Goal: Task Accomplishment & Management: Manage account settings

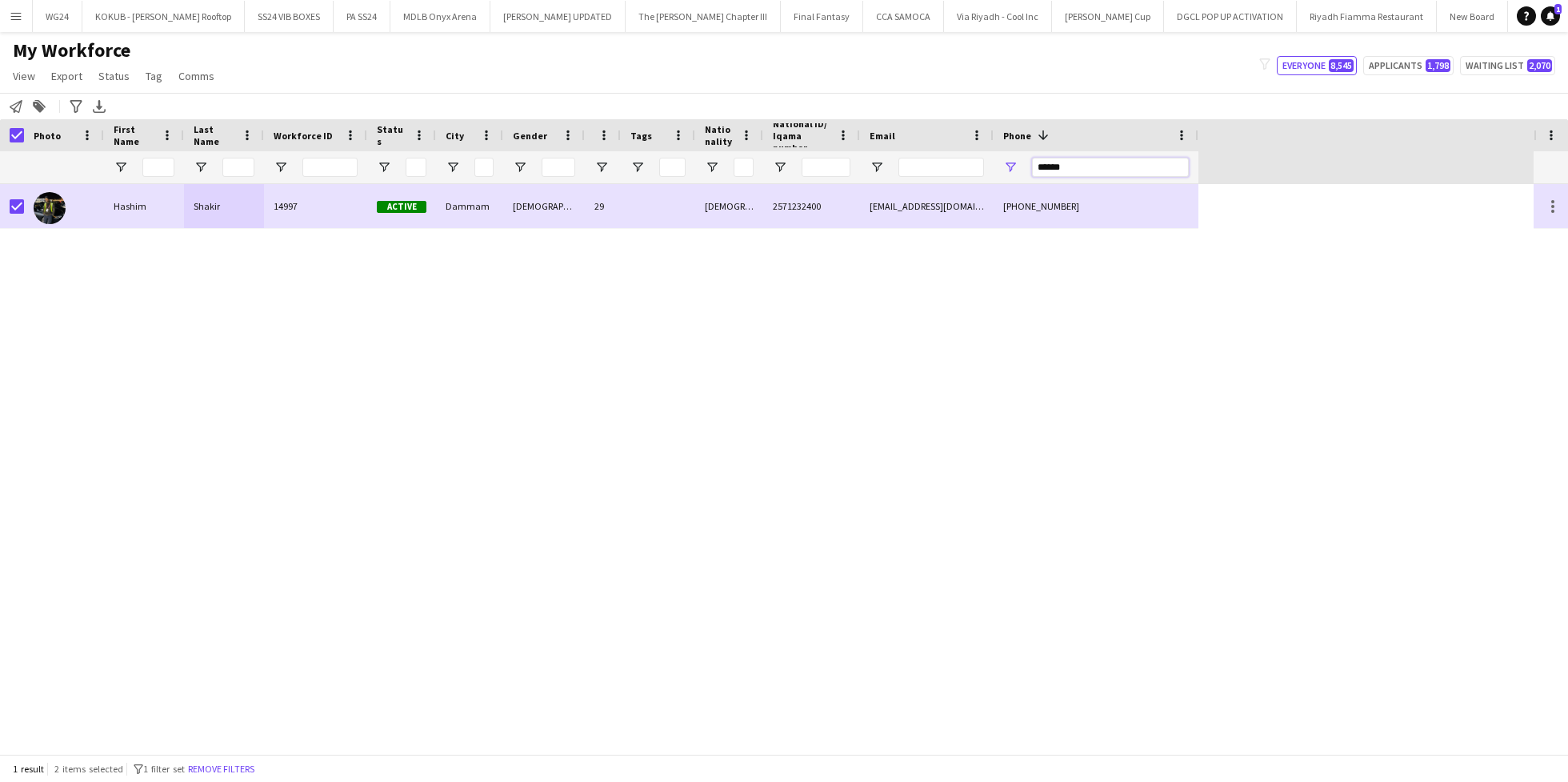
click at [1057, 168] on input "******" at bounding box center [1111, 167] width 157 height 19
paste input "Phone Filter Input"
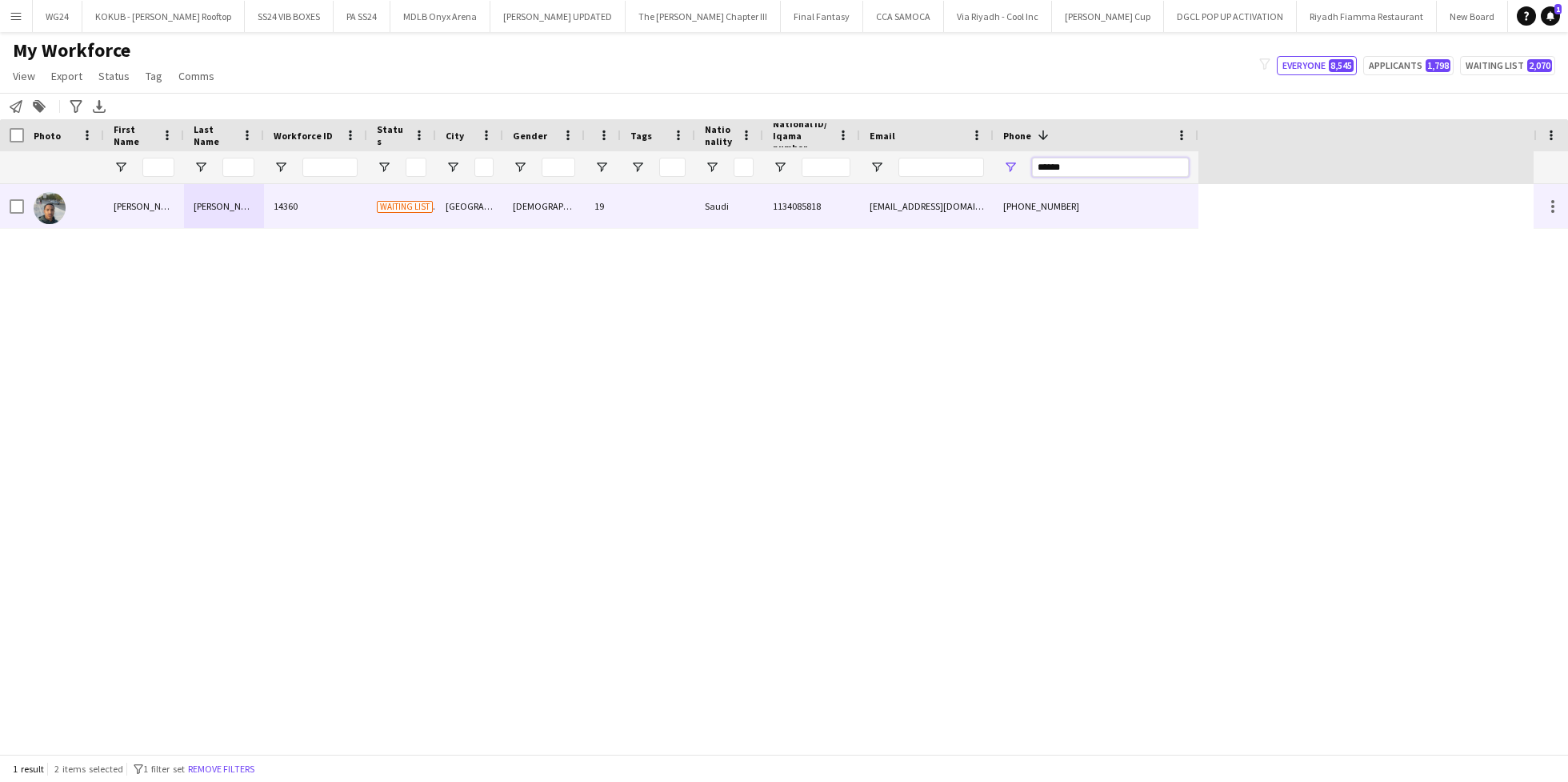
type input "******"
click at [689, 200] on div at bounding box center [658, 206] width 75 height 44
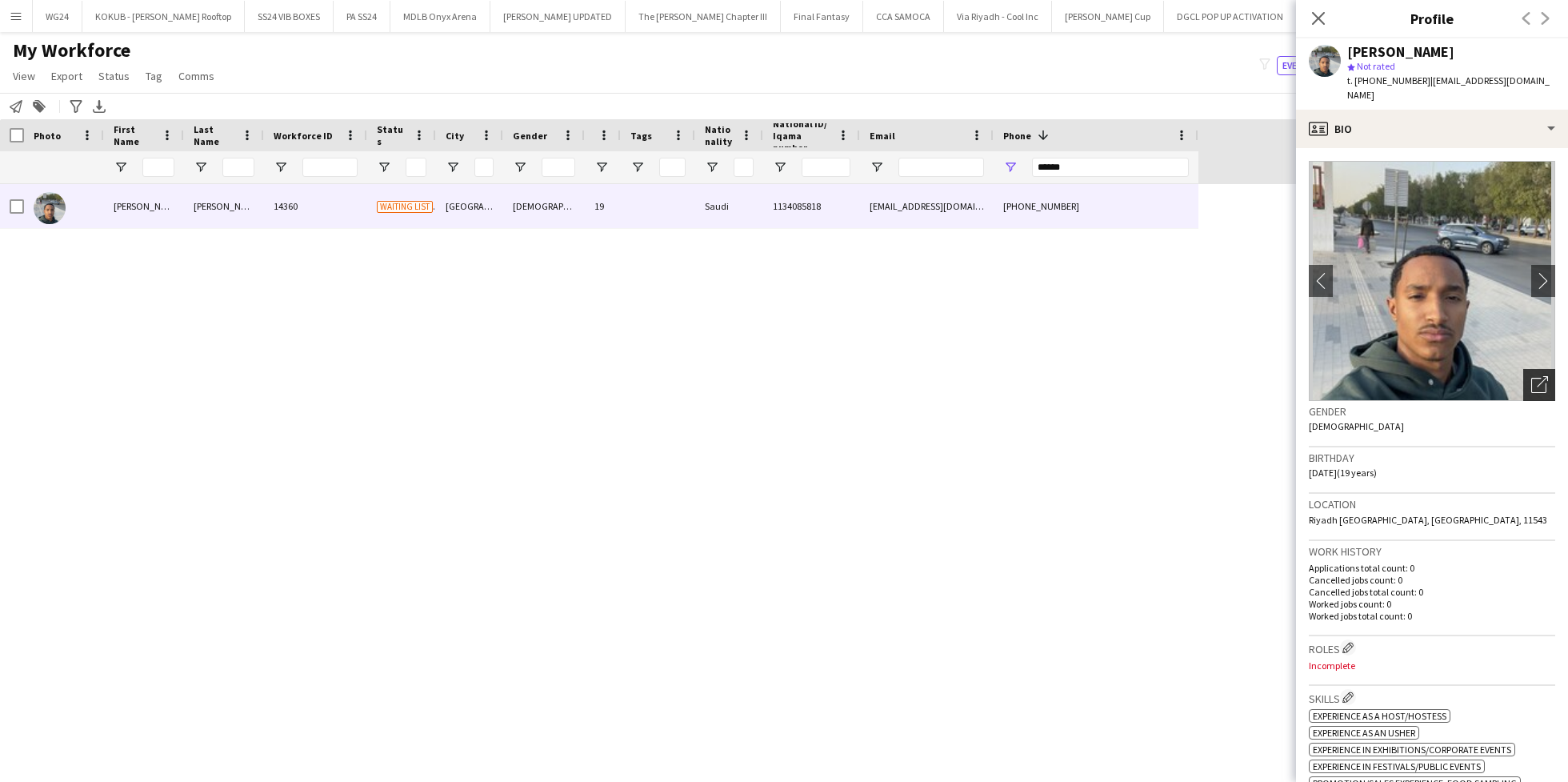
click at [1533, 377] on div "Open photos pop-in" at bounding box center [1539, 385] width 32 height 32
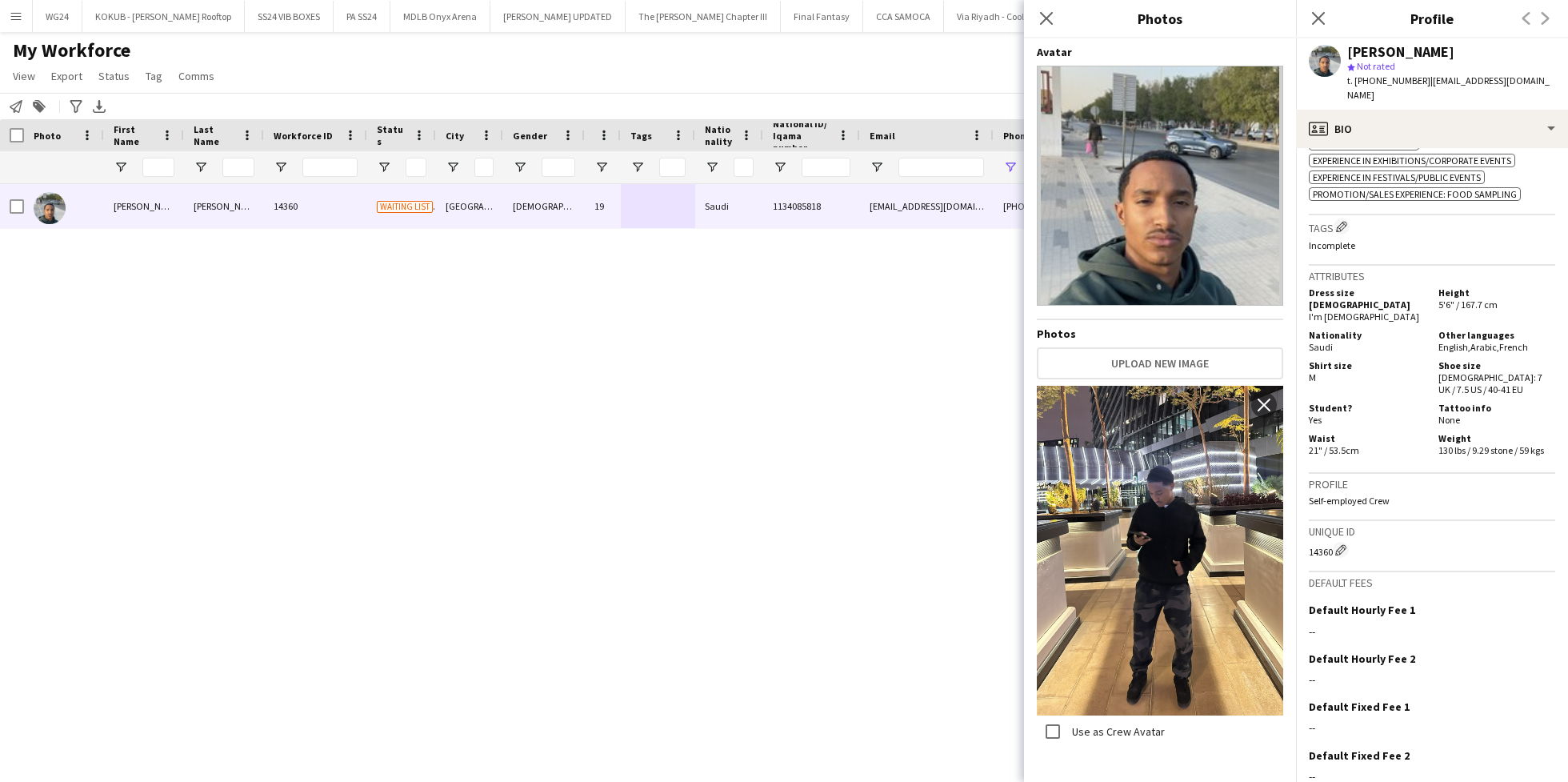
scroll to position [575, 0]
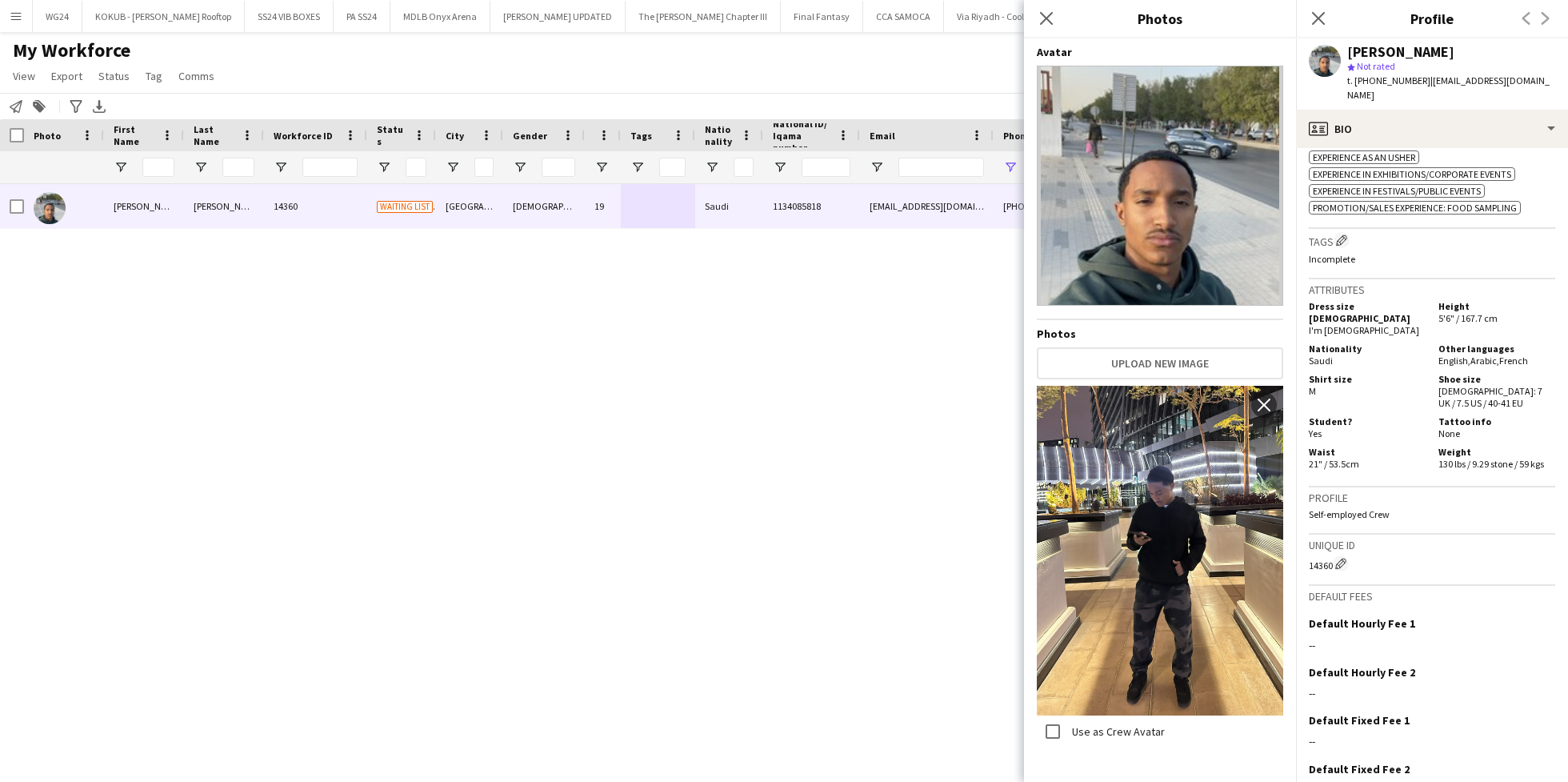
click at [1423, 136] on div "ok-circled2 background Layer 1 cross-circle-red background Layer 1 Experience a…" at bounding box center [1431, 172] width 247 height 84
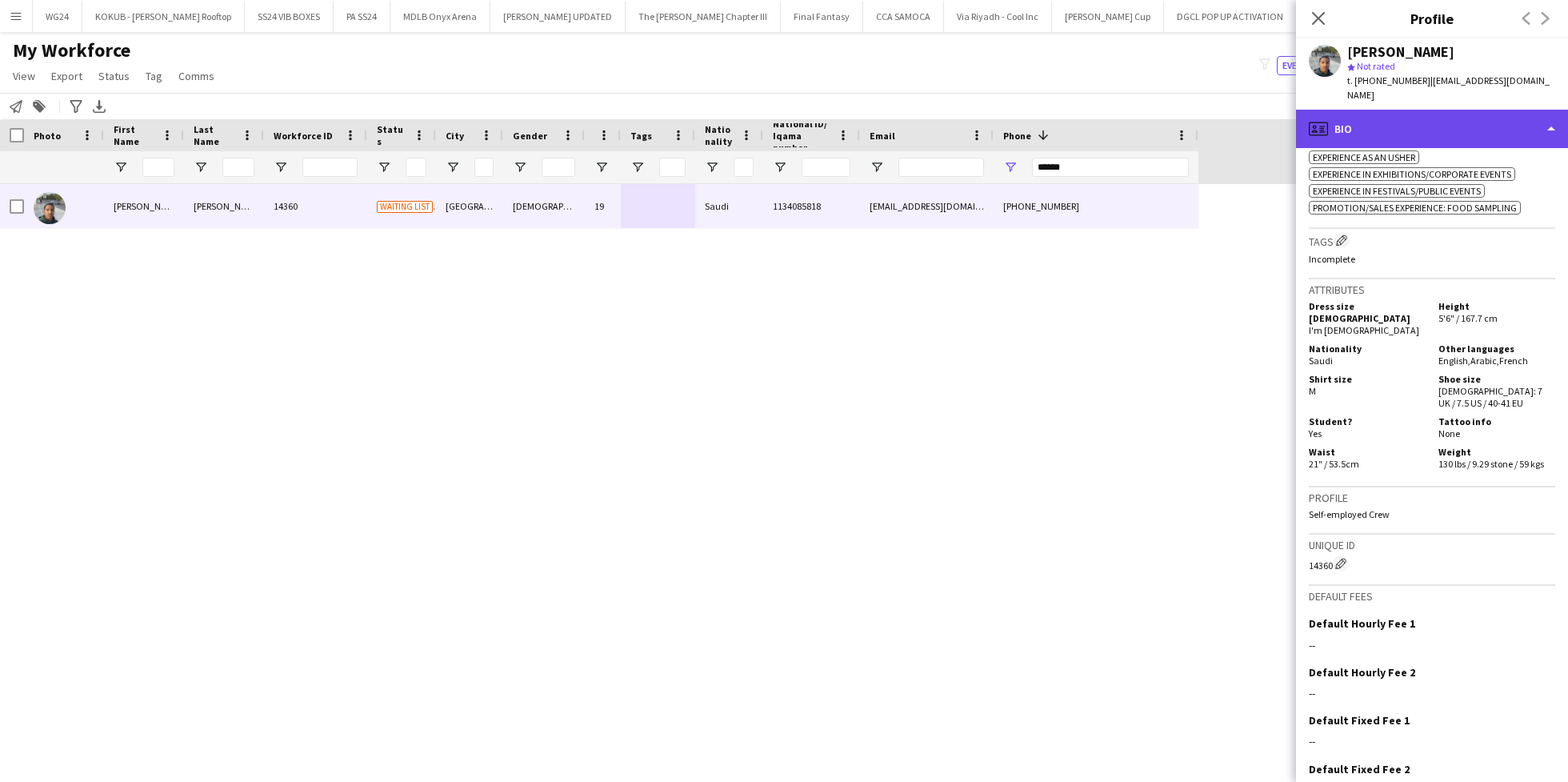
click at [1428, 121] on div "profile Bio" at bounding box center [1432, 129] width 272 height 39
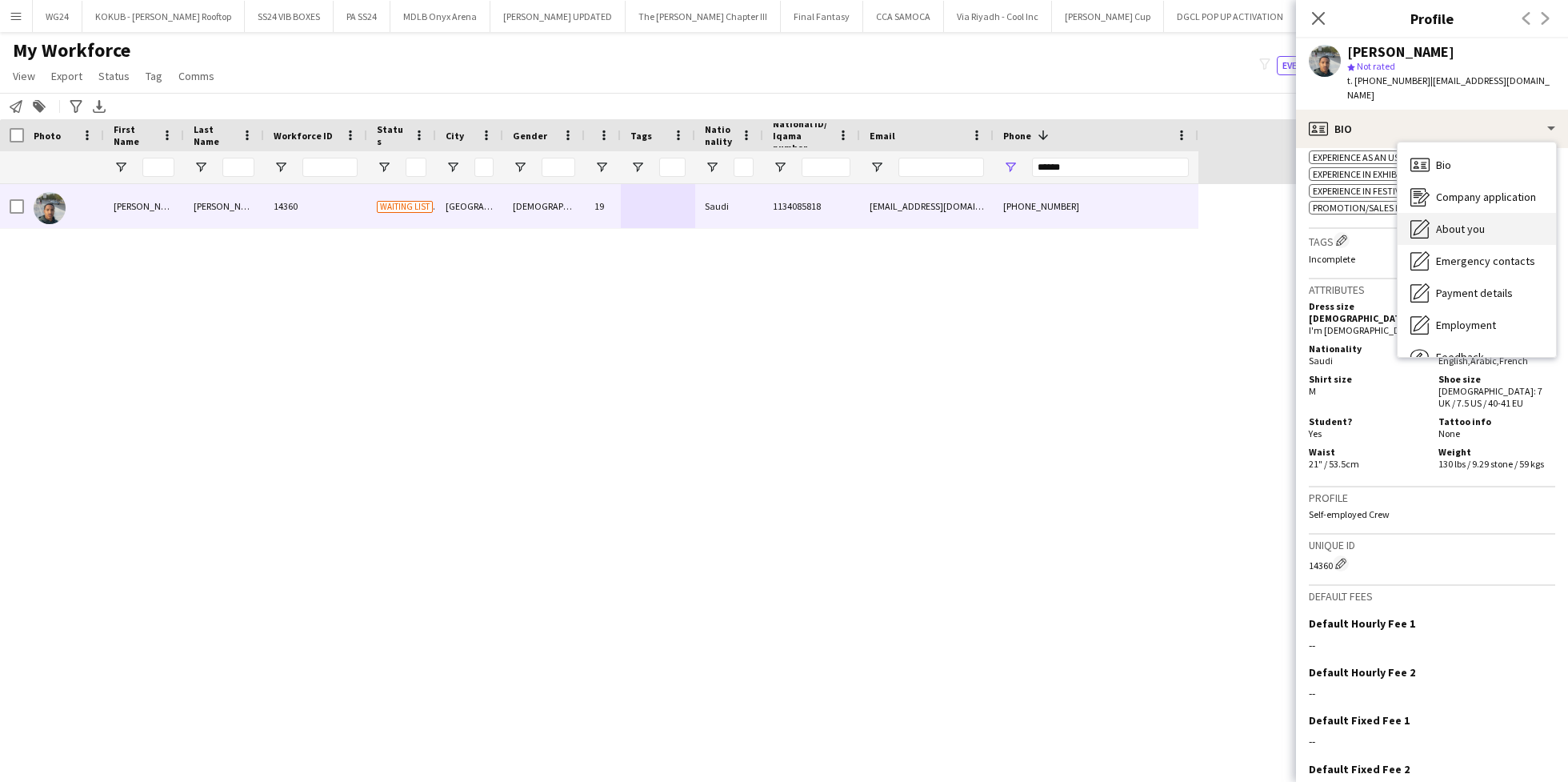
click at [1474, 222] on div "About you About you" at bounding box center [1476, 229] width 159 height 32
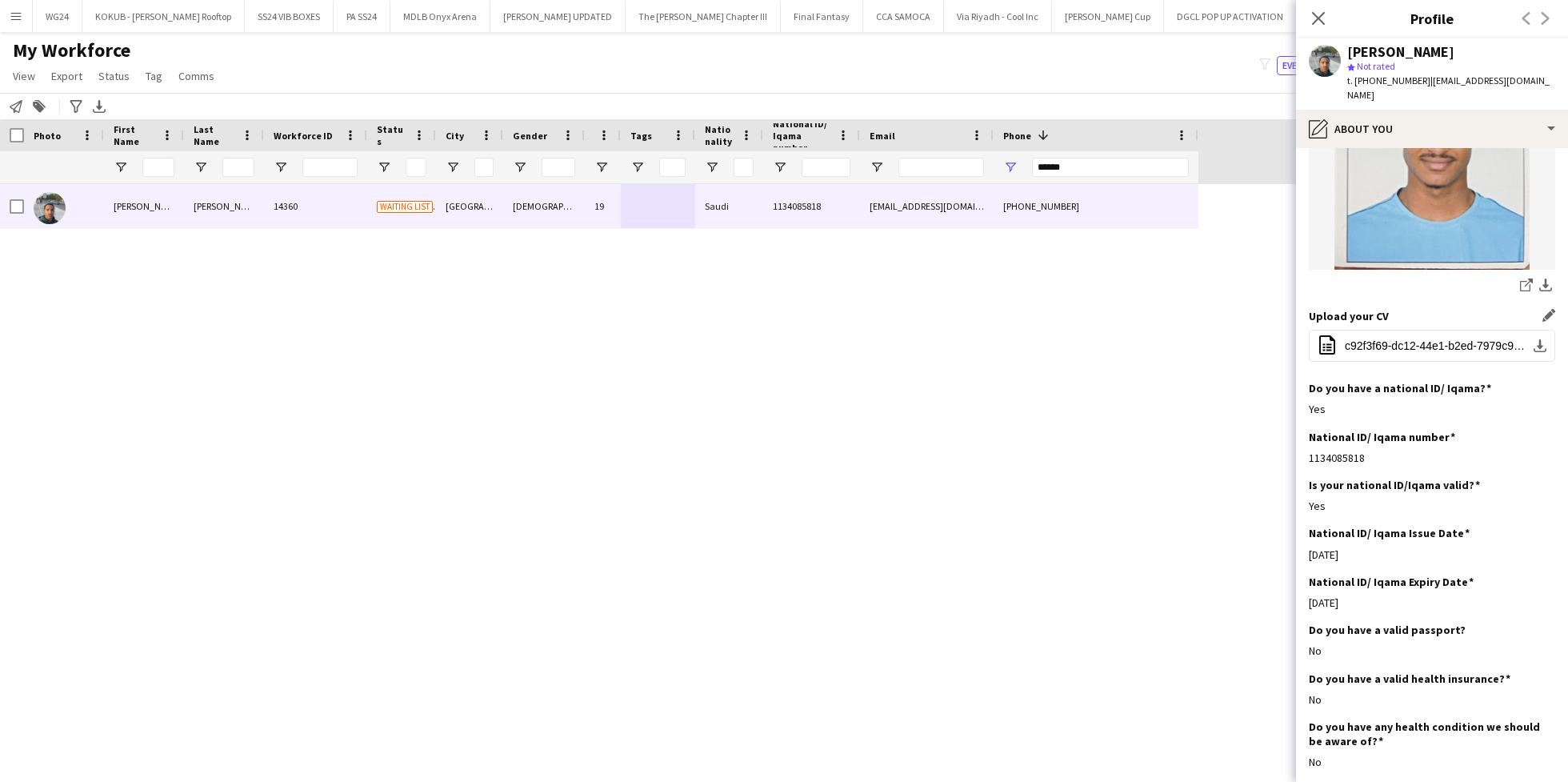
scroll to position [217, 0]
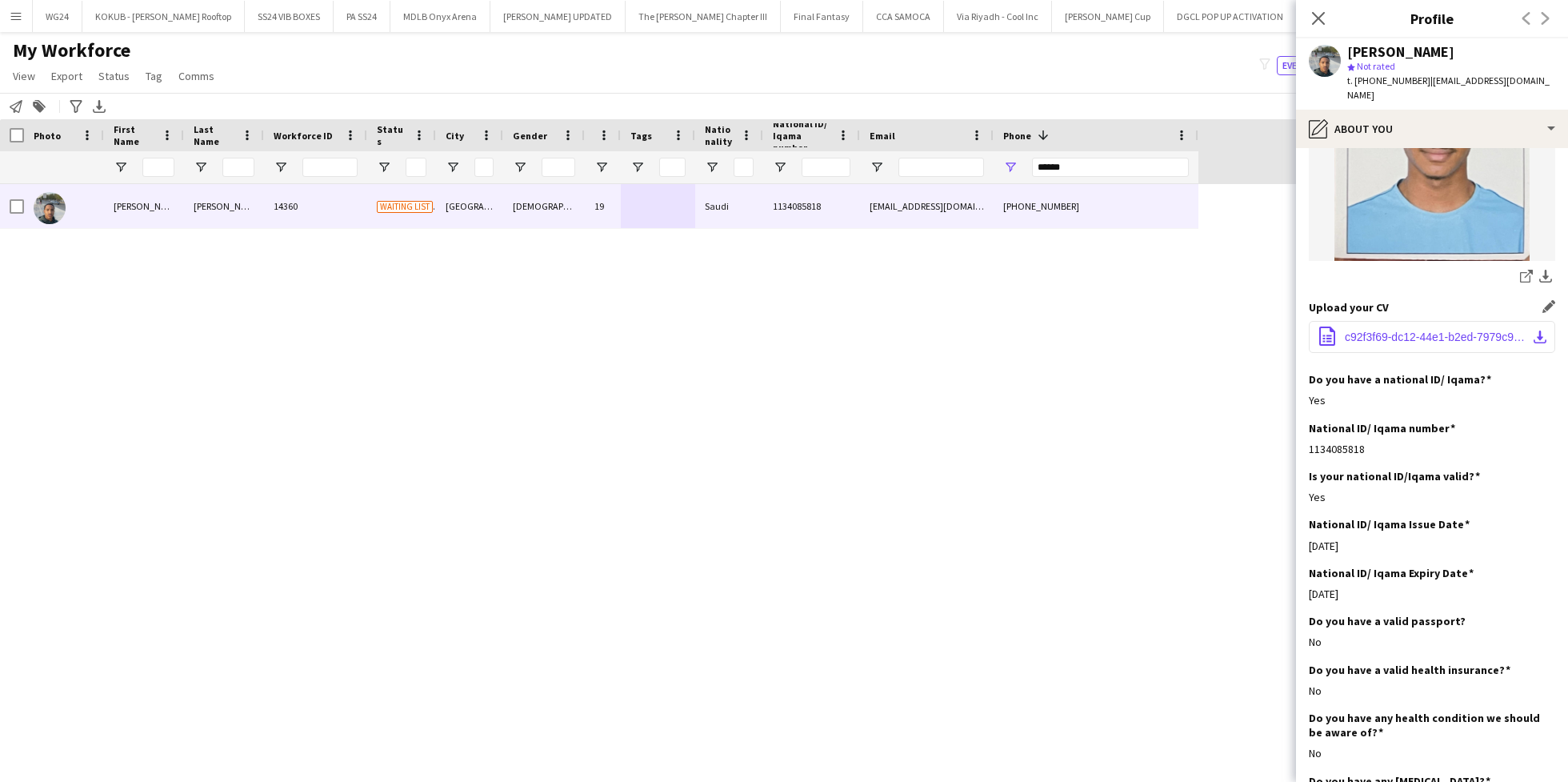
click at [1383, 330] on span "c92f3f69-dc12-44e1-b2ed-7979c9ddc8c5.pdf" at bounding box center [1435, 337] width 181 height 13
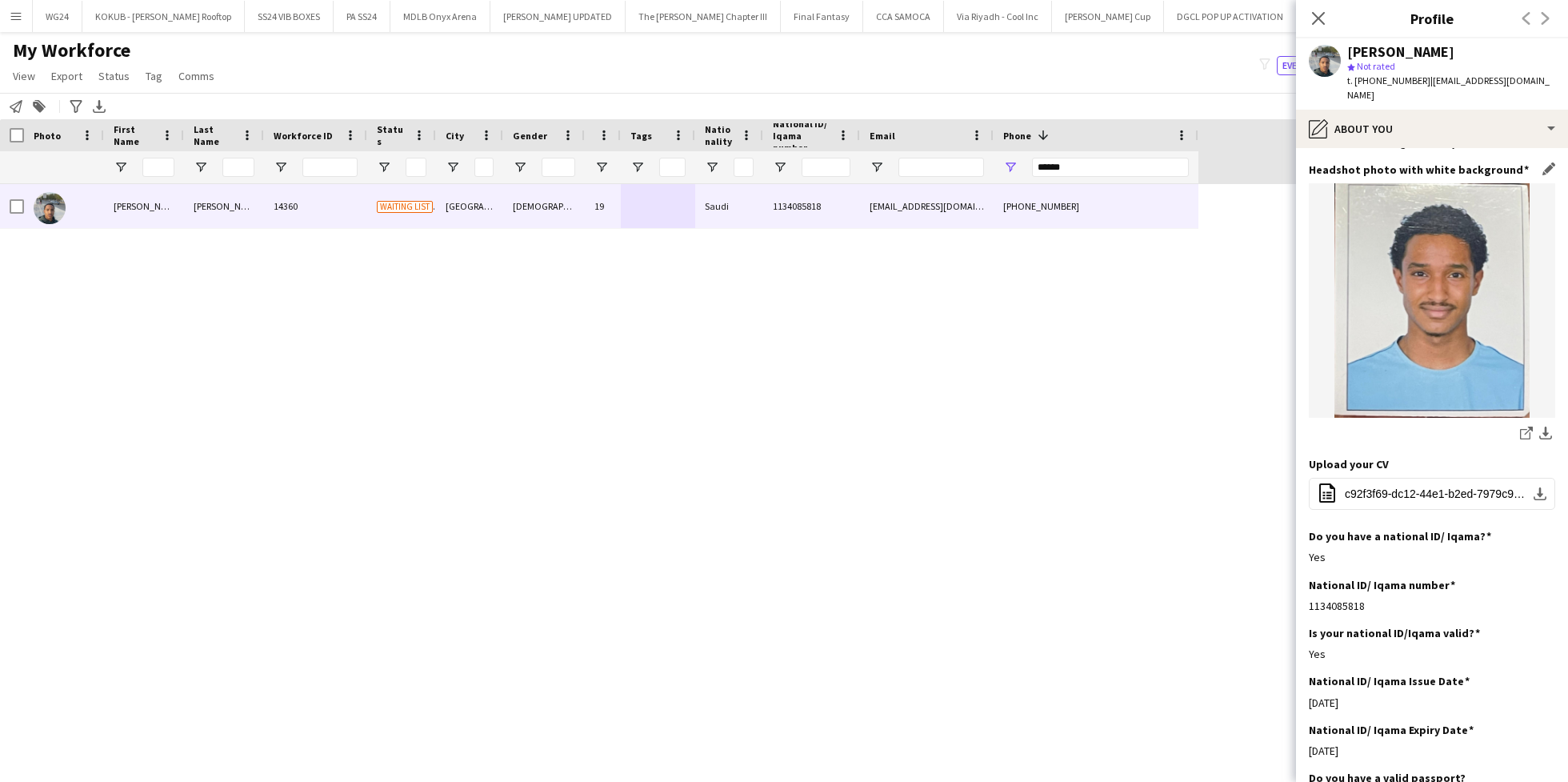
scroll to position [0, 0]
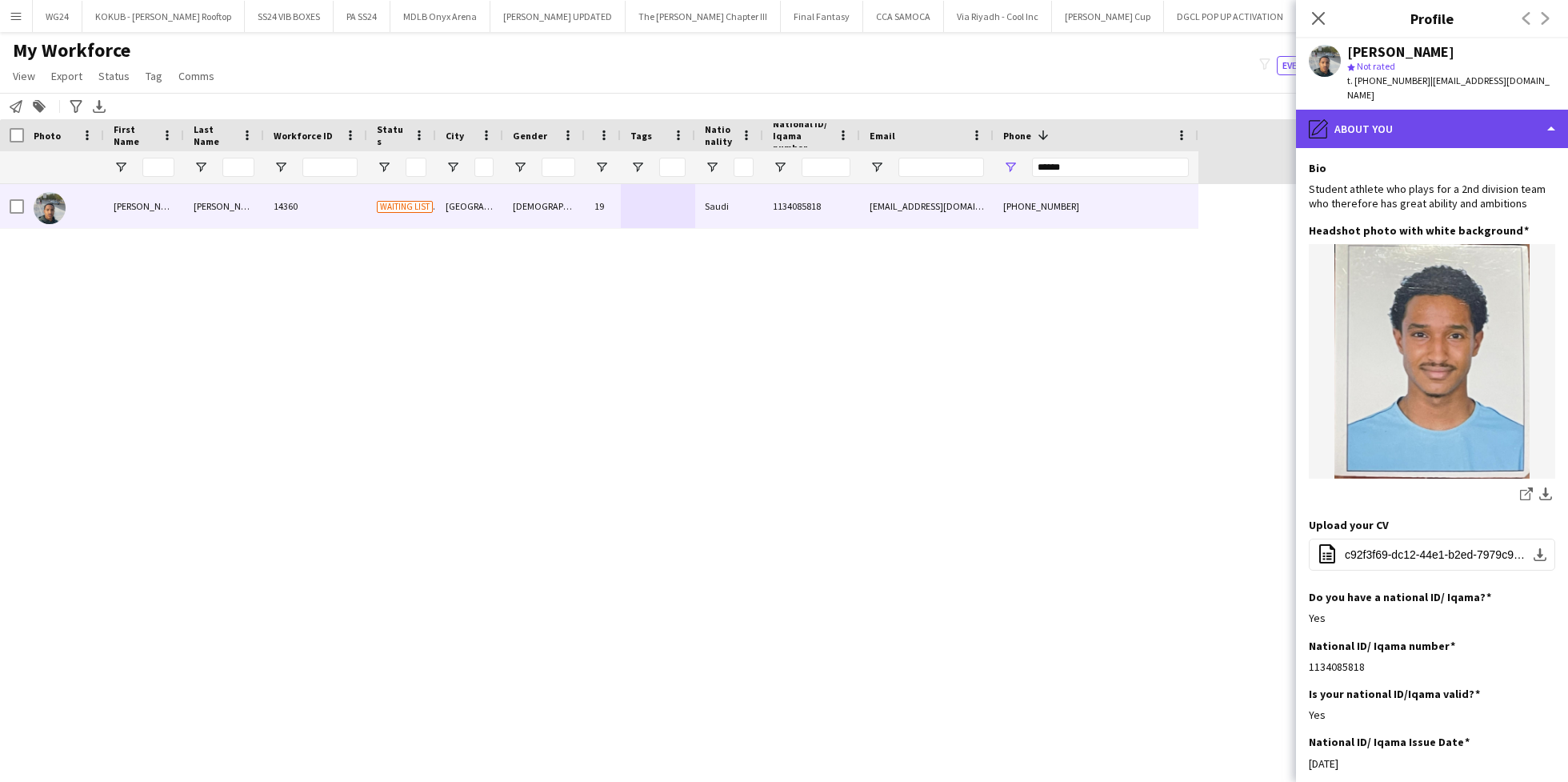
click at [1389, 110] on div "pencil4 About you" at bounding box center [1432, 129] width 272 height 39
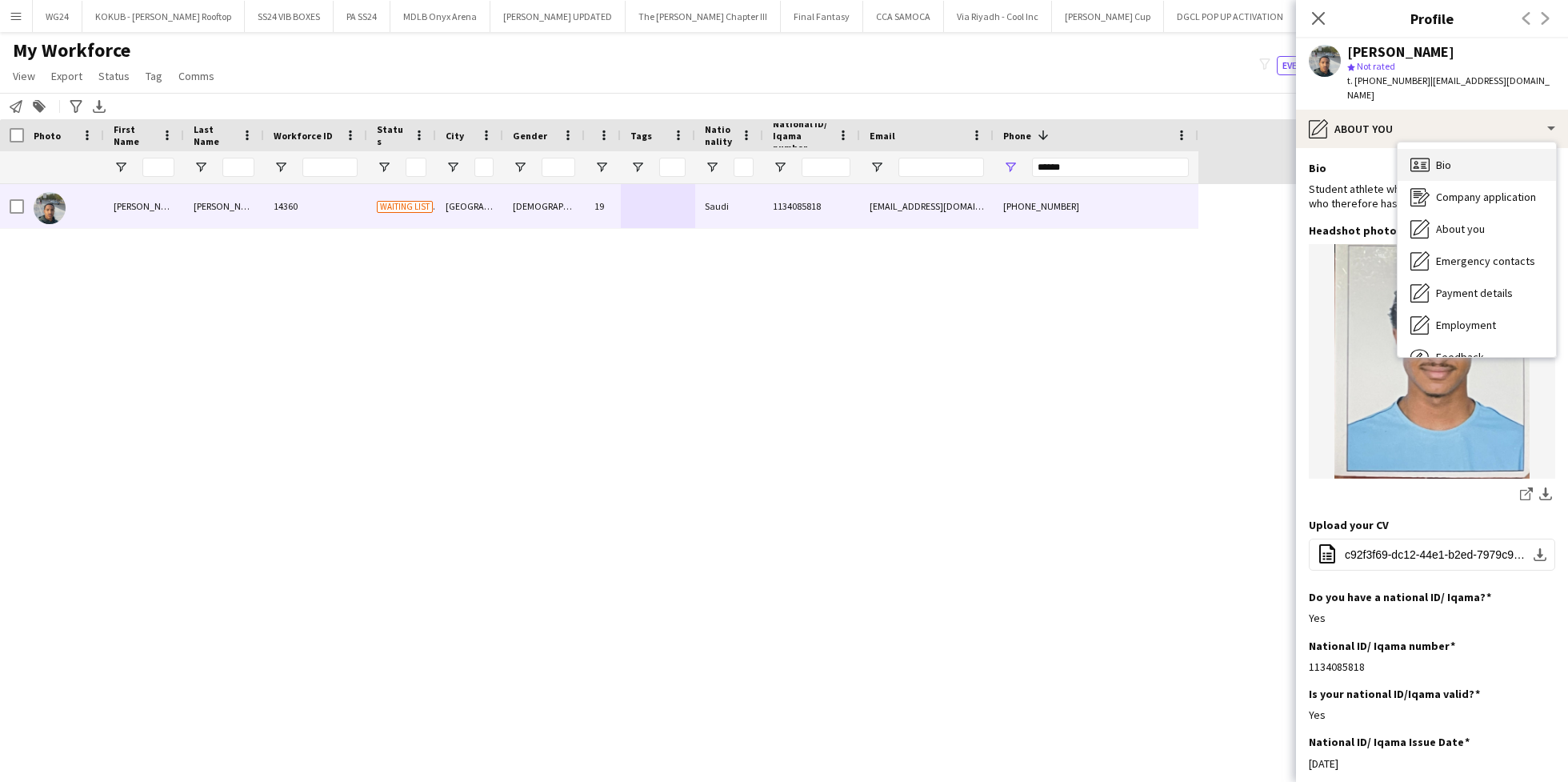
click at [1444, 162] on div "Bio Bio" at bounding box center [1476, 165] width 159 height 32
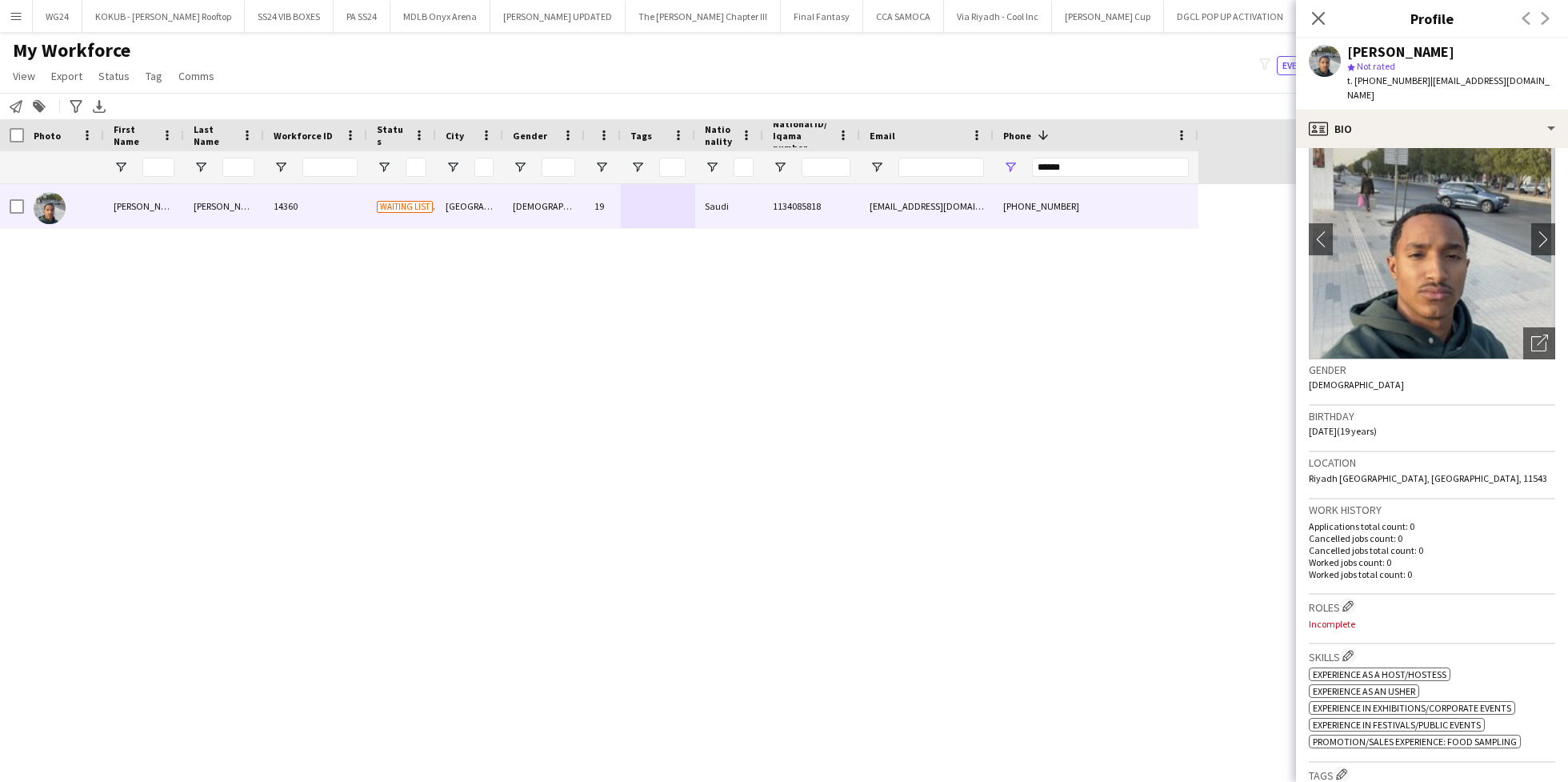
scroll to position [49, 0]
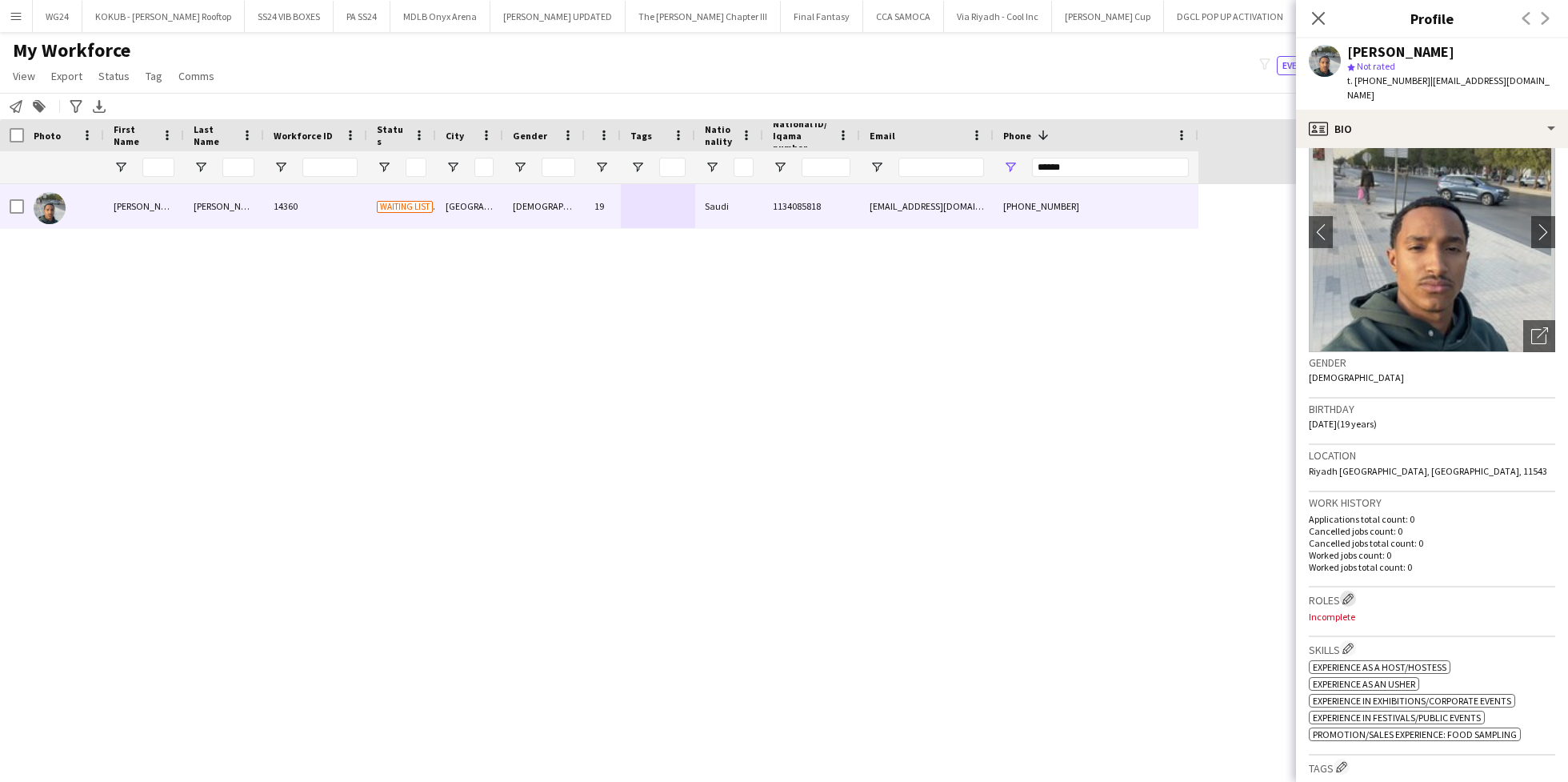
click at [1345, 593] on app-icon "Edit crew company roles" at bounding box center [1348, 599] width 11 height 11
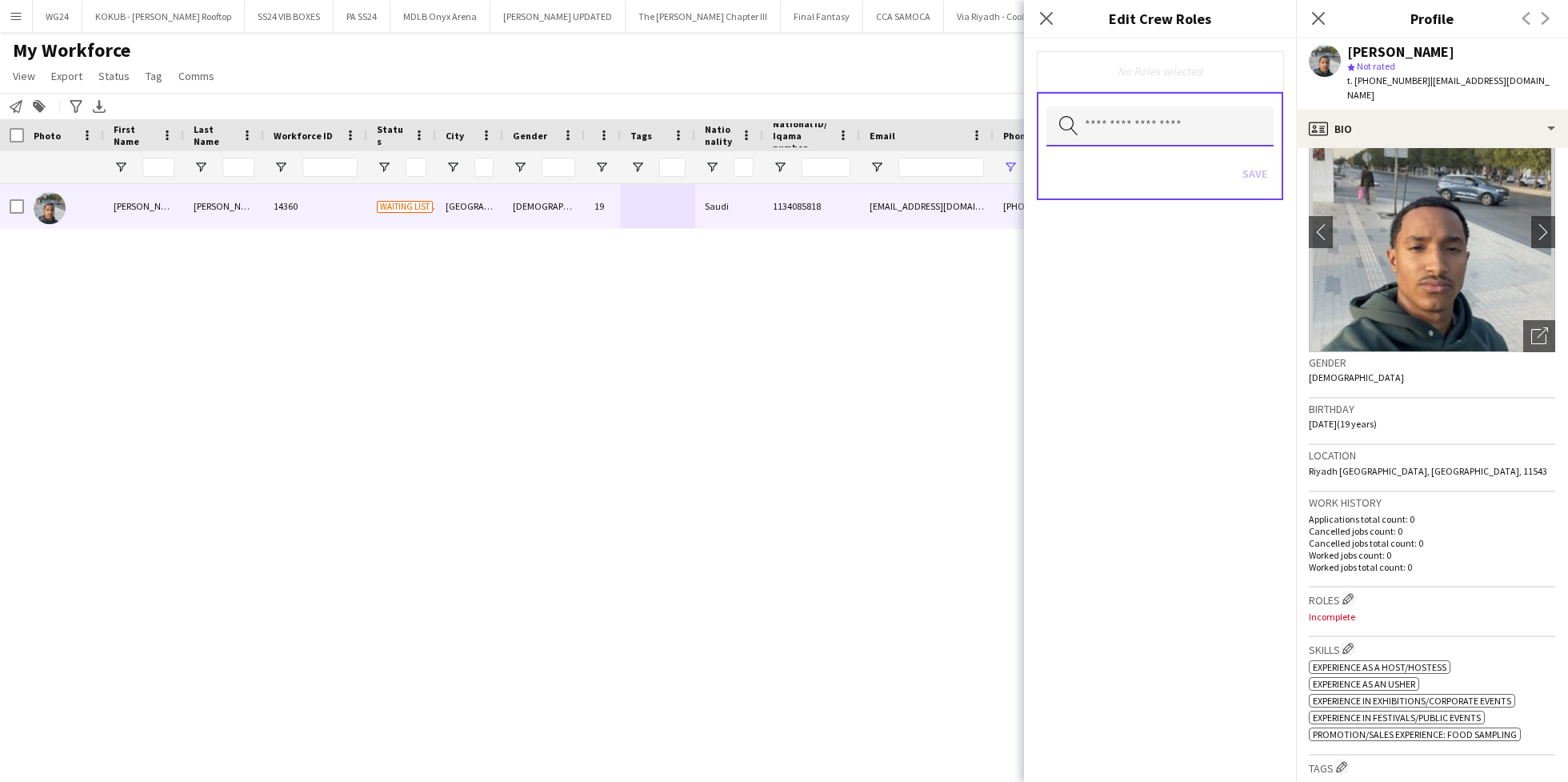
click at [1115, 128] on input "text" at bounding box center [1160, 127] width 227 height 40
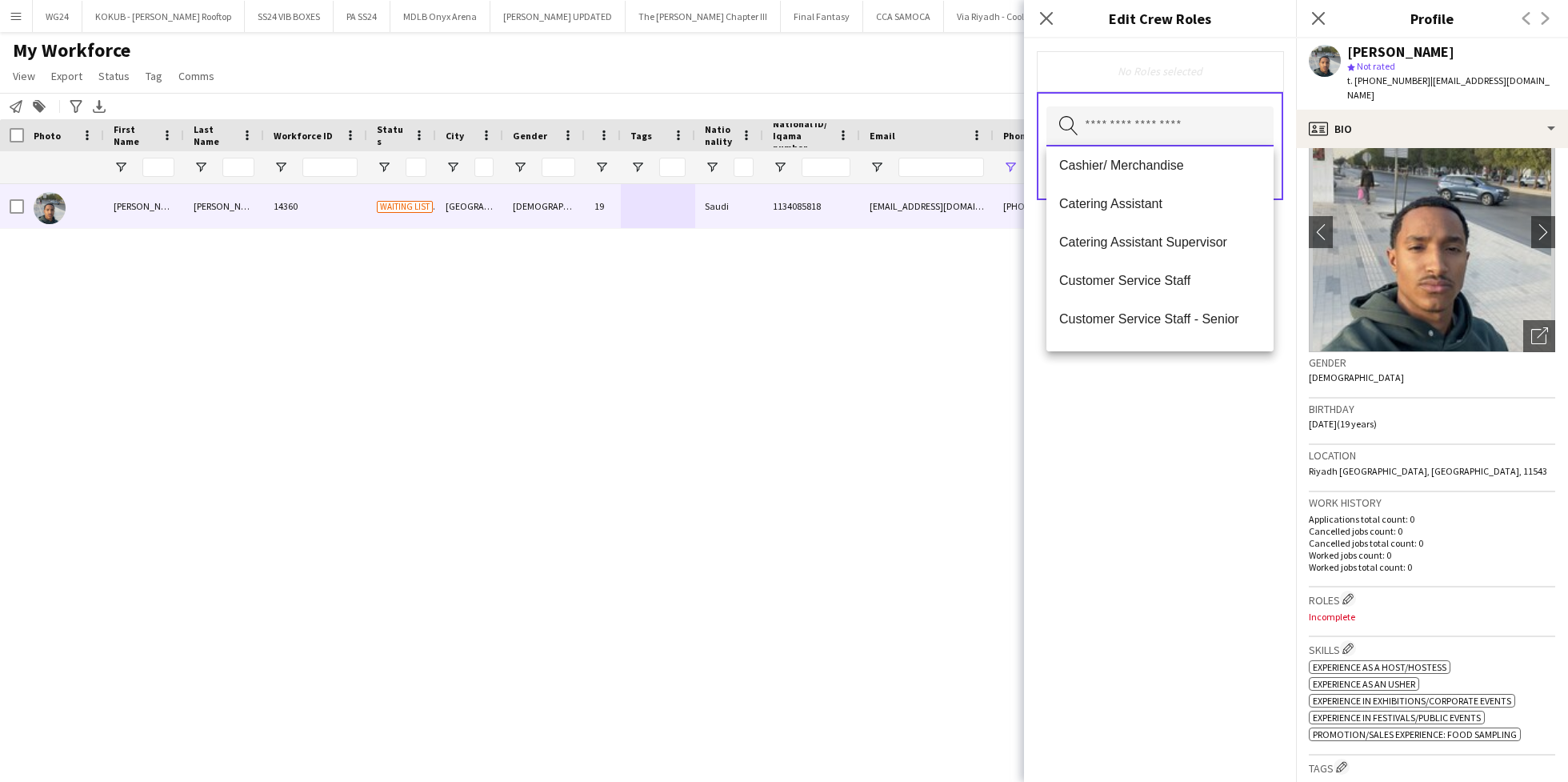
scroll to position [173, 0]
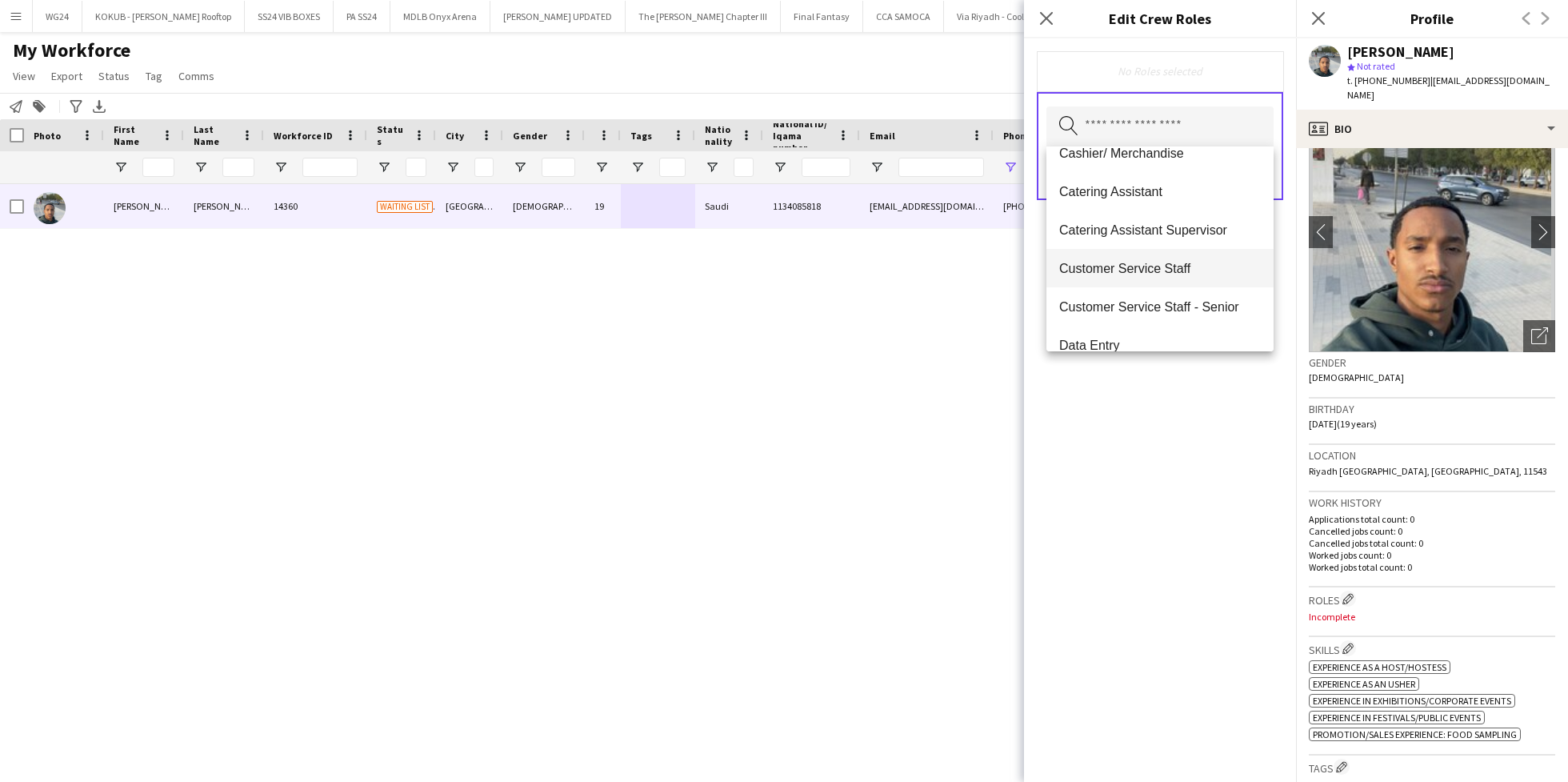
click at [1123, 267] on span "Customer Service Staff" at bounding box center [1159, 269] width 201 height 15
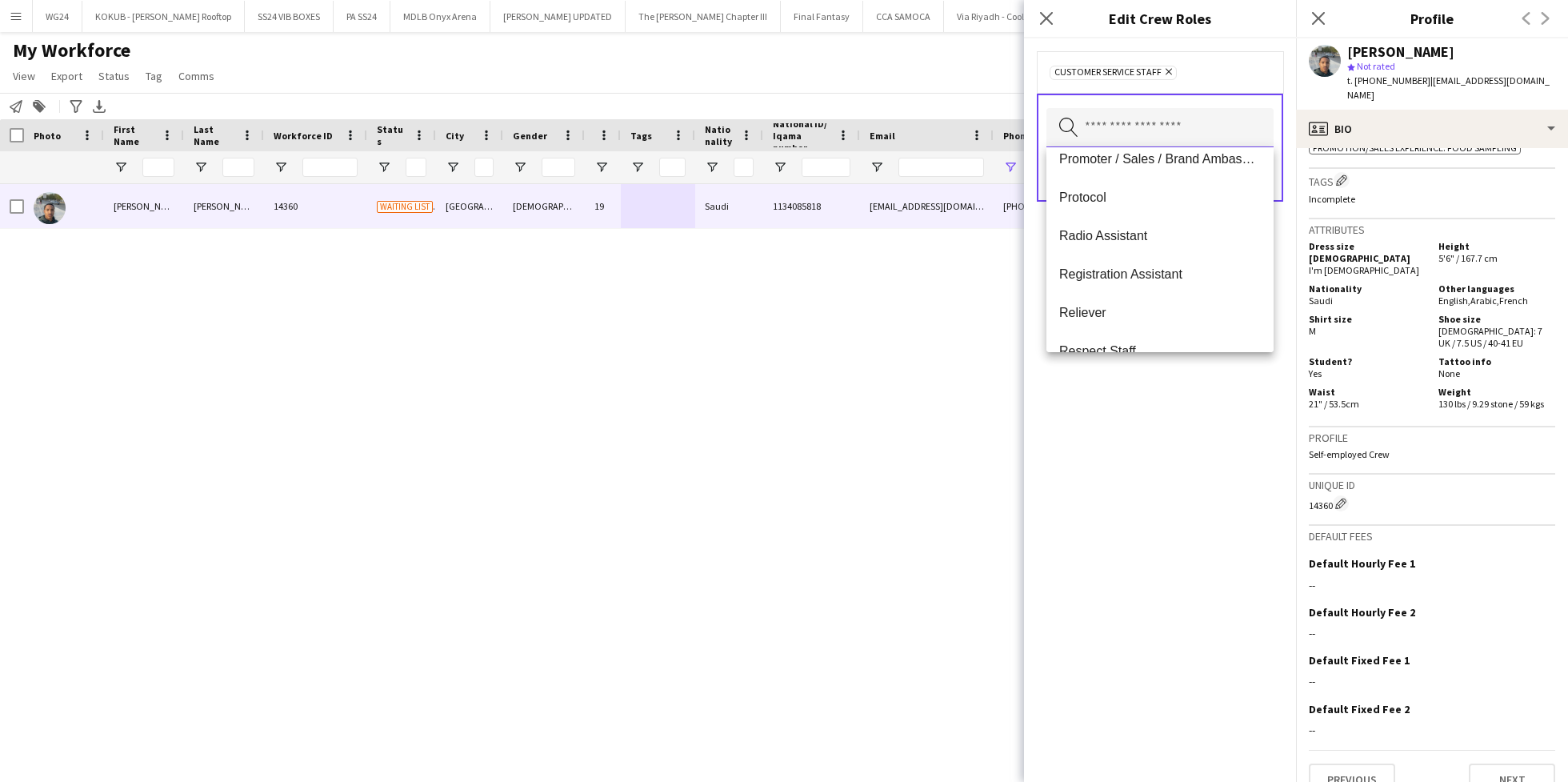
scroll to position [830, 0]
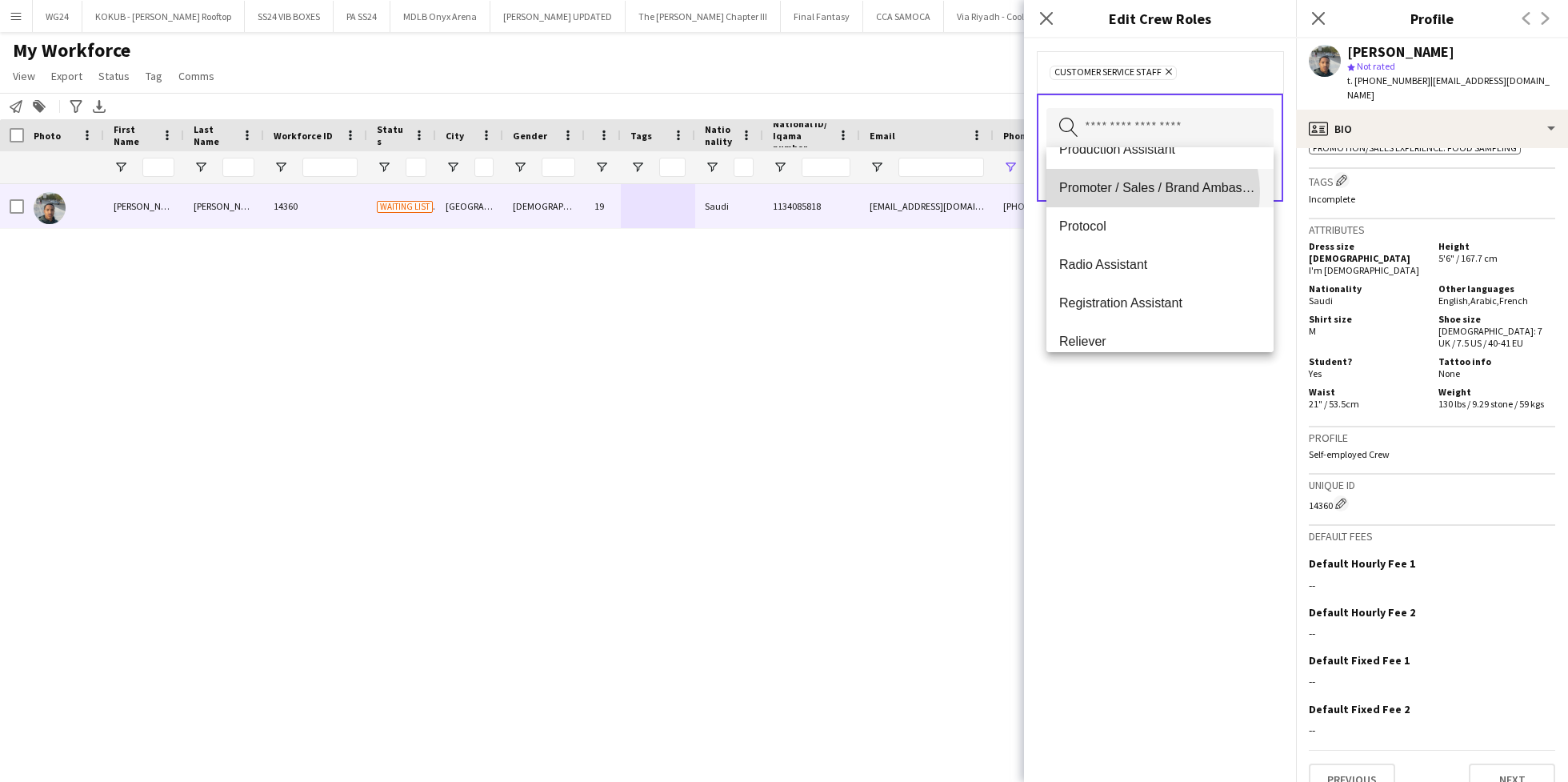
click at [1147, 192] on span "Promoter / Sales / Brand Ambassador" at bounding box center [1159, 187] width 201 height 15
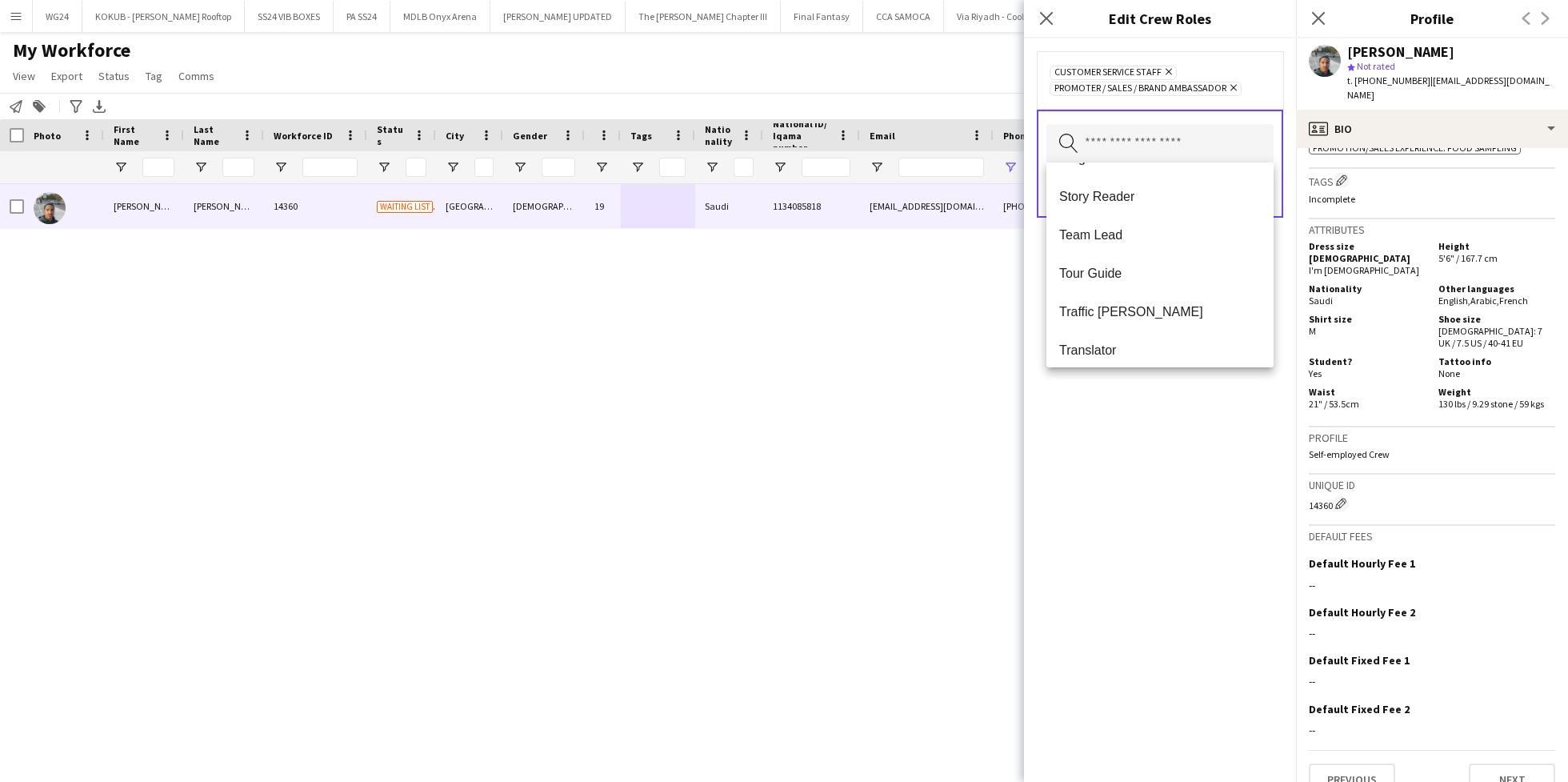
scroll to position [1574, 0]
click at [1177, 459] on div "Customer Service Staff Remove Promoter / Sales / Brand Ambassador Remove Search…" at bounding box center [1160, 410] width 272 height 743
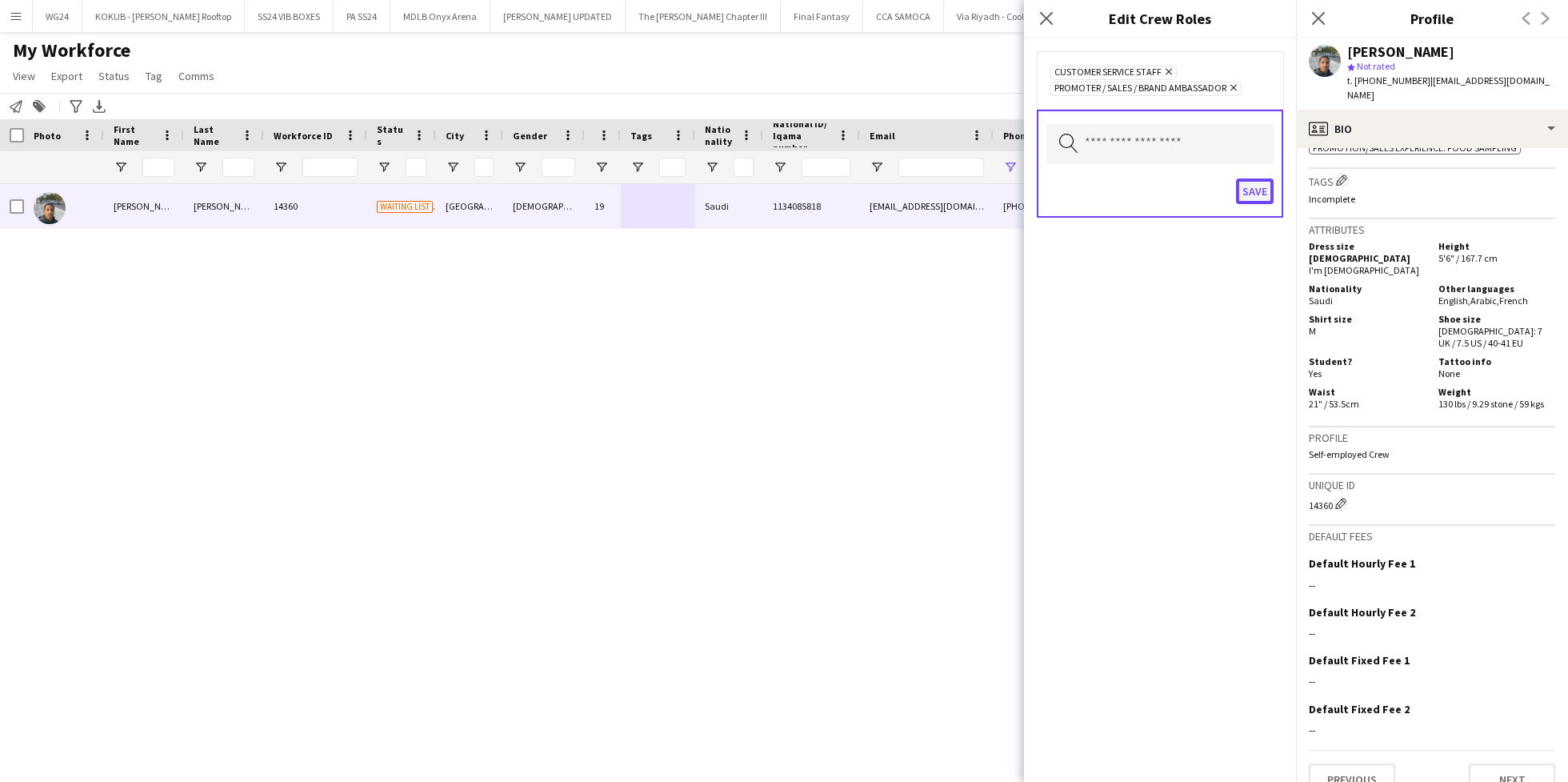
click at [1249, 191] on button "Save" at bounding box center [1254, 191] width 38 height 26
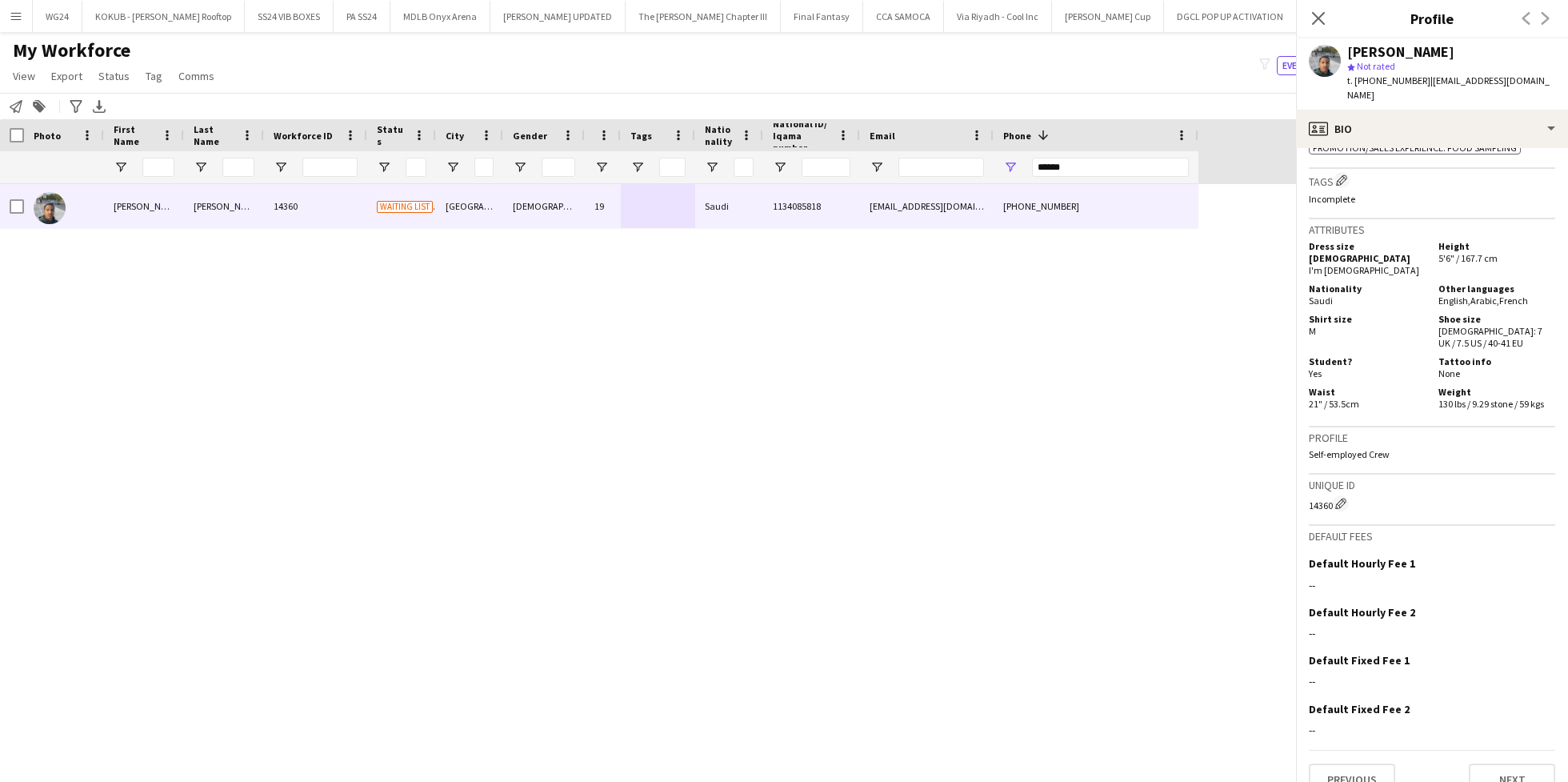
scroll to position [647, 0]
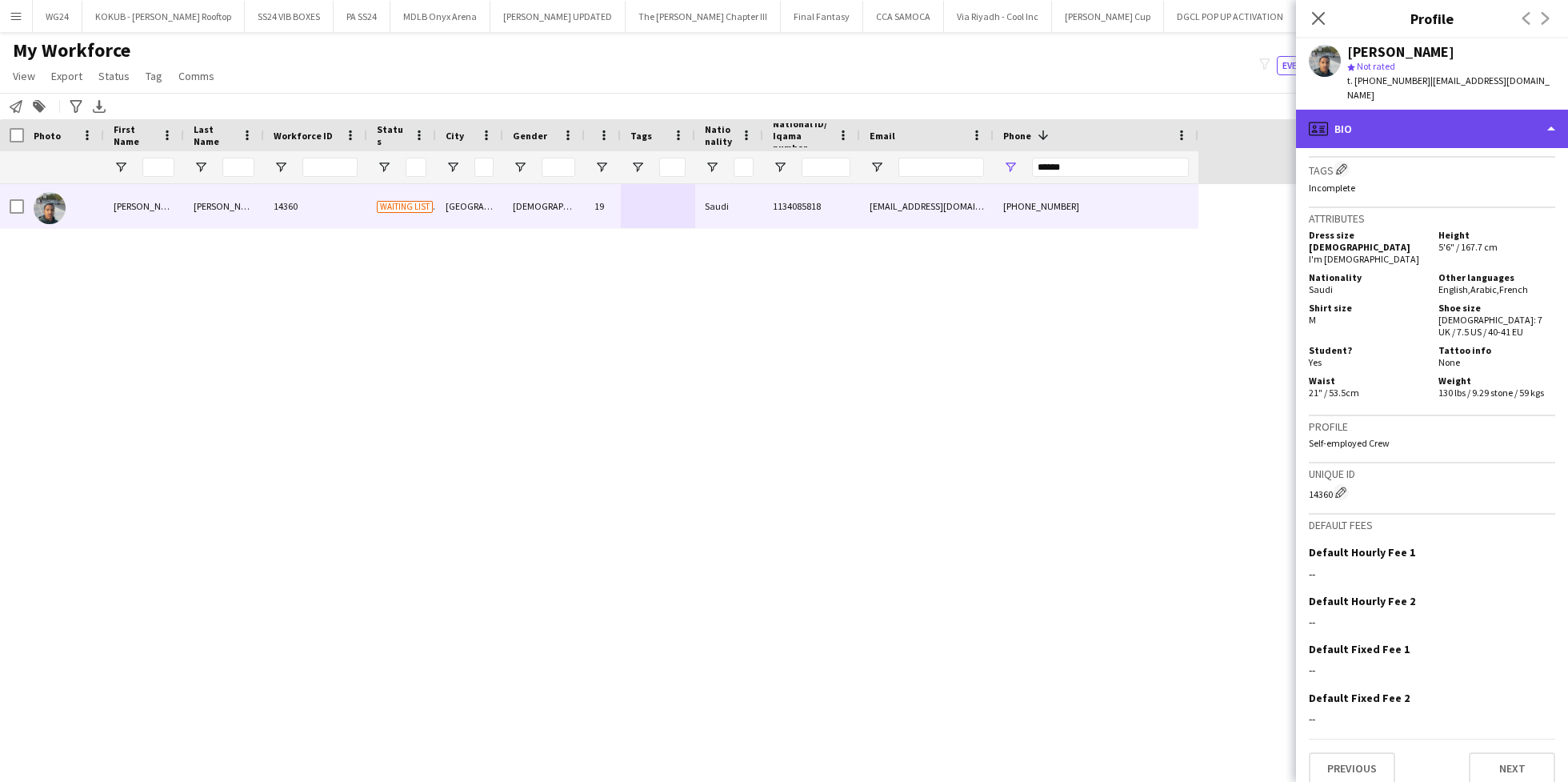
click at [1437, 110] on div "profile Bio" at bounding box center [1432, 129] width 272 height 39
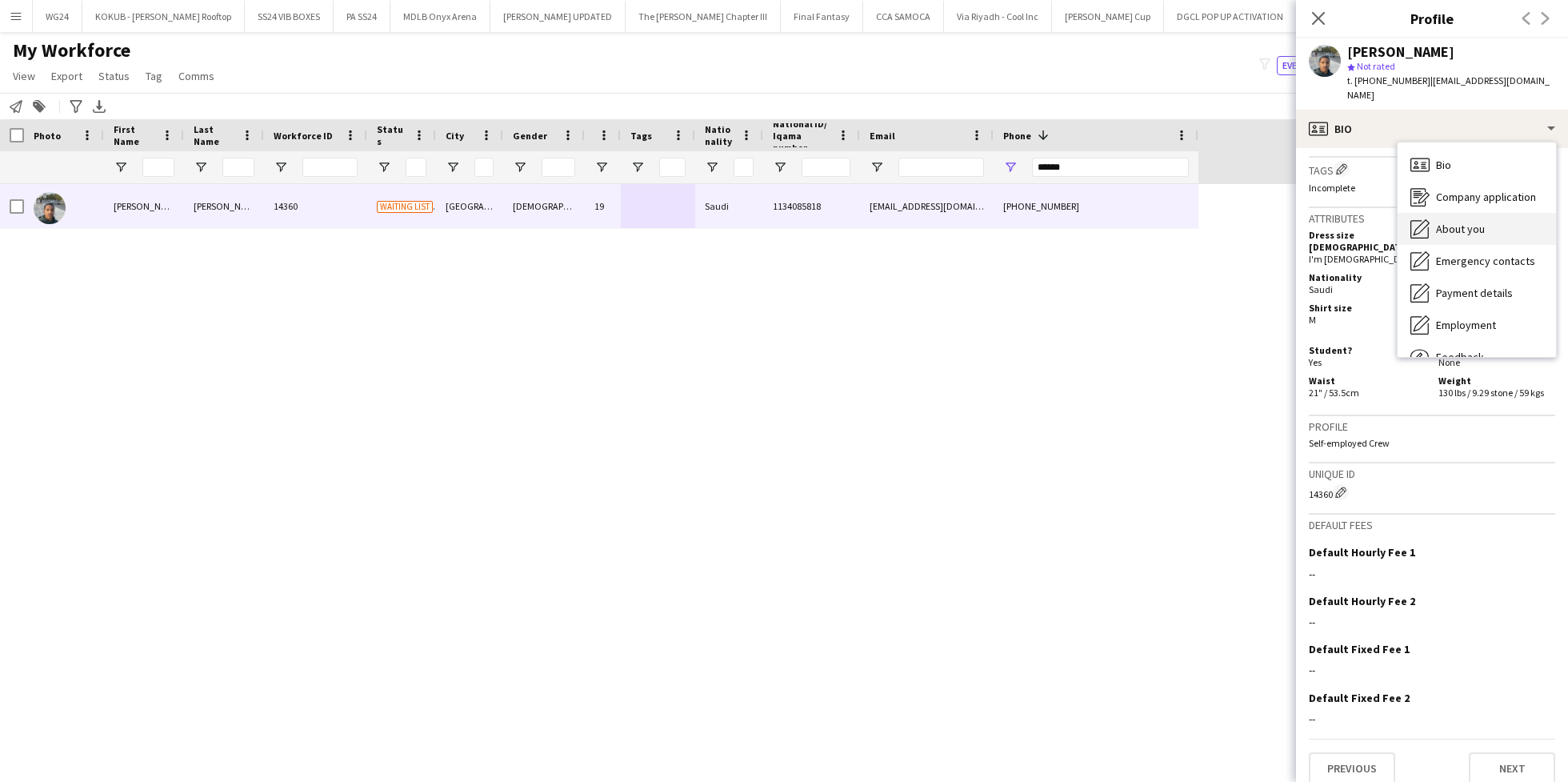
click at [1472, 221] on span "About you" at bounding box center [1460, 228] width 49 height 14
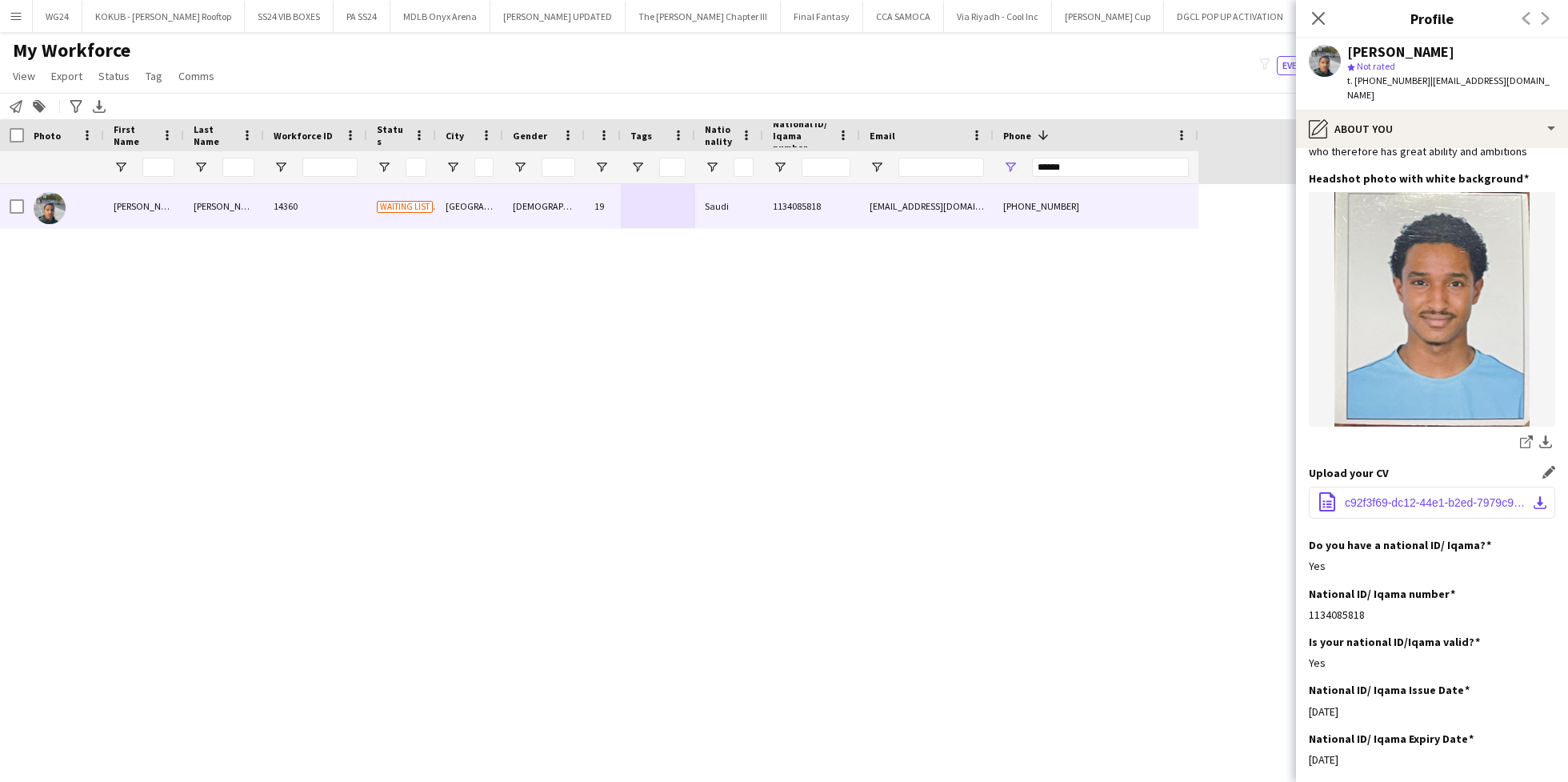
scroll to position [0, 0]
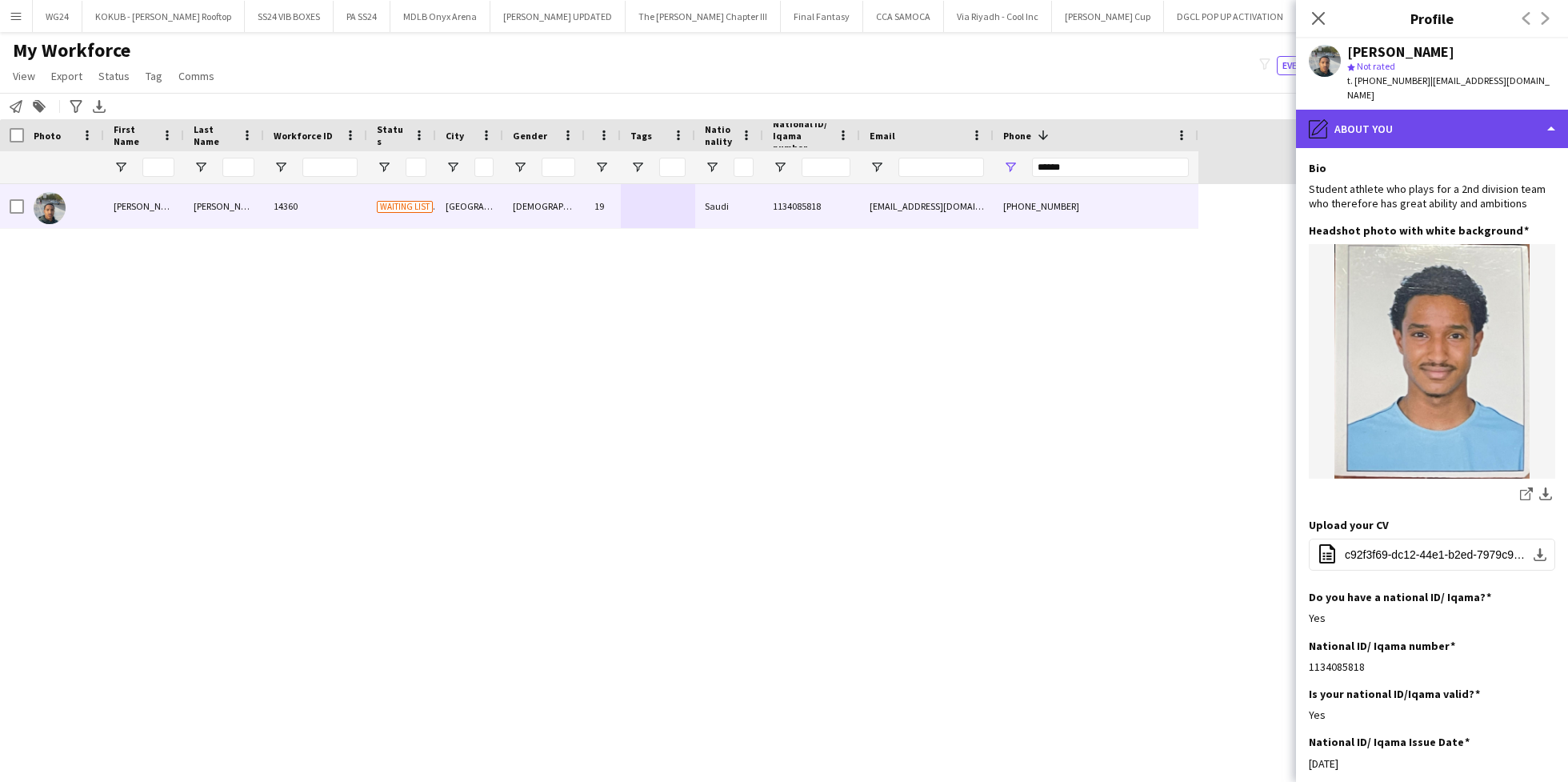
click at [1395, 112] on div "pencil4 About you" at bounding box center [1432, 129] width 272 height 39
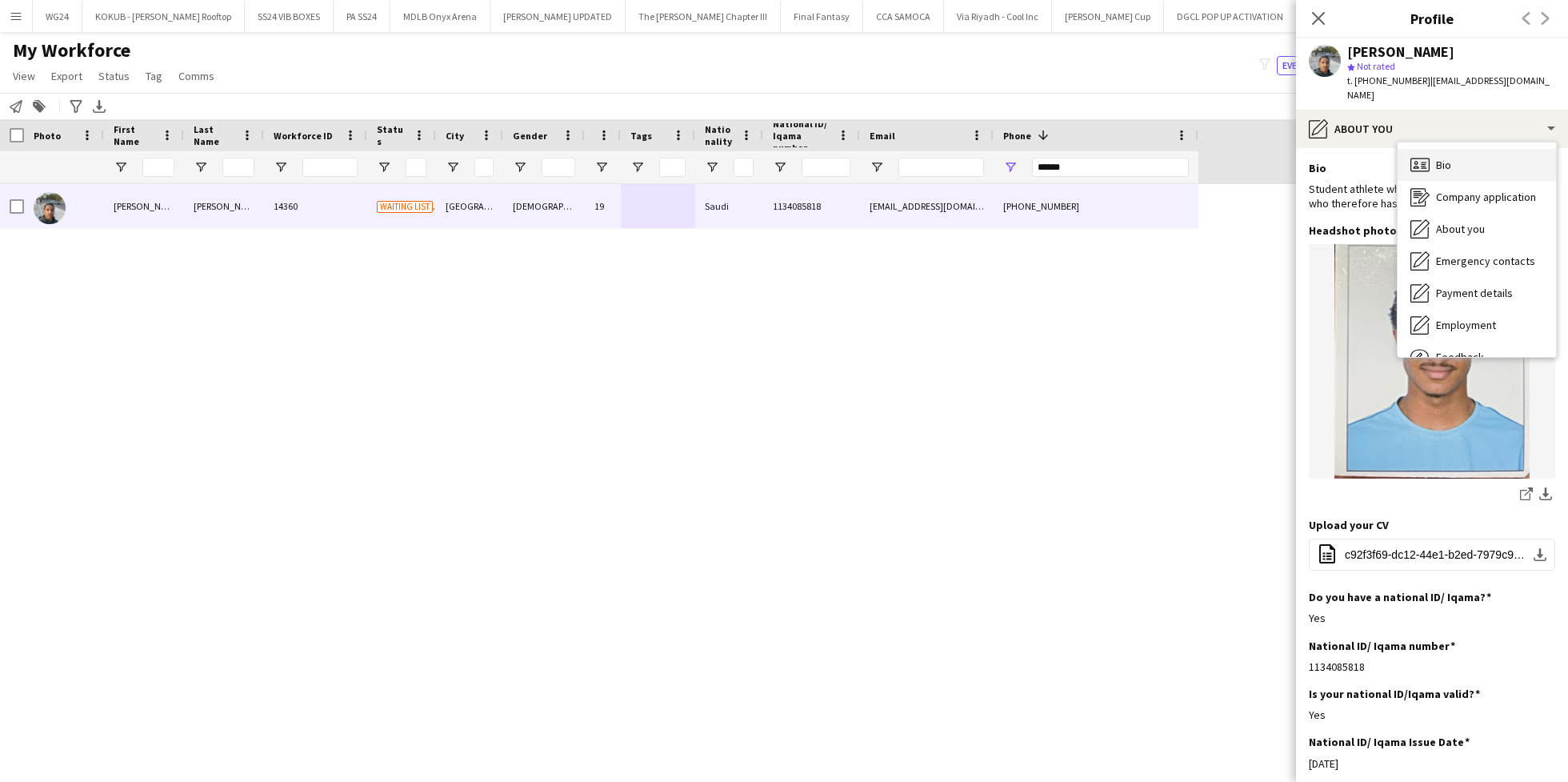
click at [1450, 148] on div "Bio Bio" at bounding box center [1476, 165] width 159 height 32
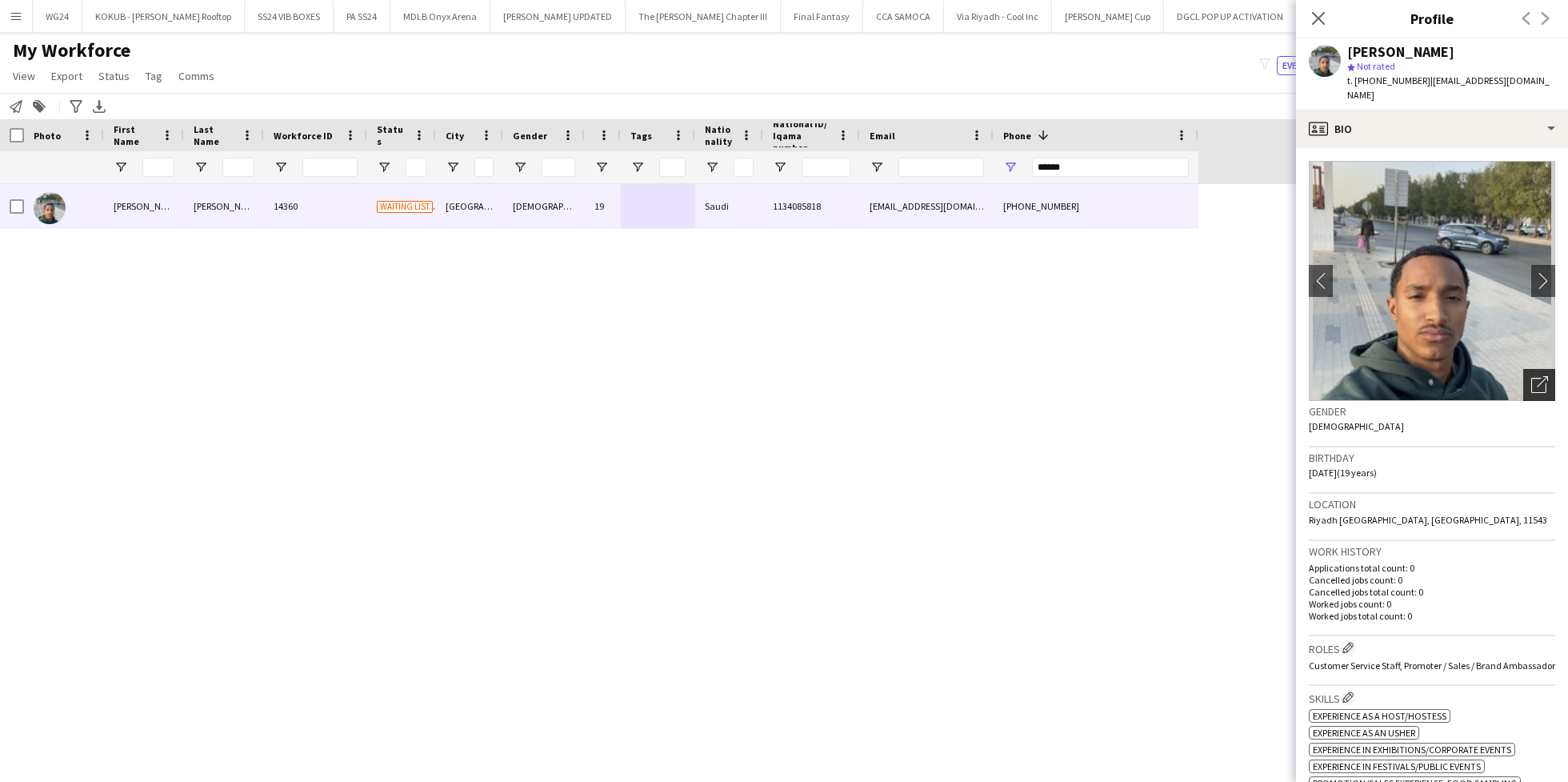
click at [1537, 376] on icon at bounding box center [1542, 382] width 11 height 11
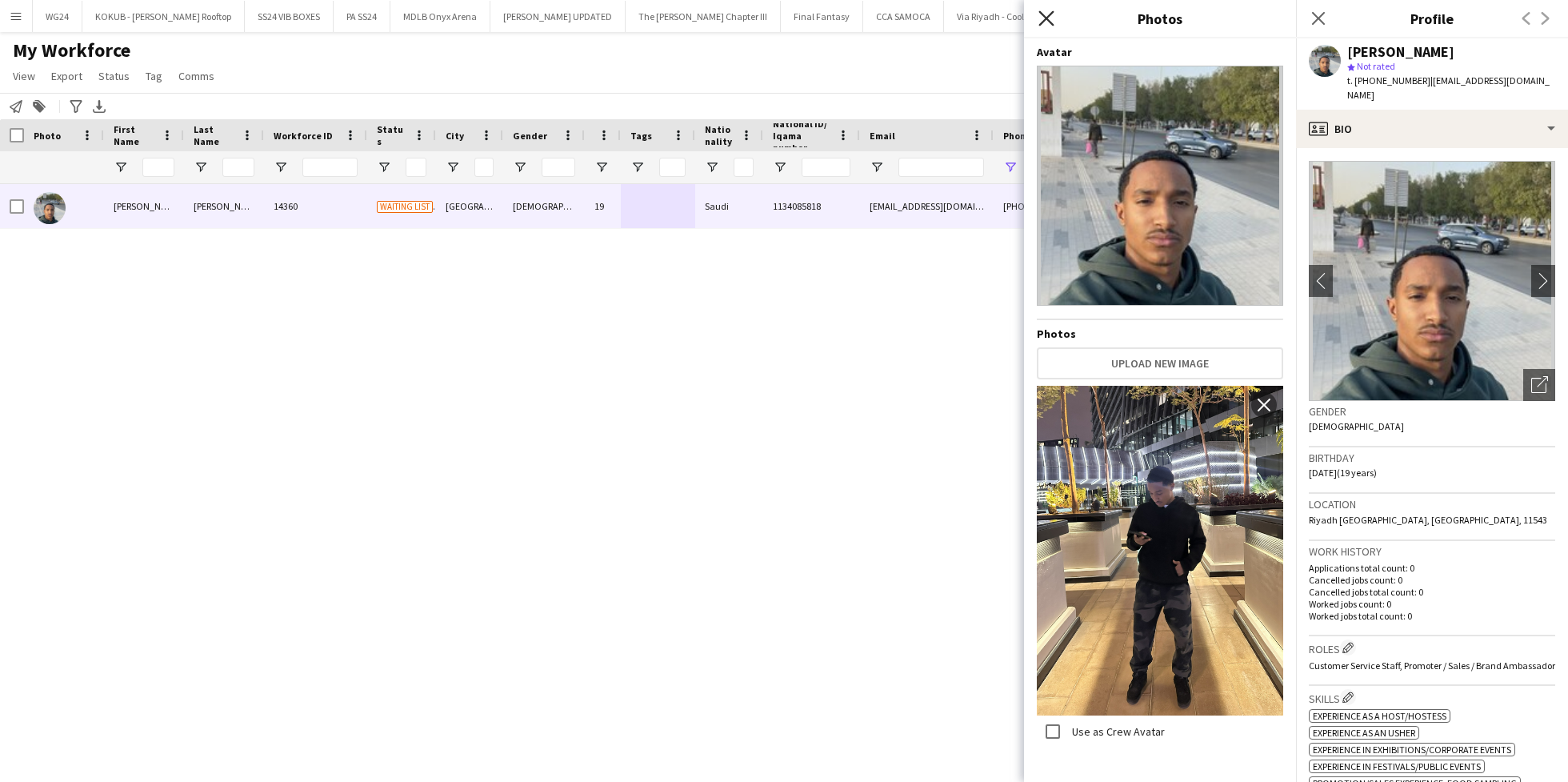
click at [1048, 14] on icon "Close pop-in" at bounding box center [1045, 18] width 15 height 15
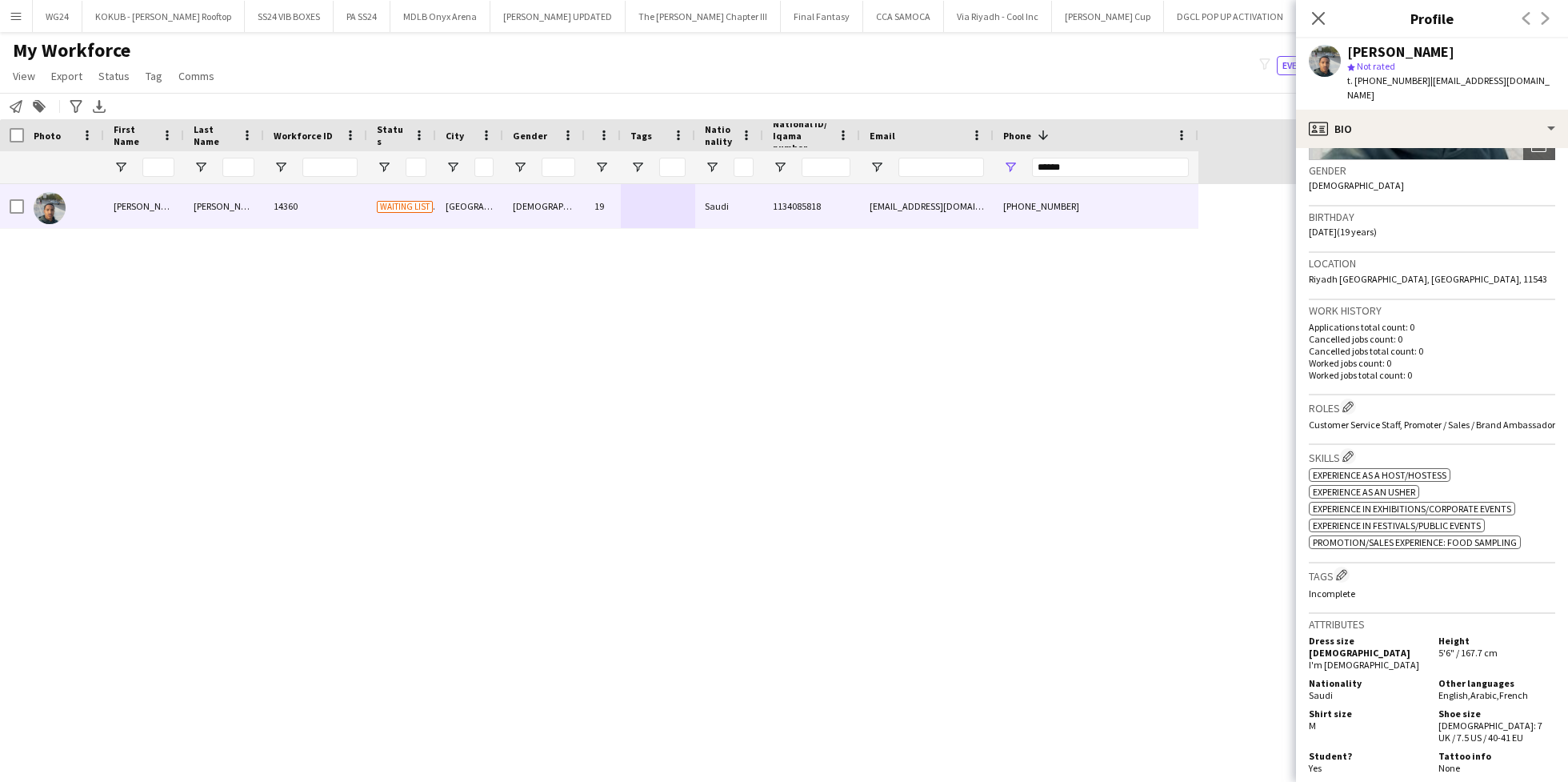
scroll to position [257, 0]
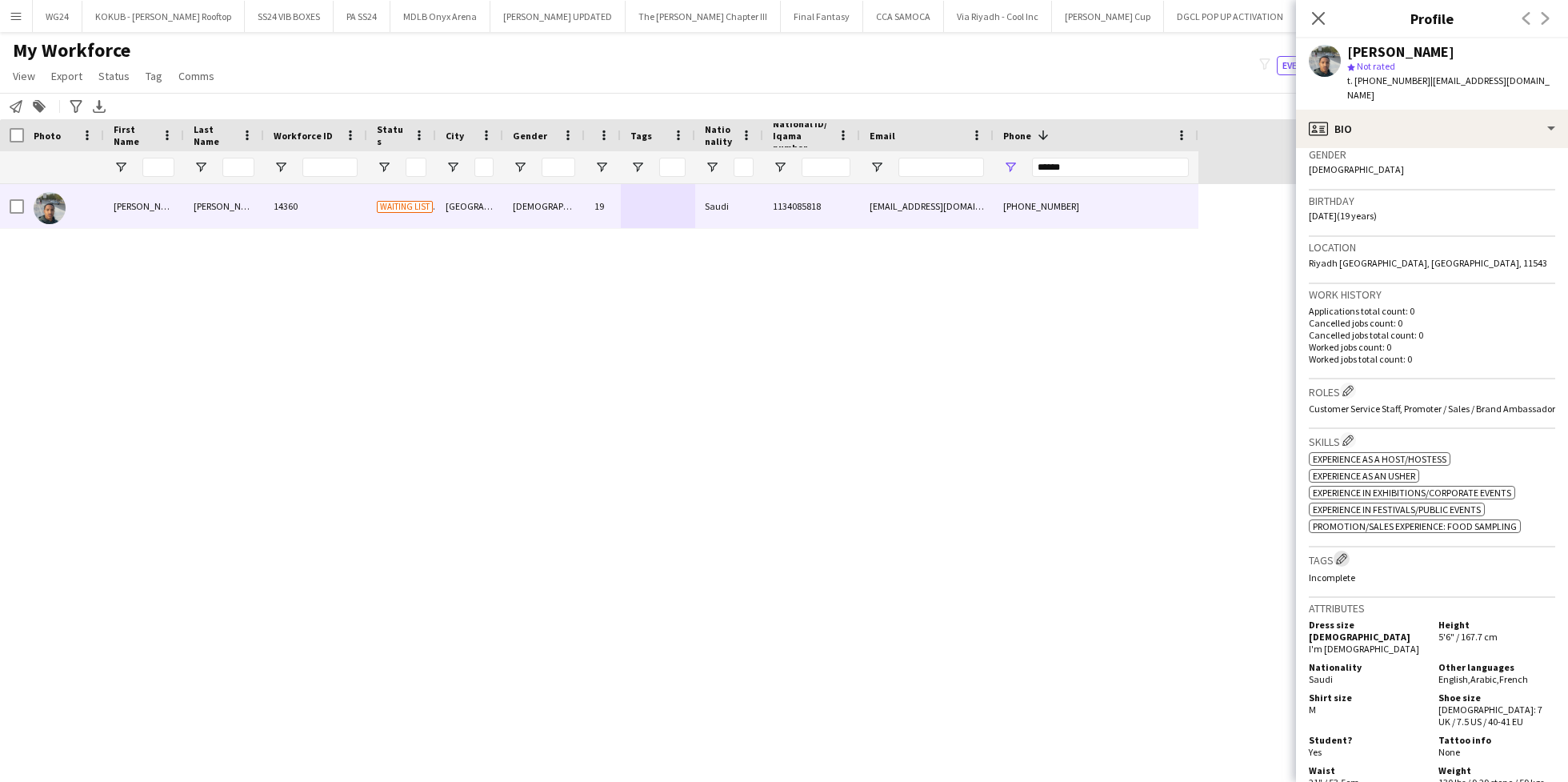
click at [1341, 553] on app-icon "Edit crew company tags" at bounding box center [1341, 559] width 11 height 11
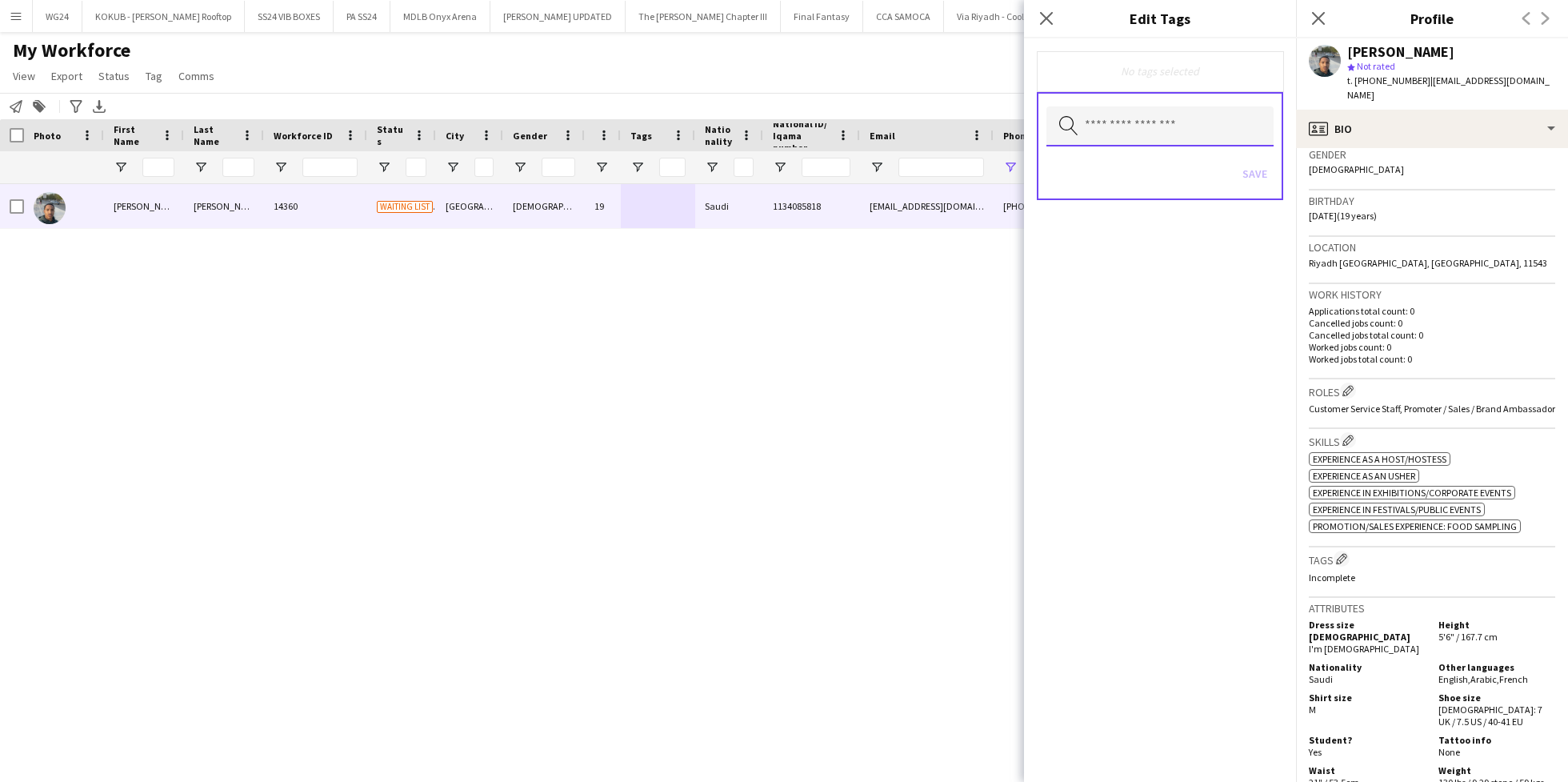
click at [1146, 127] on input "text" at bounding box center [1160, 127] width 227 height 40
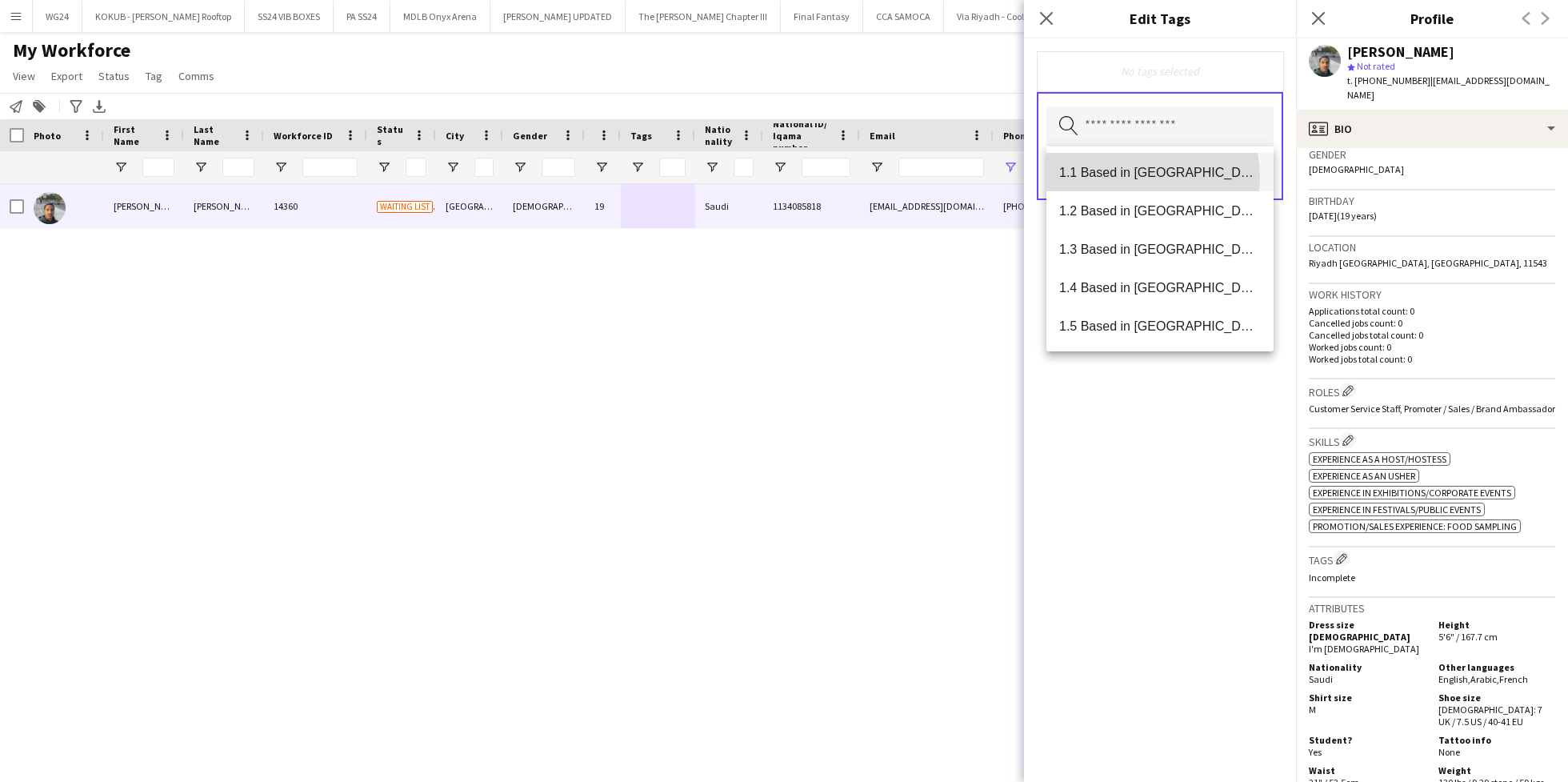
click at [1146, 177] on span "1.1 Based in [GEOGRAPHIC_DATA]" at bounding box center [1159, 172] width 201 height 15
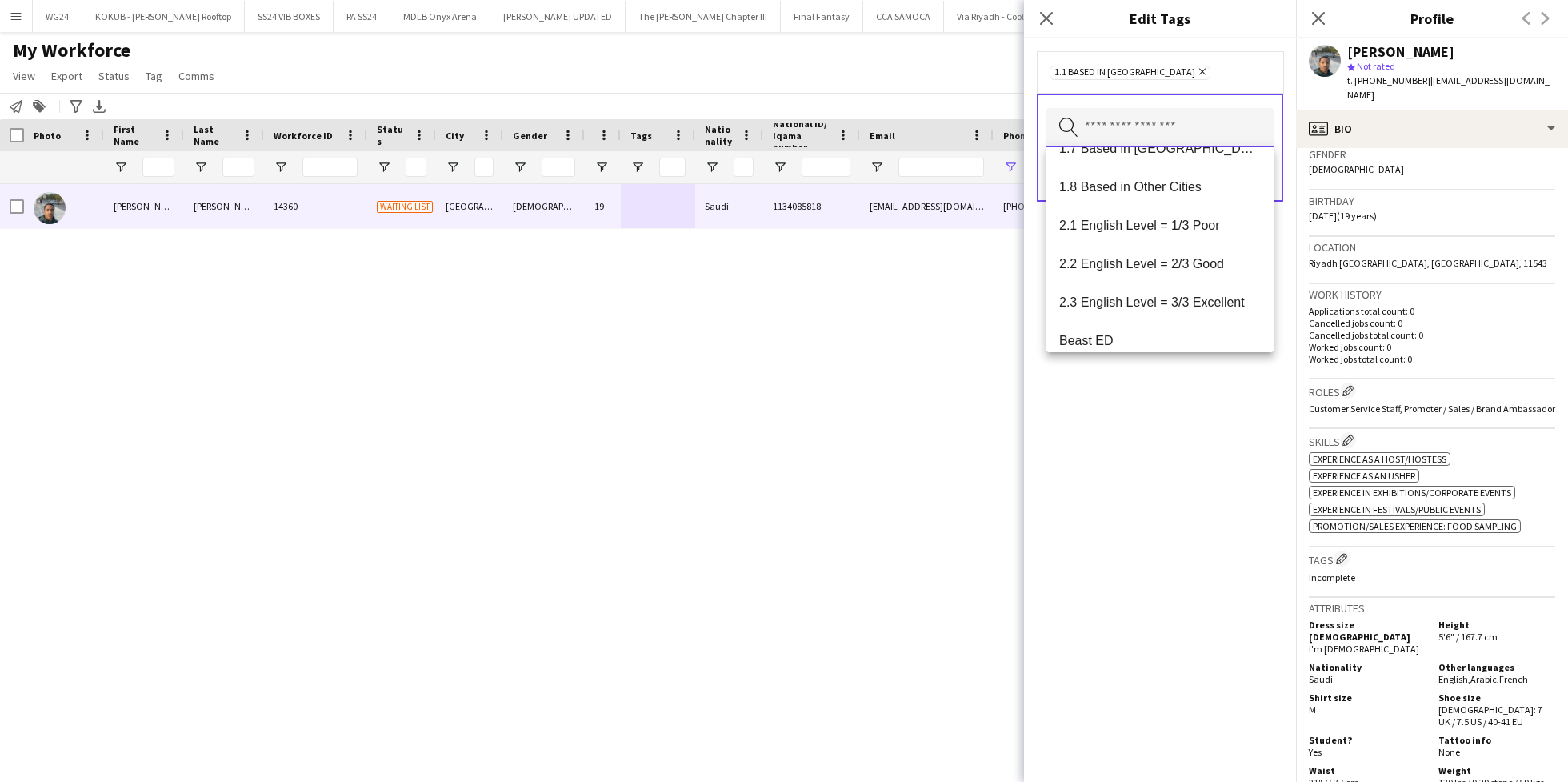
scroll to position [219, 0]
click at [1129, 297] on span "2.3 English Level = 3/3 Excellent" at bounding box center [1159, 299] width 201 height 15
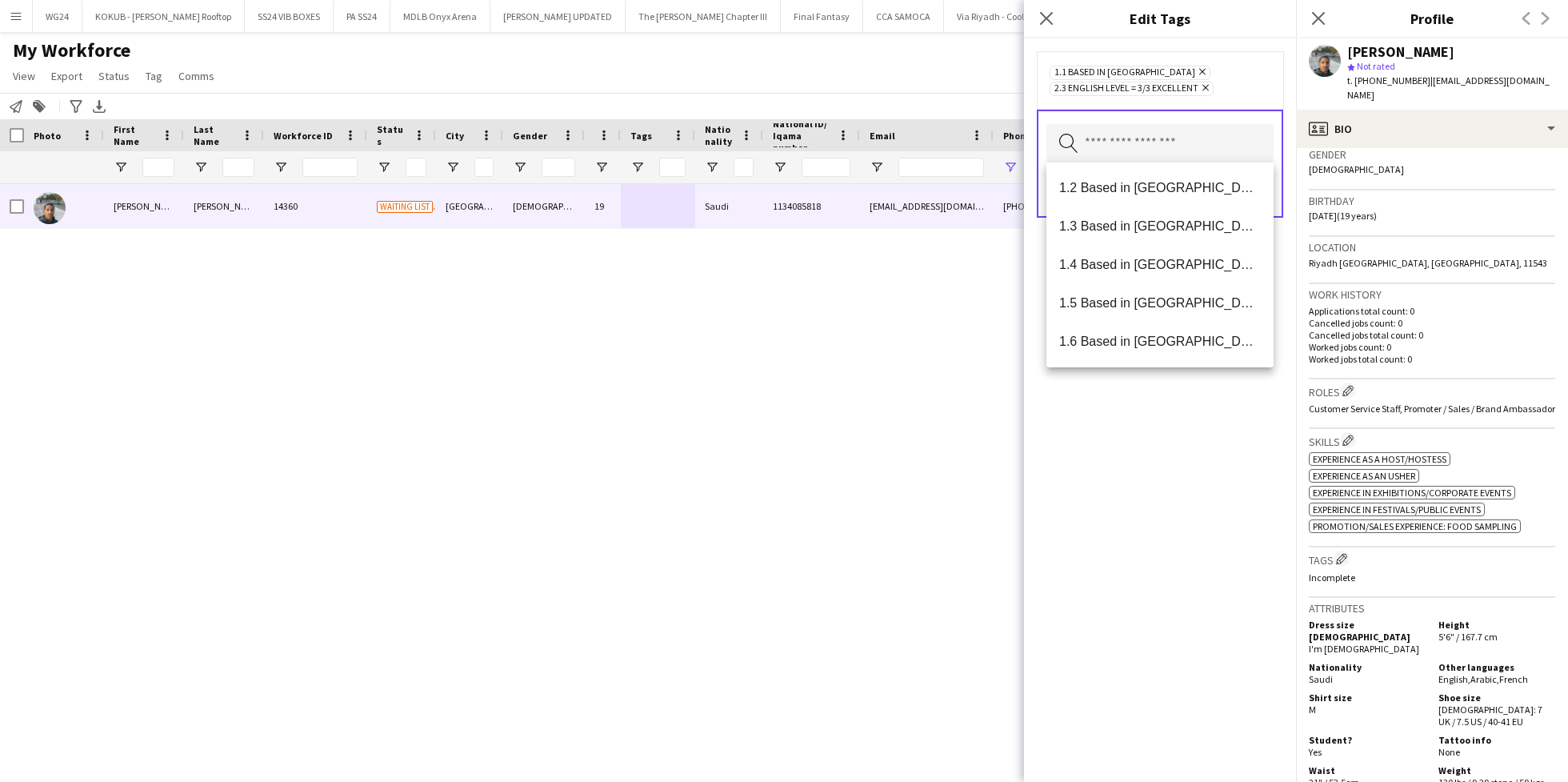
click at [1167, 455] on div "1.1 Based in [GEOGRAPHIC_DATA] Remove 2.3 English Level = 3/3 Excellent Remove …" at bounding box center [1160, 410] width 272 height 743
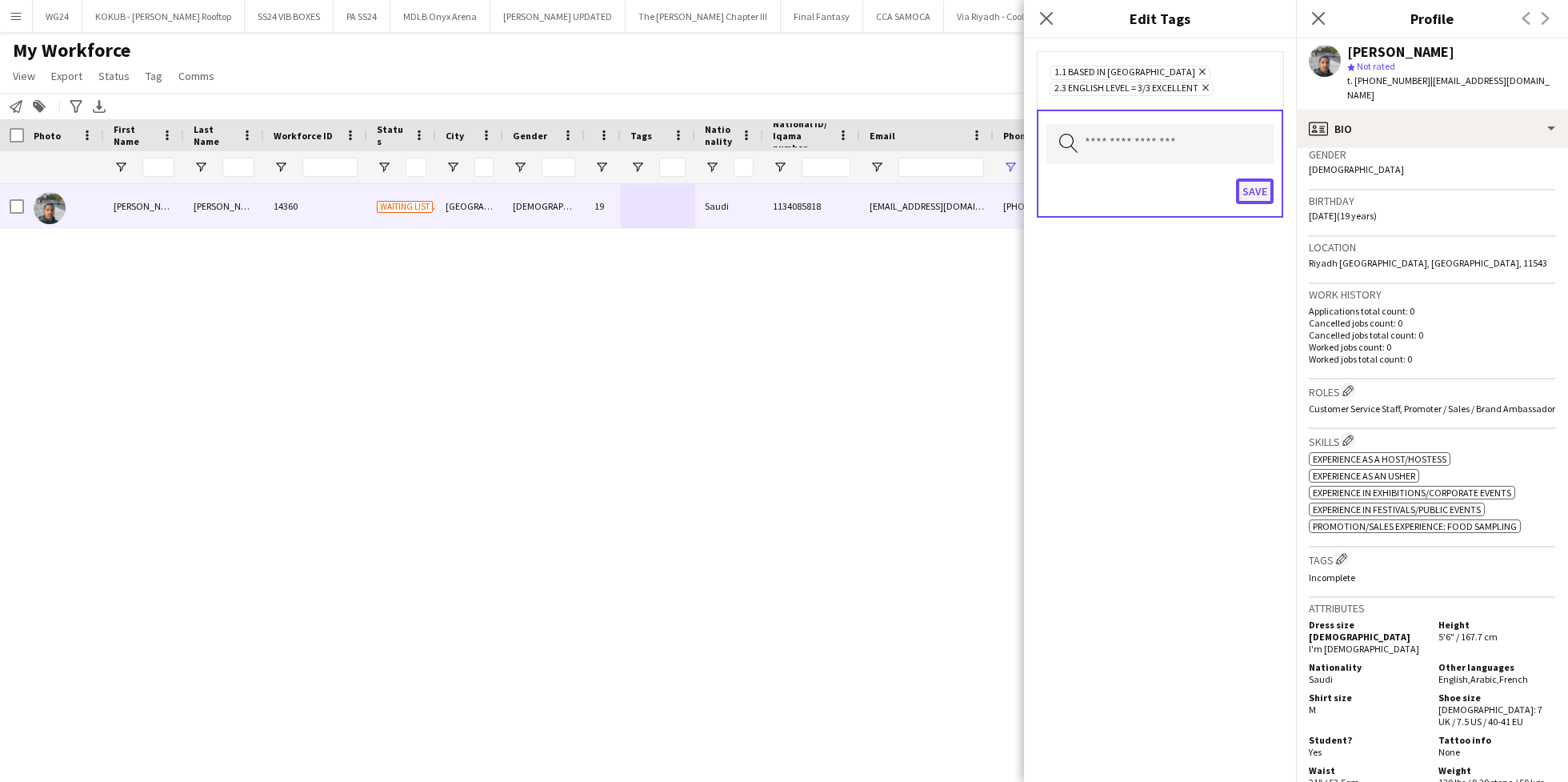
click at [1258, 188] on button "Save" at bounding box center [1254, 191] width 38 height 26
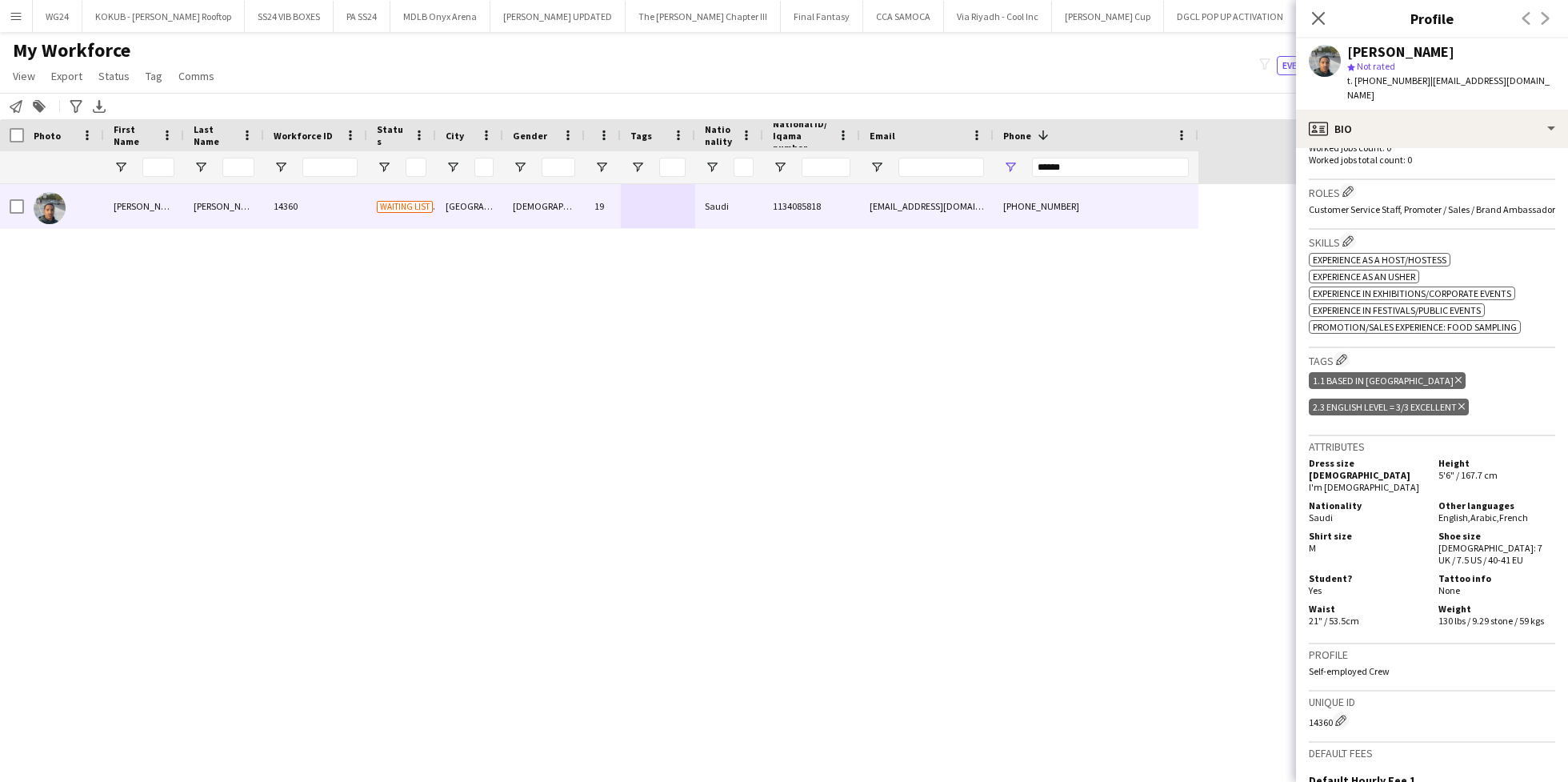
scroll to position [0, 0]
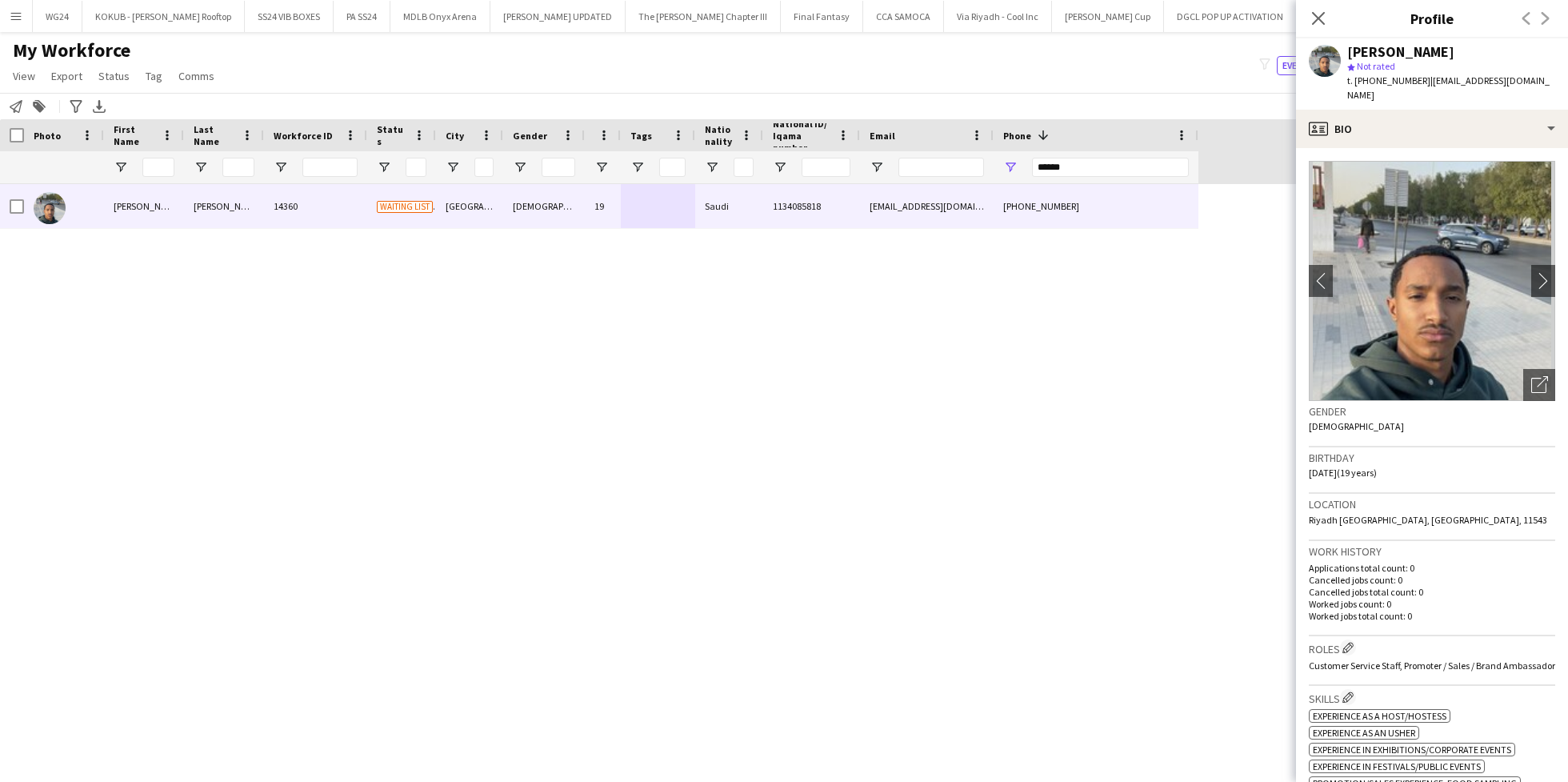
click at [1525, 81] on span "| [EMAIL_ADDRESS][DOMAIN_NAME]" at bounding box center [1448, 88] width 202 height 26
drag, startPoint x: 1528, startPoint y: 81, endPoint x: 1424, endPoint y: 84, distance: 104.0
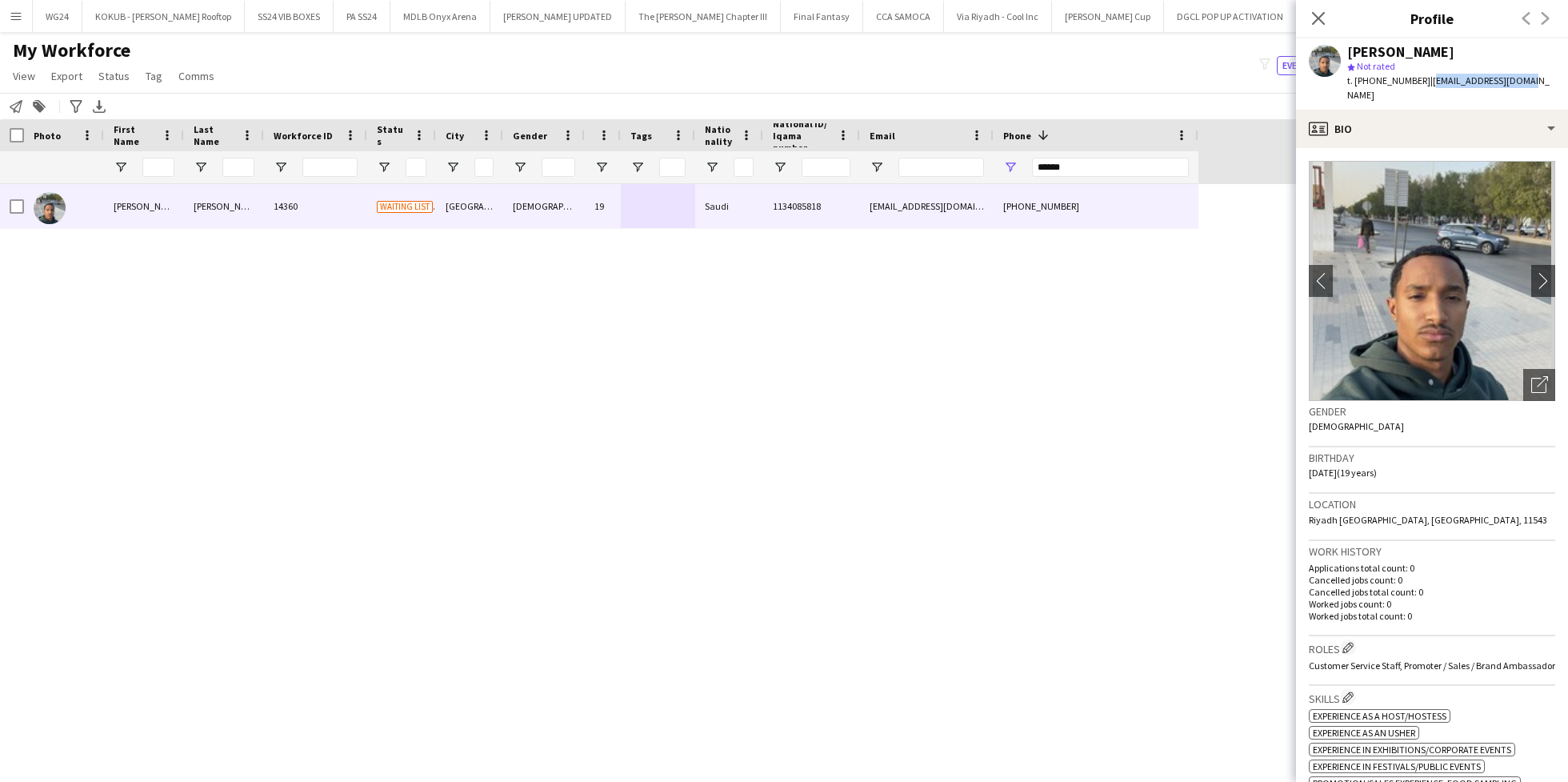
click at [1424, 84] on span "| [EMAIL_ADDRESS][DOMAIN_NAME]" at bounding box center [1448, 88] width 202 height 26
copy span "[EMAIL_ADDRESS][DOMAIN_NAME]"
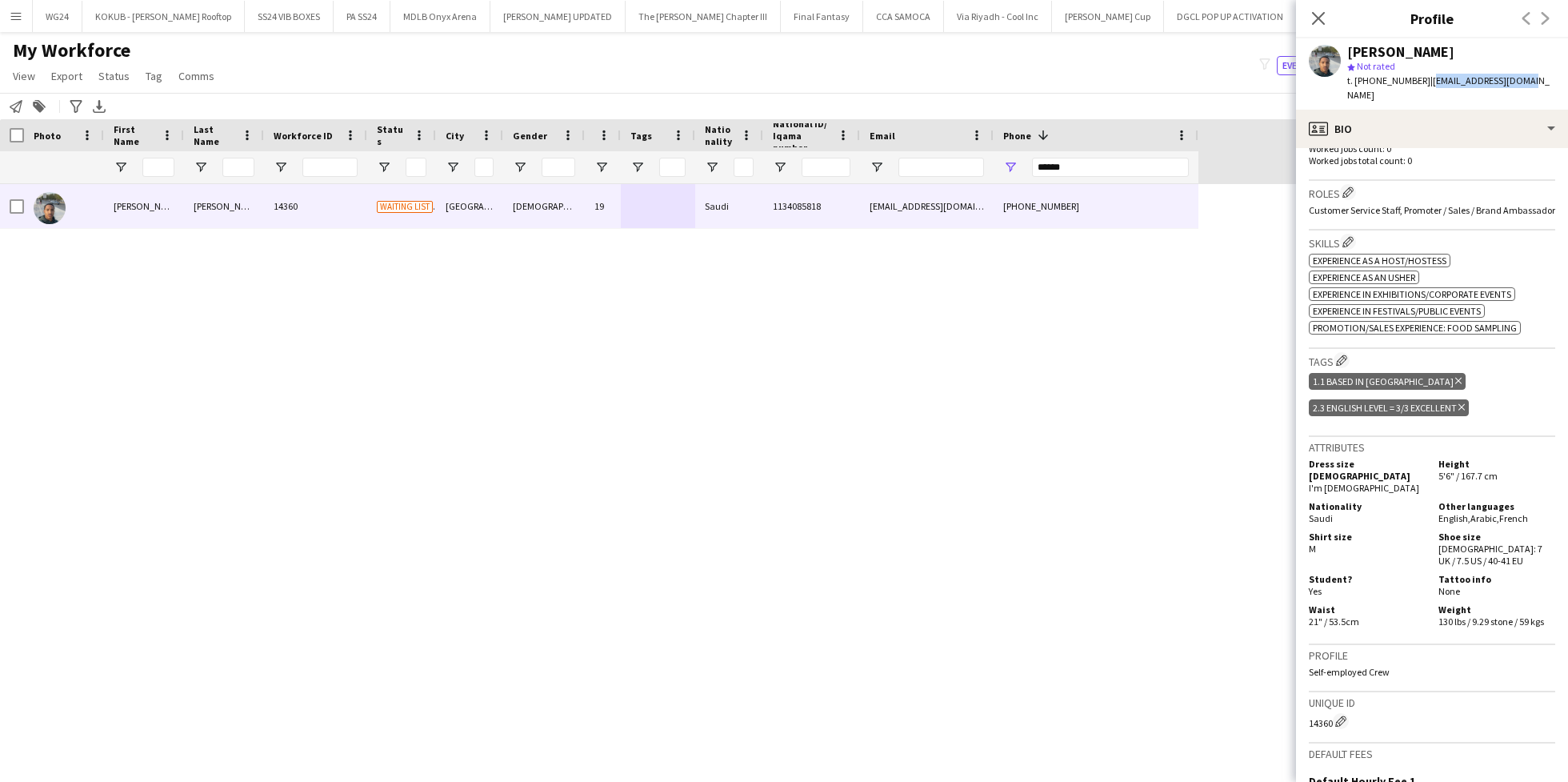
scroll to position [684, 0]
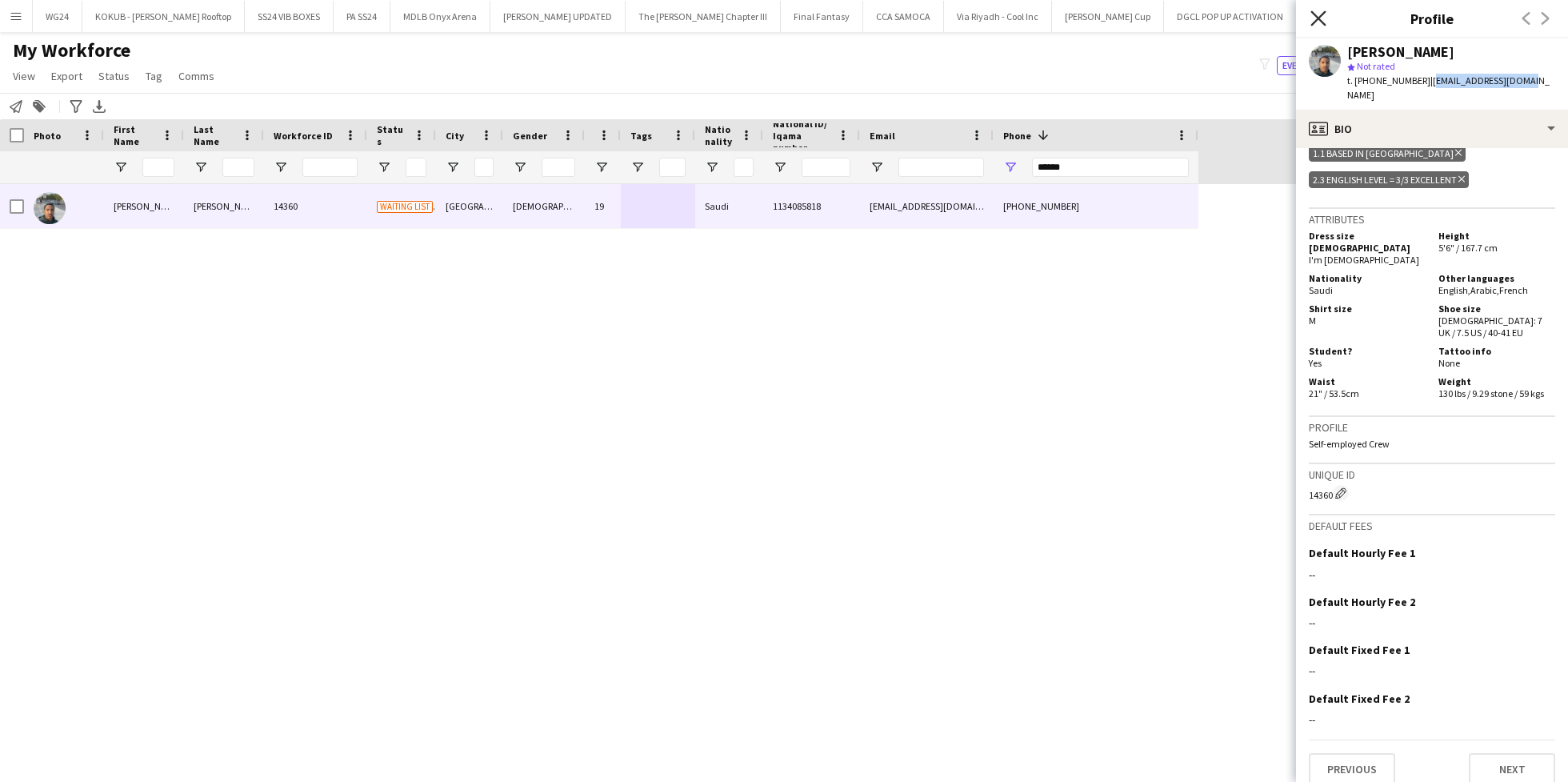
click at [1316, 13] on icon "Close pop-in" at bounding box center [1318, 18] width 15 height 15
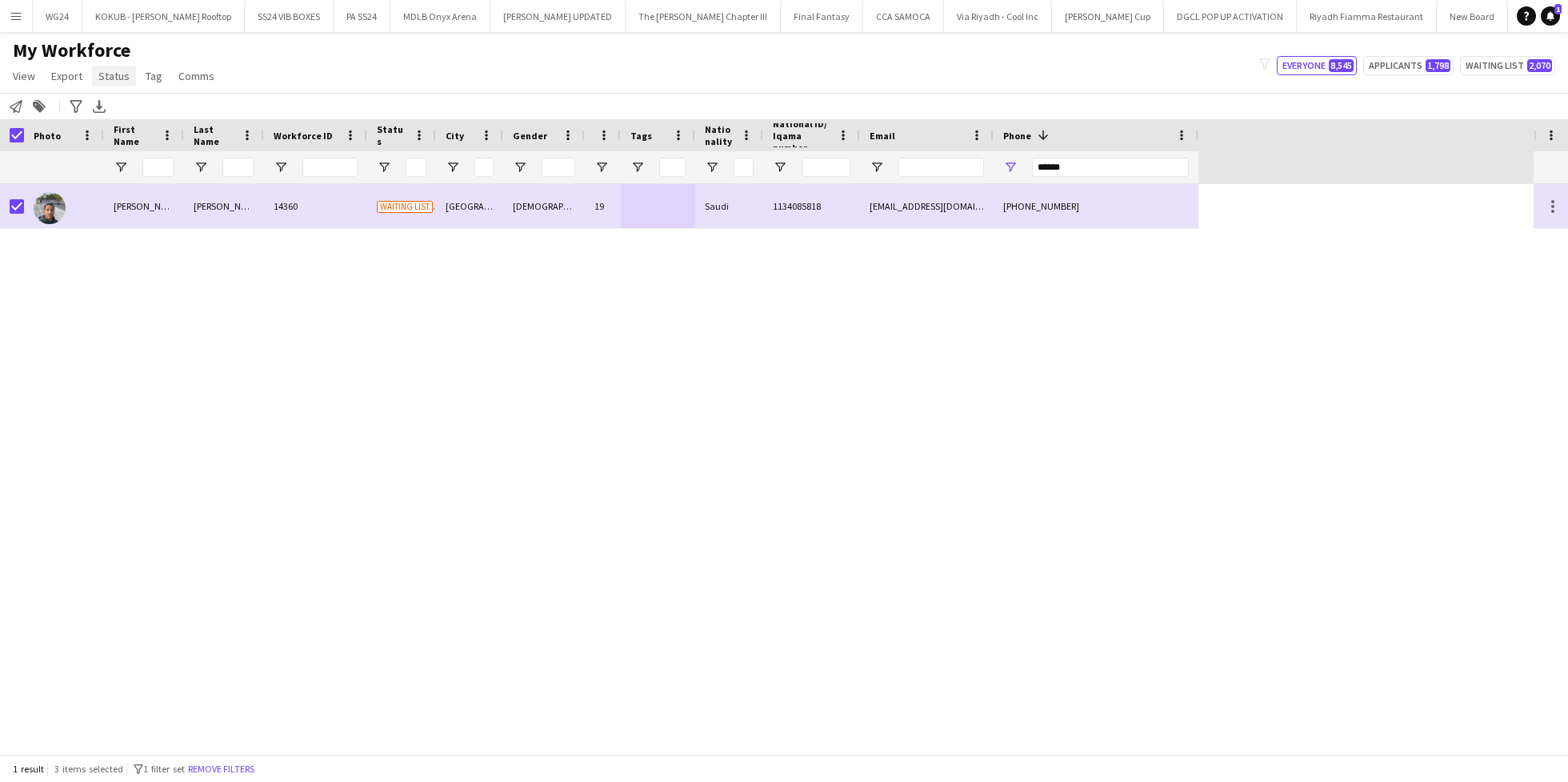
click at [110, 79] on span "Status" at bounding box center [113, 76] width 31 height 14
click at [118, 110] on span "Edit" at bounding box center [113, 110] width 18 height 14
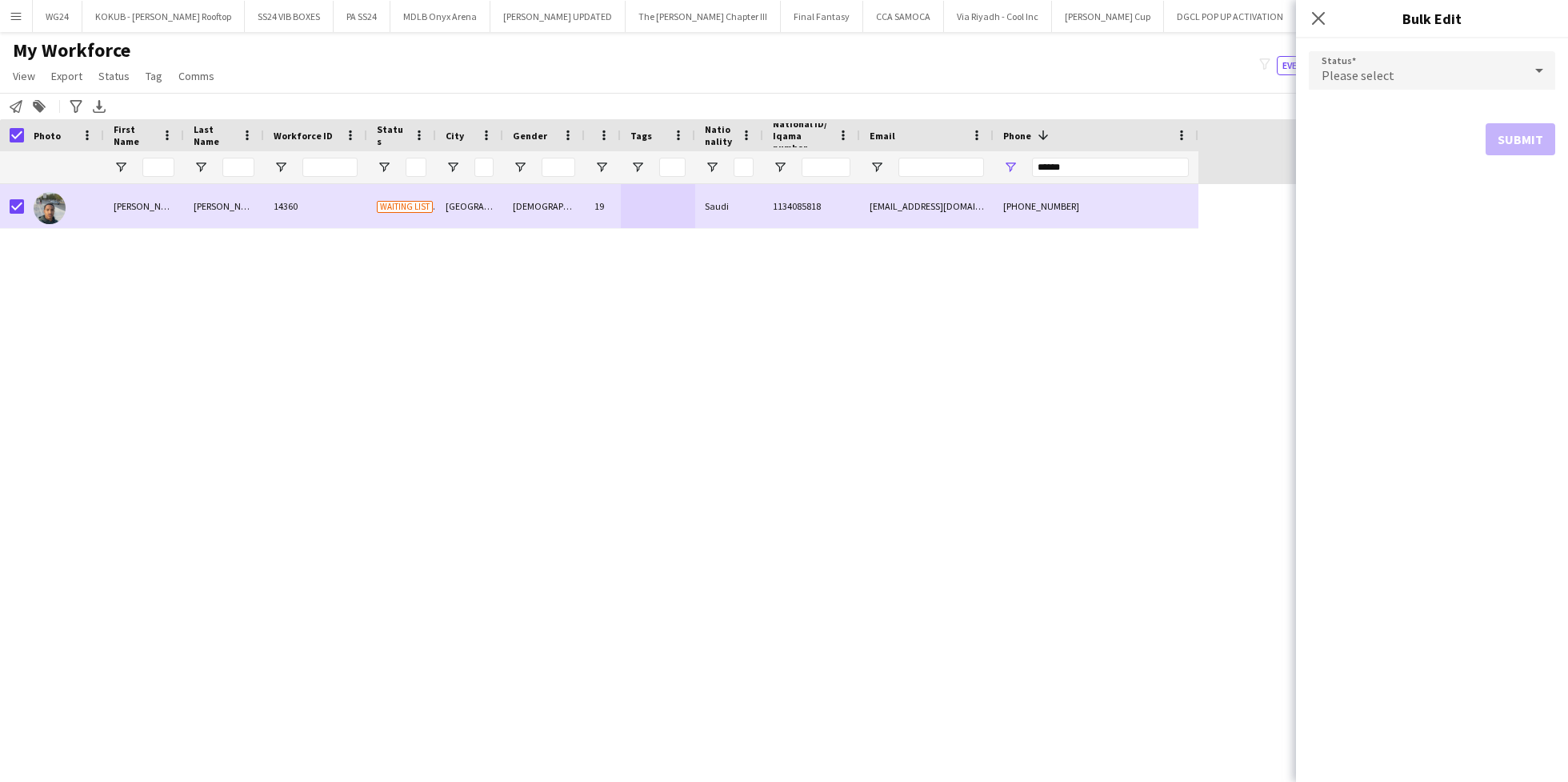
click at [1393, 68] on div "Please select" at bounding box center [1415, 70] width 215 height 39
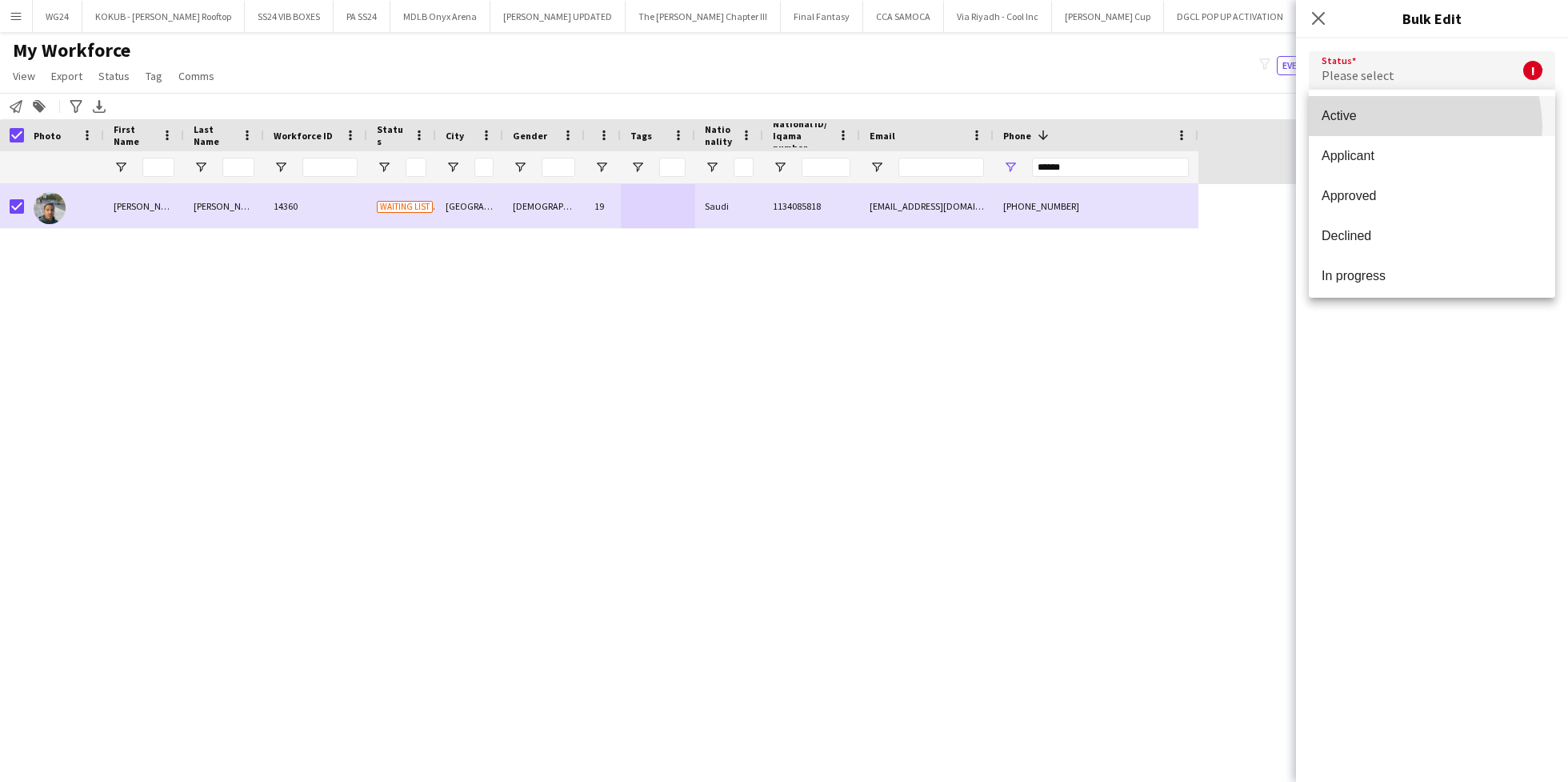
click at [1405, 127] on mat-option "Active" at bounding box center [1431, 116] width 247 height 40
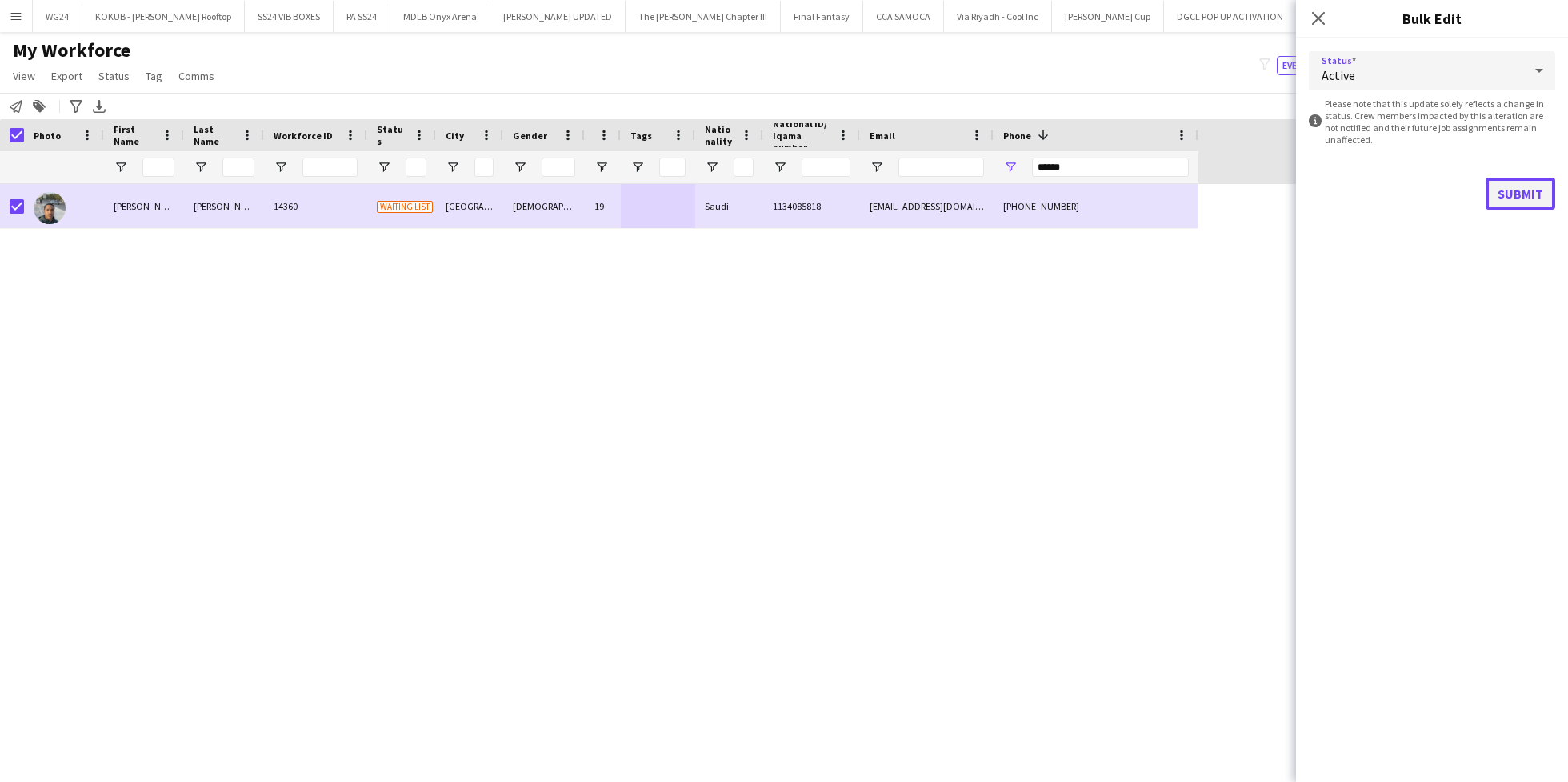
click at [1498, 193] on button "Submit" at bounding box center [1520, 194] width 70 height 32
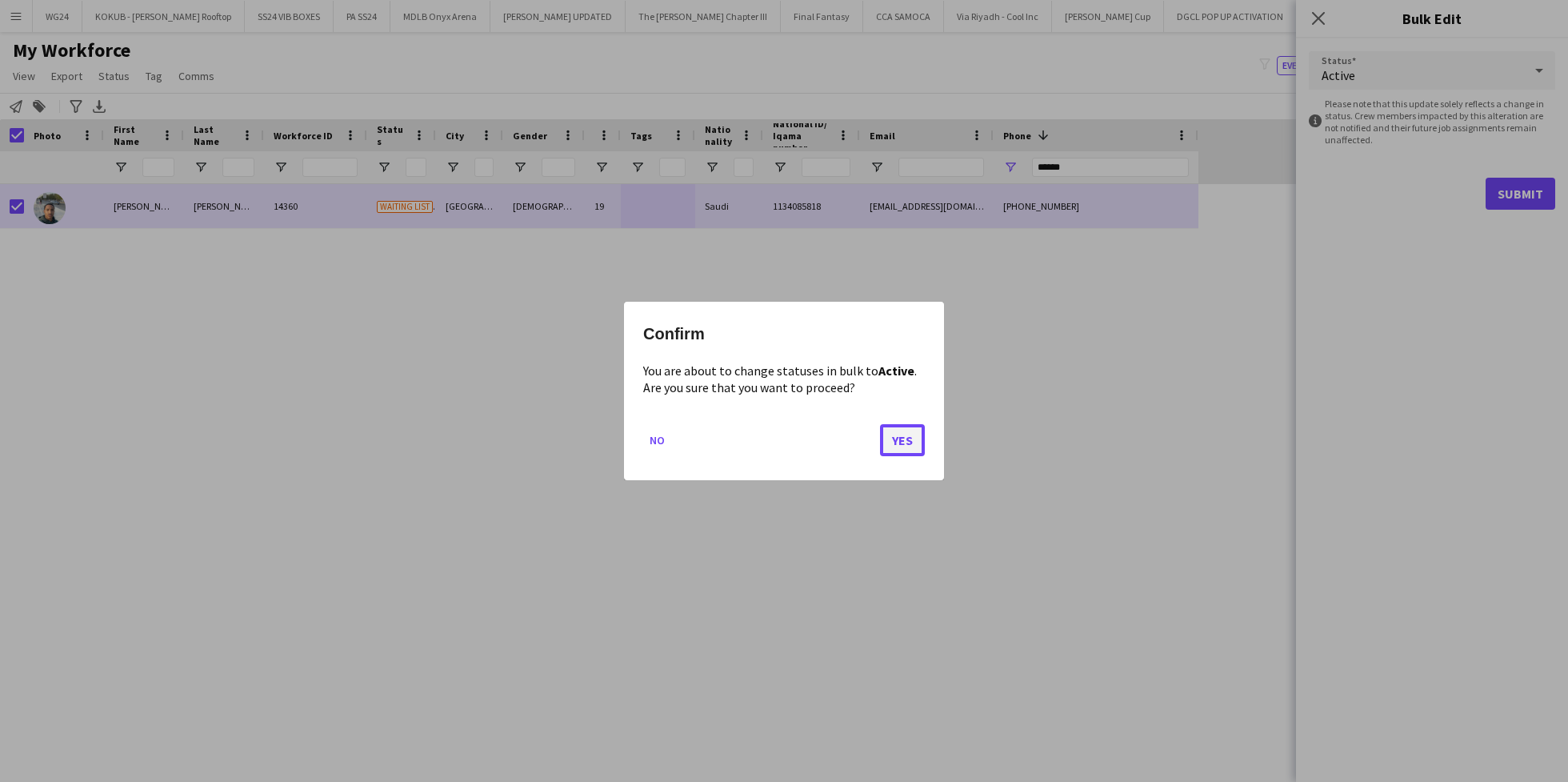
click at [904, 449] on button "Yes" at bounding box center [902, 441] width 44 height 32
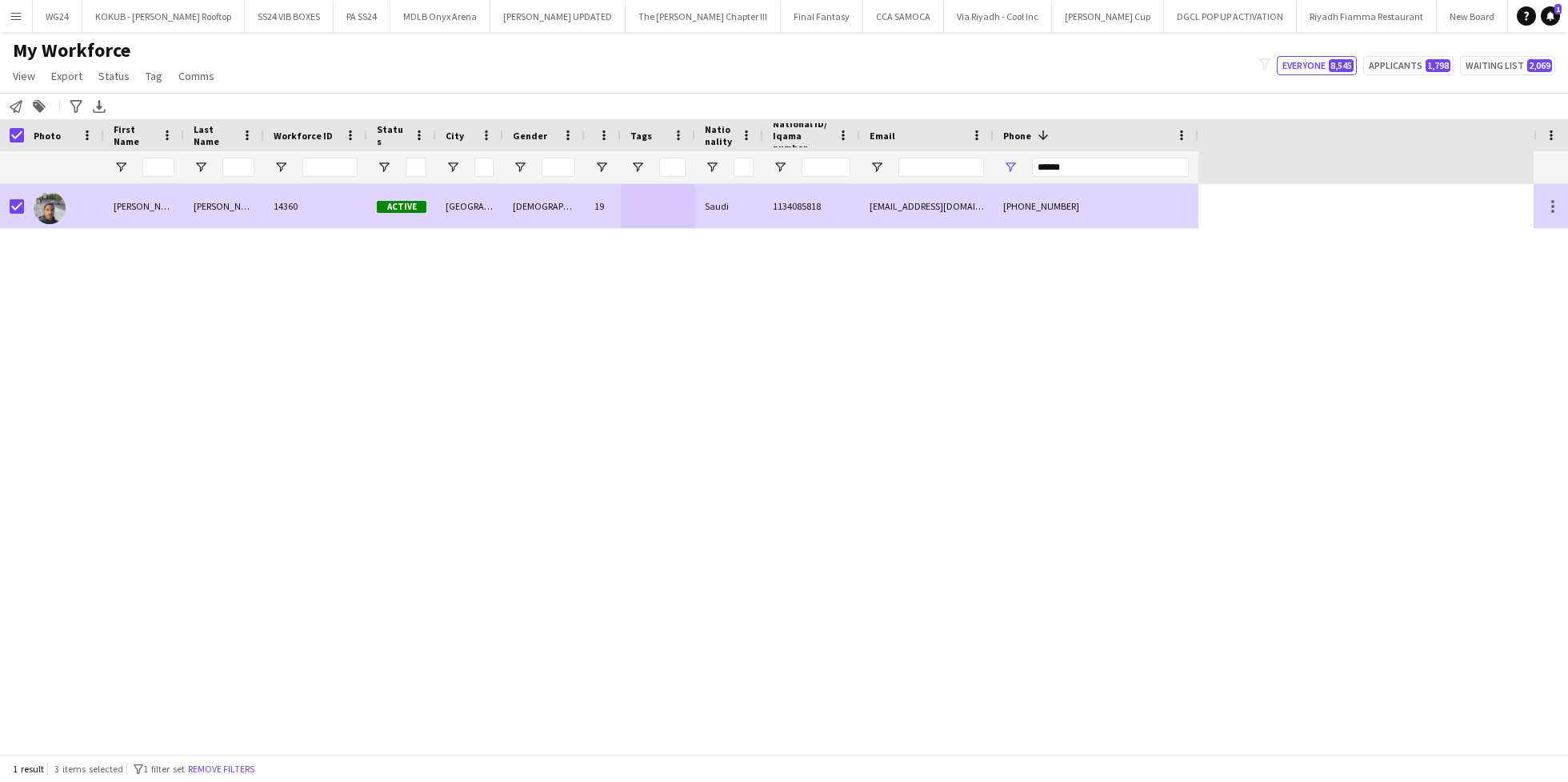
click at [450, 205] on div "[GEOGRAPHIC_DATA]" at bounding box center [469, 206] width 67 height 44
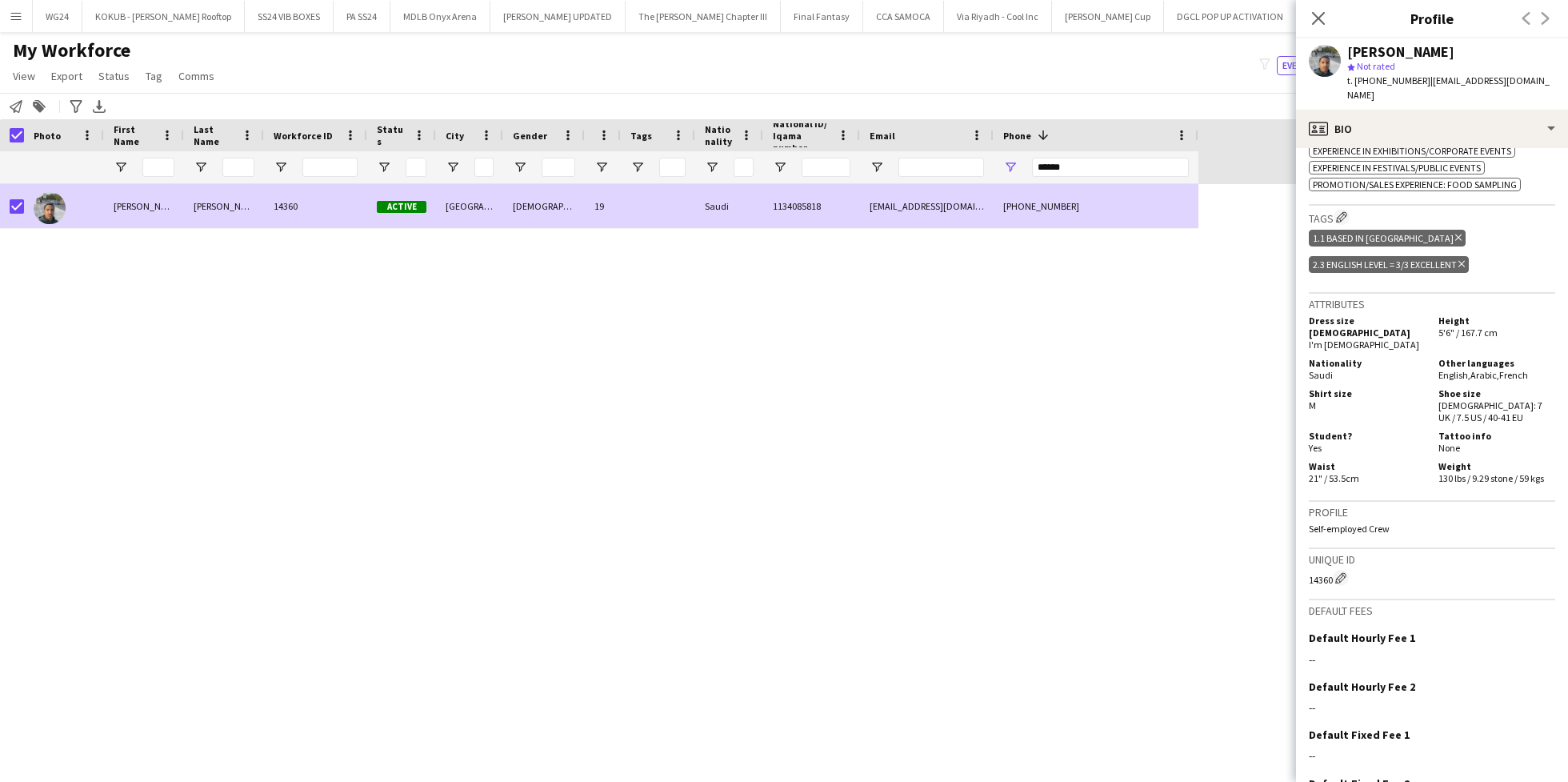
scroll to position [600, 0]
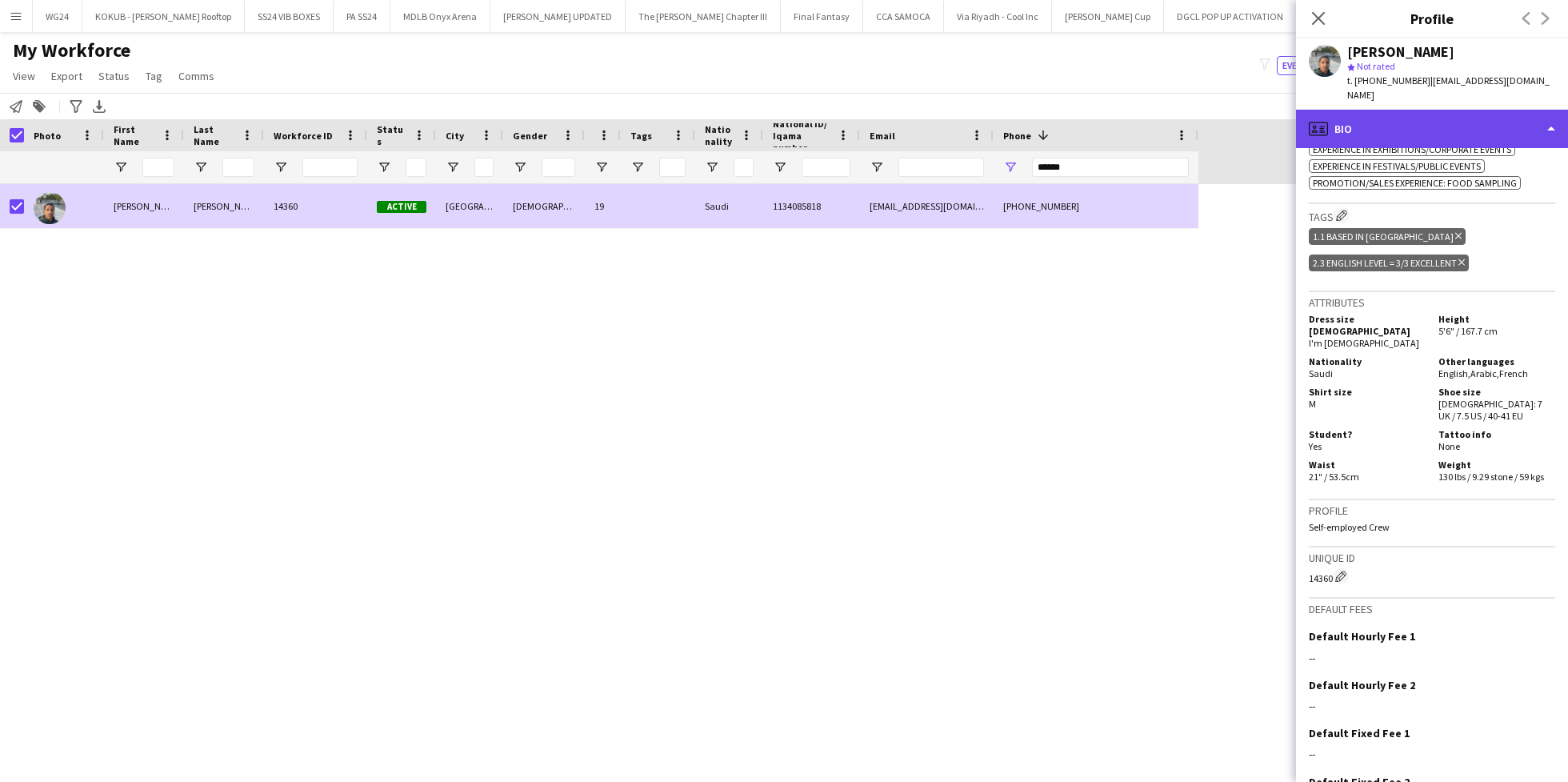
click at [1428, 119] on div "profile Bio" at bounding box center [1432, 129] width 272 height 39
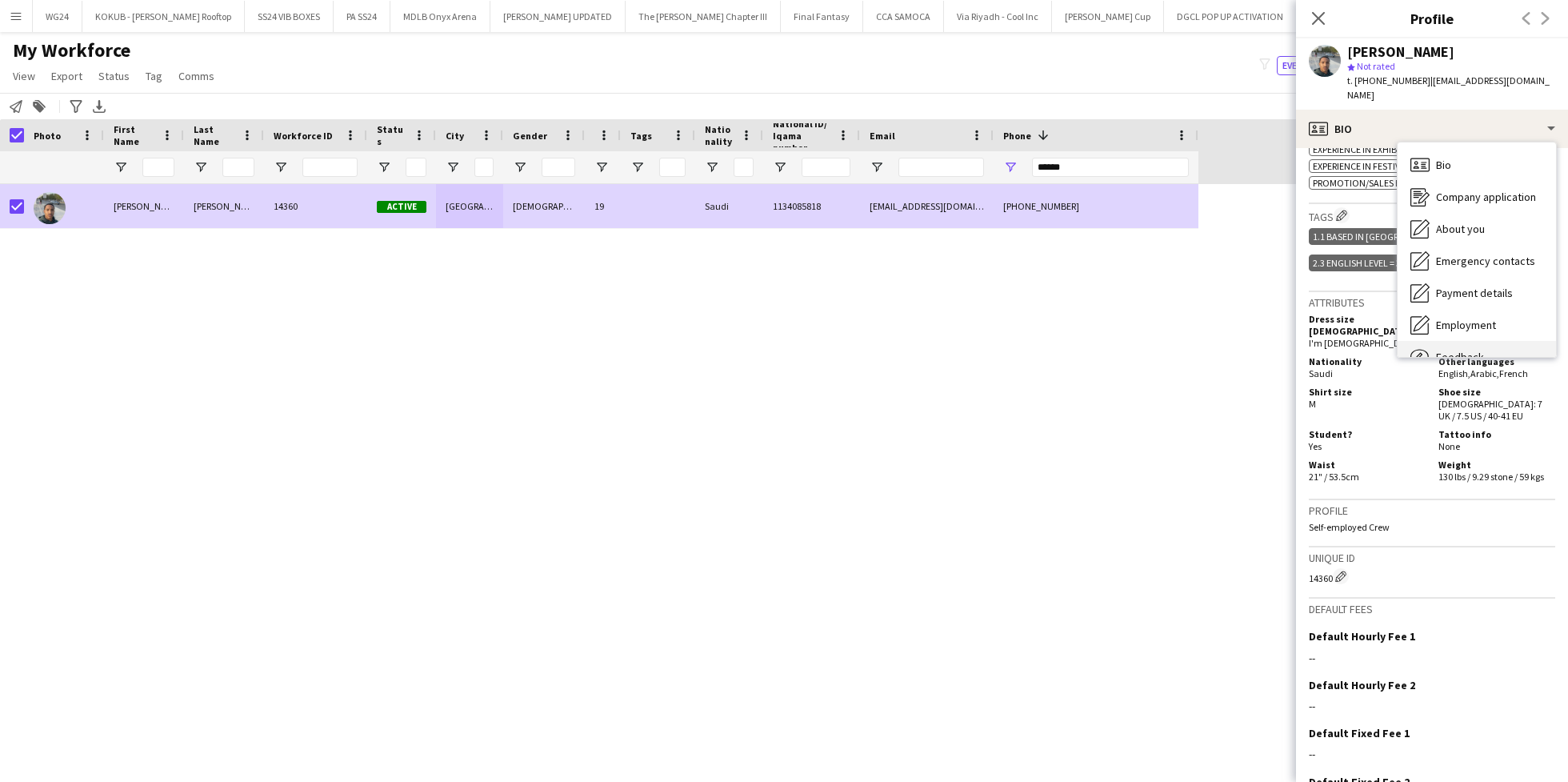
click at [1476, 340] on div "Feedback Feedback" at bounding box center [1476, 356] width 159 height 32
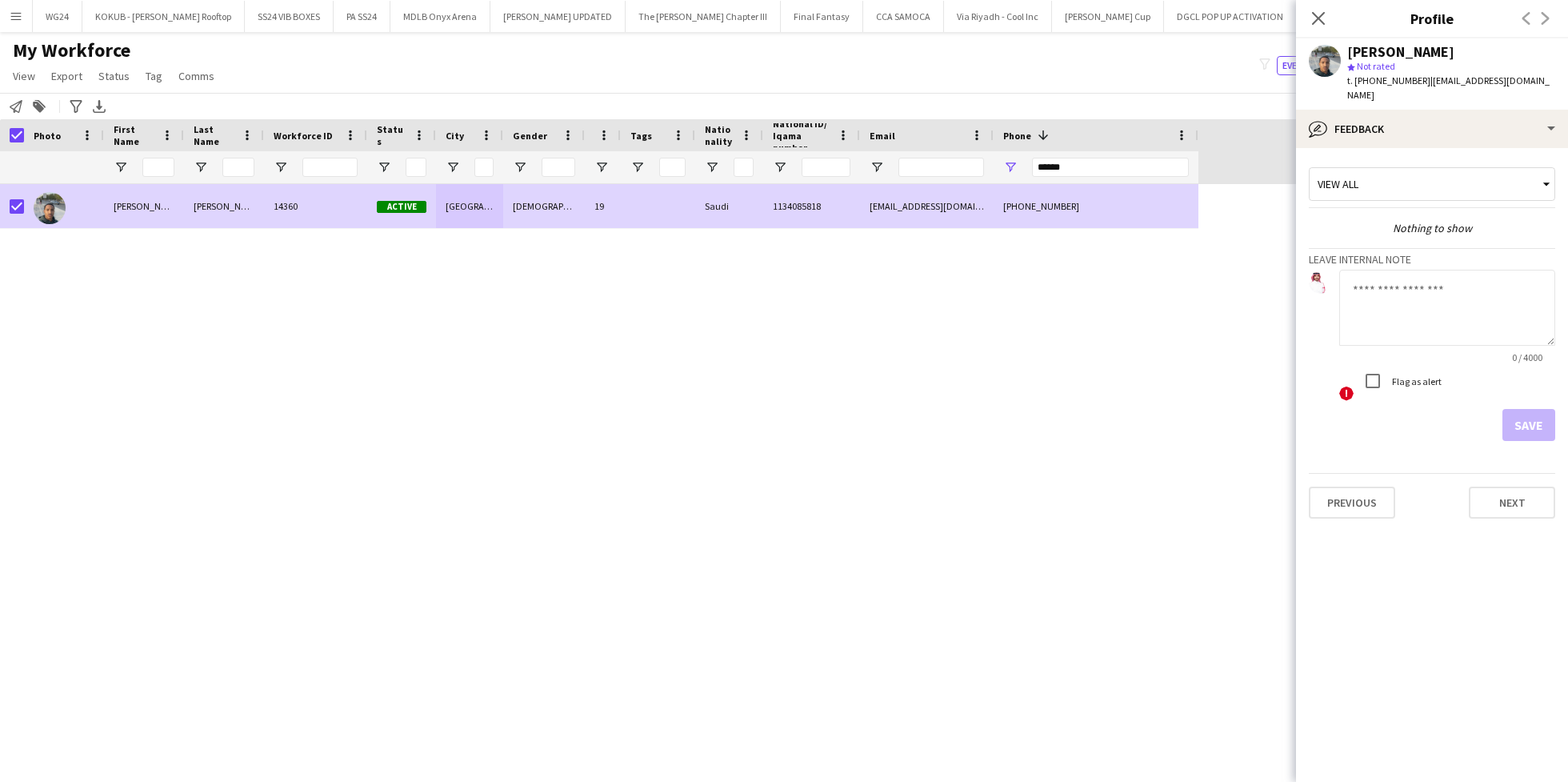
click at [1391, 296] on textarea at bounding box center [1447, 307] width 215 height 76
type textarea "**********"
click at [1538, 408] on button "Save" at bounding box center [1528, 425] width 53 height 32
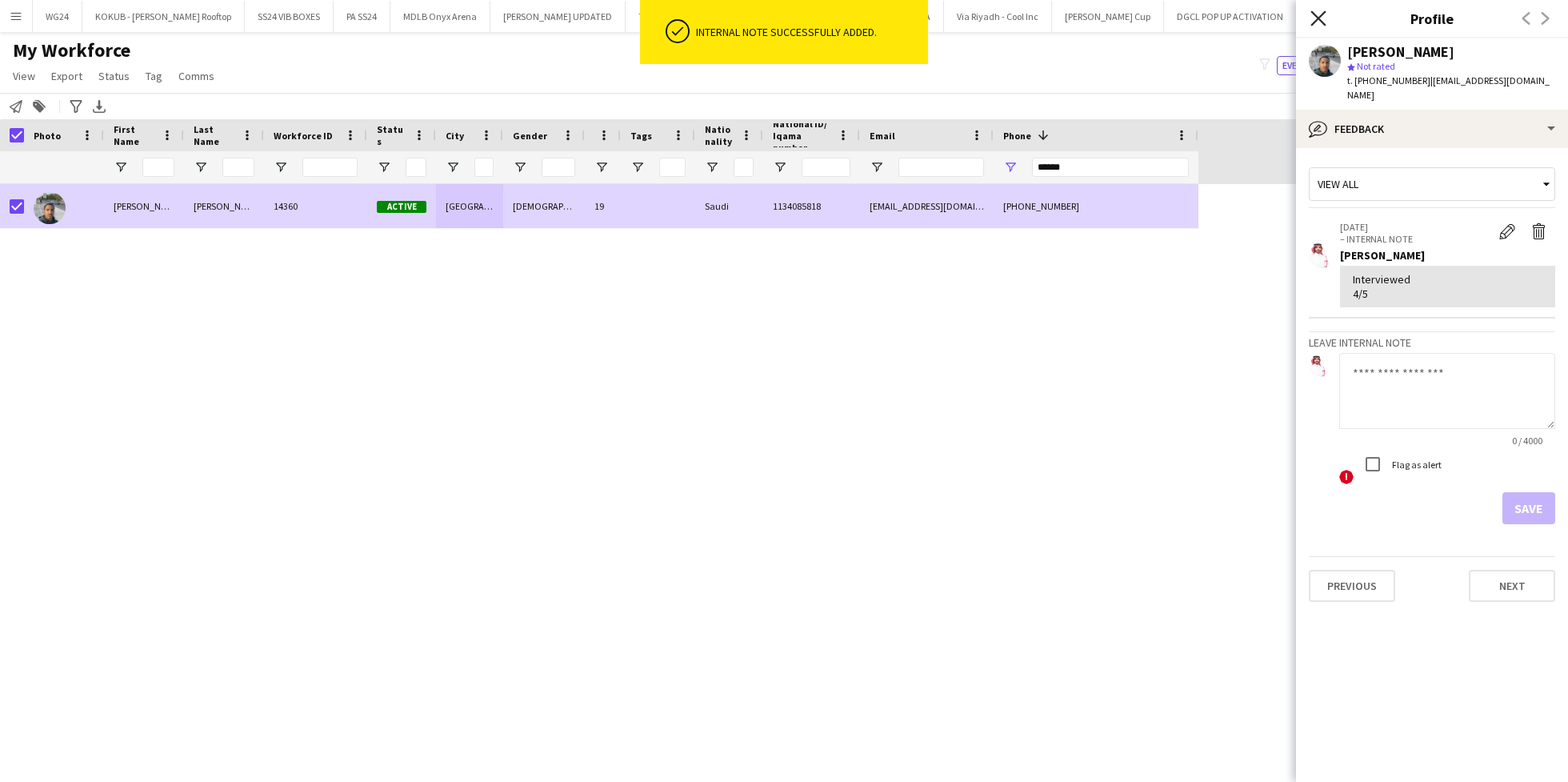
click at [1316, 18] on icon "Close pop-in" at bounding box center [1318, 18] width 15 height 15
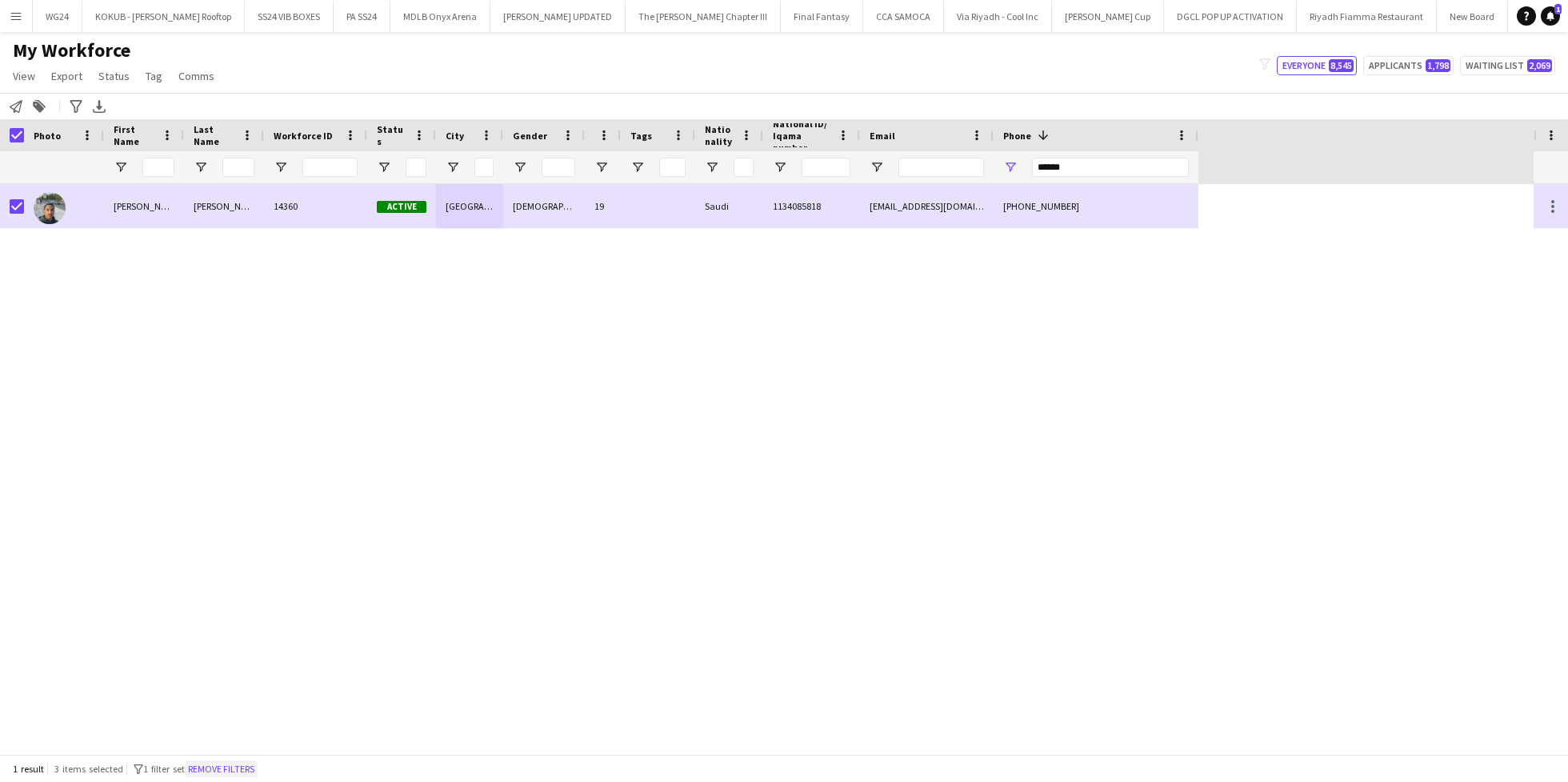
click at [232, 766] on button "Remove filters" at bounding box center [220, 769] width 73 height 18
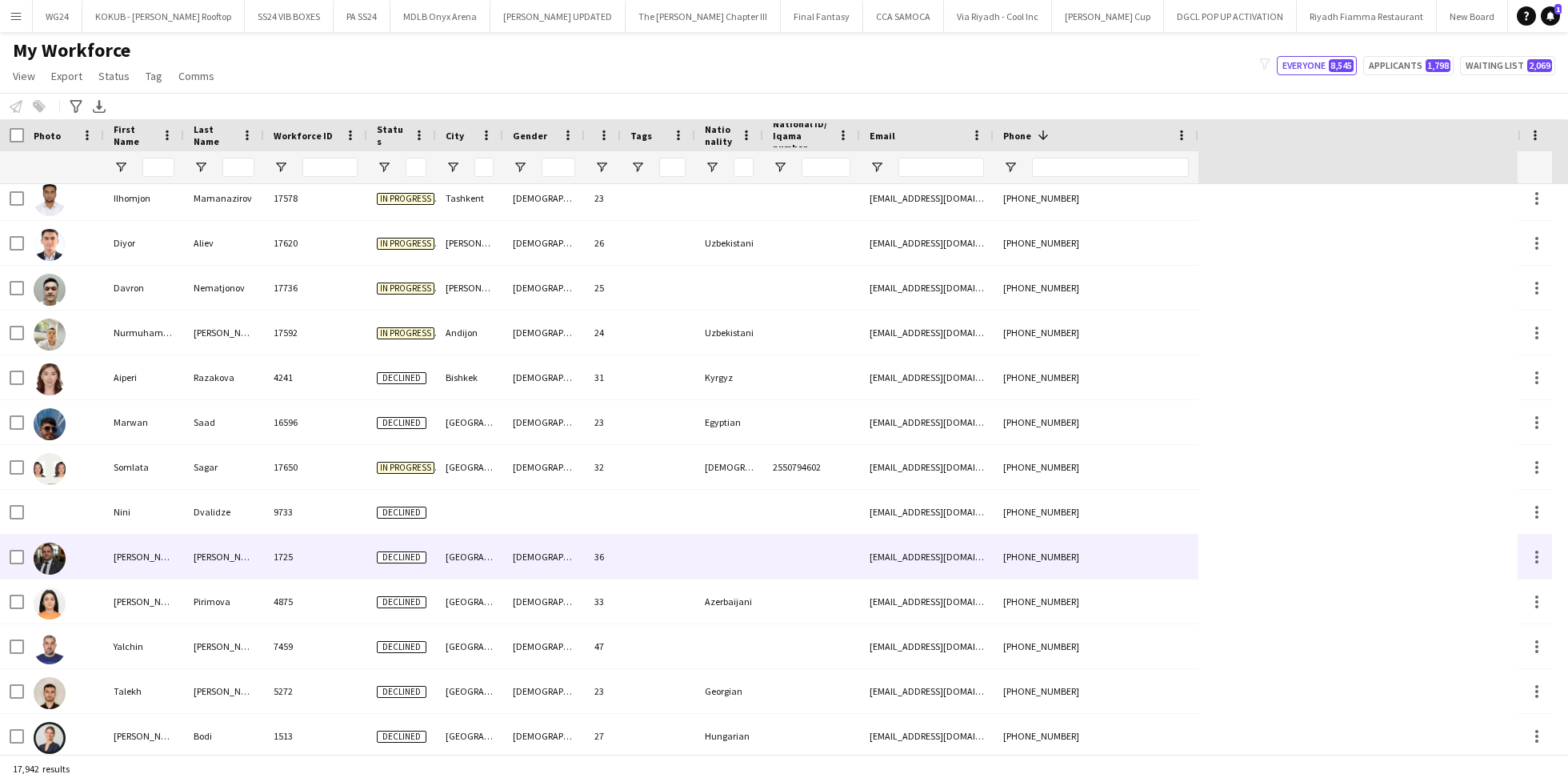
scroll to position [0, 0]
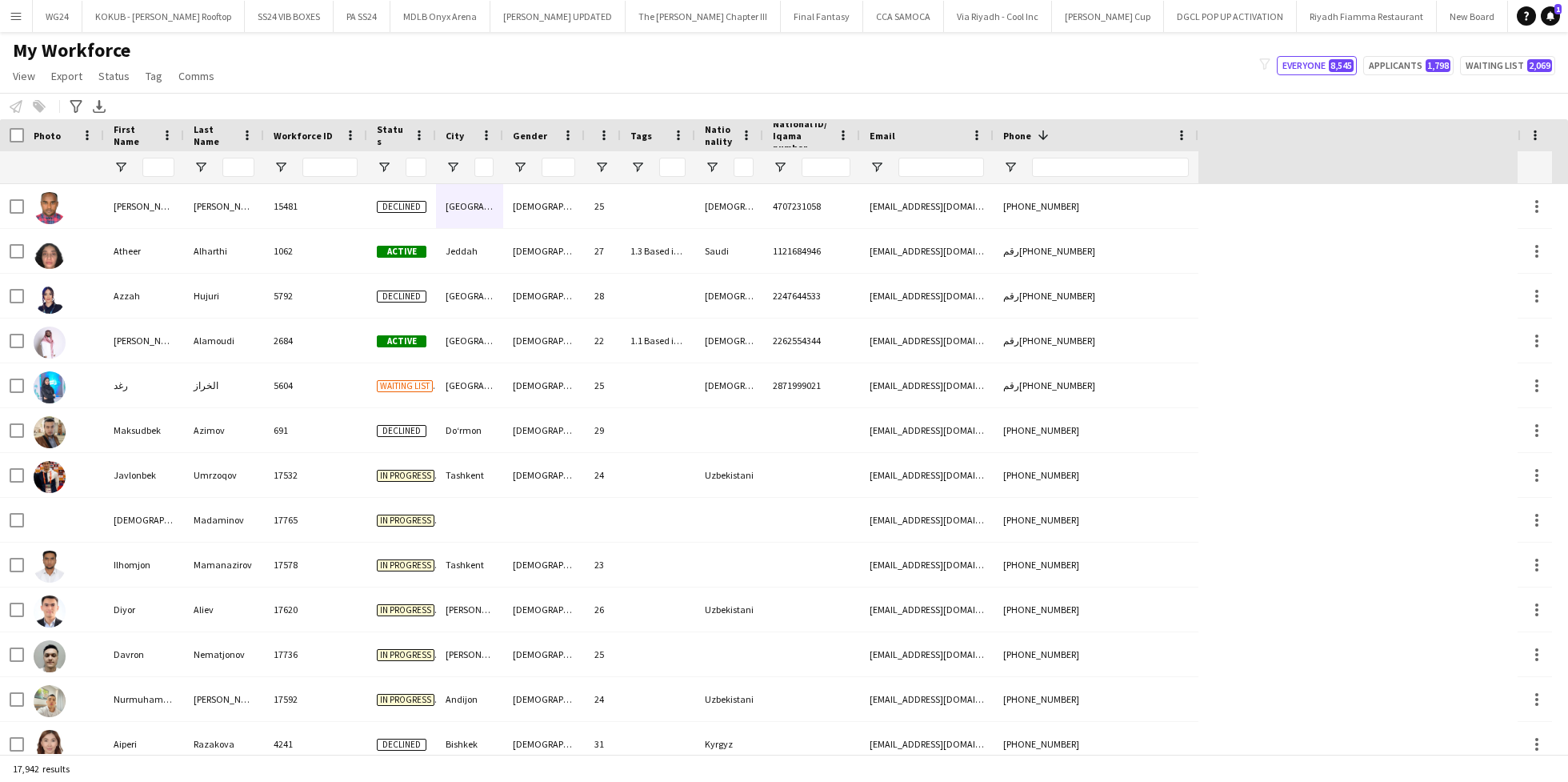
click at [1111, 179] on div at bounding box center [1111, 167] width 157 height 32
click at [1111, 173] on input "Phone Filter Input" at bounding box center [1111, 167] width 157 height 19
paste input "*******"
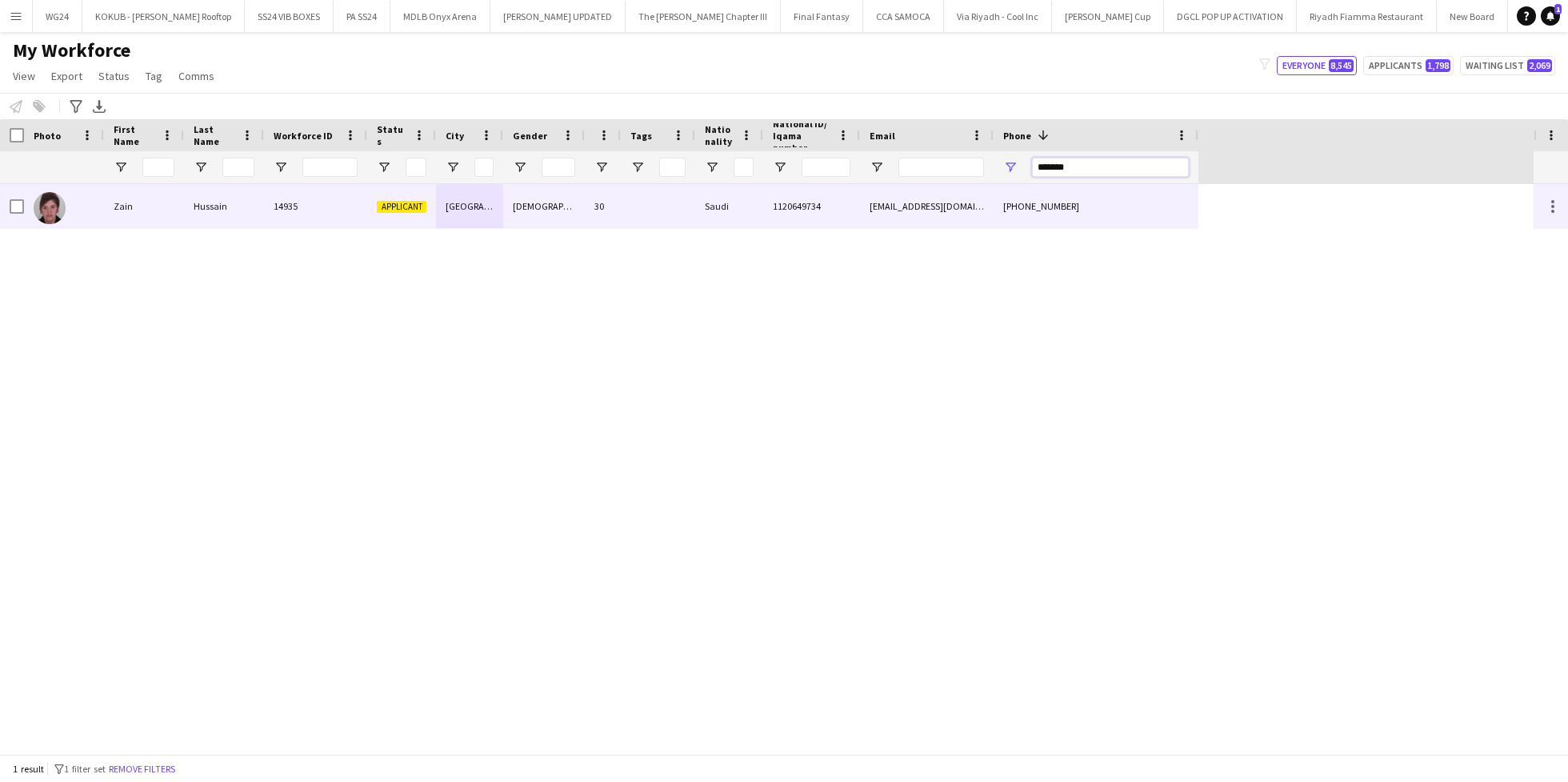
type input "*******"
click at [327, 205] on div "14935" at bounding box center [315, 206] width 103 height 44
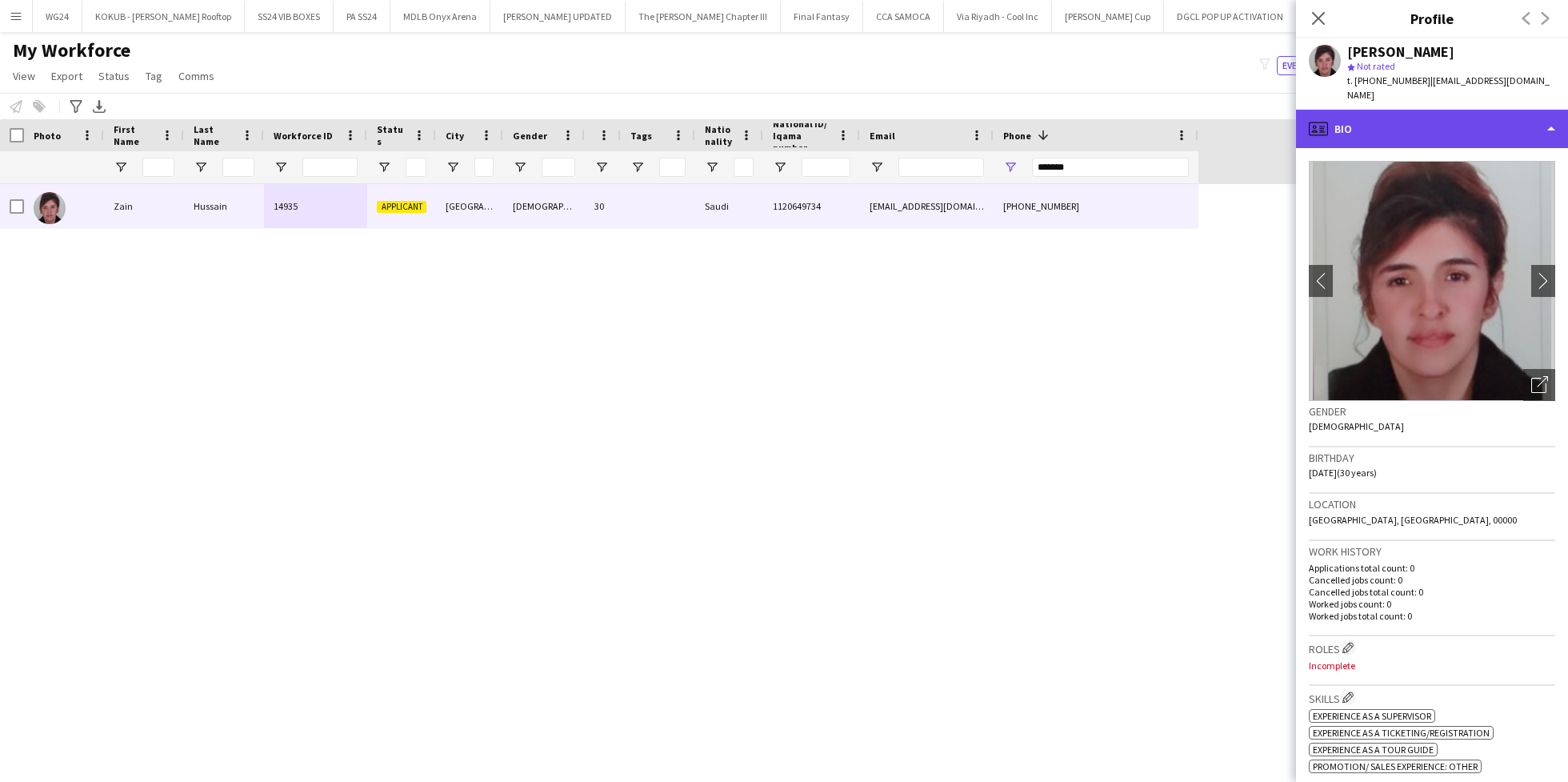
click at [1441, 122] on div "profile Bio" at bounding box center [1432, 129] width 272 height 39
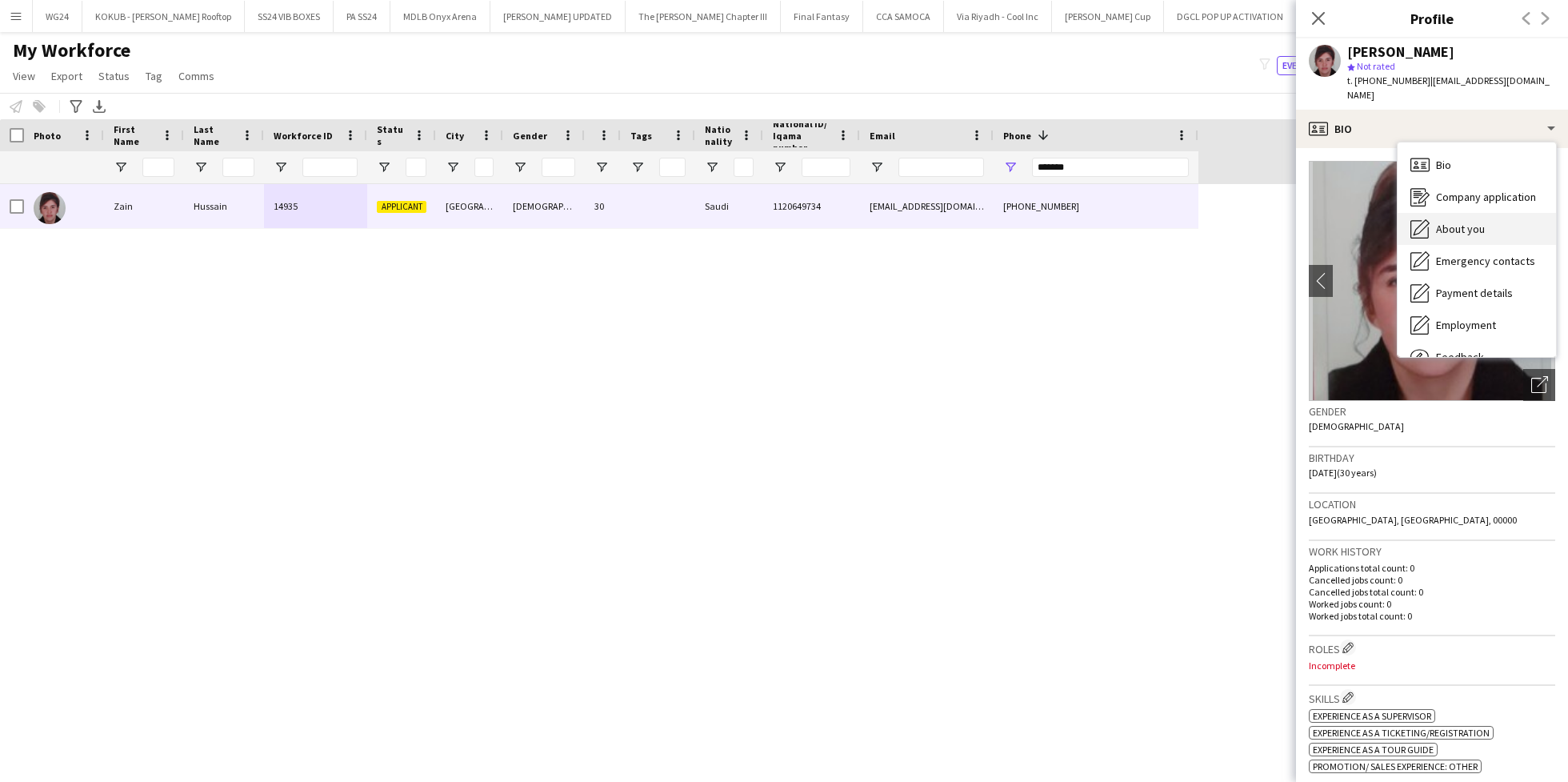
click at [1463, 221] on span "About you" at bounding box center [1460, 228] width 49 height 14
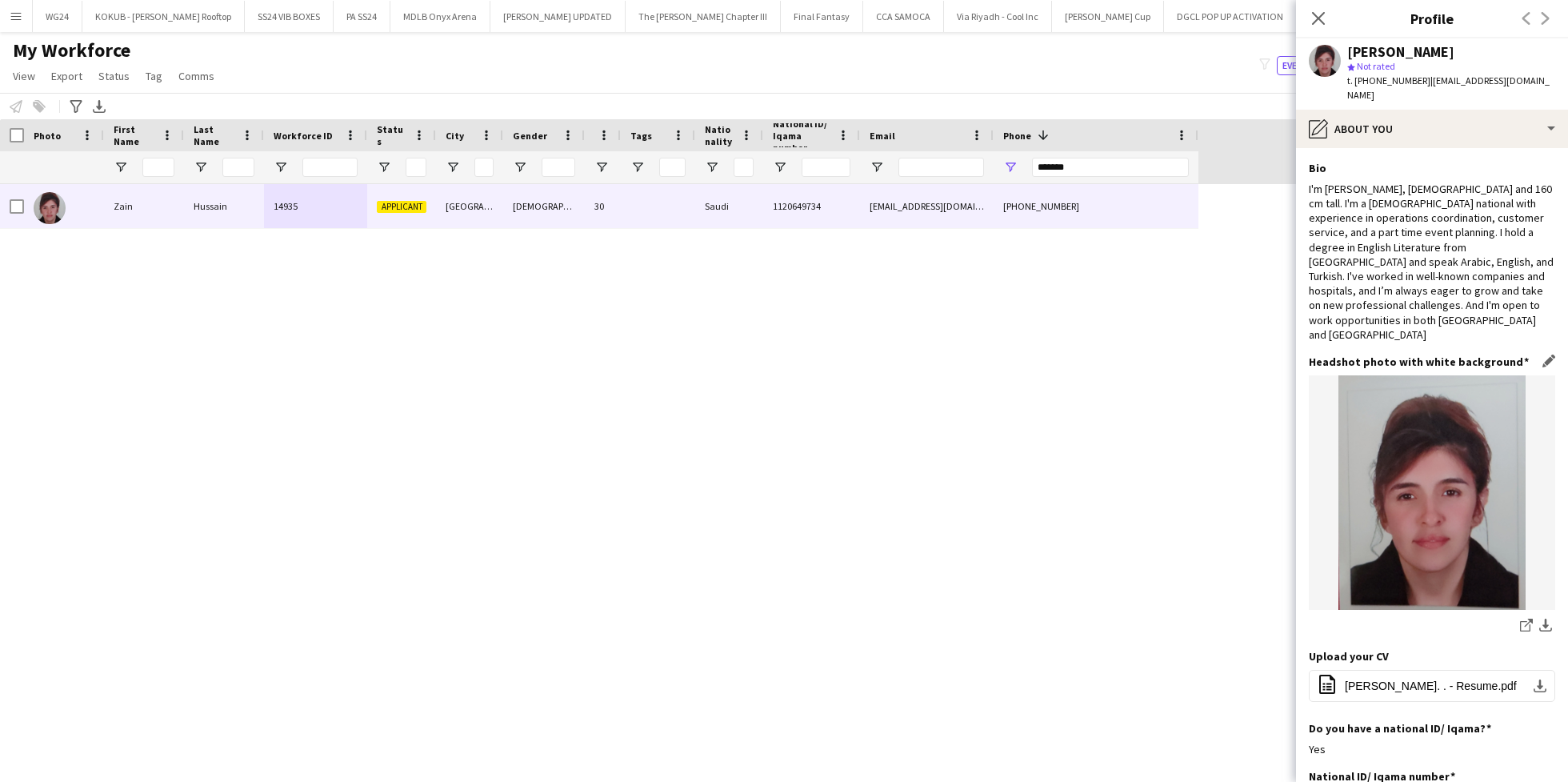
scroll to position [226, 0]
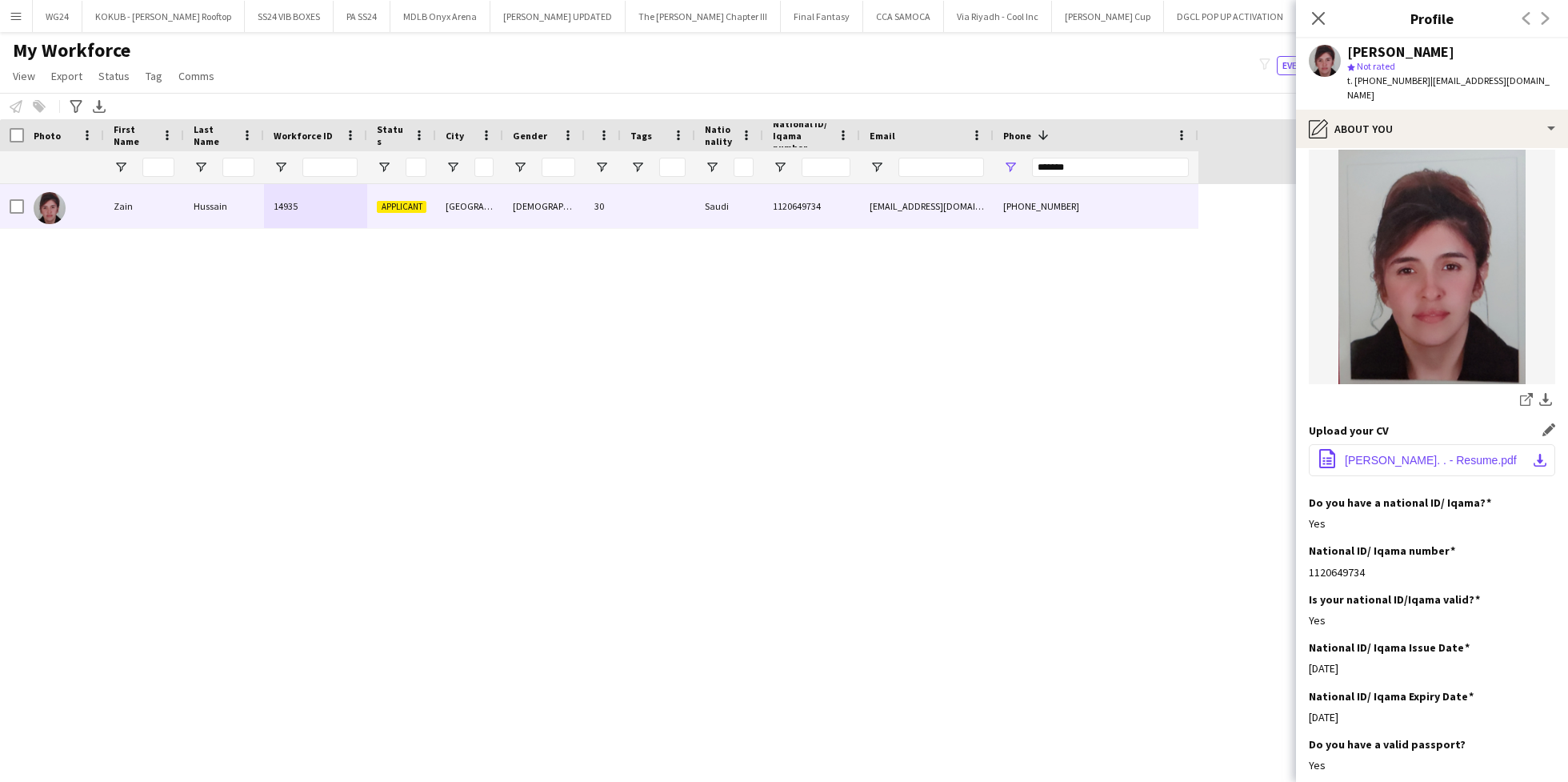
click at [1391, 454] on span "[PERSON_NAME]. . - Resume.pdf" at bounding box center [1431, 461] width 172 height 13
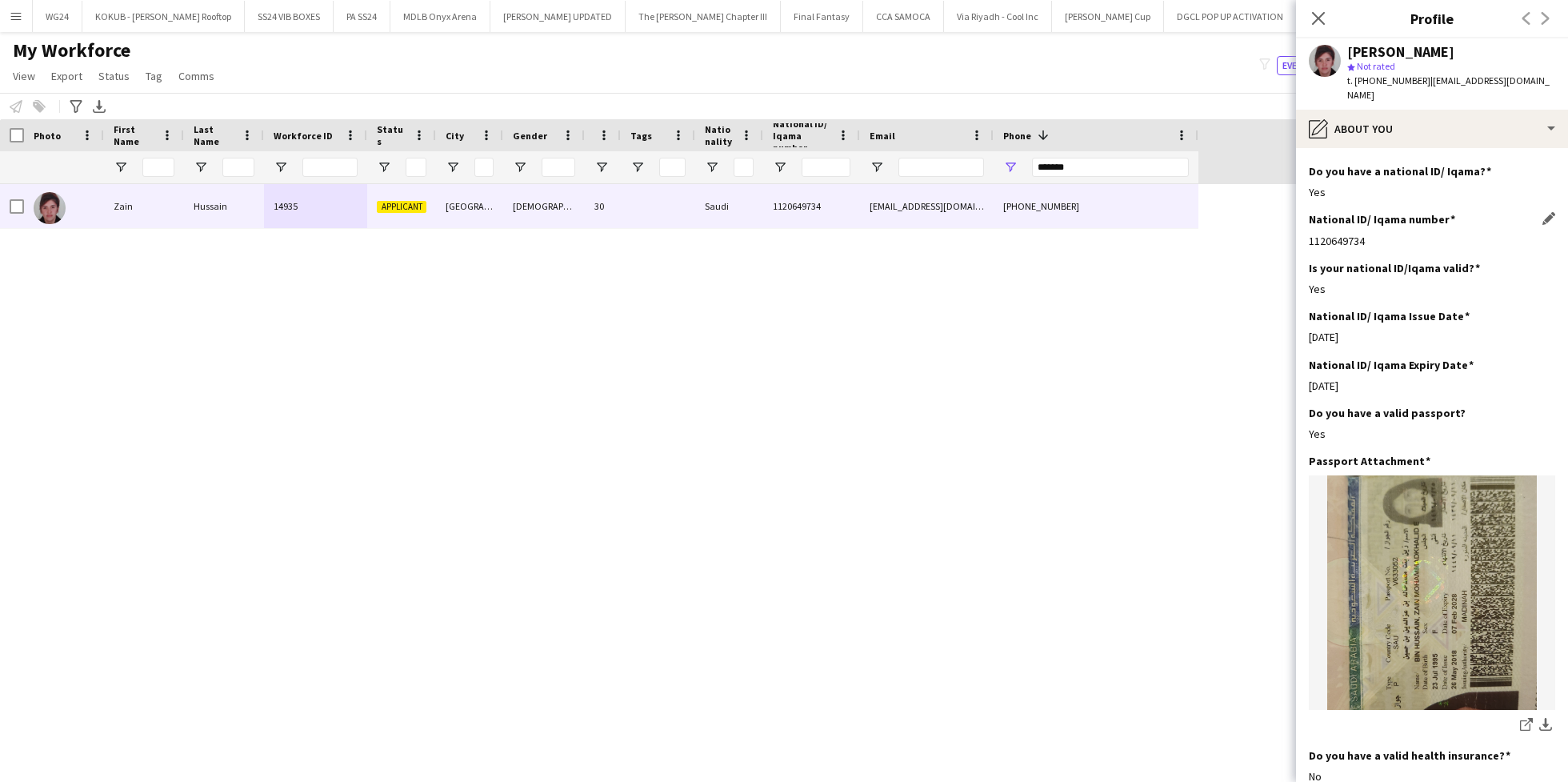
scroll to position [555, 0]
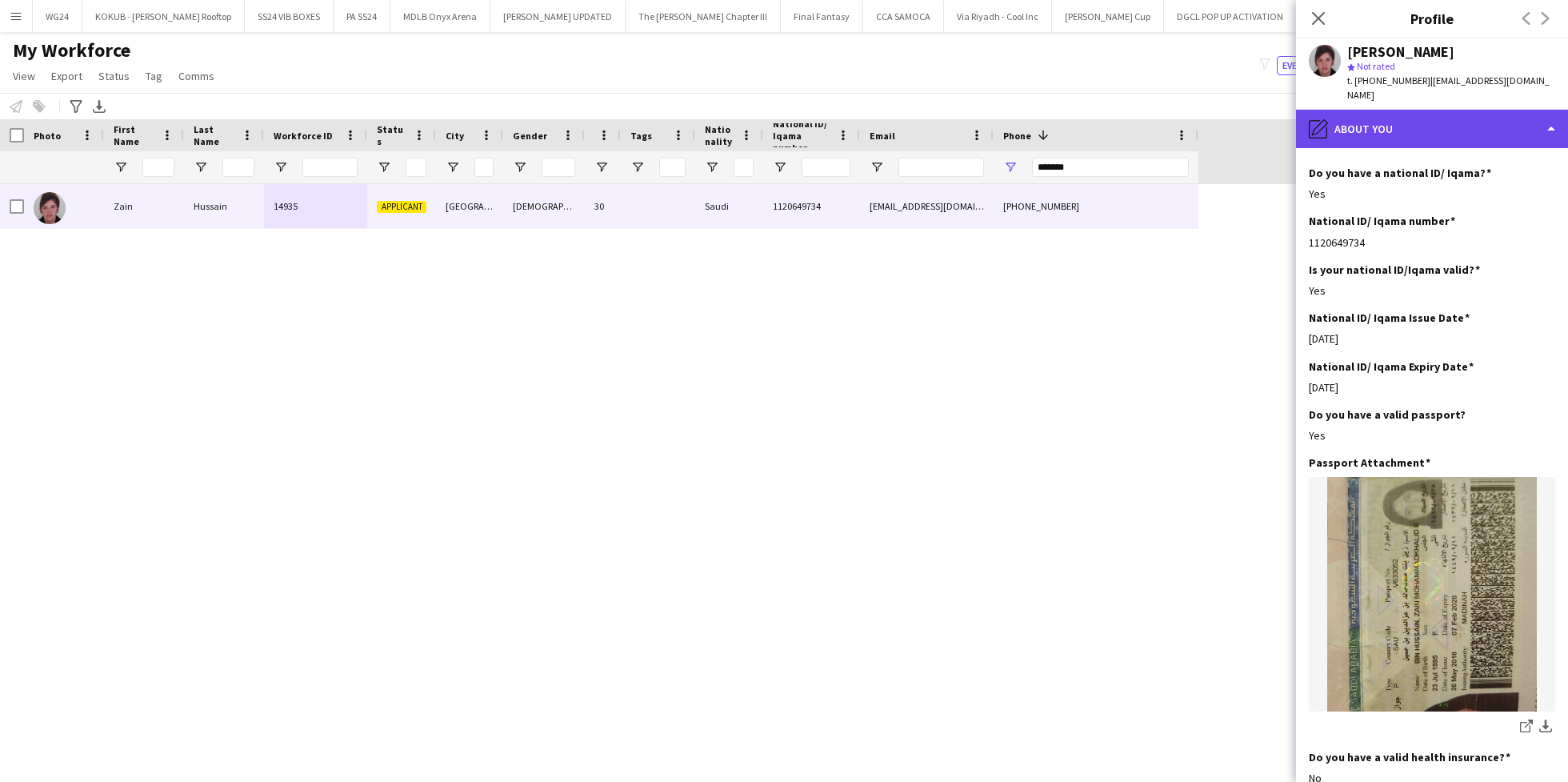
click at [1408, 113] on div "pencil4 About you" at bounding box center [1432, 129] width 272 height 39
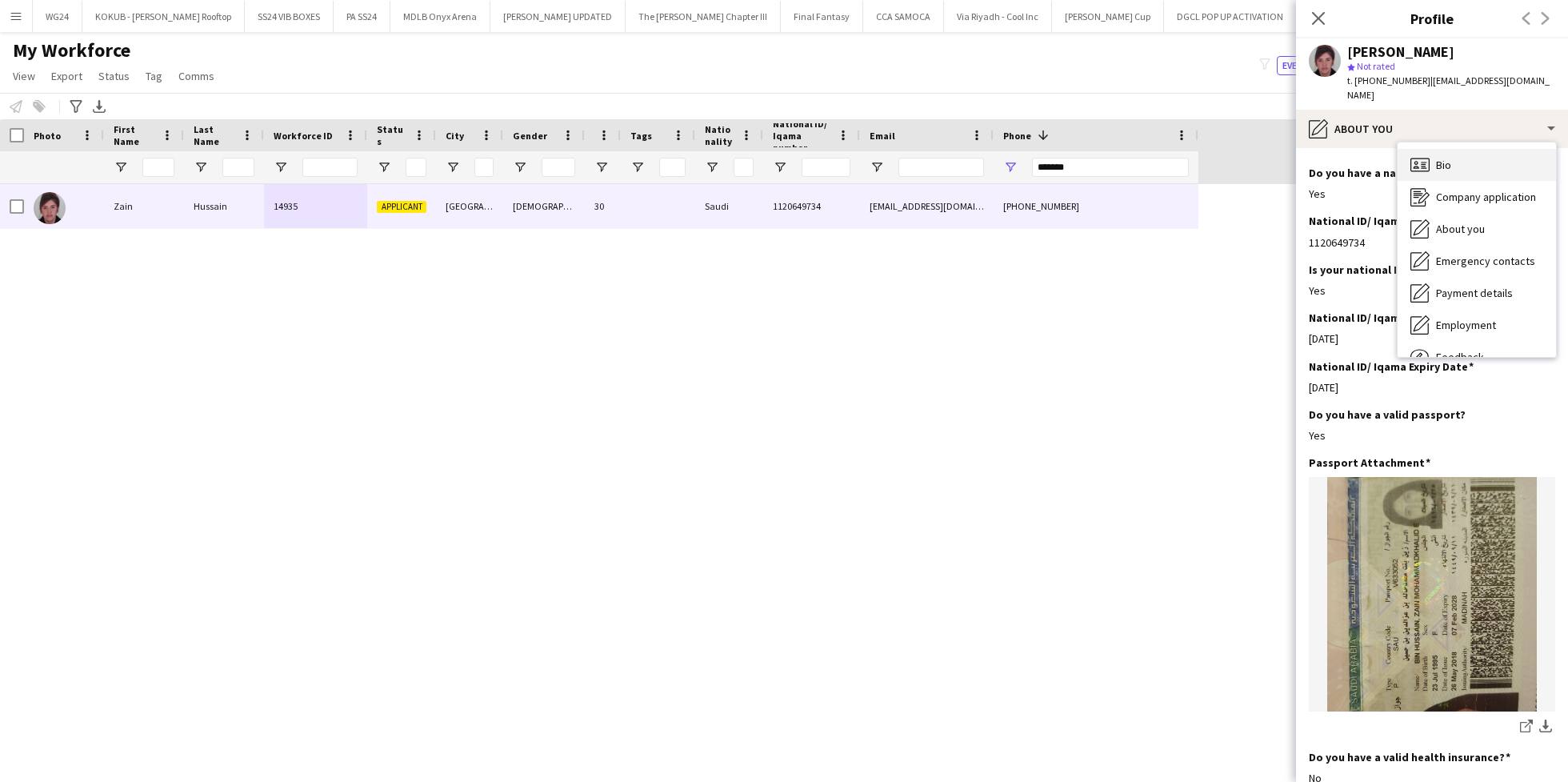
click at [1437, 158] on span "Bio" at bounding box center [1443, 165] width 15 height 14
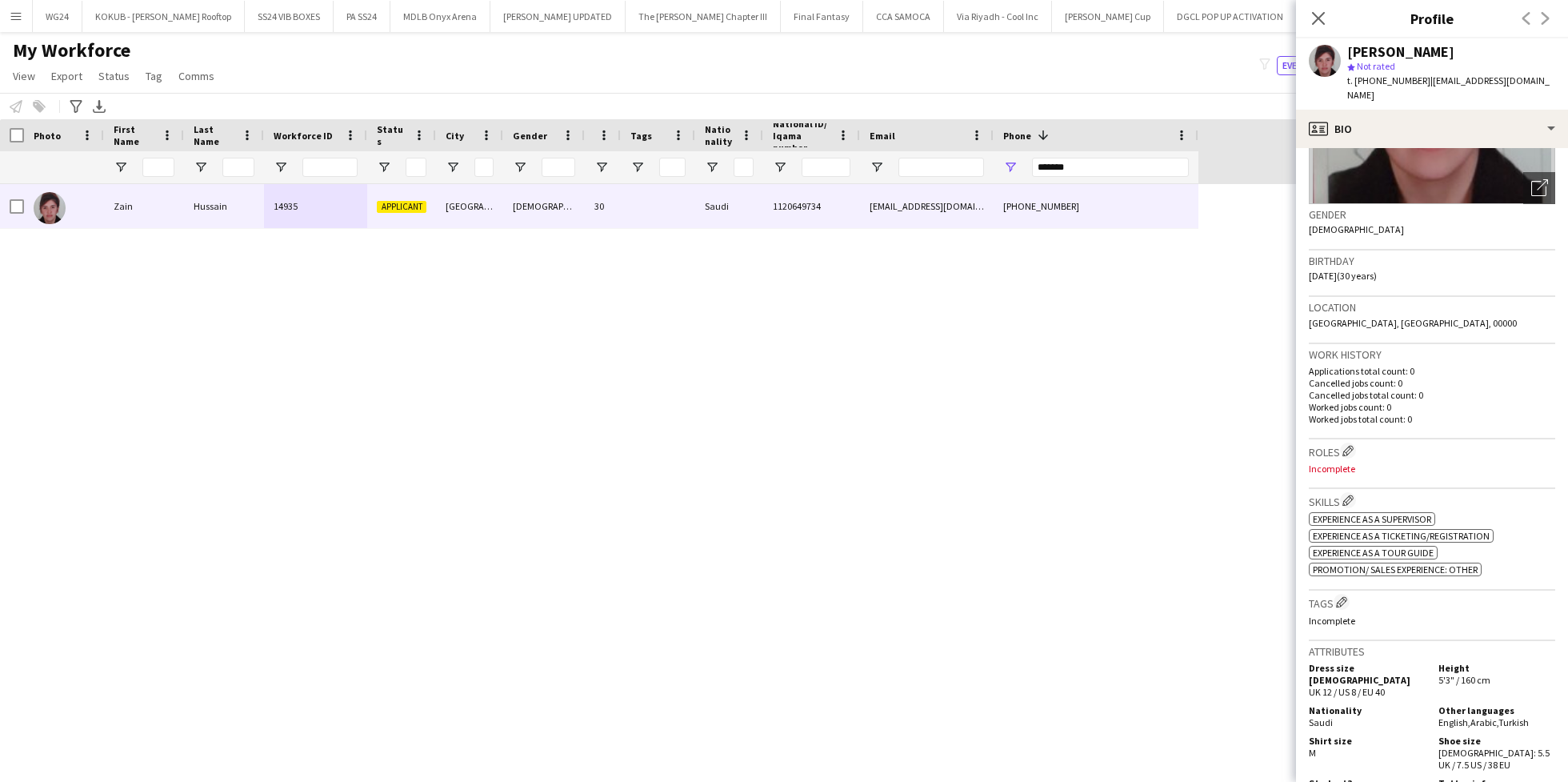
scroll to position [190, 0]
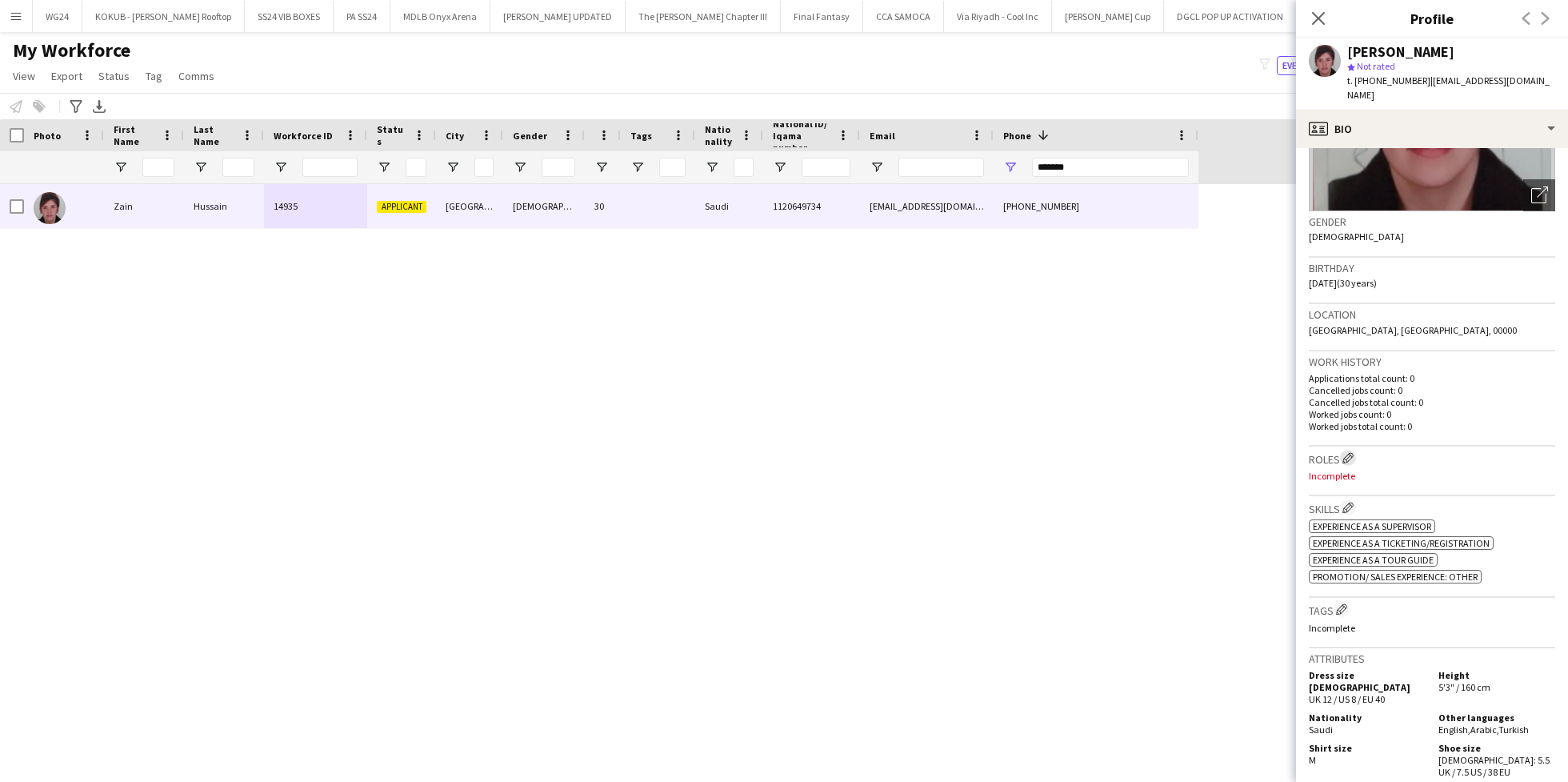
click at [1350, 452] on app-icon "Edit crew company roles" at bounding box center [1348, 458] width 11 height 11
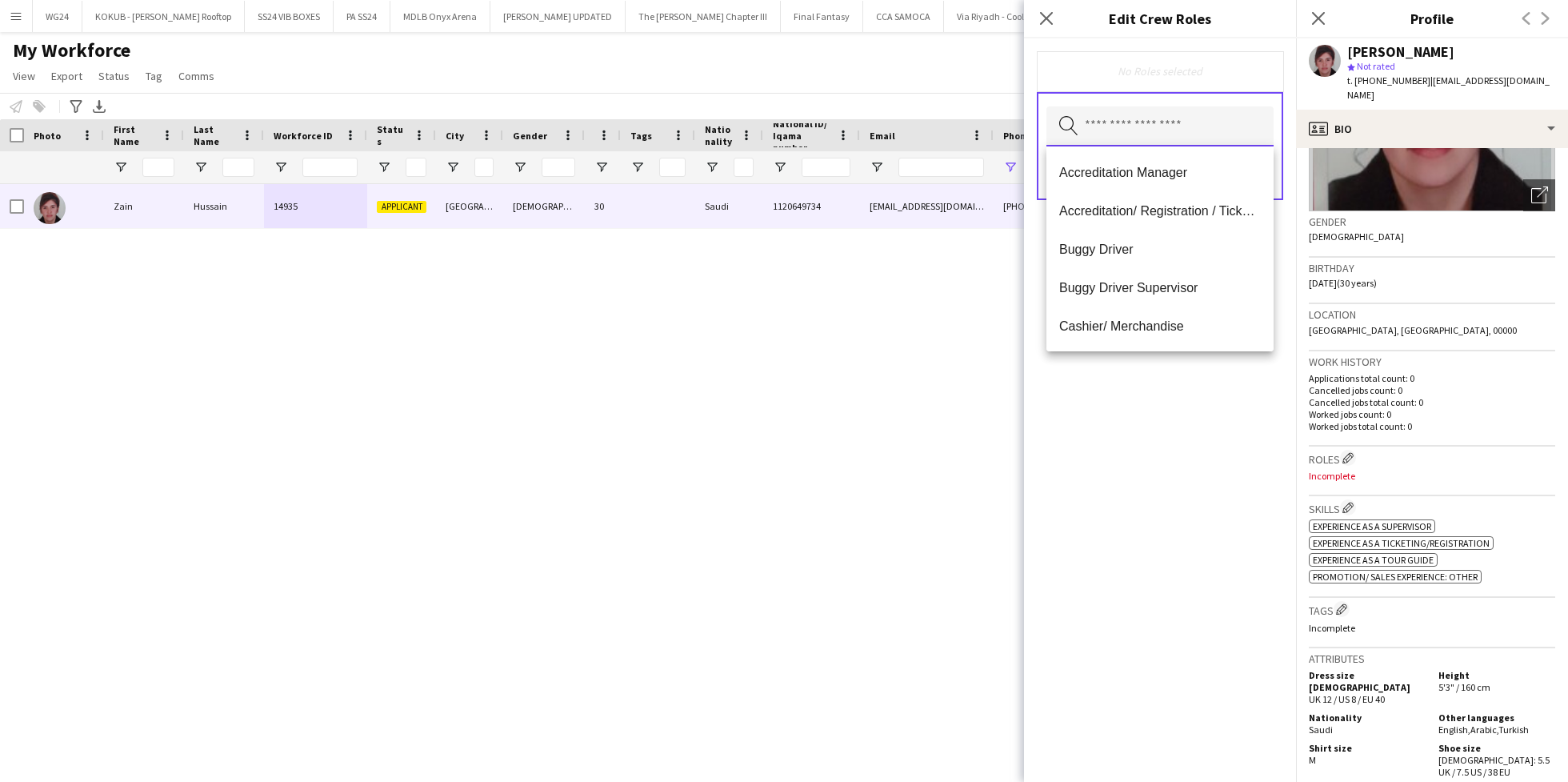
click at [1157, 128] on input "text" at bounding box center [1160, 127] width 227 height 40
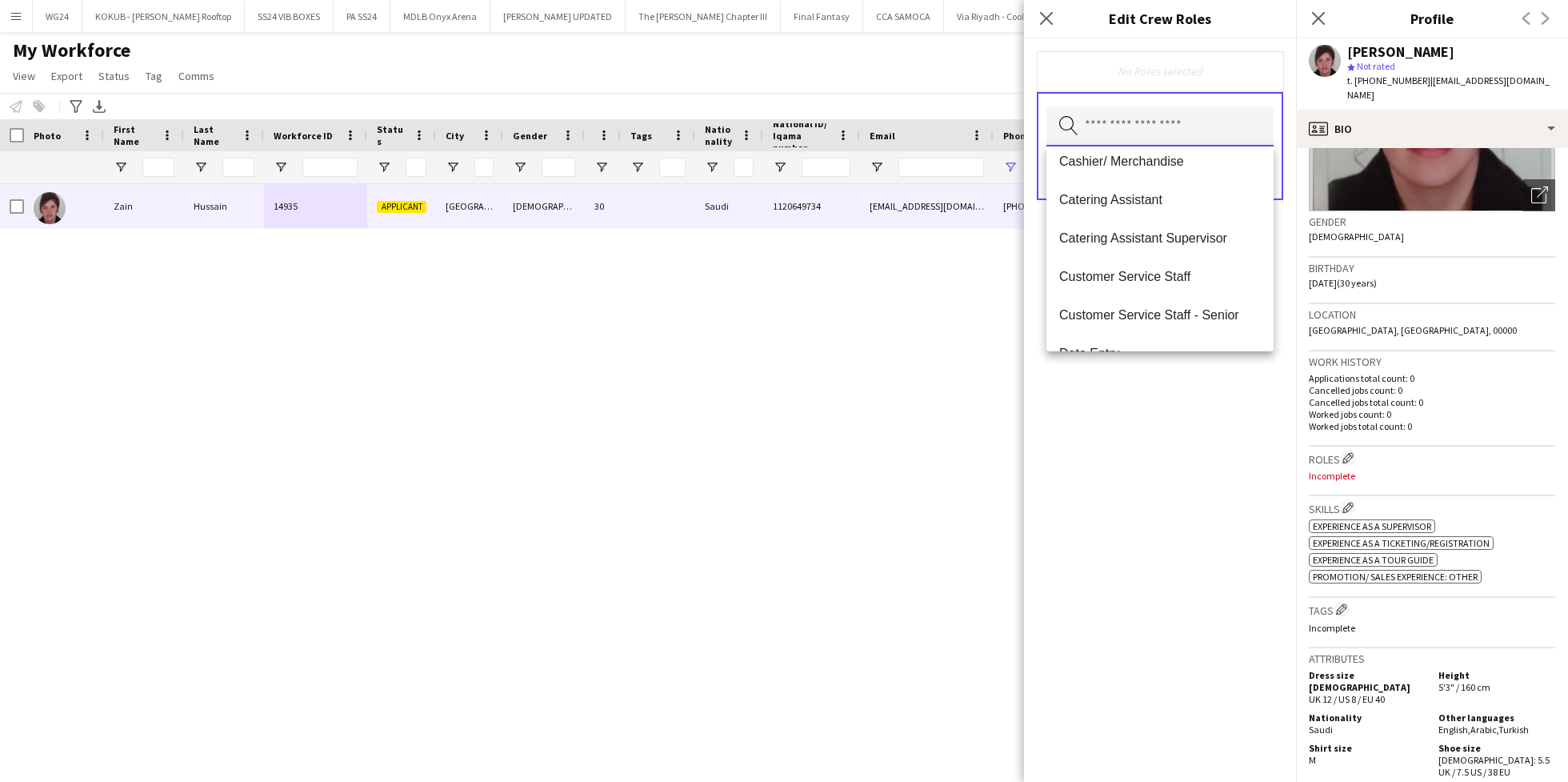
scroll to position [168, 0]
click at [1173, 274] on span "Customer Service Staff" at bounding box center [1159, 273] width 201 height 15
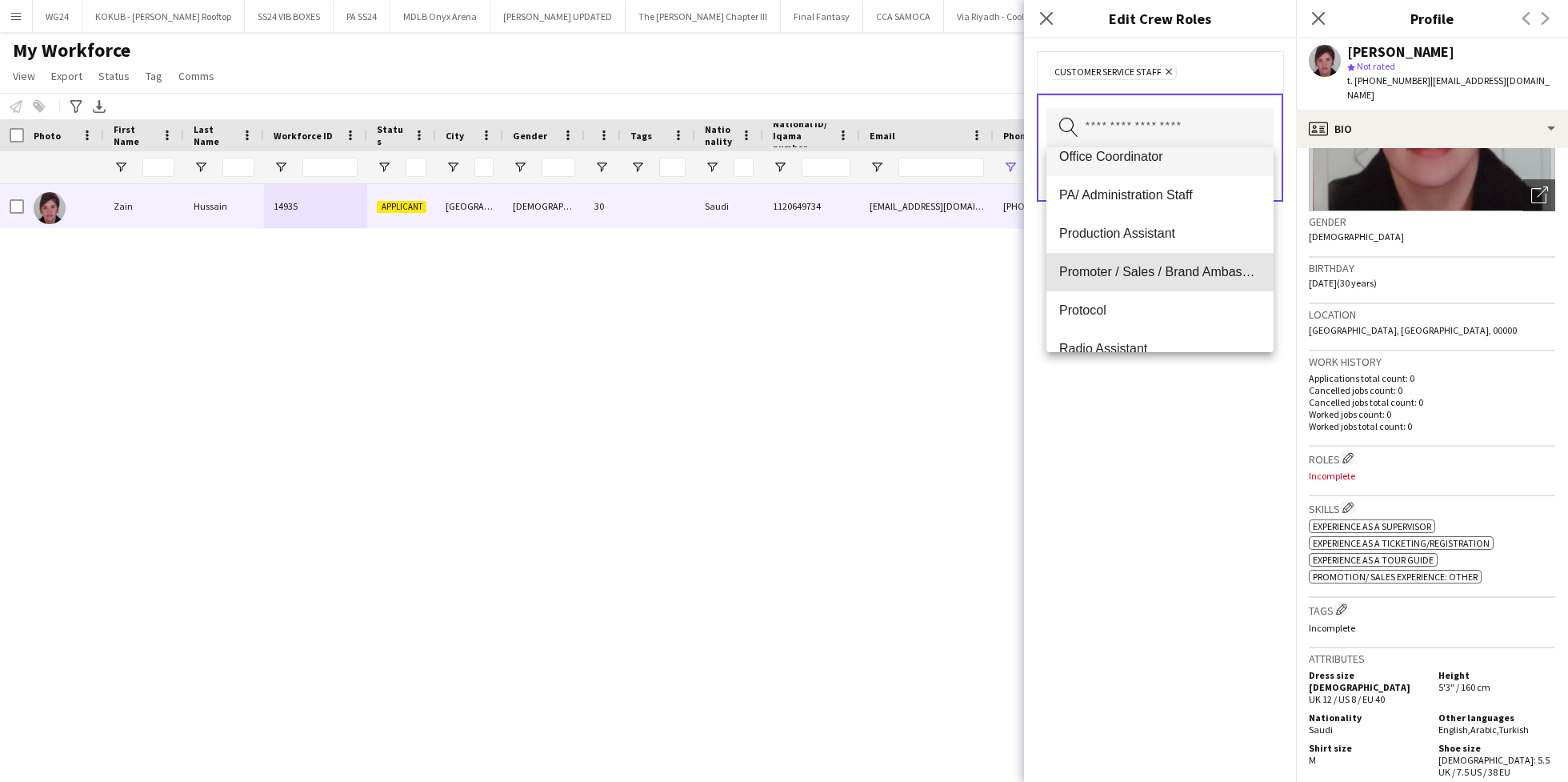
click at [1173, 274] on span "Promoter / Sales / Brand Ambassador" at bounding box center [1159, 271] width 201 height 15
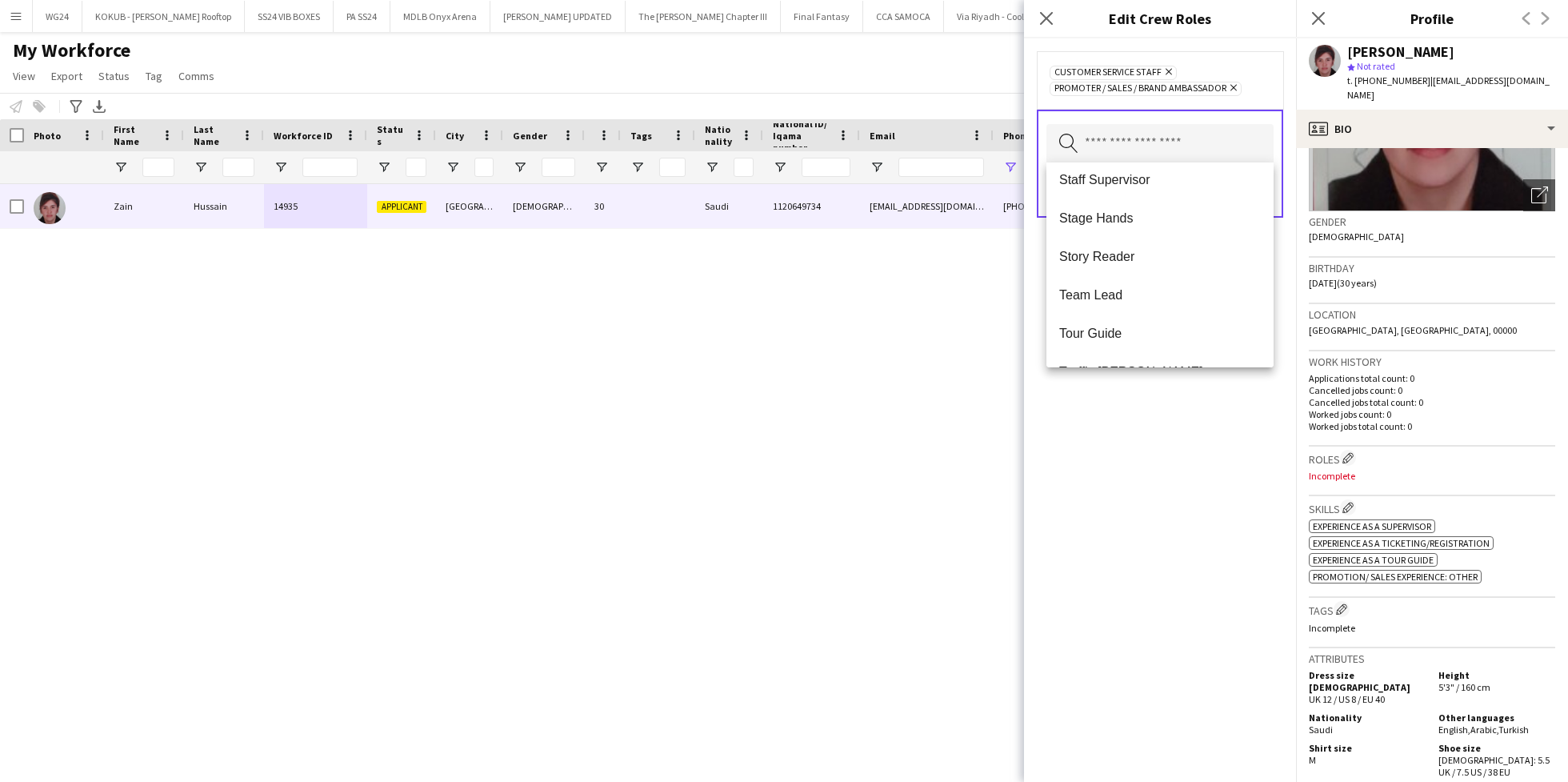
scroll to position [1467, 0]
click at [1144, 496] on div "Customer Service Staff Remove Promoter / Sales / Brand Ambassador Remove Search…" at bounding box center [1160, 410] width 272 height 743
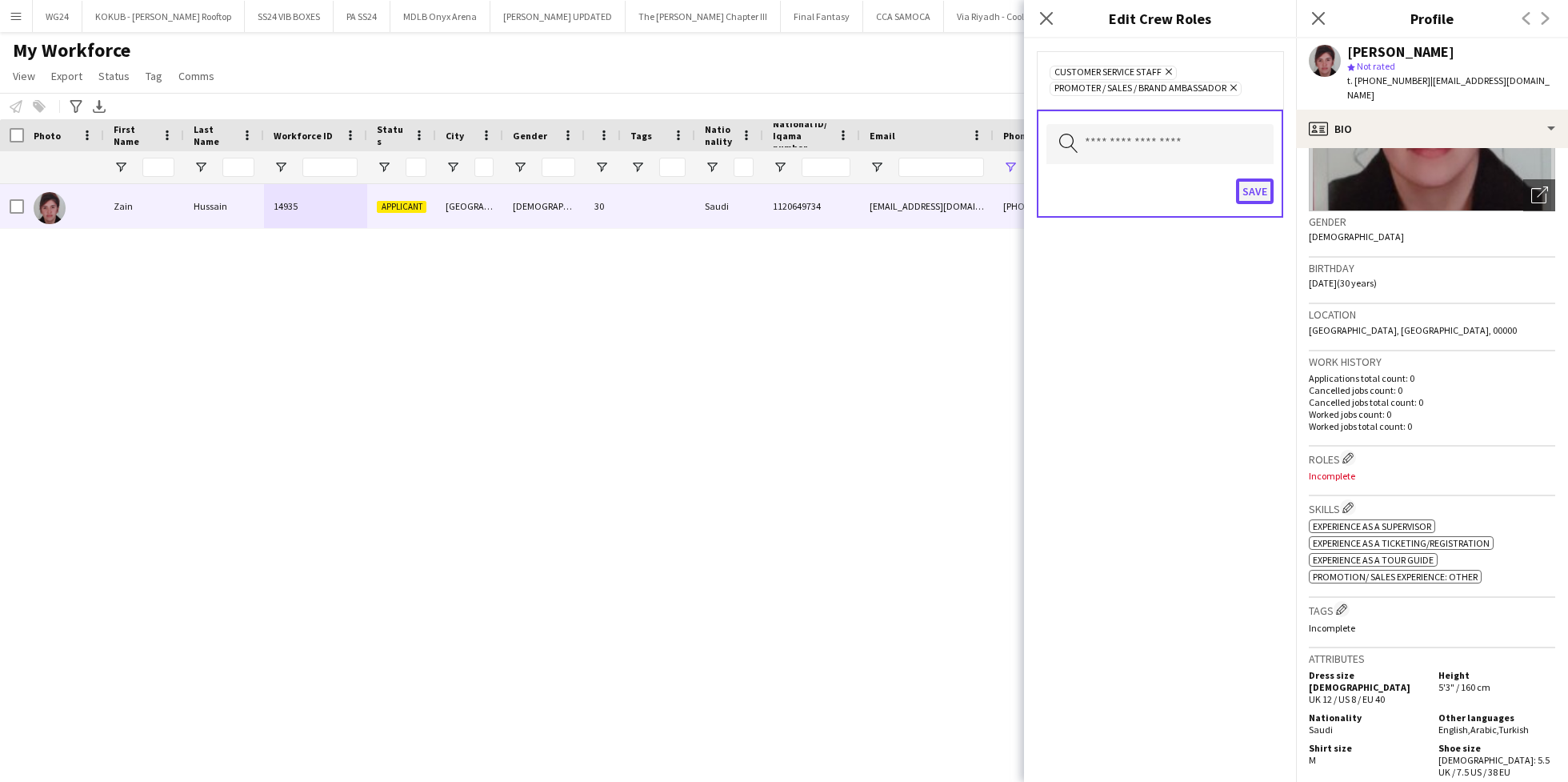
click at [1252, 195] on button "Save" at bounding box center [1254, 191] width 38 height 26
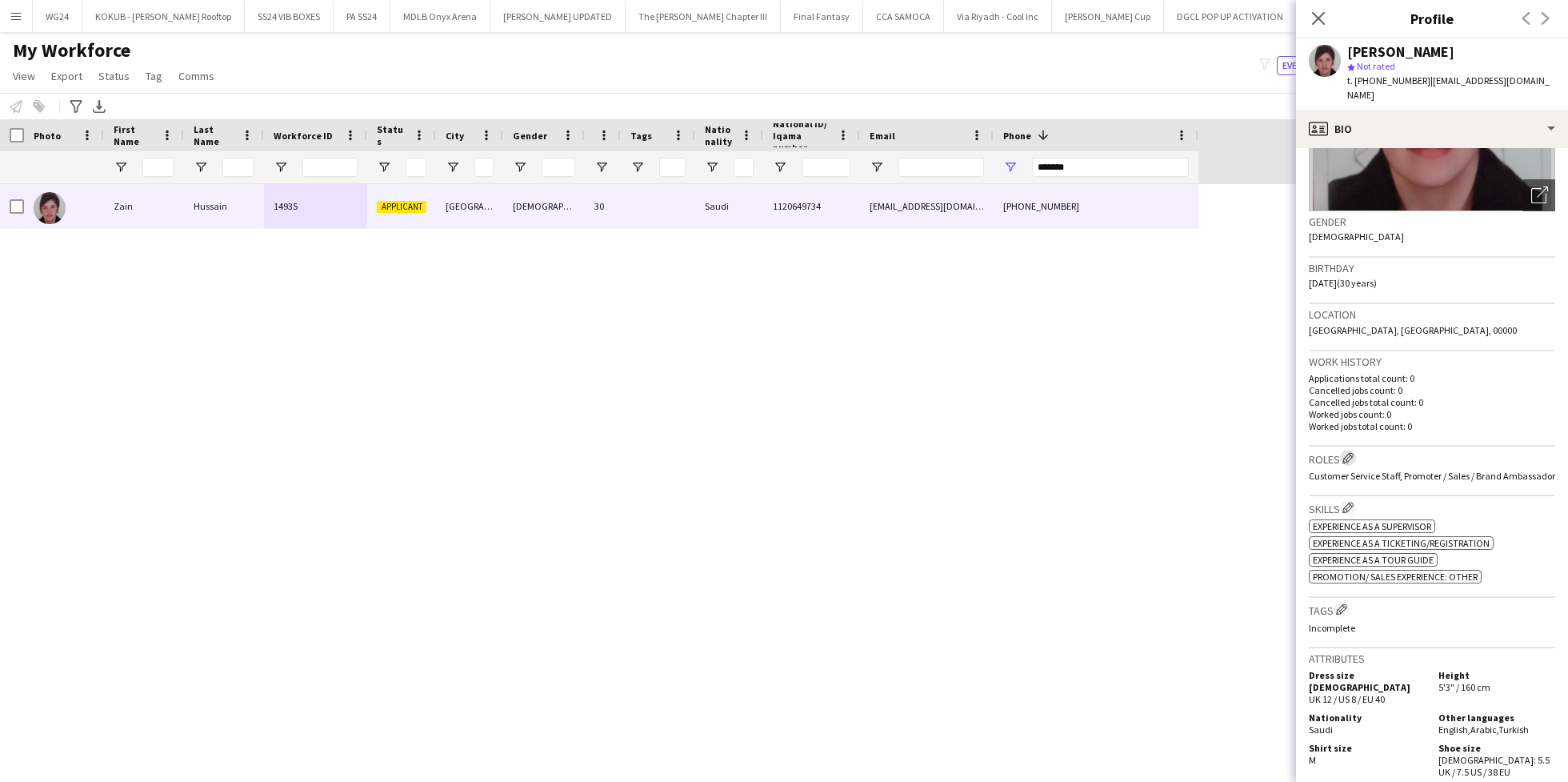
click at [1353, 452] on app-icon "Edit crew company roles" at bounding box center [1348, 458] width 11 height 11
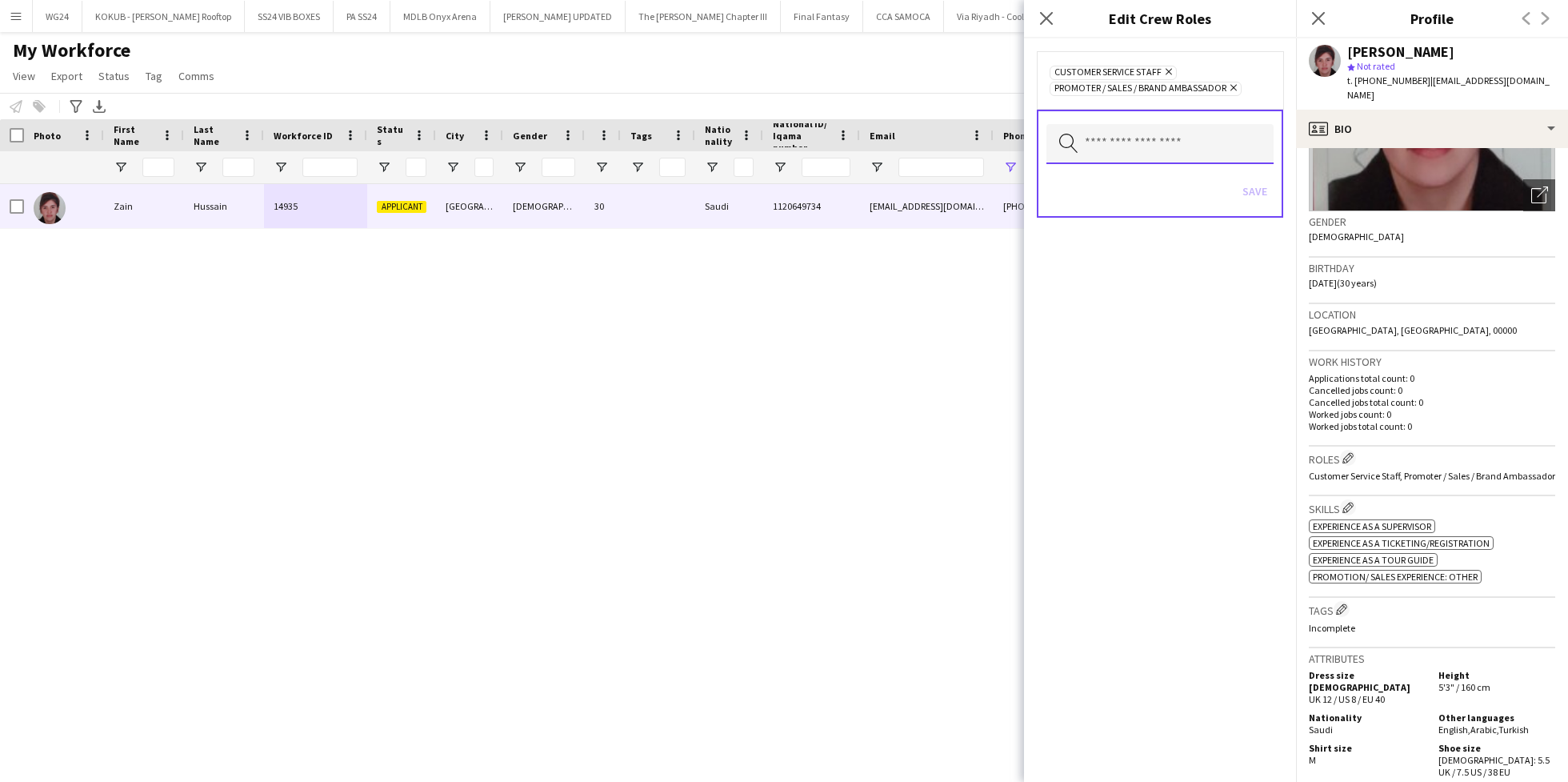
click at [1146, 151] on input "text" at bounding box center [1160, 144] width 227 height 40
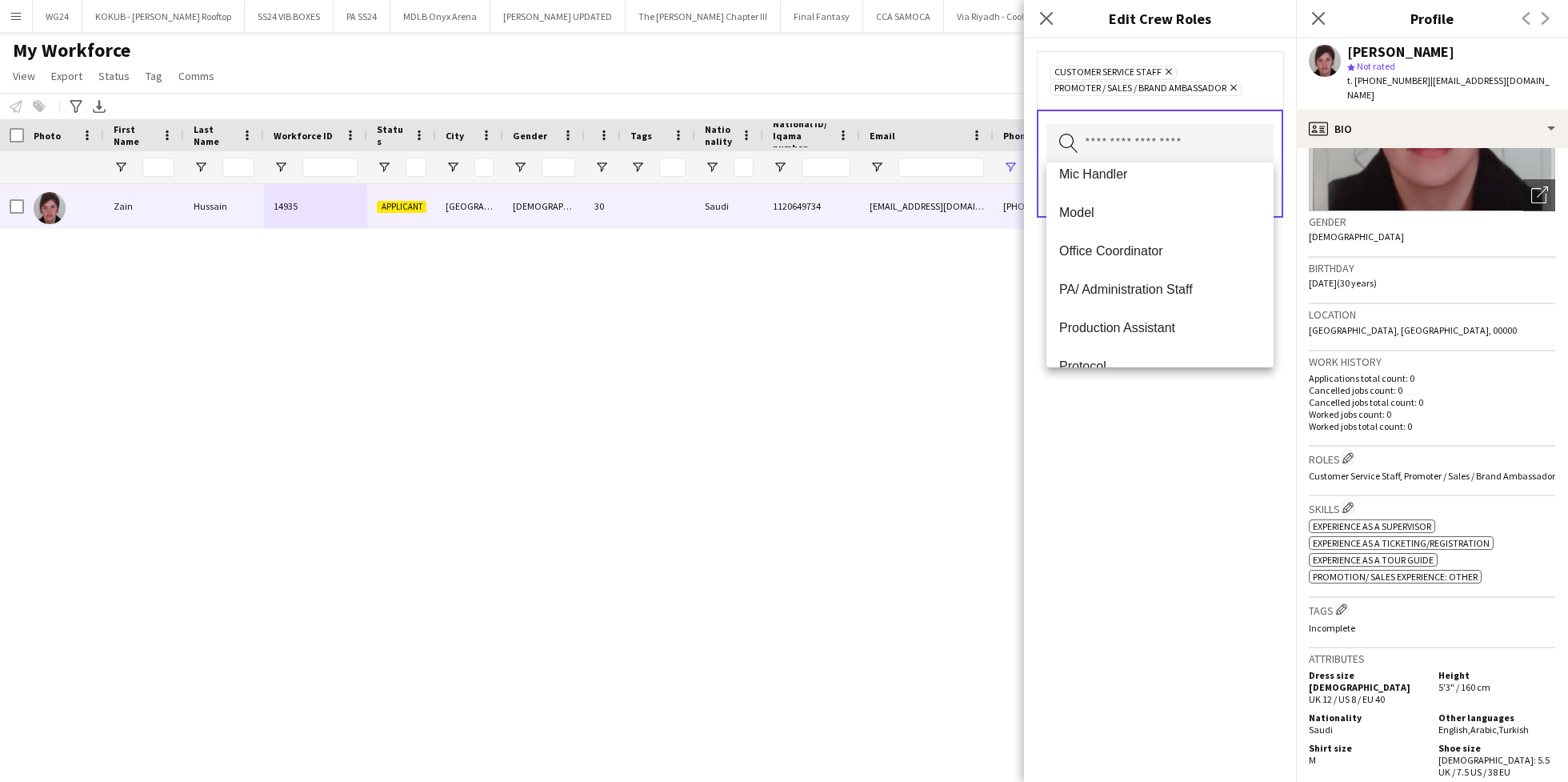
scroll to position [669, 0]
click at [1149, 252] on span "Office Coordinator" at bounding box center [1159, 249] width 201 height 15
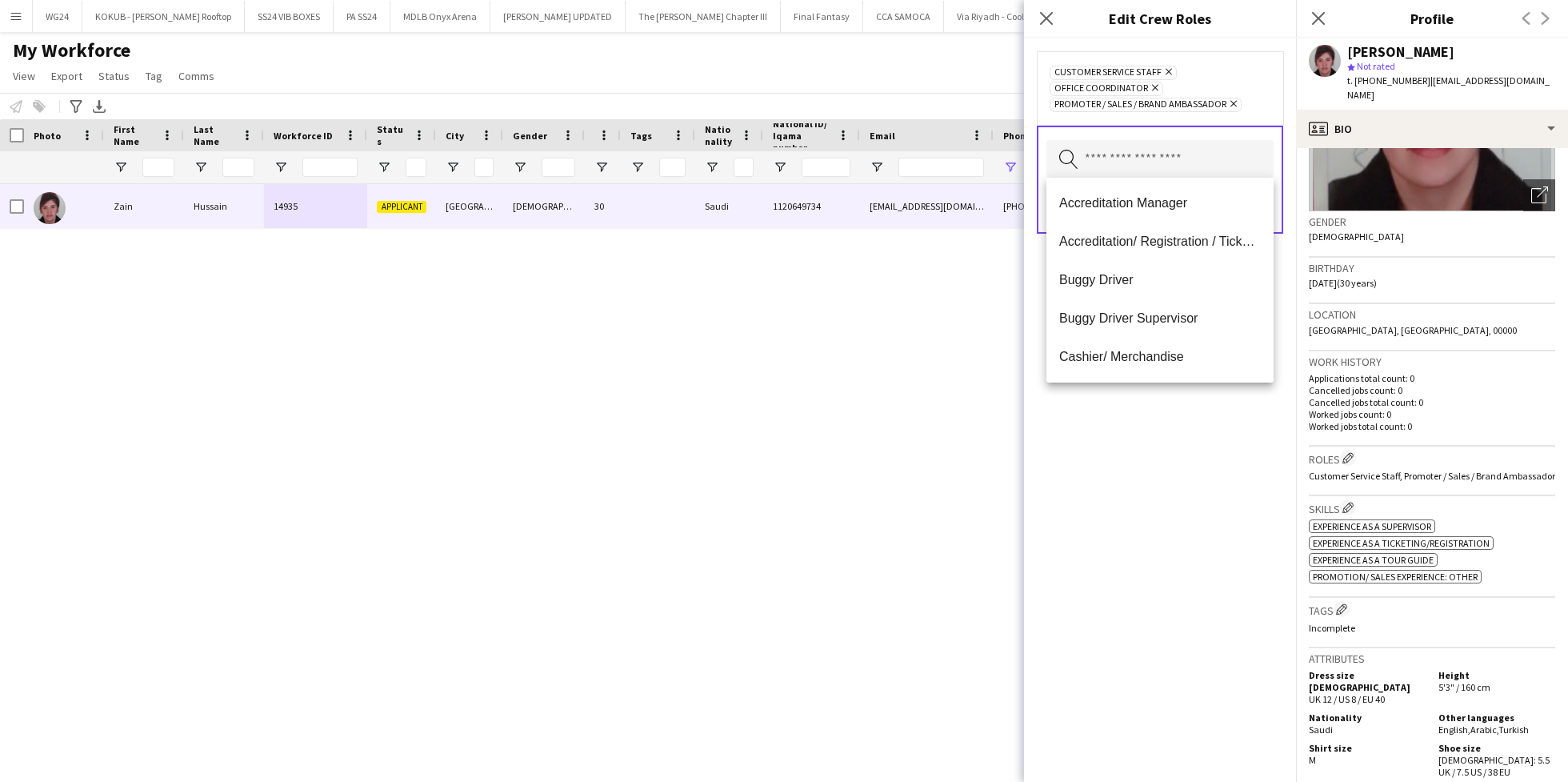
click at [1146, 473] on div "Customer Service Staff Remove Office Coordinator Remove Promoter / Sales / Bran…" at bounding box center [1160, 410] width 272 height 743
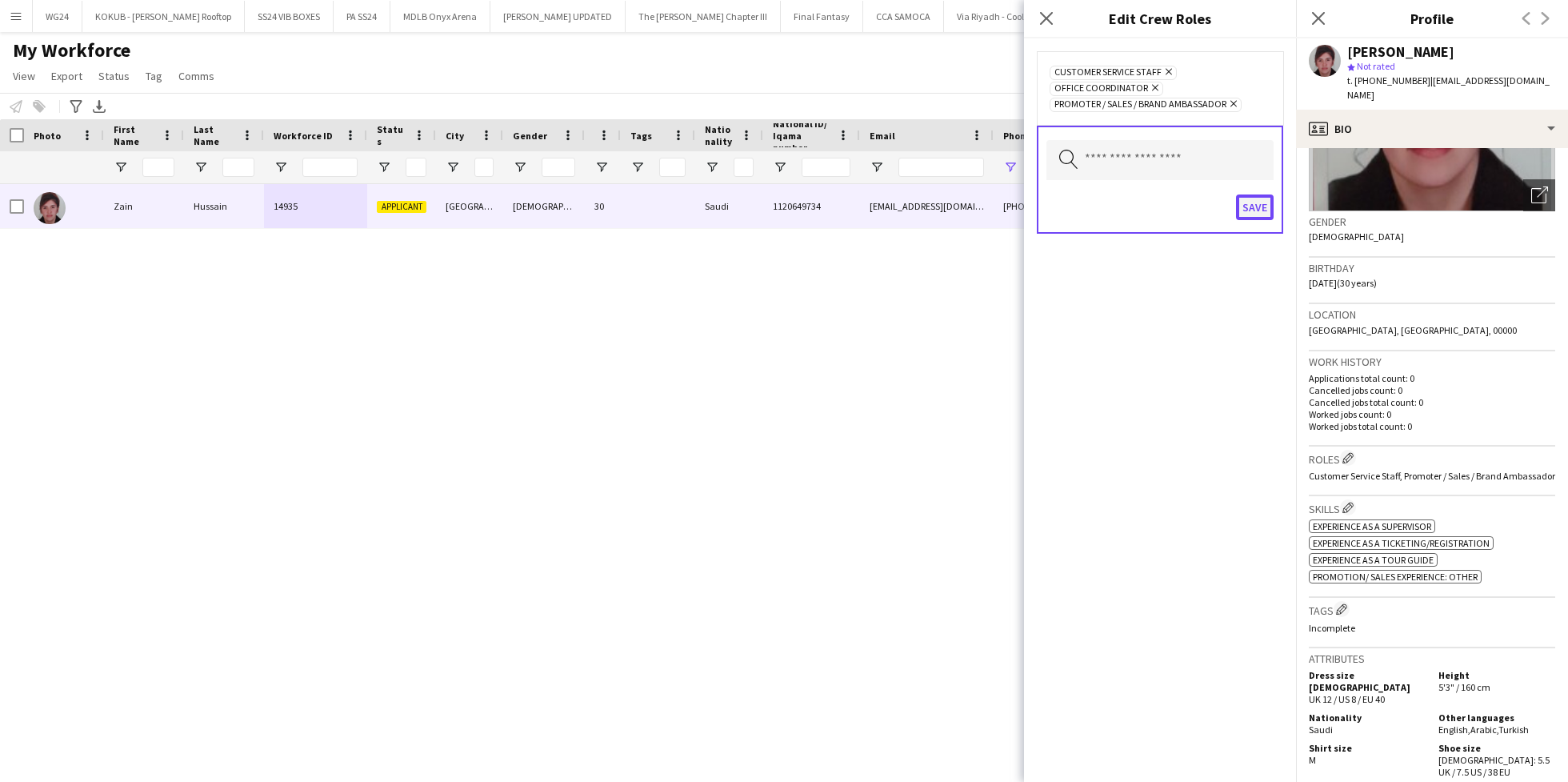
click at [1253, 200] on button "Save" at bounding box center [1254, 207] width 38 height 26
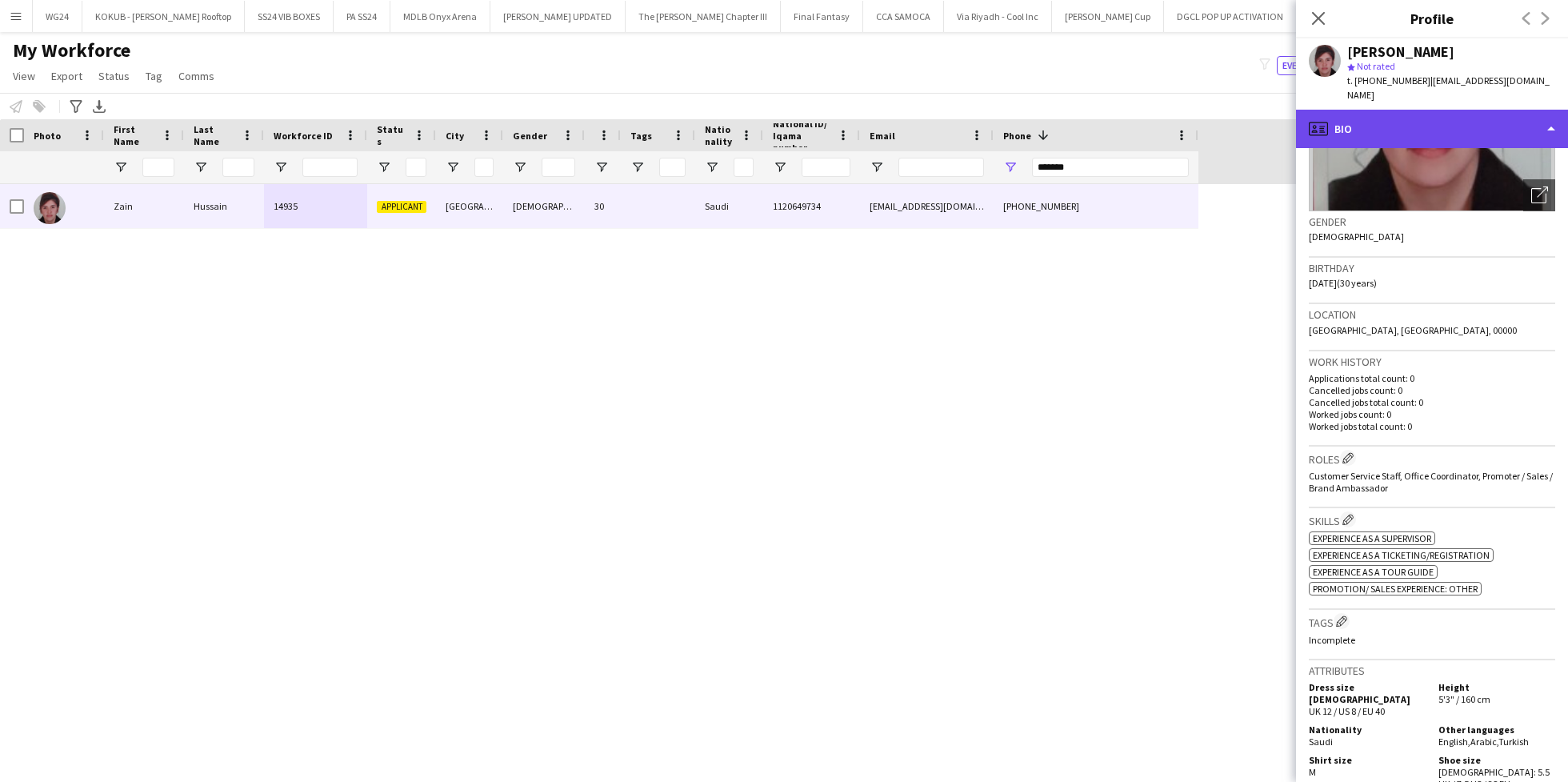
click at [1409, 110] on div "profile Bio" at bounding box center [1432, 129] width 272 height 39
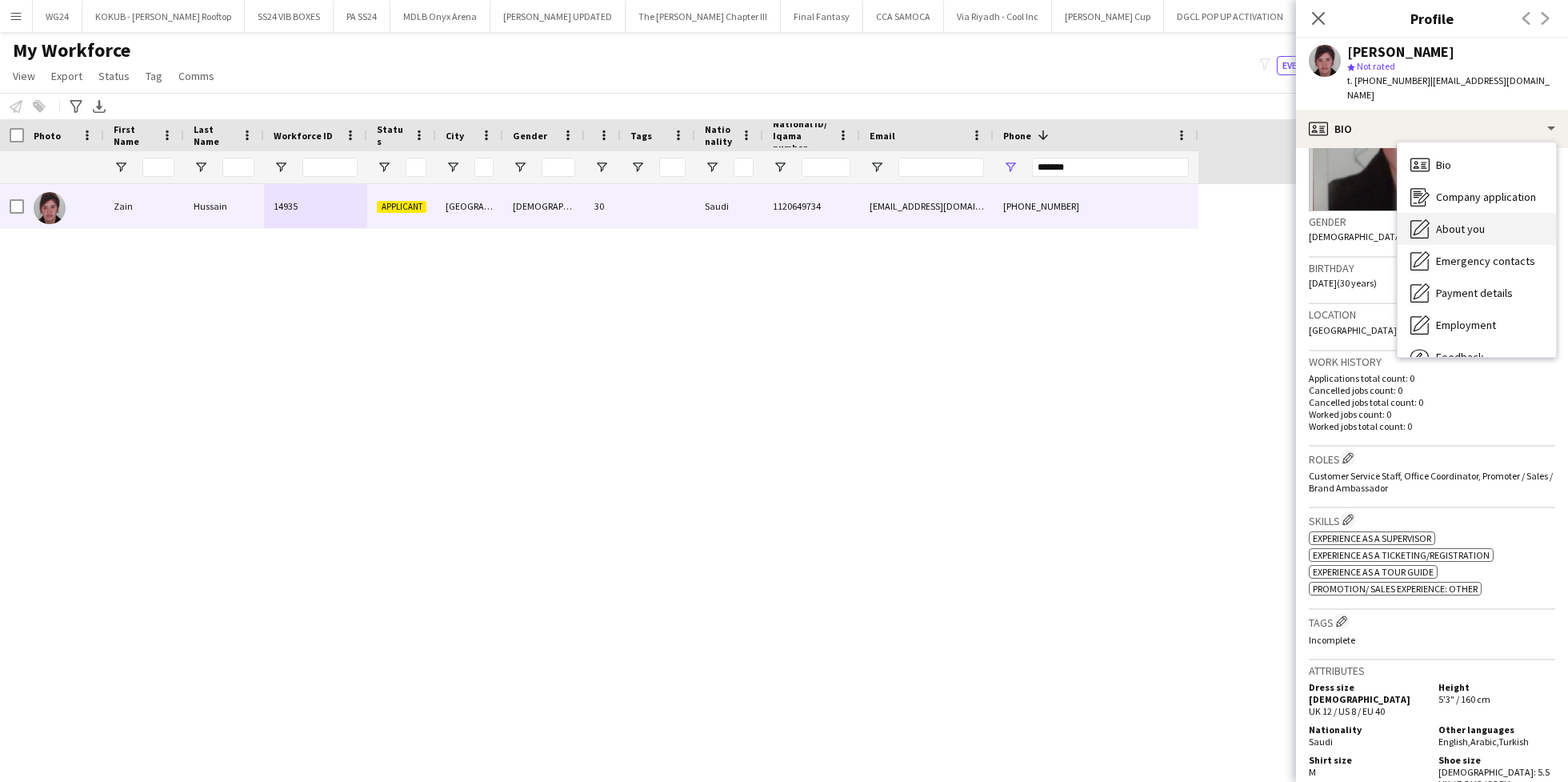
click at [1486, 217] on div "About you About you" at bounding box center [1476, 229] width 159 height 32
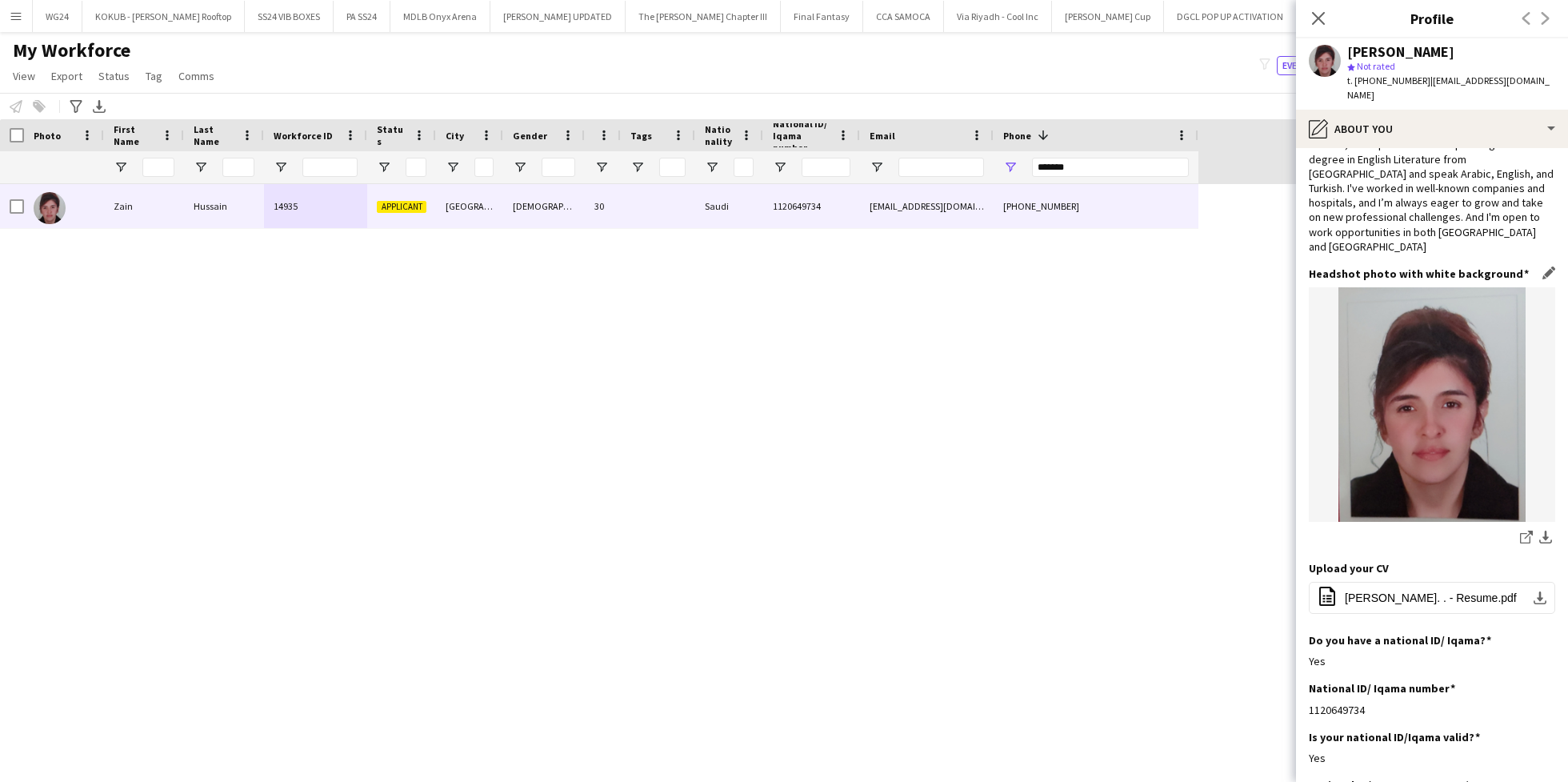
scroll to position [0, 0]
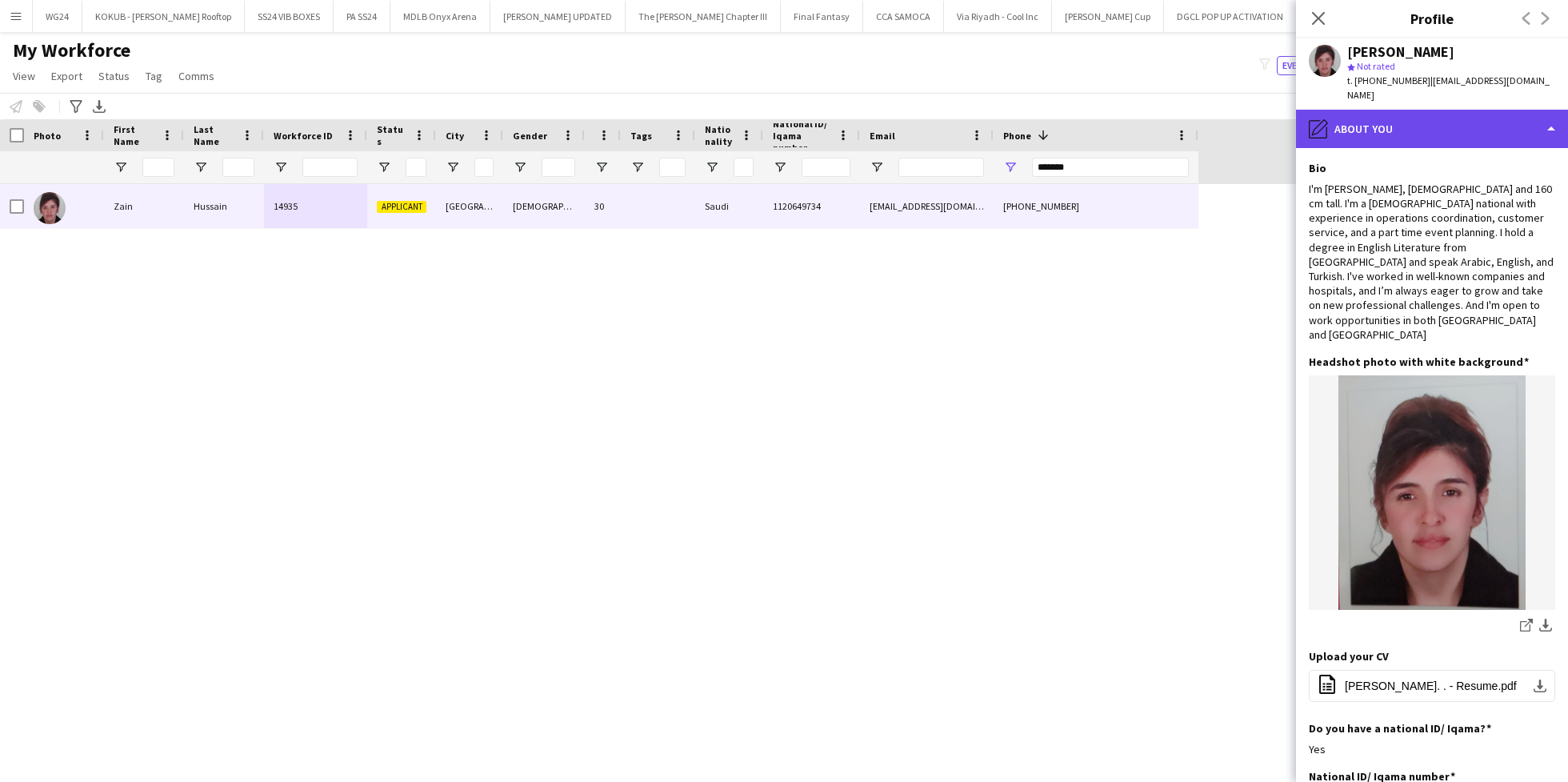
click at [1438, 125] on div "pencil4 About you" at bounding box center [1432, 129] width 272 height 39
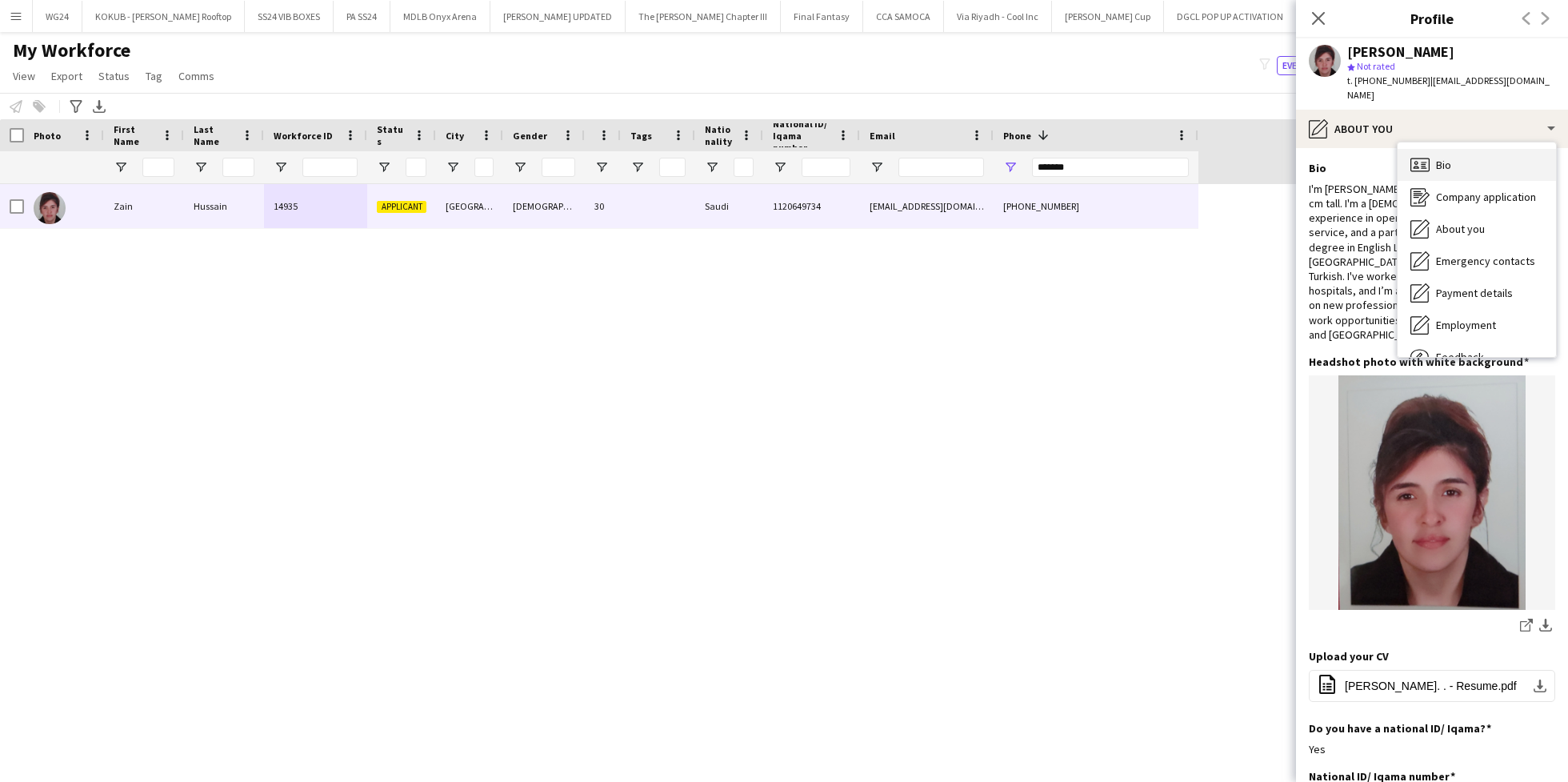
click at [1460, 148] on div "Bio Bio" at bounding box center [1476, 165] width 159 height 32
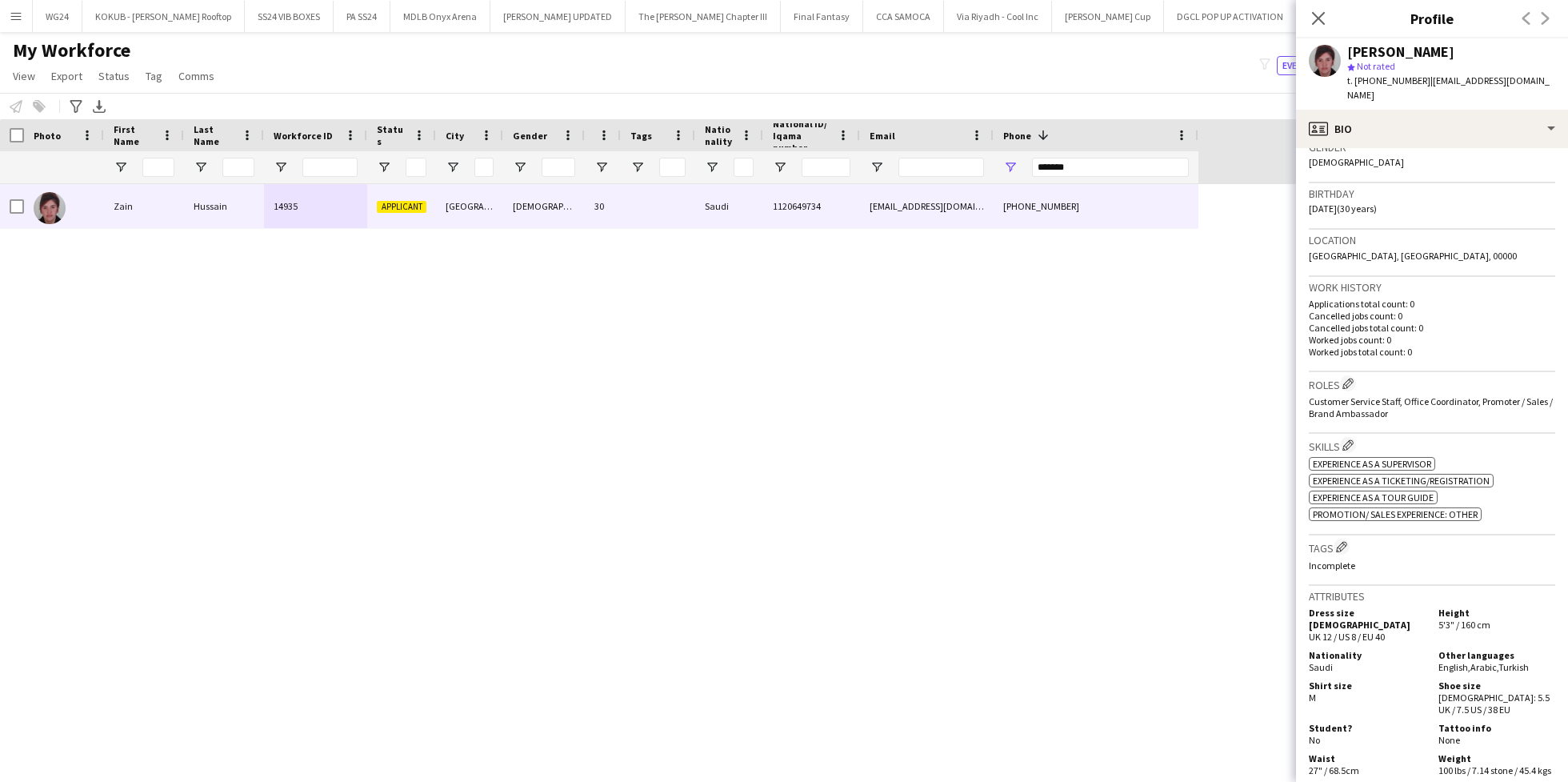
scroll to position [268, 0]
click at [1346, 538] on app-icon "Edit crew company tags" at bounding box center [1341, 544] width 11 height 11
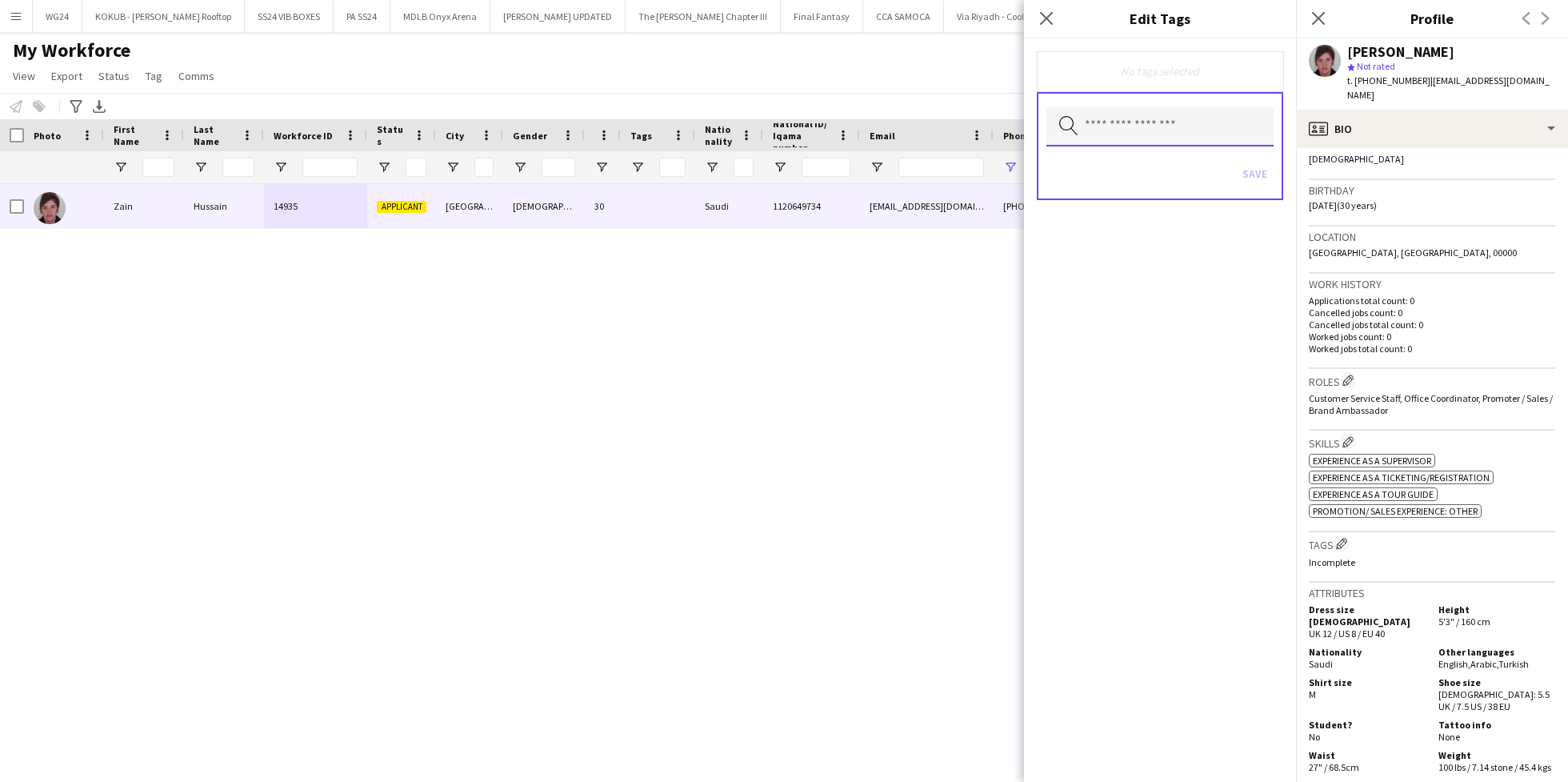
click at [1145, 130] on input "text" at bounding box center [1160, 127] width 227 height 40
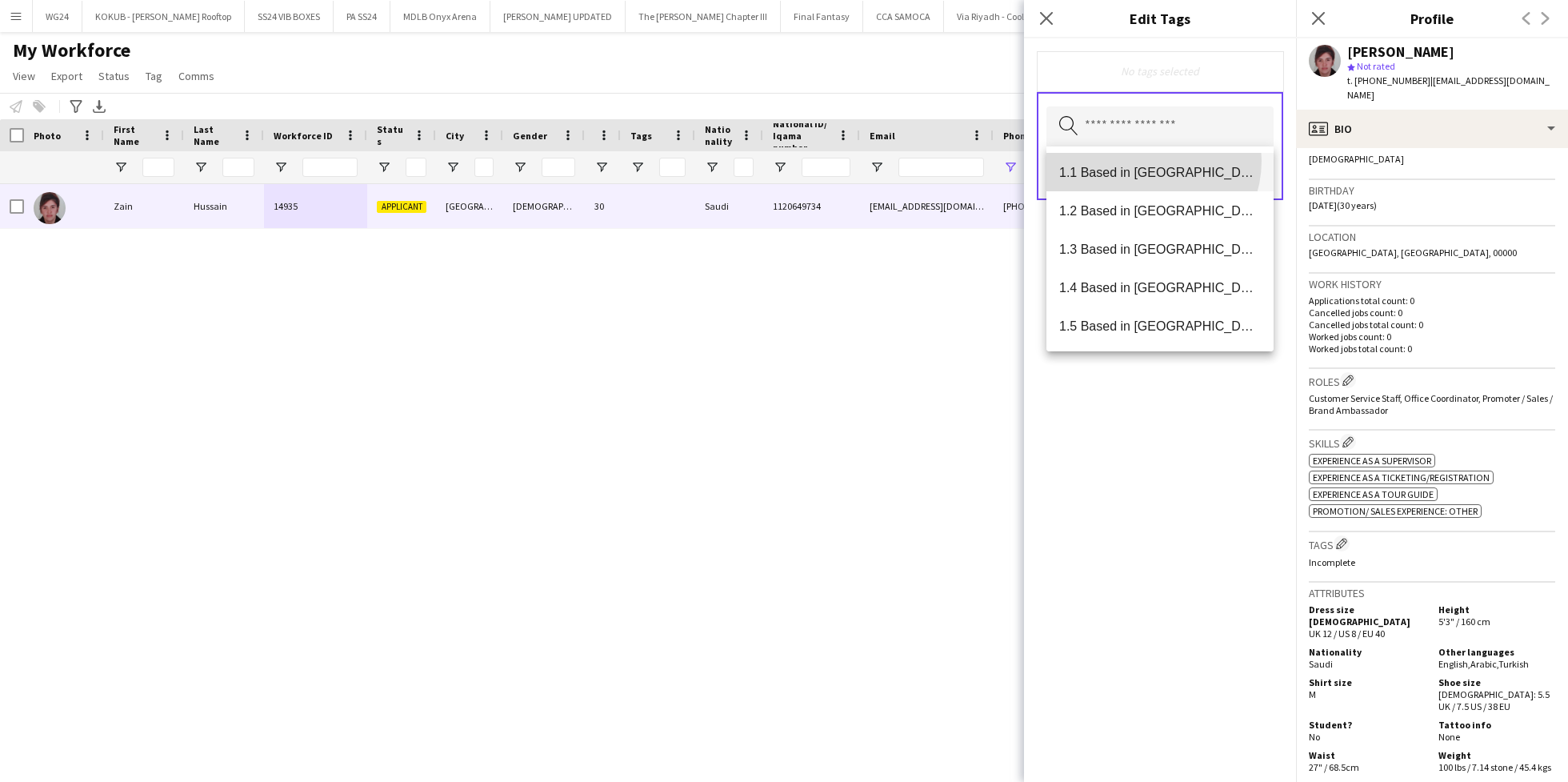
click at [1146, 161] on mat-option "1.1 Based in [GEOGRAPHIC_DATA]" at bounding box center [1160, 172] width 227 height 39
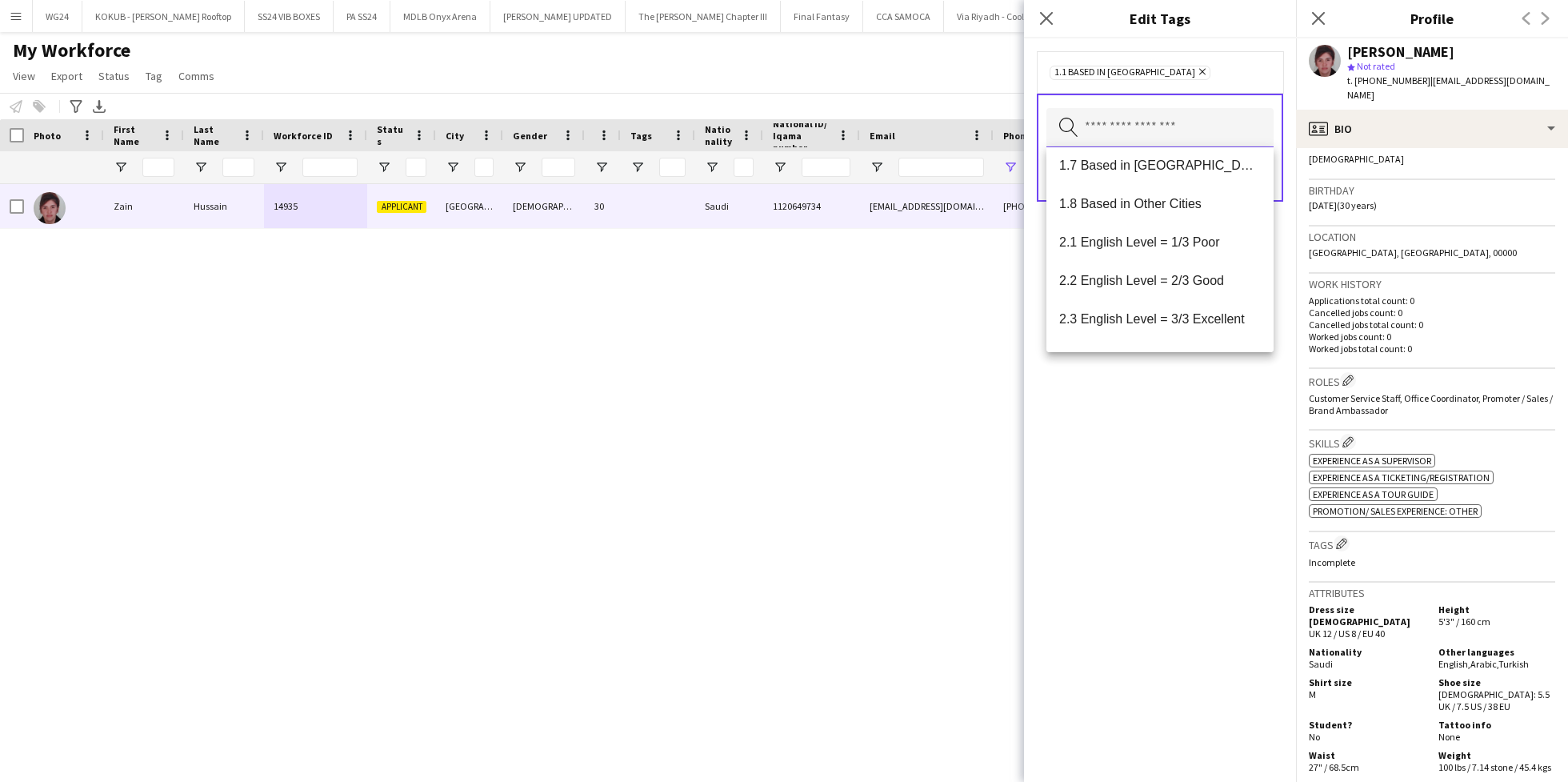
scroll to position [252, 0]
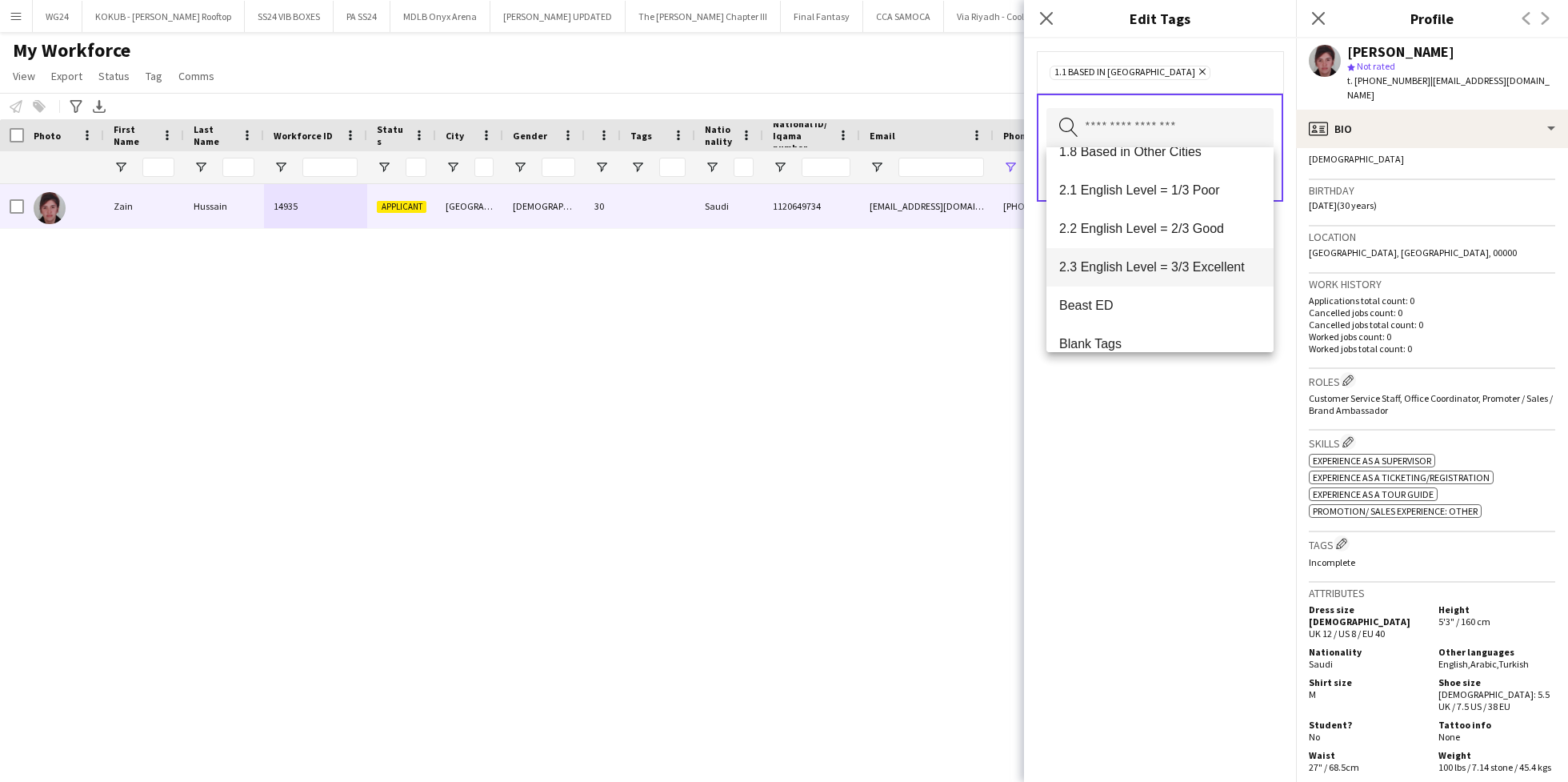
click at [1148, 263] on span "2.3 English Level = 3/3 Excellent" at bounding box center [1159, 267] width 201 height 15
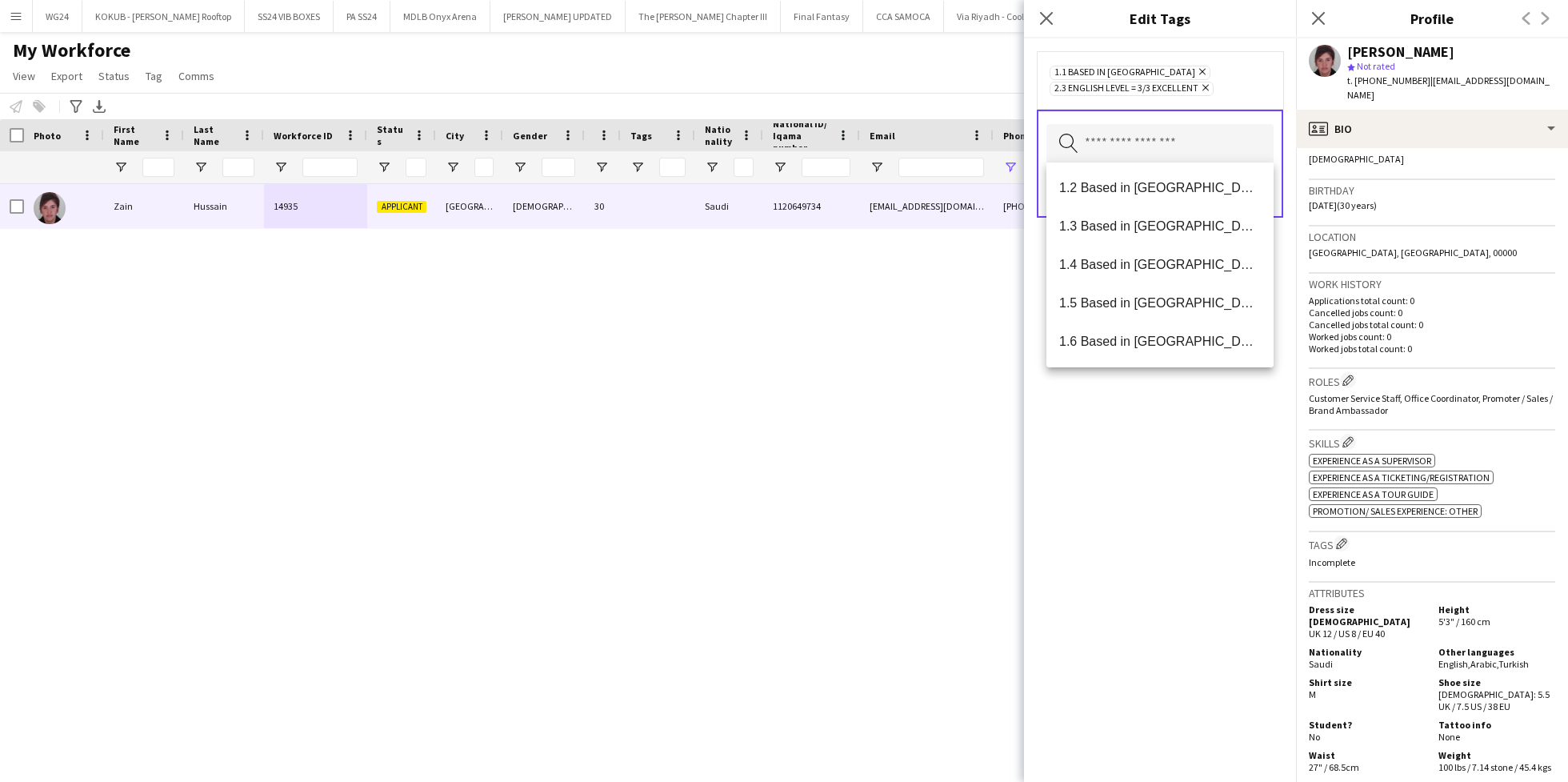
click at [1121, 426] on div "1.1 Based in [GEOGRAPHIC_DATA] Remove 2.3 English Level = 3/3 Excellent Remove …" at bounding box center [1160, 410] width 272 height 743
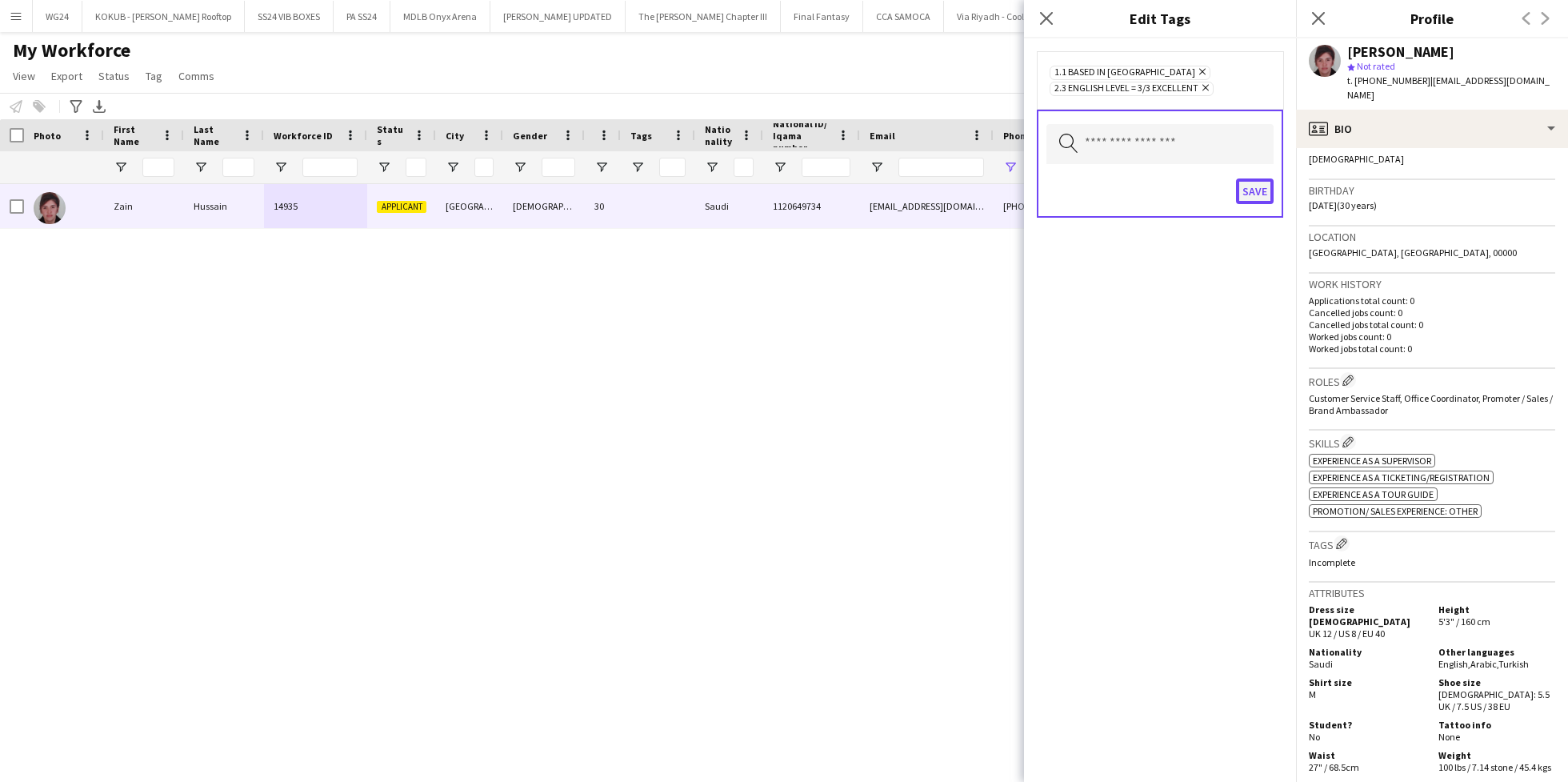
click at [1251, 184] on button "Save" at bounding box center [1254, 191] width 38 height 26
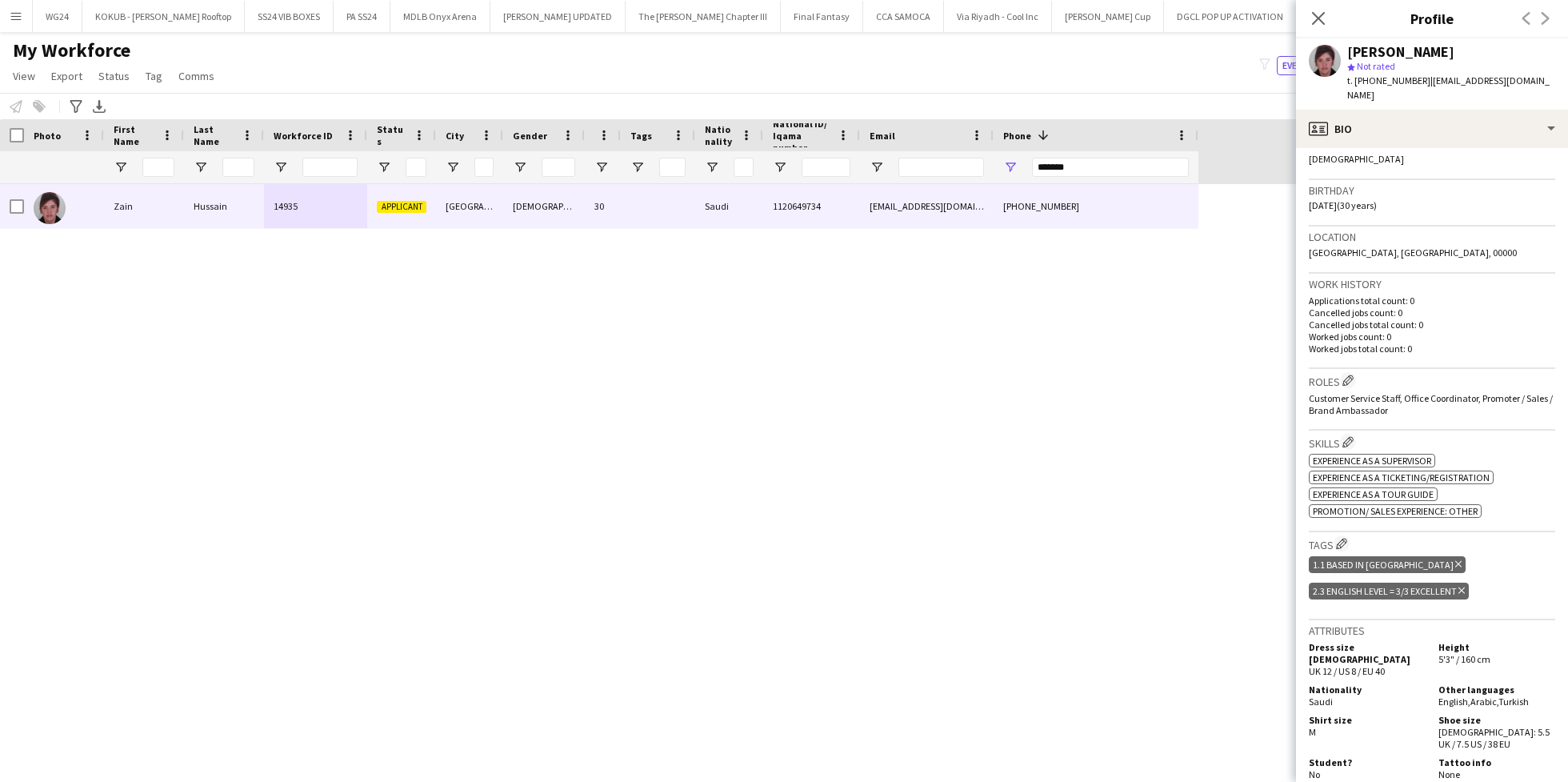
scroll to position [0, 0]
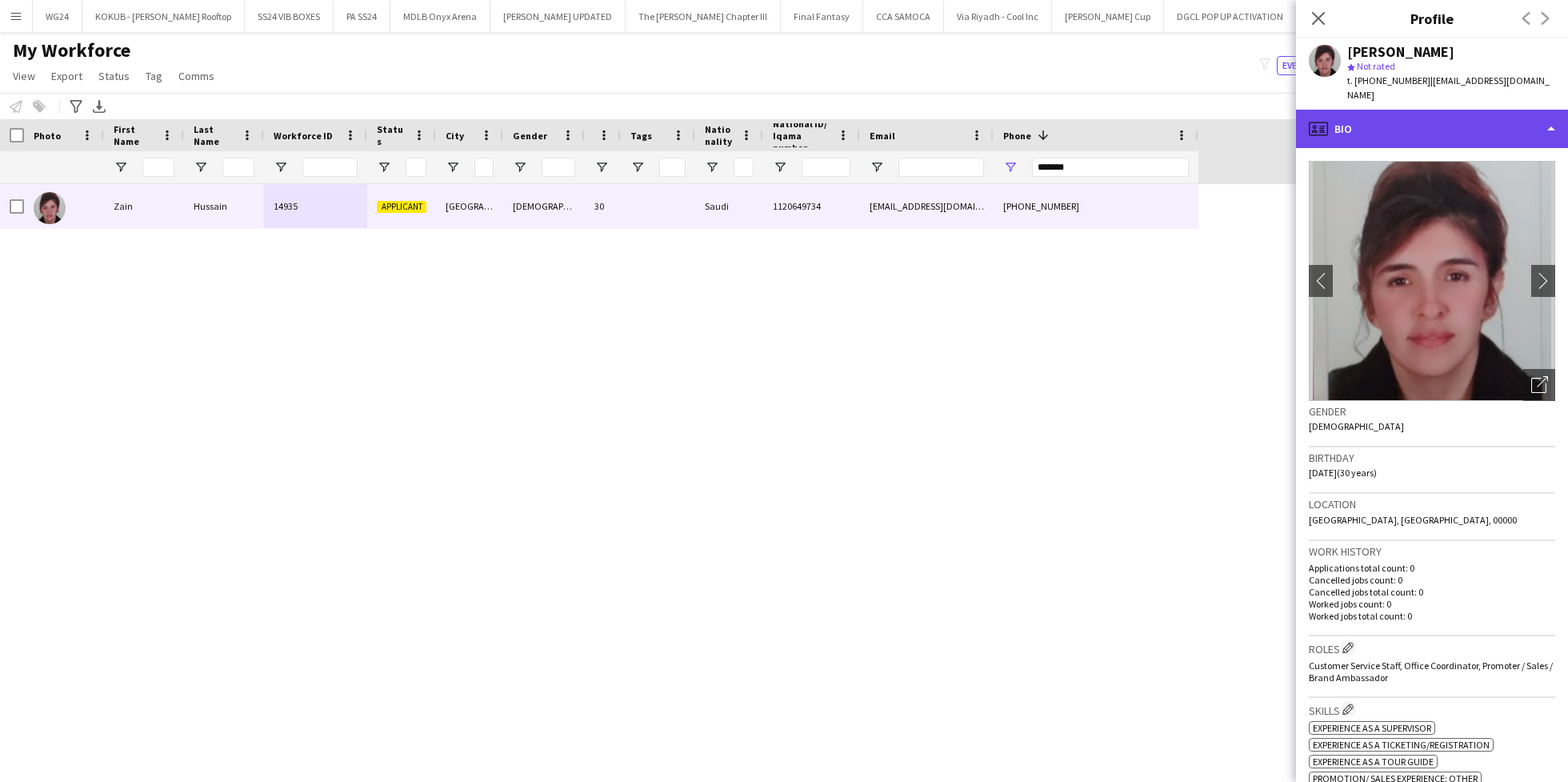
click at [1407, 111] on div "profile Bio" at bounding box center [1432, 129] width 272 height 39
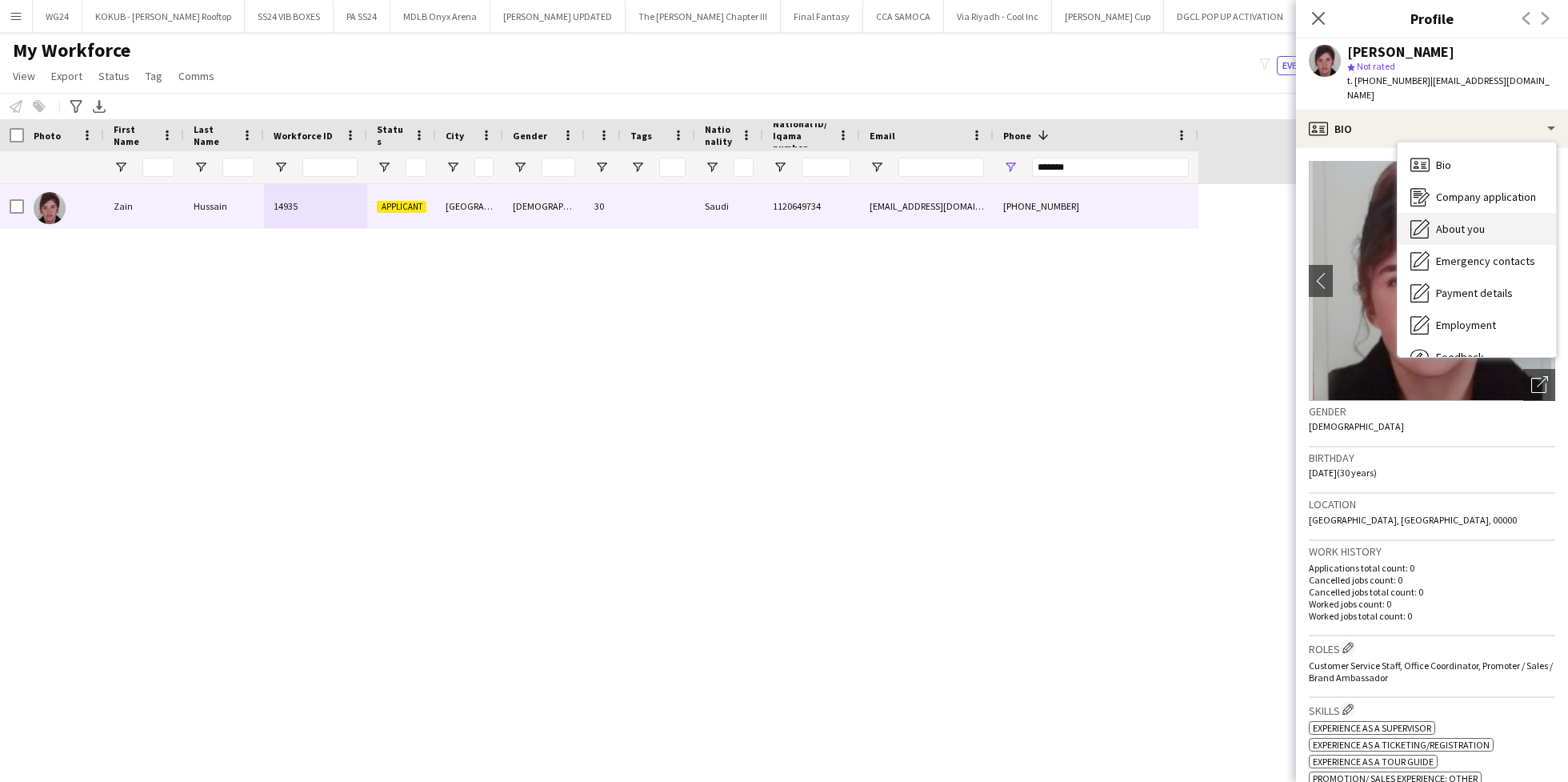
click at [1459, 213] on div "About you About you" at bounding box center [1476, 229] width 159 height 32
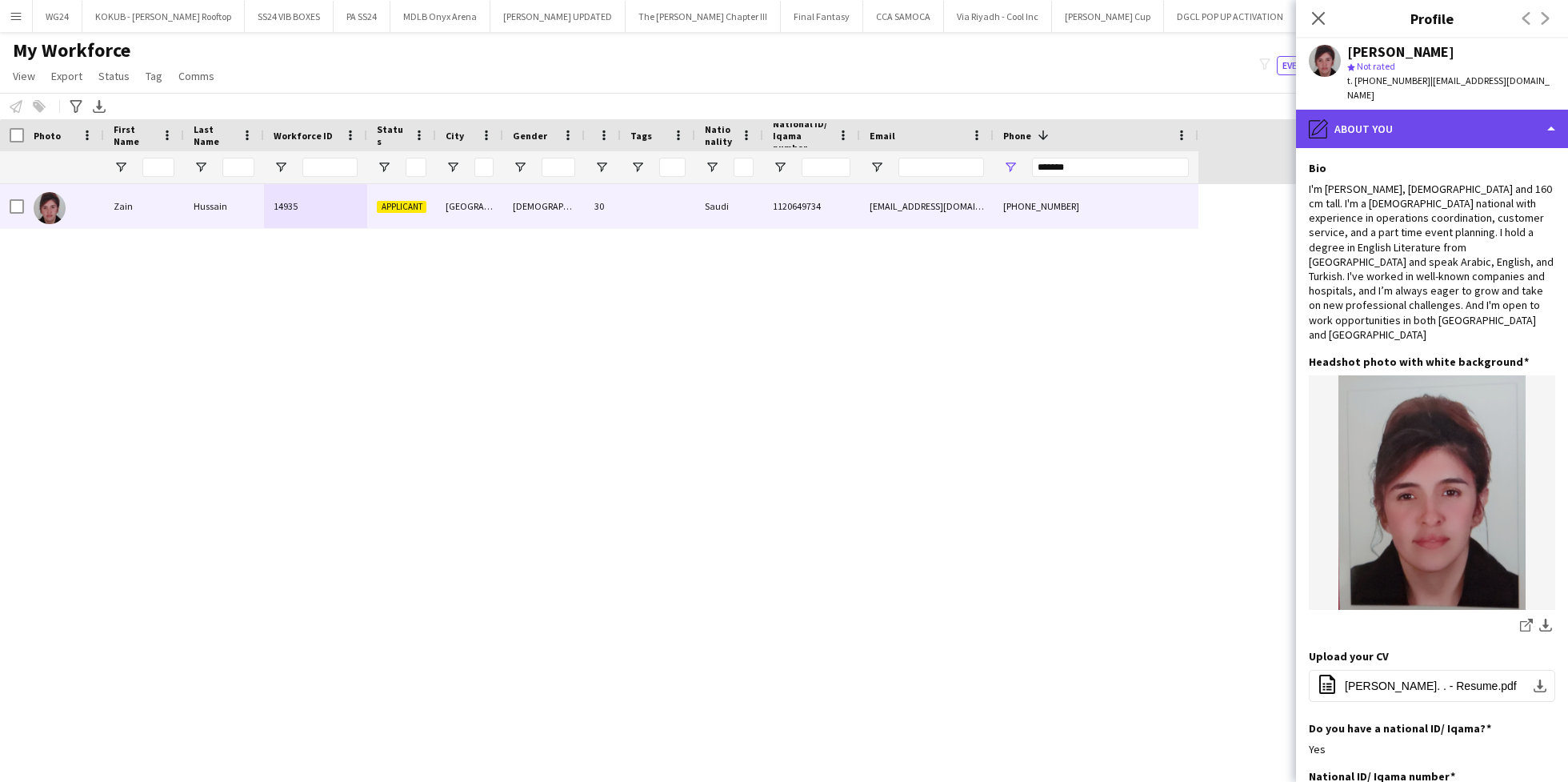
click at [1405, 111] on div "pencil4 About you" at bounding box center [1432, 129] width 272 height 39
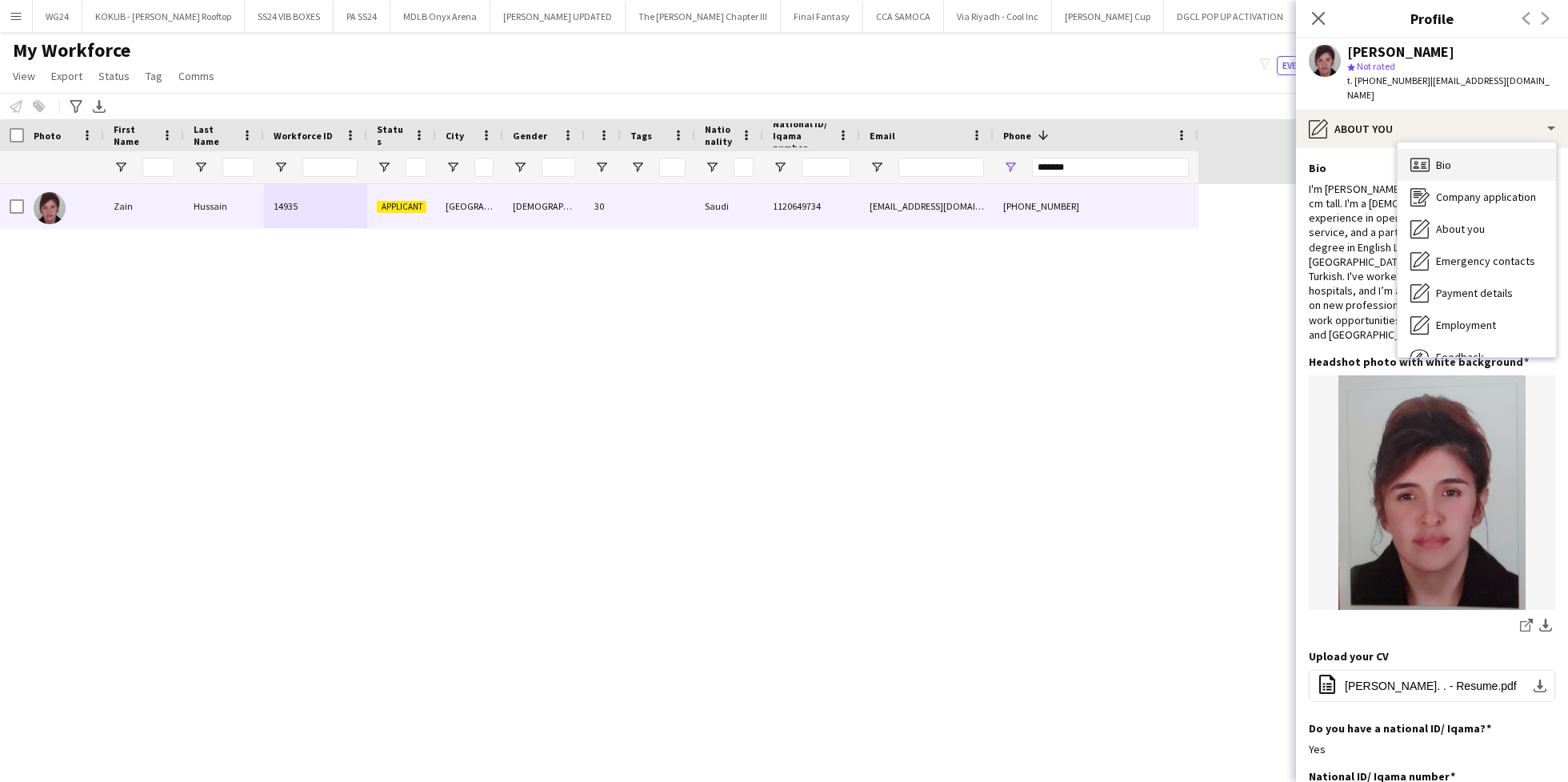
click at [1472, 148] on div "Bio Bio" at bounding box center [1476, 165] width 159 height 32
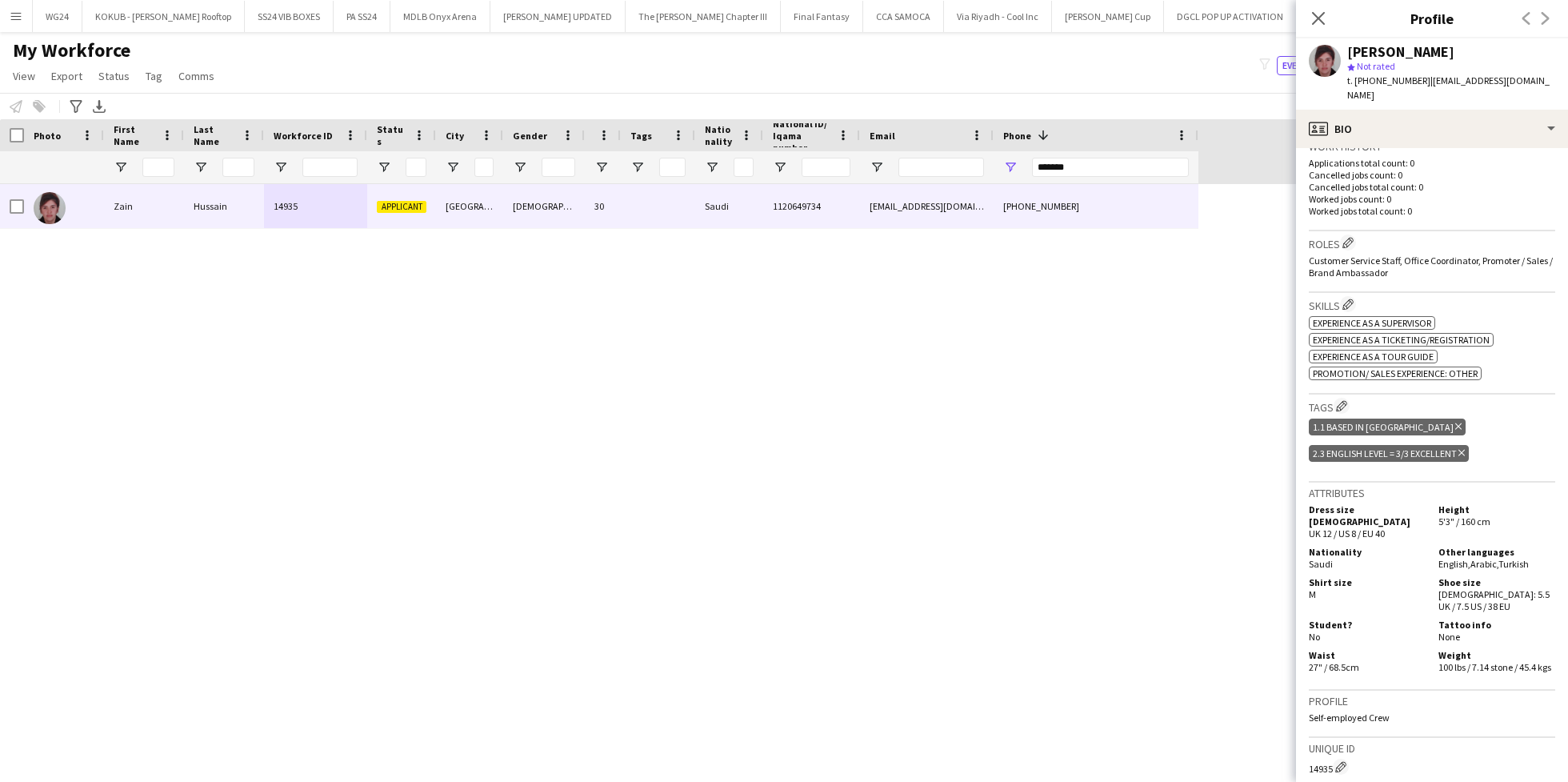
scroll to position [679, 0]
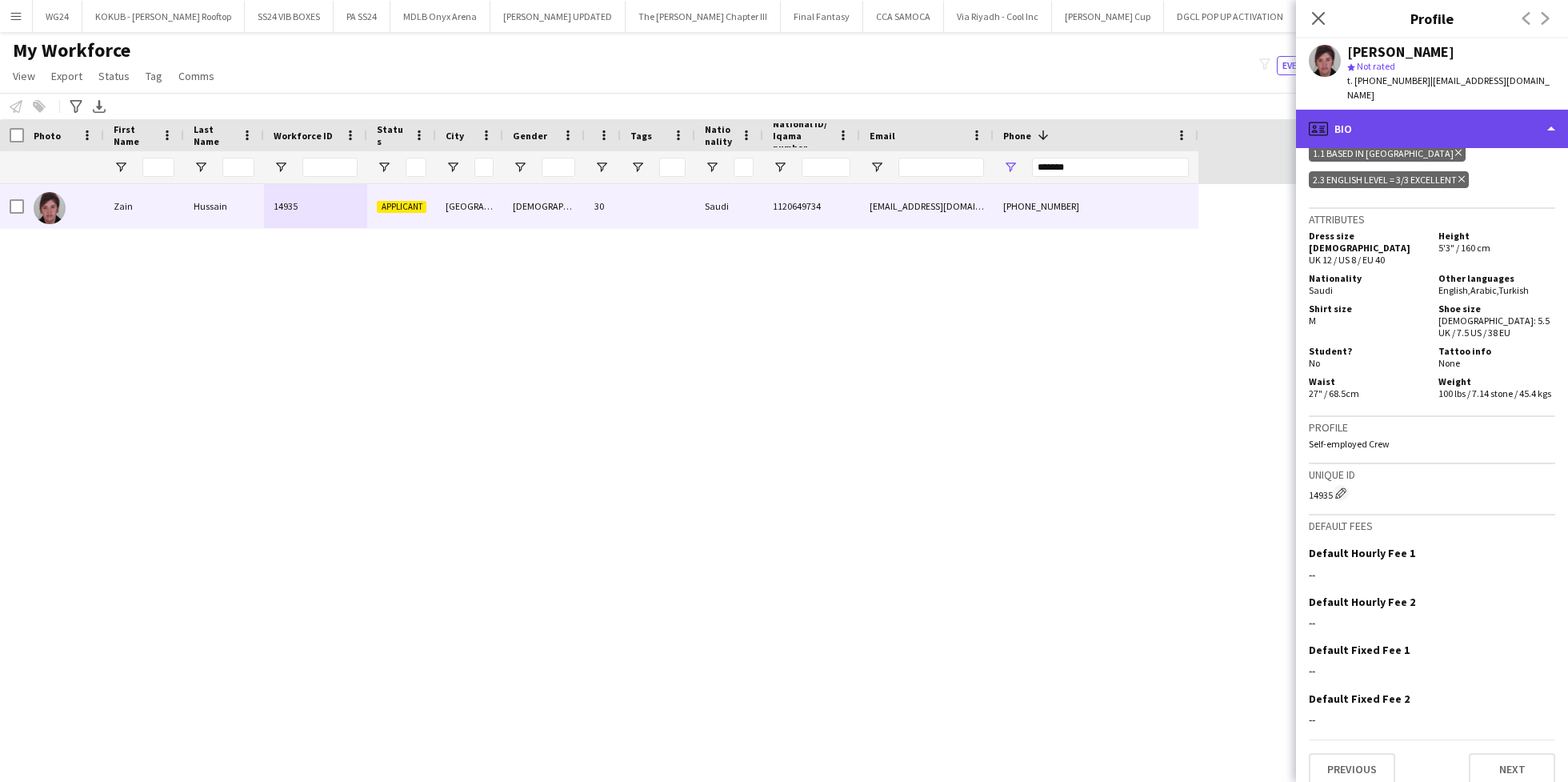
click at [1411, 110] on div "profile Bio" at bounding box center [1432, 129] width 272 height 39
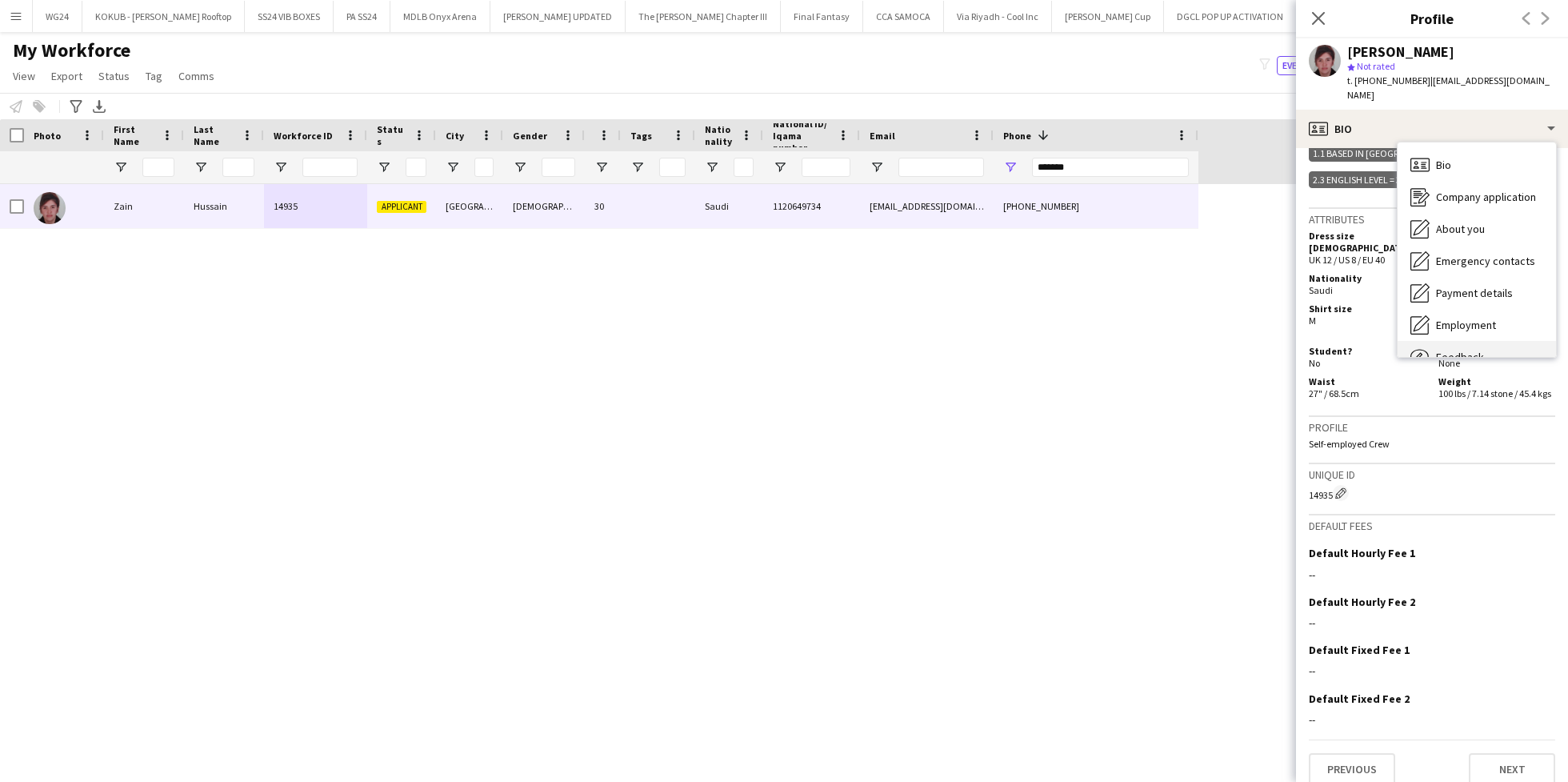
click at [1456, 350] on span "Feedback" at bounding box center [1459, 356] width 48 height 14
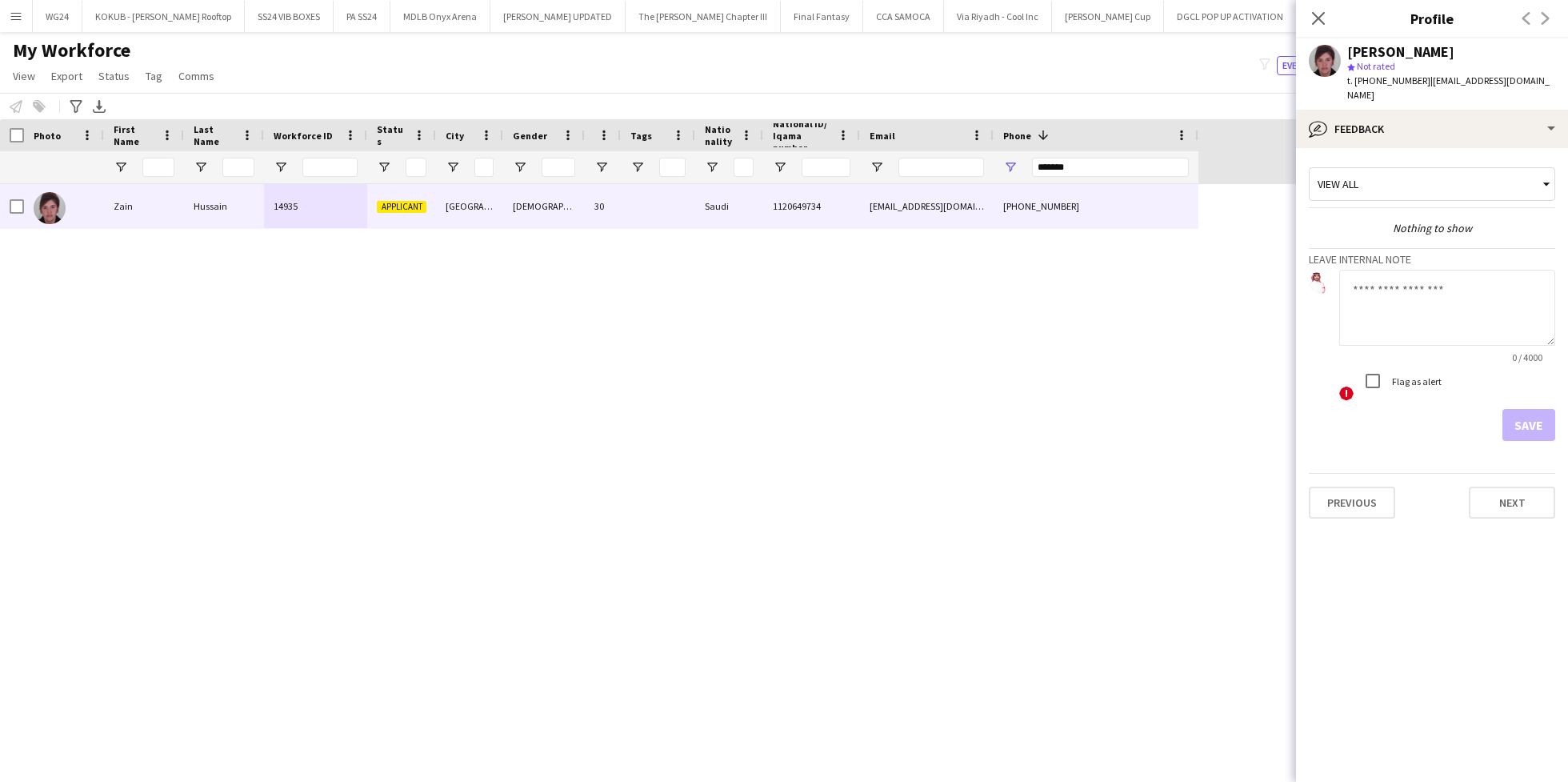
click at [1383, 287] on textarea at bounding box center [1447, 307] width 215 height 76
type textarea "**********"
click at [1527, 413] on button "Save" at bounding box center [1528, 425] width 53 height 32
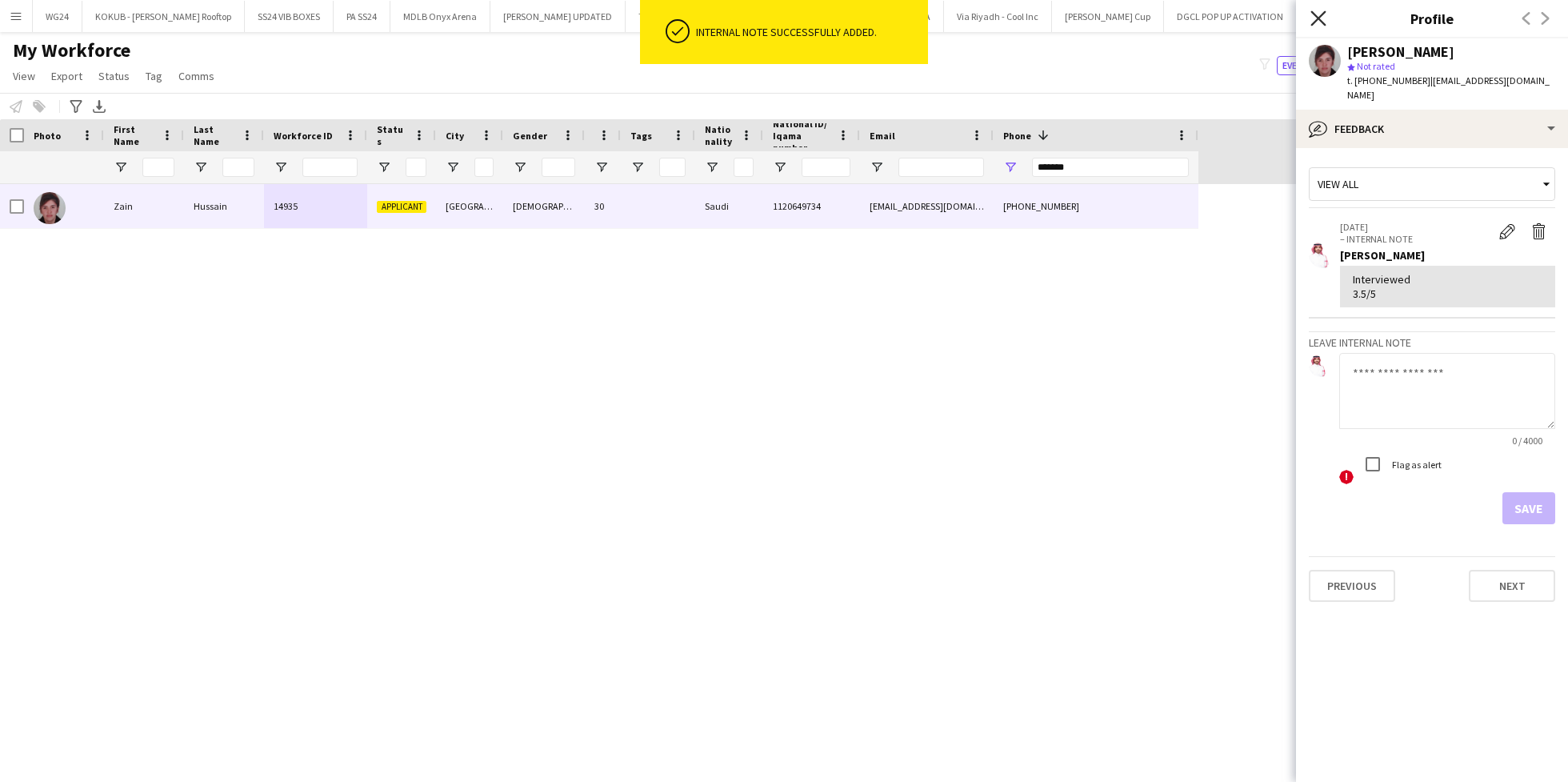
click at [1318, 17] on icon at bounding box center [1318, 18] width 15 height 15
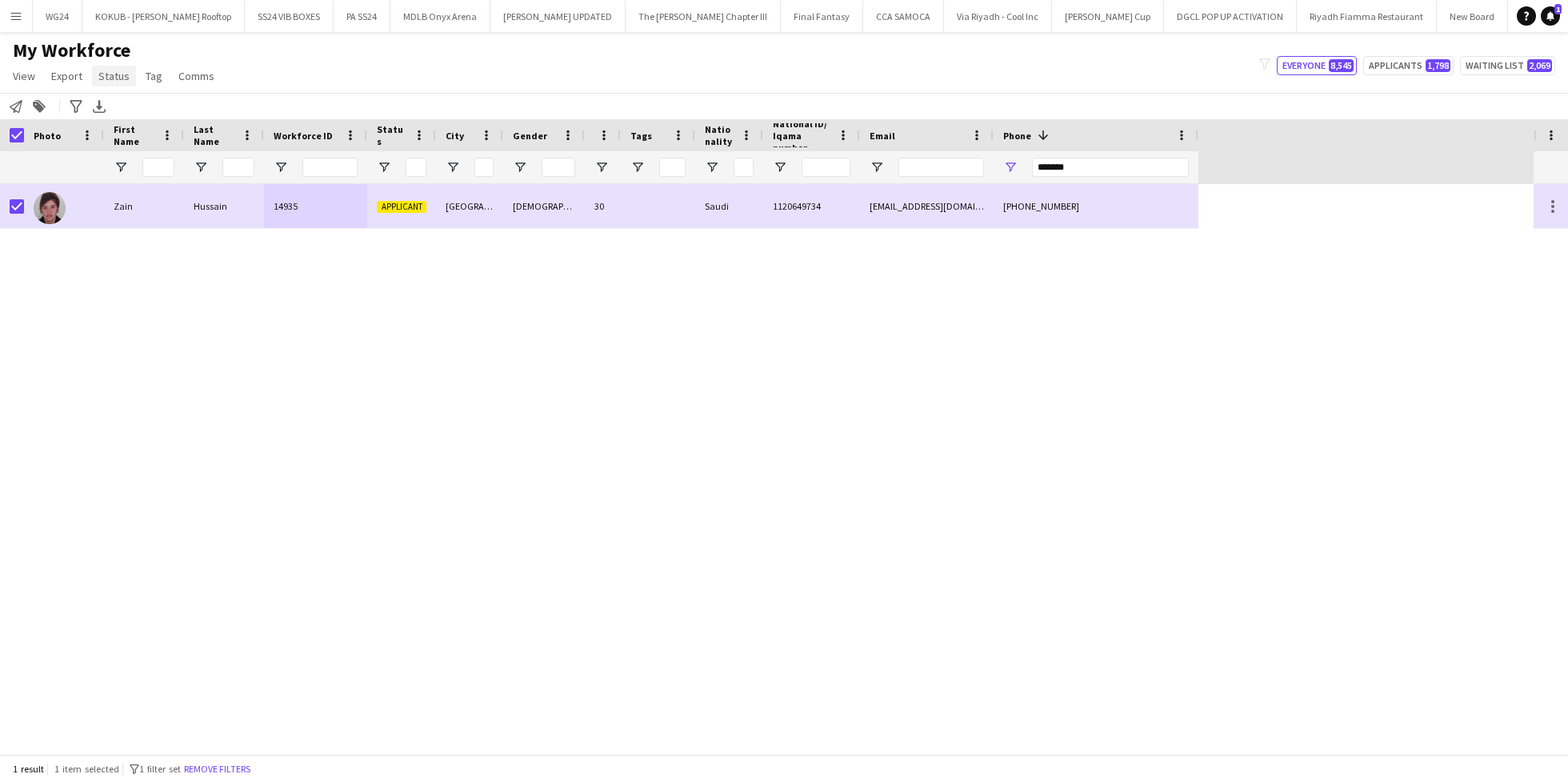
click at [113, 73] on span "Status" at bounding box center [113, 76] width 31 height 14
click at [156, 113] on link "Edit" at bounding box center [147, 111] width 112 height 34
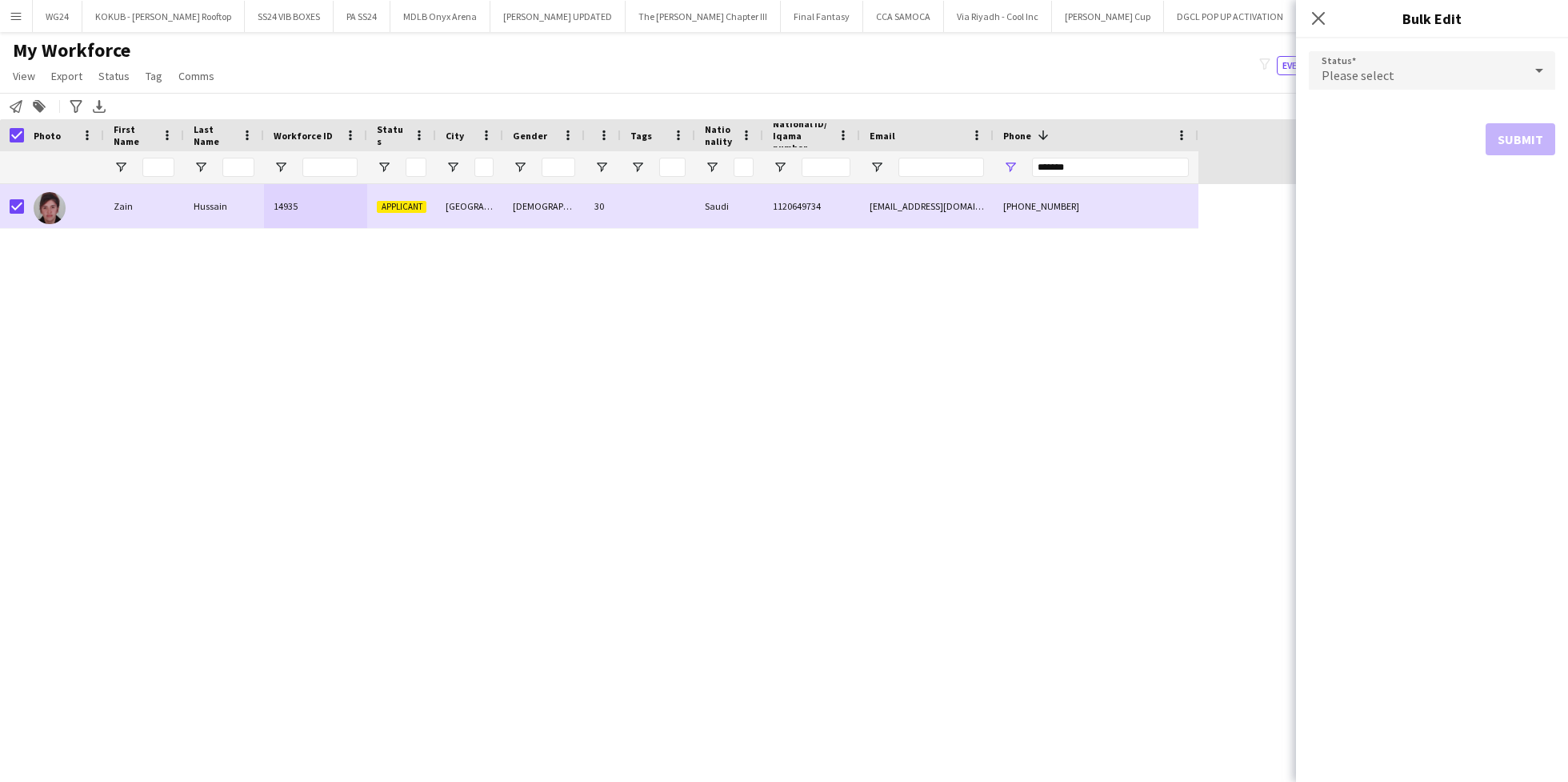
click at [1437, 85] on div "Please select" at bounding box center [1415, 70] width 215 height 39
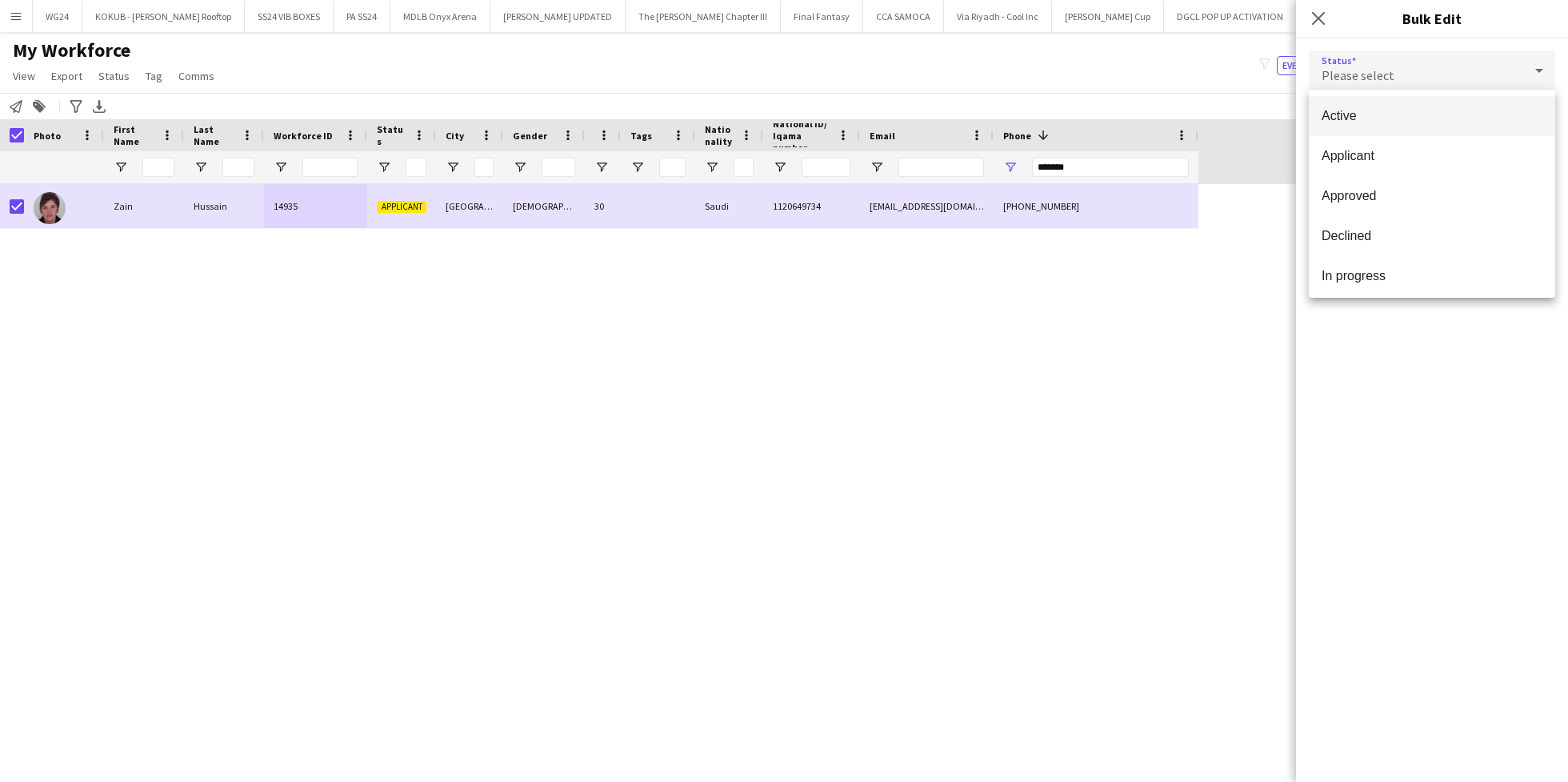
click at [1431, 111] on span "Active" at bounding box center [1432, 115] width 221 height 15
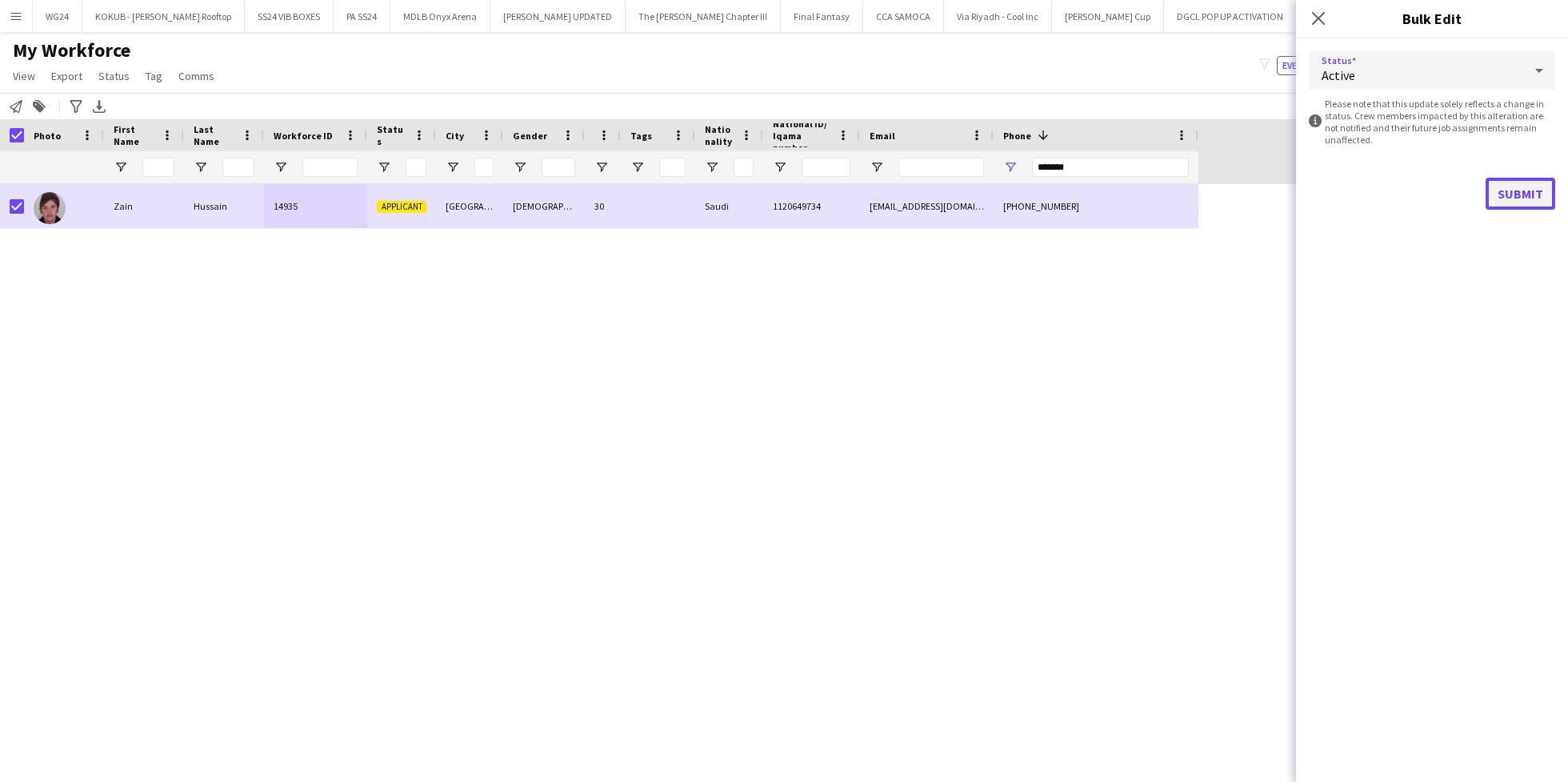
click at [1516, 195] on button "Submit" at bounding box center [1520, 194] width 70 height 32
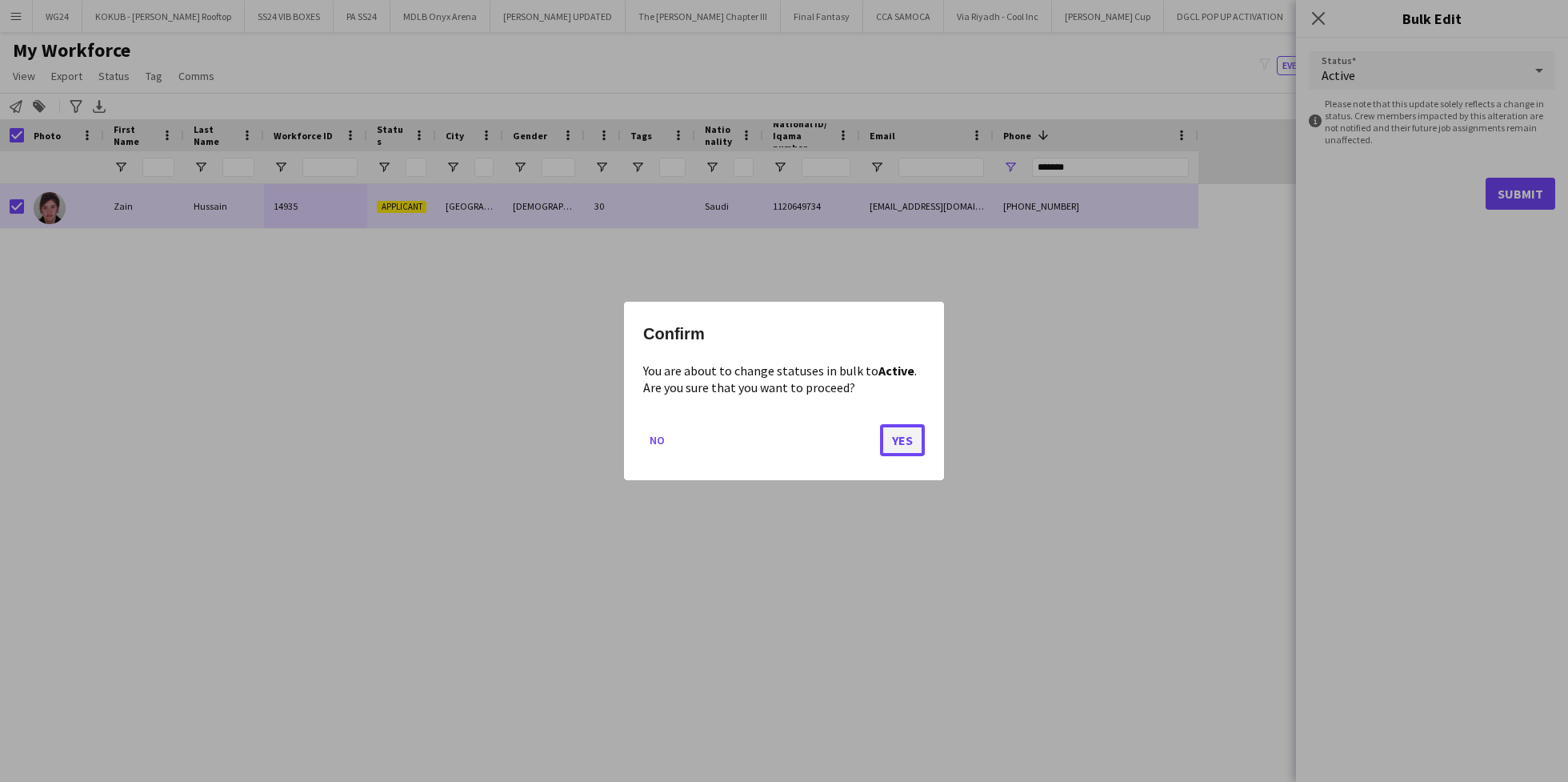
click at [905, 433] on button "Yes" at bounding box center [902, 441] width 44 height 32
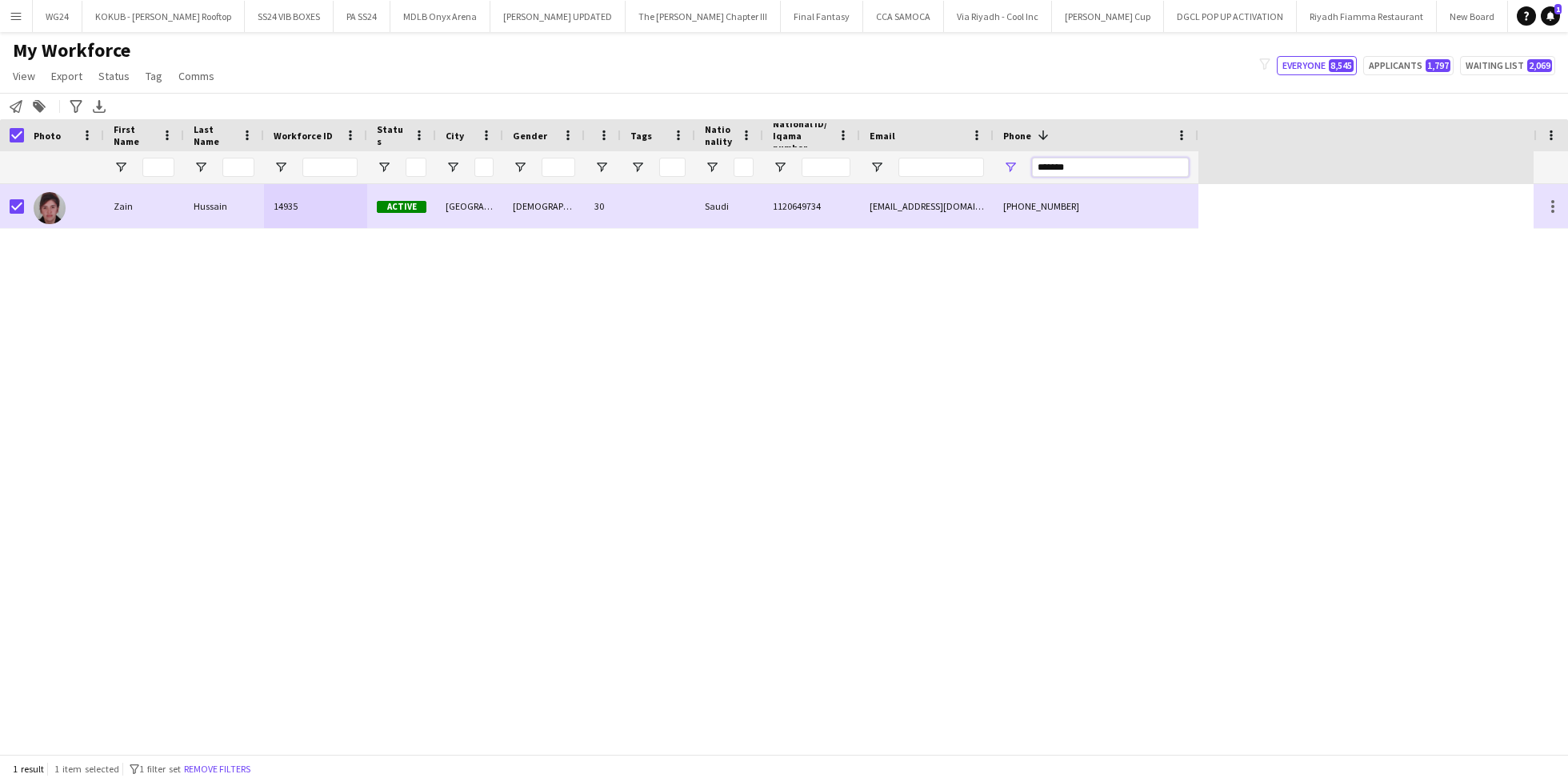
click at [1074, 173] on input "*******" at bounding box center [1111, 167] width 157 height 19
paste input "Phone Filter Input"
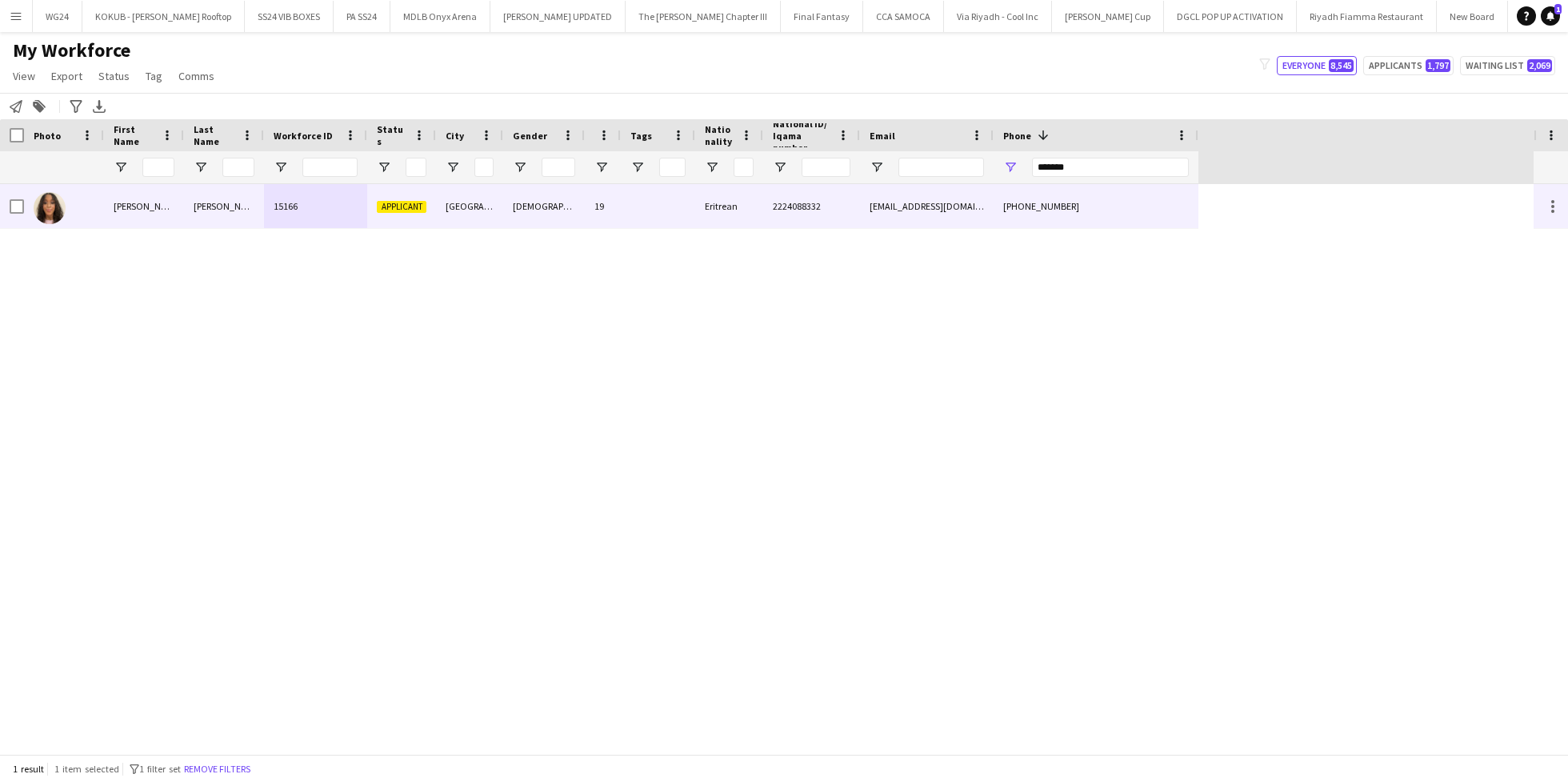
click at [567, 214] on div "[DEMOGRAPHIC_DATA]" at bounding box center [543, 206] width 81 height 44
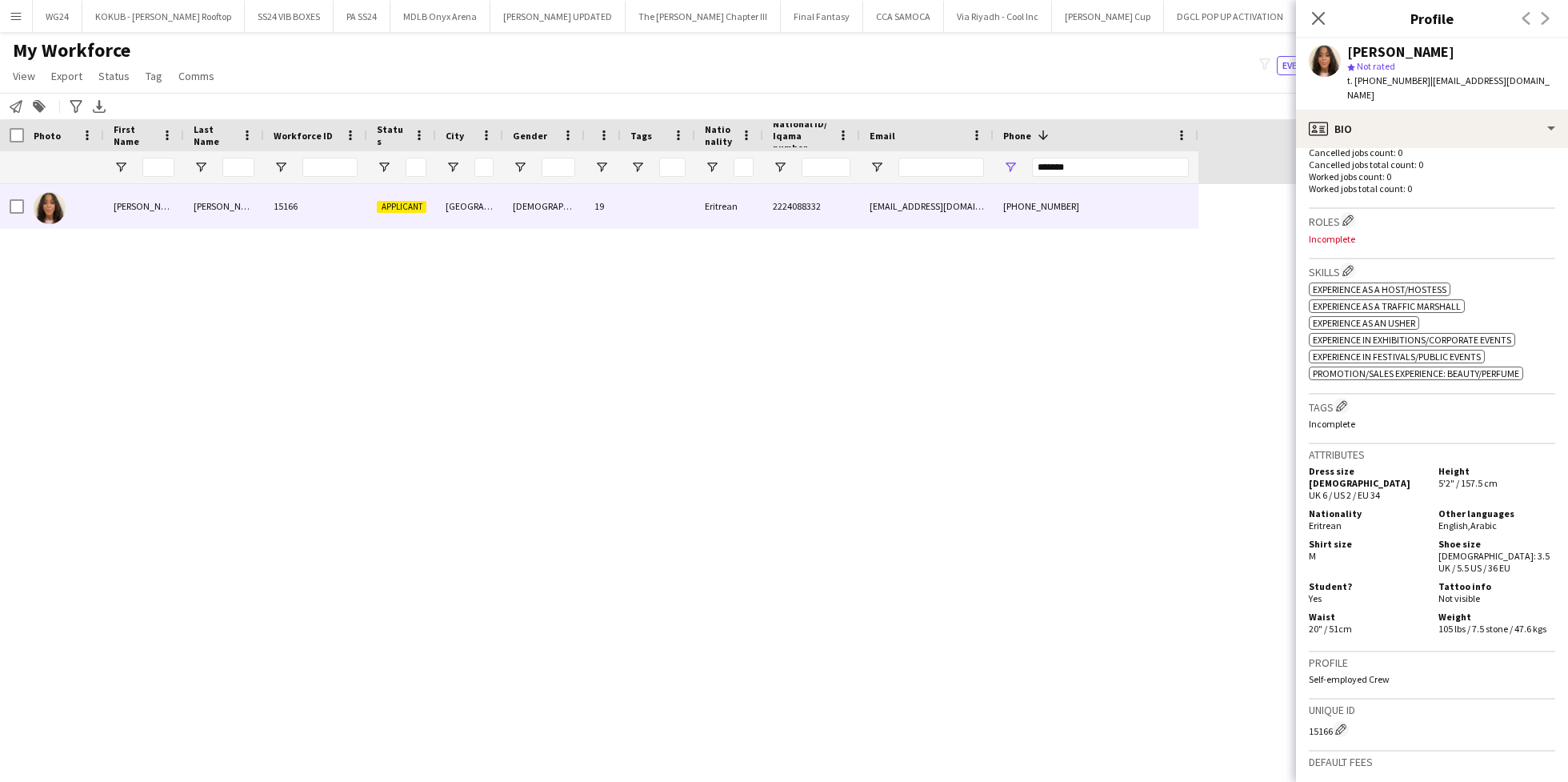
scroll to position [0, 0]
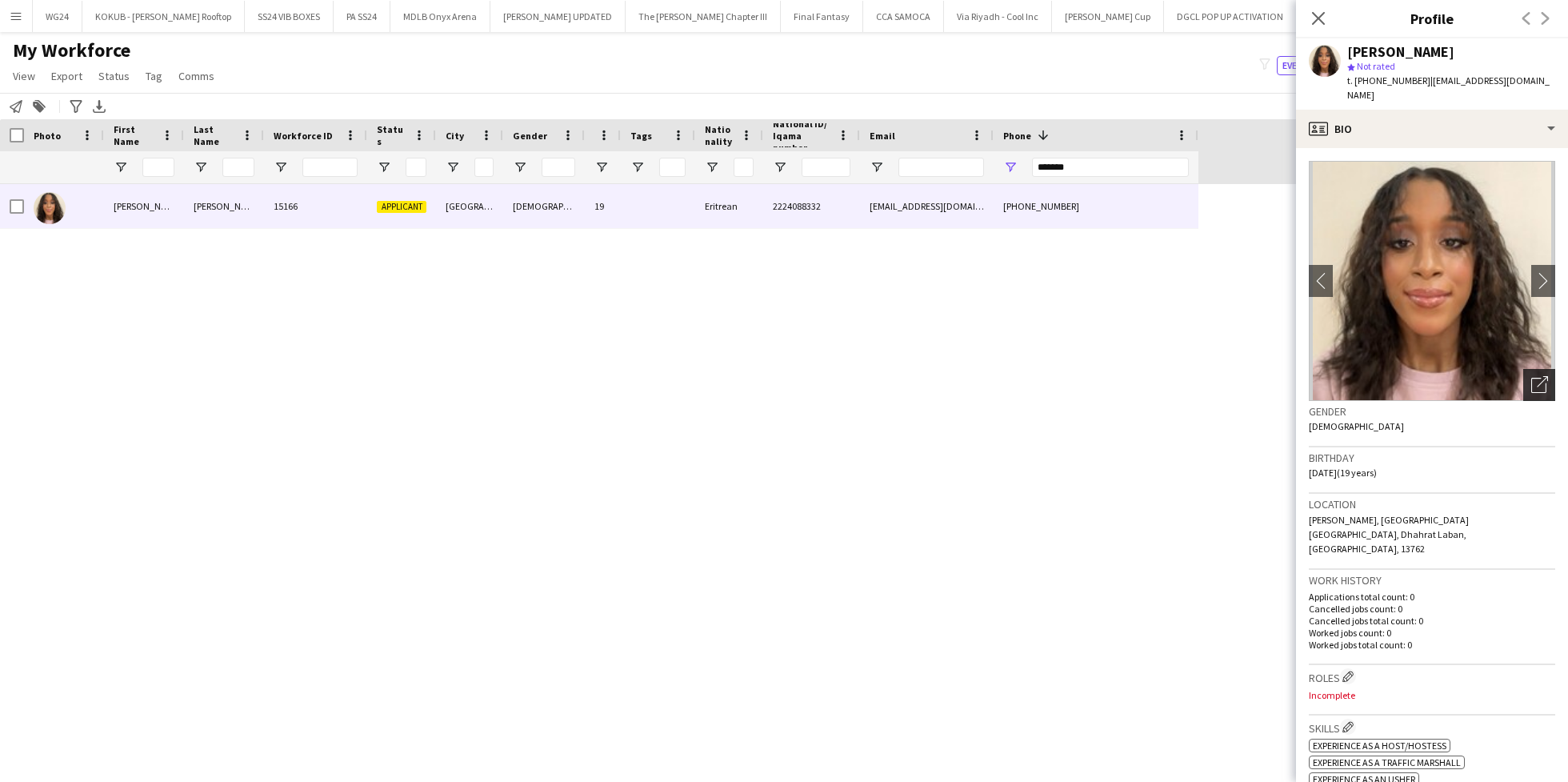
click at [1523, 380] on div "Open photos pop-in" at bounding box center [1539, 385] width 32 height 32
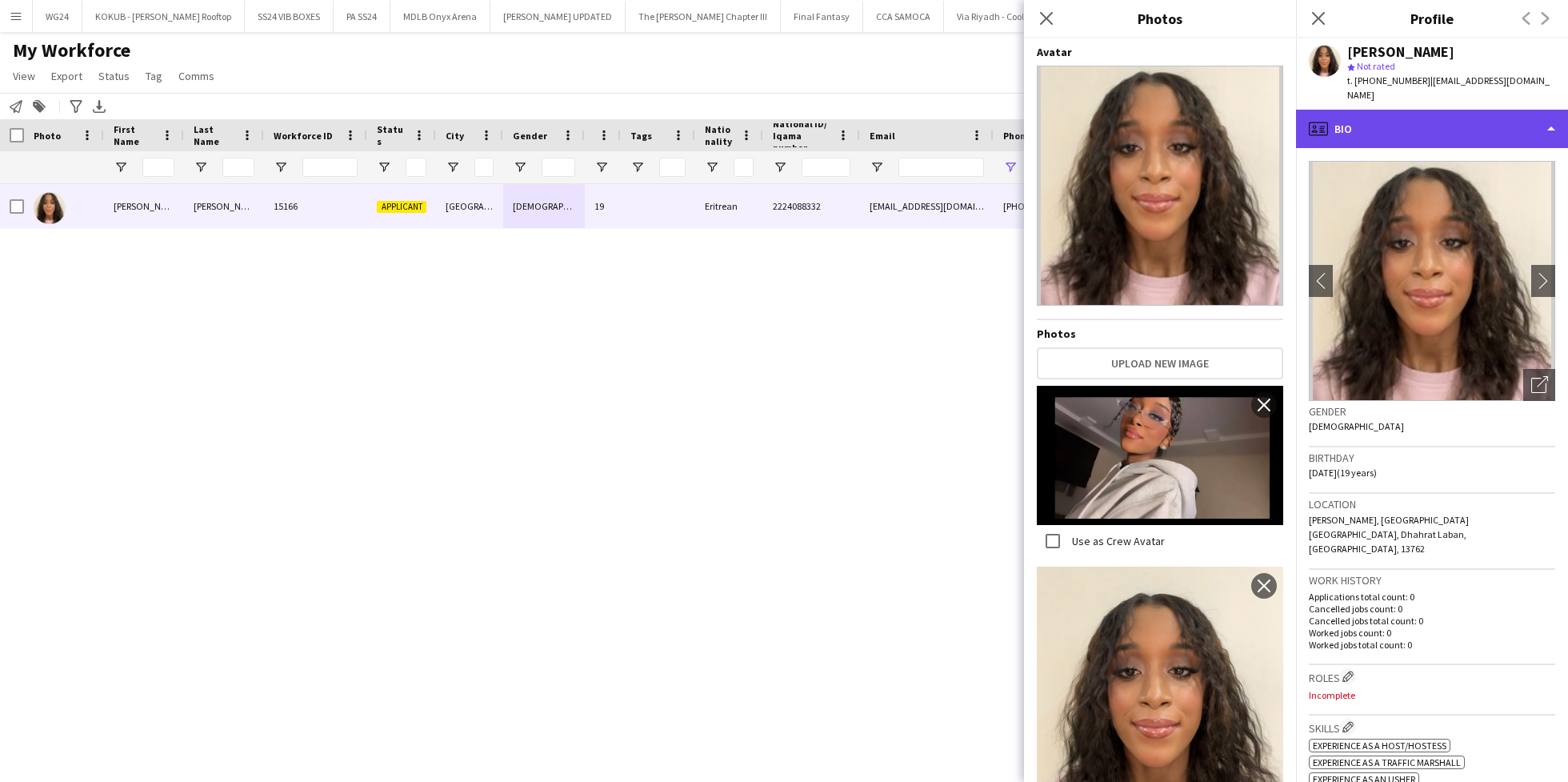
click at [1394, 117] on div "profile Bio" at bounding box center [1432, 129] width 272 height 39
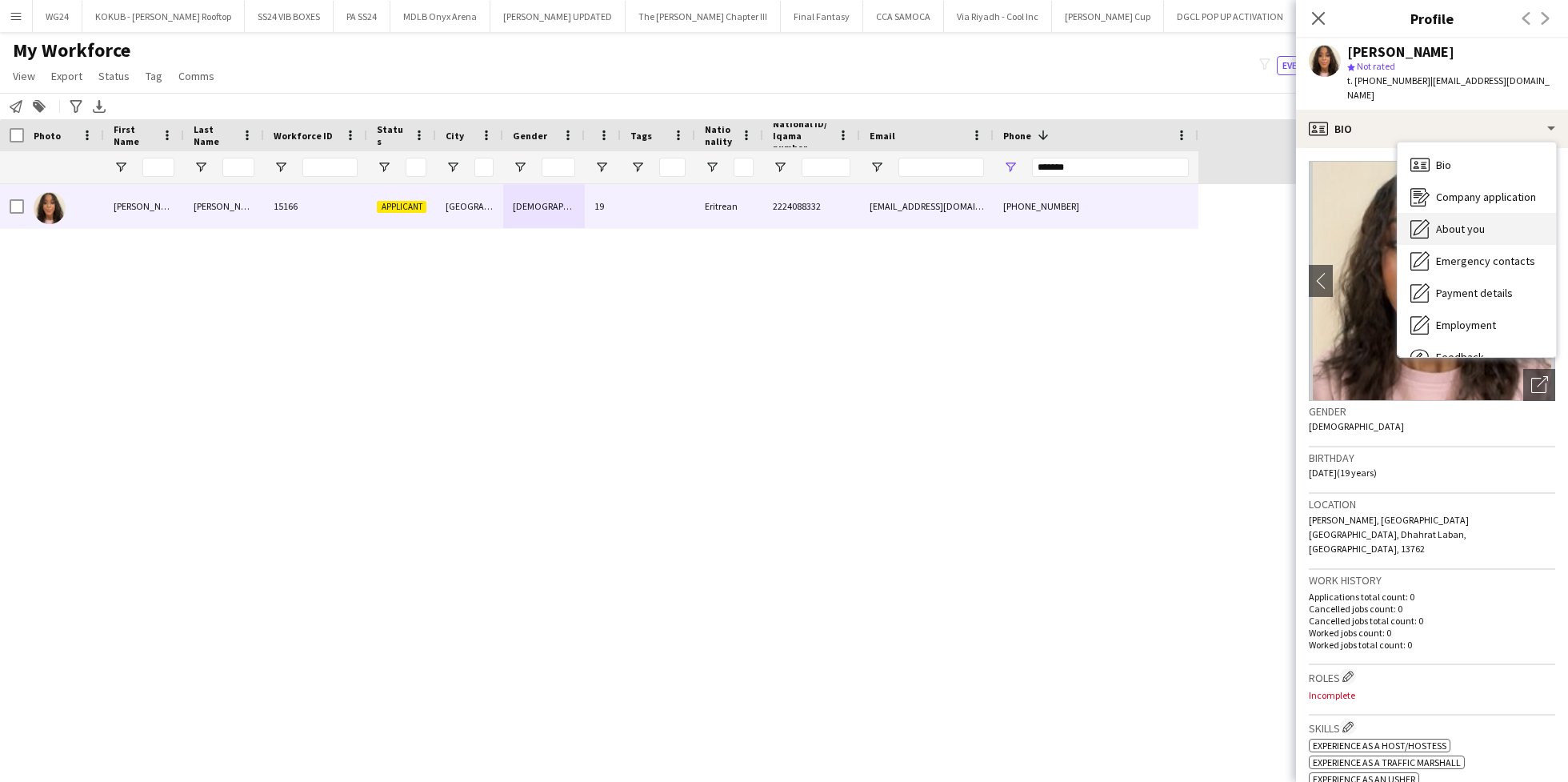
click at [1452, 221] on span "About you" at bounding box center [1460, 228] width 49 height 14
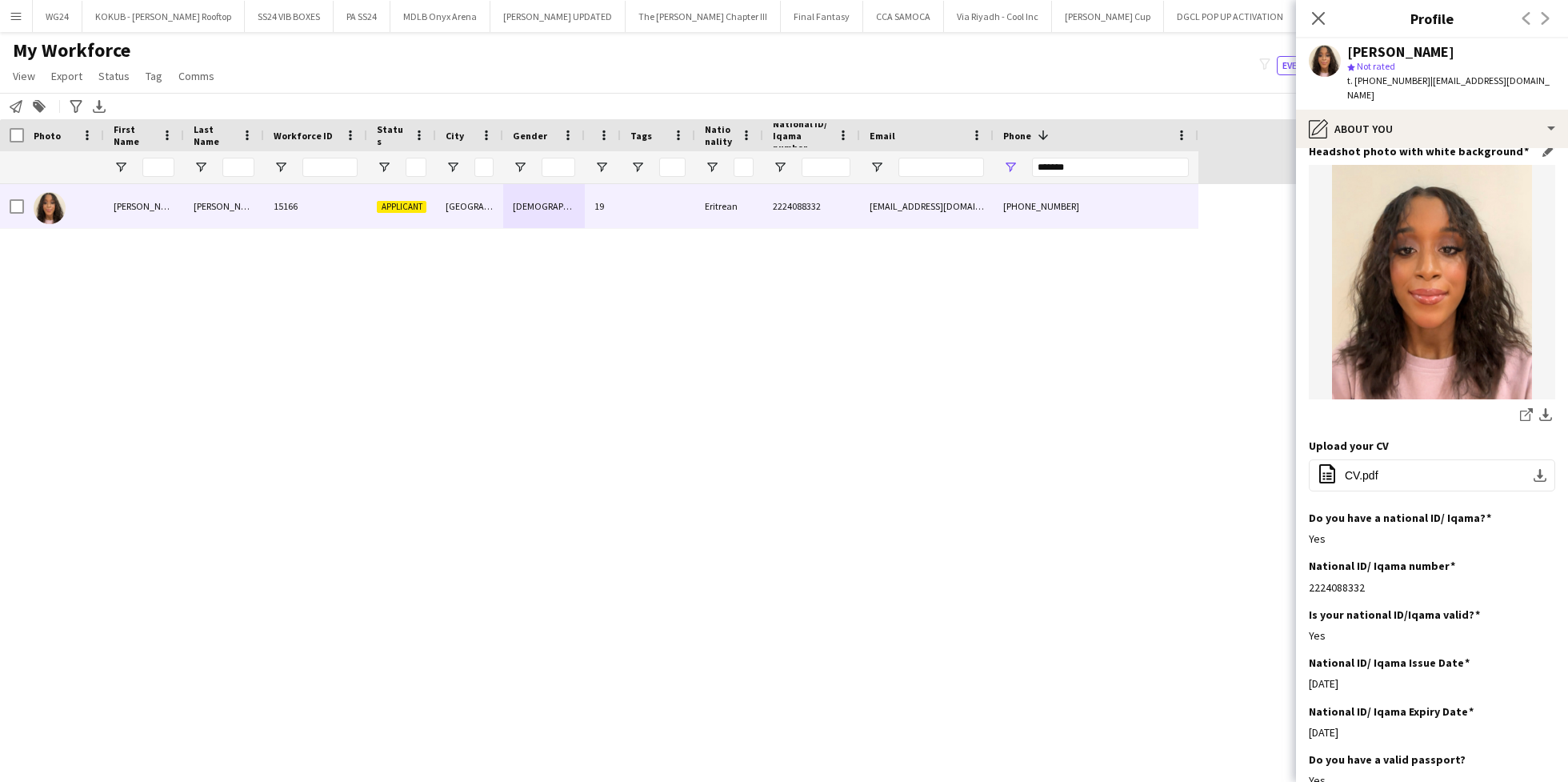
scroll to position [153, 0]
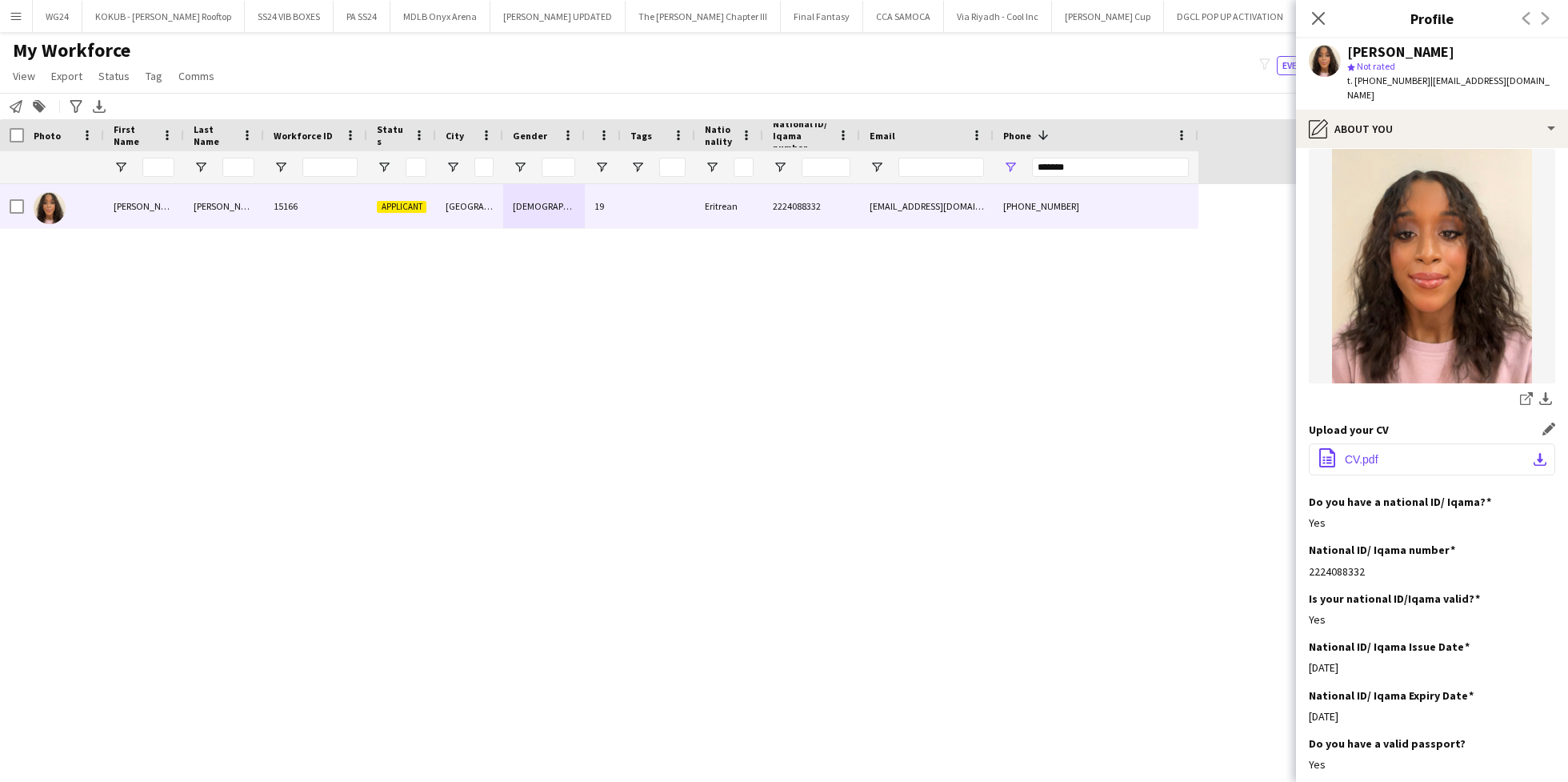
click at [1384, 443] on button "office-file-sheet CV.pdf download-bottom" at bounding box center [1431, 460] width 247 height 32
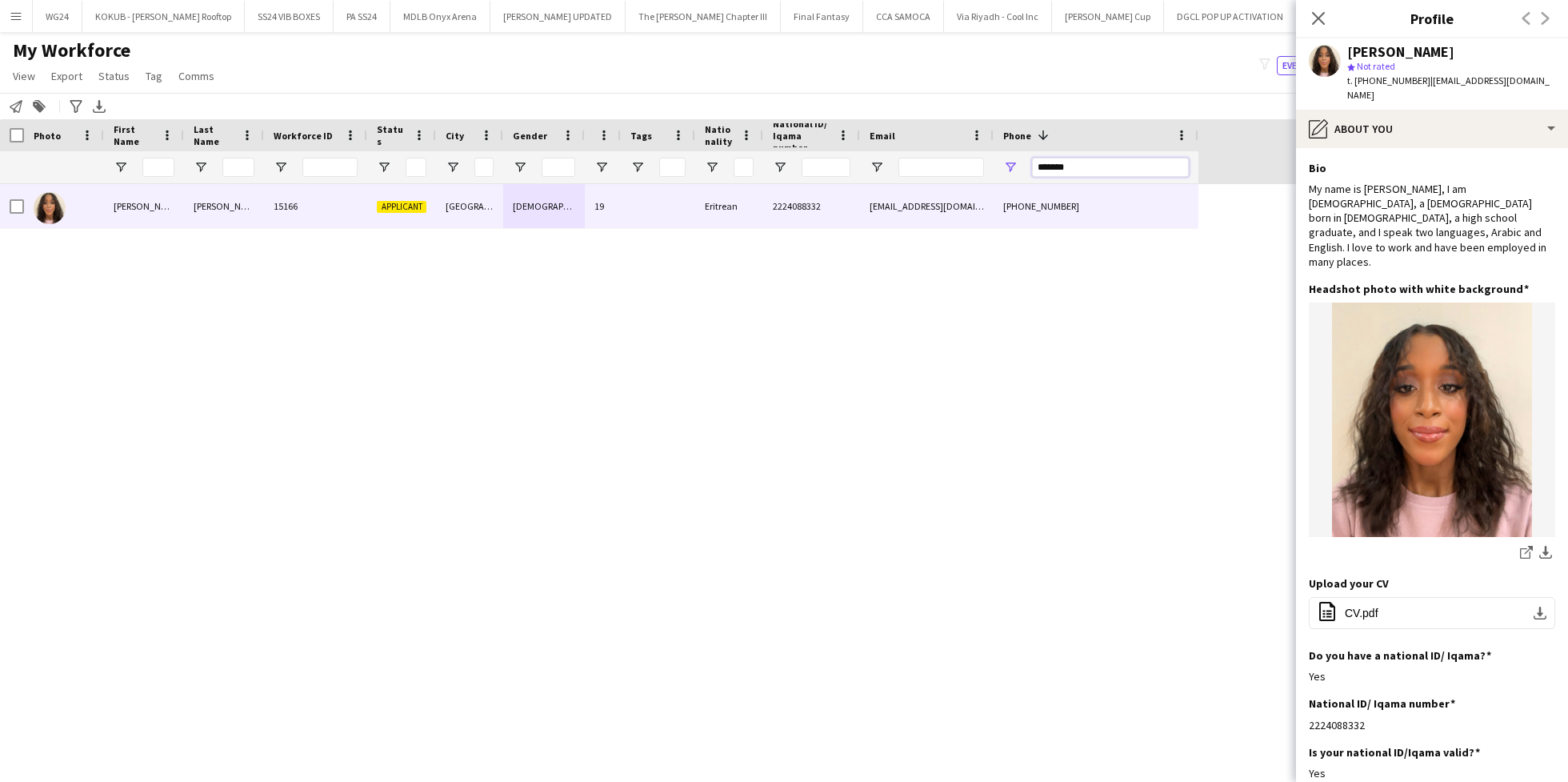
click at [1059, 161] on input "*******" at bounding box center [1111, 167] width 157 height 19
paste input "Phone Filter Input"
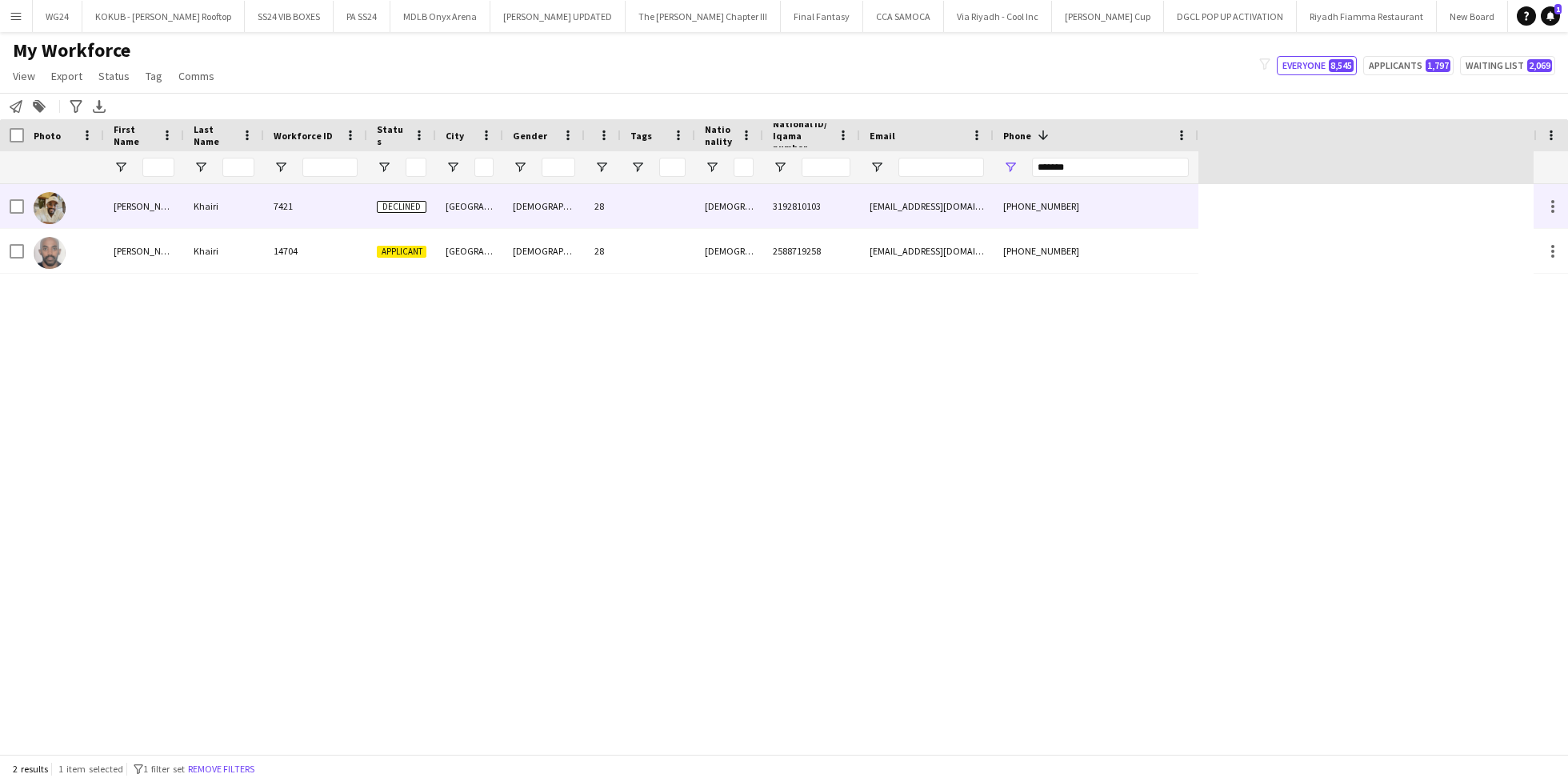
click at [754, 204] on div "[DEMOGRAPHIC_DATA]" at bounding box center [729, 206] width 68 height 44
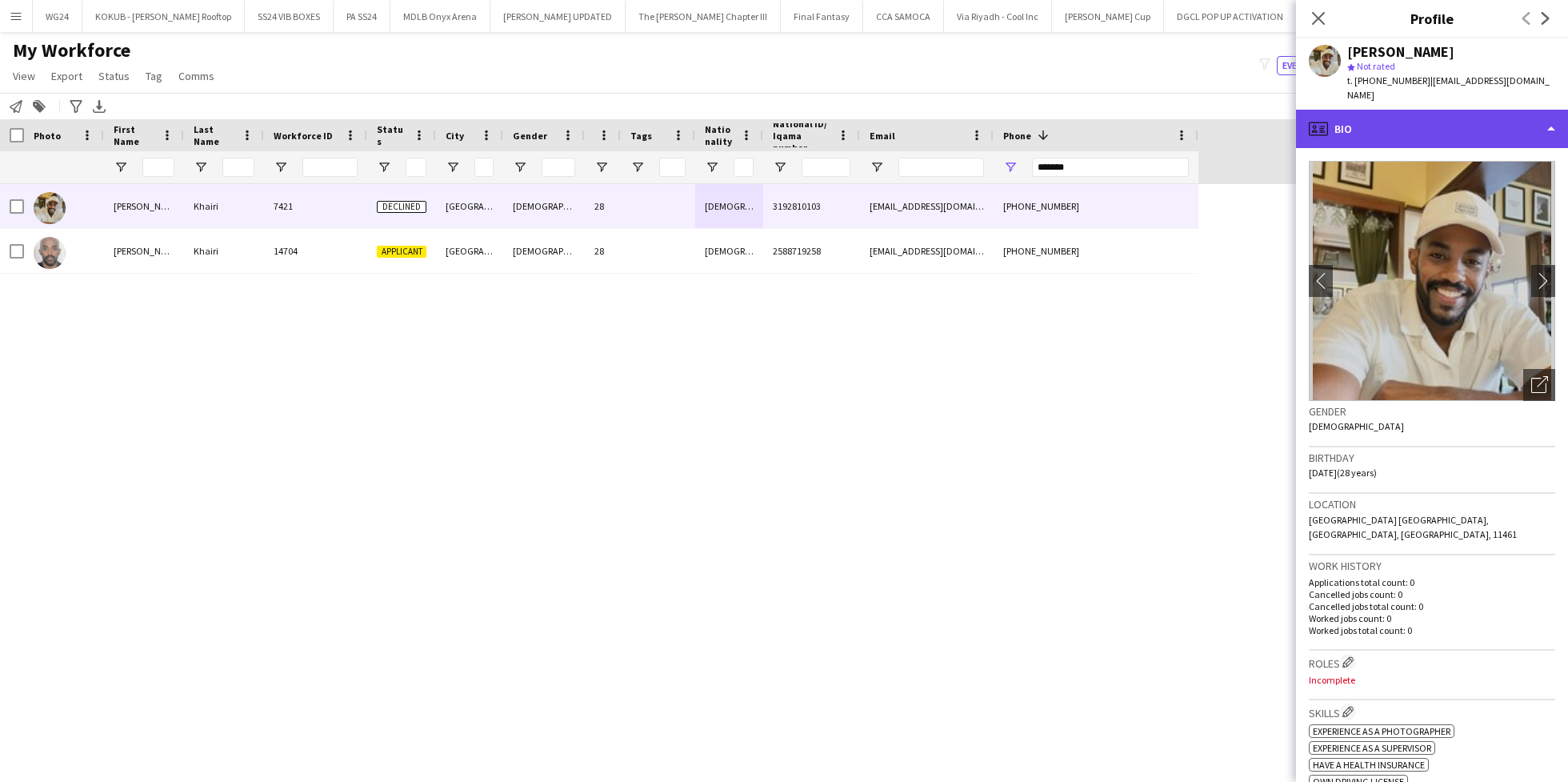
click at [1478, 110] on div "profile Bio" at bounding box center [1432, 129] width 272 height 39
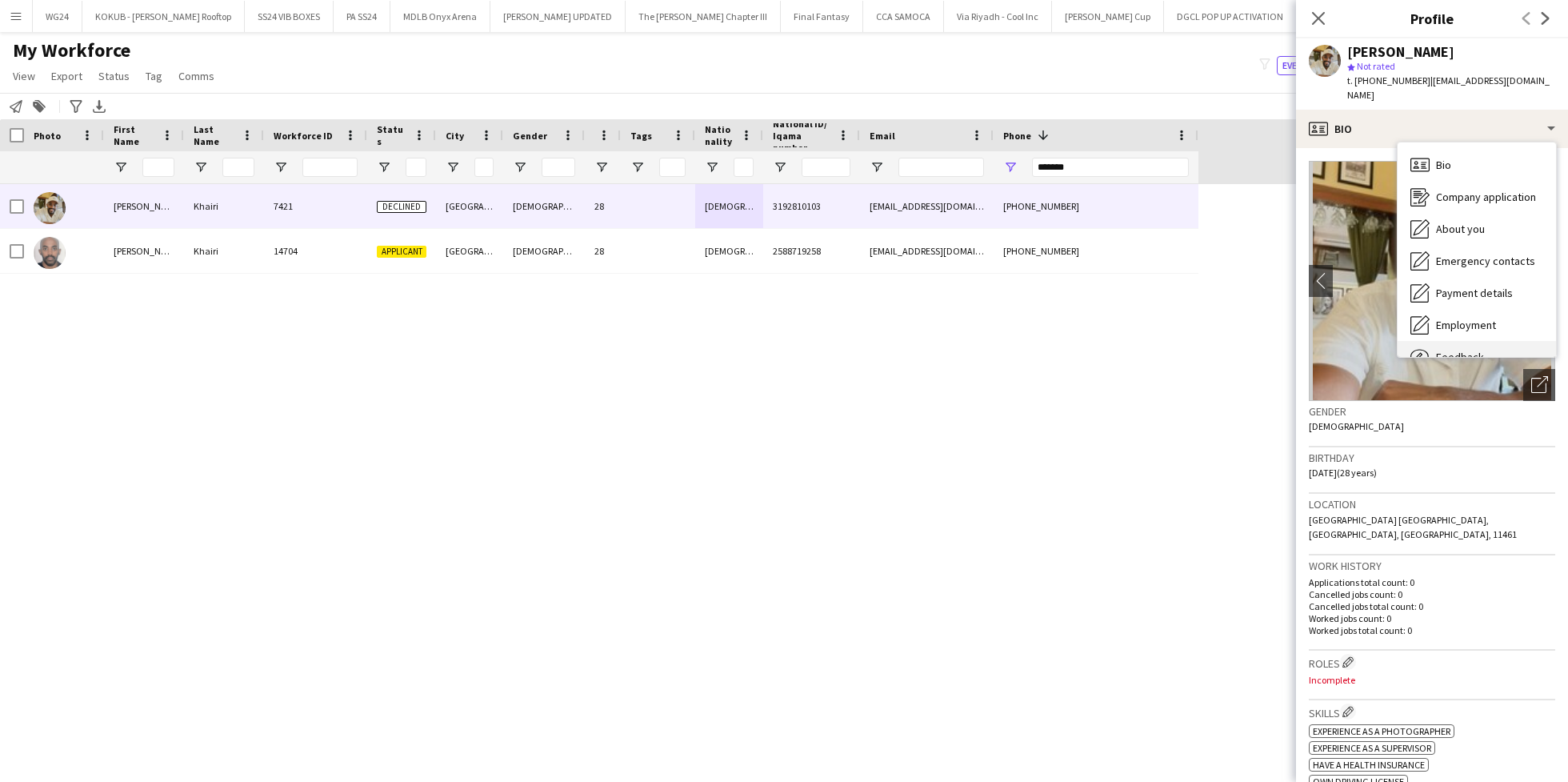
click at [1473, 340] on div "Feedback Feedback" at bounding box center [1476, 356] width 159 height 32
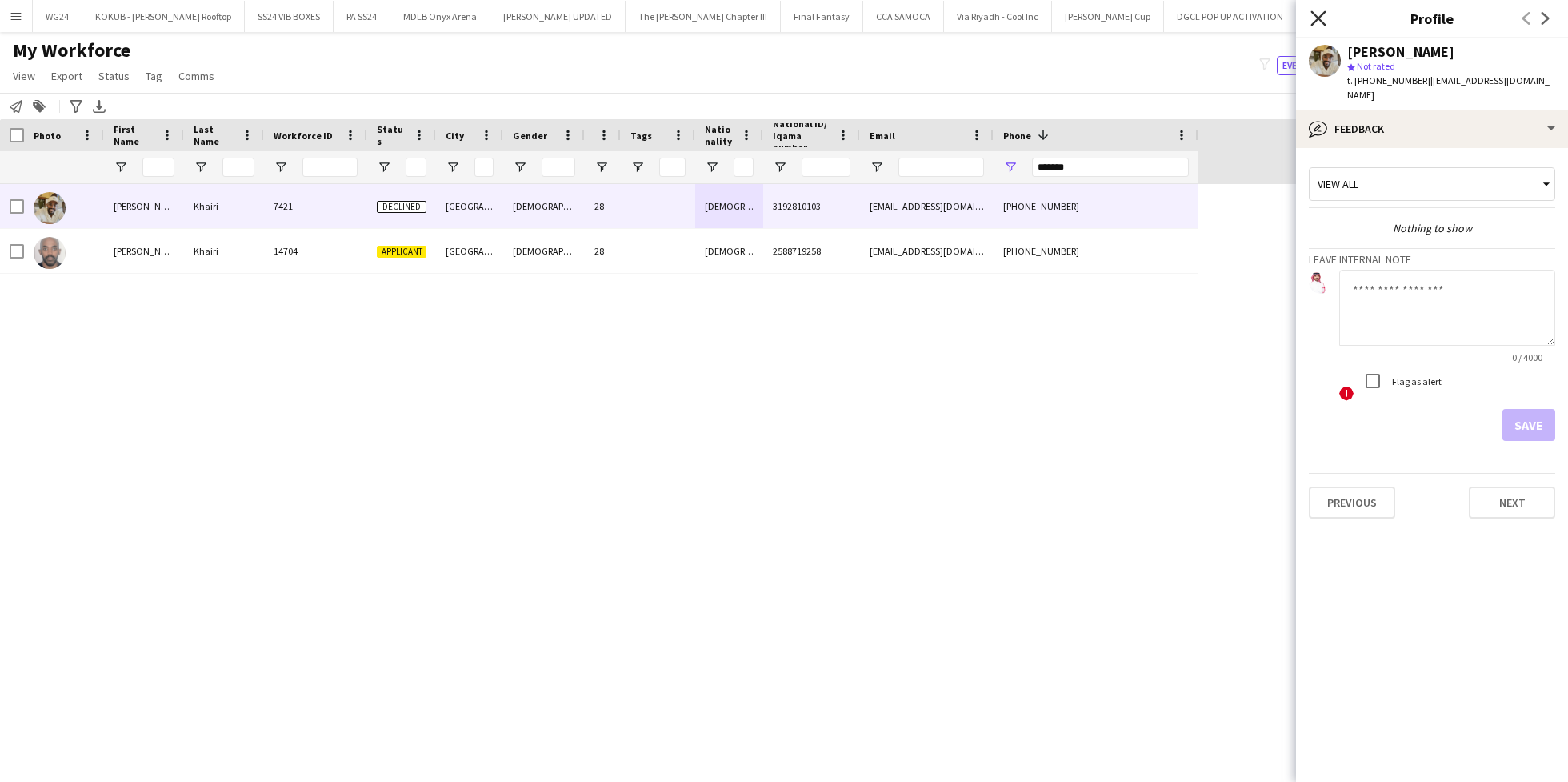
click at [1313, 18] on icon "Close pop-in" at bounding box center [1318, 18] width 15 height 15
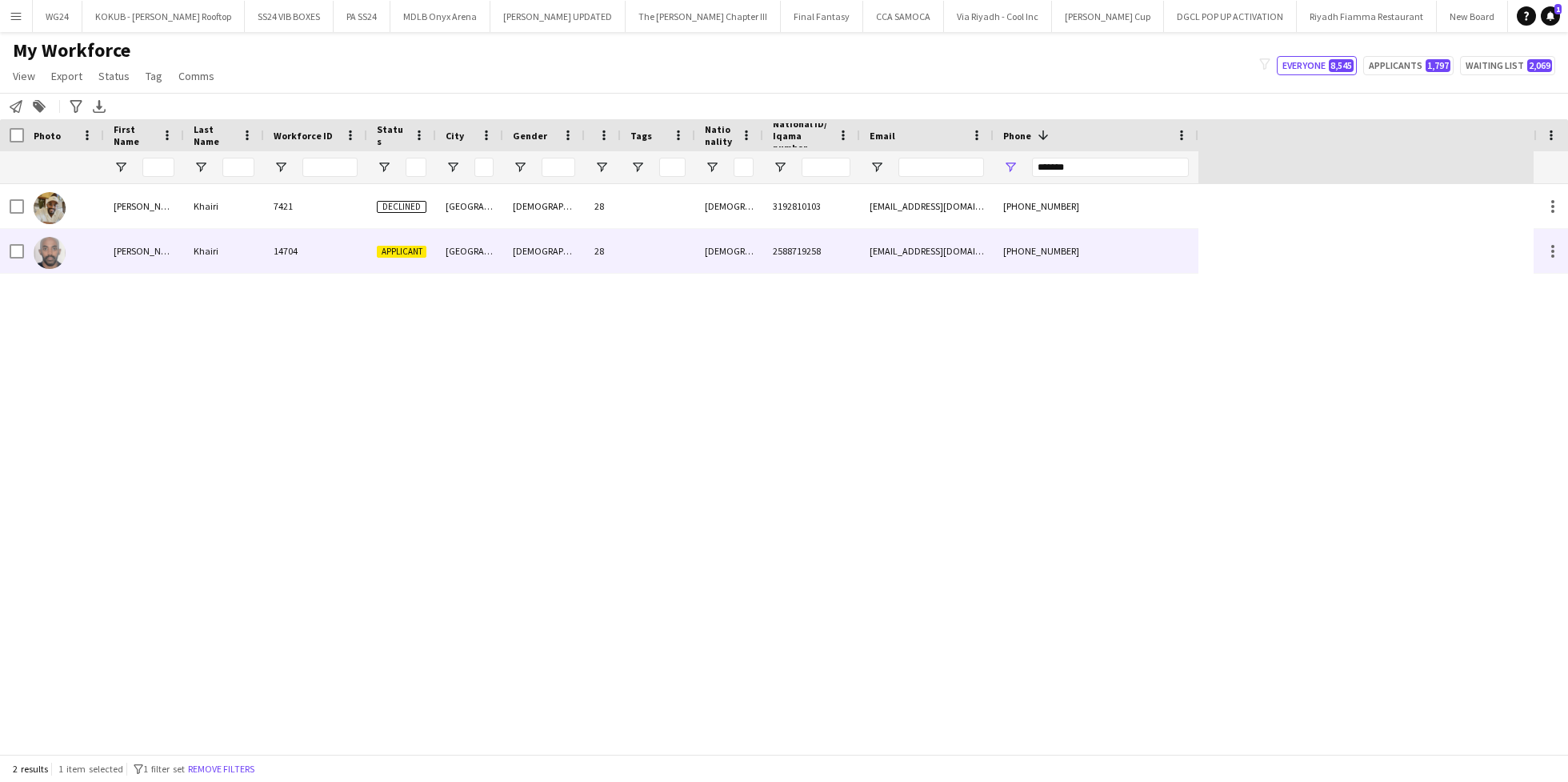
click at [928, 248] on div "[EMAIL_ADDRESS][DOMAIN_NAME]" at bounding box center [926, 251] width 133 height 44
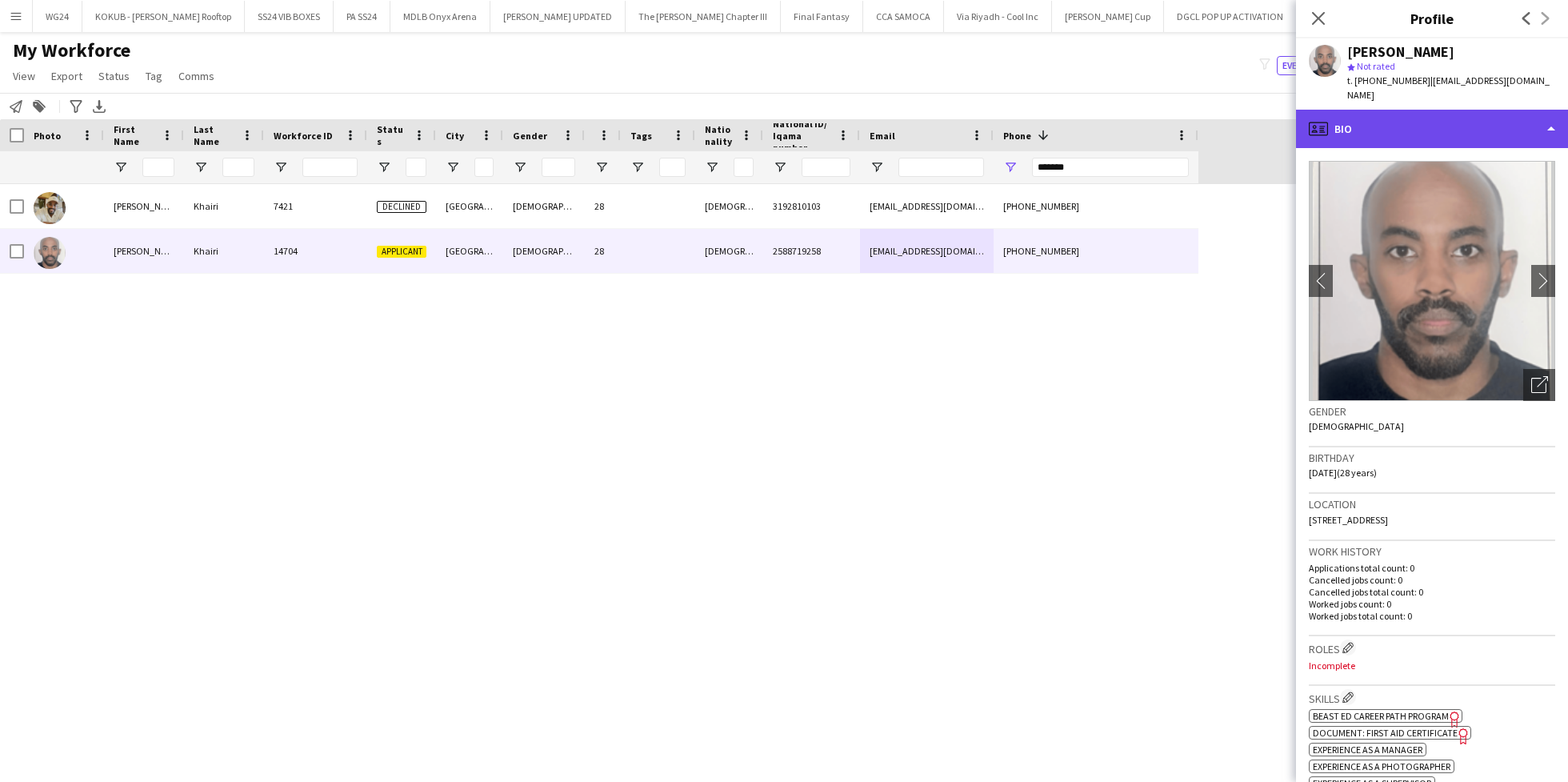
click at [1413, 122] on div "profile Bio" at bounding box center [1432, 129] width 272 height 39
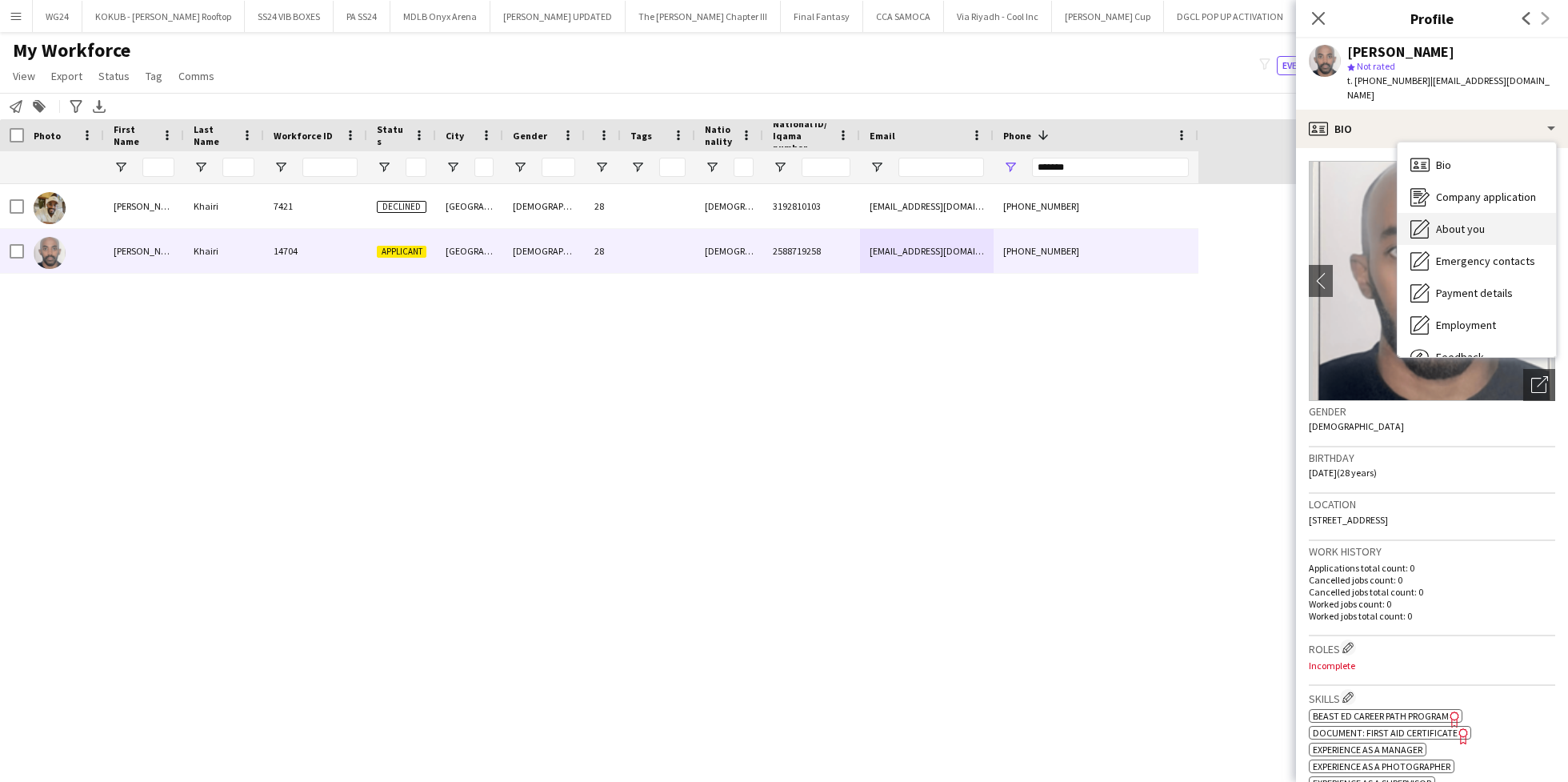
click at [1485, 222] on div "About you About you" at bounding box center [1476, 229] width 159 height 32
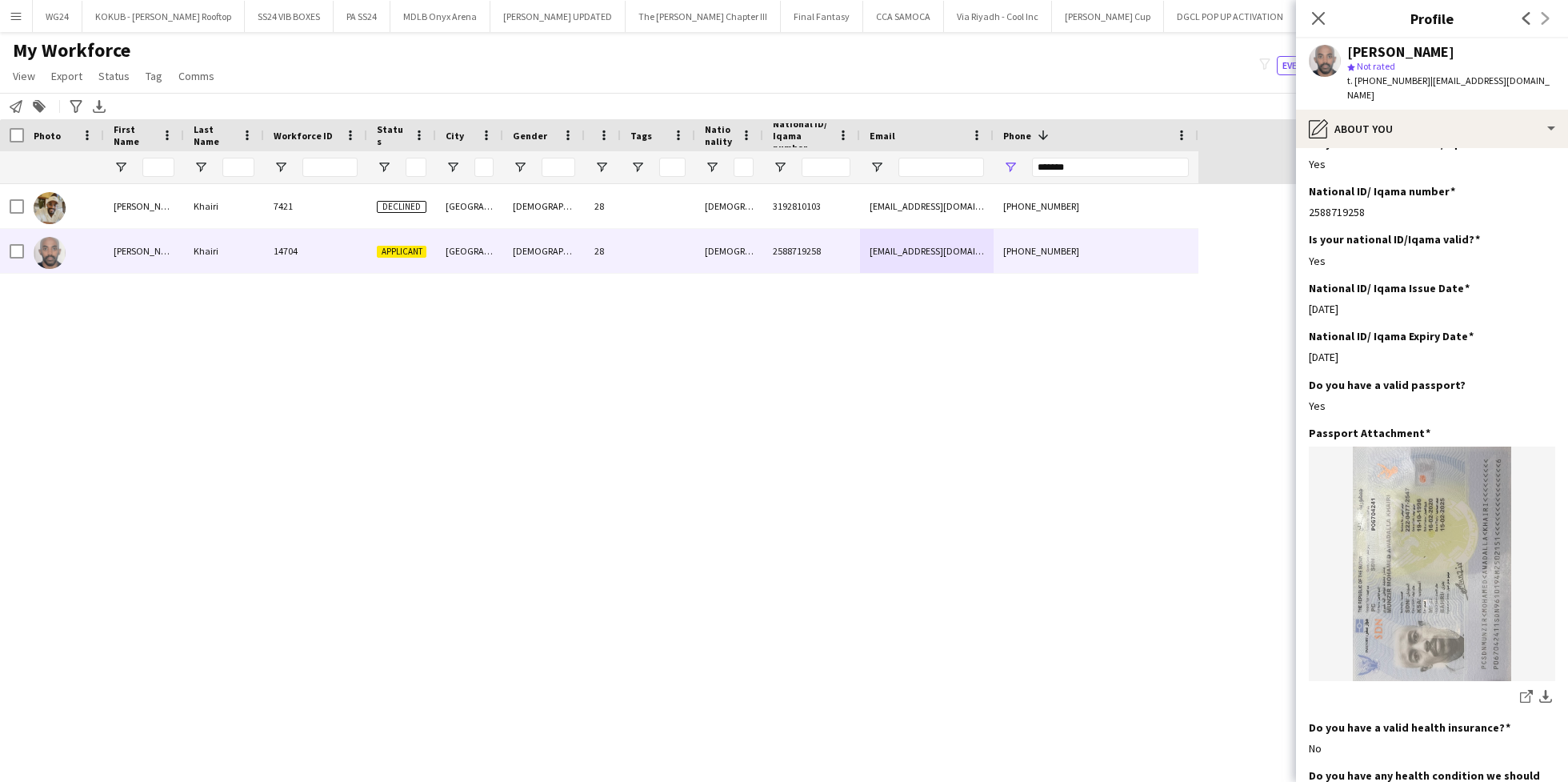
scroll to position [596, 0]
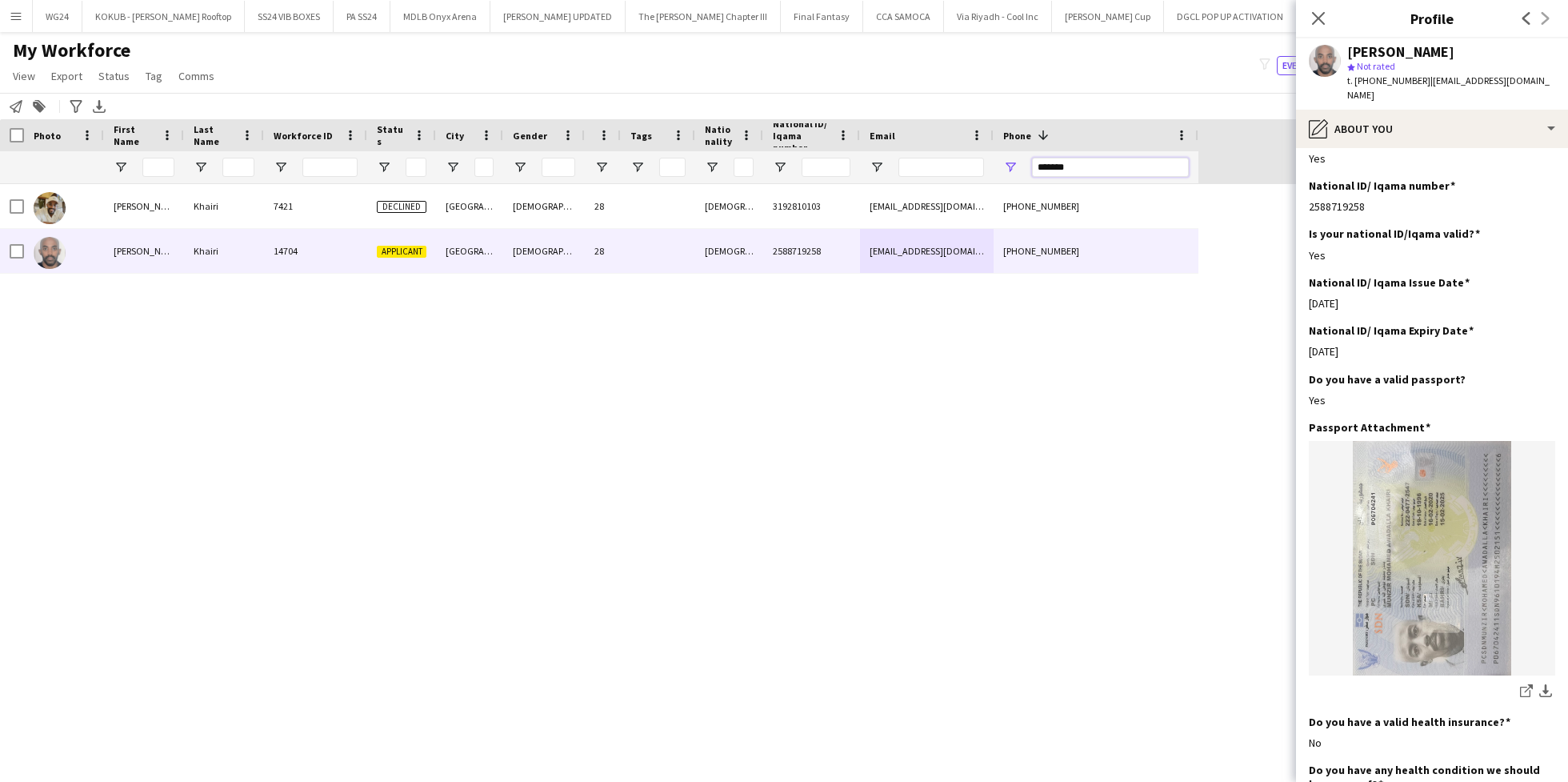
click at [1089, 166] on input "*******" at bounding box center [1111, 167] width 157 height 19
paste input "*"
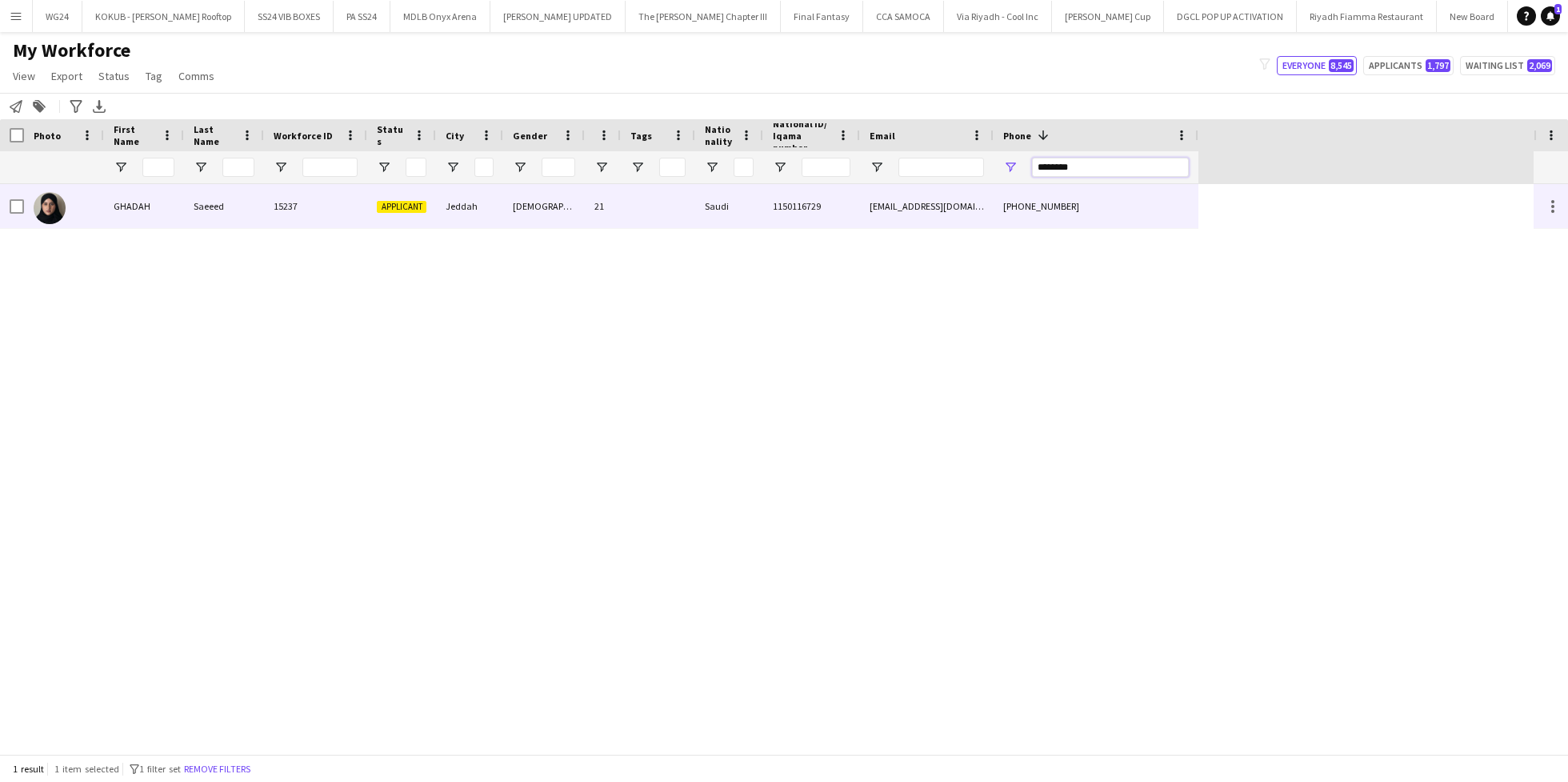
type input "********"
click at [772, 197] on div "1150116729" at bounding box center [811, 206] width 96 height 44
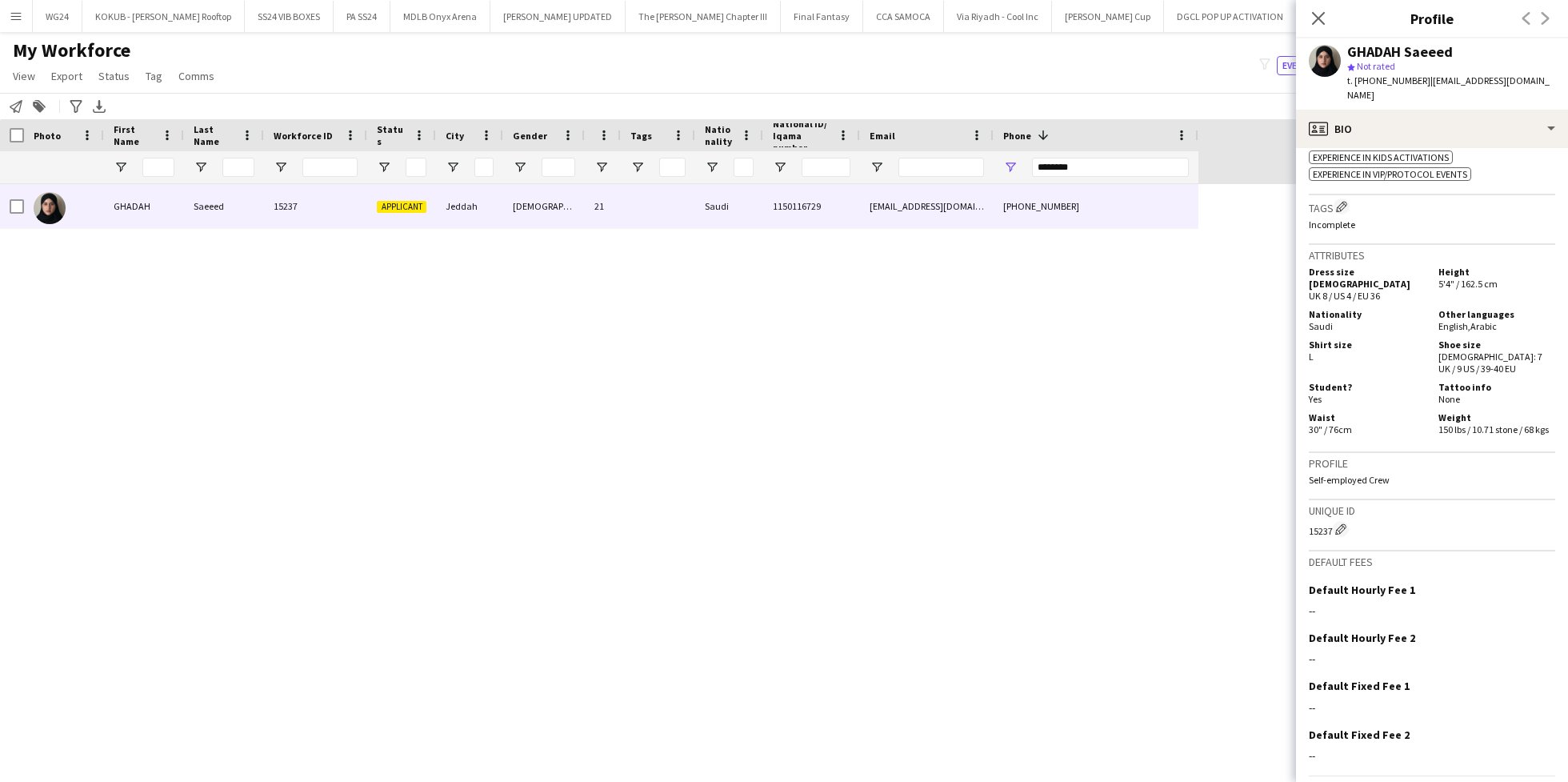
scroll to position [695, 0]
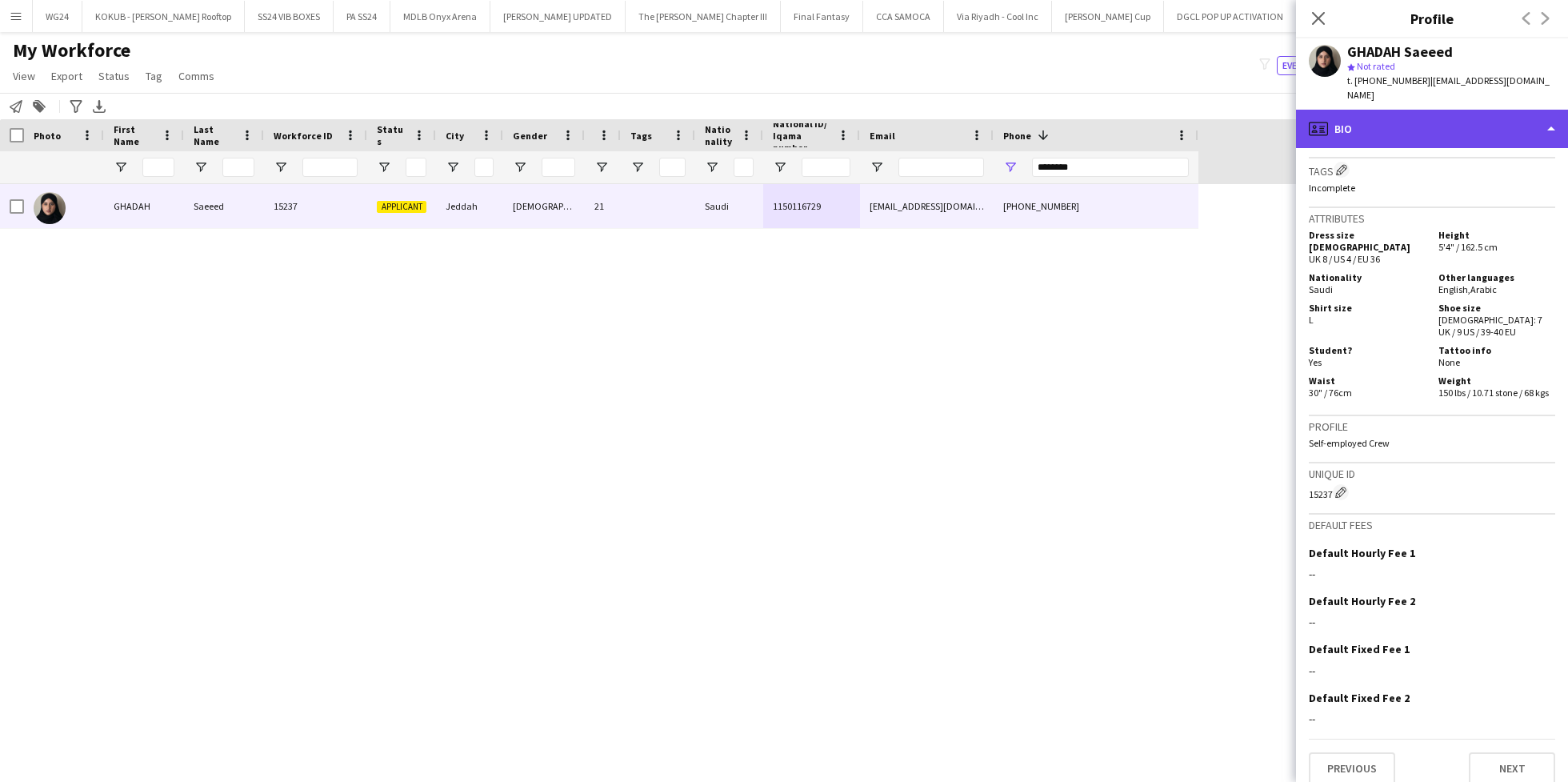
click at [1391, 123] on div "profile Bio" at bounding box center [1432, 129] width 272 height 39
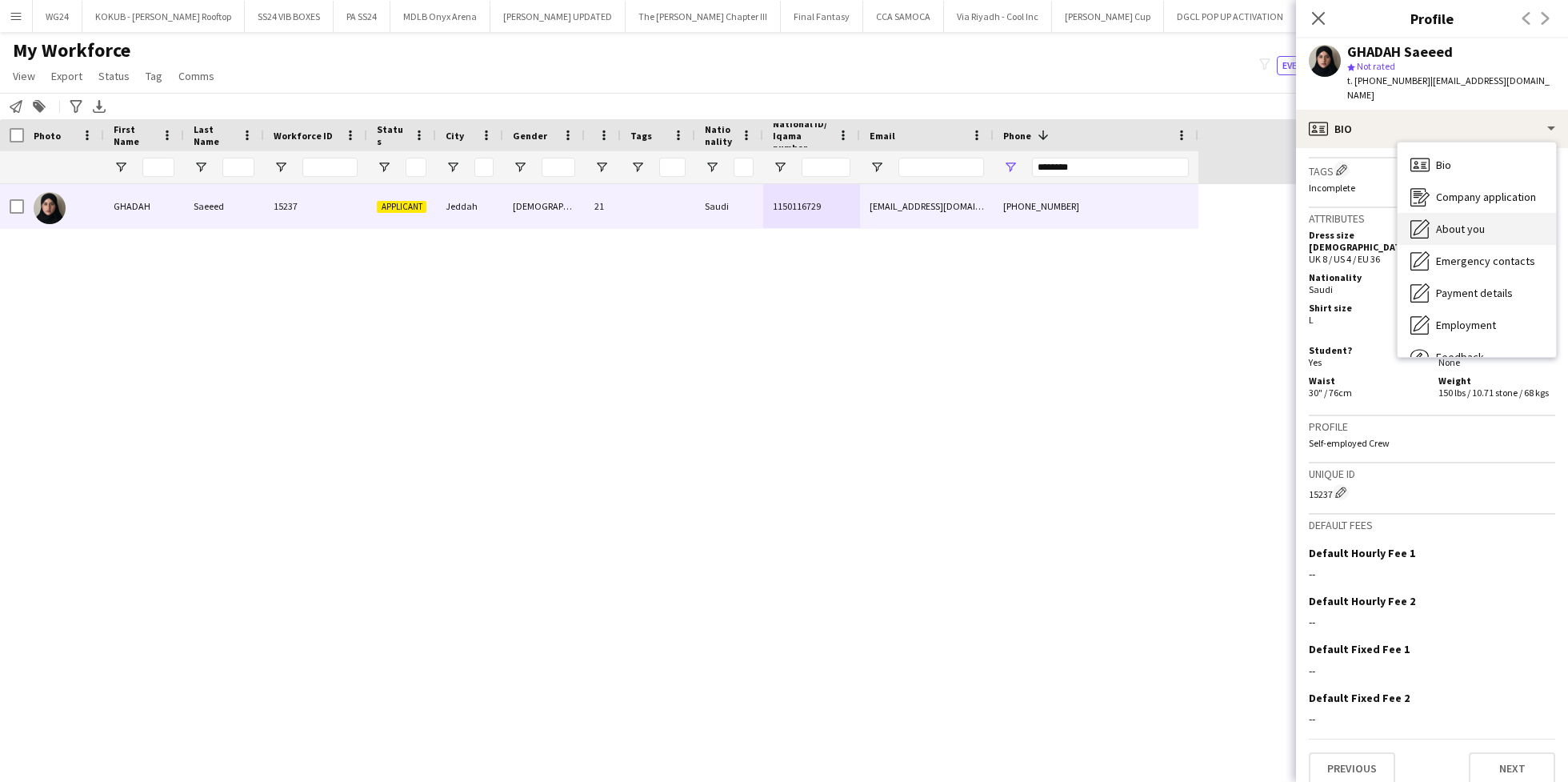
click at [1496, 219] on div "About you About you" at bounding box center [1476, 229] width 159 height 32
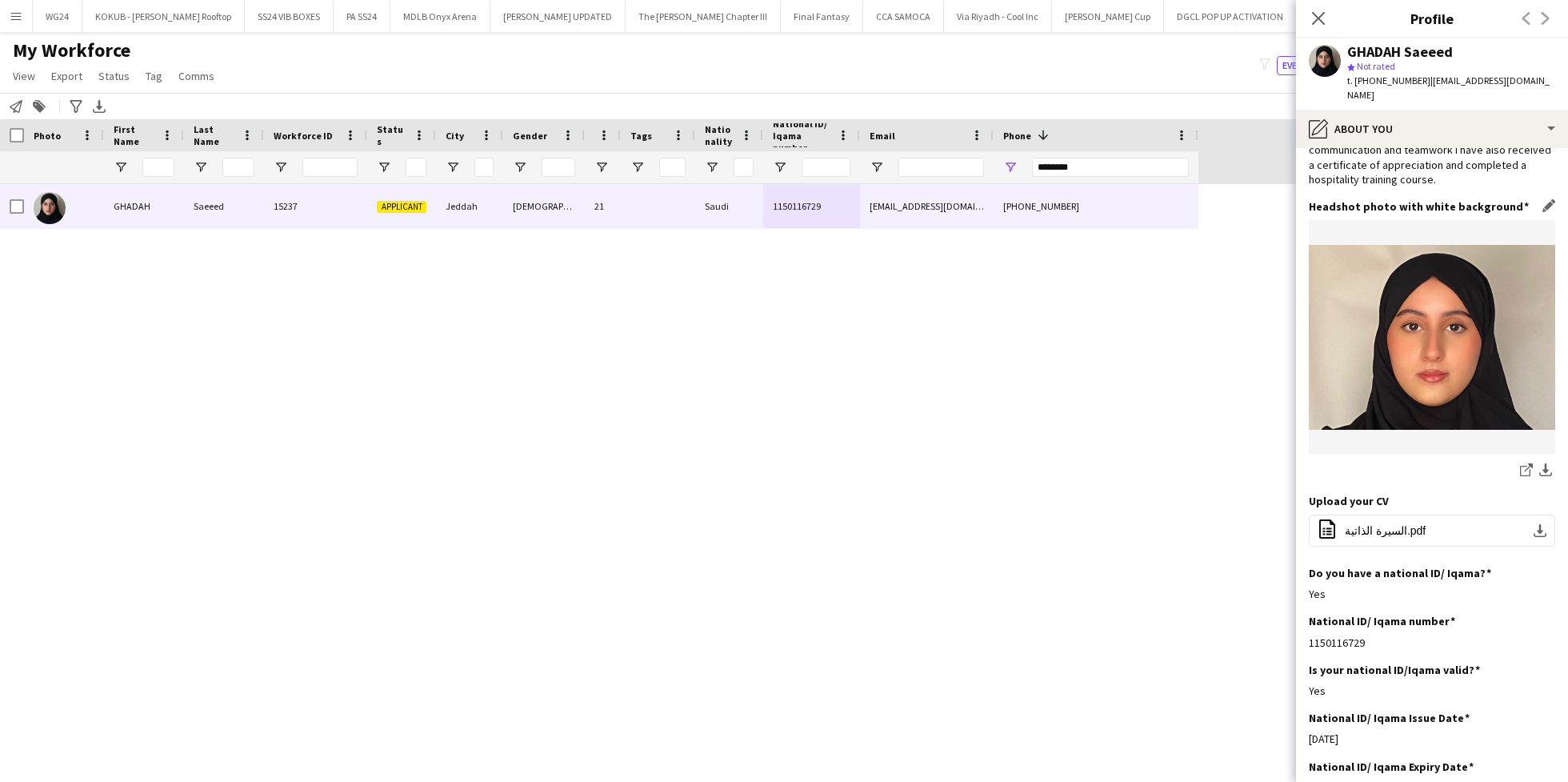
scroll to position [160, 0]
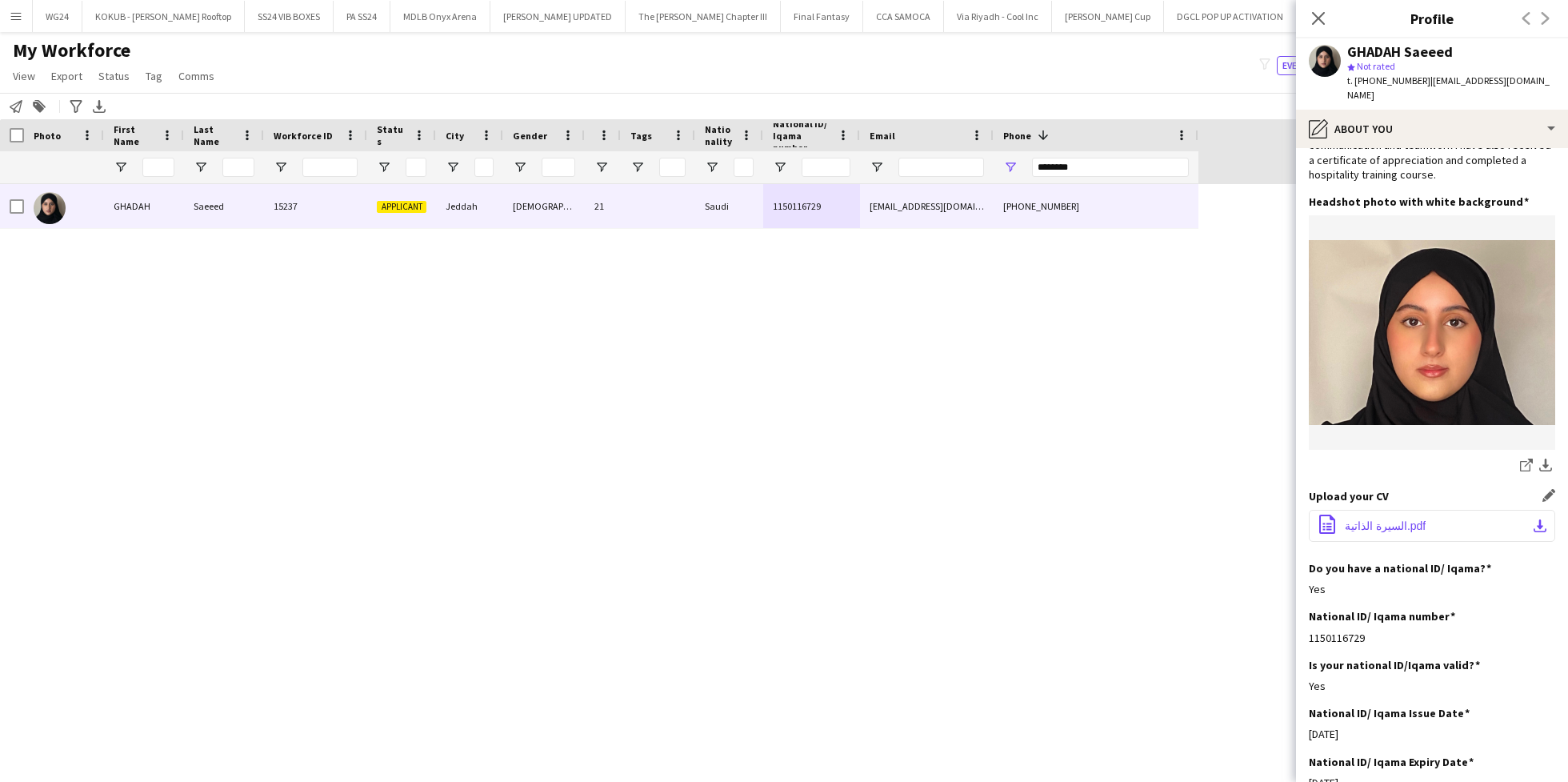
click at [1383, 519] on span "‎⁨السيرة الذاتية⁩.pdf" at bounding box center [1385, 526] width 80 height 13
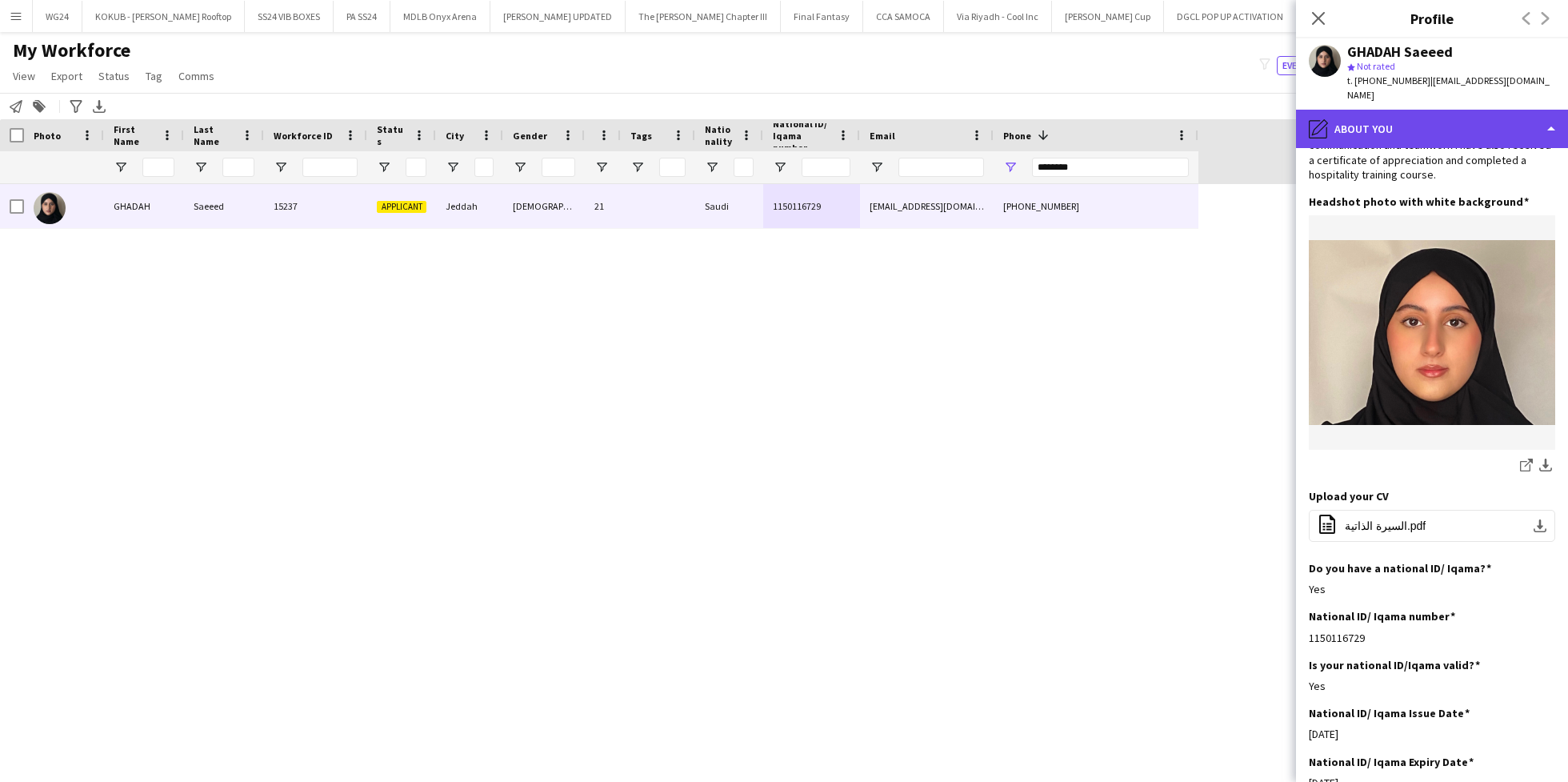
click at [1388, 122] on div "pencil4 About you" at bounding box center [1432, 129] width 272 height 39
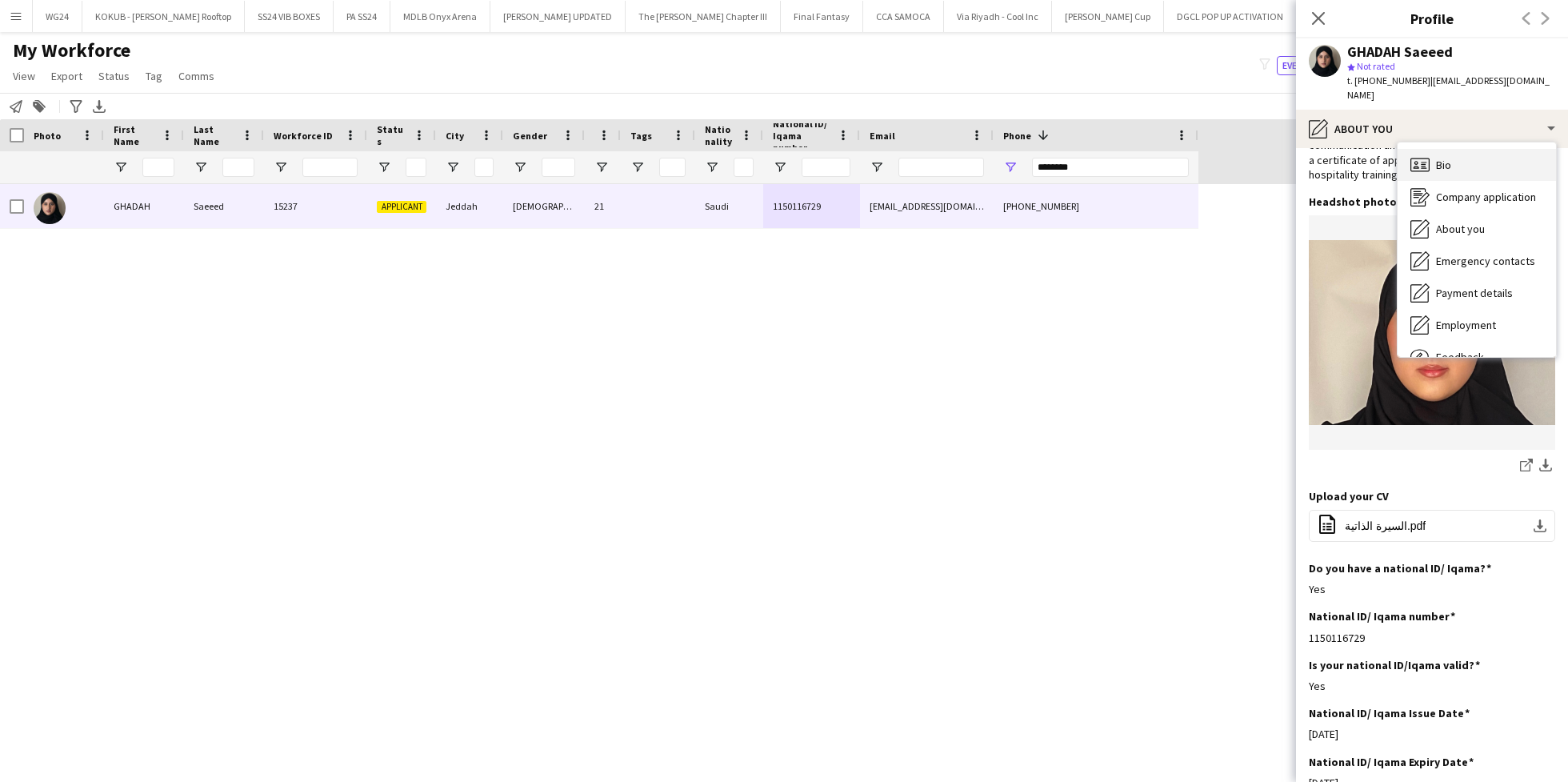
click at [1450, 158] on span "Bio" at bounding box center [1443, 165] width 15 height 14
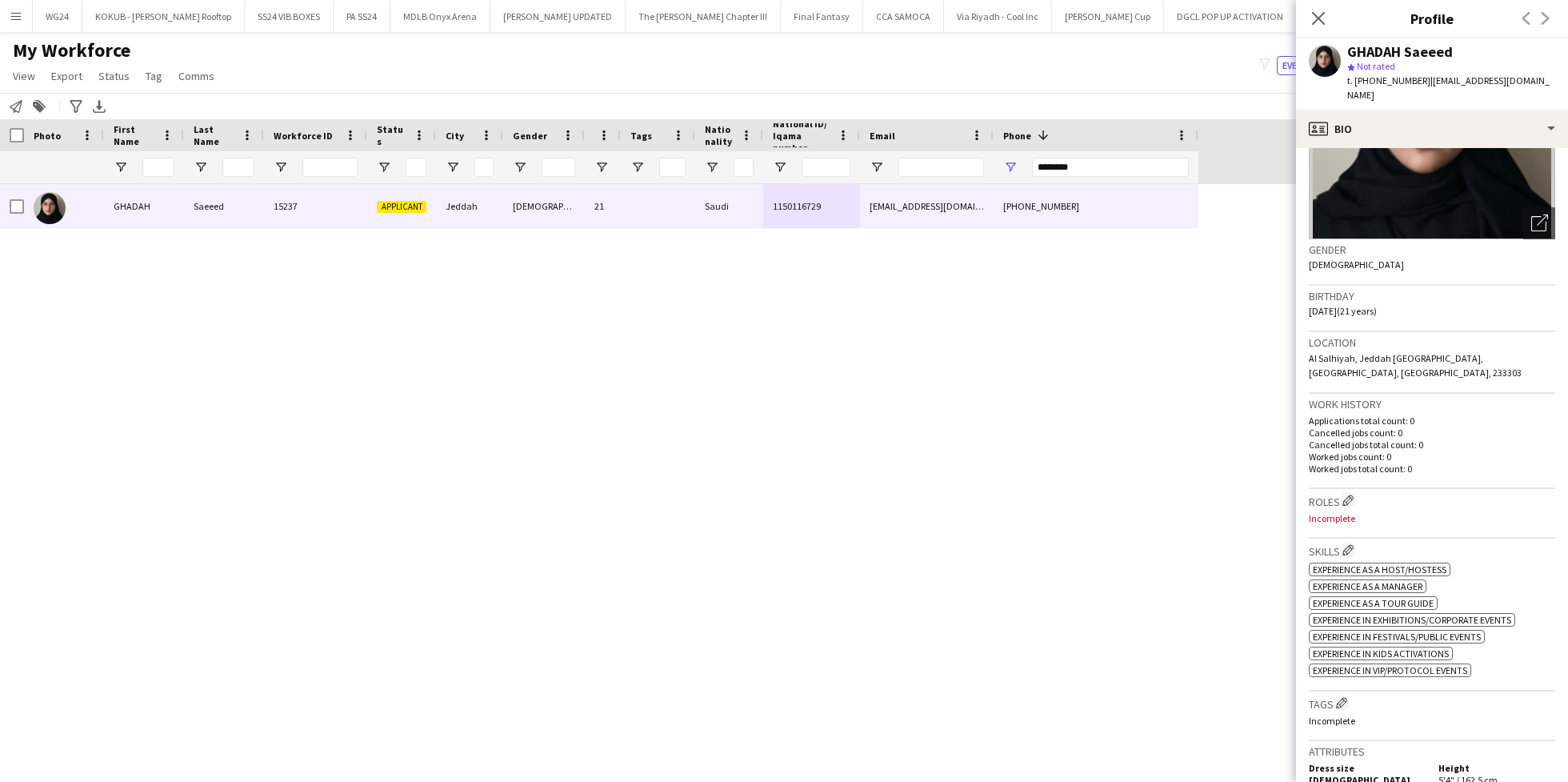
scroll to position [164, 0]
click at [1352, 492] on app-icon "Edit crew company roles" at bounding box center [1348, 497] width 11 height 11
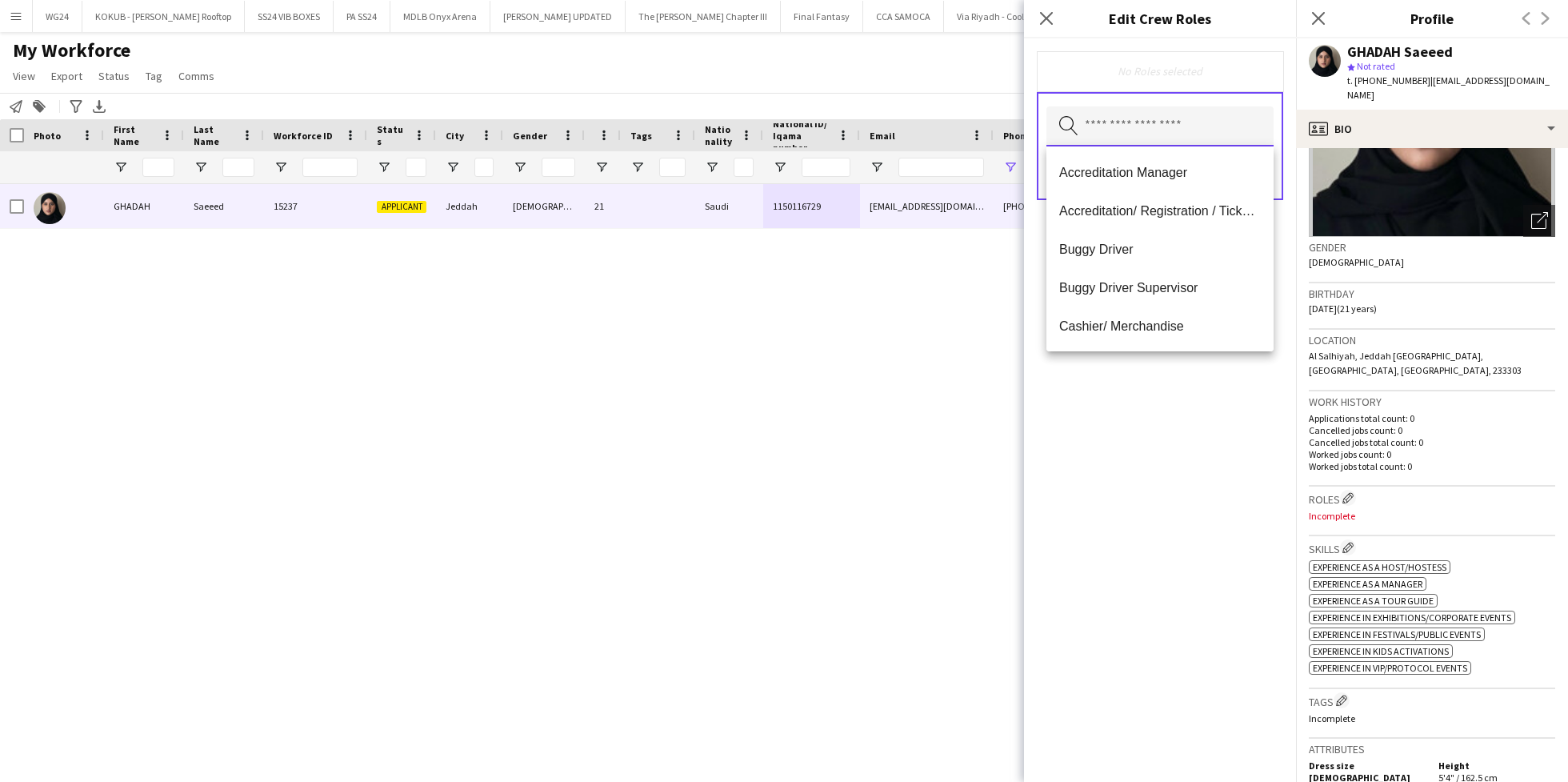
click at [1108, 139] on input "text" at bounding box center [1160, 127] width 227 height 40
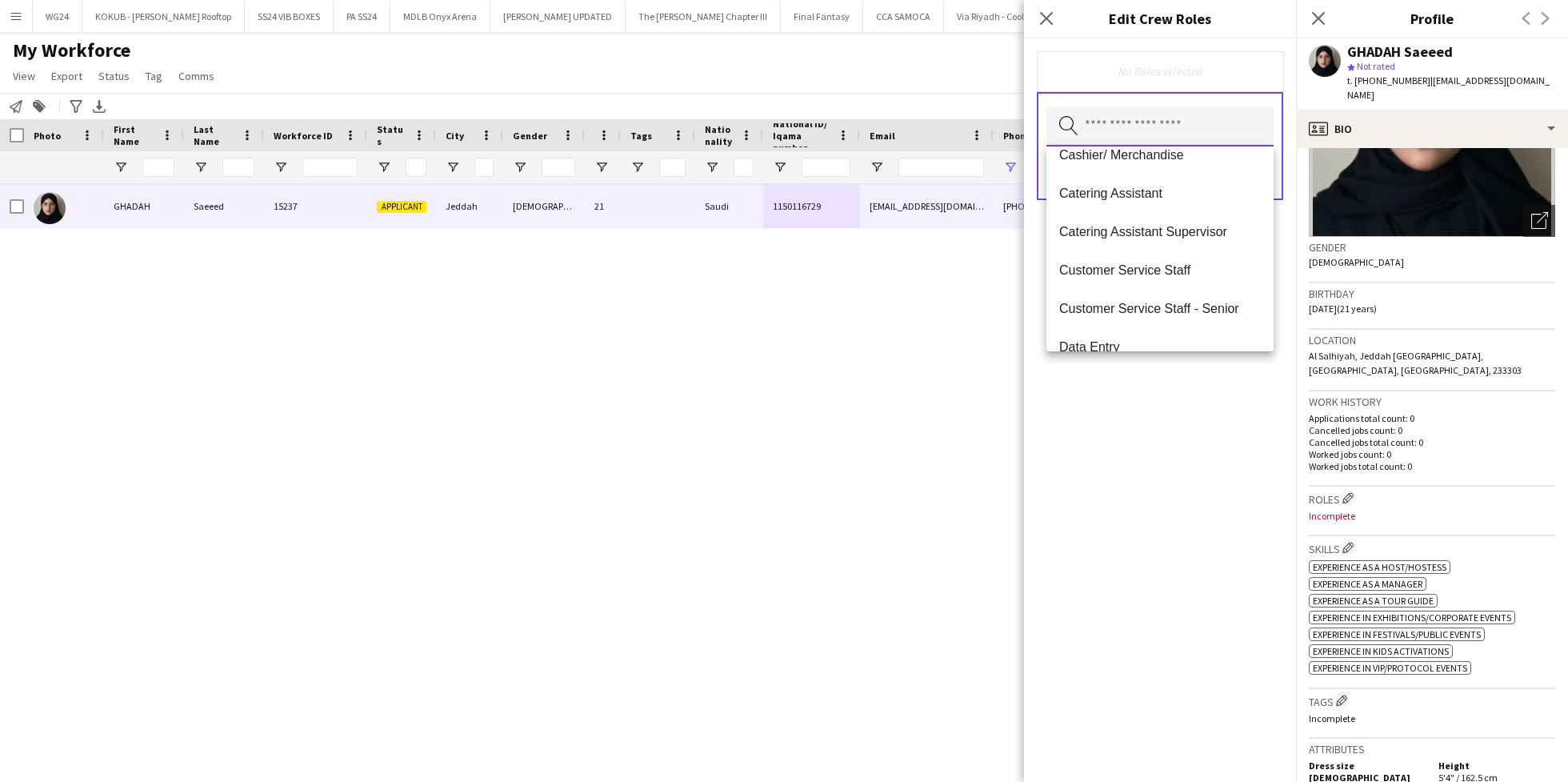
scroll to position [173, 0]
click at [1152, 259] on mat-option "Customer Service Staff" at bounding box center [1160, 268] width 227 height 39
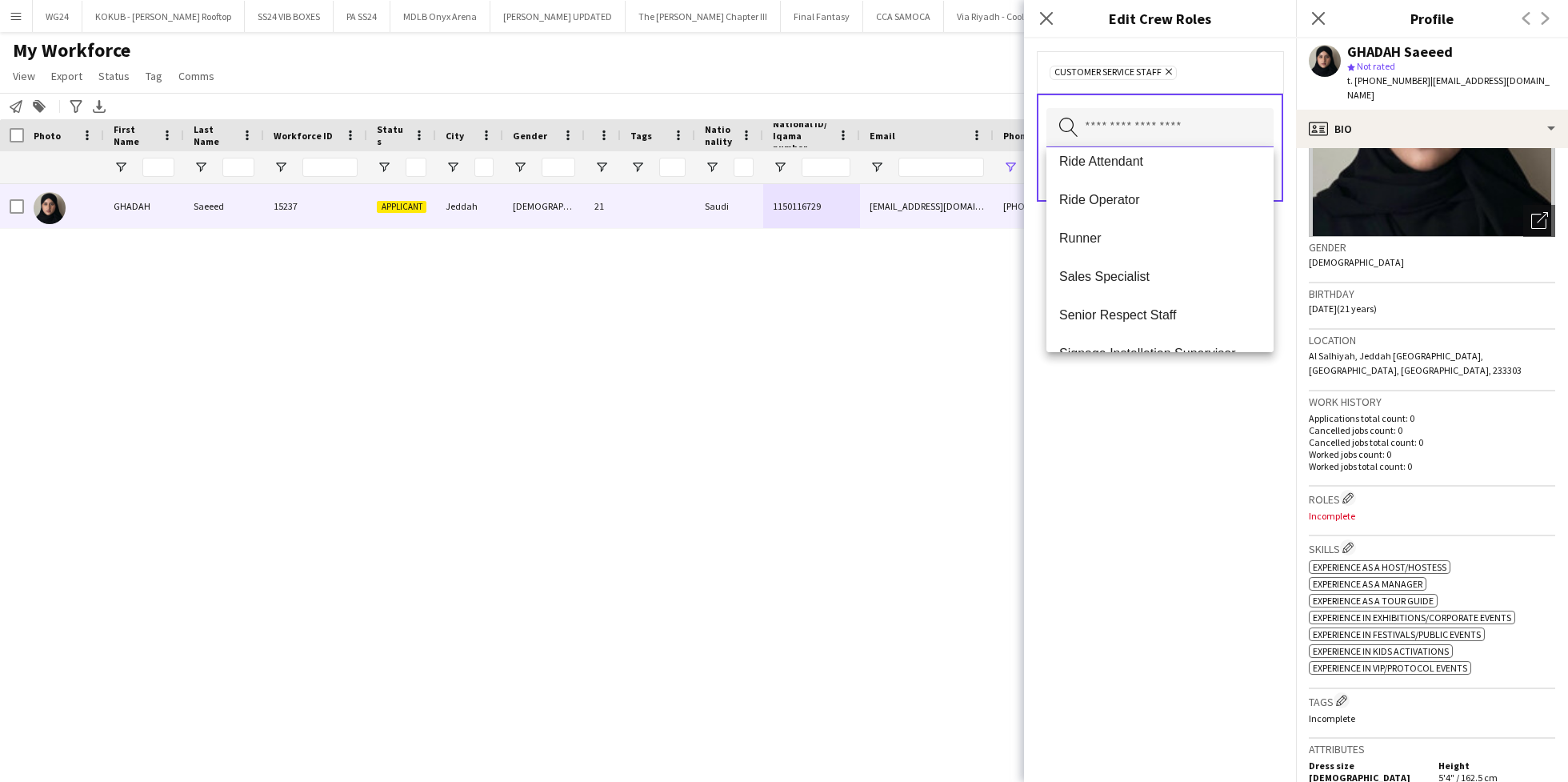
scroll to position [1613, 0]
click at [1153, 445] on div "Customer Service Staff Remove Search by role type Save" at bounding box center [1160, 410] width 272 height 743
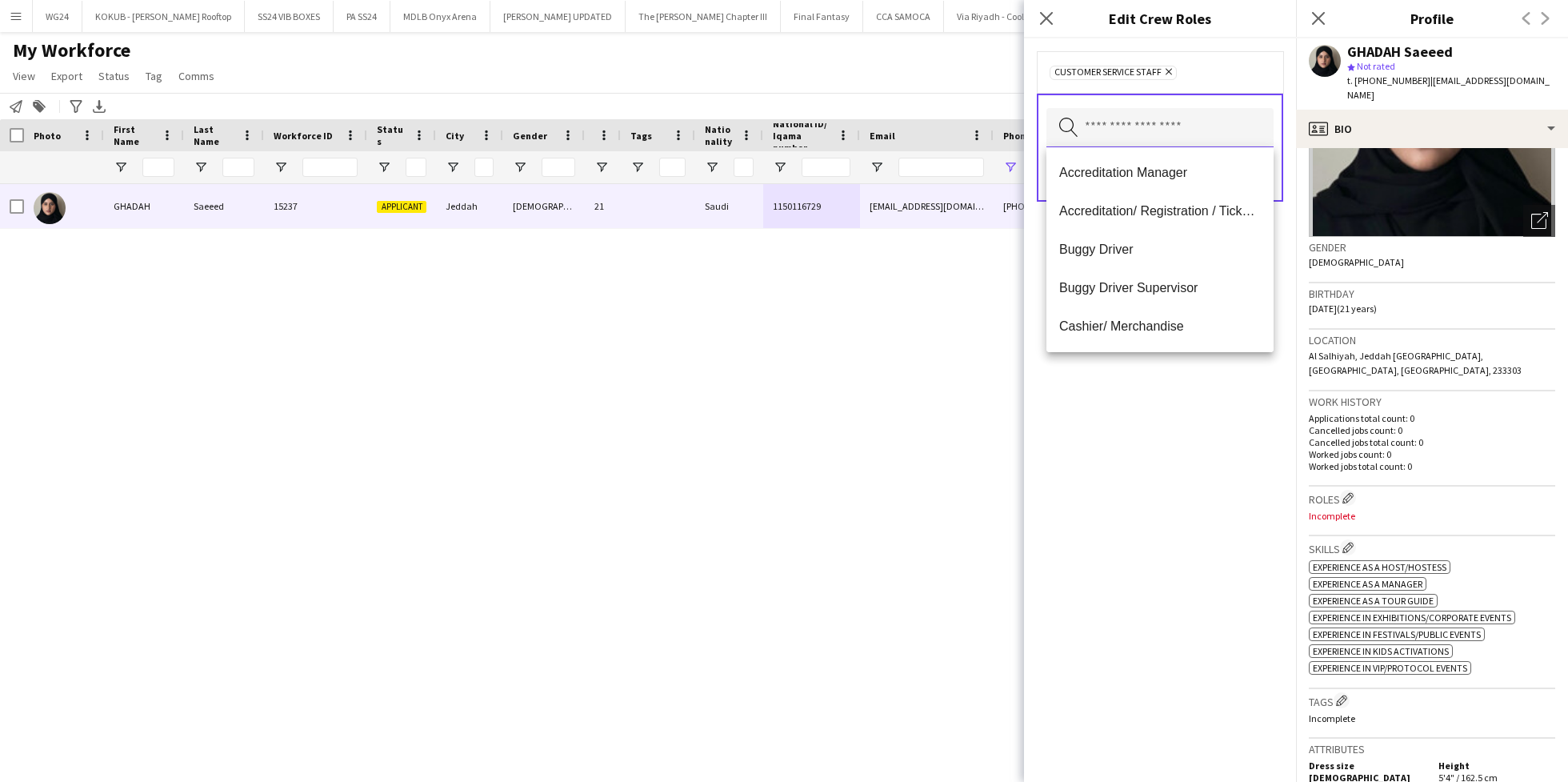
click at [1174, 131] on input "text" at bounding box center [1160, 128] width 227 height 40
click at [1213, 637] on div "Customer Service Staff Remove Search by role type Save" at bounding box center [1160, 410] width 272 height 743
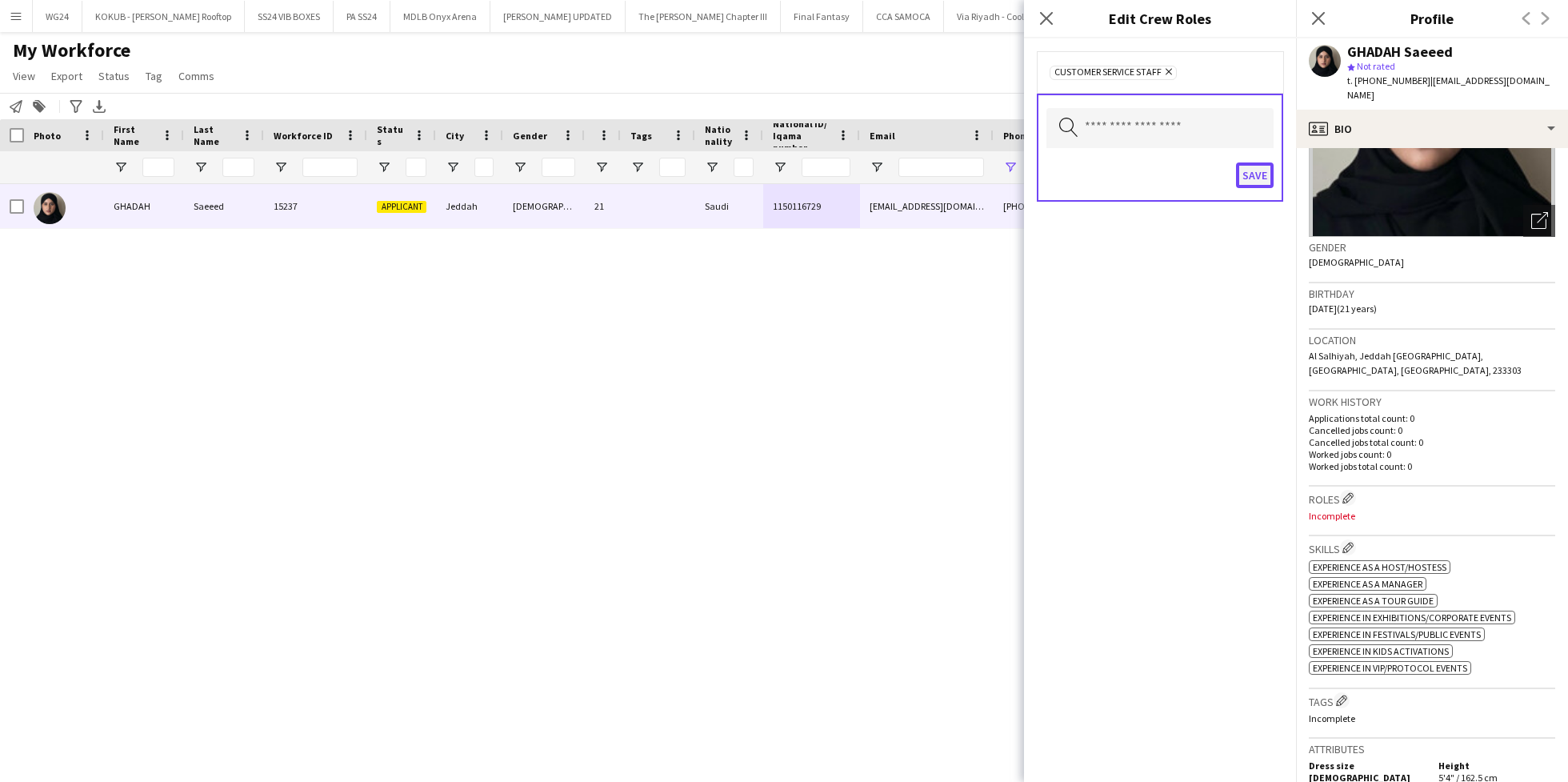
click at [1257, 174] on button "Save" at bounding box center [1254, 175] width 38 height 26
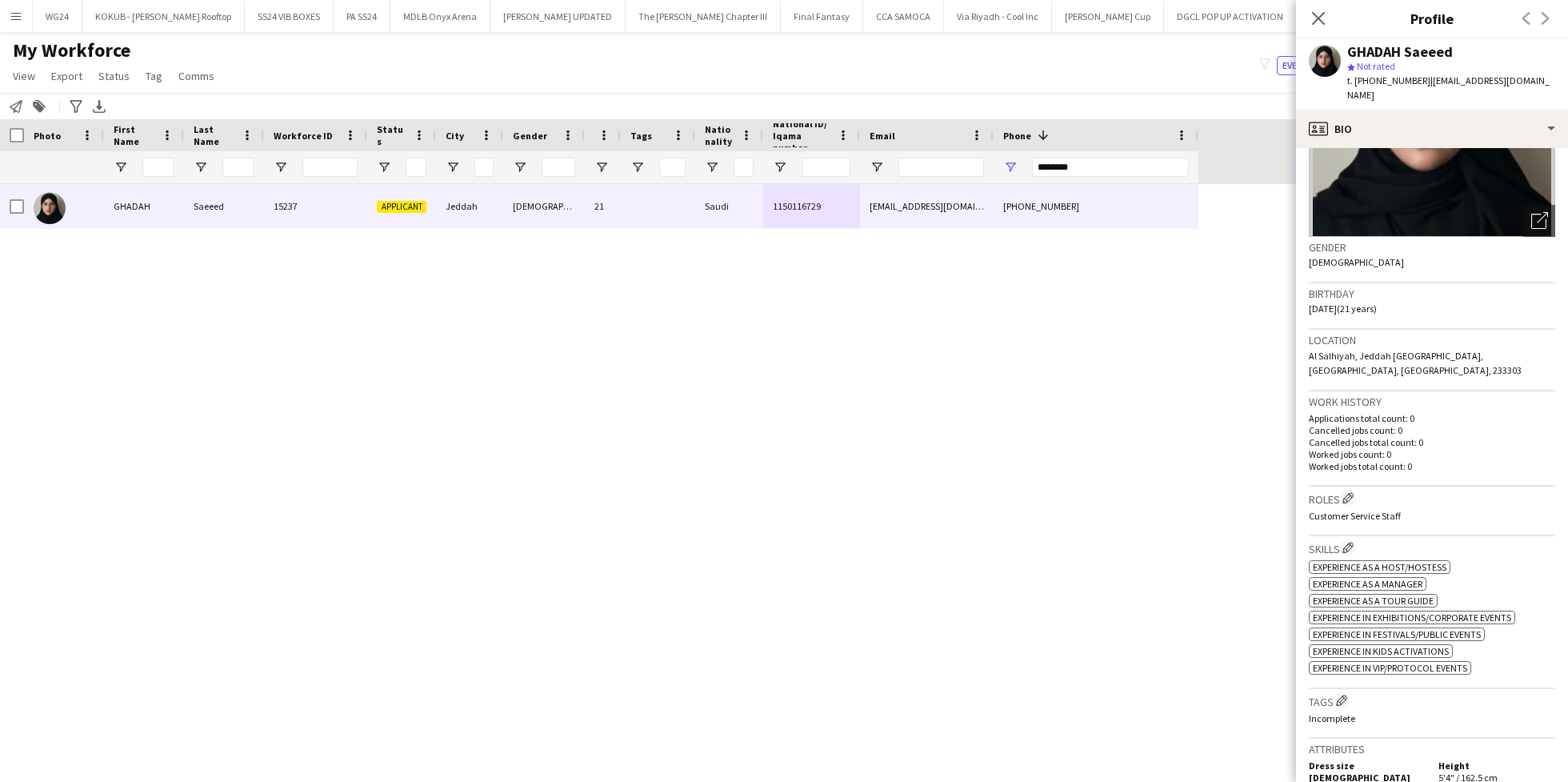
scroll to position [330, 0]
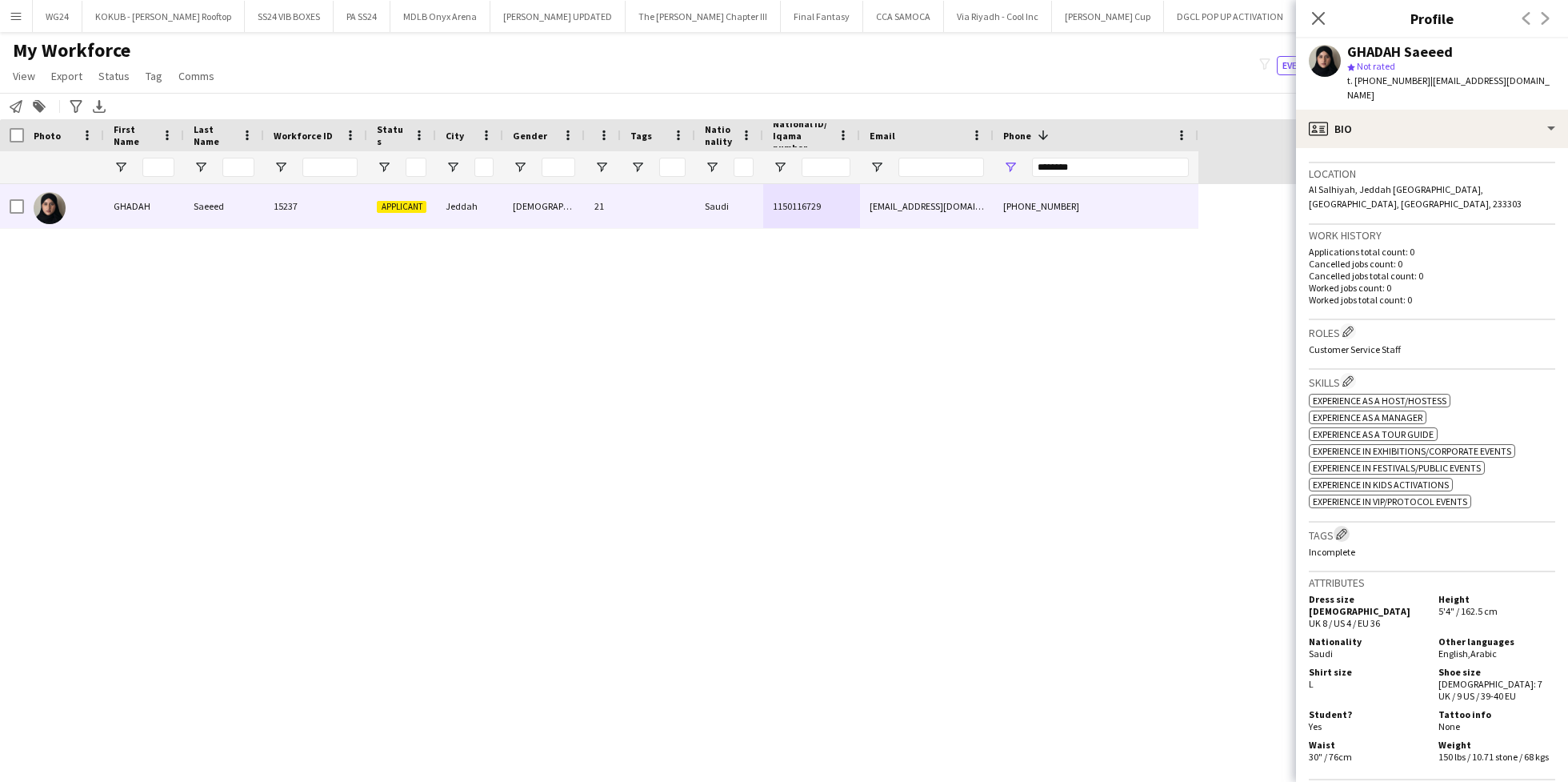
click at [1335, 526] on button "Edit crew company tags" at bounding box center [1341, 533] width 16 height 16
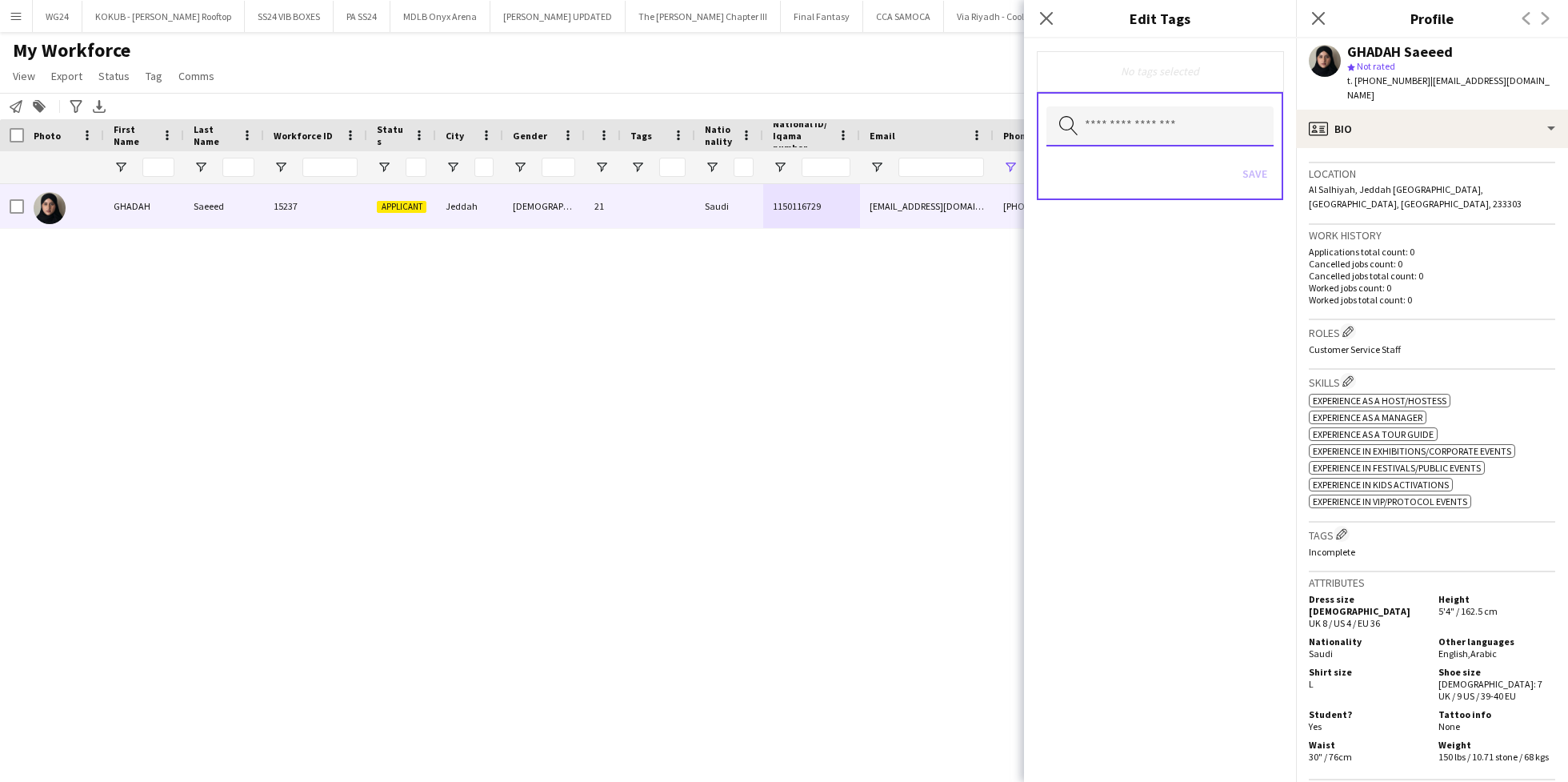
click at [1157, 128] on input "text" at bounding box center [1160, 127] width 227 height 40
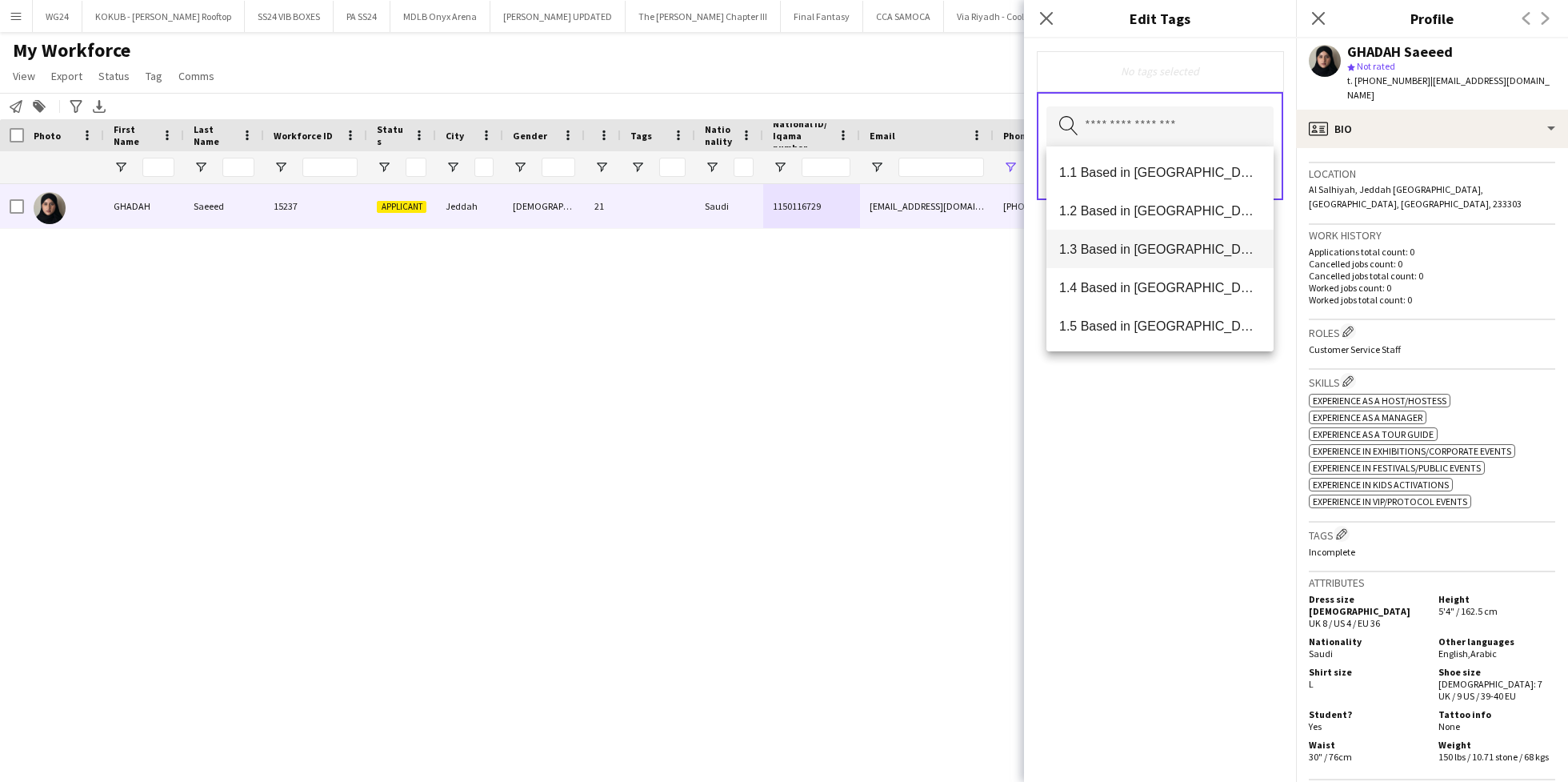
click at [1148, 239] on mat-option "1.3 Based in [GEOGRAPHIC_DATA]" at bounding box center [1160, 249] width 227 height 39
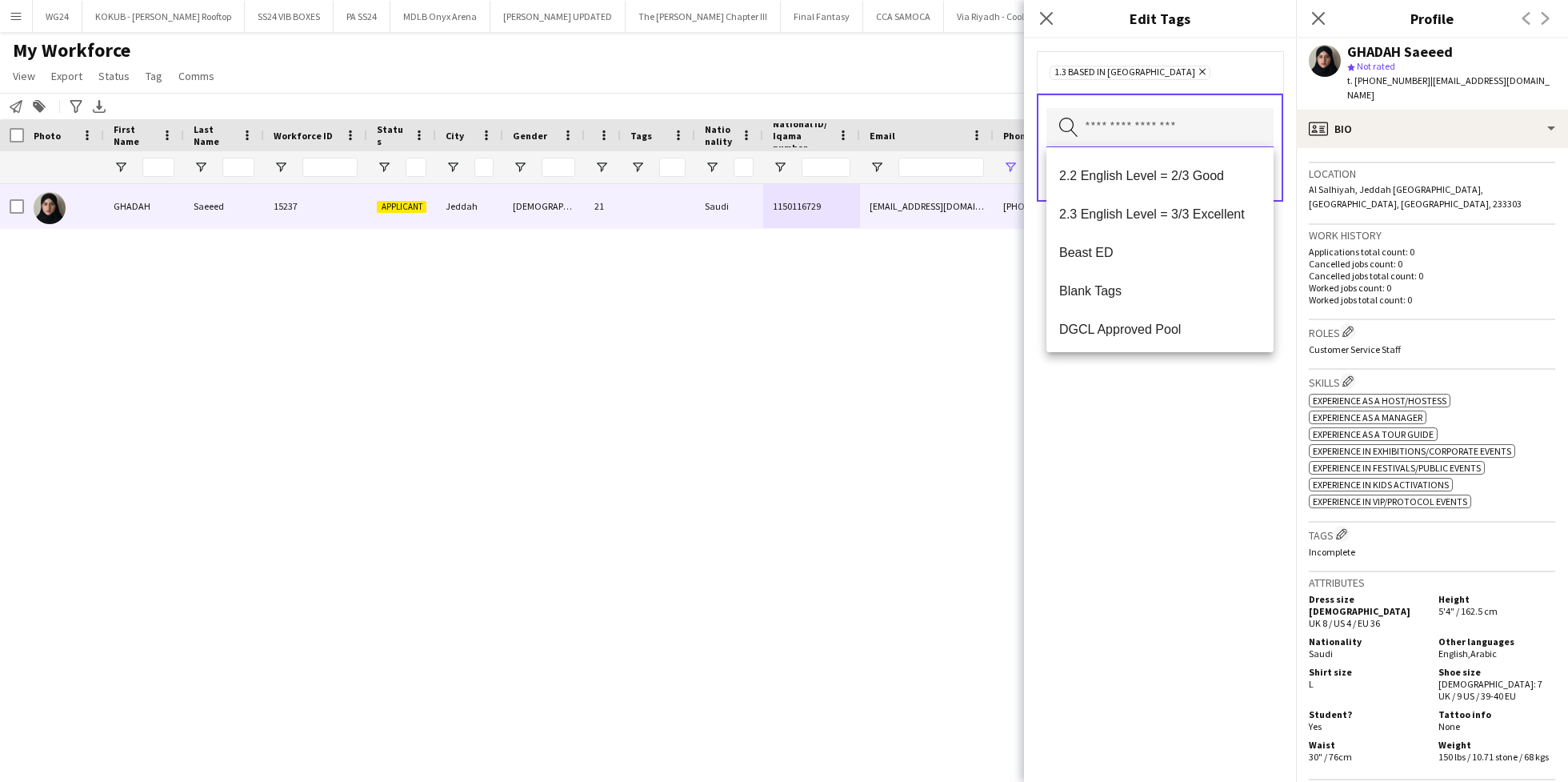
scroll to position [305, 0]
click at [1152, 220] on mat-option "2.3 English Level = 3/3 Excellent" at bounding box center [1160, 213] width 227 height 39
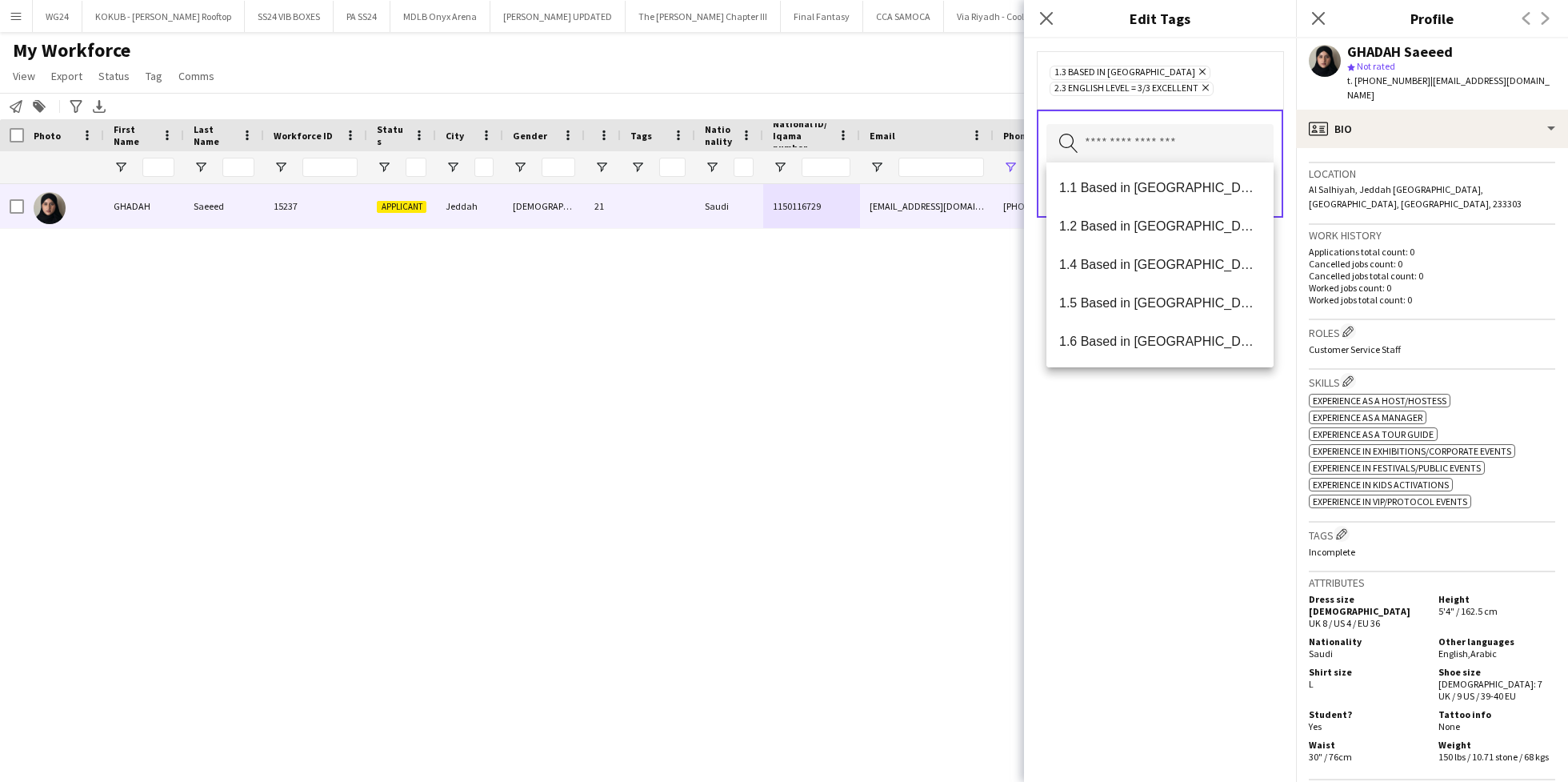
click at [1155, 538] on div "1.3 Based in [GEOGRAPHIC_DATA] Remove 2.3 English Level = 3/3 Excellent Remove …" at bounding box center [1160, 410] width 272 height 743
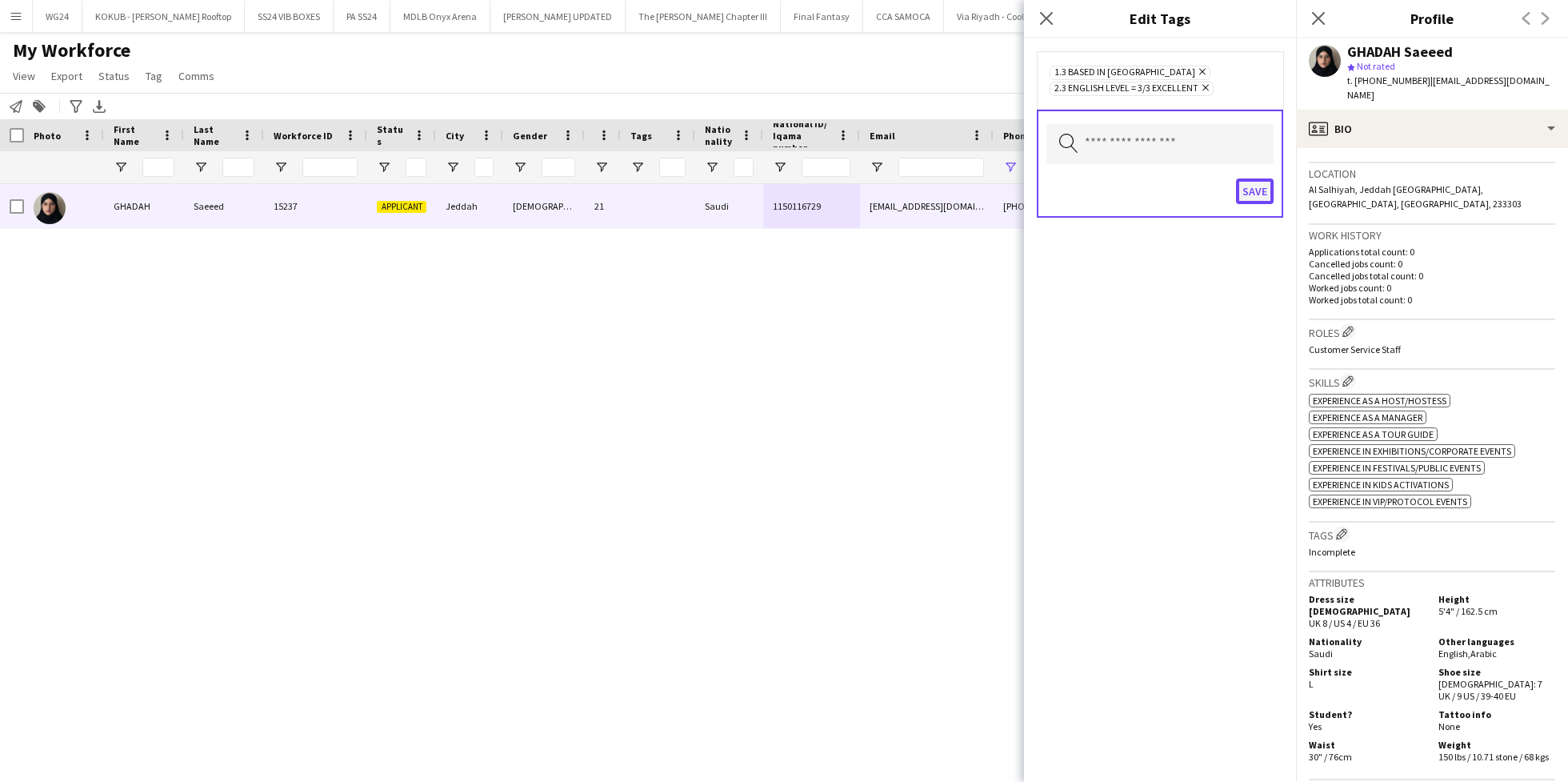
click at [1261, 184] on button "Save" at bounding box center [1254, 191] width 38 height 26
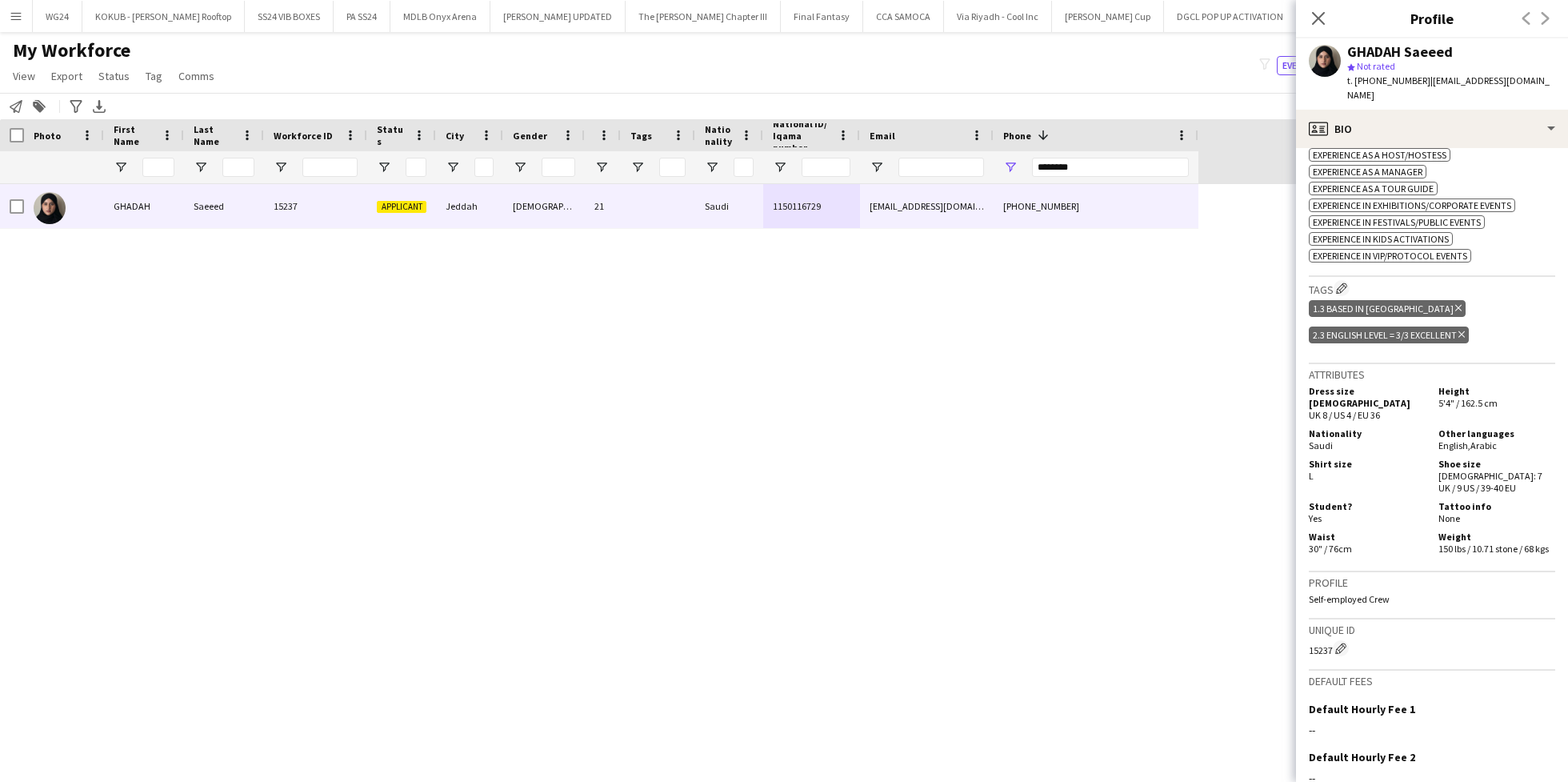
scroll to position [0, 0]
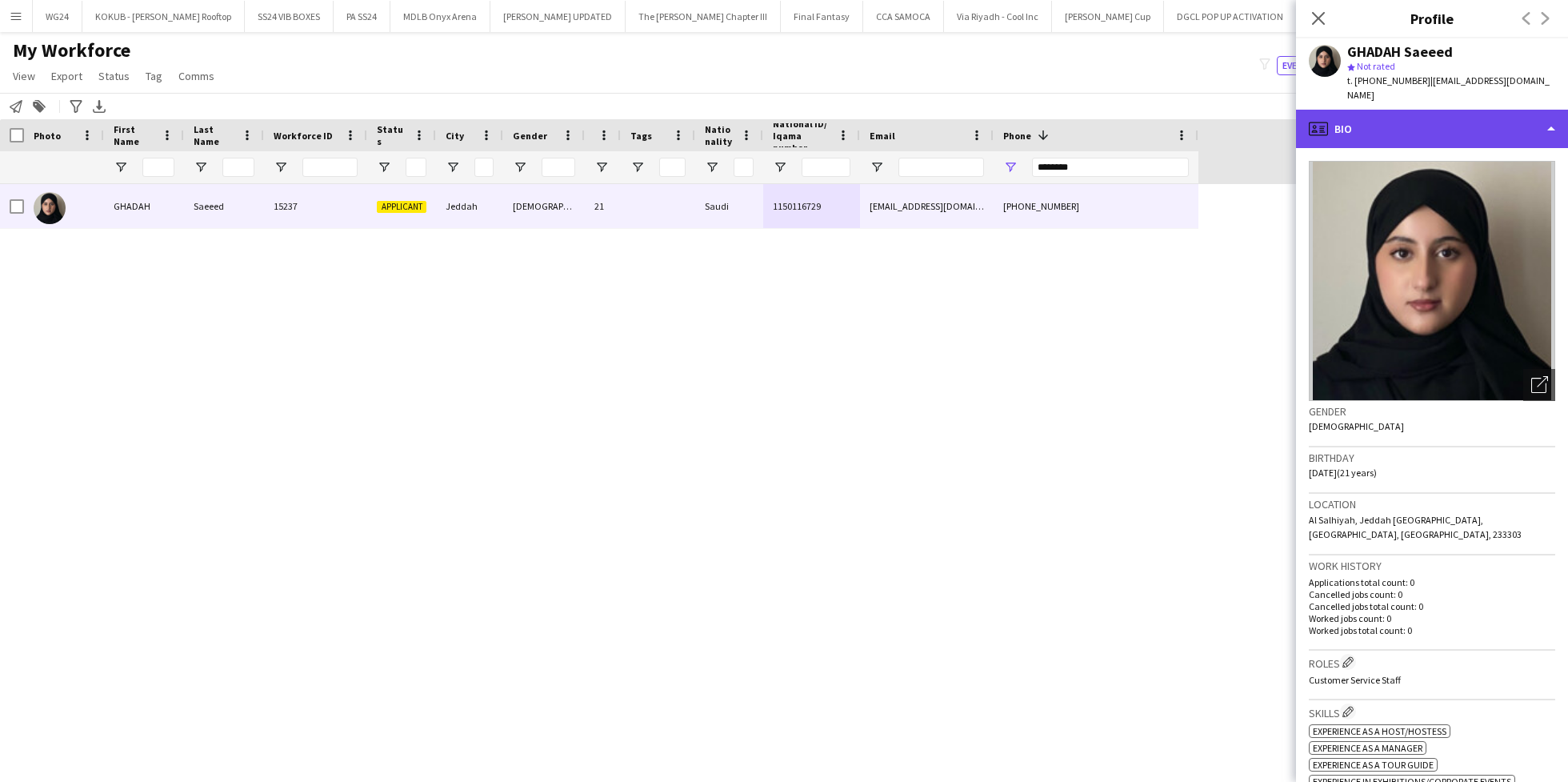
click at [1439, 113] on div "profile Bio" at bounding box center [1432, 129] width 272 height 39
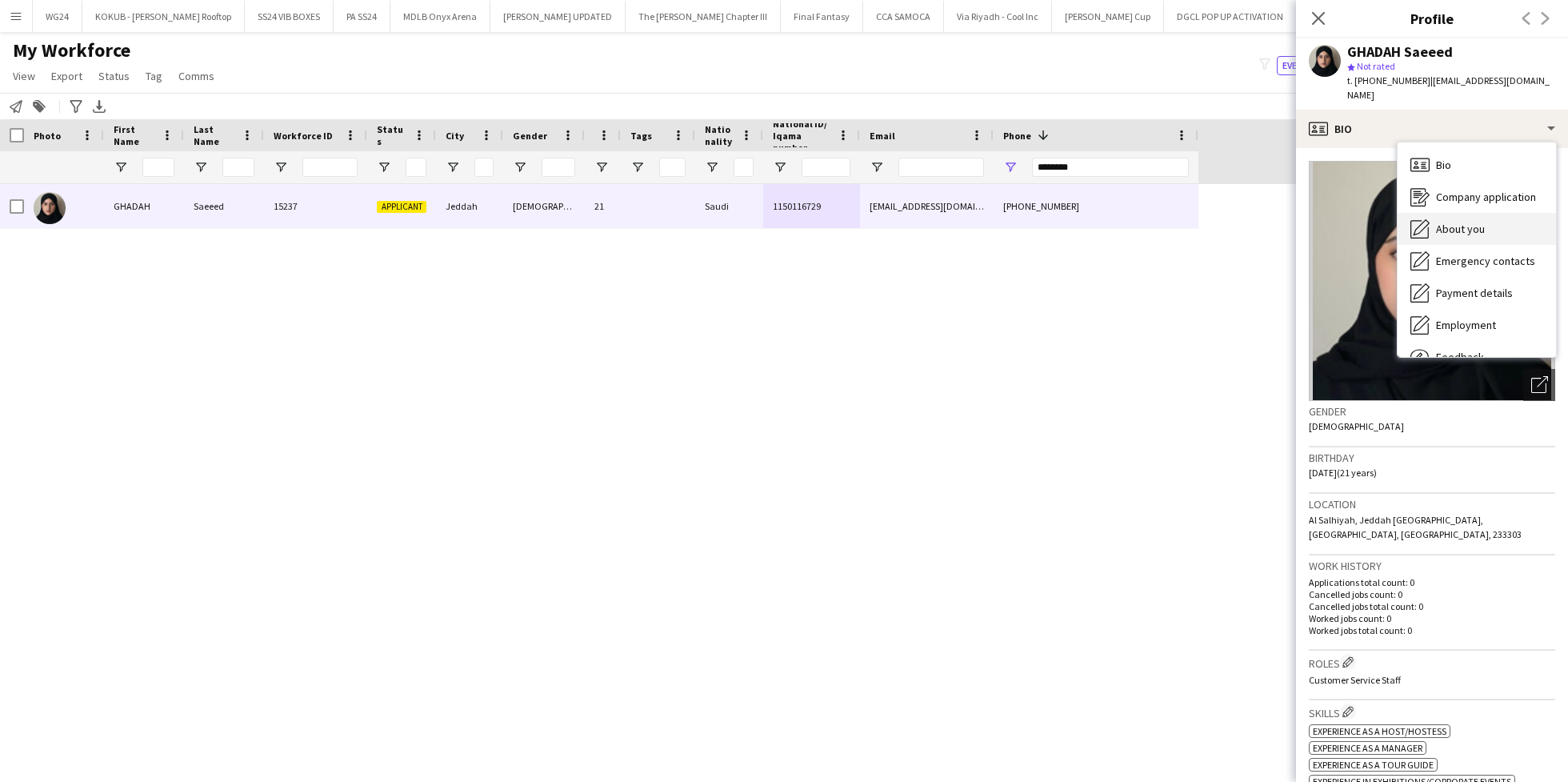
click at [1463, 213] on div "About you About you" at bounding box center [1476, 229] width 159 height 32
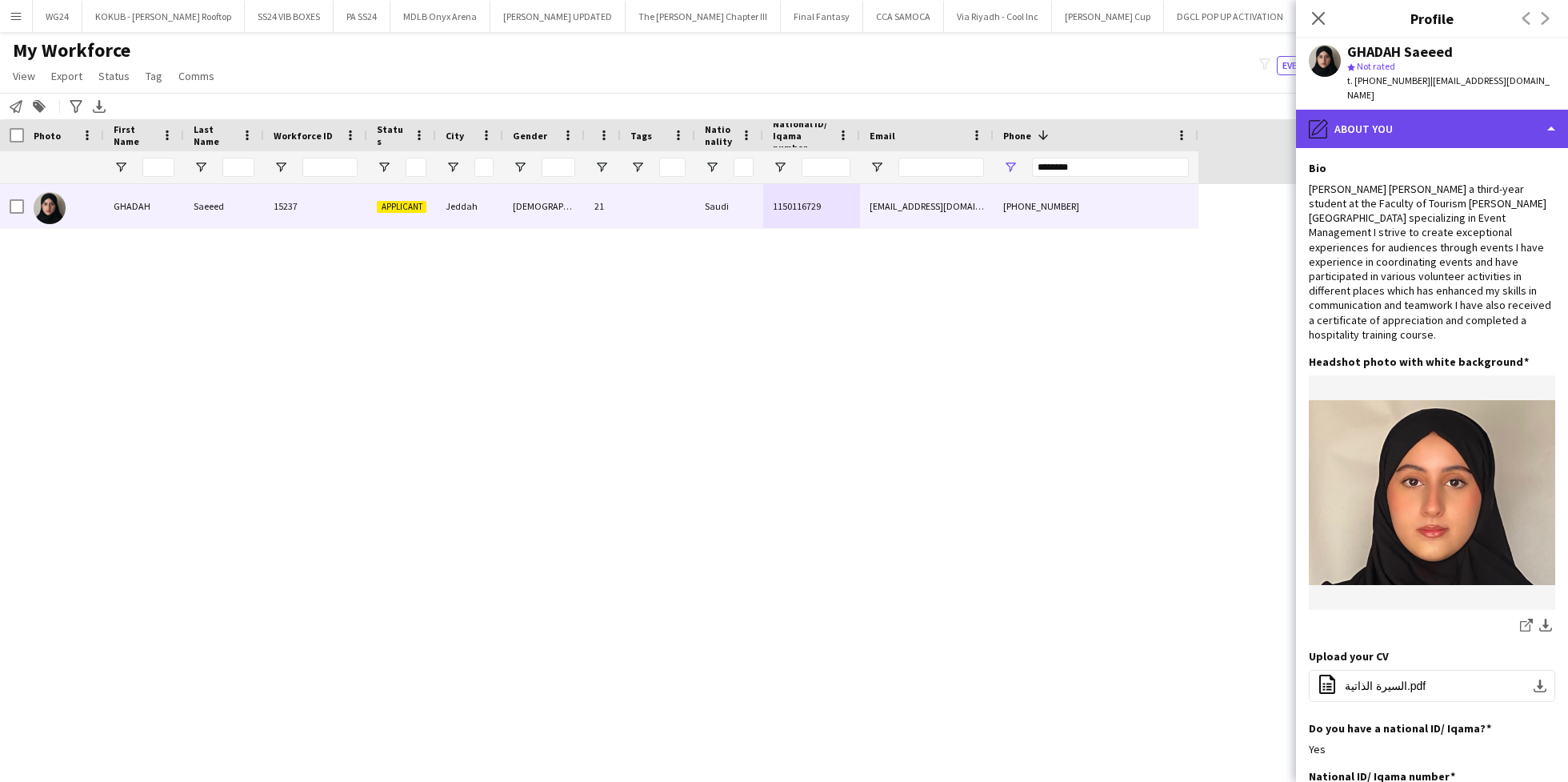
click at [1424, 116] on div "pencil4 About you" at bounding box center [1432, 129] width 272 height 39
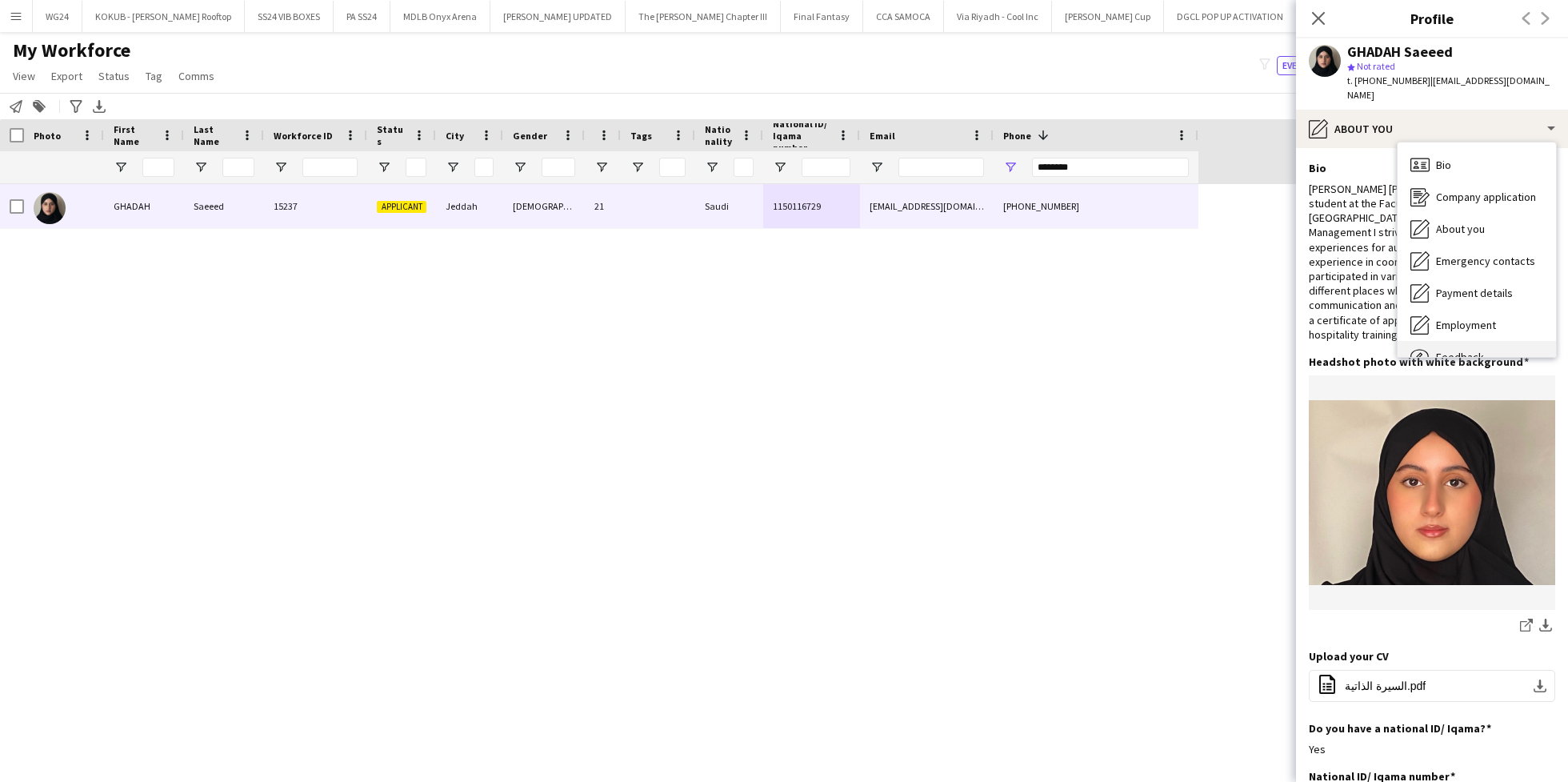
click at [1468, 340] on div "Feedback Feedback" at bounding box center [1476, 356] width 159 height 32
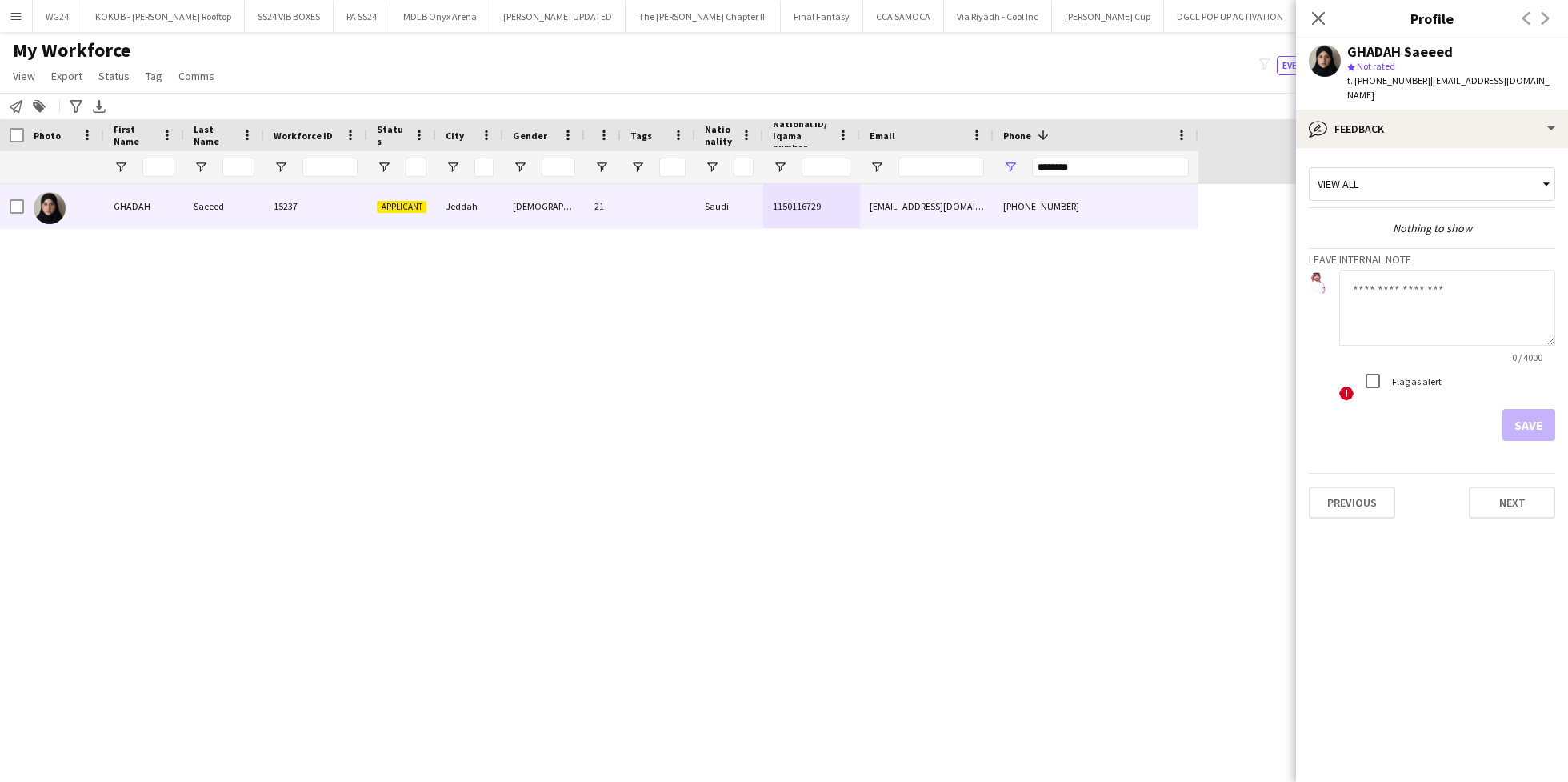
click at [1381, 291] on textarea at bounding box center [1447, 307] width 215 height 76
type textarea "**********"
click at [1526, 408] on button "Save" at bounding box center [1528, 425] width 53 height 32
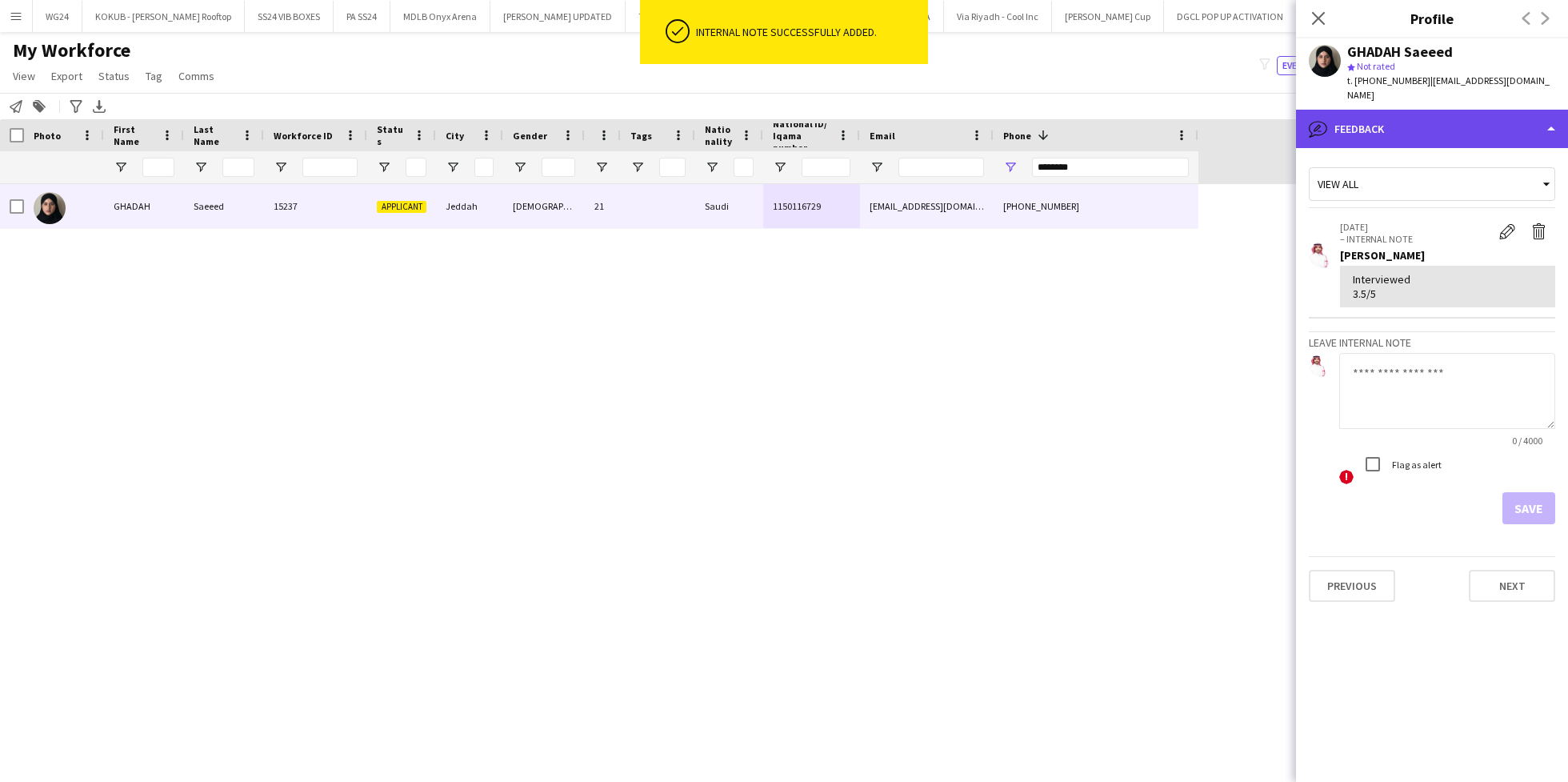
click at [1350, 110] on div "bubble-pencil Feedback" at bounding box center [1432, 129] width 272 height 39
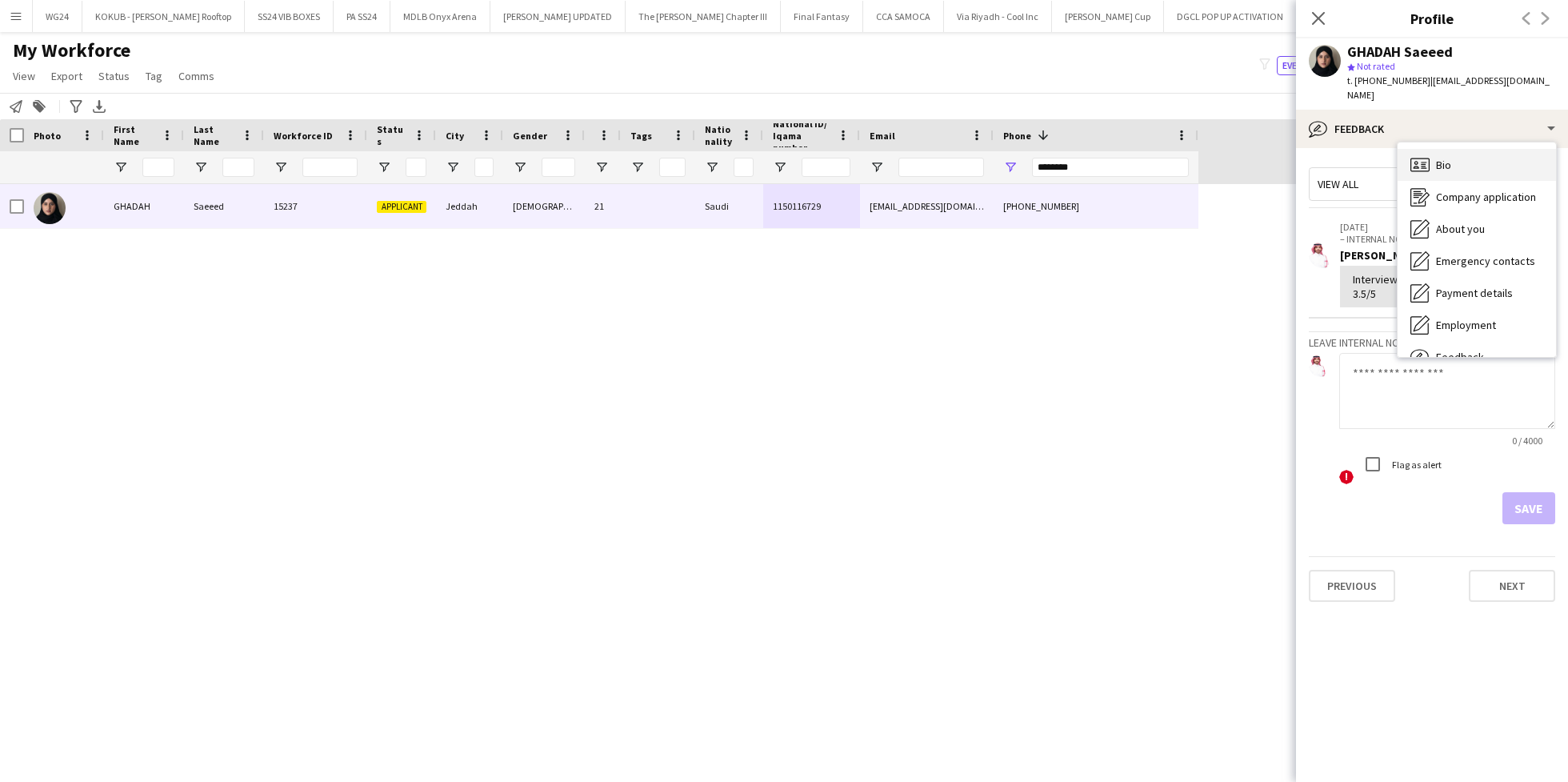
click at [1421, 155] on icon "Bio" at bounding box center [1420, 165] width 19 height 19
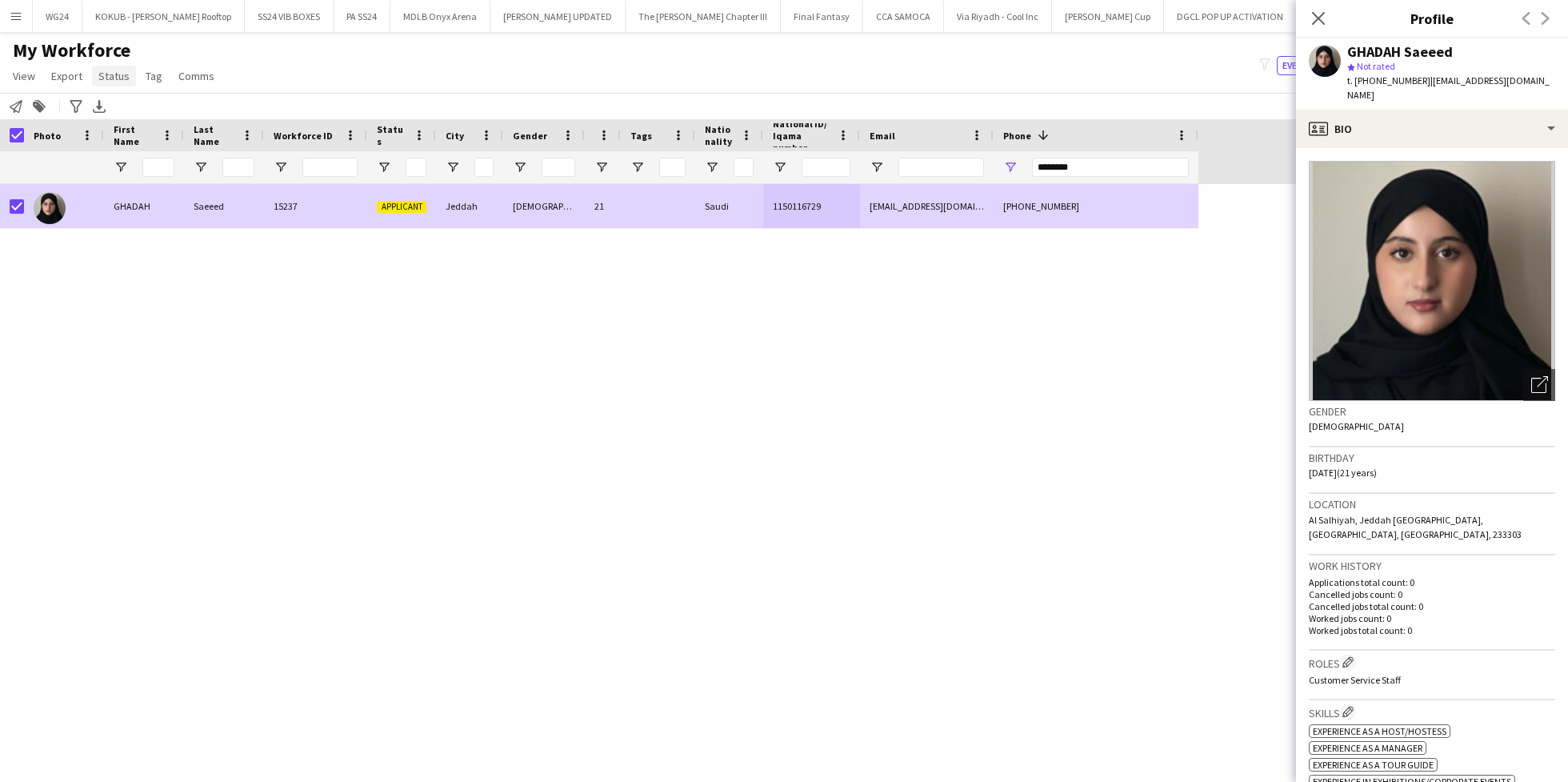
click at [101, 84] on link "Status" at bounding box center [113, 76] width 44 height 21
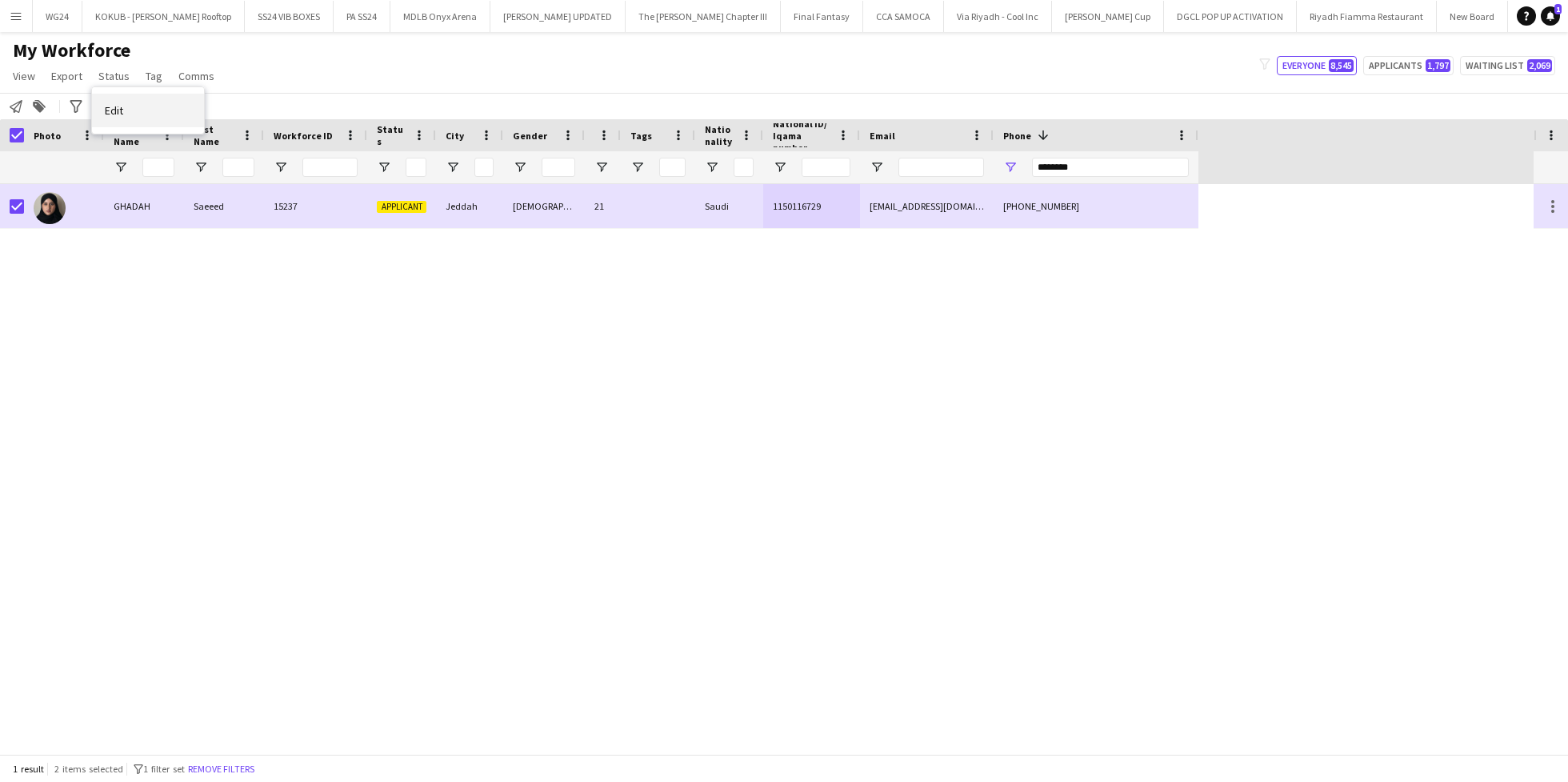
click at [159, 113] on link "Edit" at bounding box center [147, 111] width 112 height 34
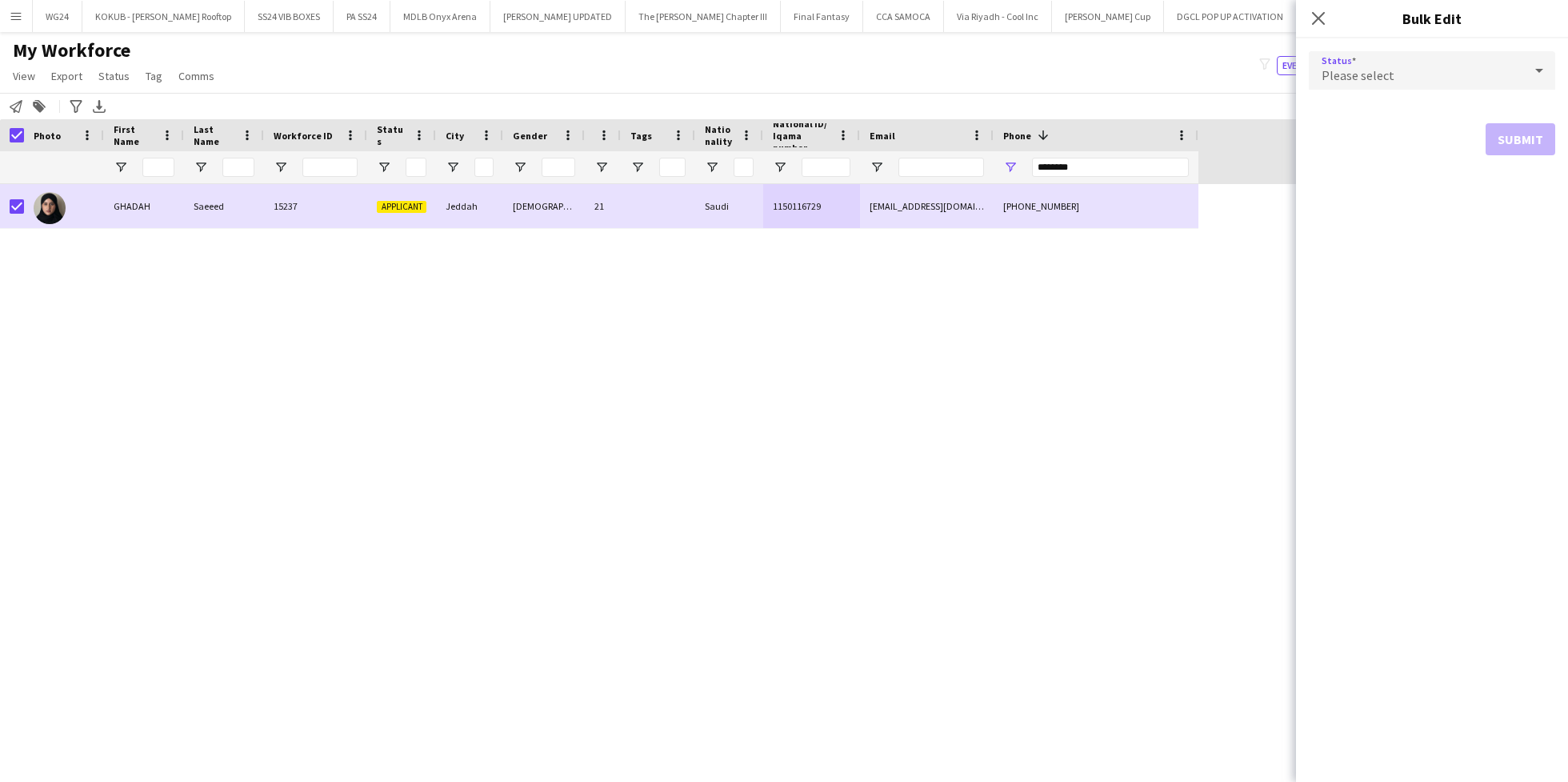
click at [1423, 76] on div "Please select" at bounding box center [1415, 70] width 215 height 39
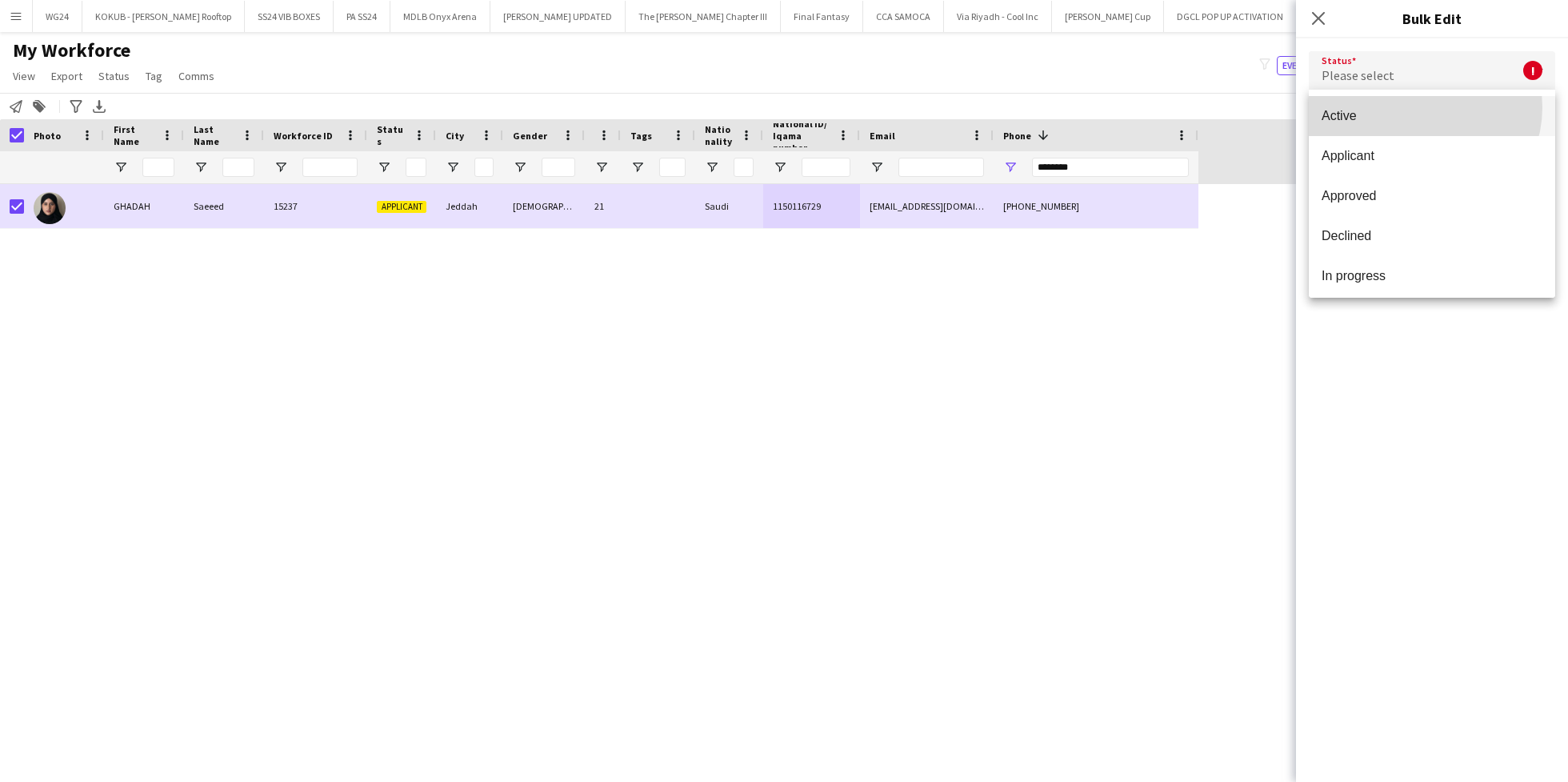
click at [1419, 107] on mat-option "Active" at bounding box center [1431, 116] width 247 height 40
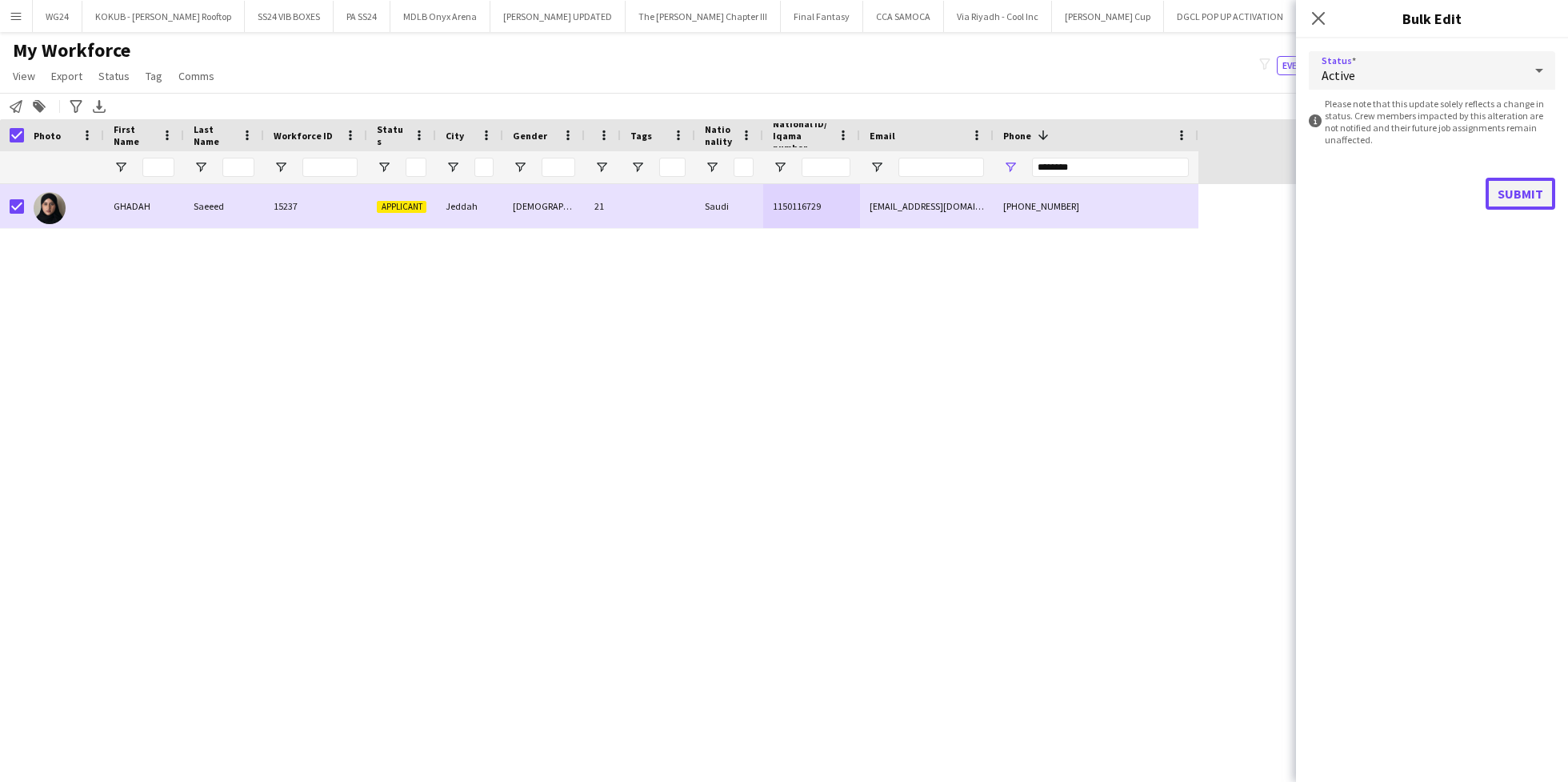
click at [1514, 196] on button "Submit" at bounding box center [1520, 194] width 70 height 32
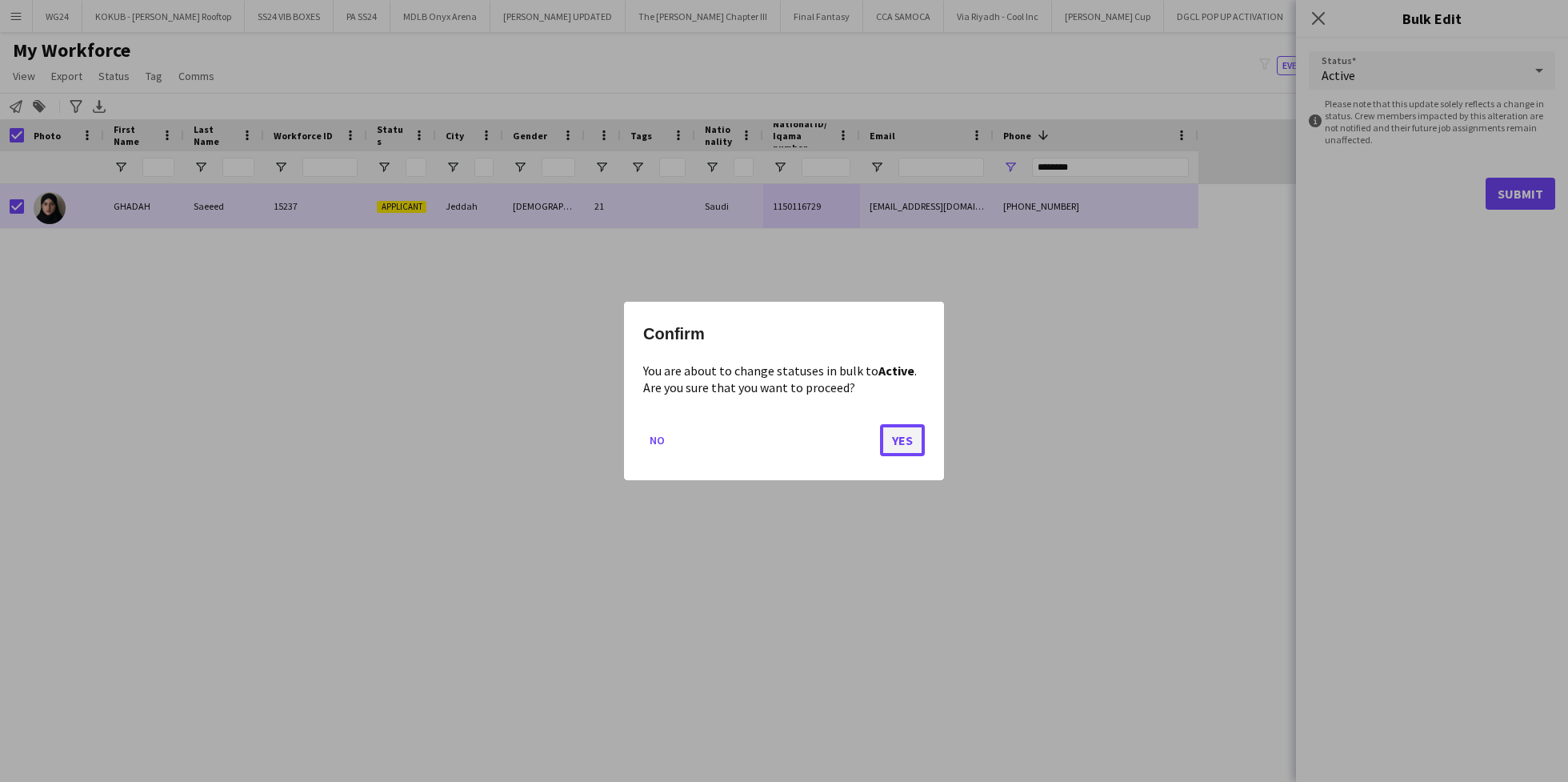
click at [907, 450] on button "Yes" at bounding box center [902, 441] width 44 height 32
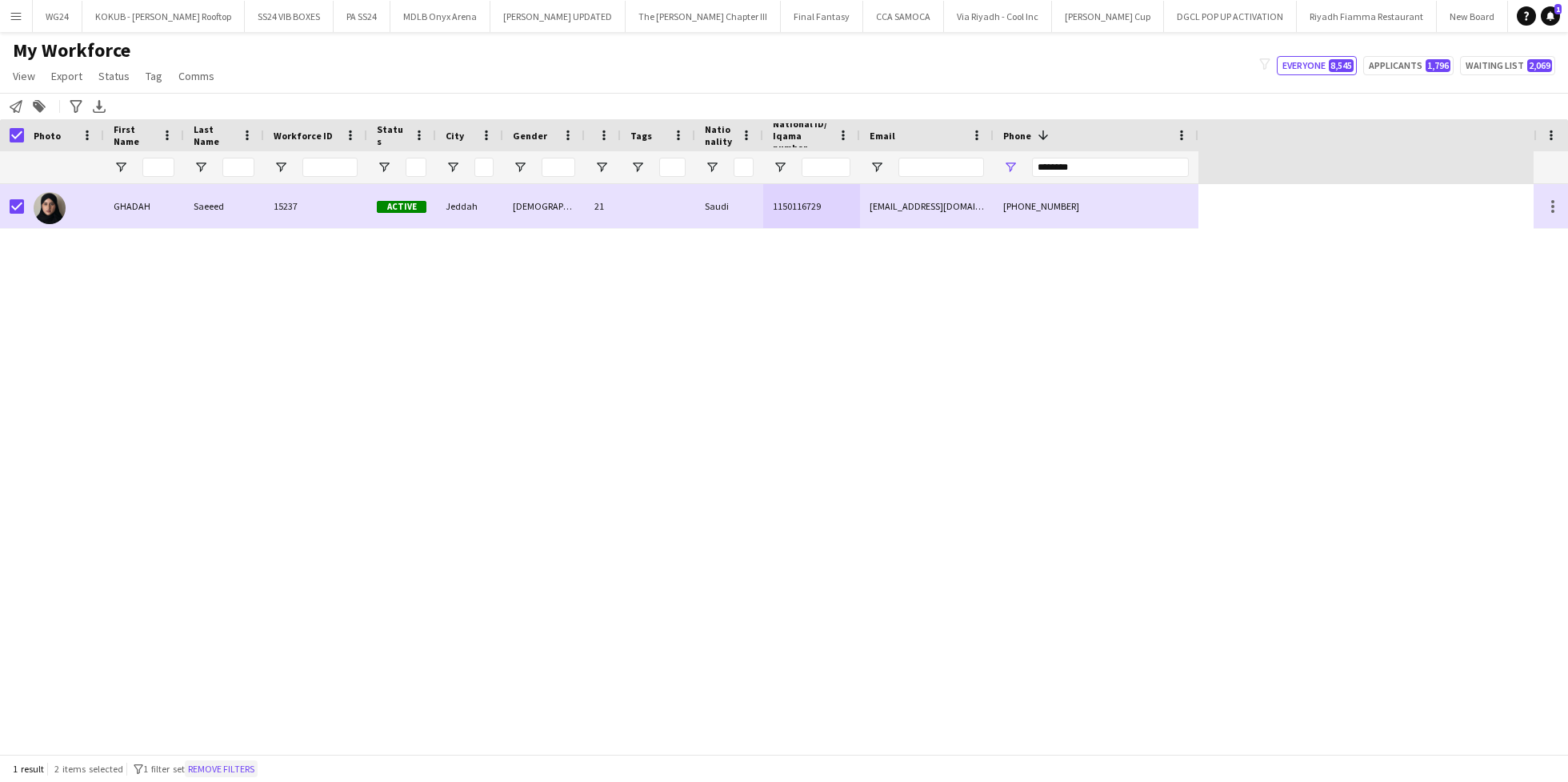
click at [246, 765] on button "Remove filters" at bounding box center [220, 769] width 73 height 18
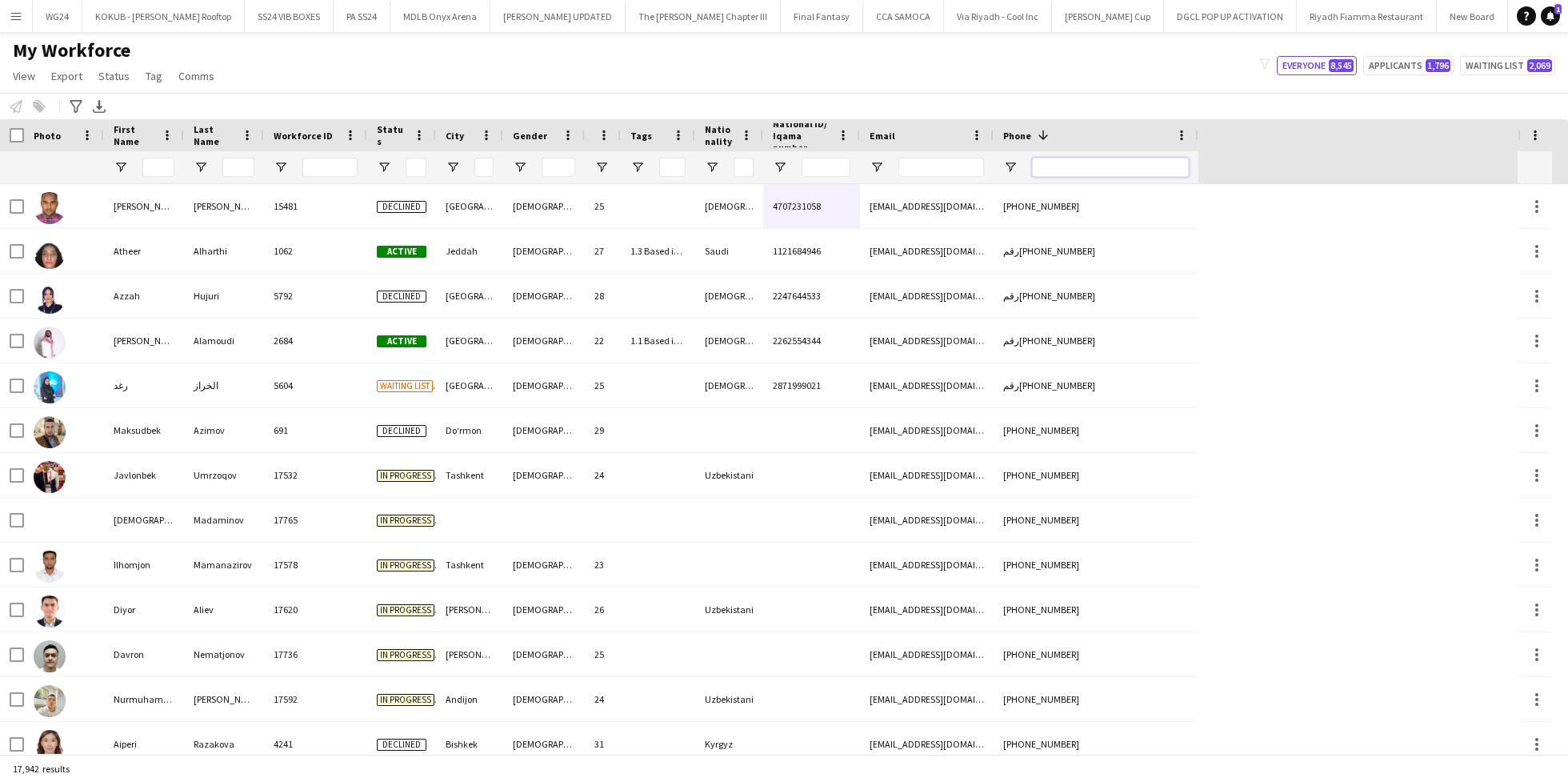
click at [1081, 165] on input "Phone Filter Input" at bounding box center [1111, 167] width 157 height 19
paste input "*******"
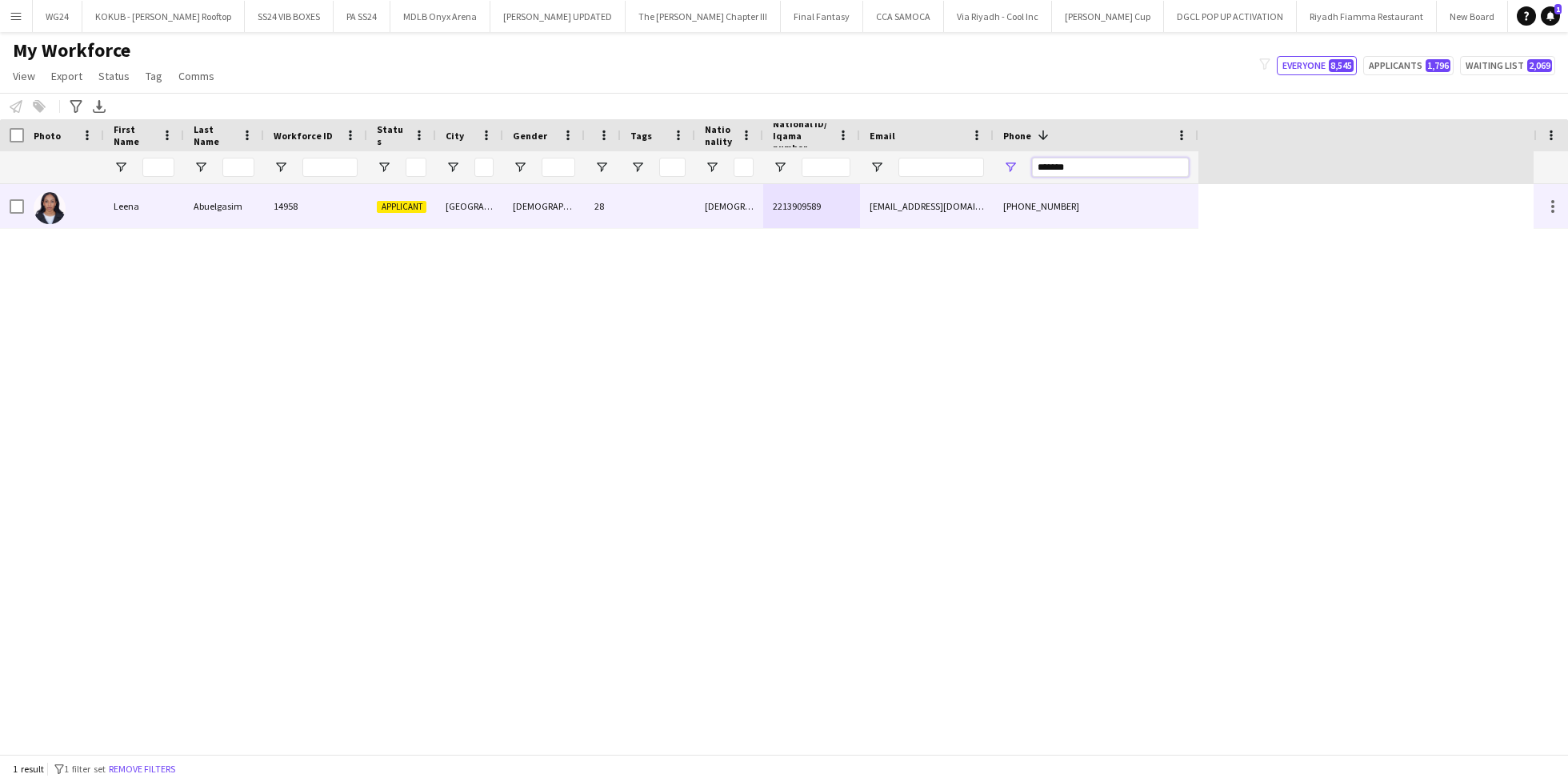
type input "*******"
click at [594, 202] on div "28" at bounding box center [603, 206] width 36 height 44
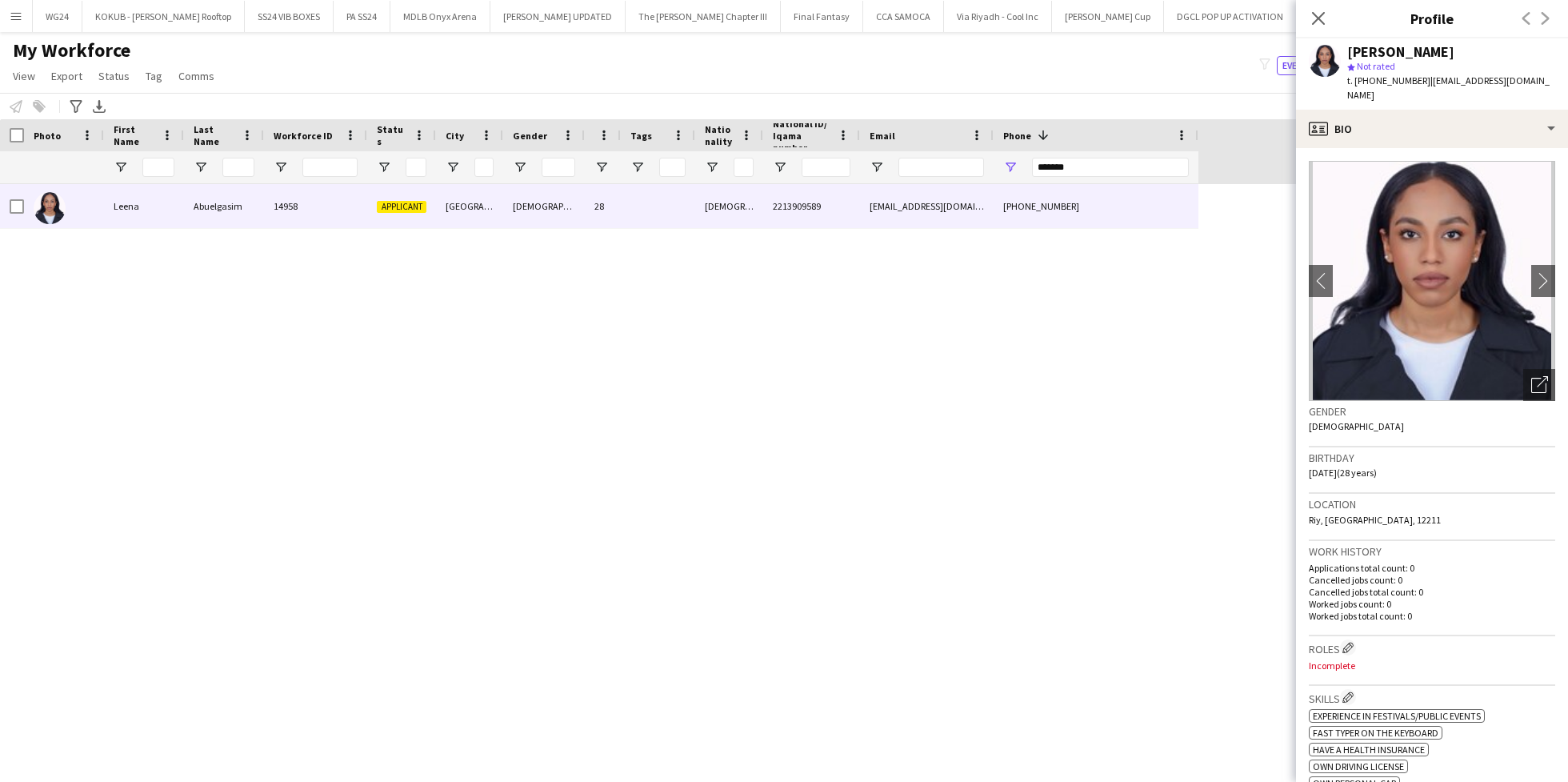
scroll to position [14, 0]
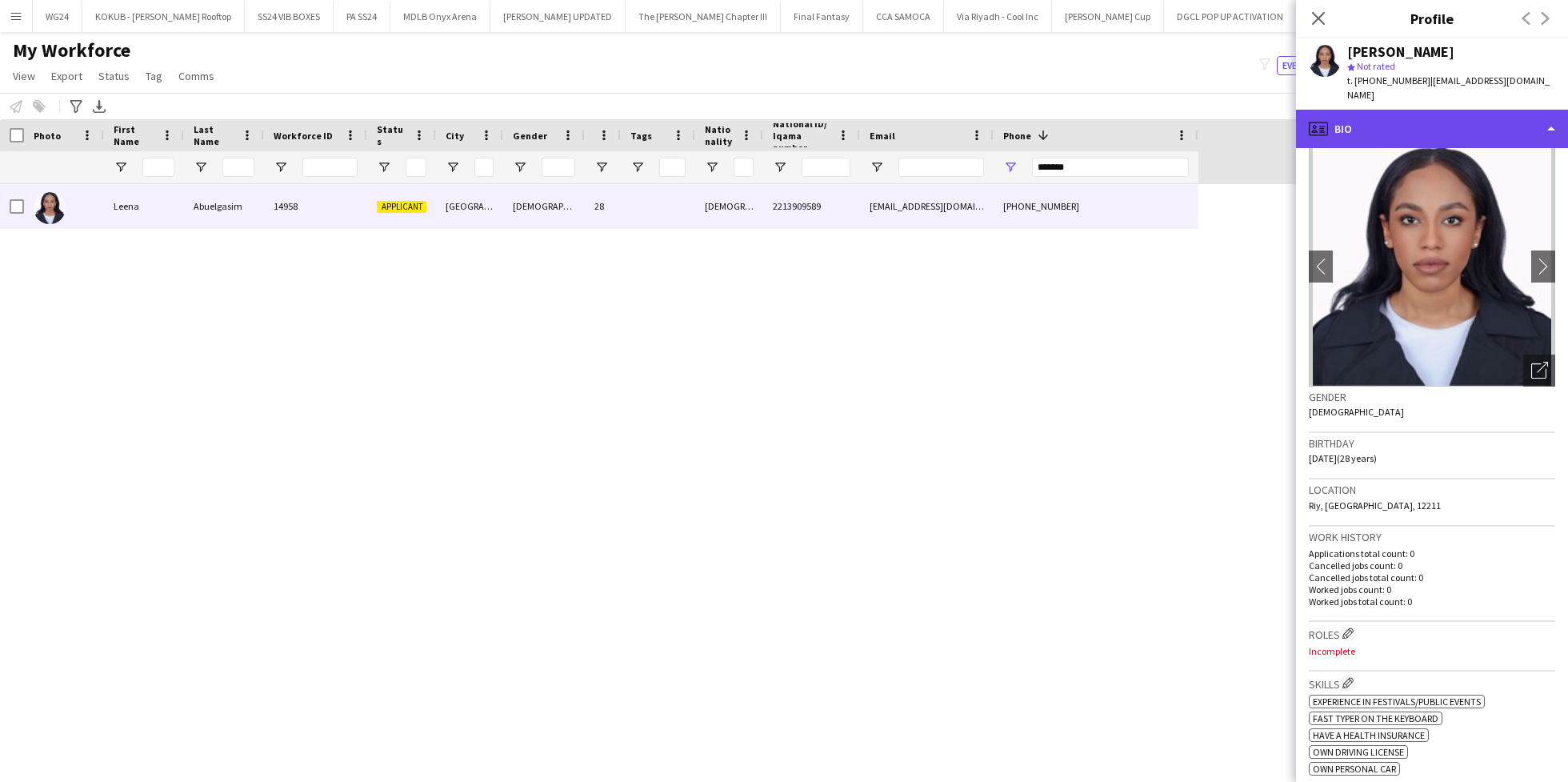
click at [1449, 118] on div "profile Bio" at bounding box center [1432, 129] width 272 height 39
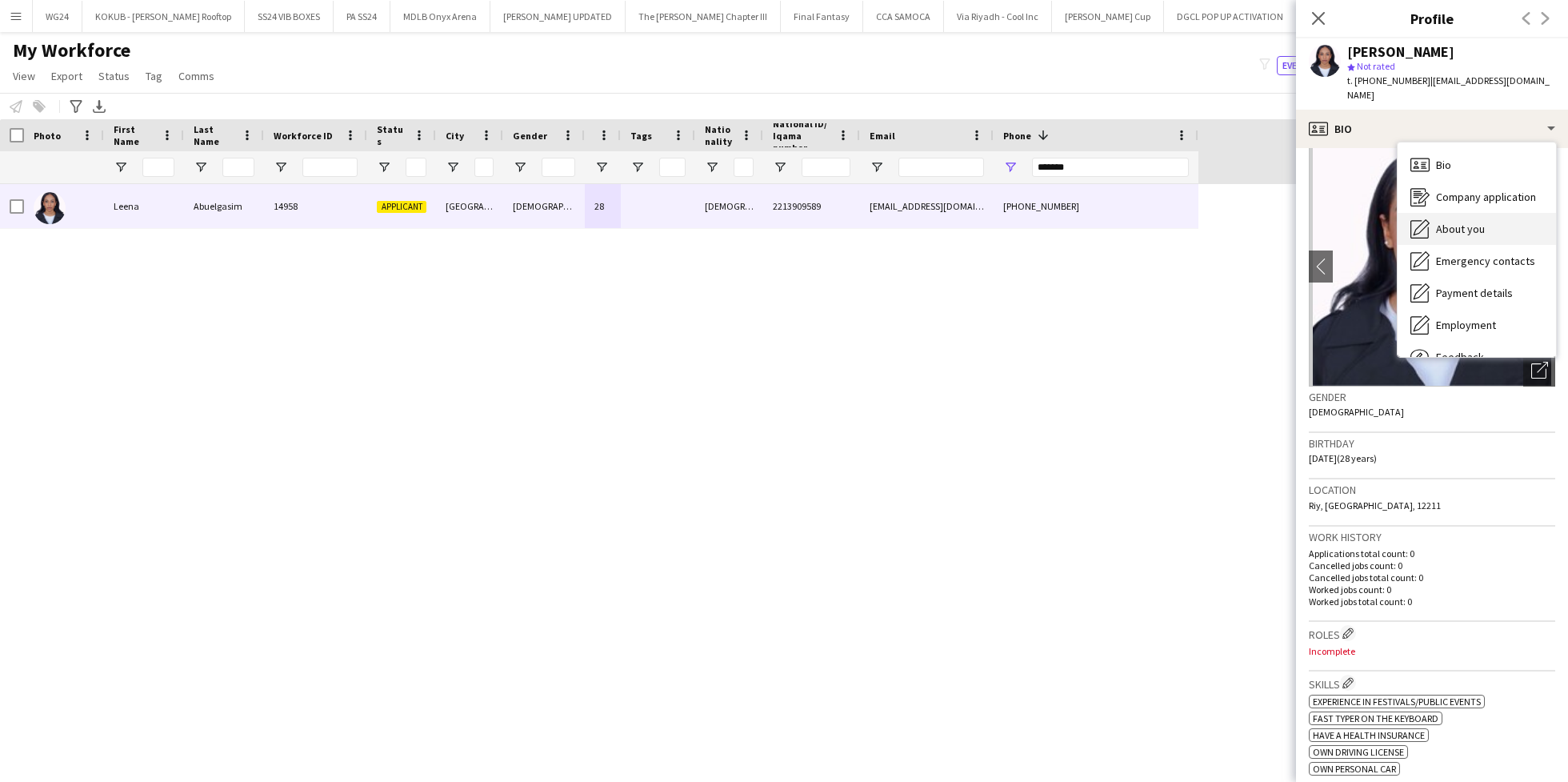
click at [1473, 225] on div "About you About you" at bounding box center [1476, 229] width 159 height 32
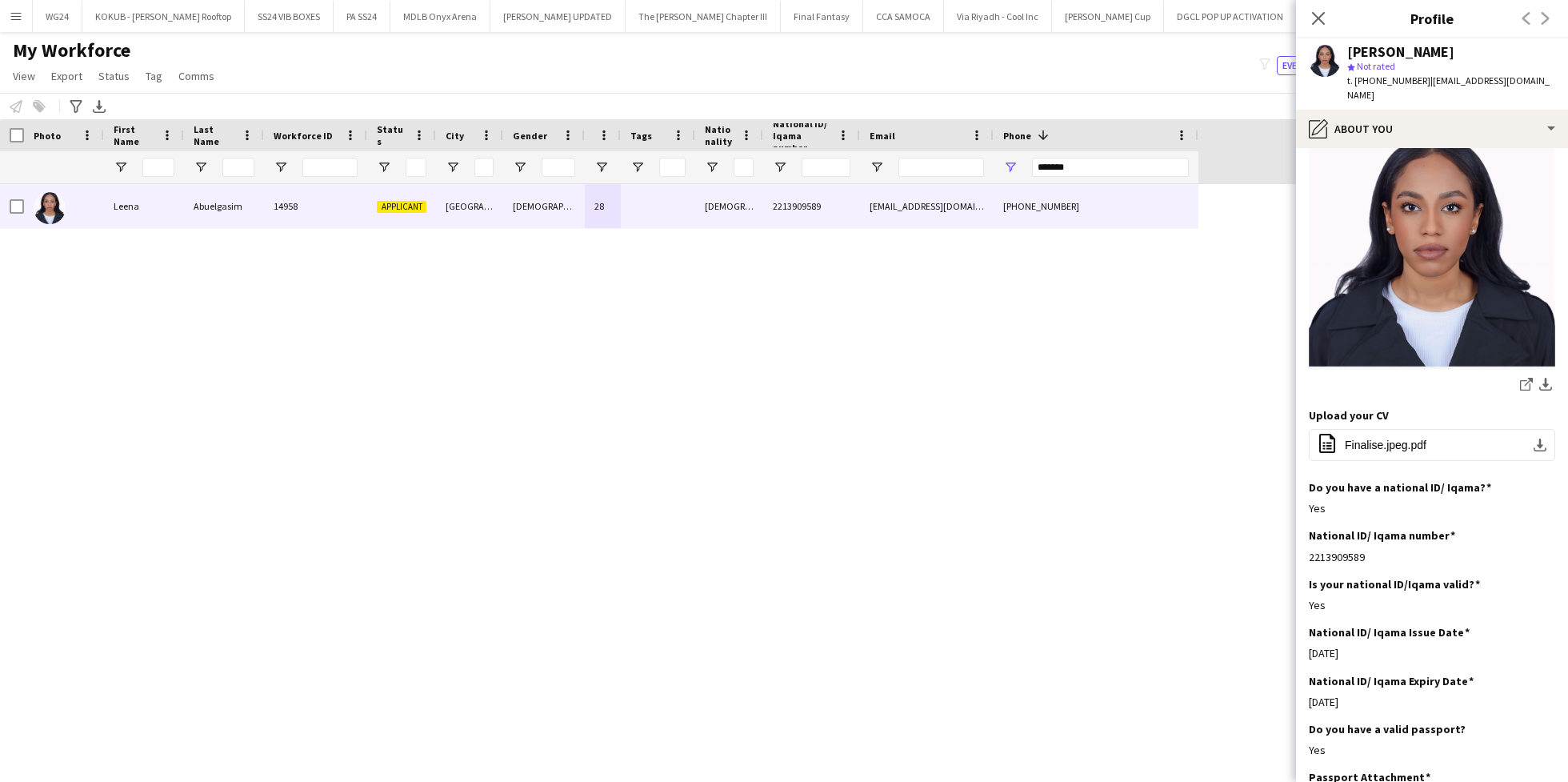
scroll to position [242, 0]
click at [1373, 438] on span "Finalise.jpeg.pdf" at bounding box center [1386, 444] width 81 height 13
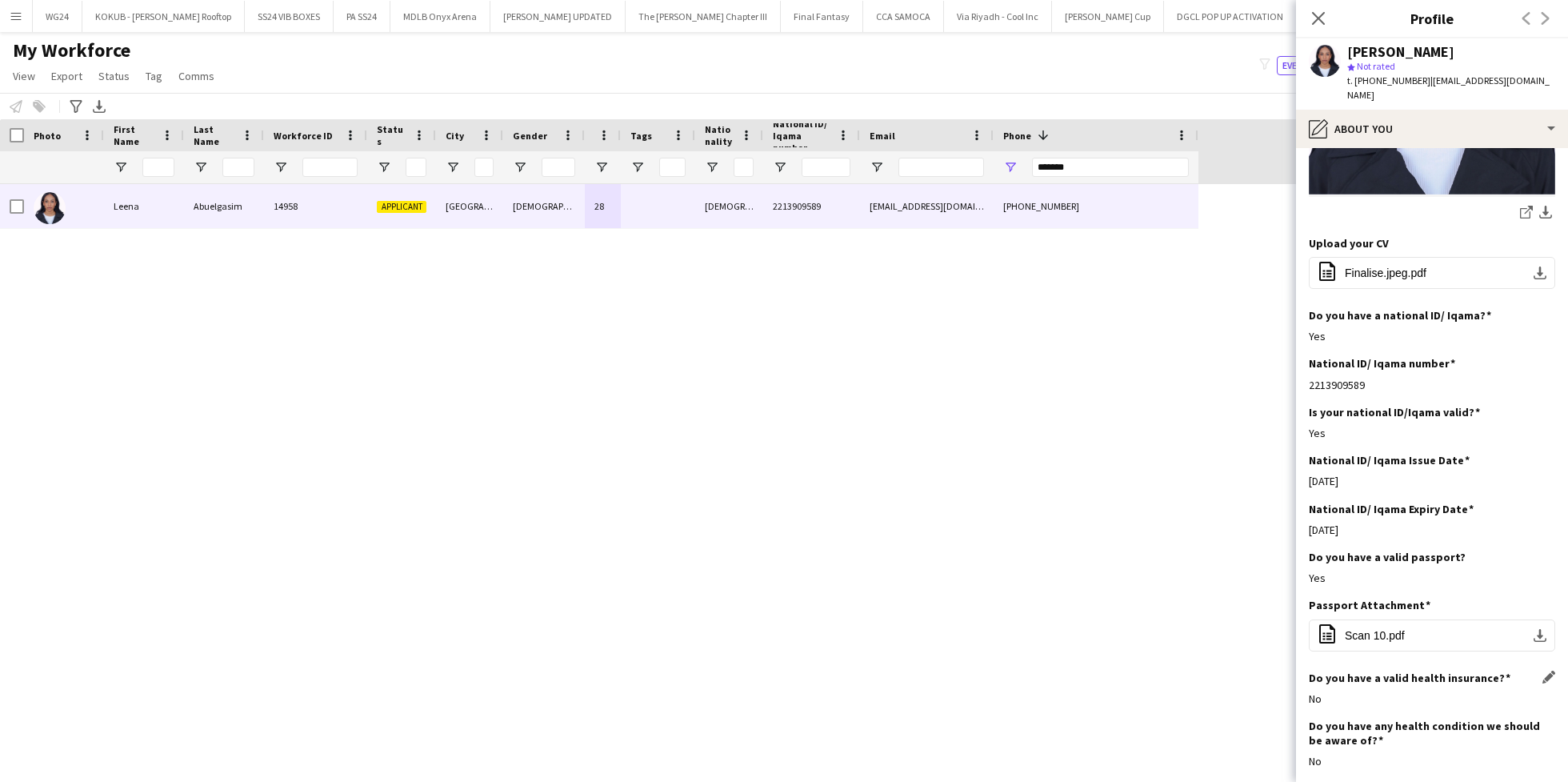
scroll to position [377, 0]
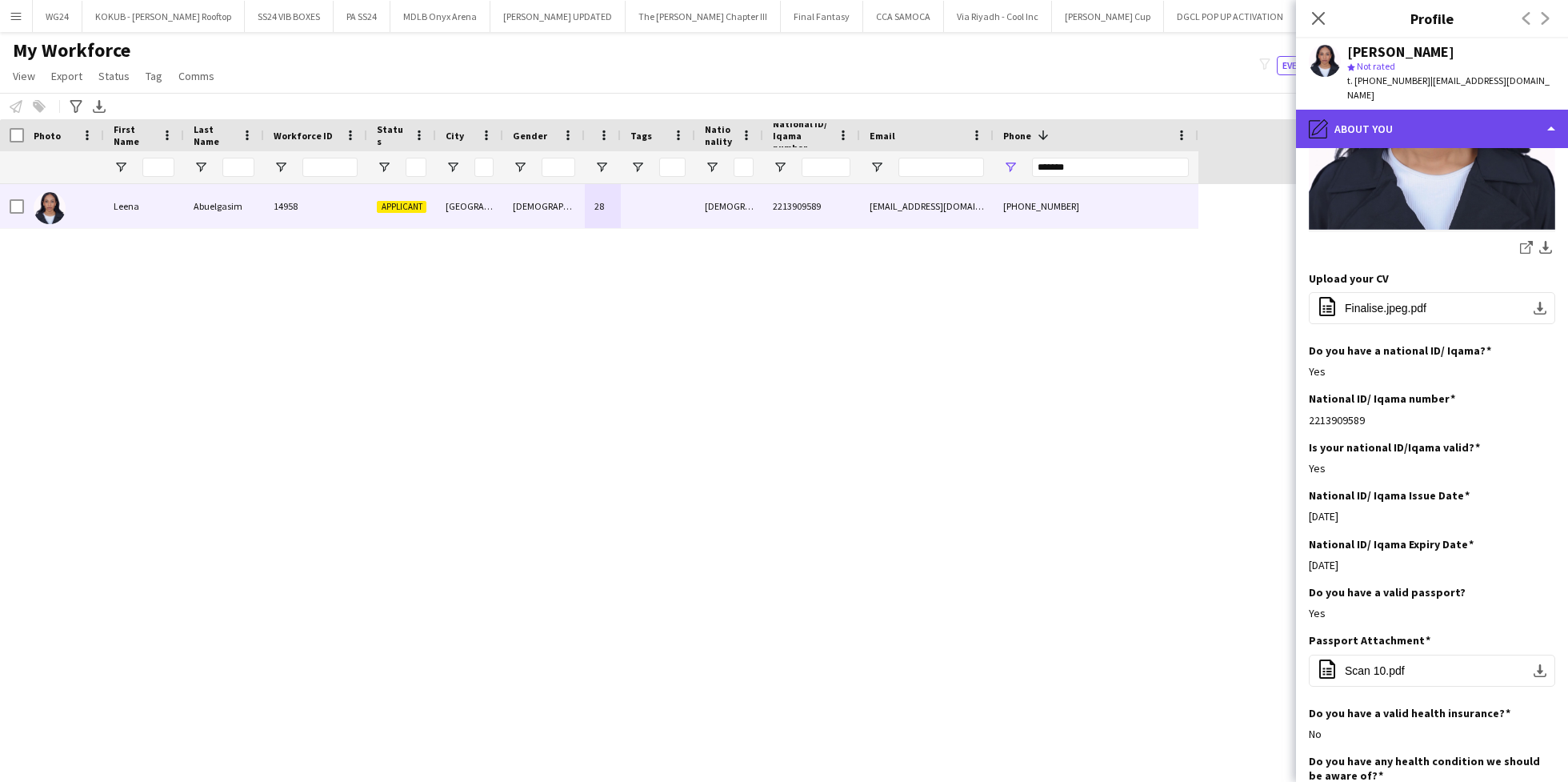
click at [1396, 113] on div "pencil4 About you" at bounding box center [1432, 129] width 272 height 39
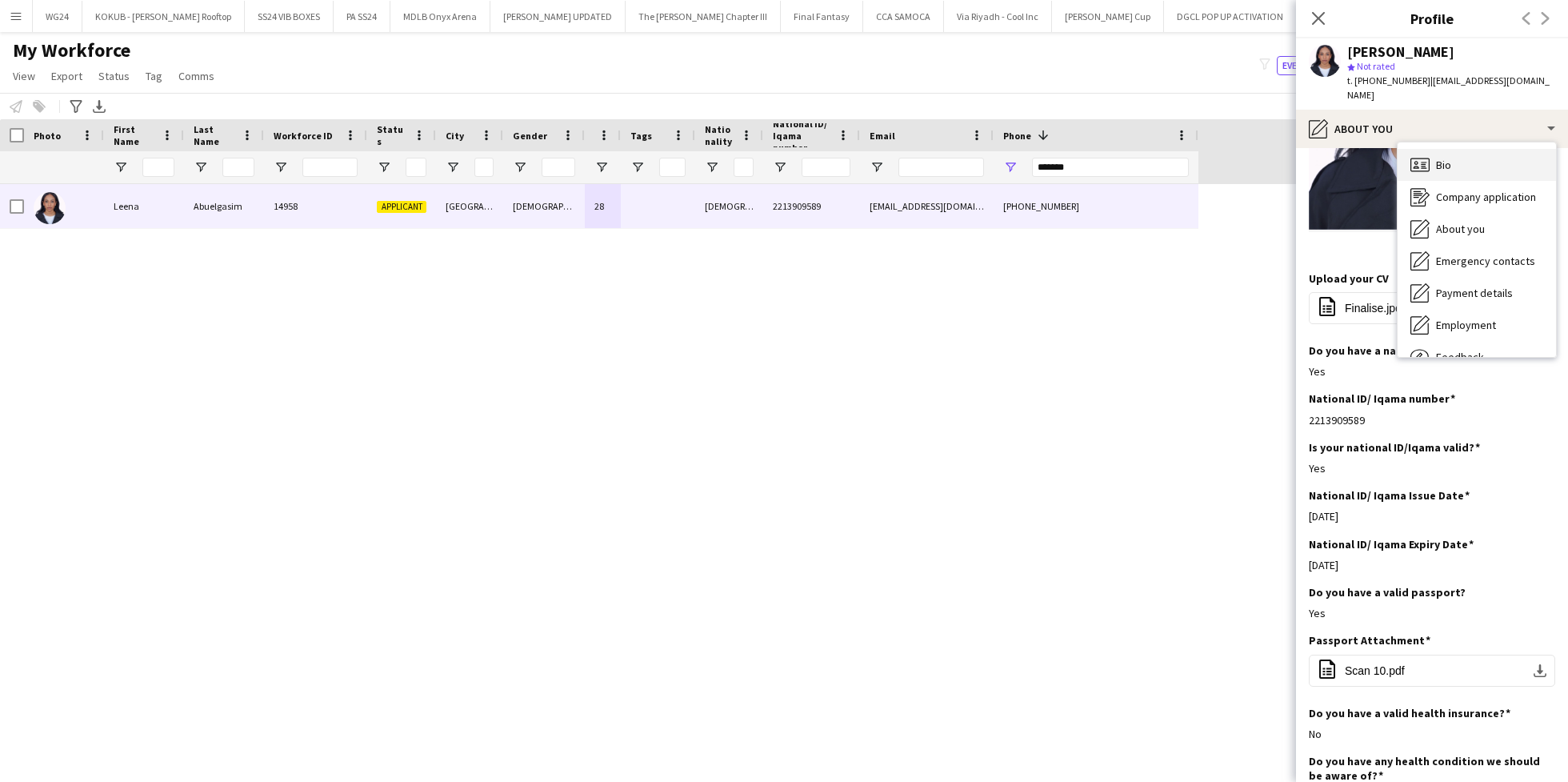
click at [1452, 157] on div "Bio Bio" at bounding box center [1476, 165] width 159 height 32
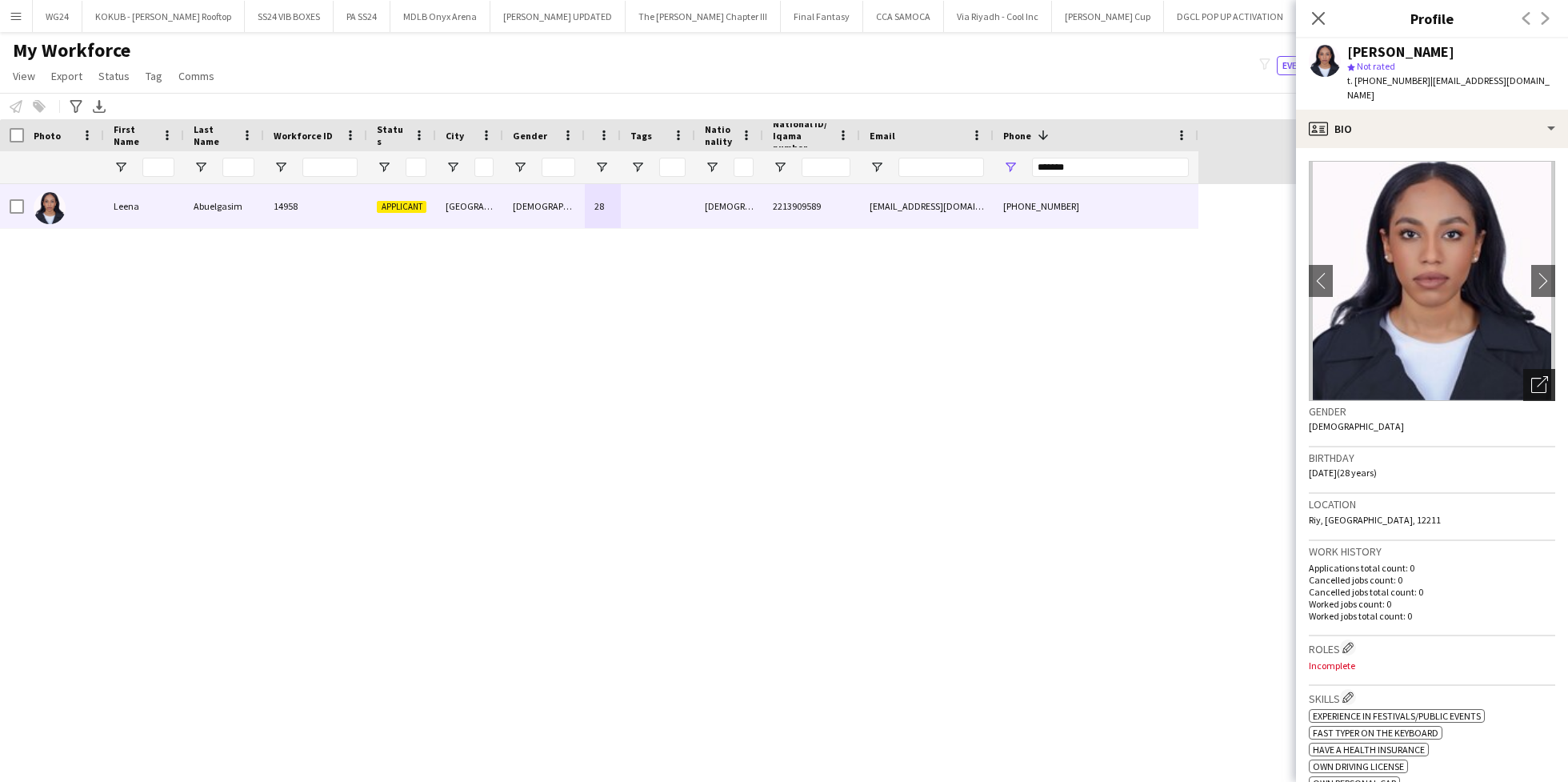
click at [1531, 376] on icon "Open photos pop-in" at bounding box center [1540, 385] width 17 height 17
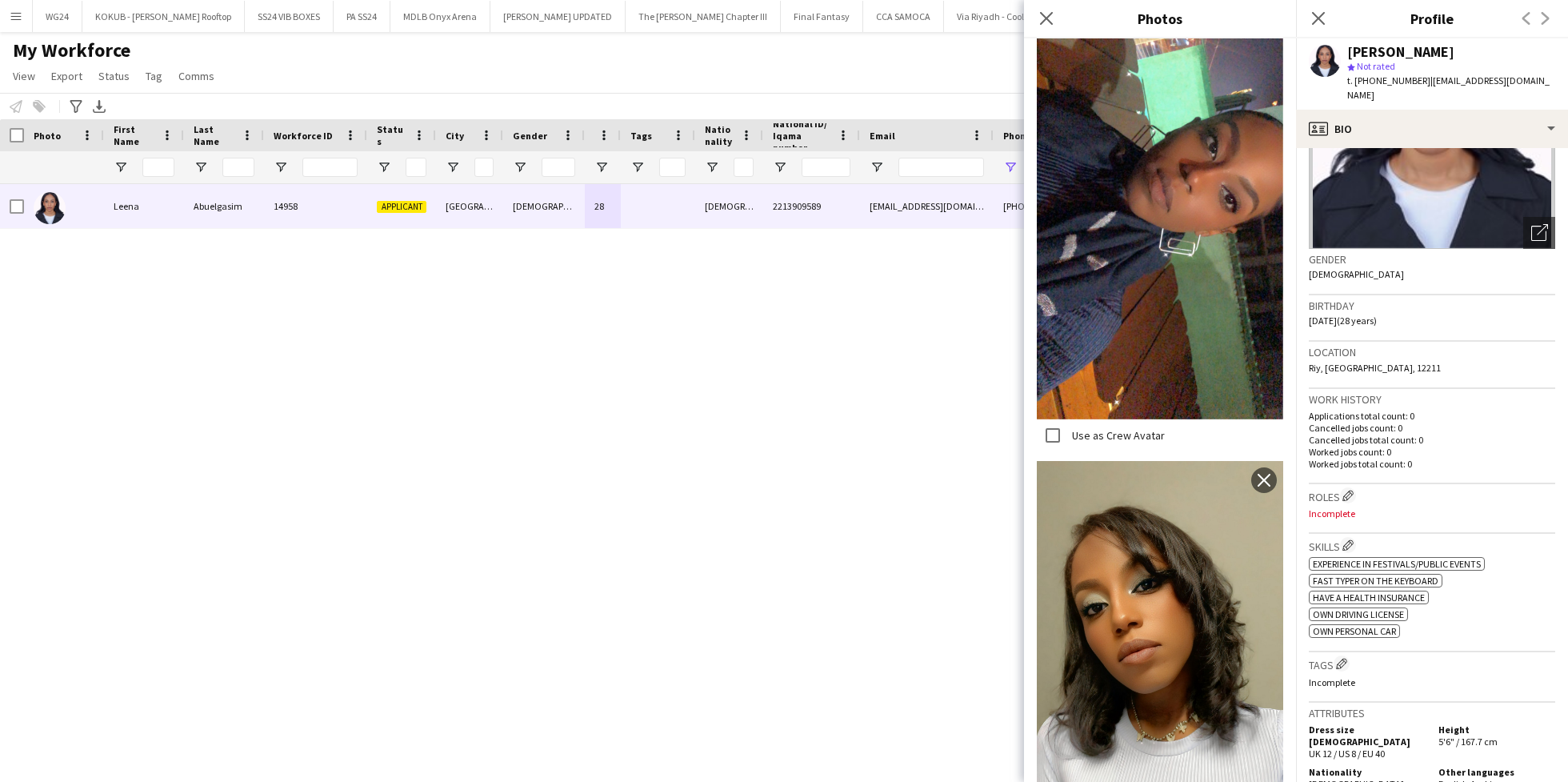
scroll to position [201, 0]
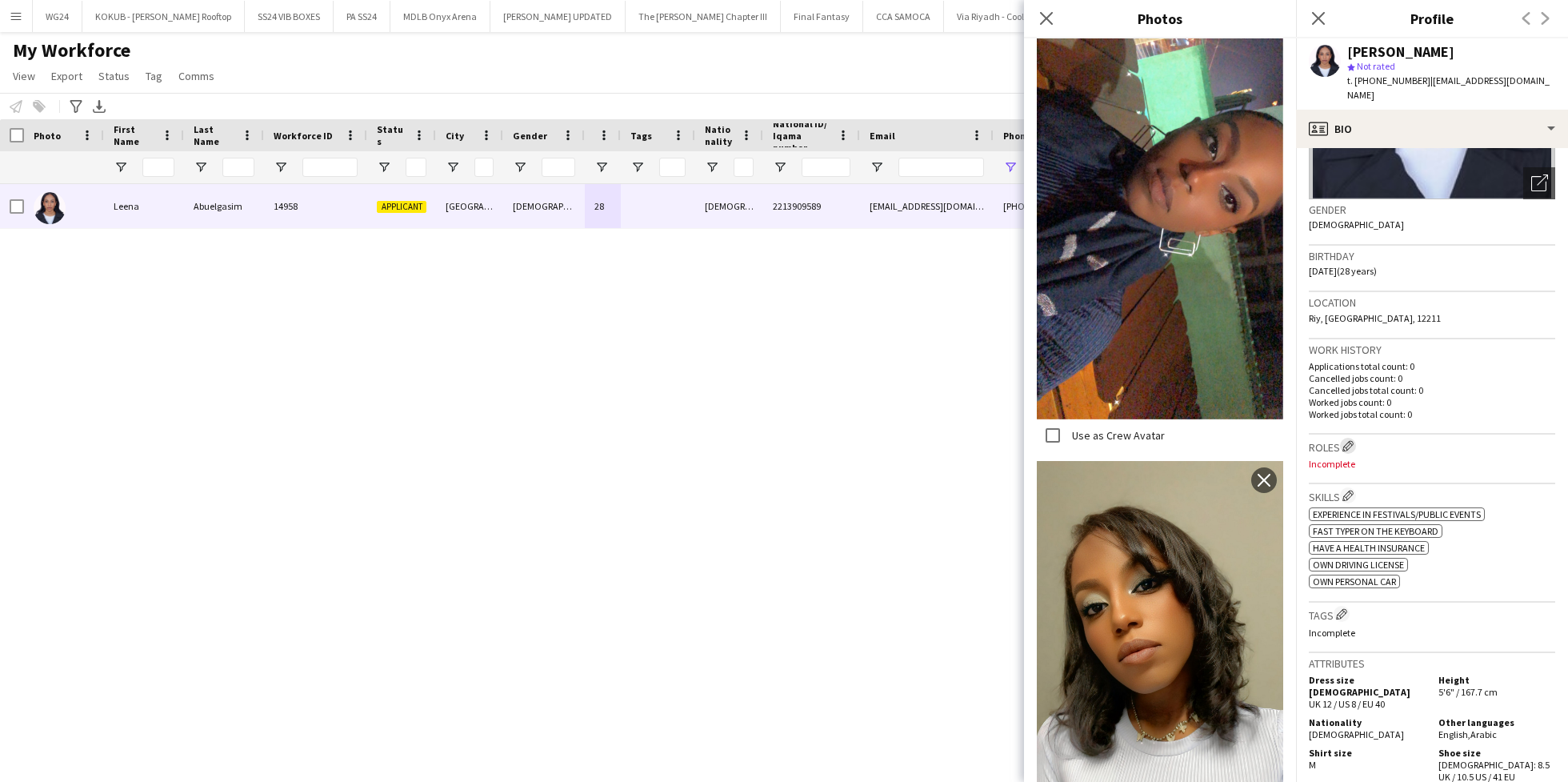
click at [1344, 438] on button "Edit crew company roles" at bounding box center [1347, 445] width 16 height 16
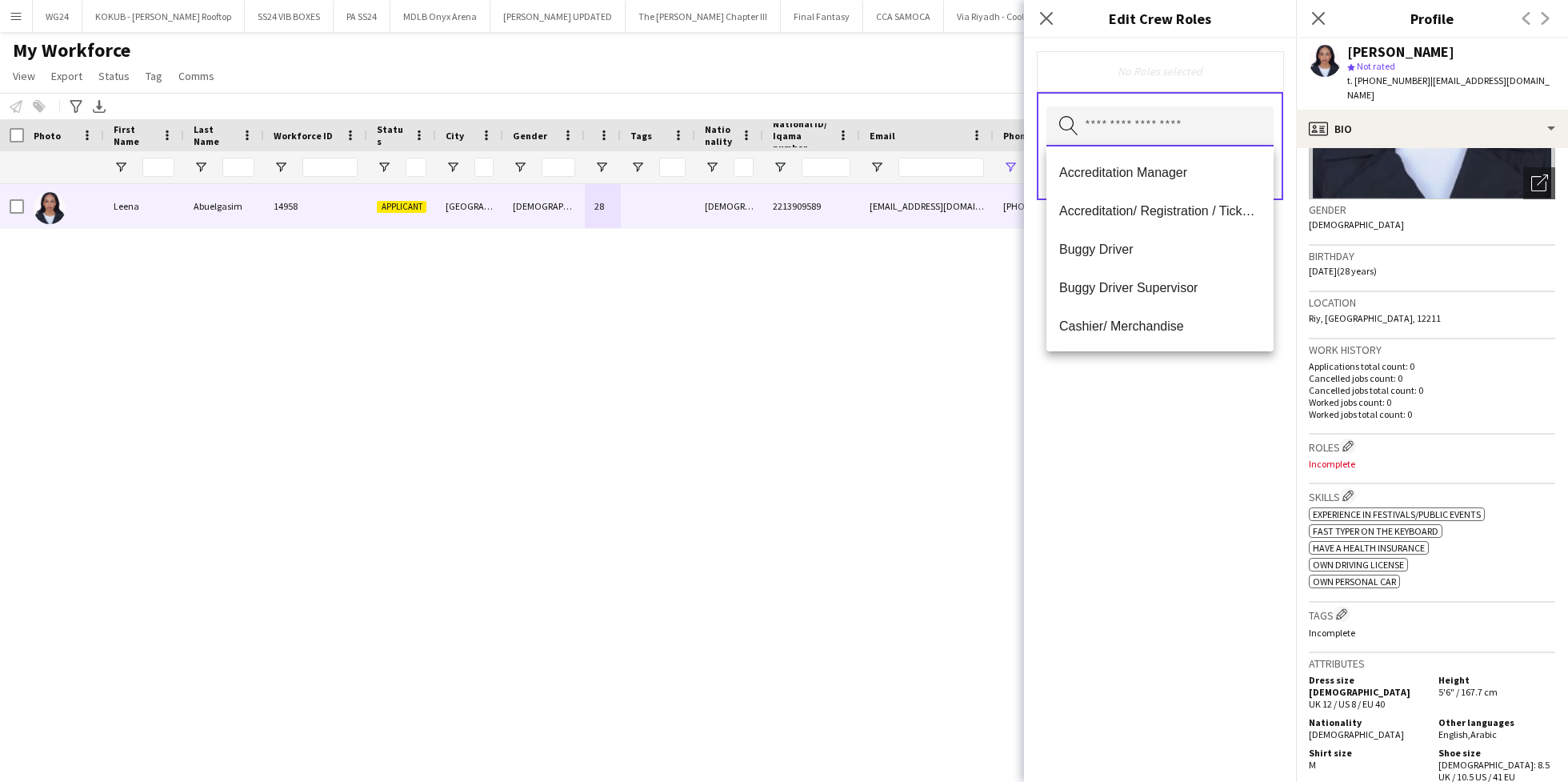
click at [1168, 133] on input "text" at bounding box center [1160, 127] width 227 height 40
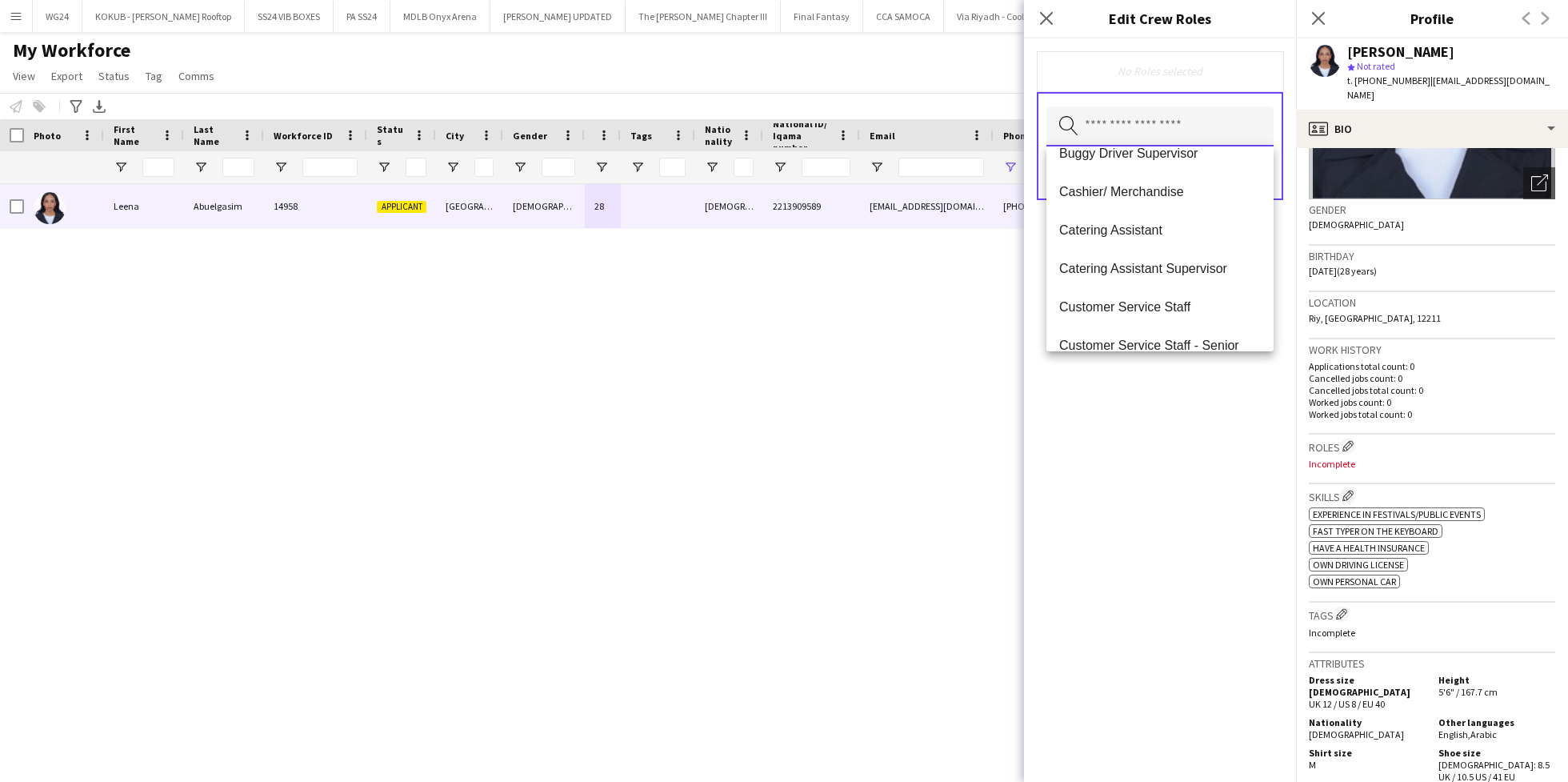
scroll to position [205, 0]
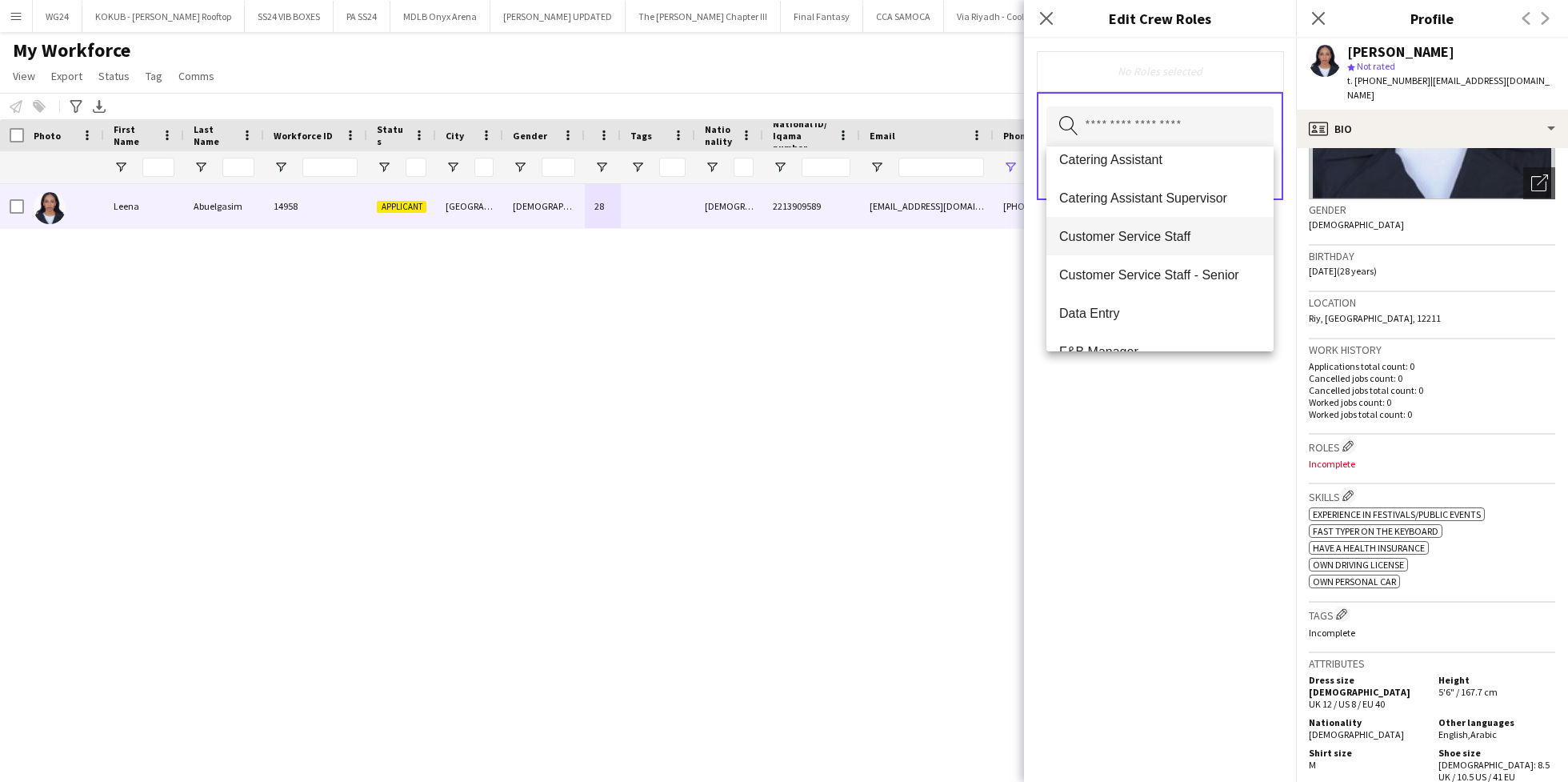
click at [1189, 235] on span "Customer Service Staff" at bounding box center [1159, 236] width 201 height 15
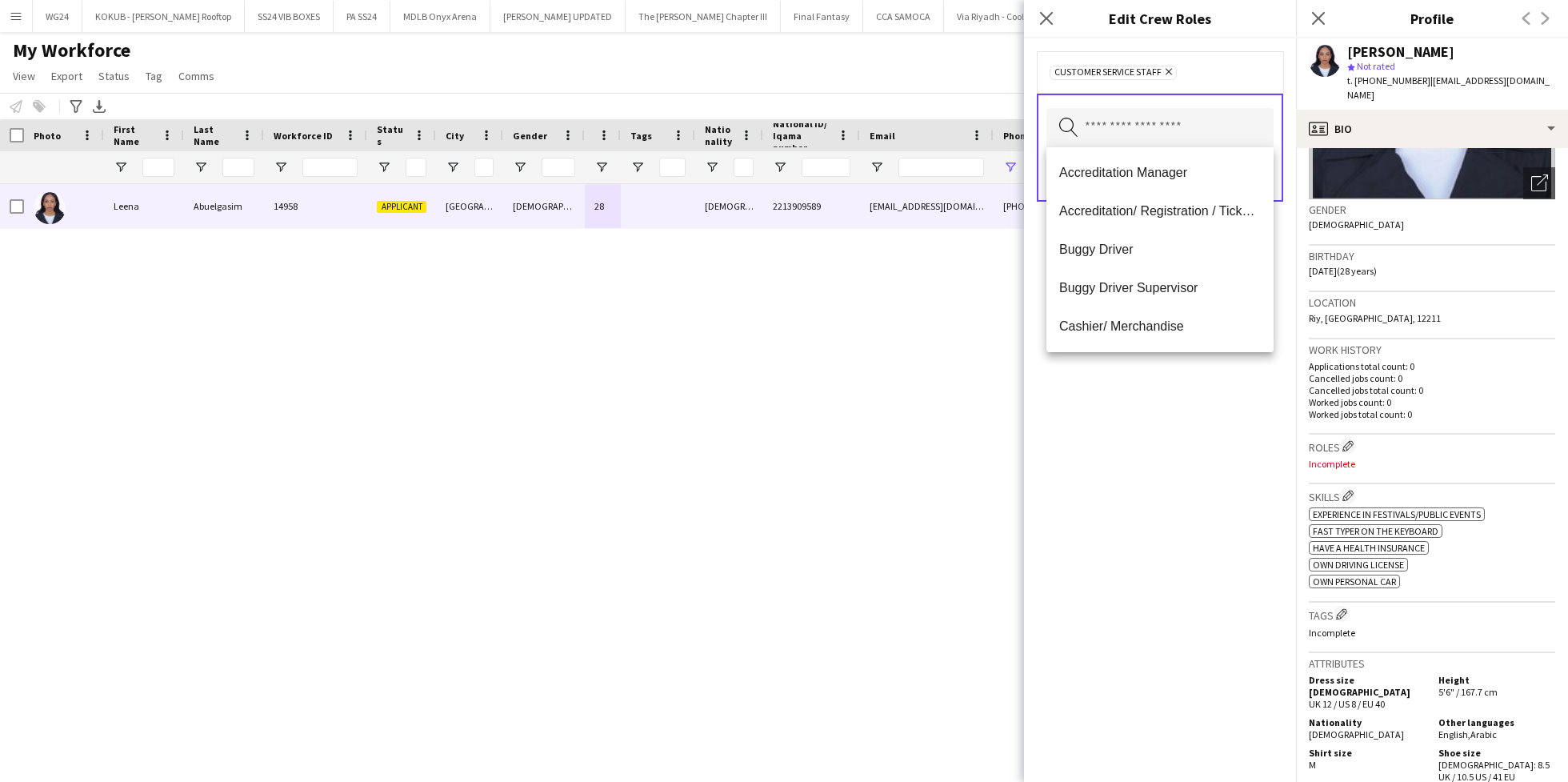
click at [1149, 472] on div "Customer Service Staff Remove Search by role type Save" at bounding box center [1160, 410] width 272 height 743
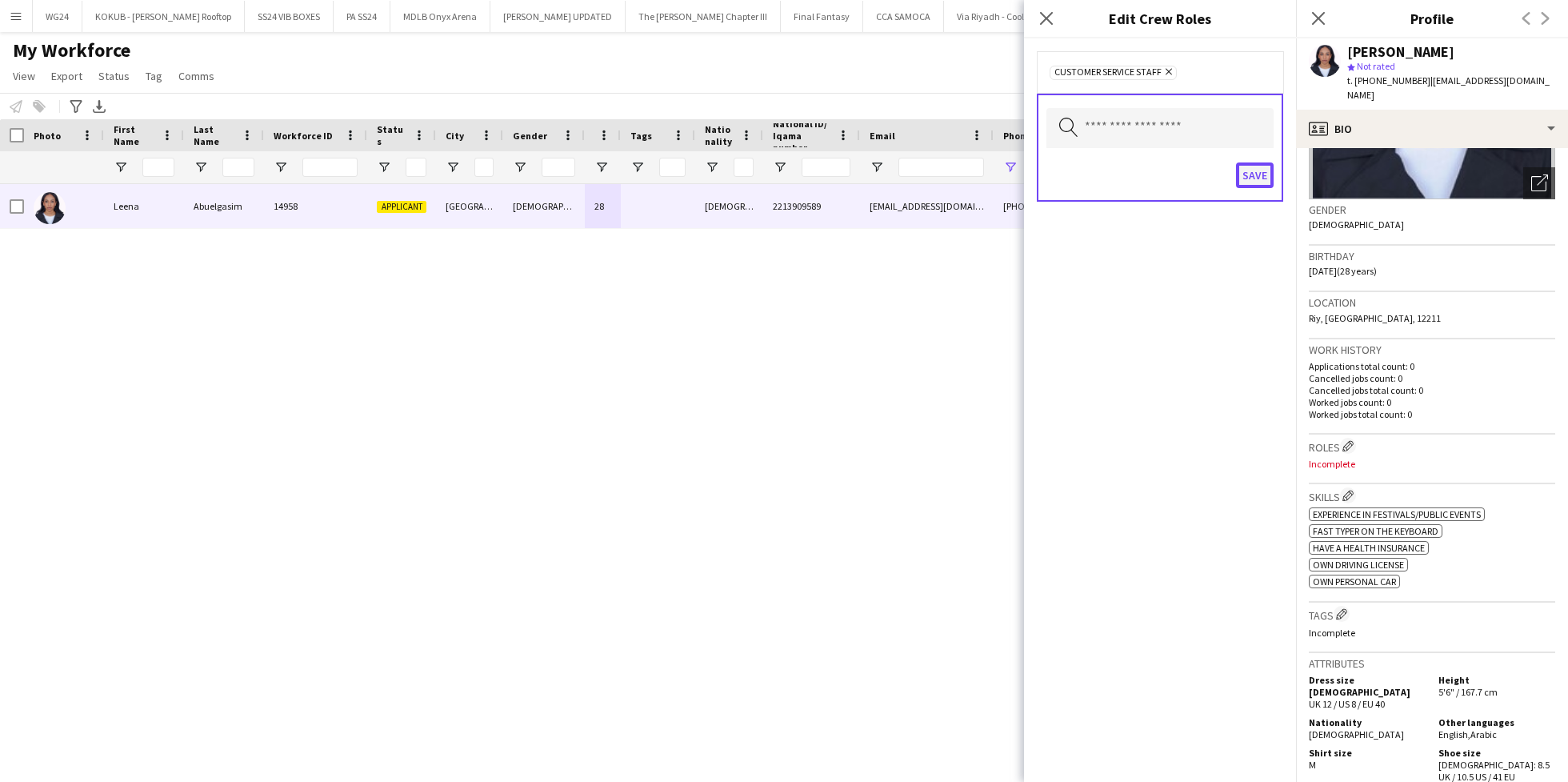
click at [1247, 181] on button "Save" at bounding box center [1254, 175] width 38 height 26
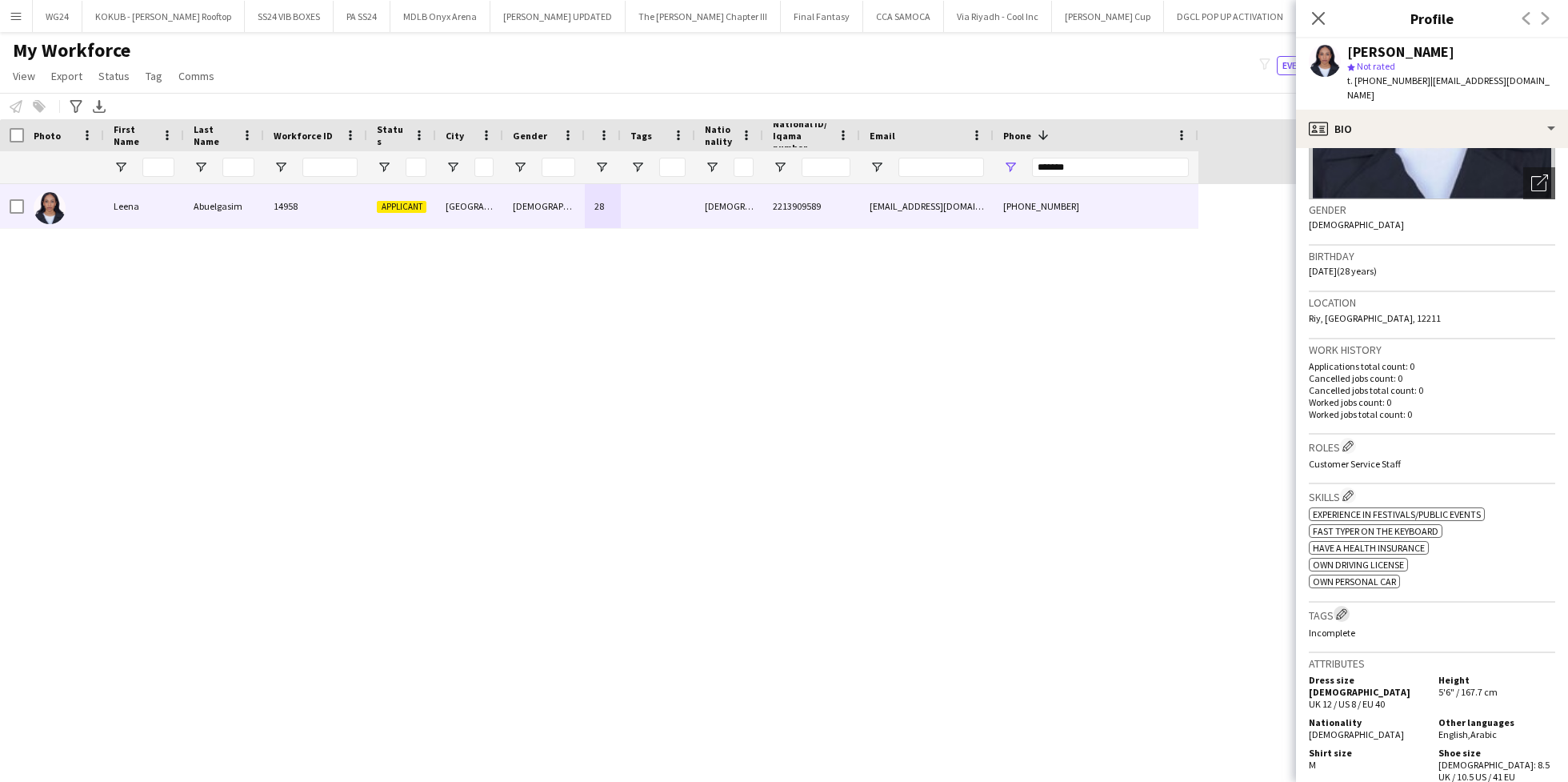
click at [1343, 608] on app-icon "Edit crew company tags" at bounding box center [1341, 614] width 11 height 11
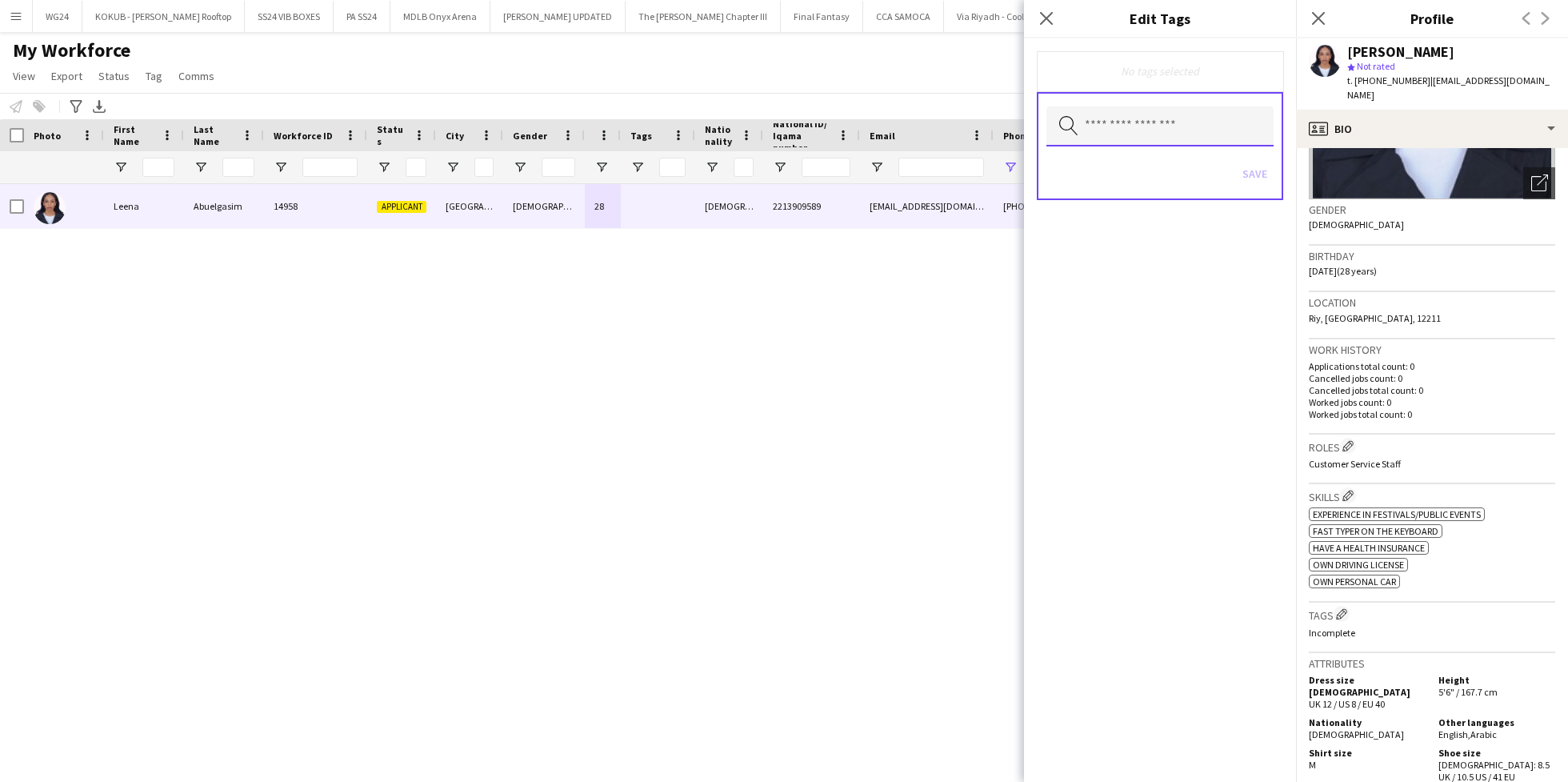
click at [1168, 133] on input "text" at bounding box center [1160, 127] width 227 height 40
type input "***"
click at [1144, 173] on span "Respect - Potential" at bounding box center [1159, 172] width 201 height 15
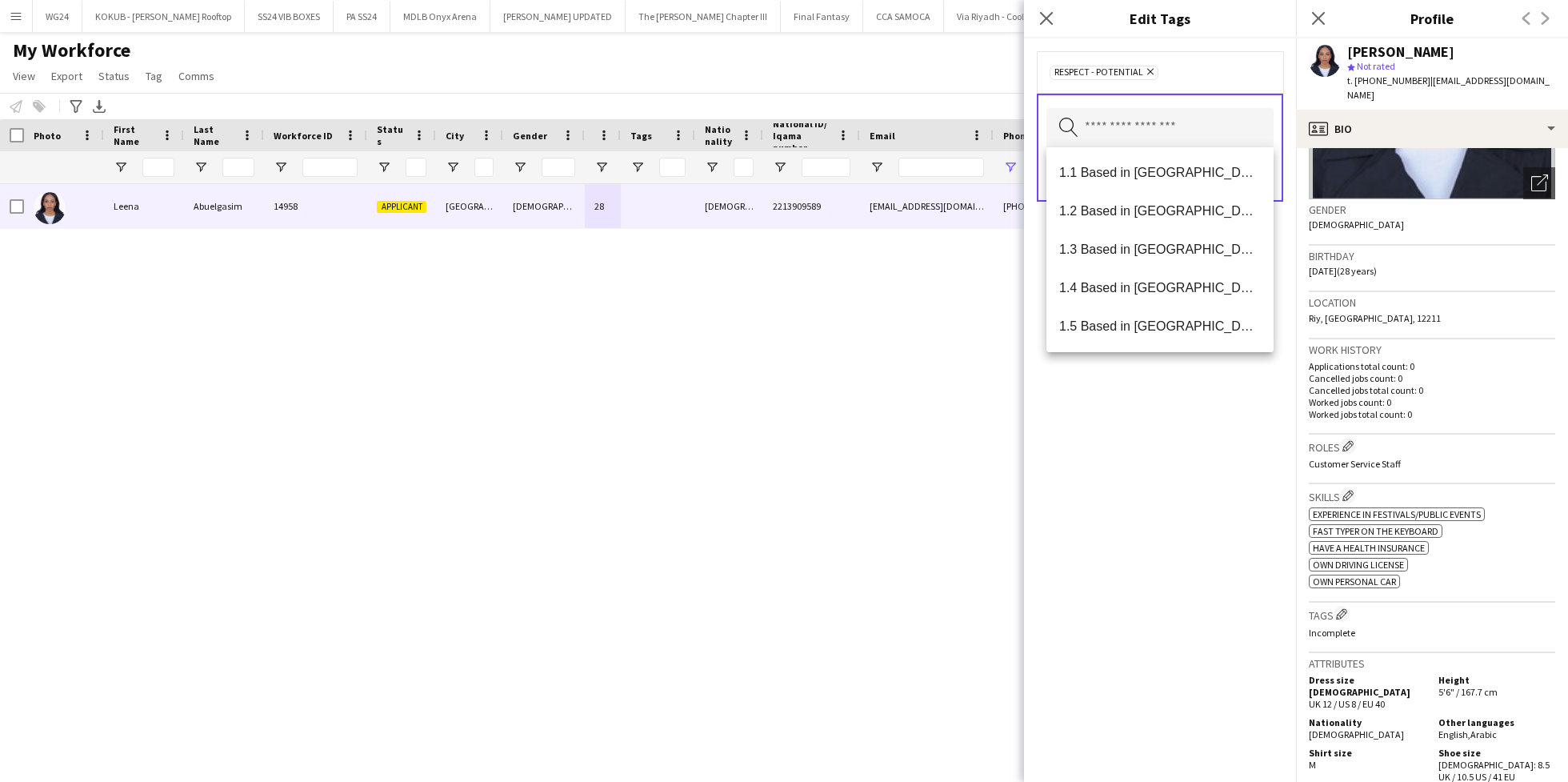
click at [1144, 173] on span "1.1 Based in [GEOGRAPHIC_DATA]" at bounding box center [1159, 172] width 201 height 15
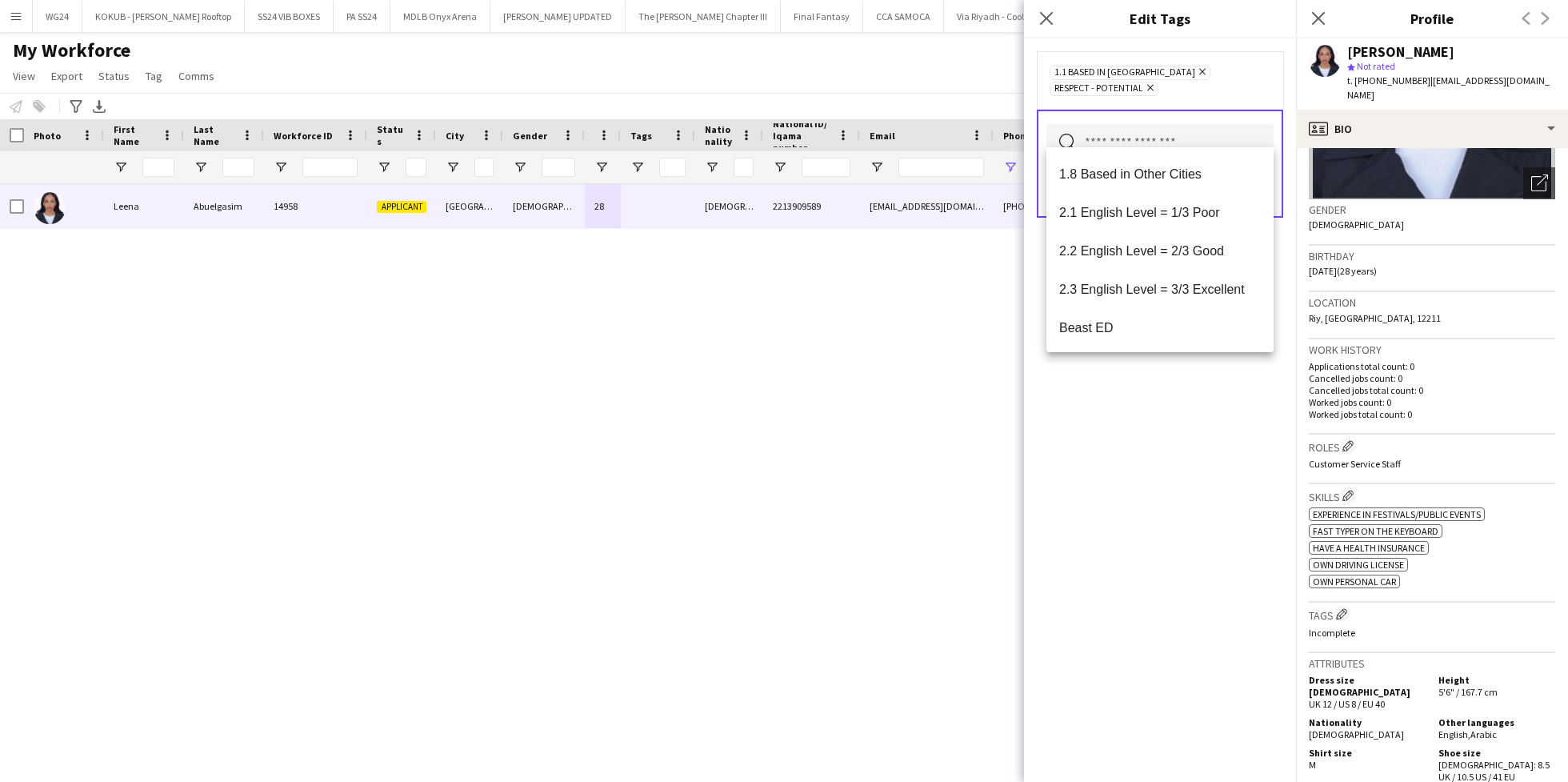
scroll to position [232, 0]
click at [1165, 284] on span "2.3 English Level = 3/3 Excellent" at bounding box center [1159, 286] width 201 height 15
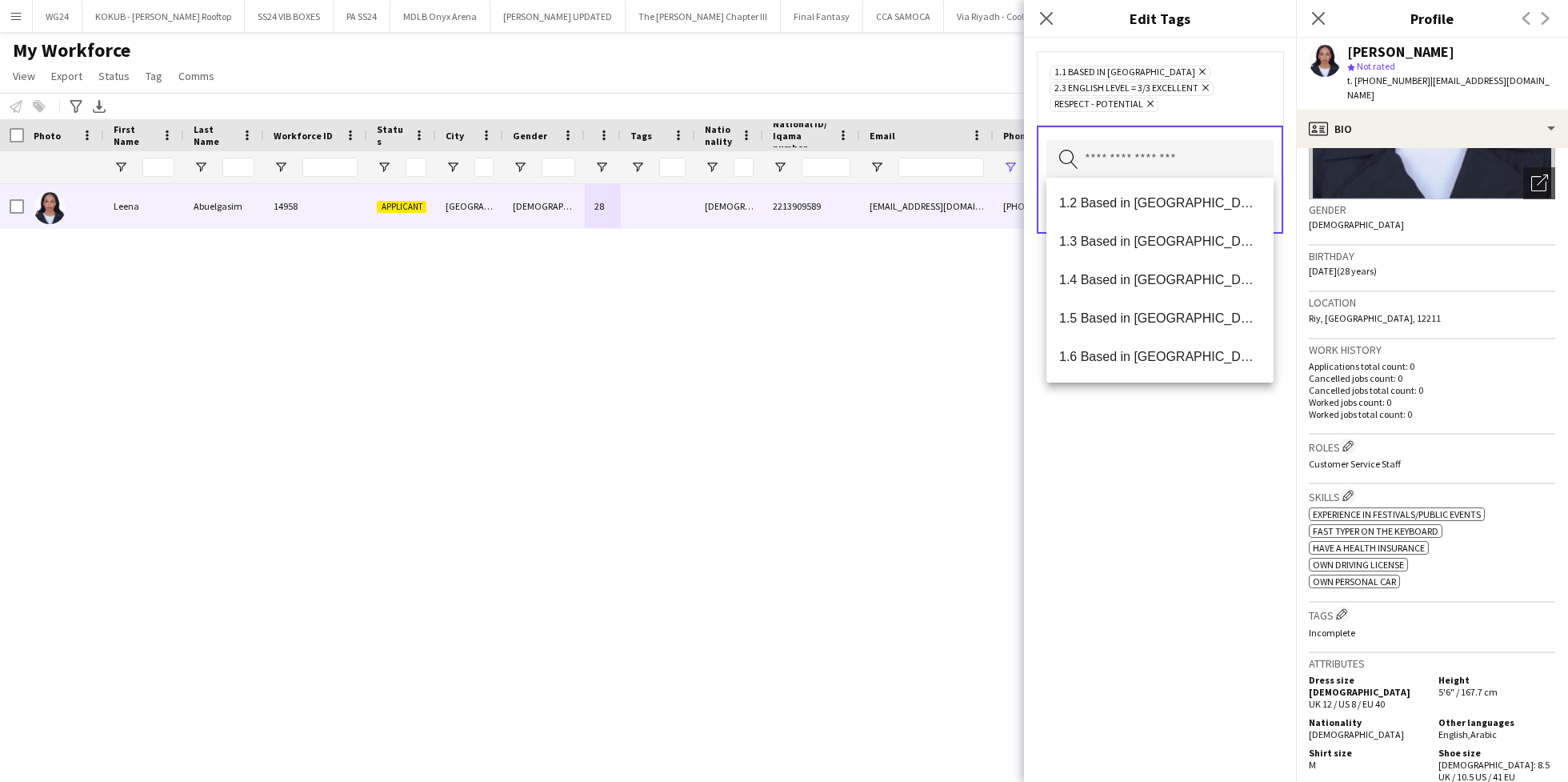
click at [1162, 481] on div "1.1 Based in [GEOGRAPHIC_DATA] Remove 2.3 English Level = 3/3 Excellent Remove …" at bounding box center [1160, 410] width 272 height 743
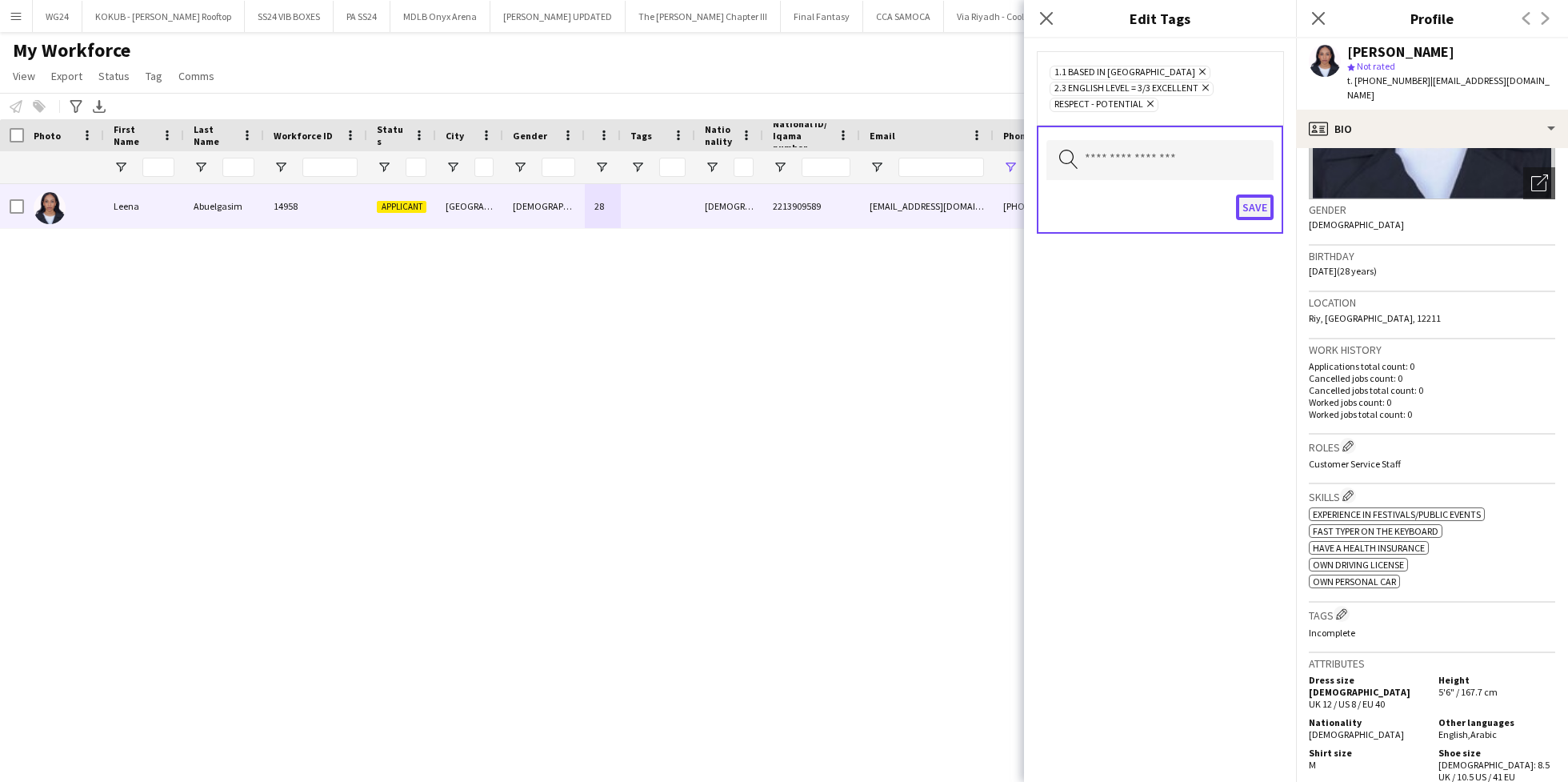
click at [1261, 205] on button "Save" at bounding box center [1254, 207] width 38 height 26
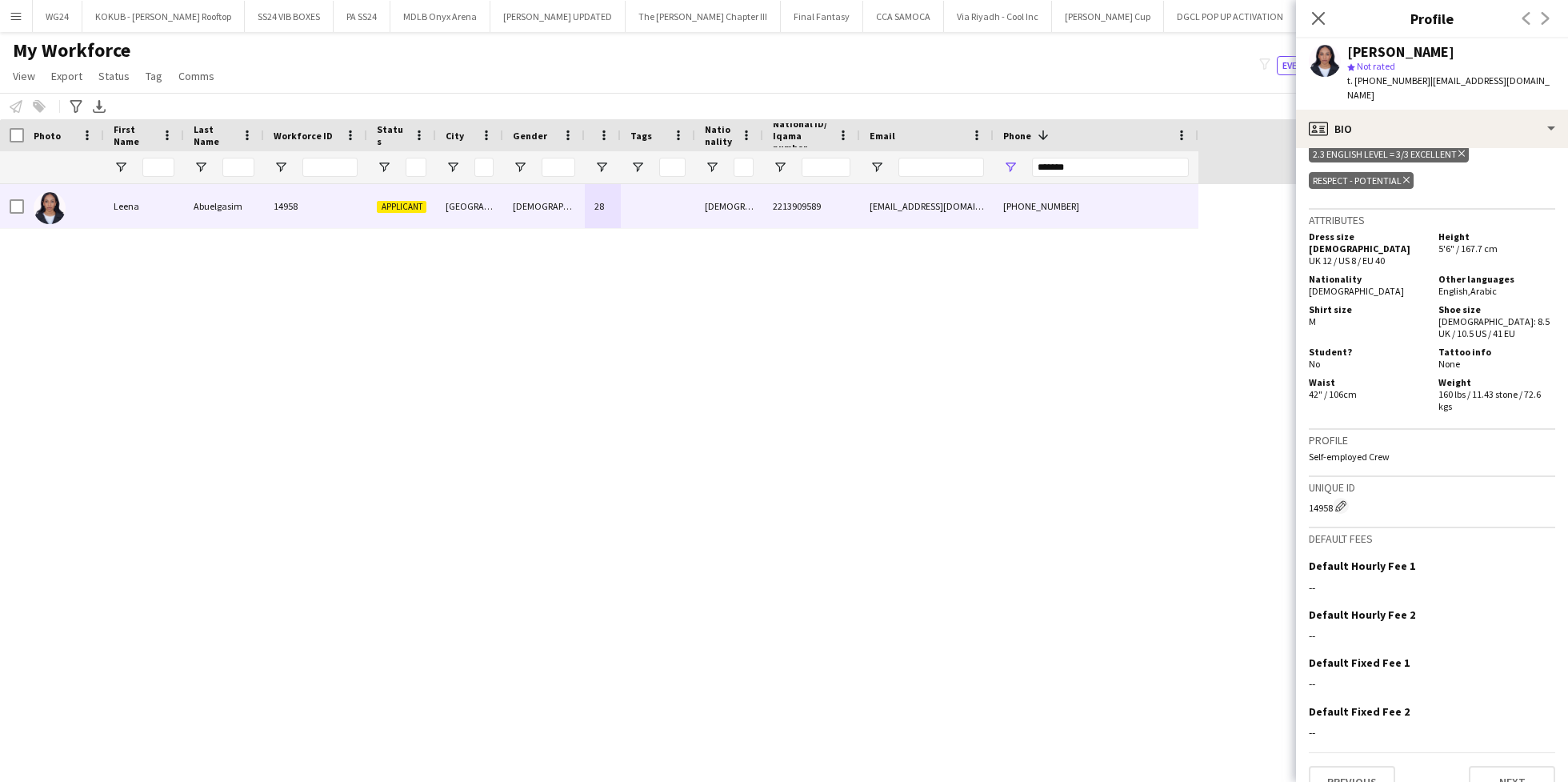
scroll to position [0, 0]
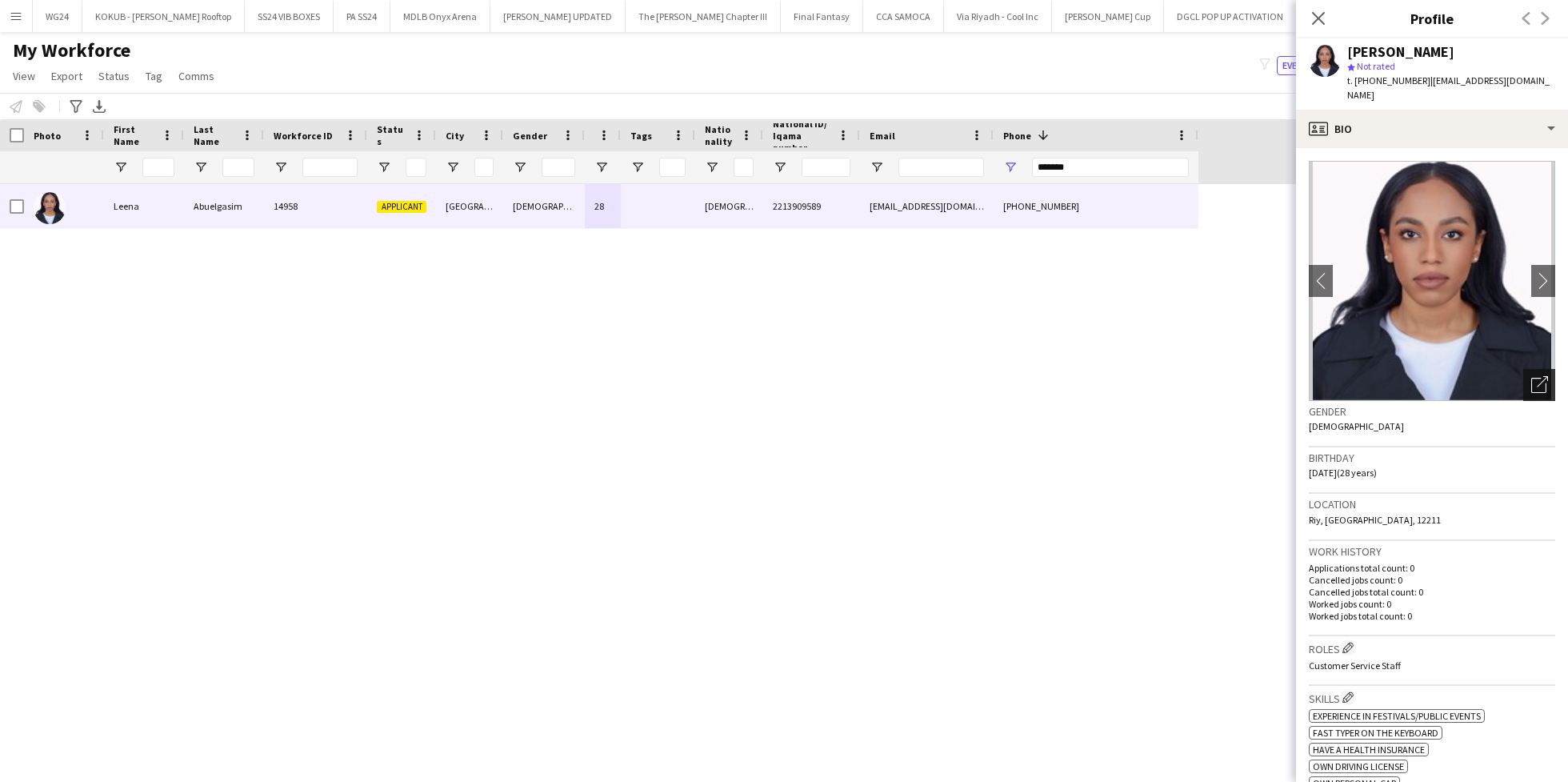
click at [1531, 376] on icon "Open photos pop-in" at bounding box center [1540, 385] width 17 height 17
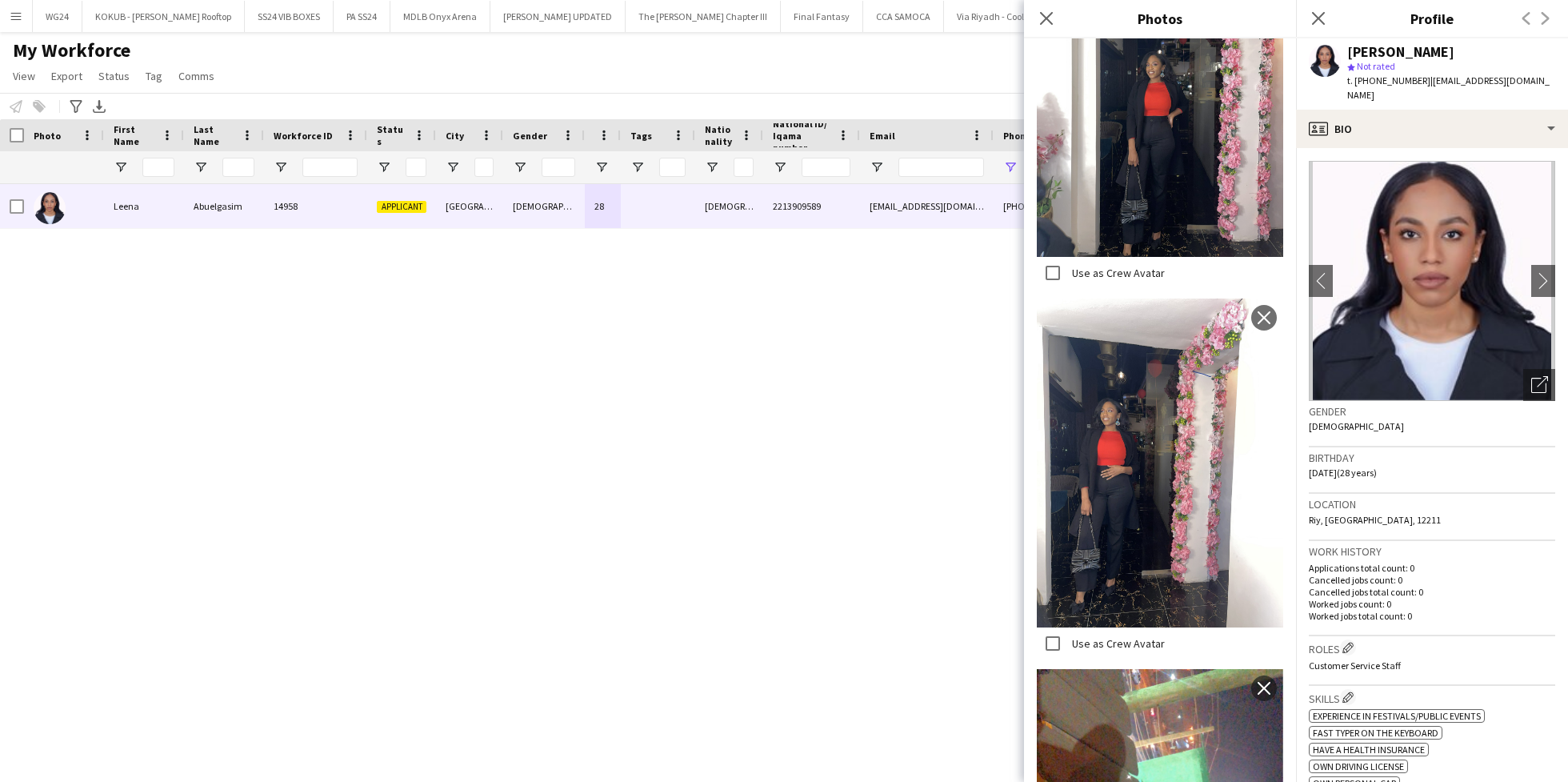
scroll to position [1902, 0]
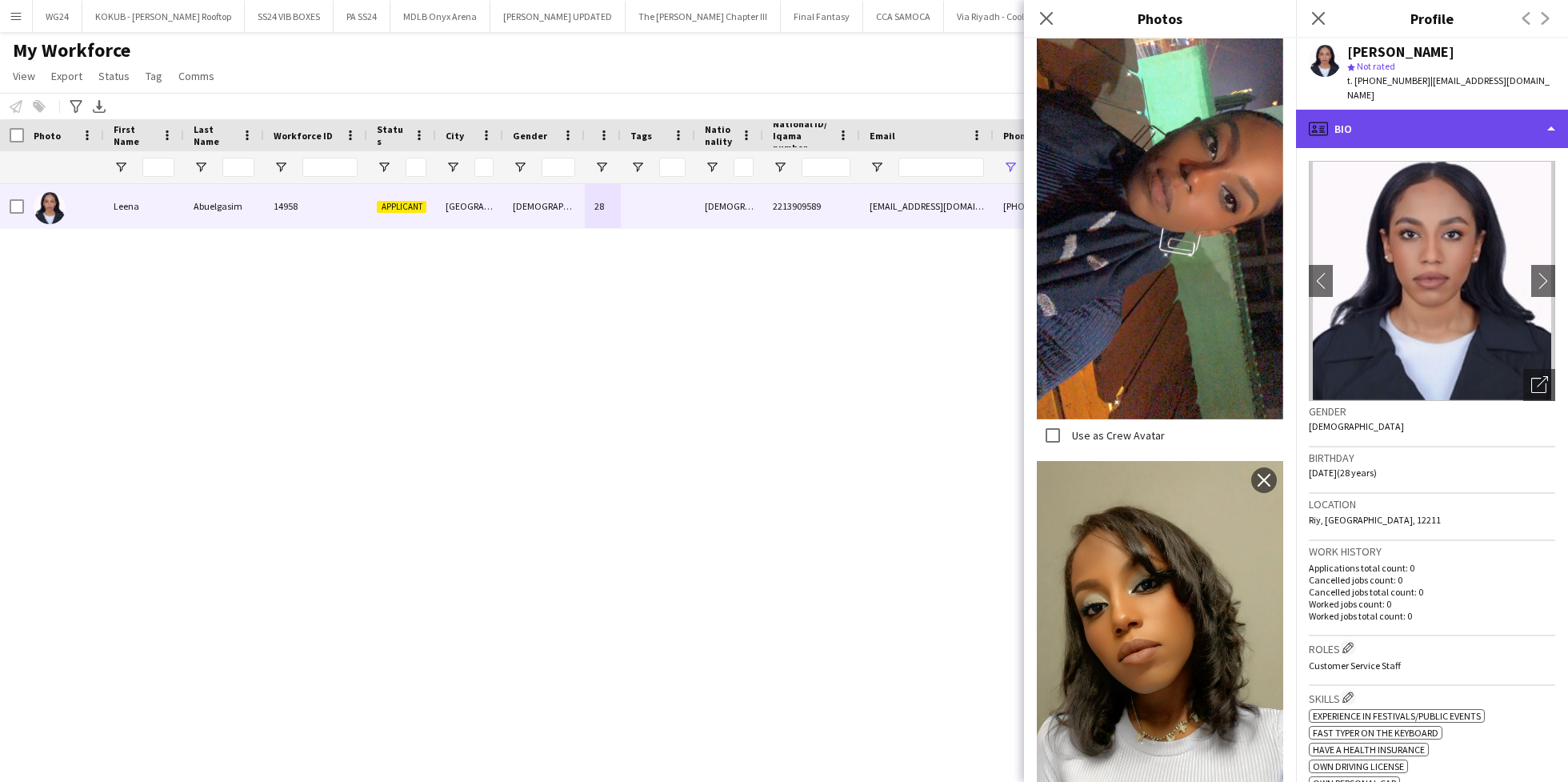
click at [1429, 110] on div "profile Bio" at bounding box center [1432, 129] width 272 height 39
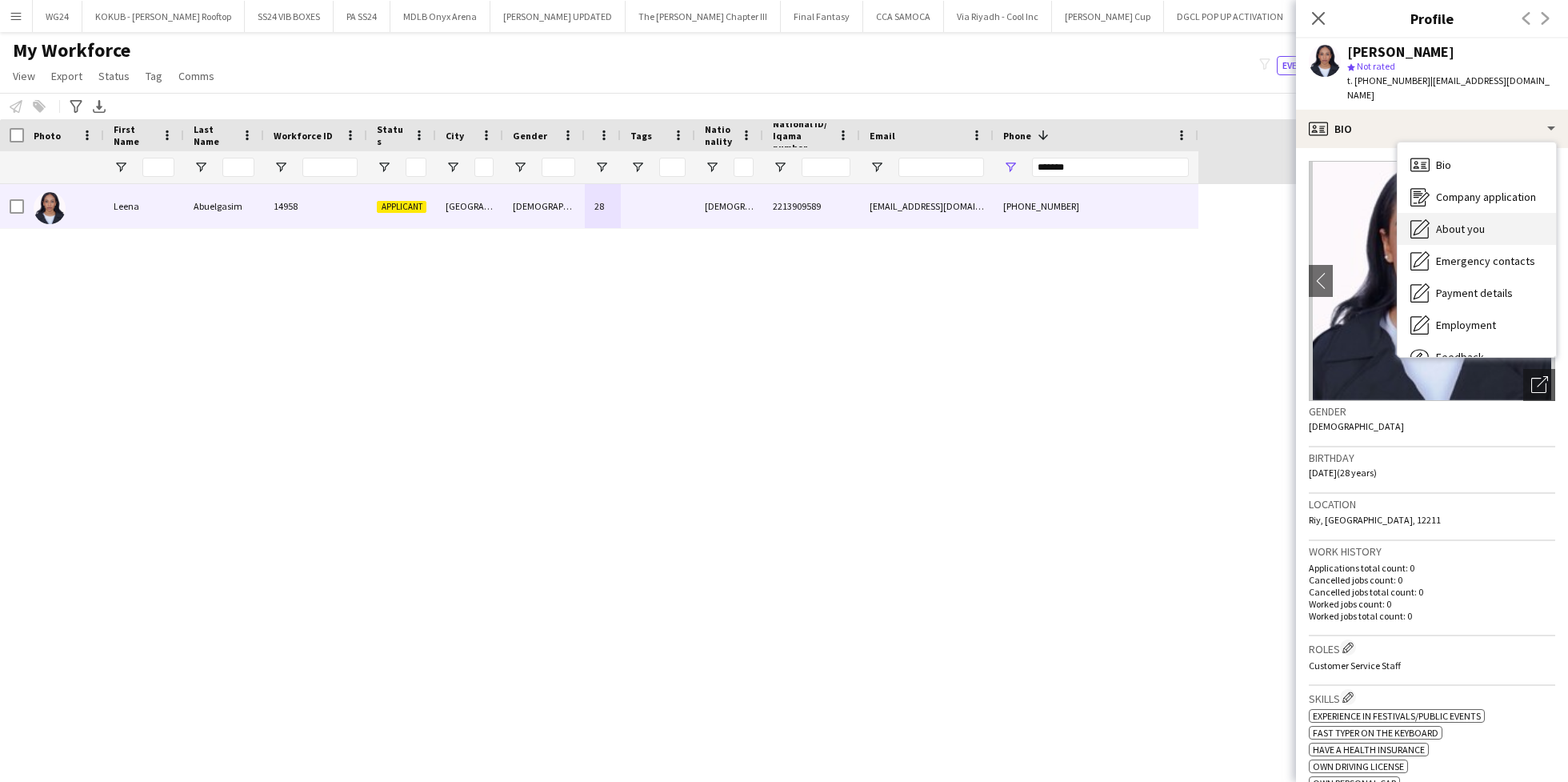
click at [1454, 221] on span "About you" at bounding box center [1460, 228] width 49 height 14
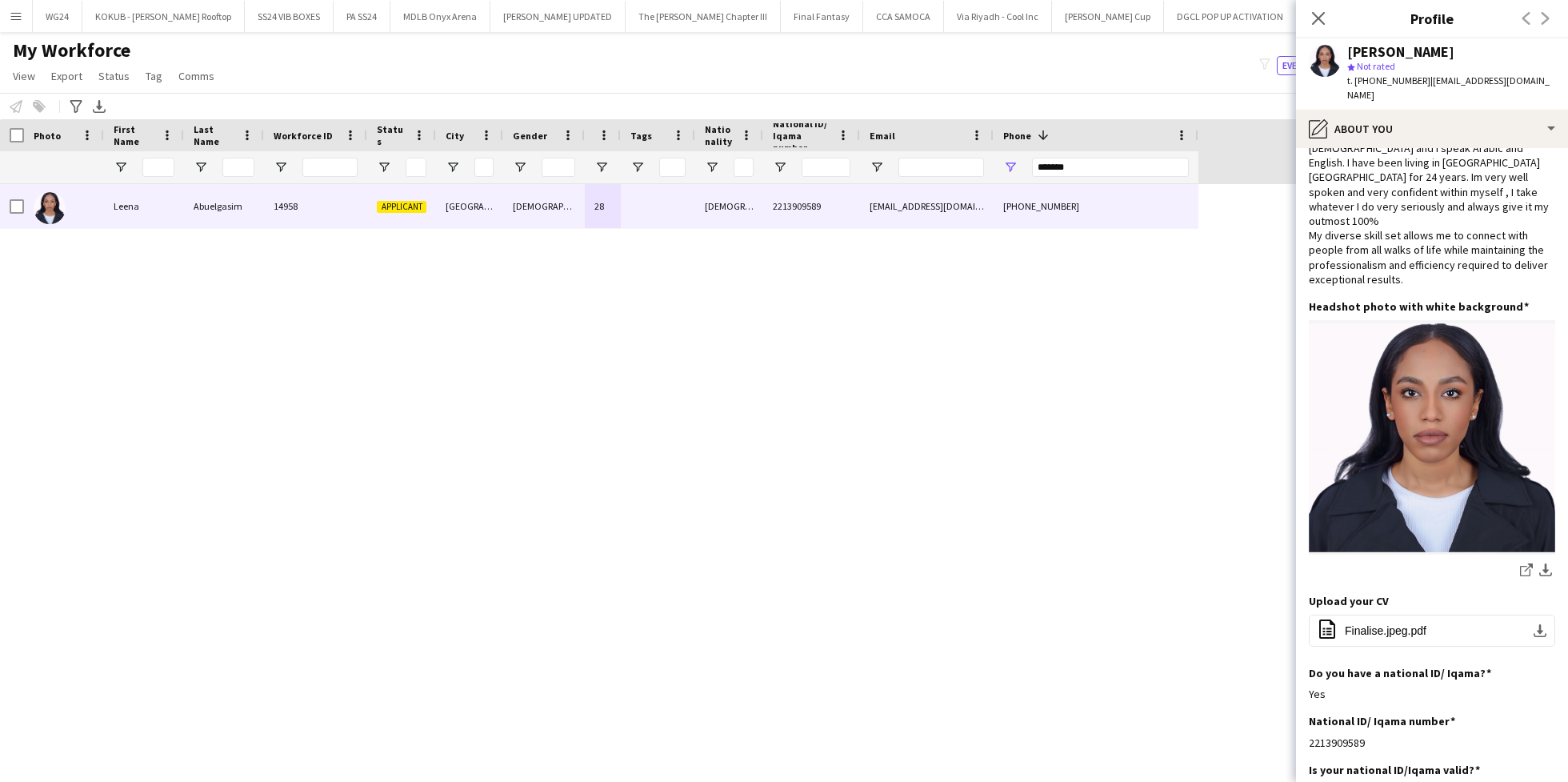
scroll to position [0, 0]
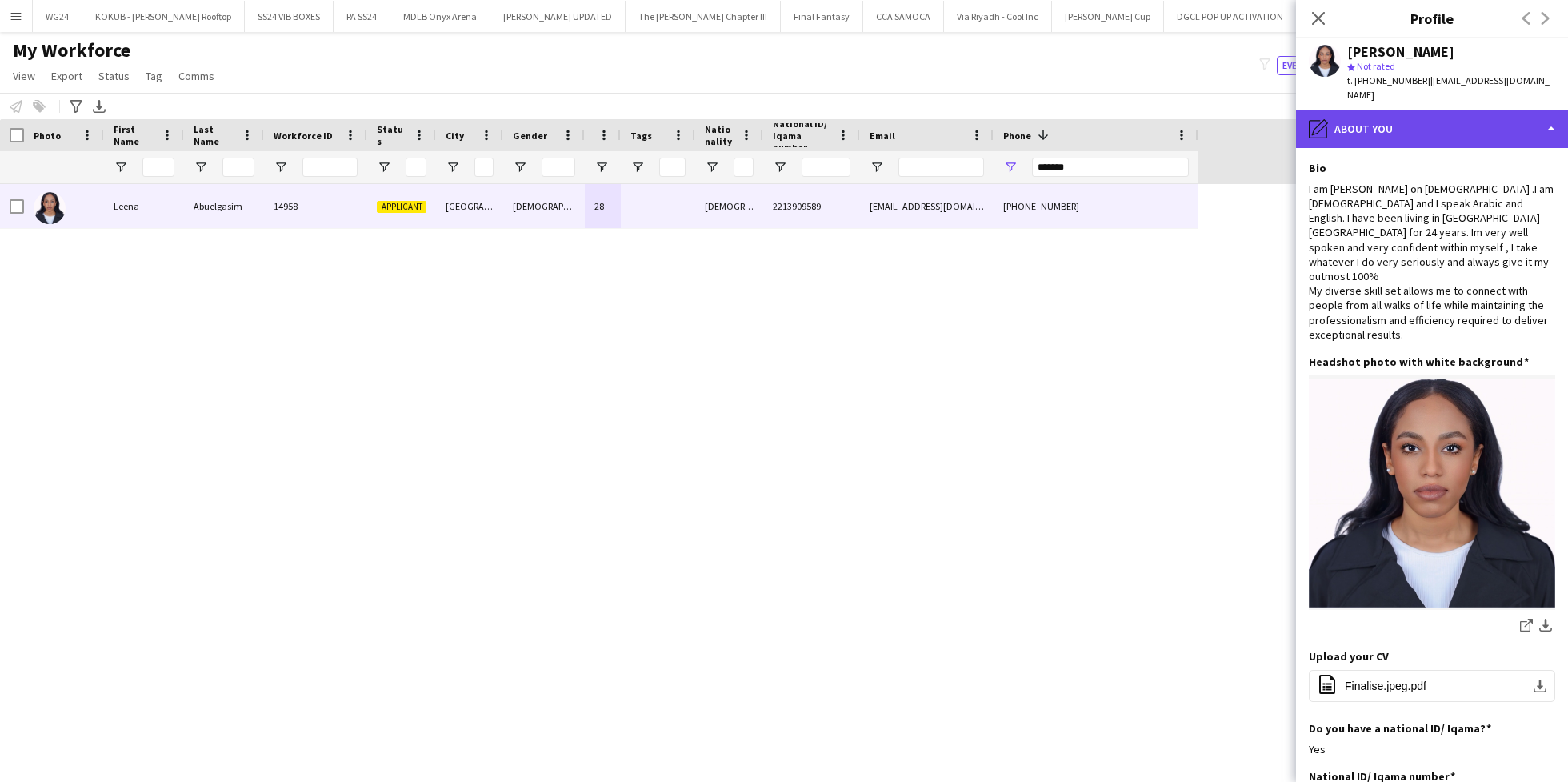
click at [1387, 120] on div "pencil4 About you" at bounding box center [1432, 129] width 272 height 39
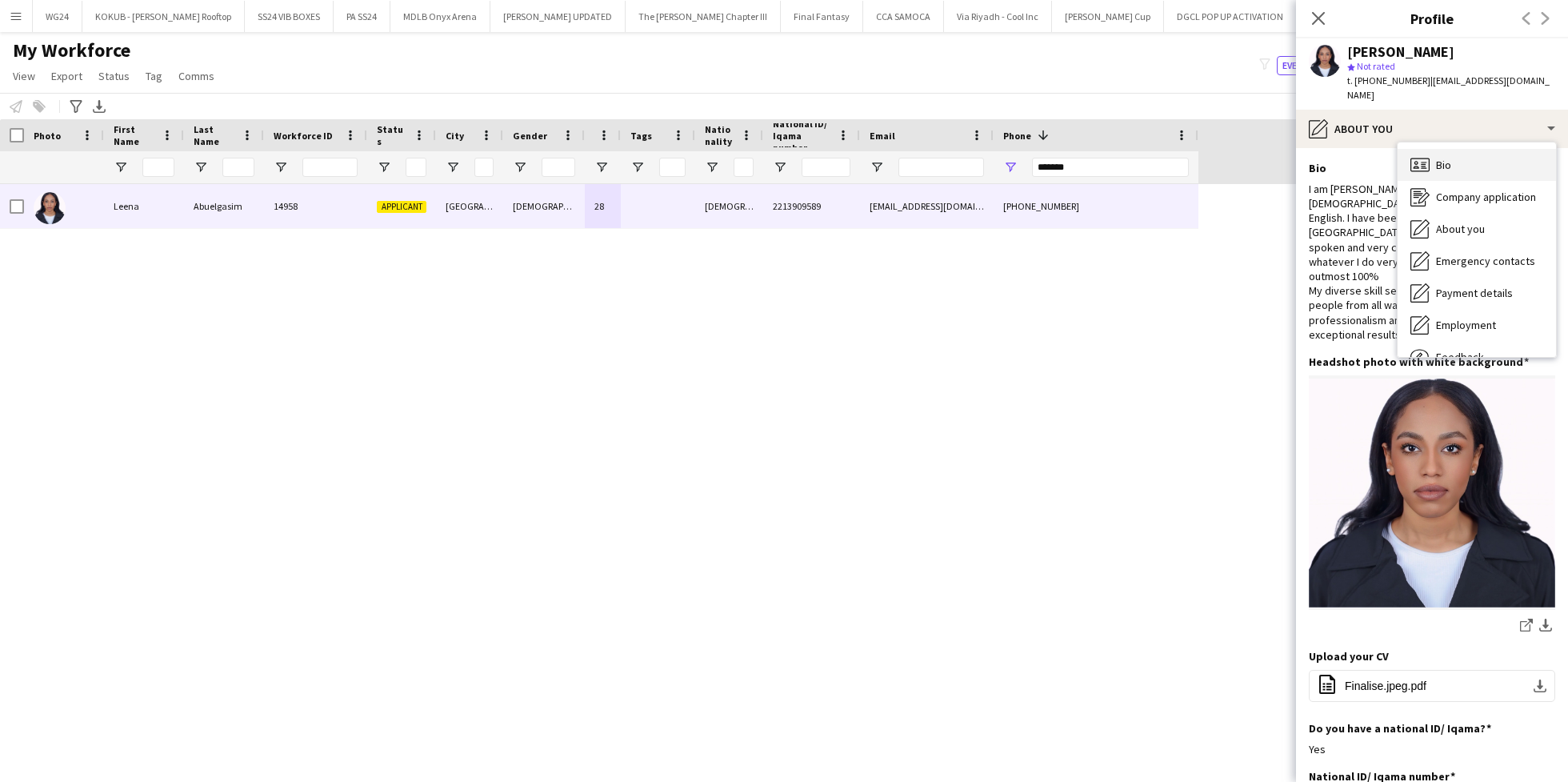
click at [1428, 161] on div "Bio Bio" at bounding box center [1476, 165] width 159 height 32
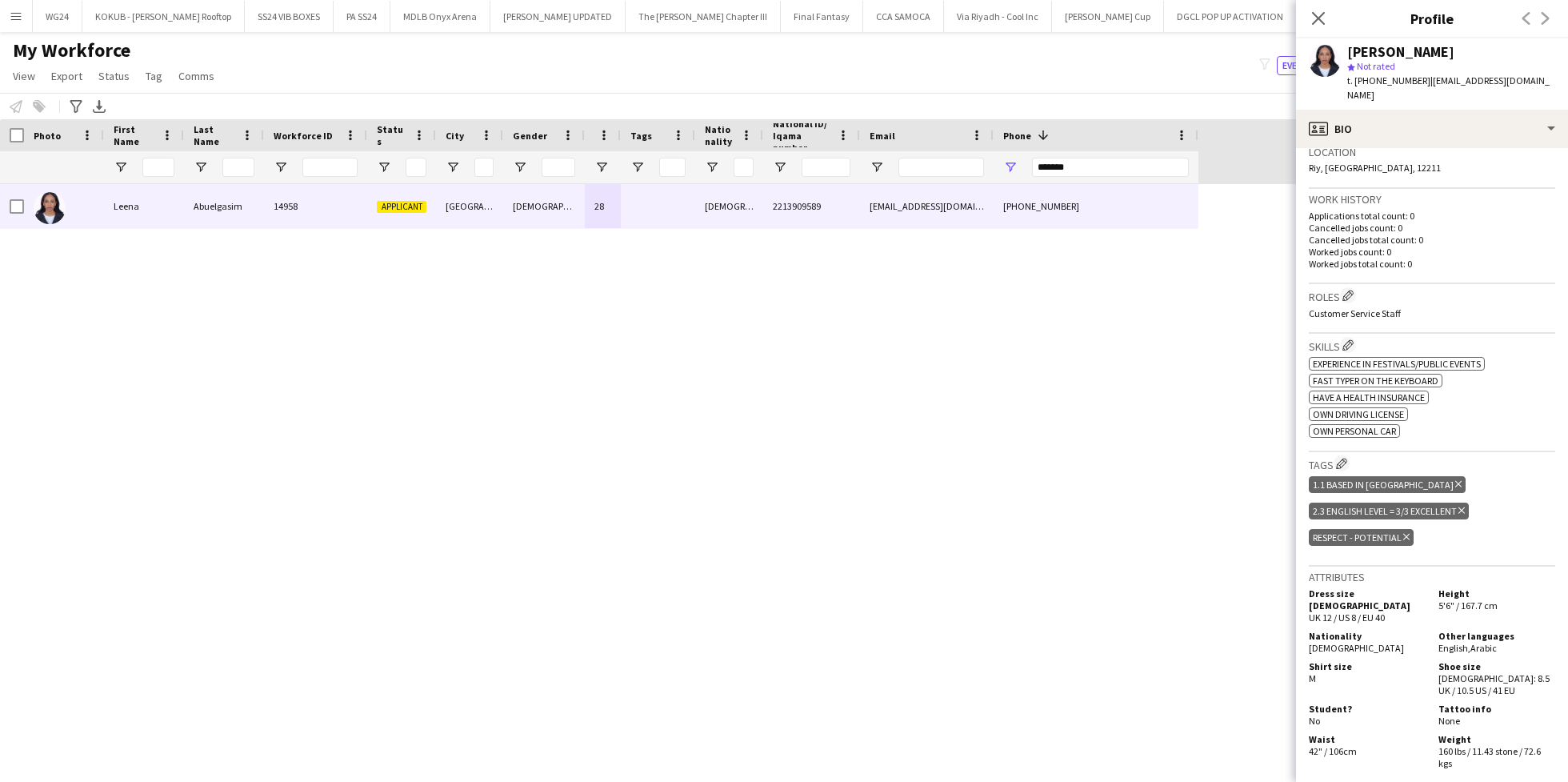
scroll to position [353, 0]
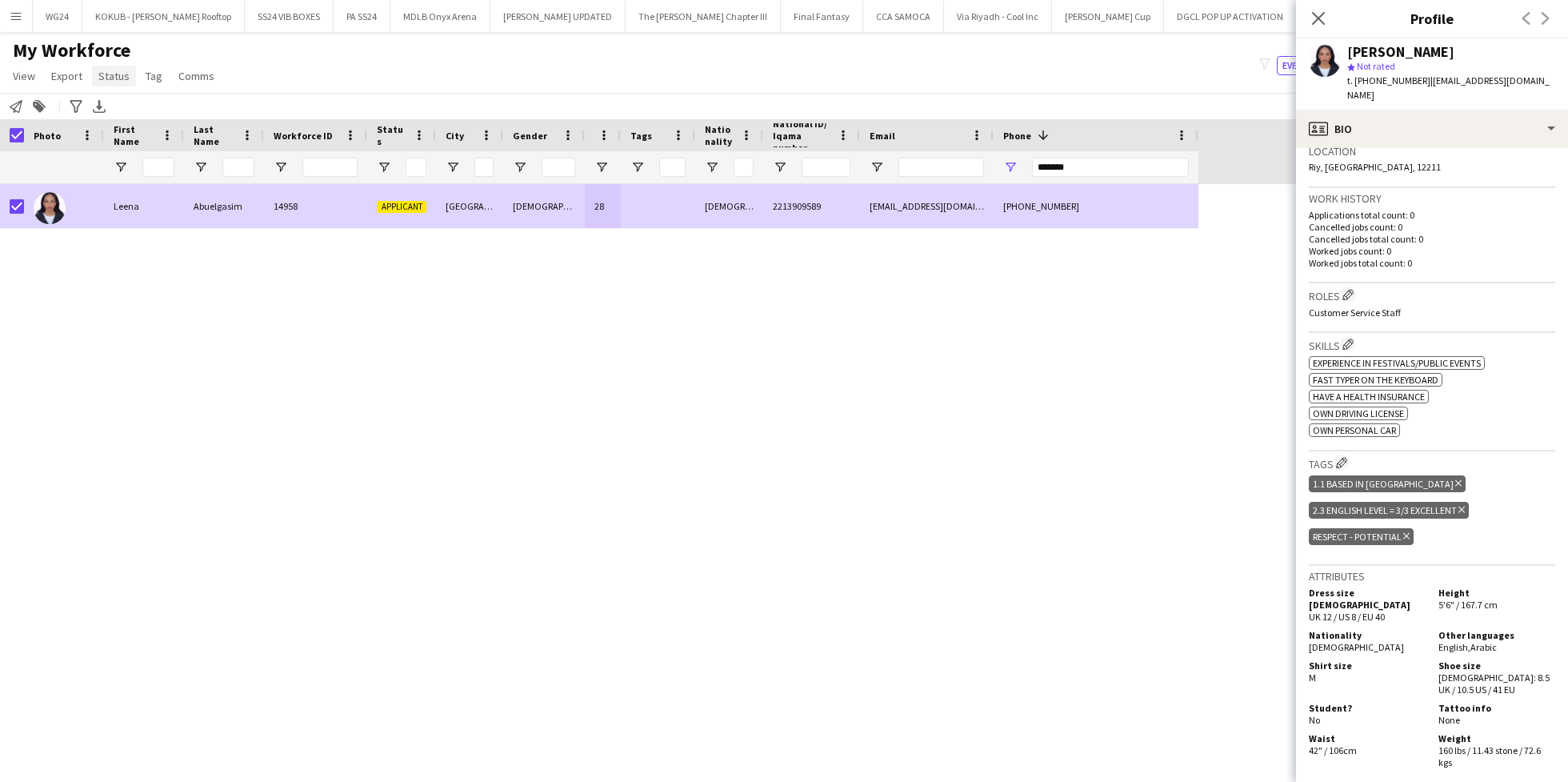
click at [104, 79] on span "Status" at bounding box center [113, 76] width 31 height 14
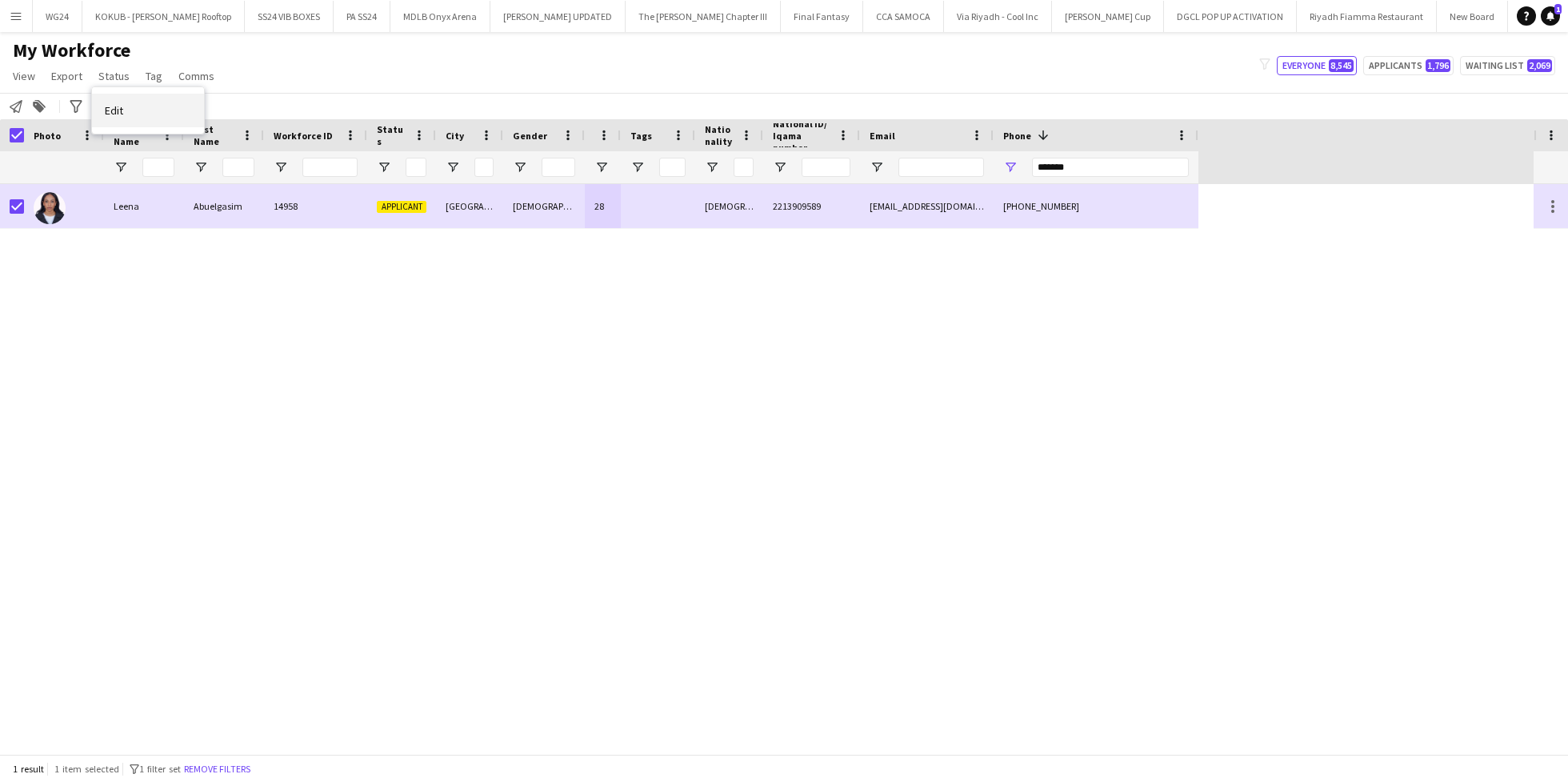
click at [139, 113] on link "Edit" at bounding box center [147, 111] width 112 height 34
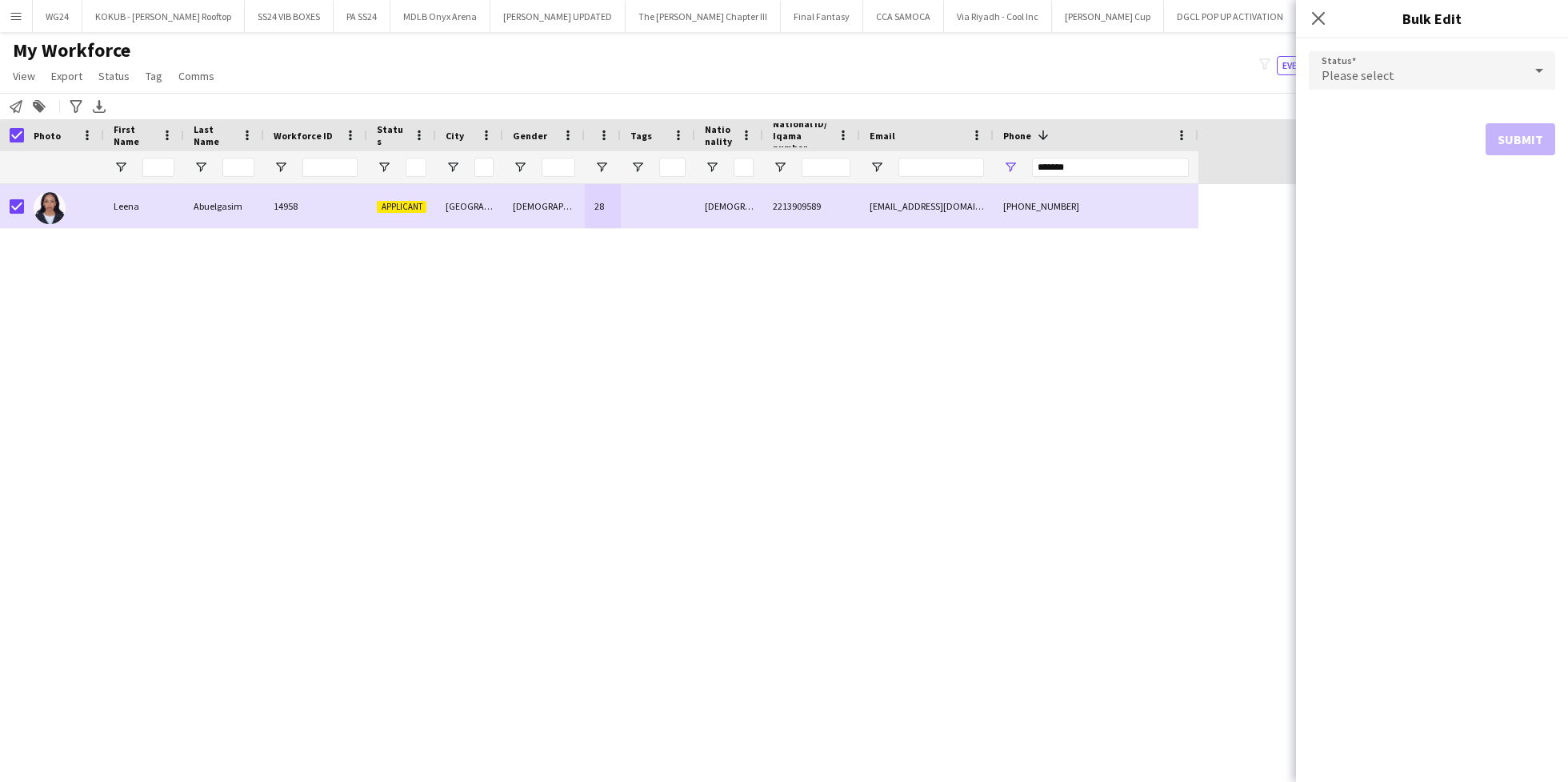
click at [1449, 62] on div "Please select" at bounding box center [1415, 70] width 215 height 39
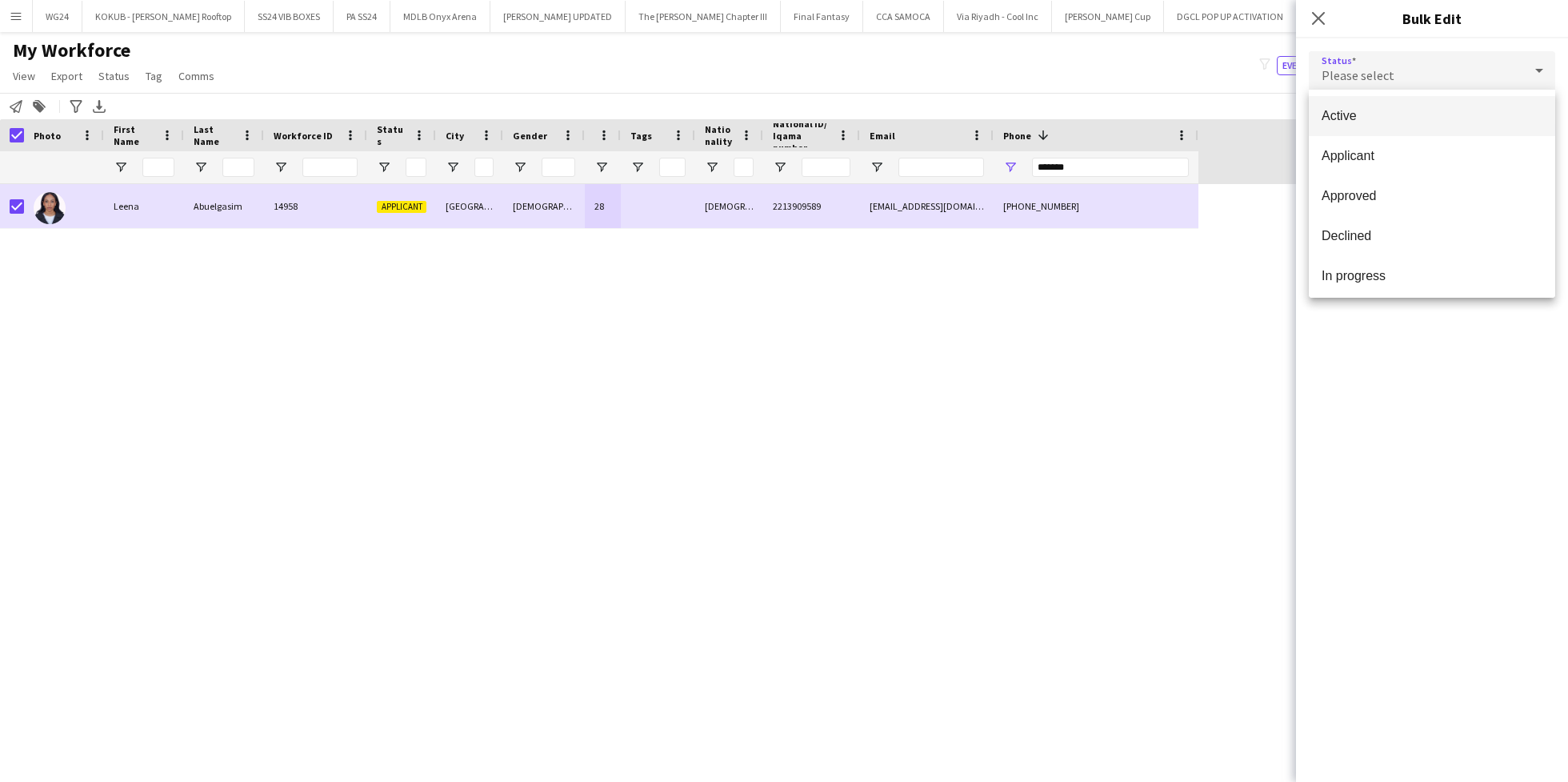
click at [1432, 121] on span "Active" at bounding box center [1432, 115] width 221 height 15
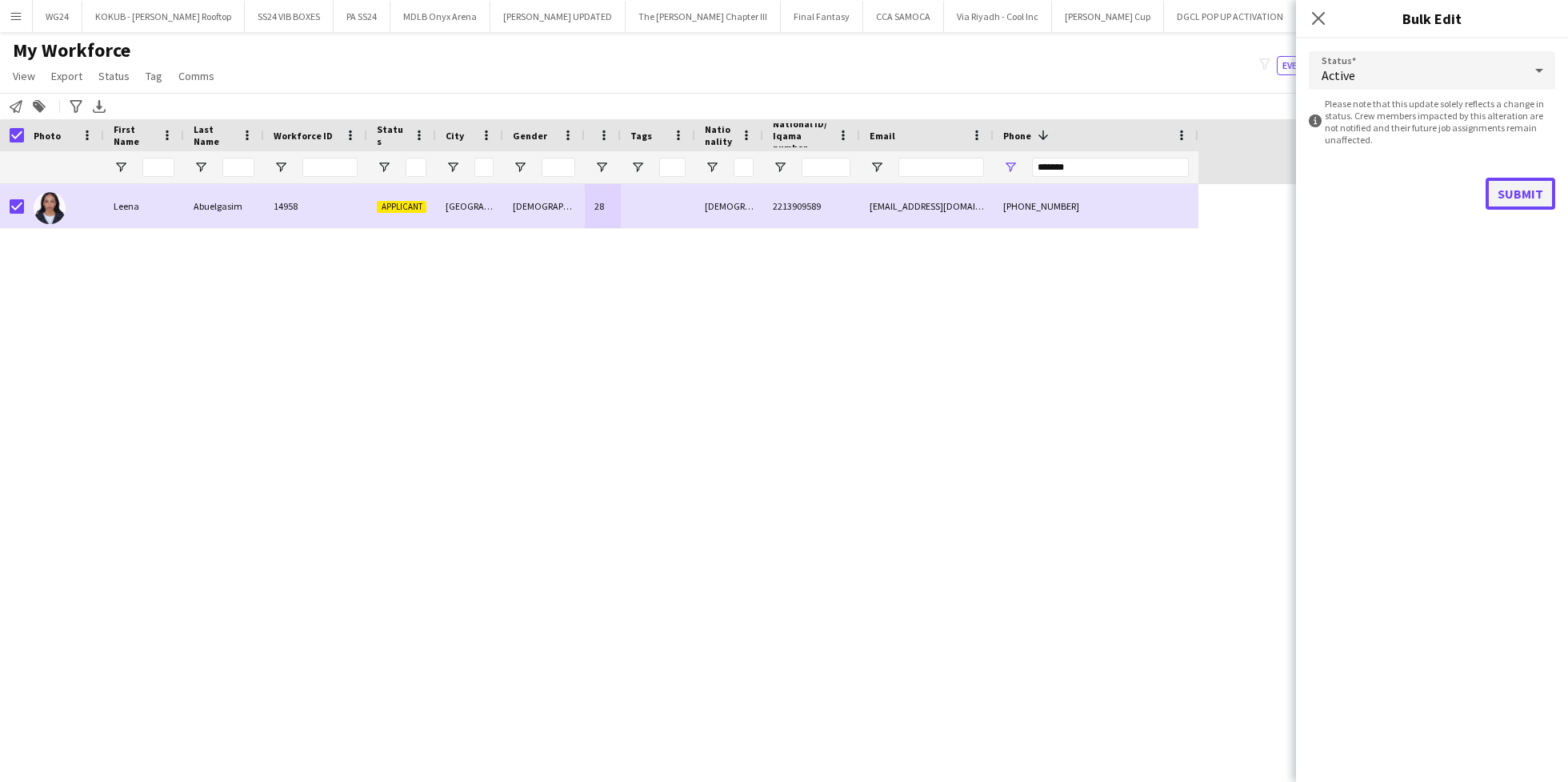
click at [1513, 200] on button "Submit" at bounding box center [1520, 194] width 70 height 32
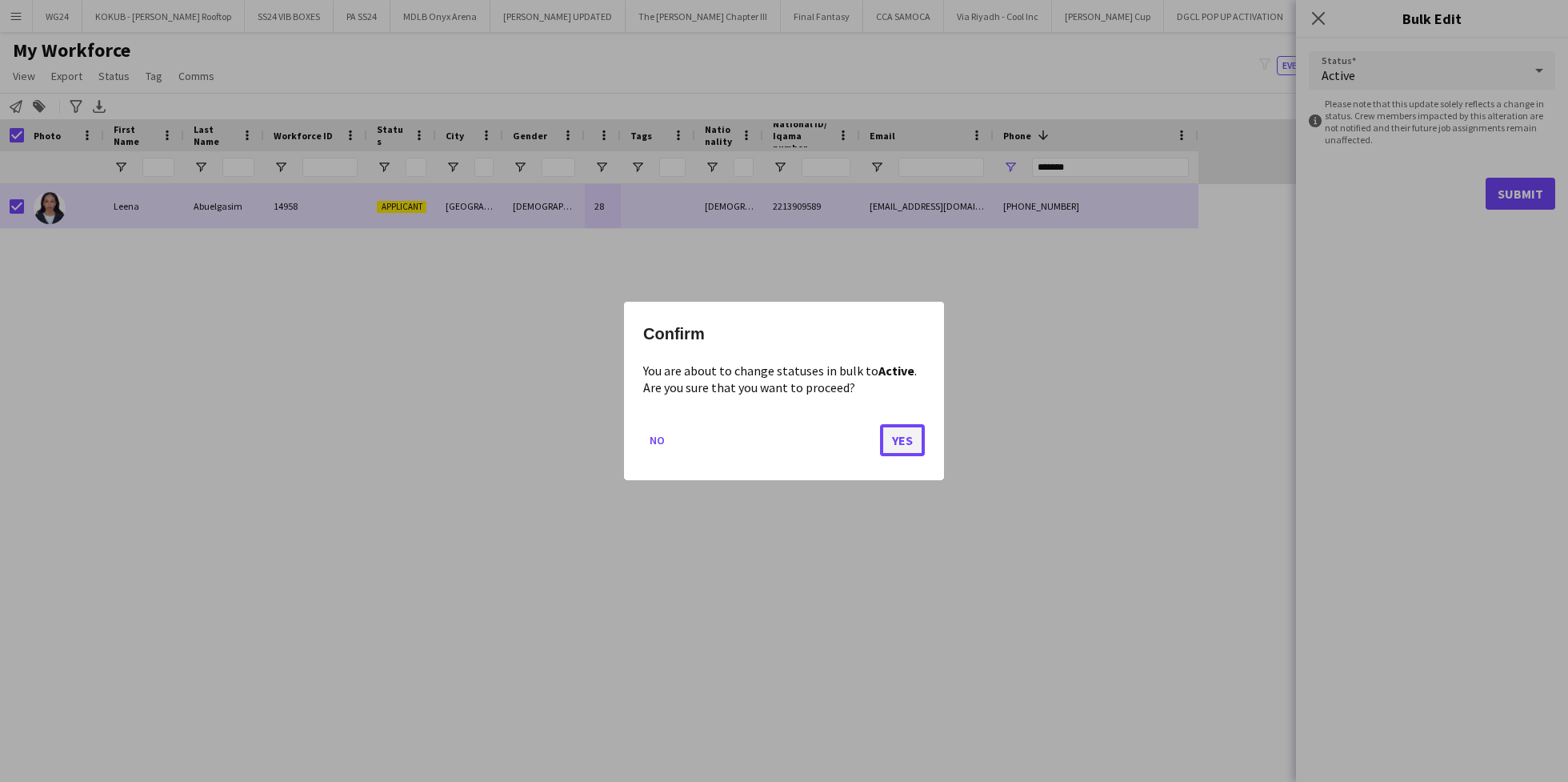
click at [885, 444] on button "Yes" at bounding box center [902, 441] width 44 height 32
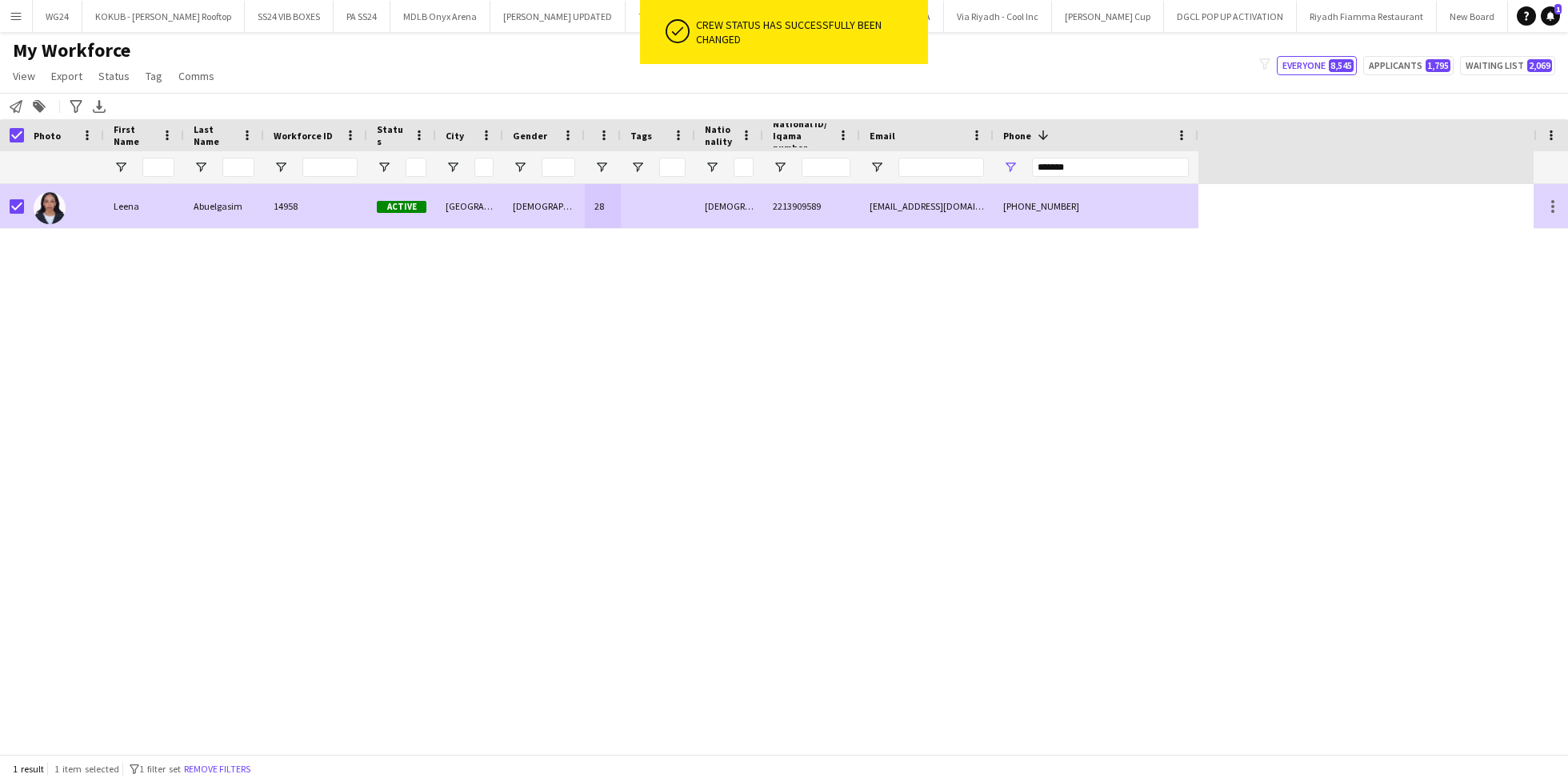
click at [700, 202] on div "[DEMOGRAPHIC_DATA]" at bounding box center [729, 206] width 68 height 44
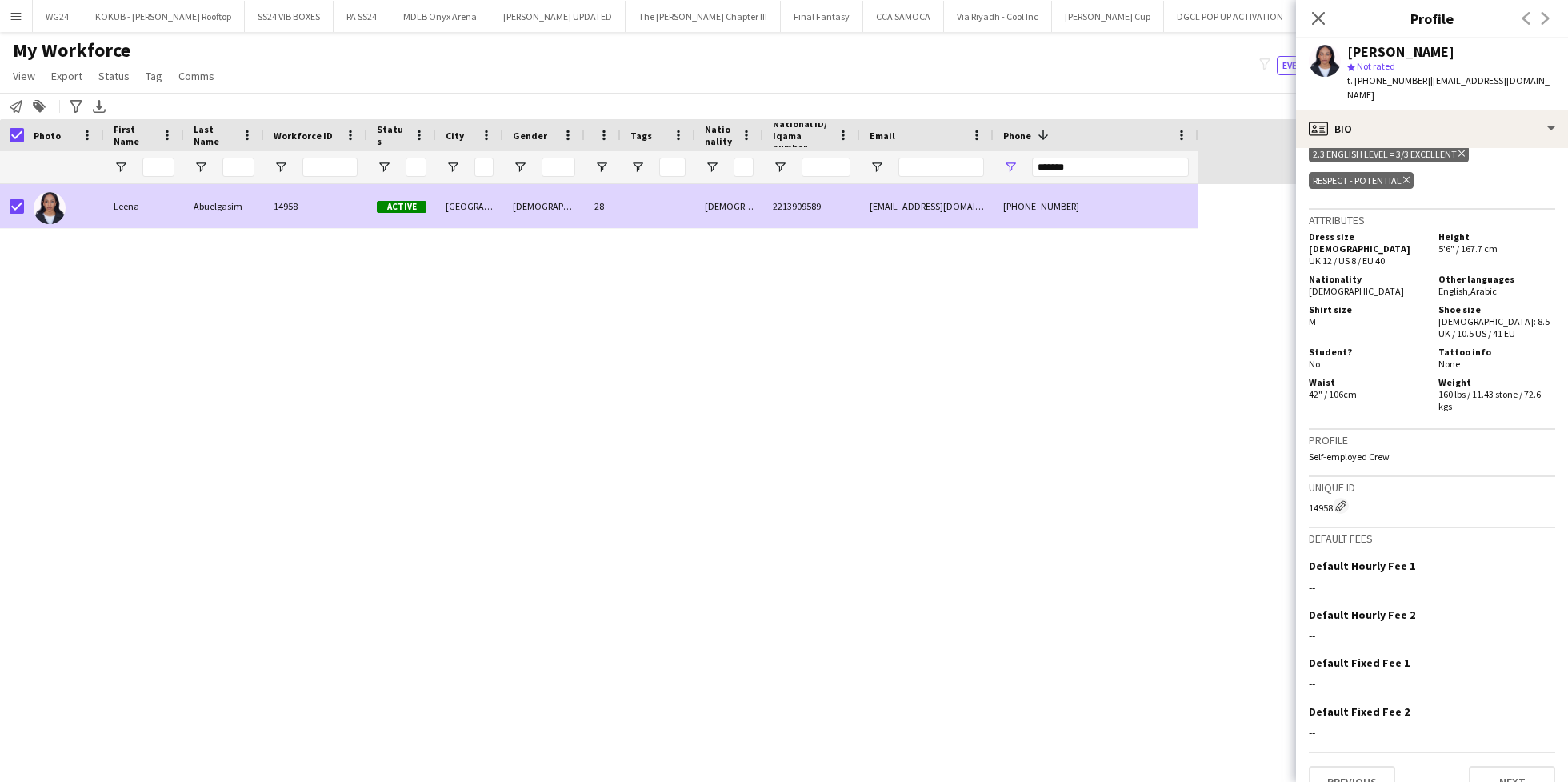
scroll to position [0, 0]
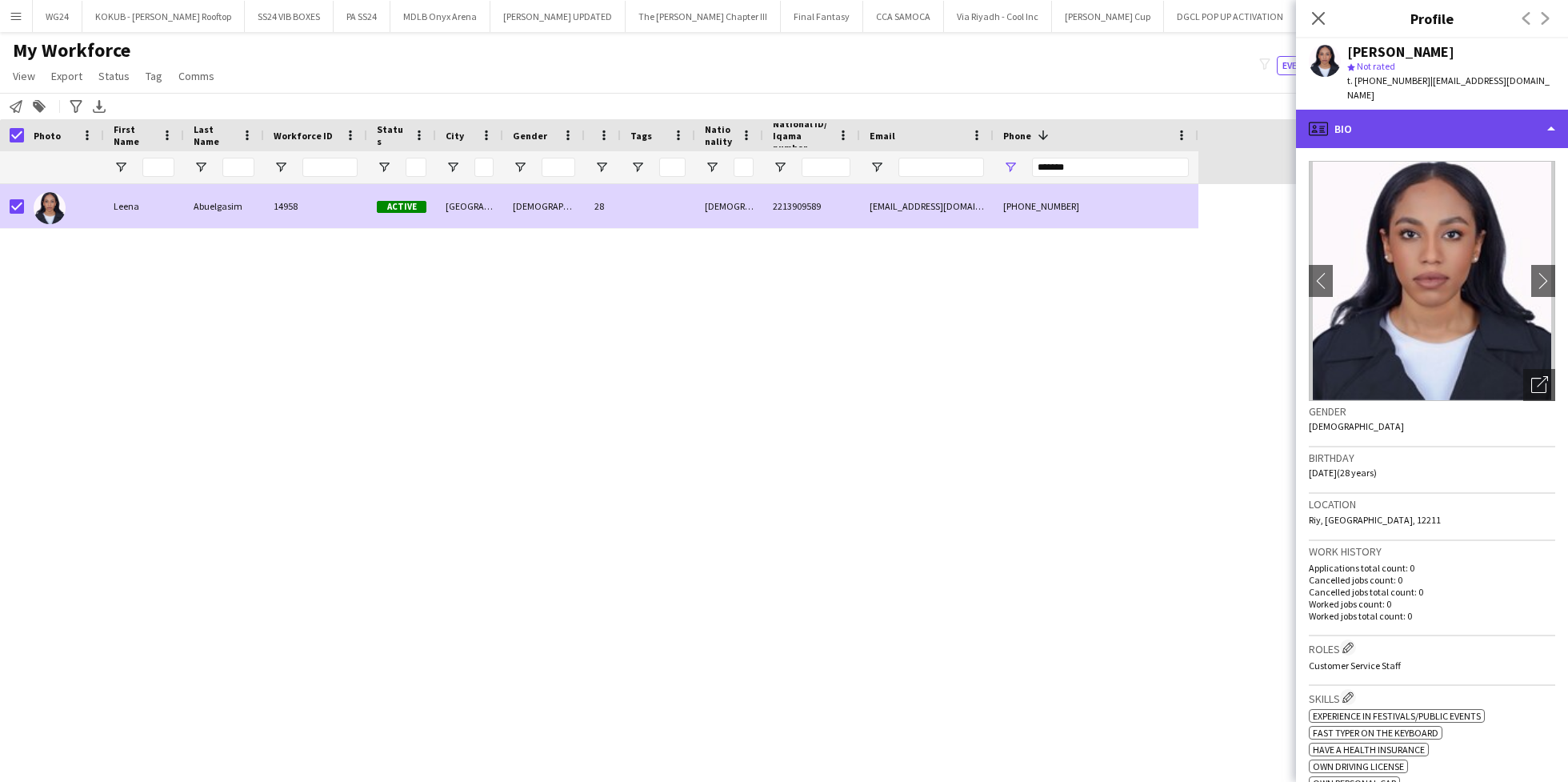
click at [1442, 112] on div "profile Bio" at bounding box center [1432, 129] width 272 height 39
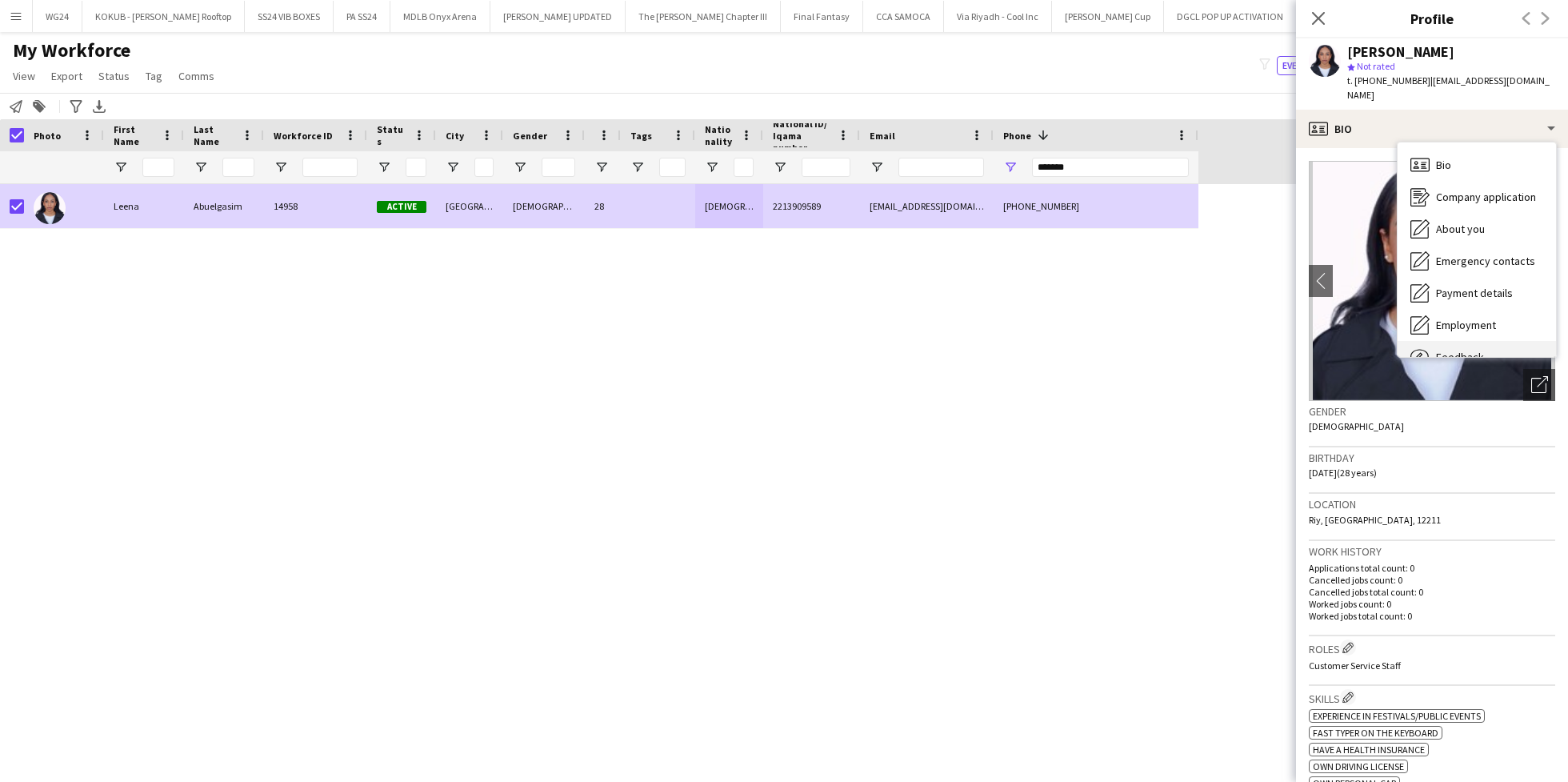
click at [1476, 350] on span "Feedback" at bounding box center [1459, 356] width 48 height 14
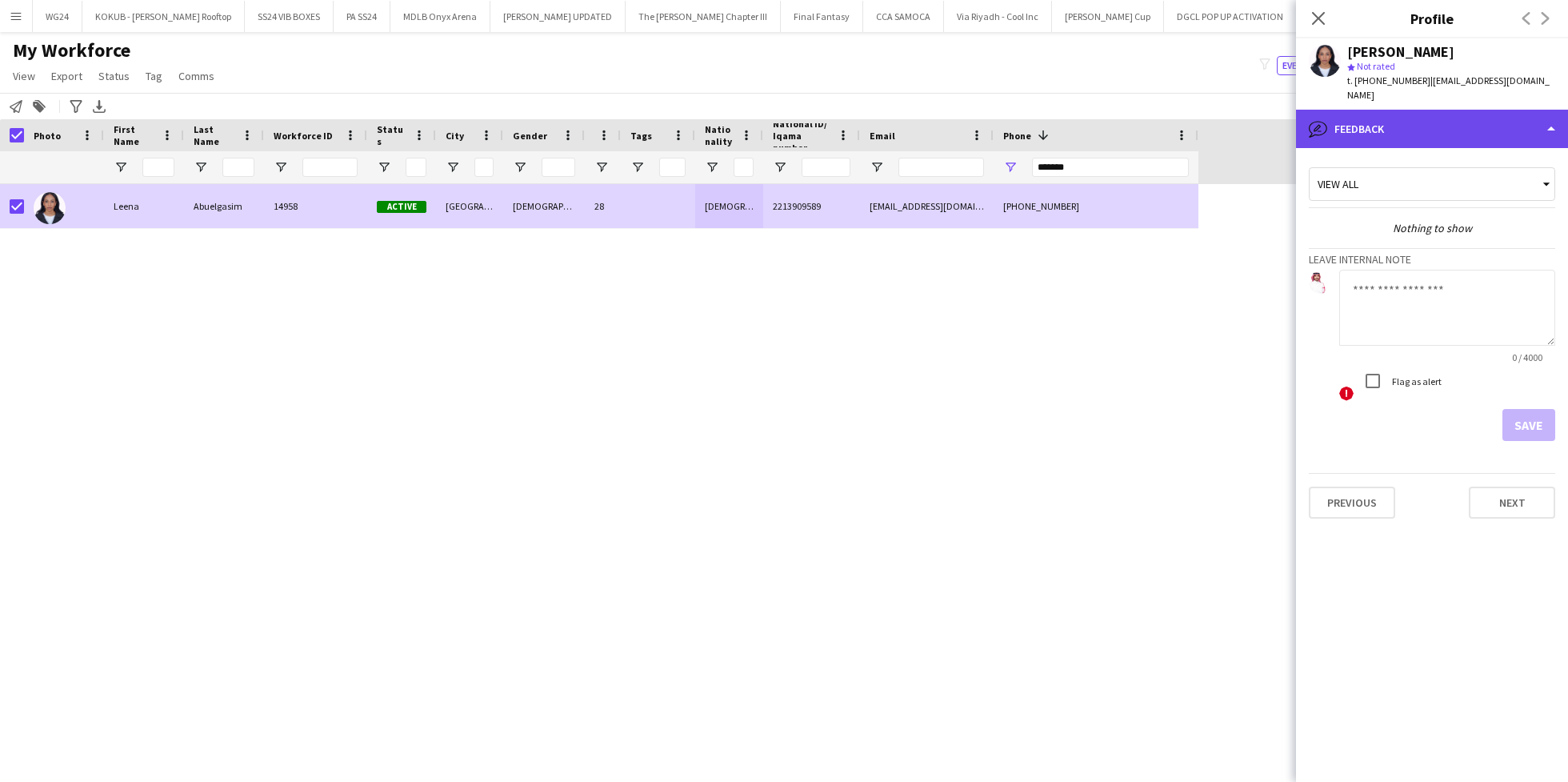
click at [1418, 110] on div "bubble-pencil Feedback" at bounding box center [1432, 129] width 272 height 39
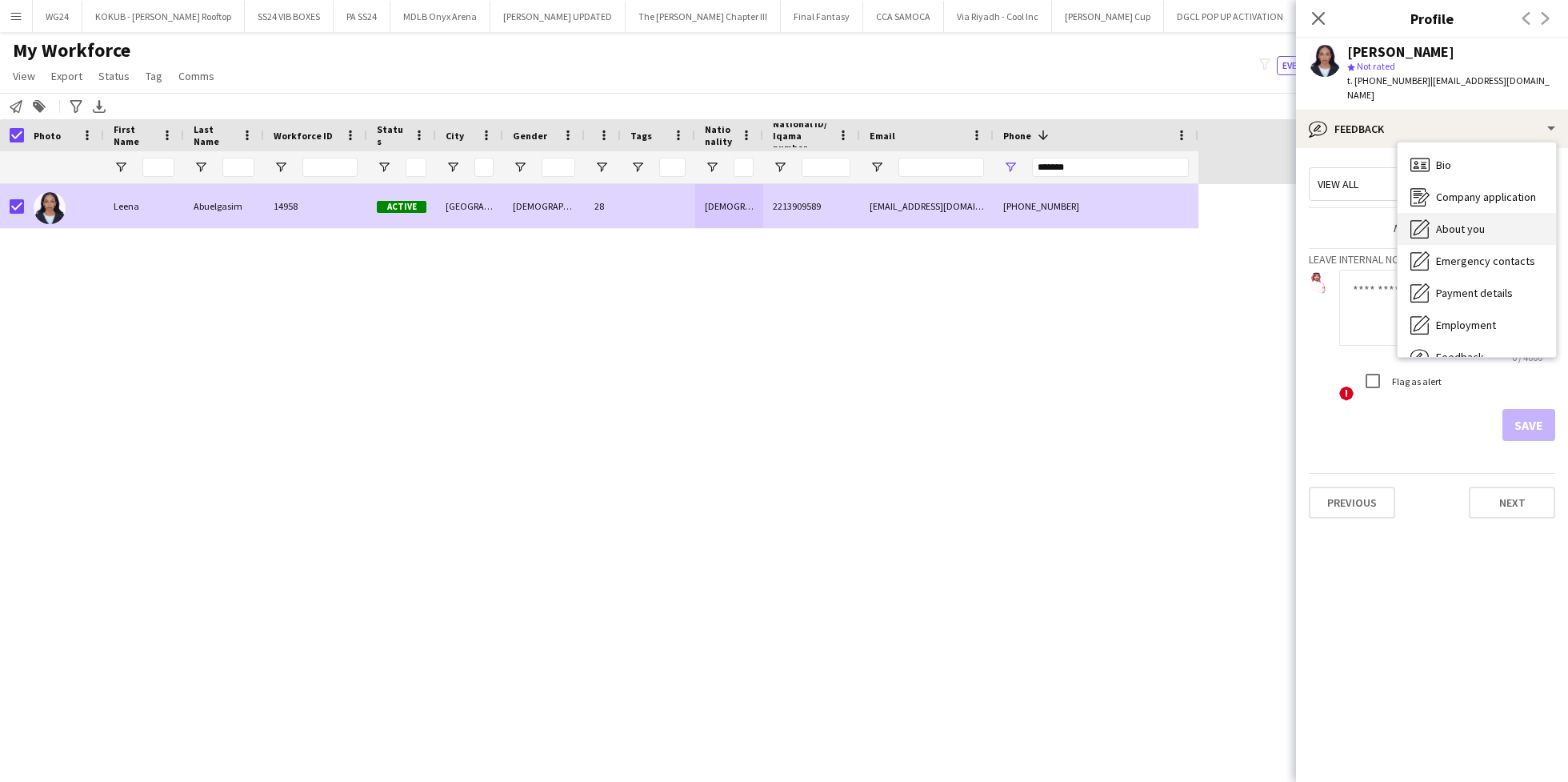
click at [1455, 213] on div "About you About you" at bounding box center [1476, 229] width 159 height 32
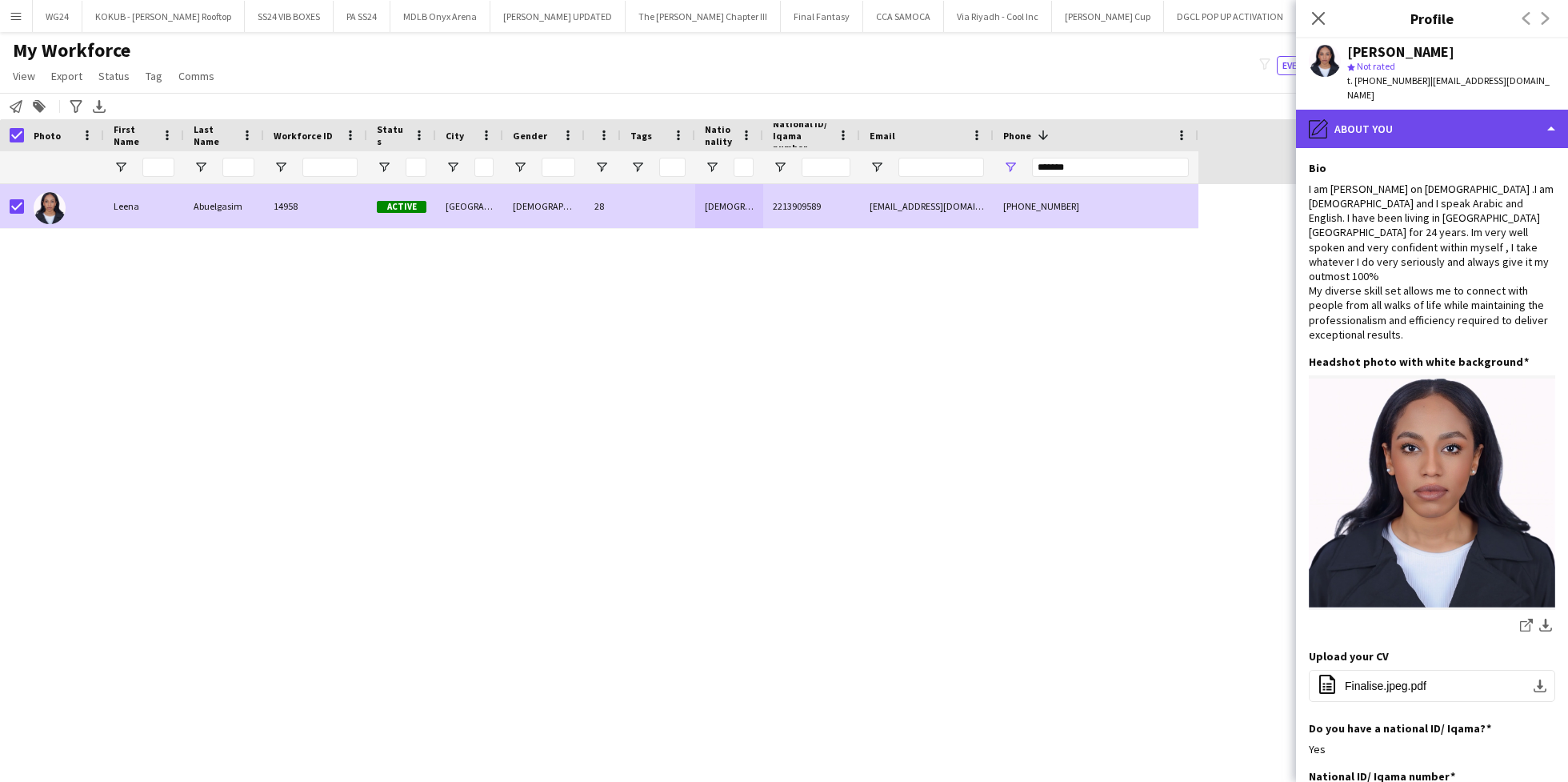
click at [1422, 110] on div "pencil4 About you" at bounding box center [1432, 129] width 272 height 39
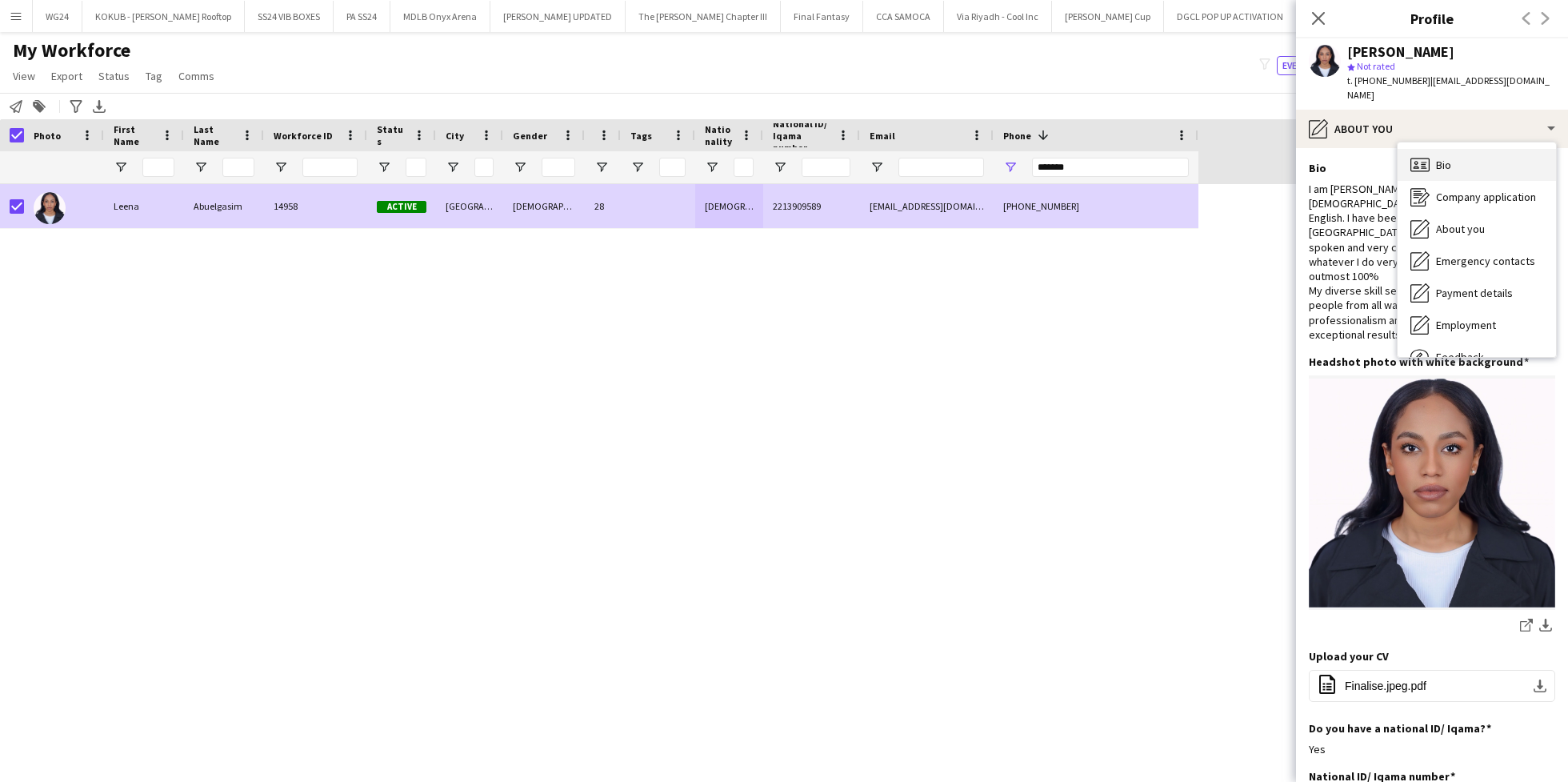
click at [1466, 148] on div "Bio Bio" at bounding box center [1476, 165] width 159 height 32
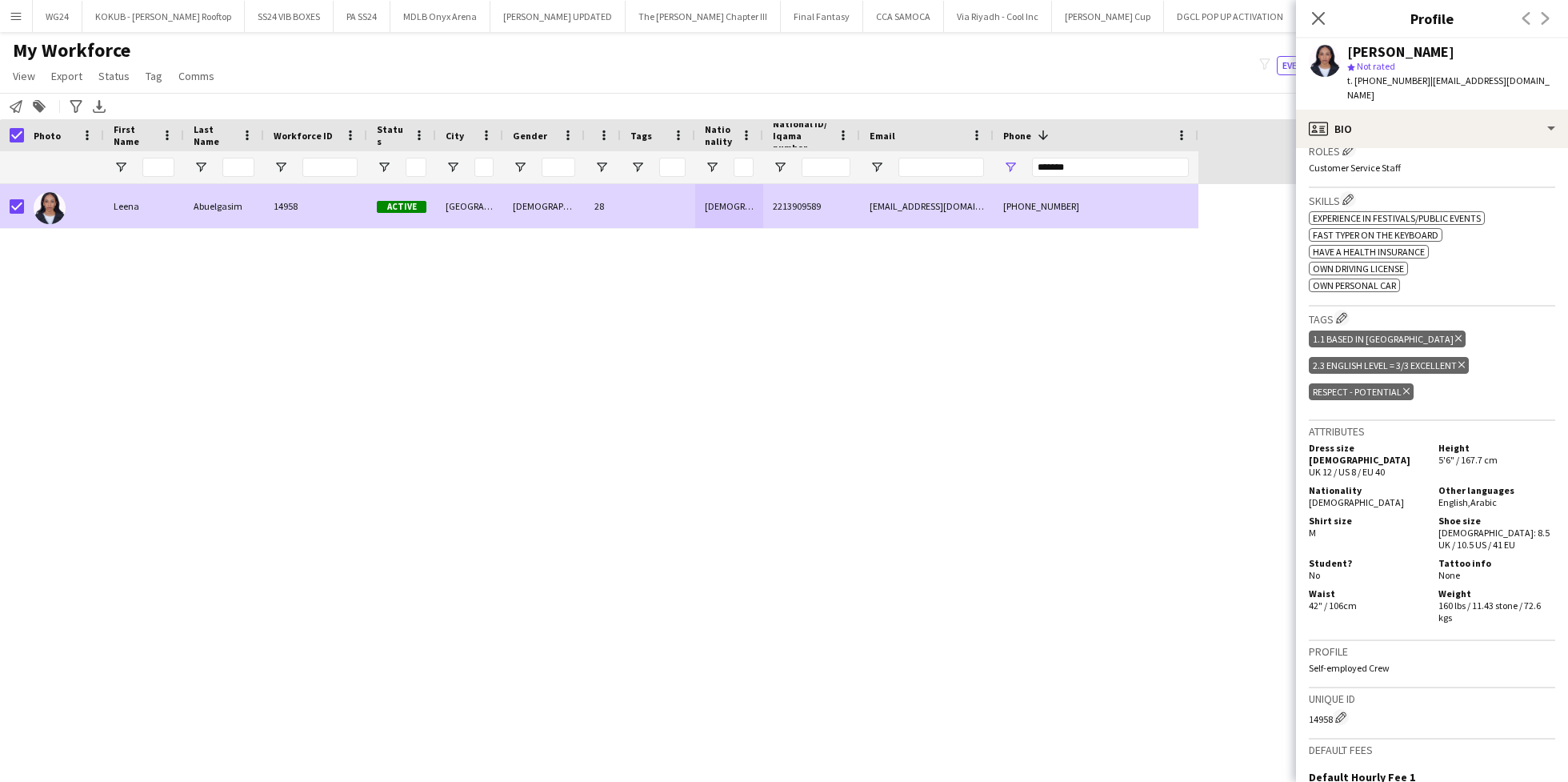
scroll to position [709, 0]
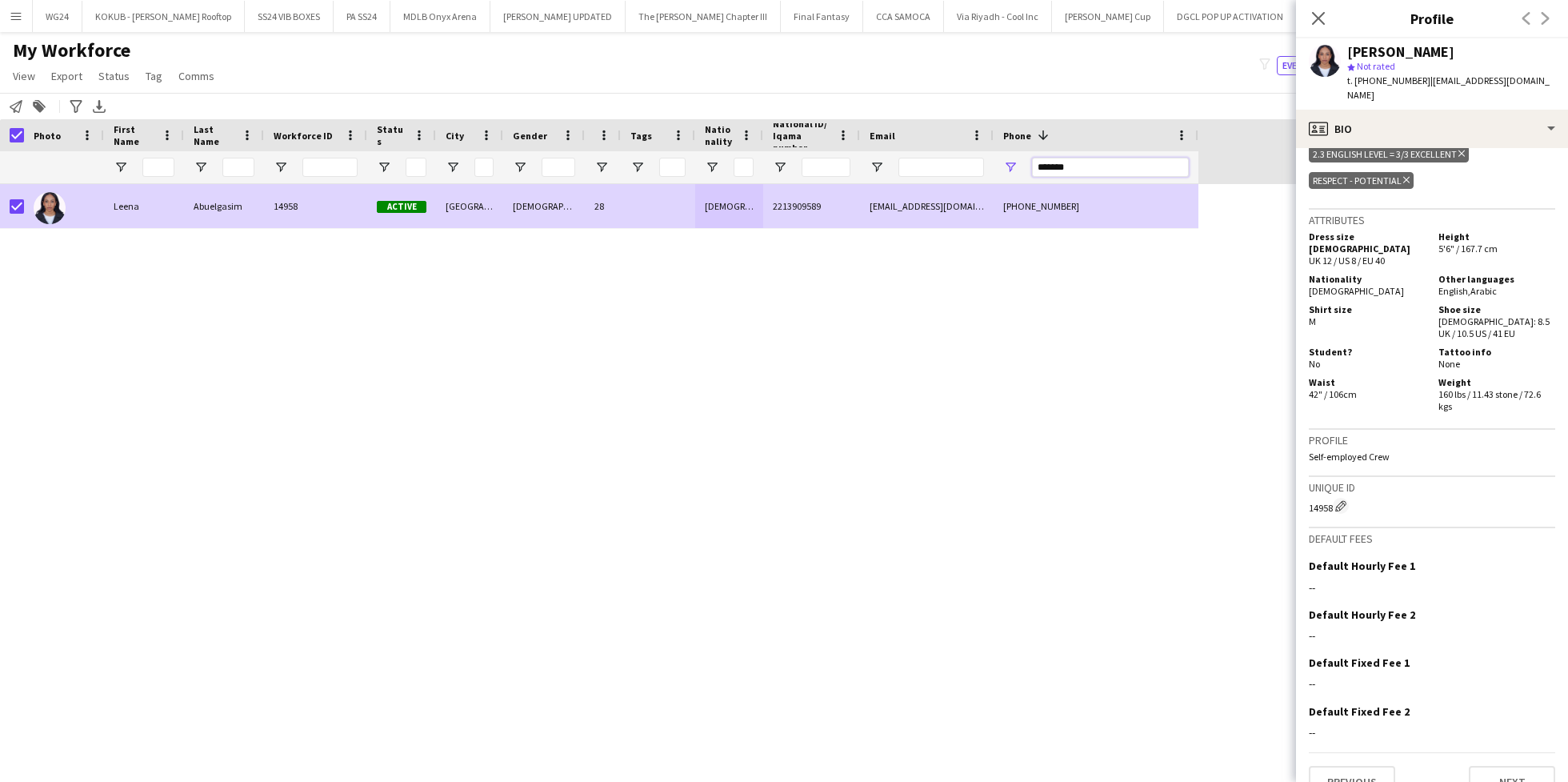
click at [1109, 165] on input "*******" at bounding box center [1111, 167] width 157 height 19
click at [1370, 119] on div "profile Bio" at bounding box center [1432, 129] width 272 height 39
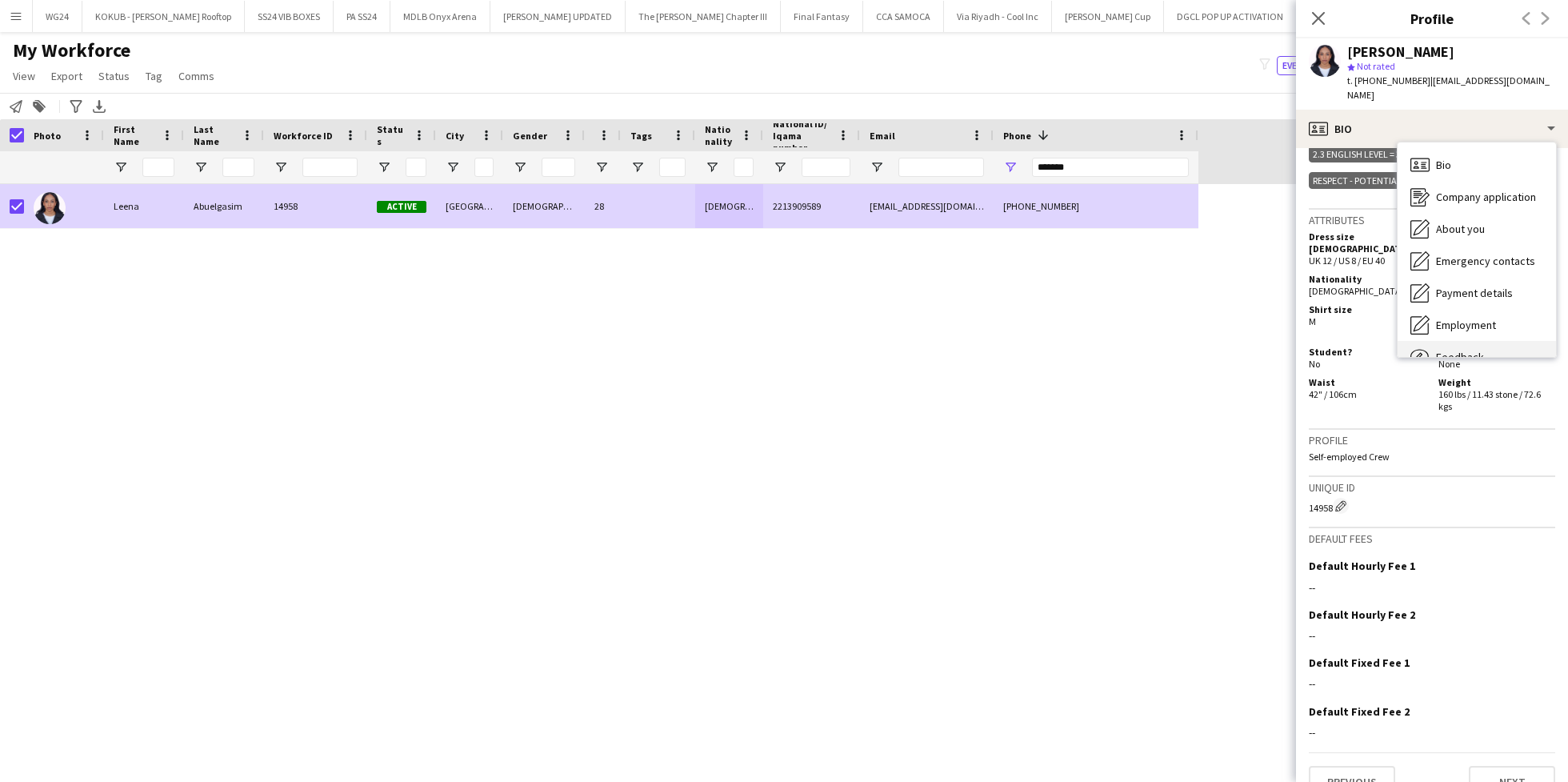
click at [1443, 340] on div "Feedback Feedback" at bounding box center [1476, 356] width 159 height 32
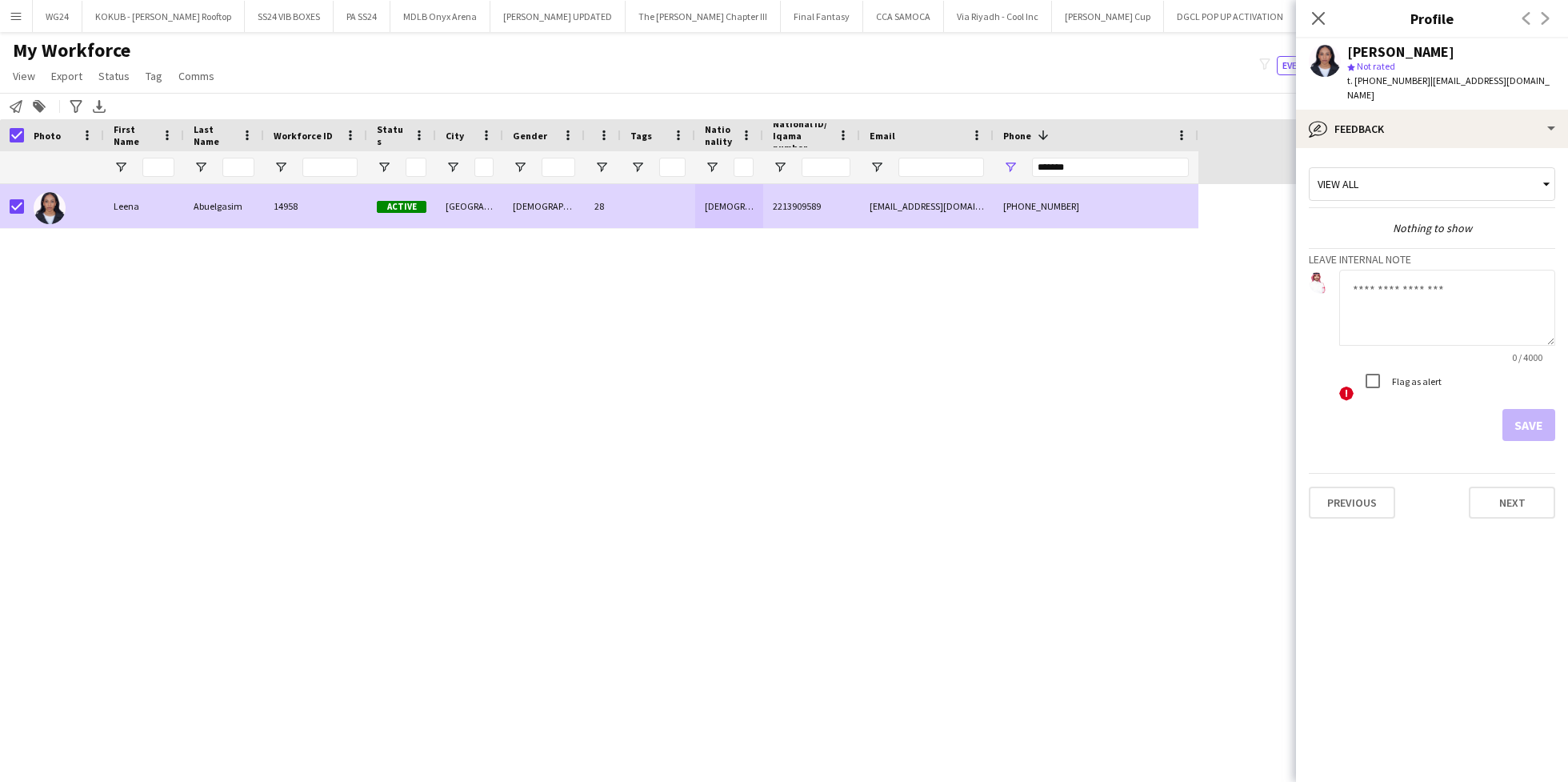
click at [1402, 289] on textarea at bounding box center [1447, 307] width 215 height 76
type textarea "**********"
click at [1537, 413] on button "Save" at bounding box center [1528, 425] width 53 height 32
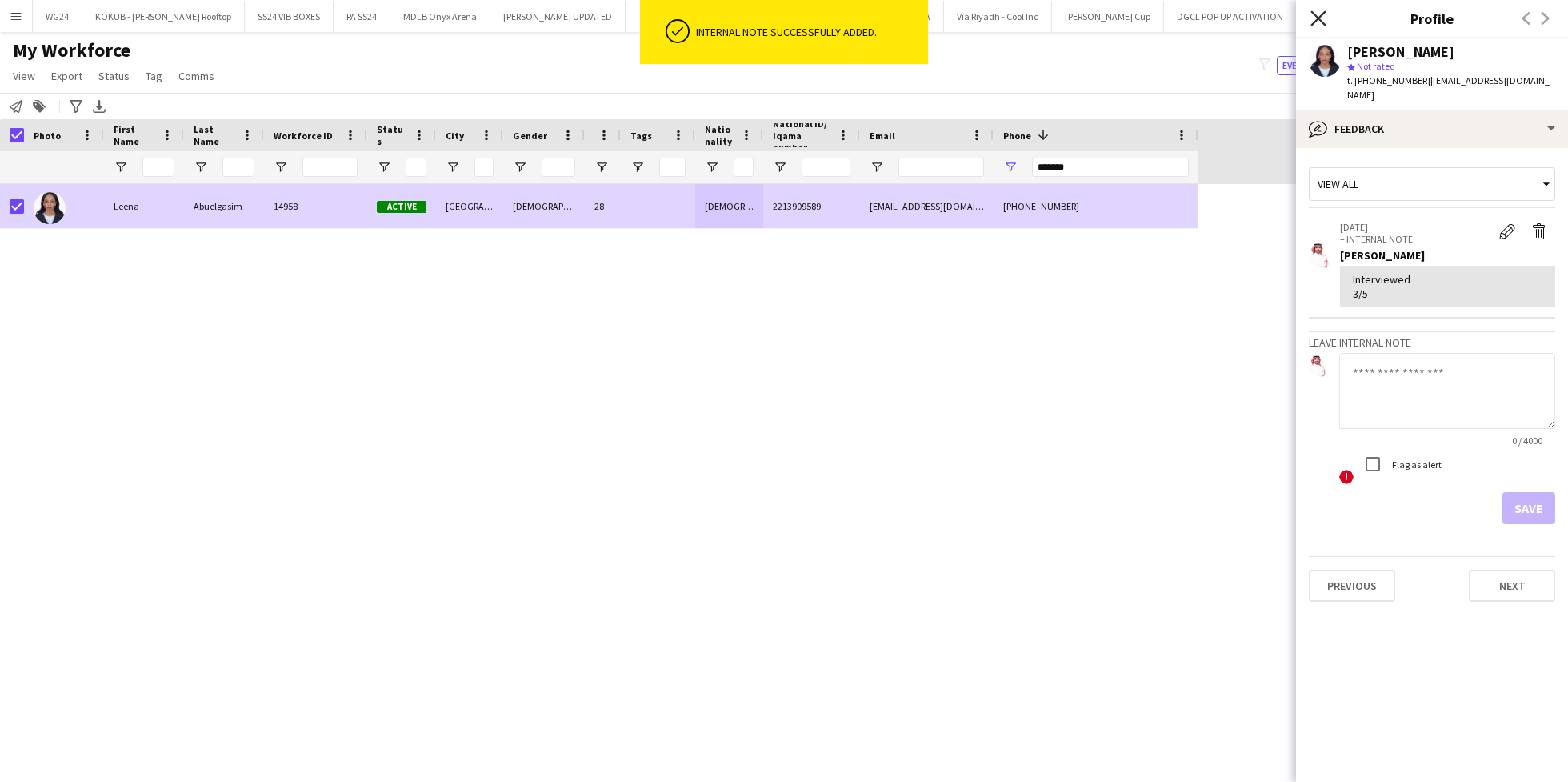
click at [1313, 18] on icon "Close pop-in" at bounding box center [1318, 18] width 15 height 15
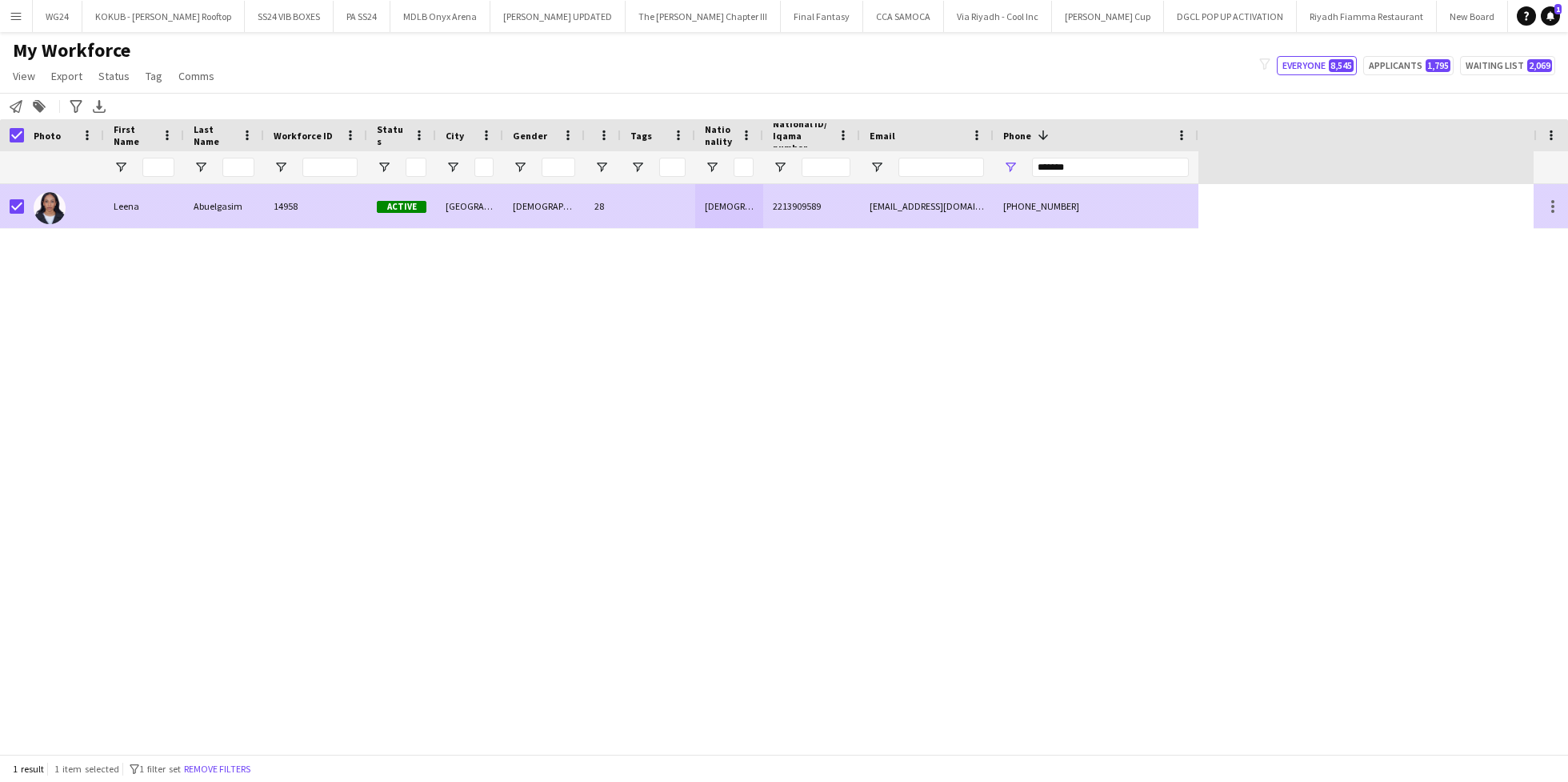
click at [853, 221] on div "2213909589" at bounding box center [811, 206] width 96 height 44
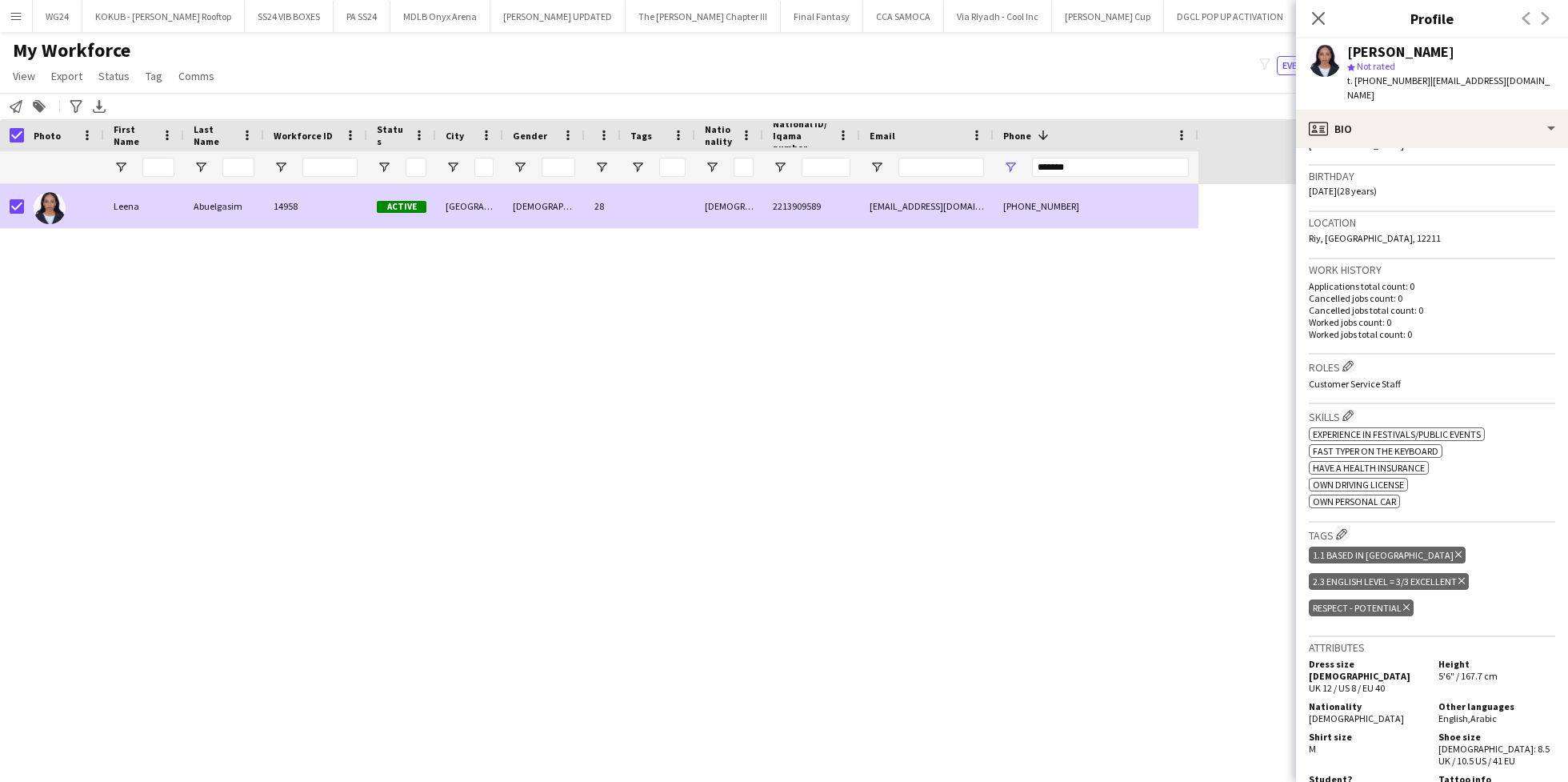
scroll to position [283, 0]
click at [1070, 168] on input "*******" at bounding box center [1111, 167] width 157 height 19
paste input "*"
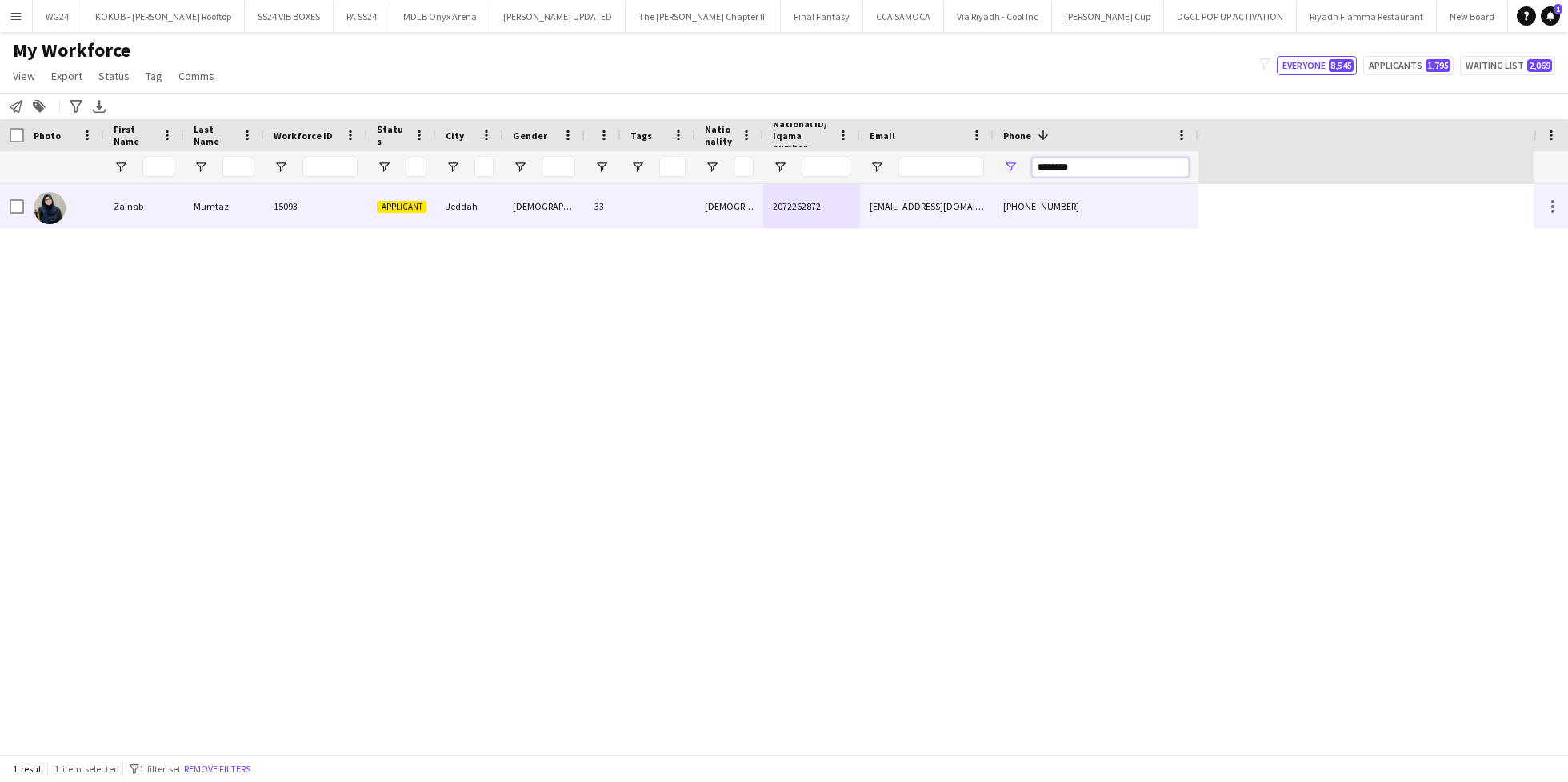
type input "********"
click at [916, 190] on div "[EMAIL_ADDRESS][DOMAIN_NAME]" at bounding box center [926, 206] width 133 height 44
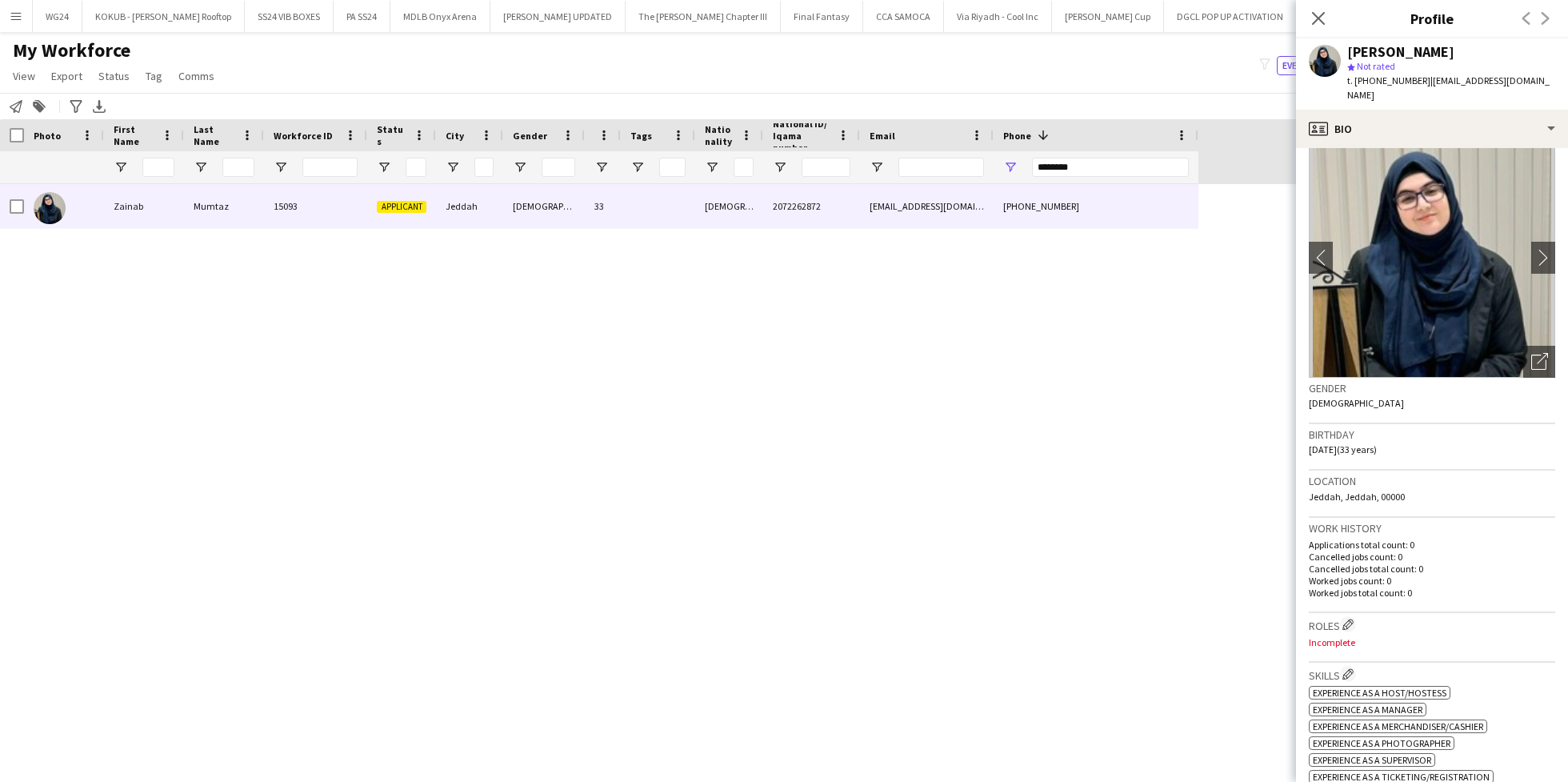
scroll to position [0, 0]
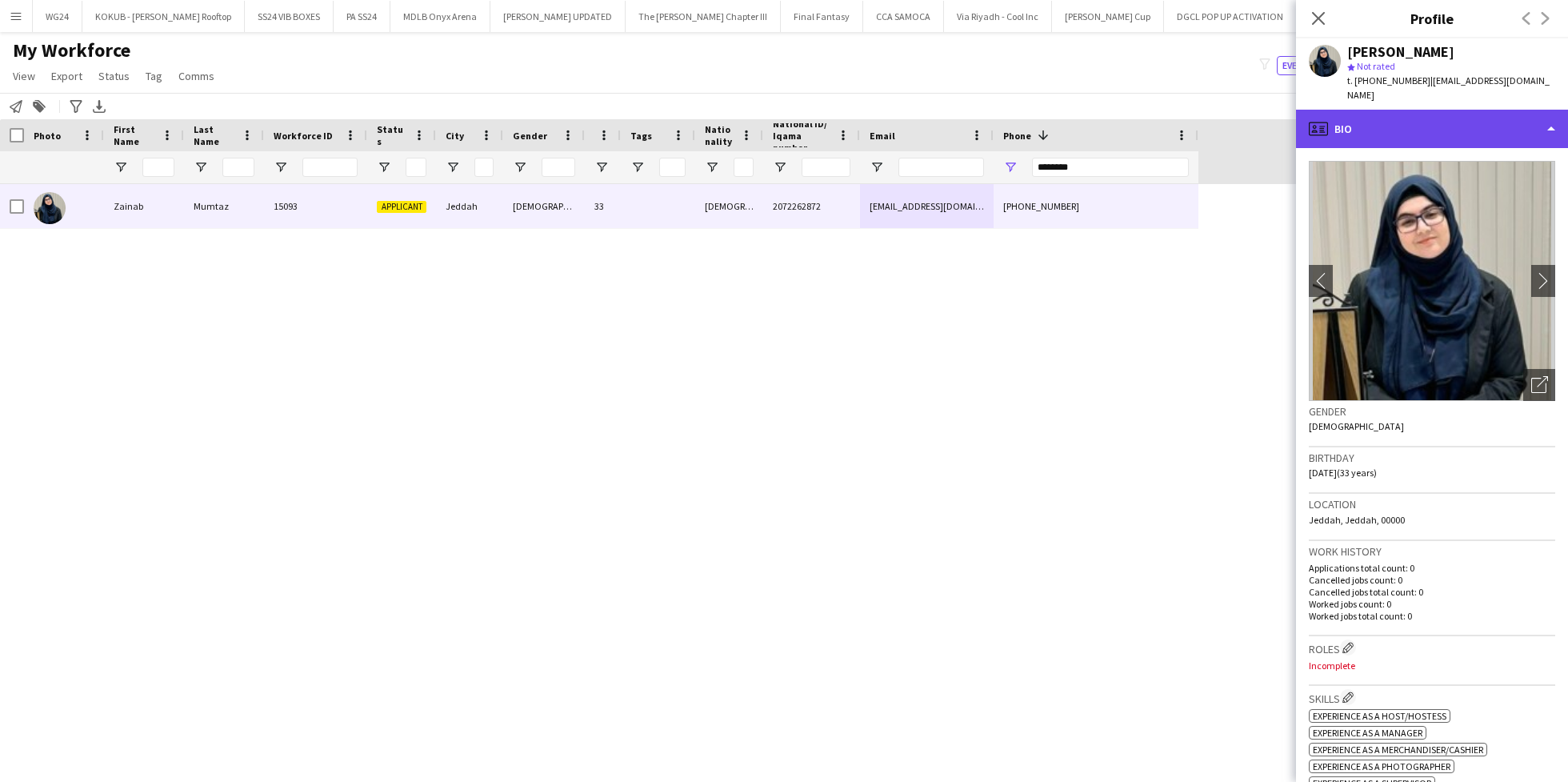
click at [1391, 110] on div "profile Bio" at bounding box center [1432, 129] width 272 height 39
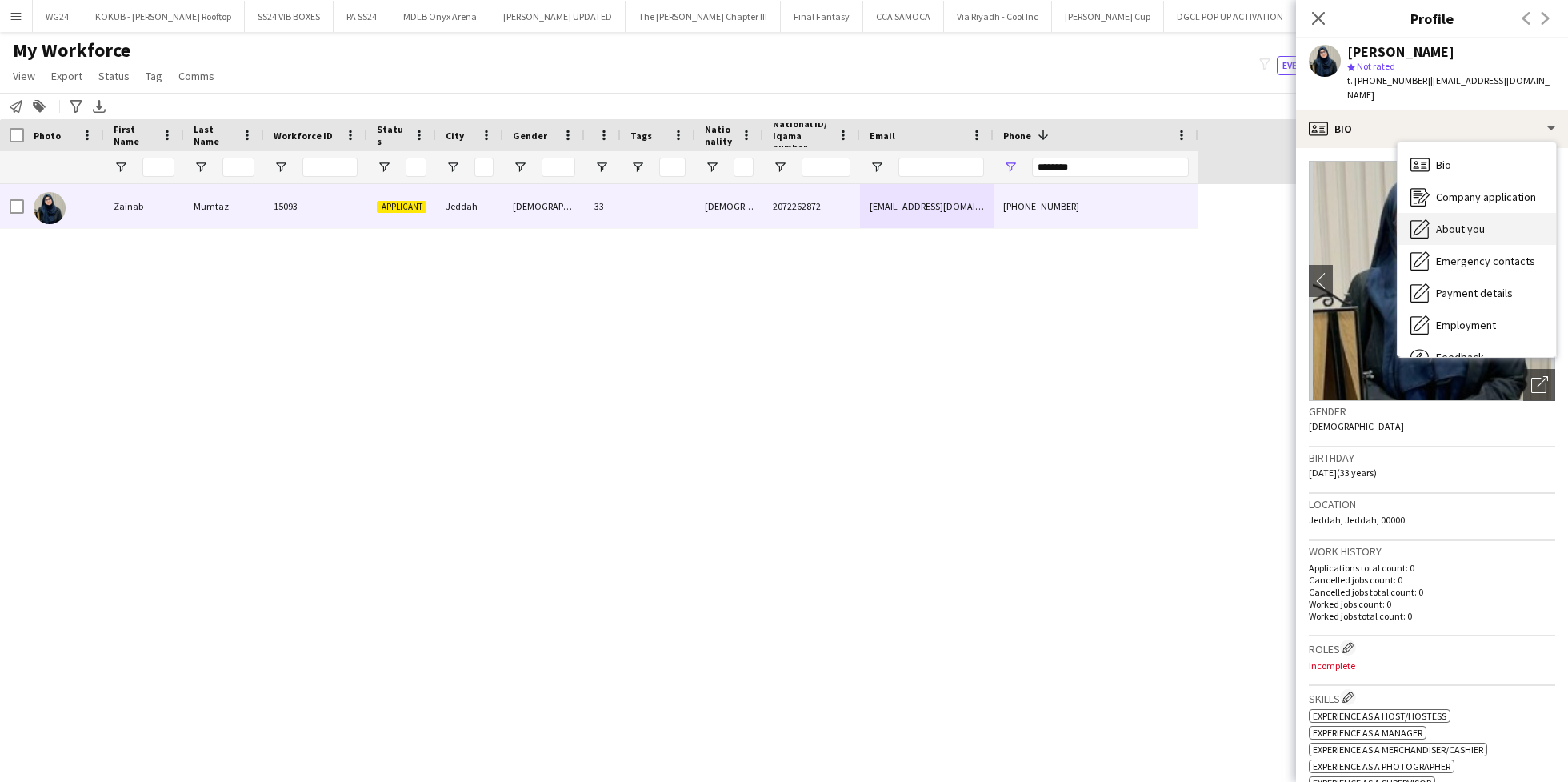
click at [1464, 221] on span "About you" at bounding box center [1460, 228] width 49 height 14
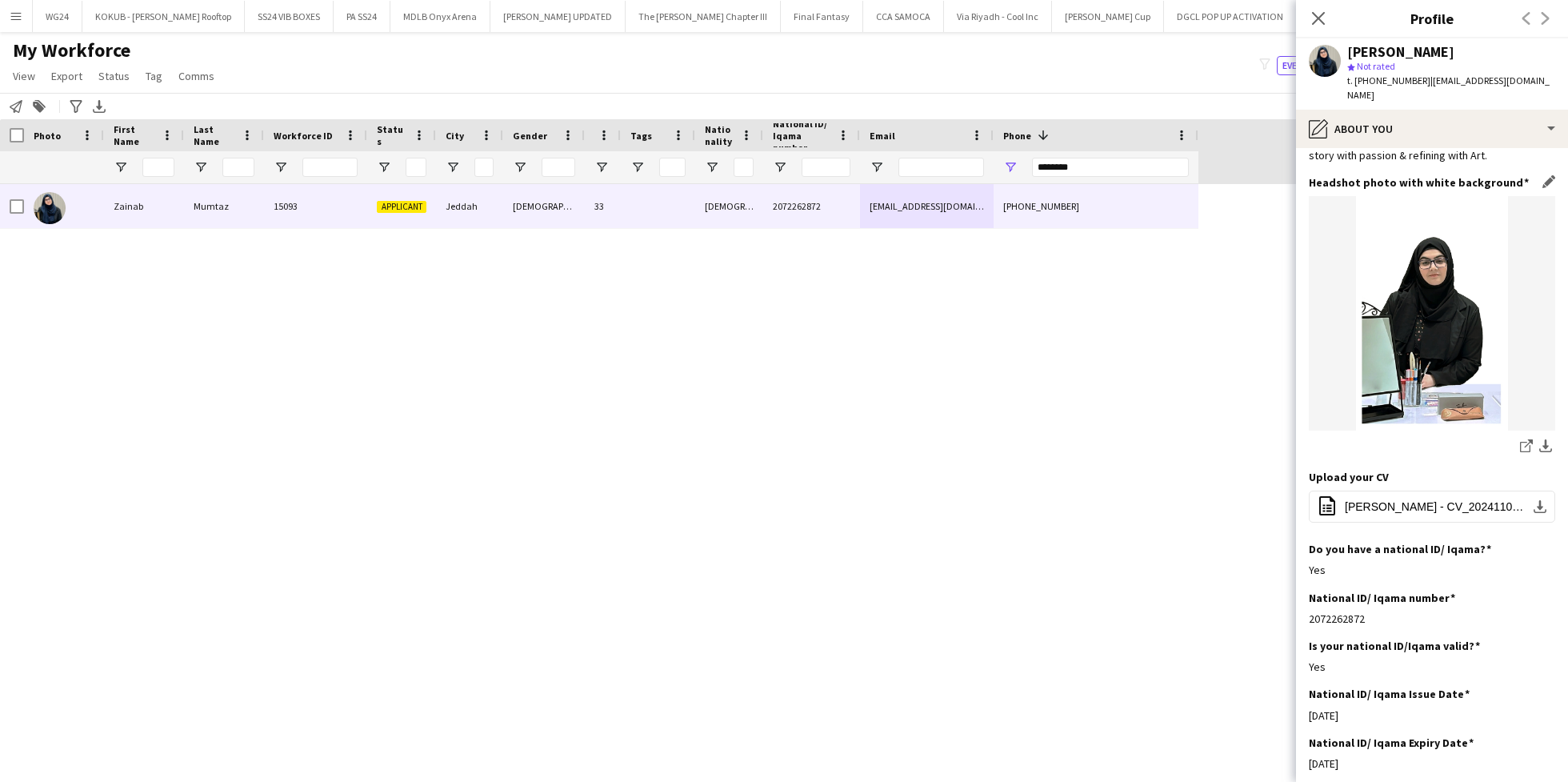
scroll to position [199, 0]
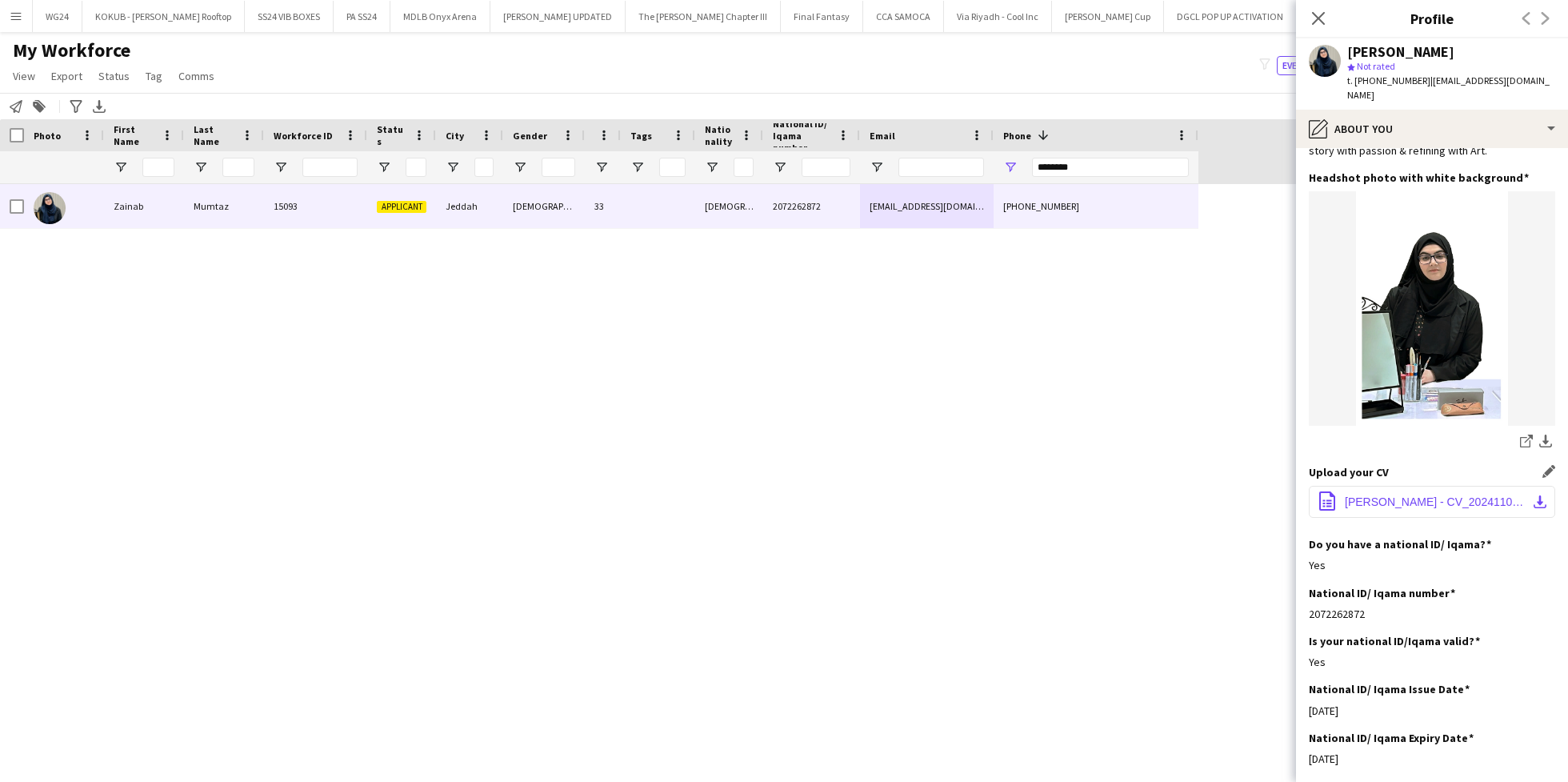
click at [1412, 486] on button "office-file-sheet [PERSON_NAME] - CV_20241107_103430_0000.pdf download-bottom" at bounding box center [1431, 502] width 247 height 32
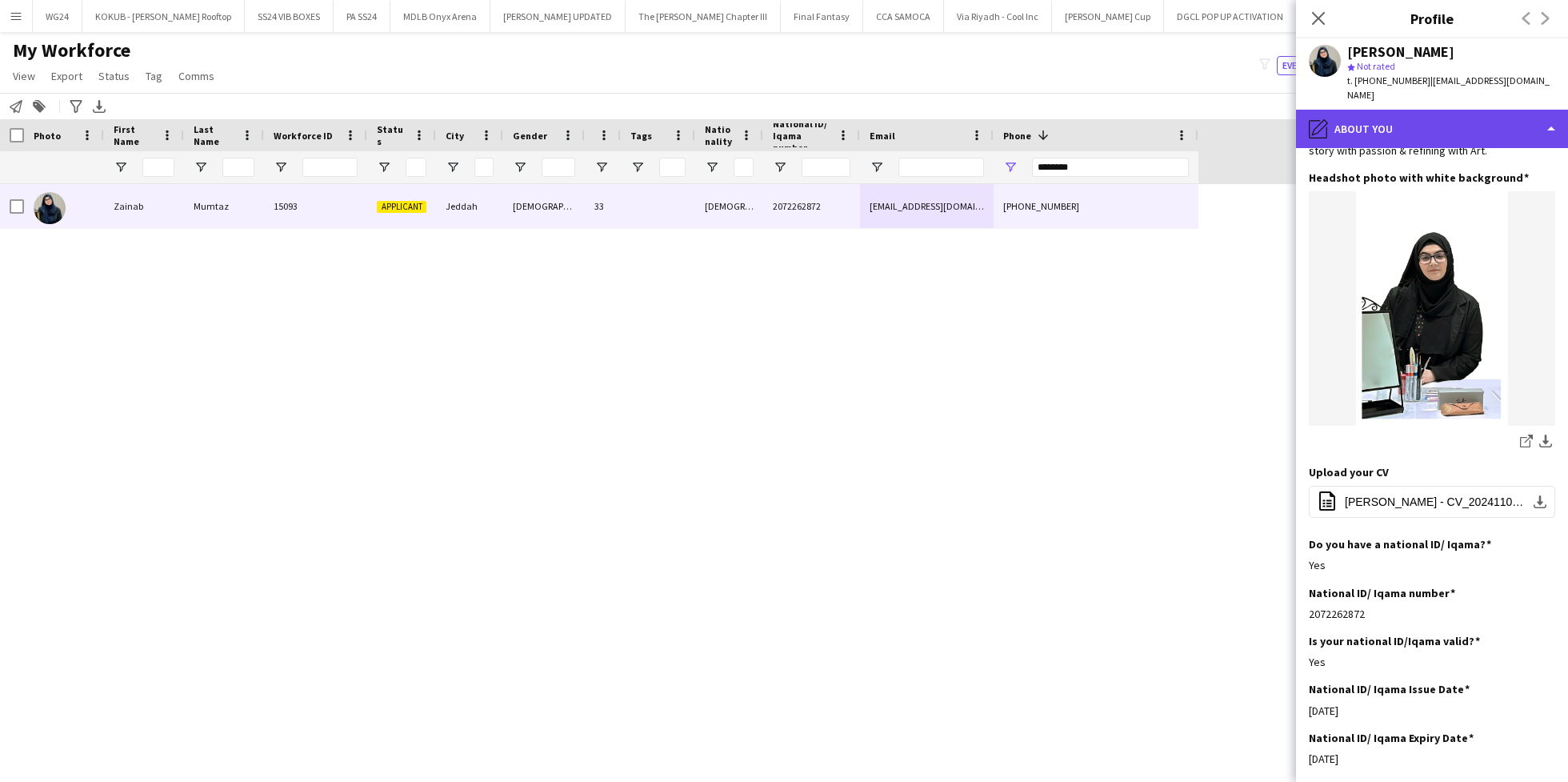
click at [1400, 118] on div "pencil4 About you" at bounding box center [1432, 129] width 272 height 39
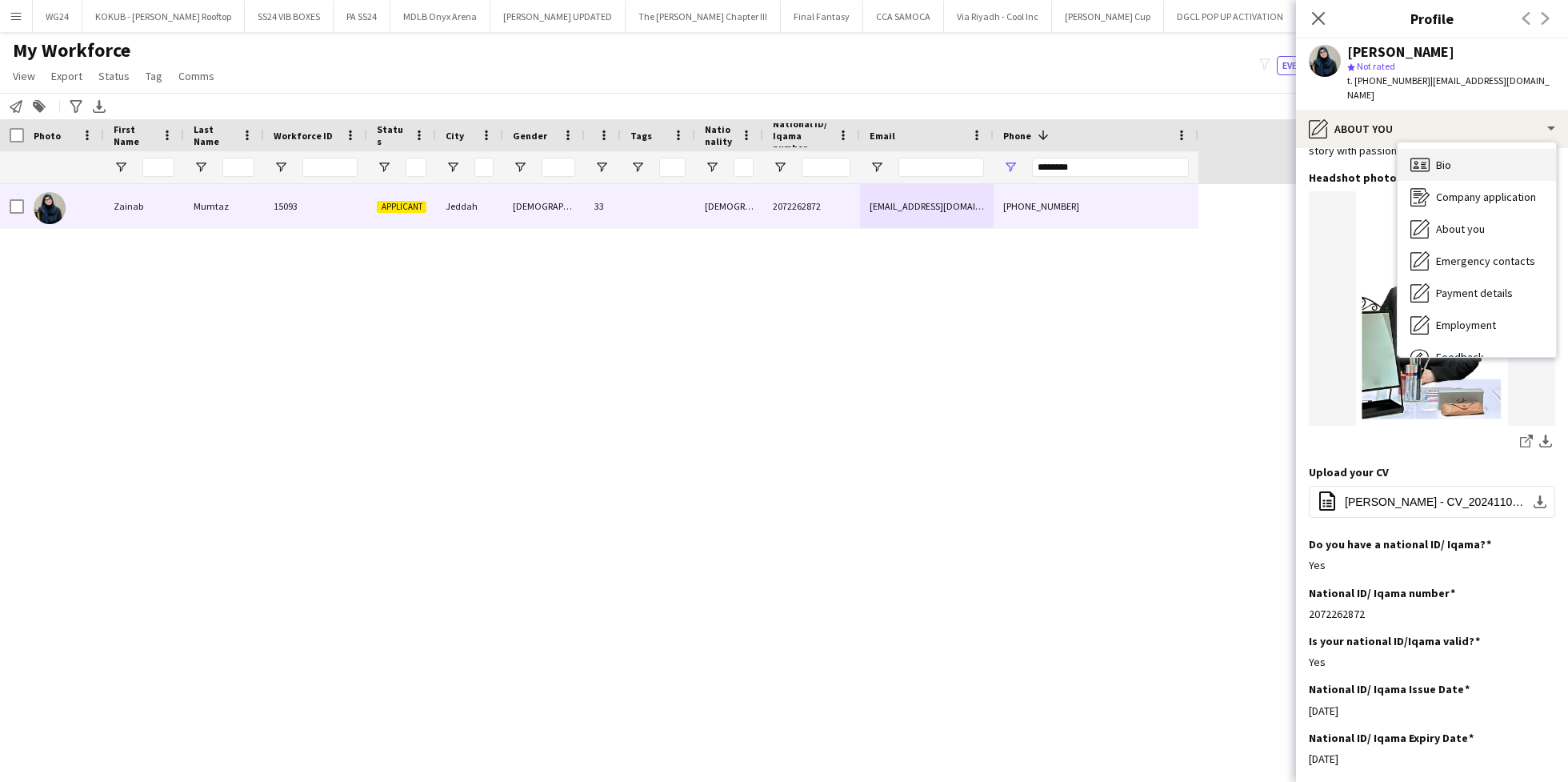
click at [1443, 158] on span "Bio" at bounding box center [1443, 165] width 15 height 14
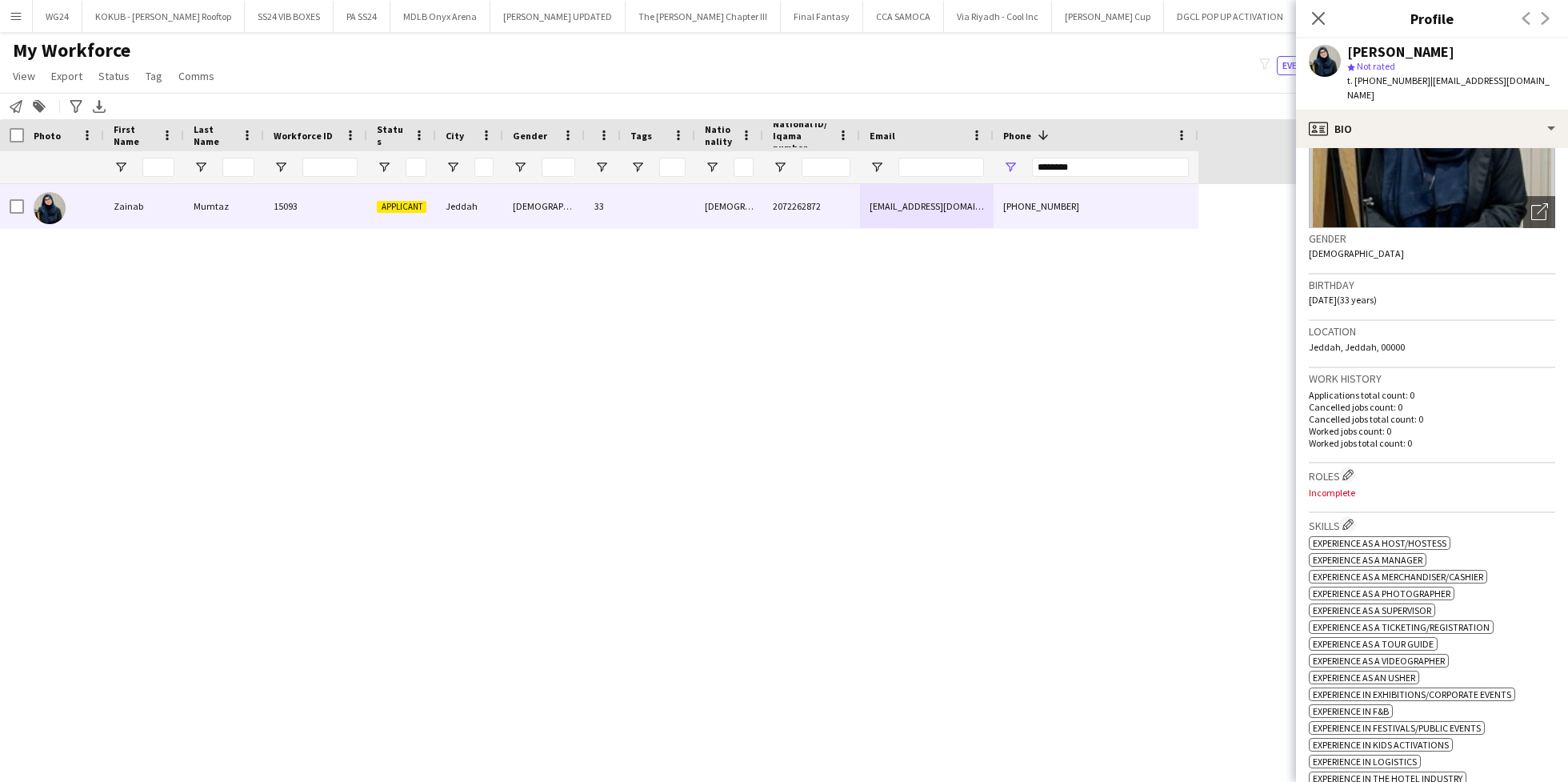
scroll to position [174, 0]
click at [1347, 468] on app-icon "Edit crew company roles" at bounding box center [1348, 474] width 11 height 11
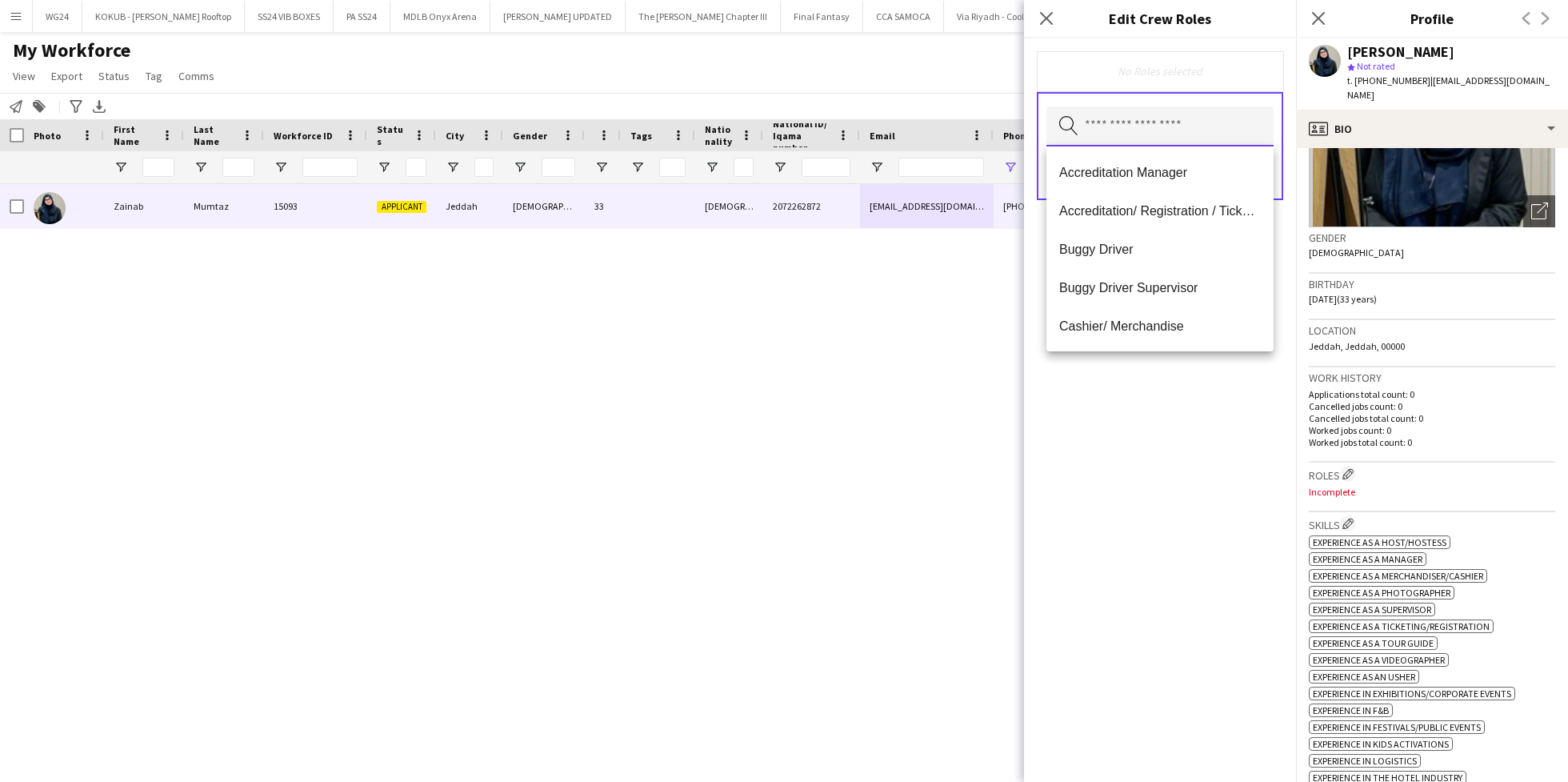
click at [1165, 137] on input "text" at bounding box center [1160, 127] width 227 height 40
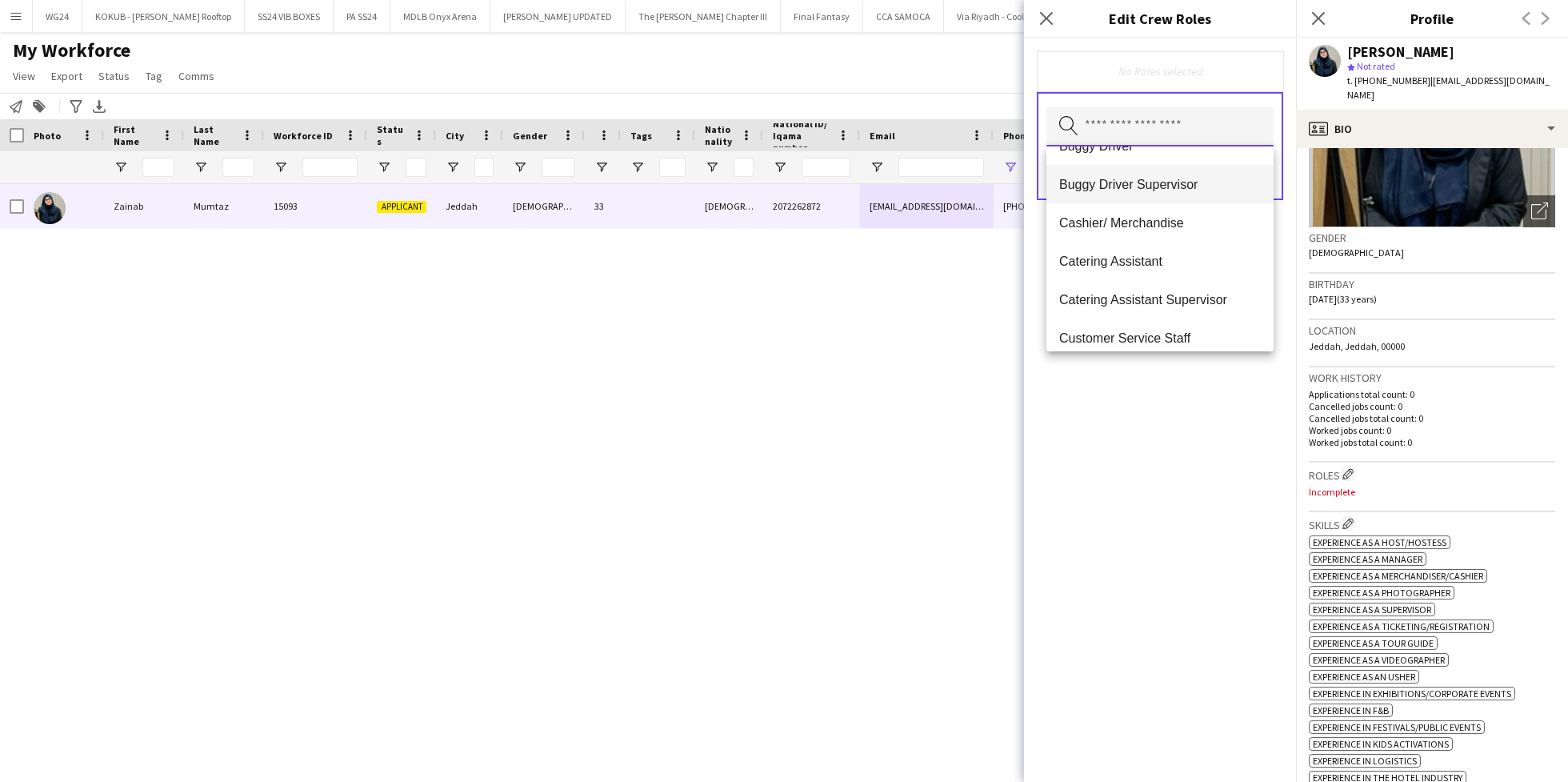
scroll to position [202, 0]
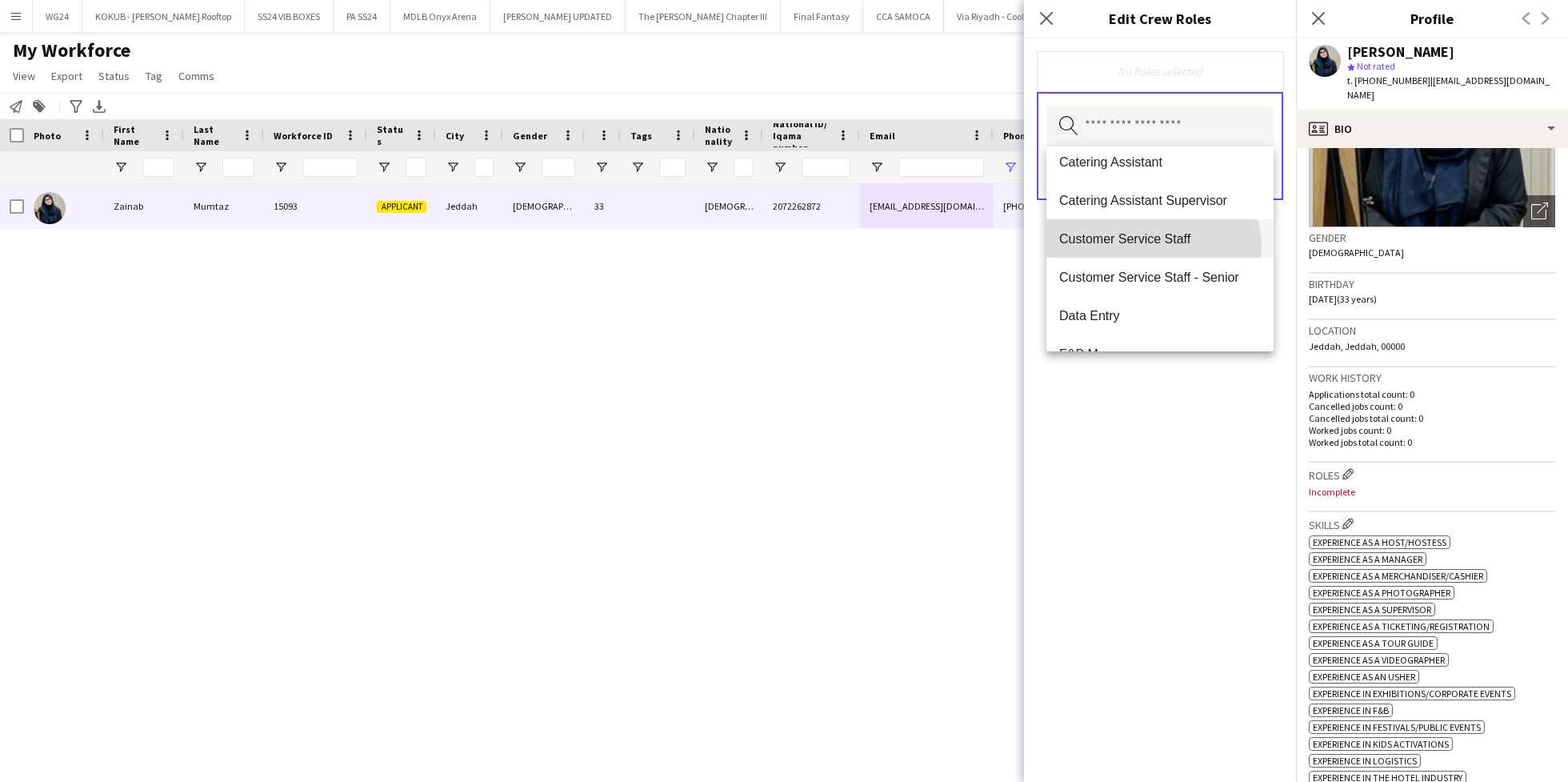
click at [1143, 248] on mat-option "Customer Service Staff" at bounding box center [1160, 238] width 227 height 39
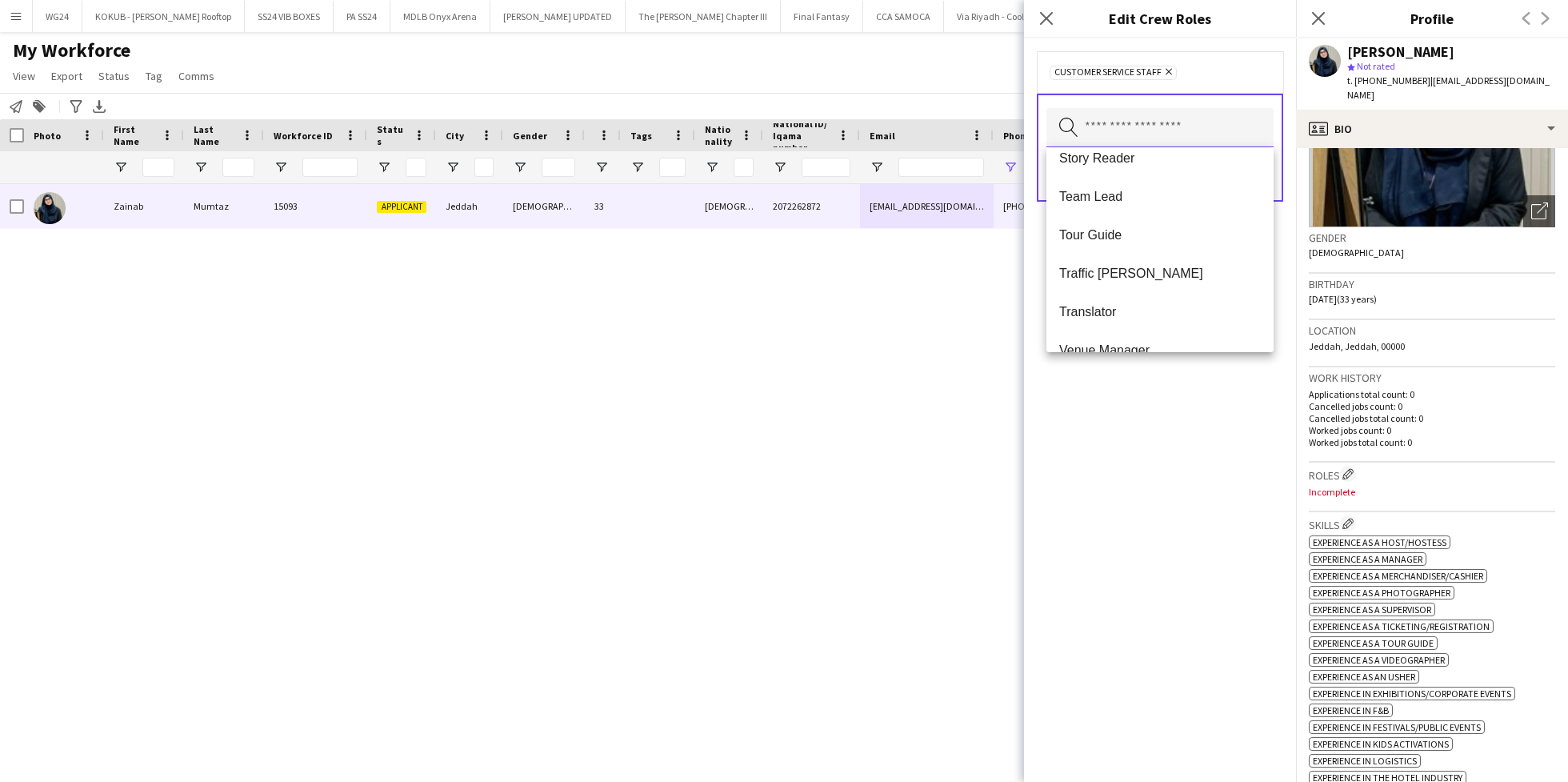
scroll to position [1585, 0]
click at [1143, 247] on mat-option "Tour Guide" at bounding box center [1160, 240] width 227 height 39
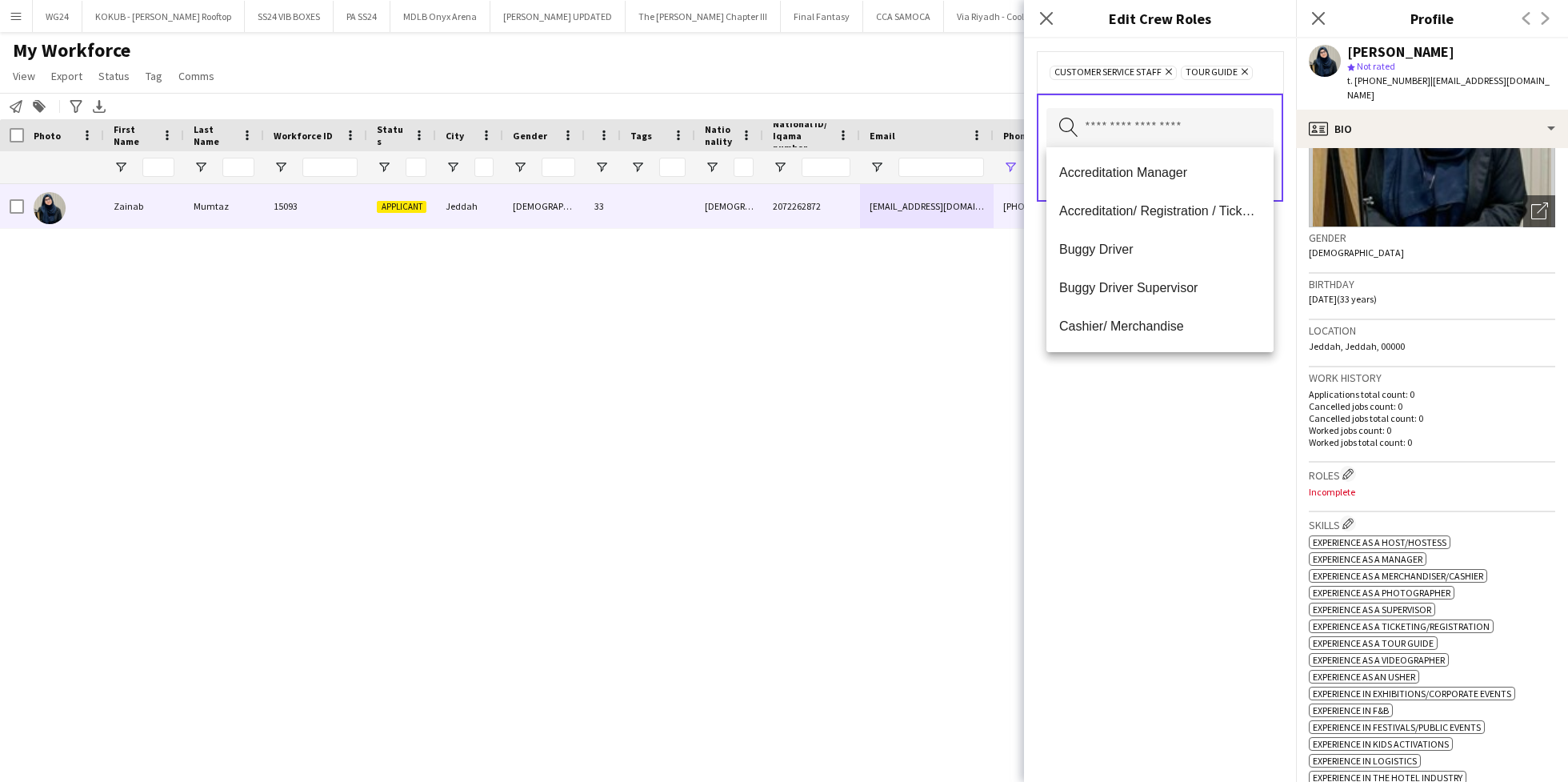
click at [1144, 464] on div "Customer Service Staff Remove Tour Guide Remove Search by role type Save" at bounding box center [1160, 410] width 272 height 743
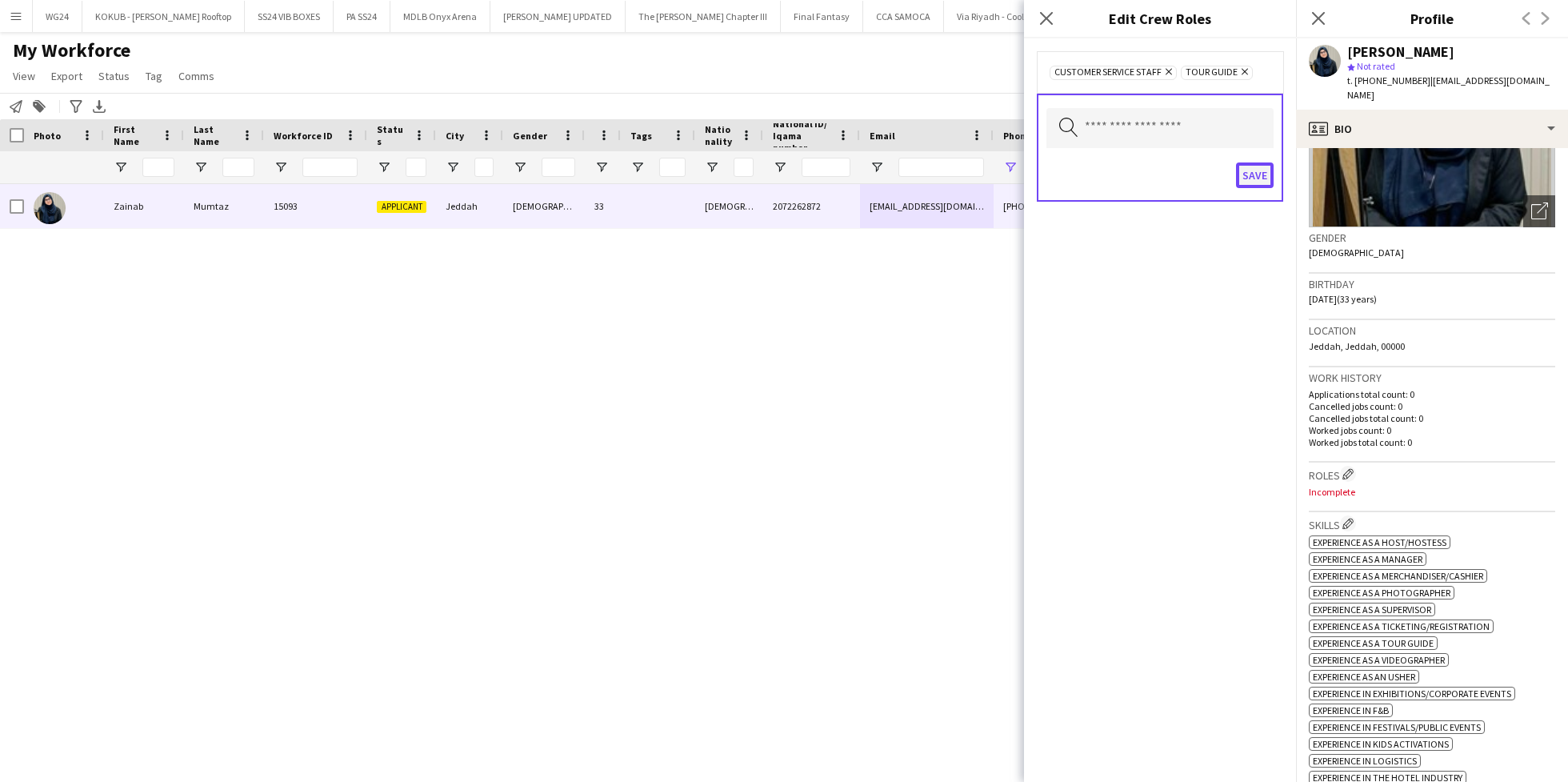
click at [1256, 175] on button "Save" at bounding box center [1254, 175] width 38 height 26
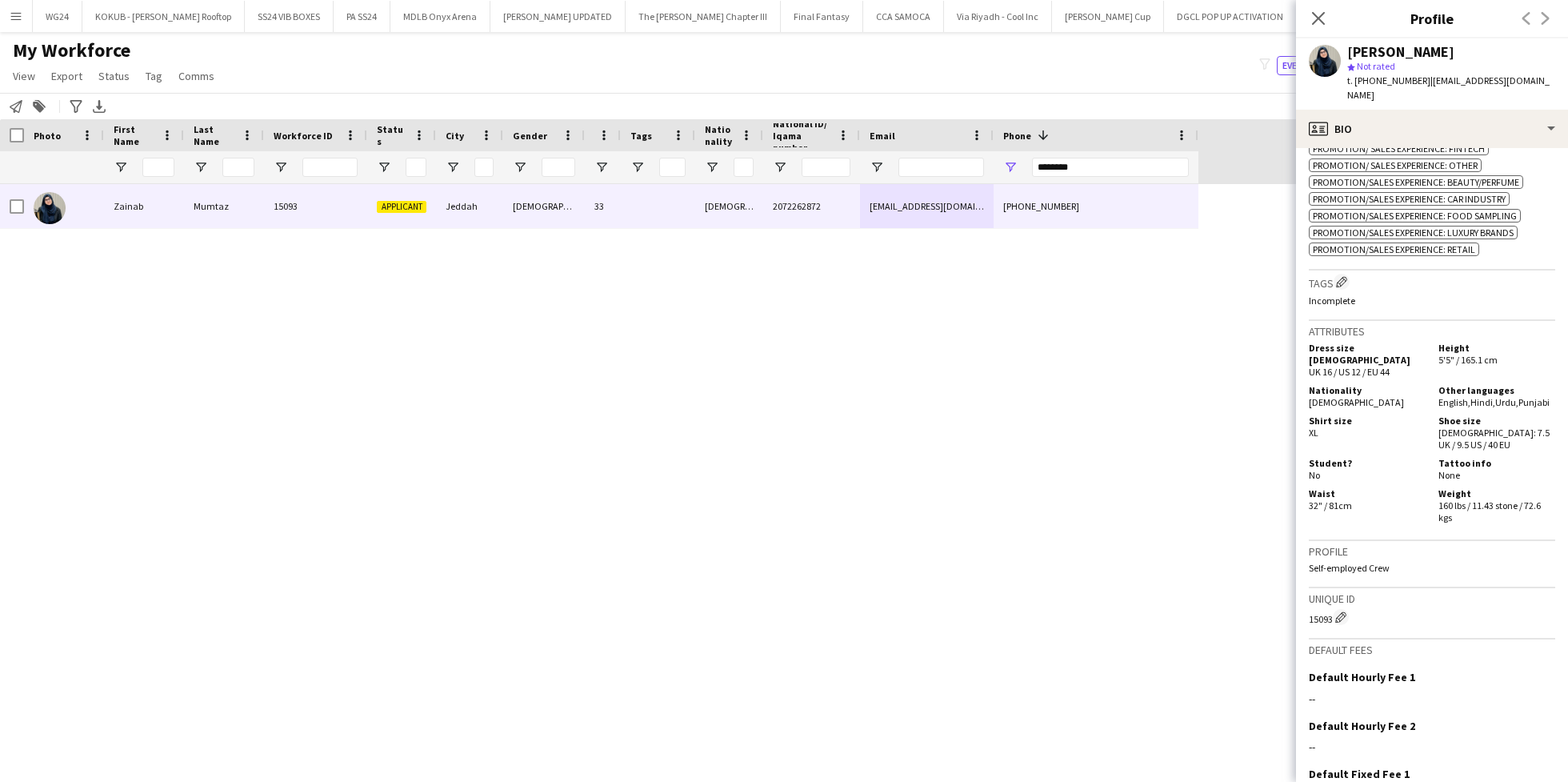
scroll to position [893, 0]
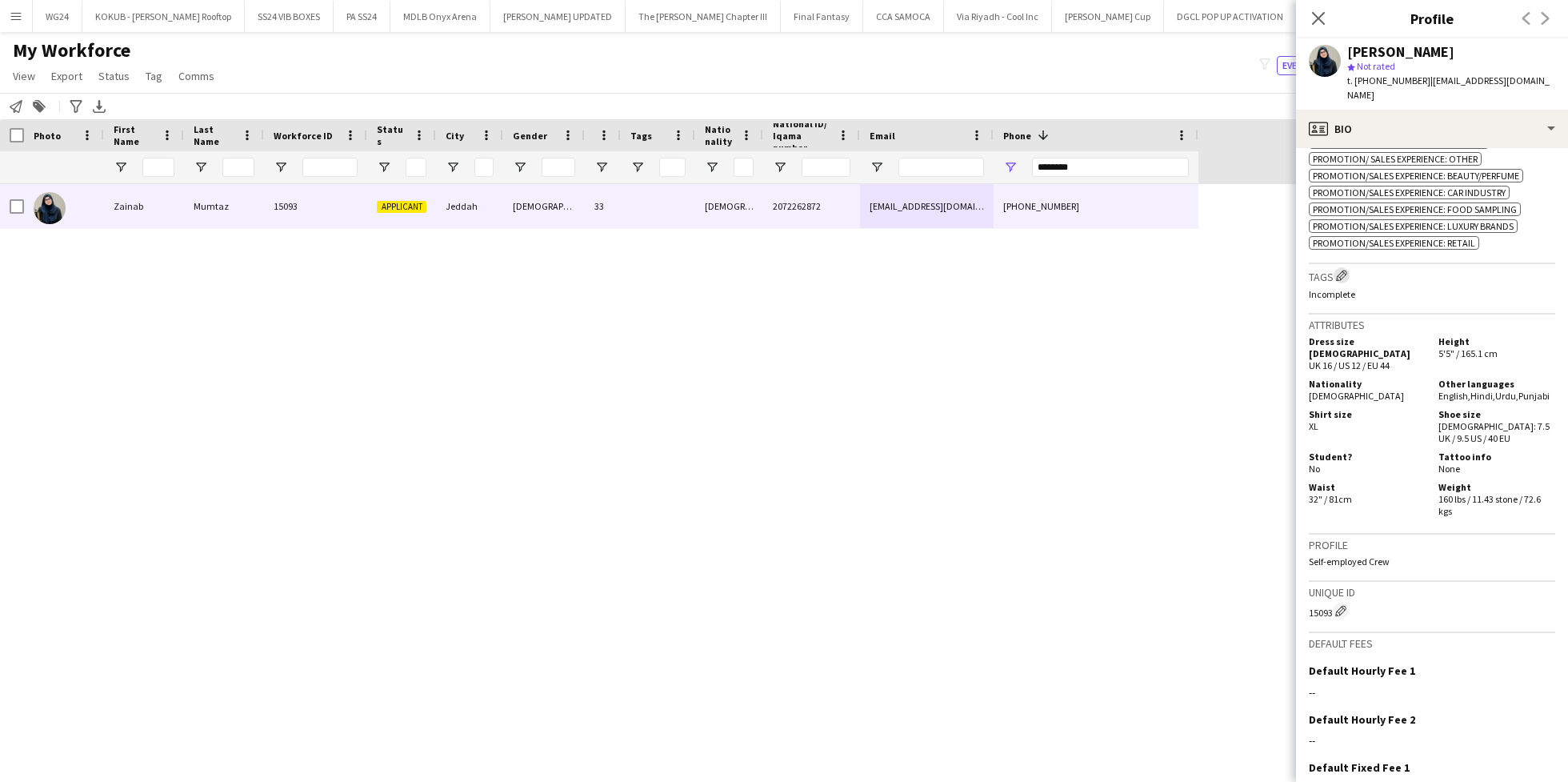
click at [1340, 269] on app-icon "Edit crew company tags" at bounding box center [1341, 275] width 11 height 11
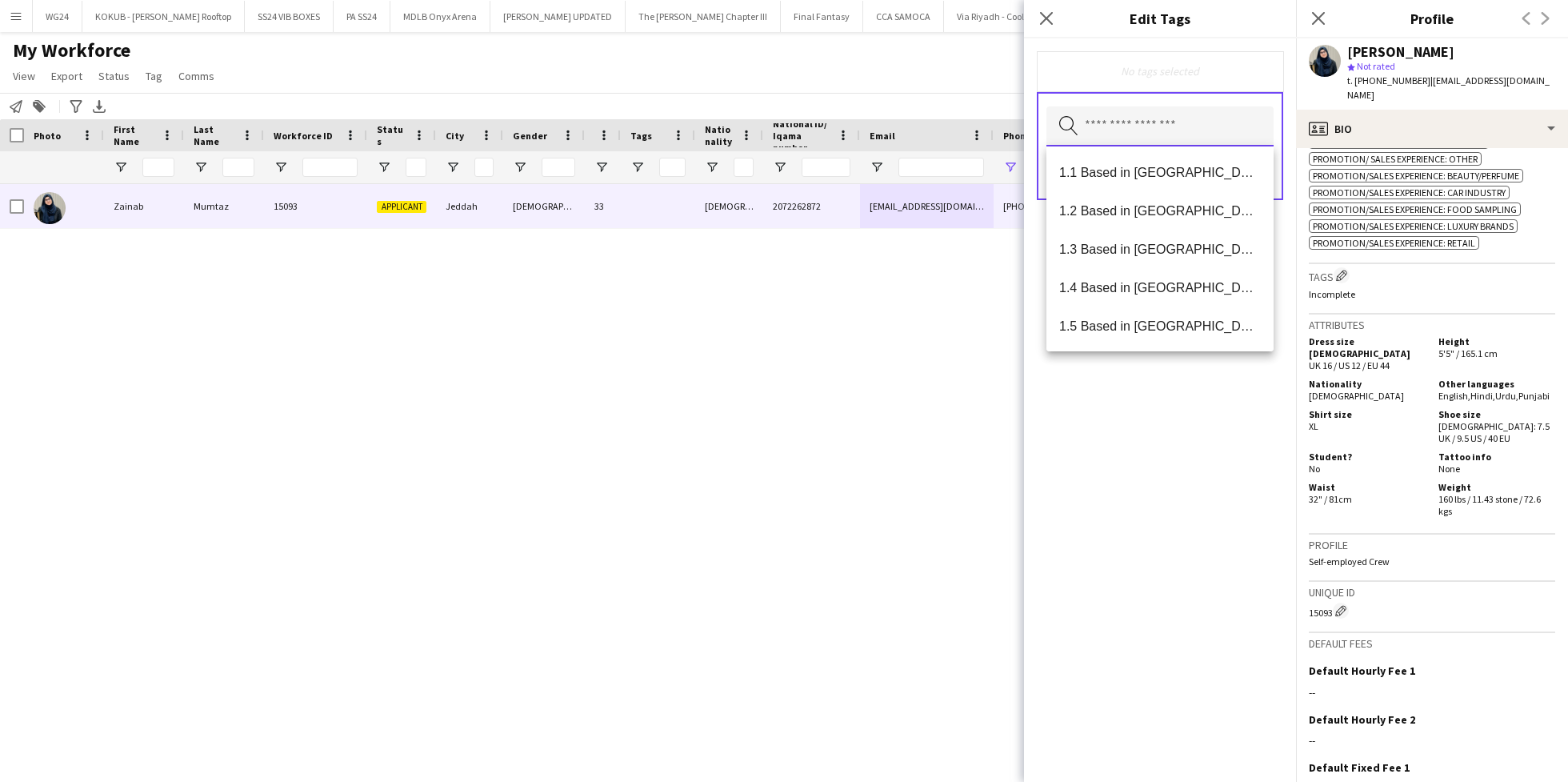
click at [1141, 129] on input "text" at bounding box center [1160, 127] width 227 height 40
click at [1166, 254] on span "1.3 Based in [GEOGRAPHIC_DATA]" at bounding box center [1159, 250] width 201 height 15
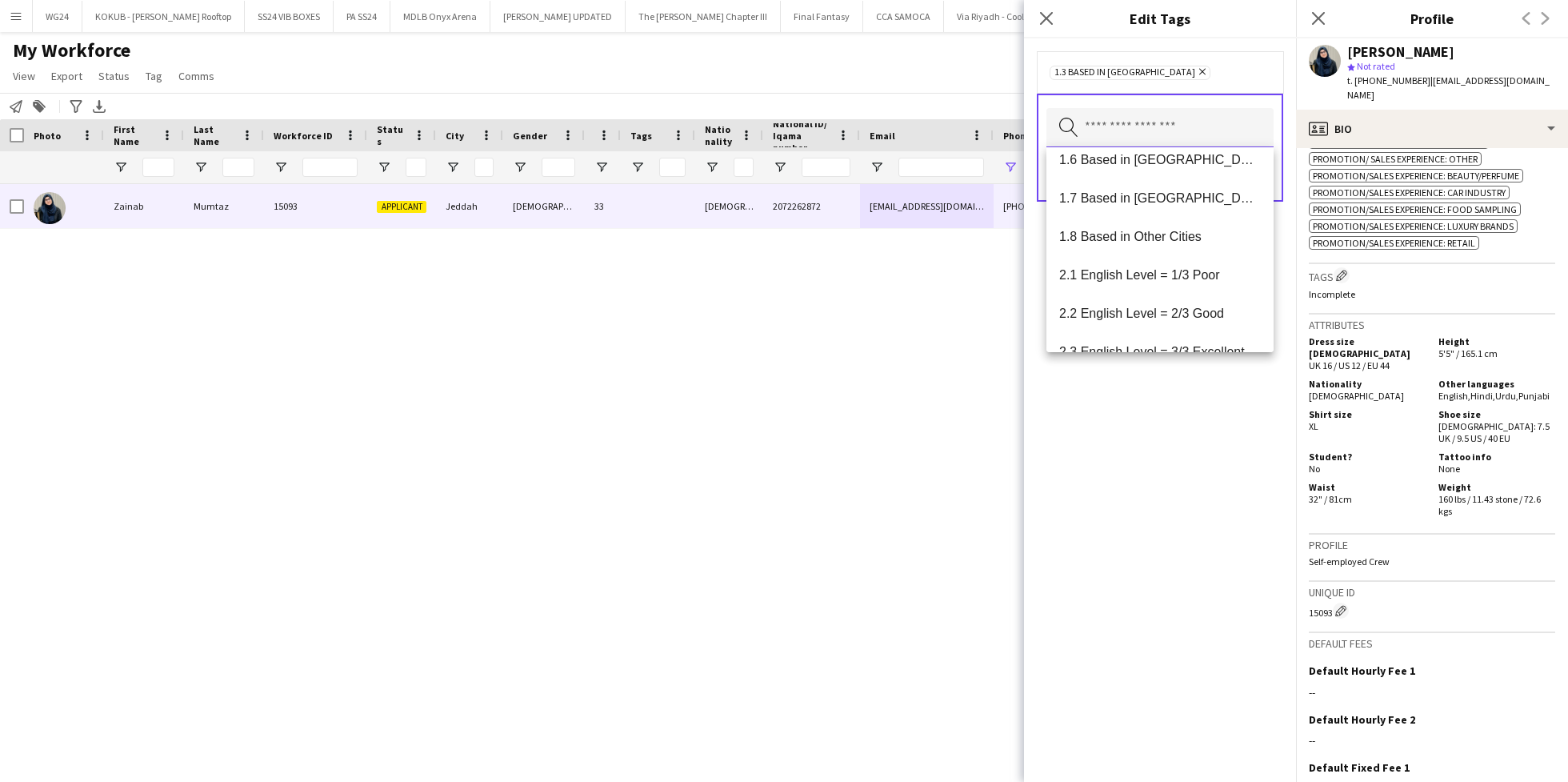
scroll to position [232, 0]
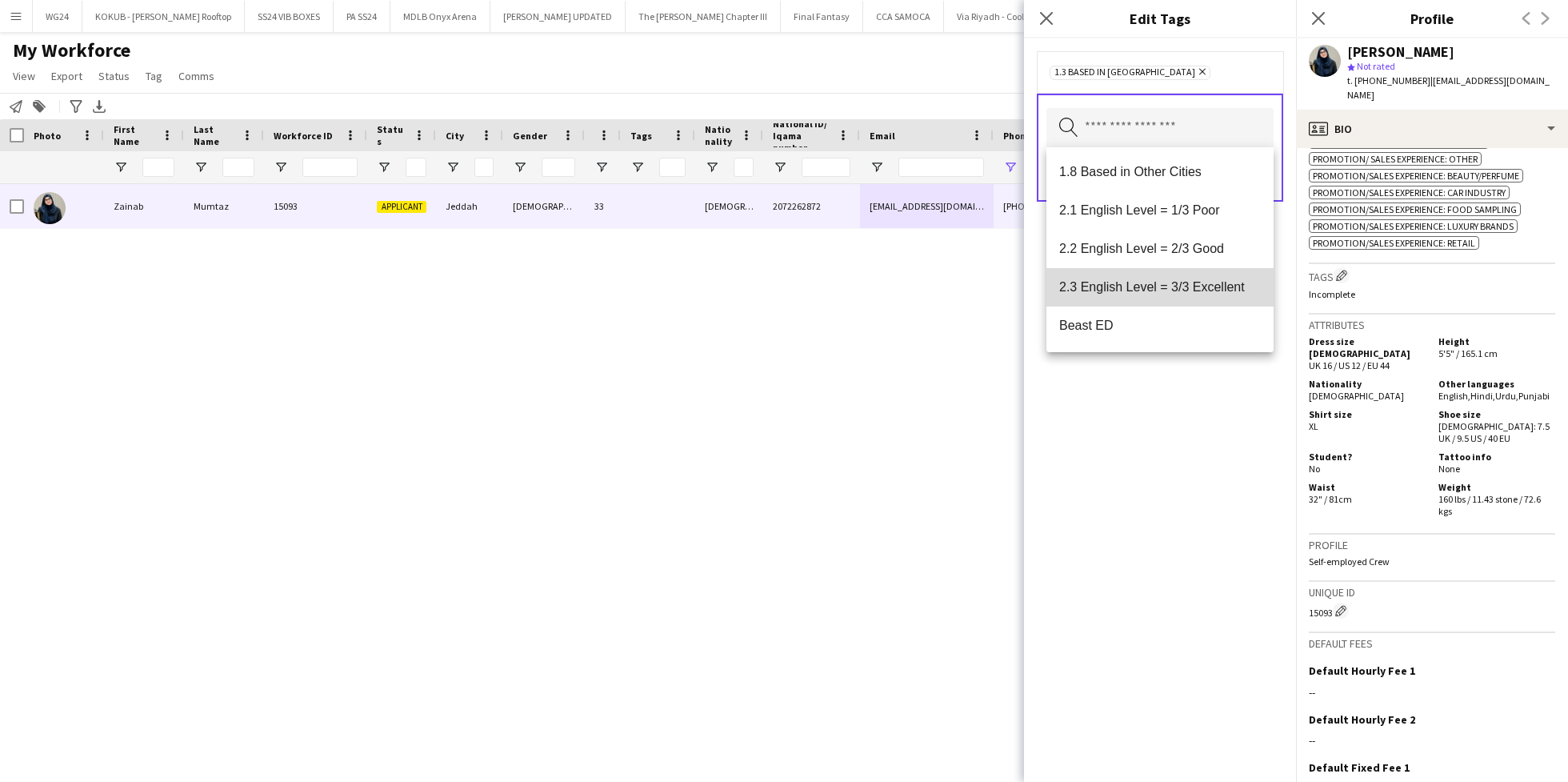
click at [1167, 273] on mat-option "2.3 English Level = 3/3 Excellent" at bounding box center [1160, 287] width 227 height 39
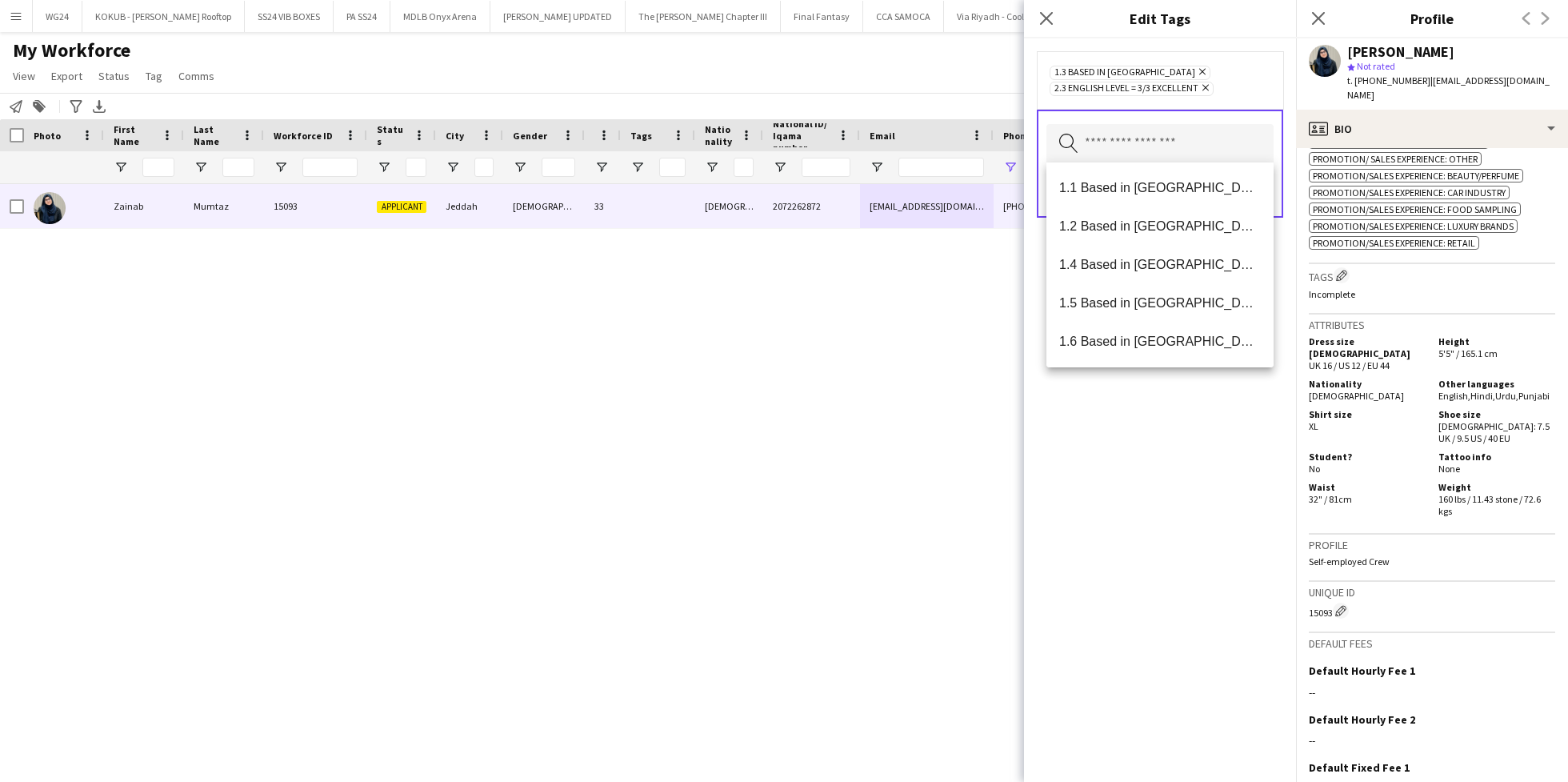
click at [1143, 424] on div "1.3 Based in [GEOGRAPHIC_DATA] Remove 2.3 English Level = 3/3 Excellent Remove …" at bounding box center [1160, 410] width 272 height 743
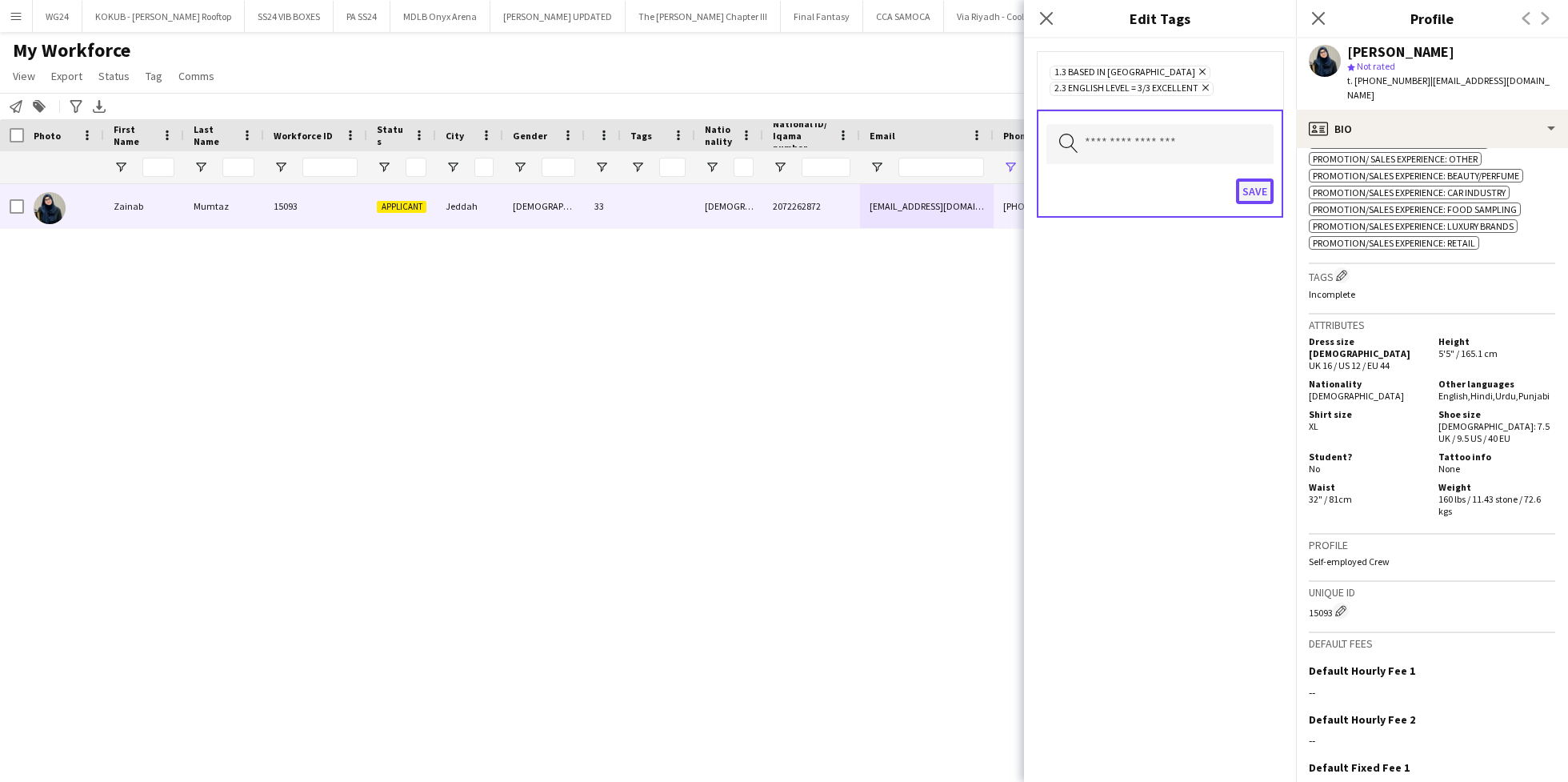
click at [1251, 190] on button "Save" at bounding box center [1254, 191] width 38 height 26
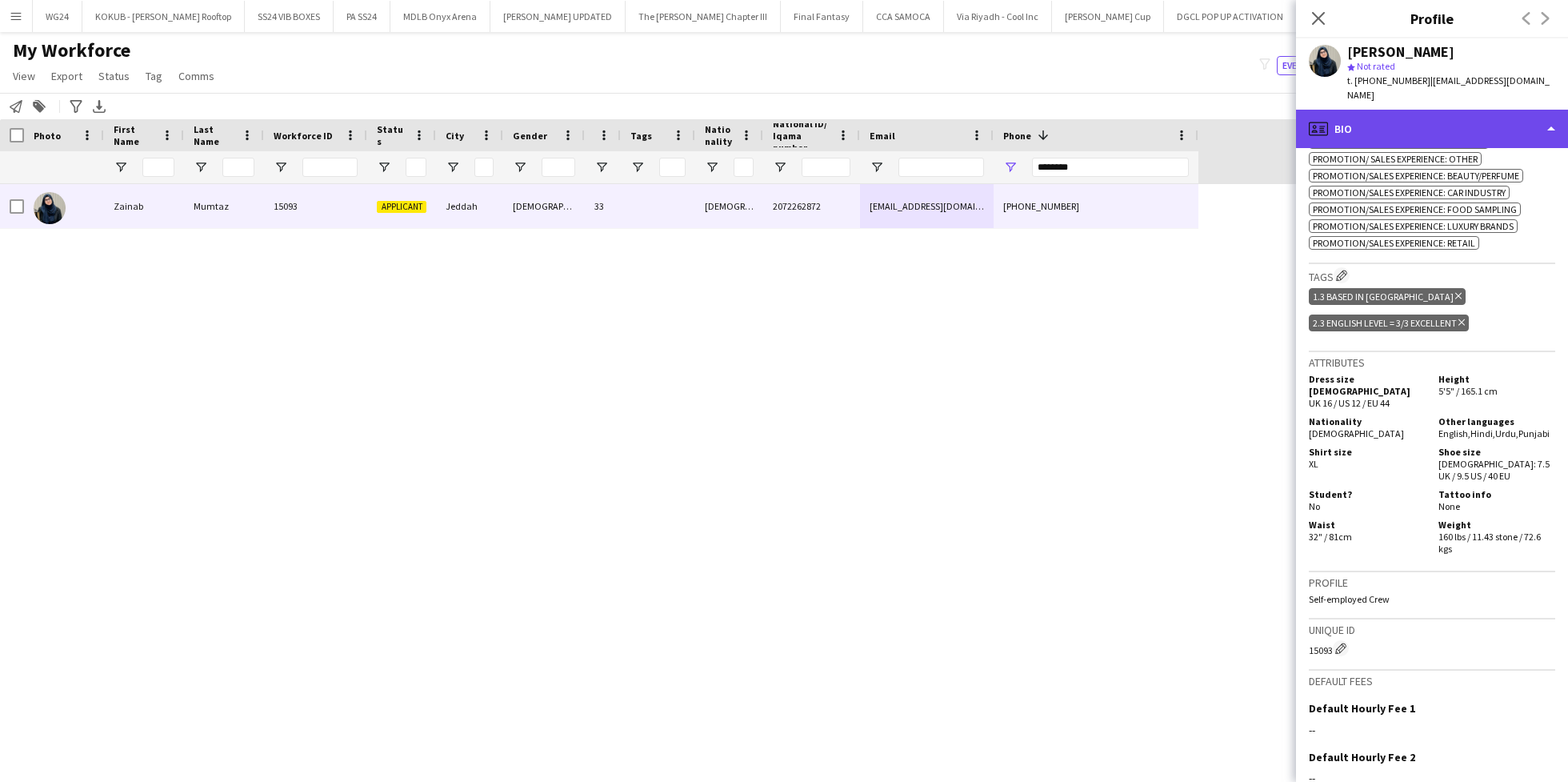
click at [1371, 116] on div "profile Bio" at bounding box center [1432, 129] width 272 height 39
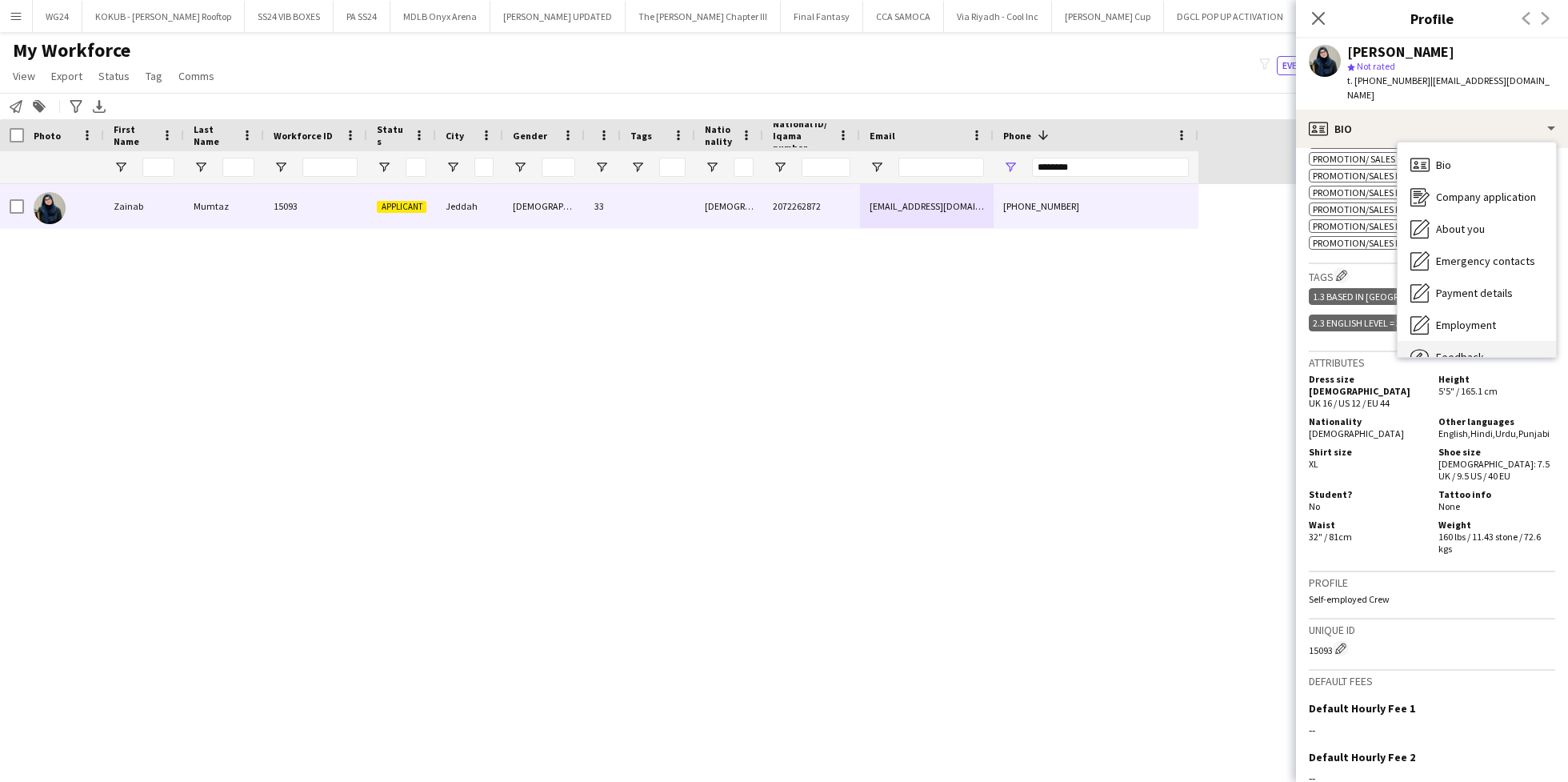
click at [1473, 340] on div "Feedback Feedback" at bounding box center [1476, 356] width 159 height 32
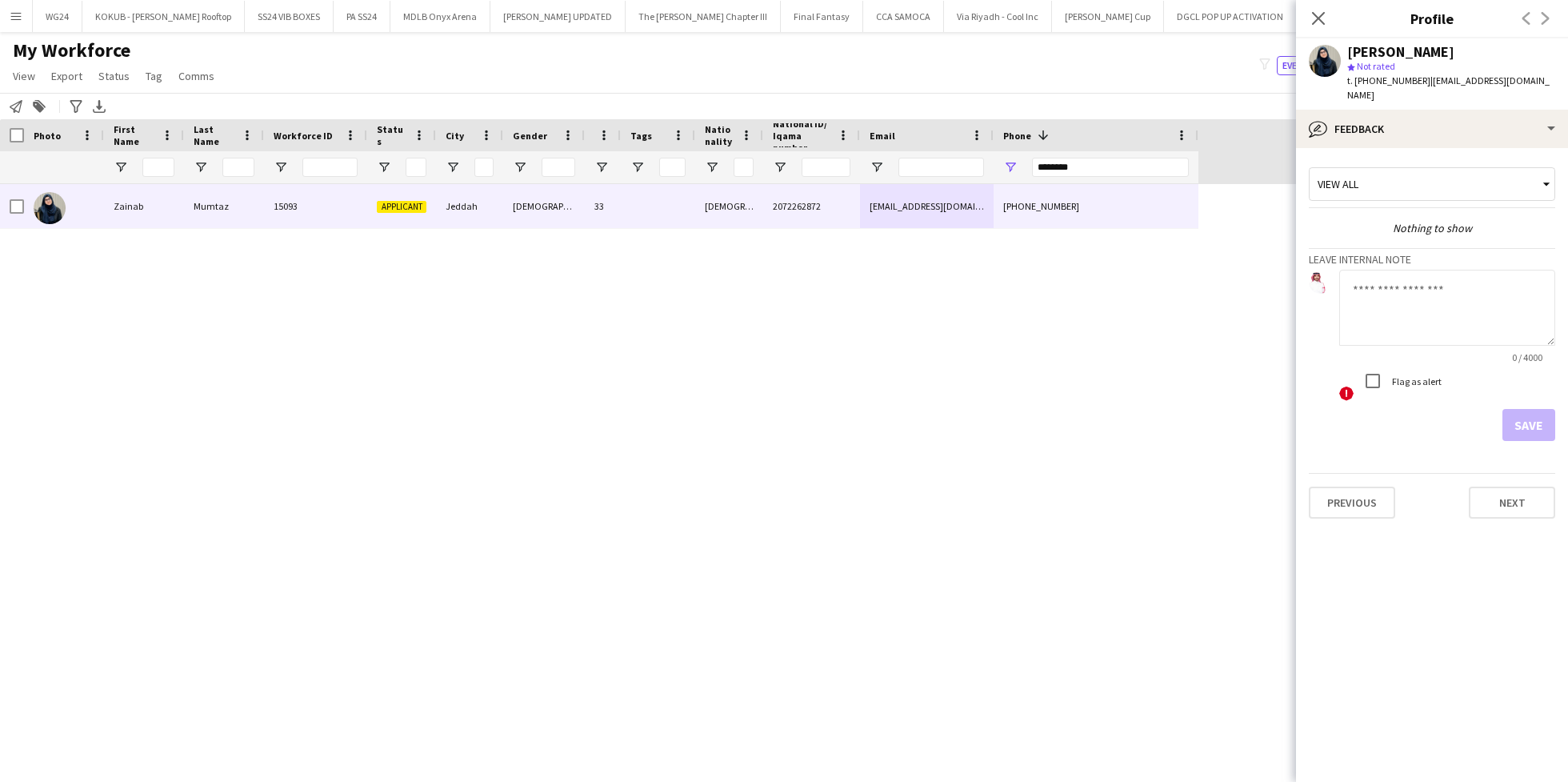
click at [1398, 304] on textarea at bounding box center [1447, 307] width 215 height 76
type textarea "**********"
click at [1532, 408] on button "Save" at bounding box center [1528, 425] width 53 height 32
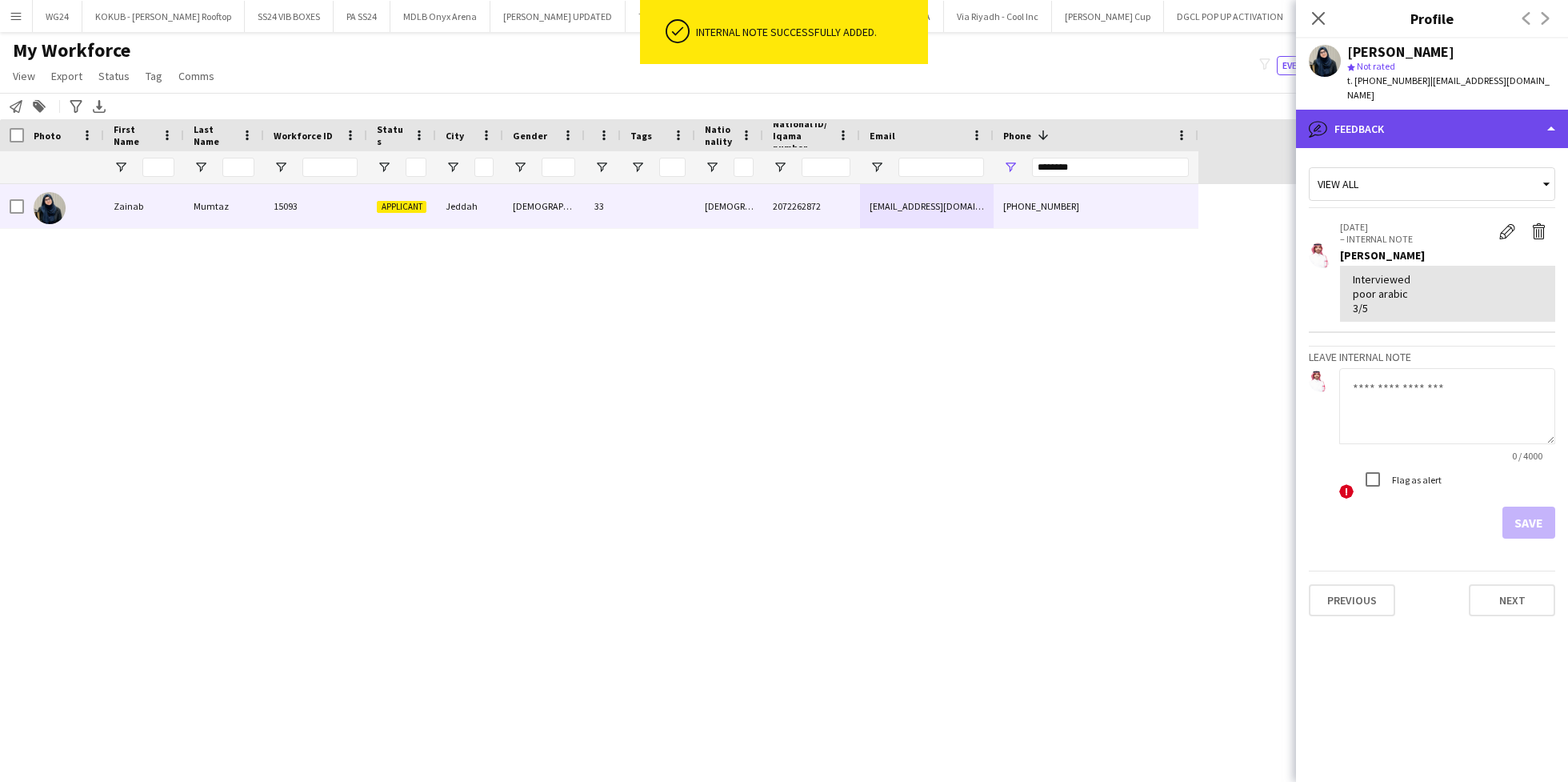
click at [1355, 111] on div "bubble-pencil Feedback" at bounding box center [1432, 129] width 272 height 39
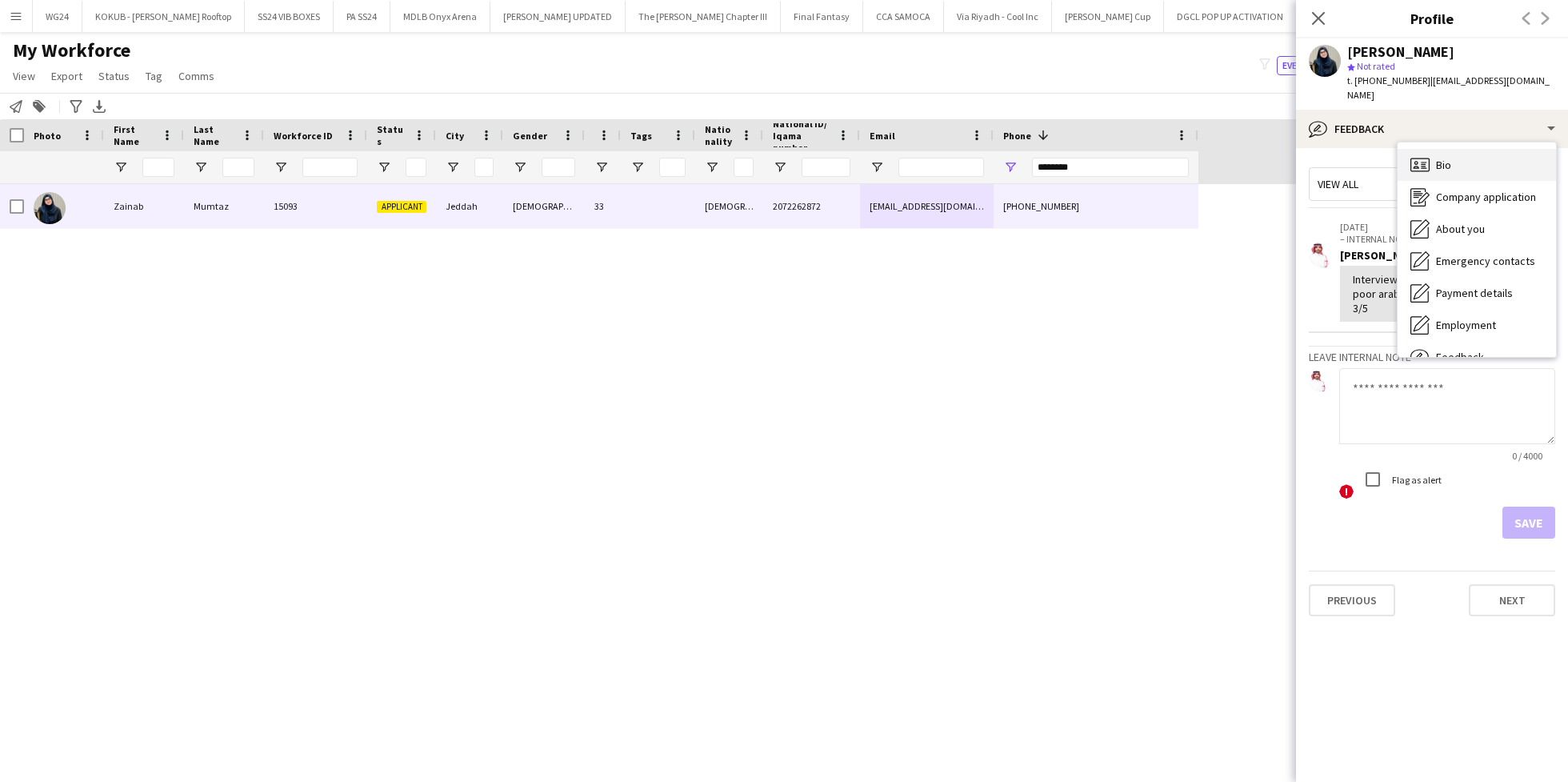
click at [1470, 148] on div "Bio Bio" at bounding box center [1476, 165] width 159 height 32
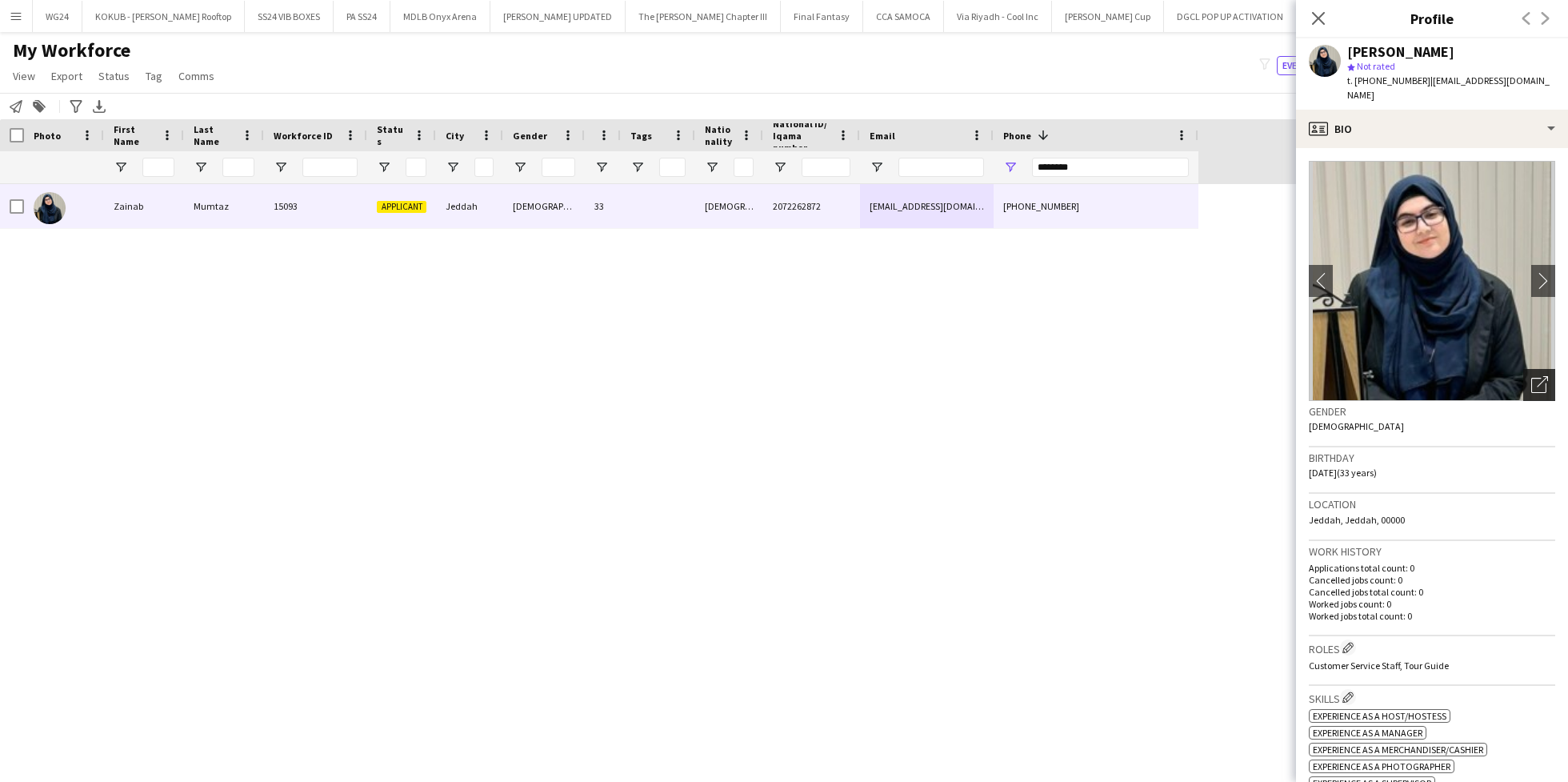
click at [1523, 374] on div "Open photos pop-in" at bounding box center [1539, 385] width 32 height 32
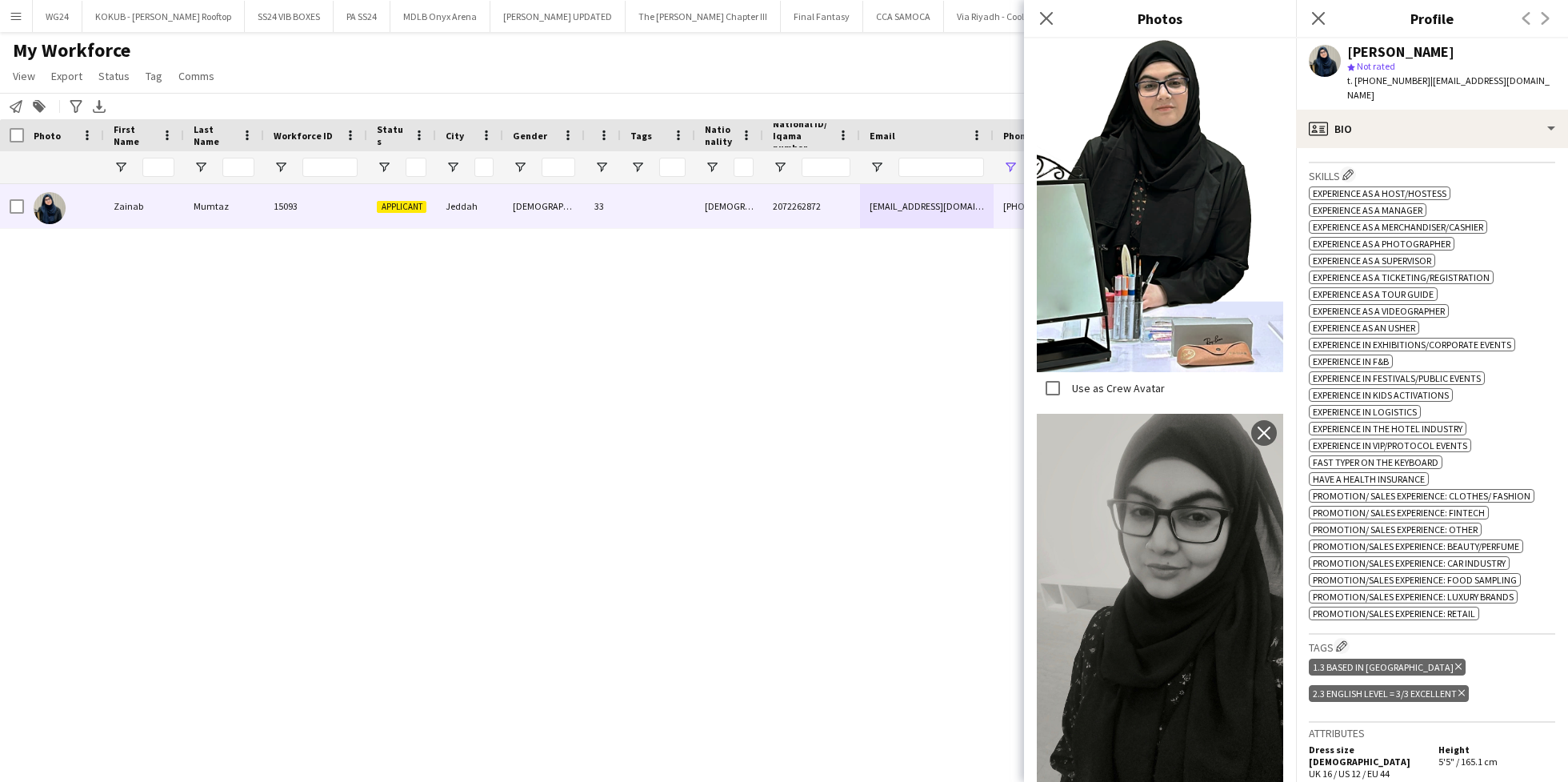
scroll to position [0, 0]
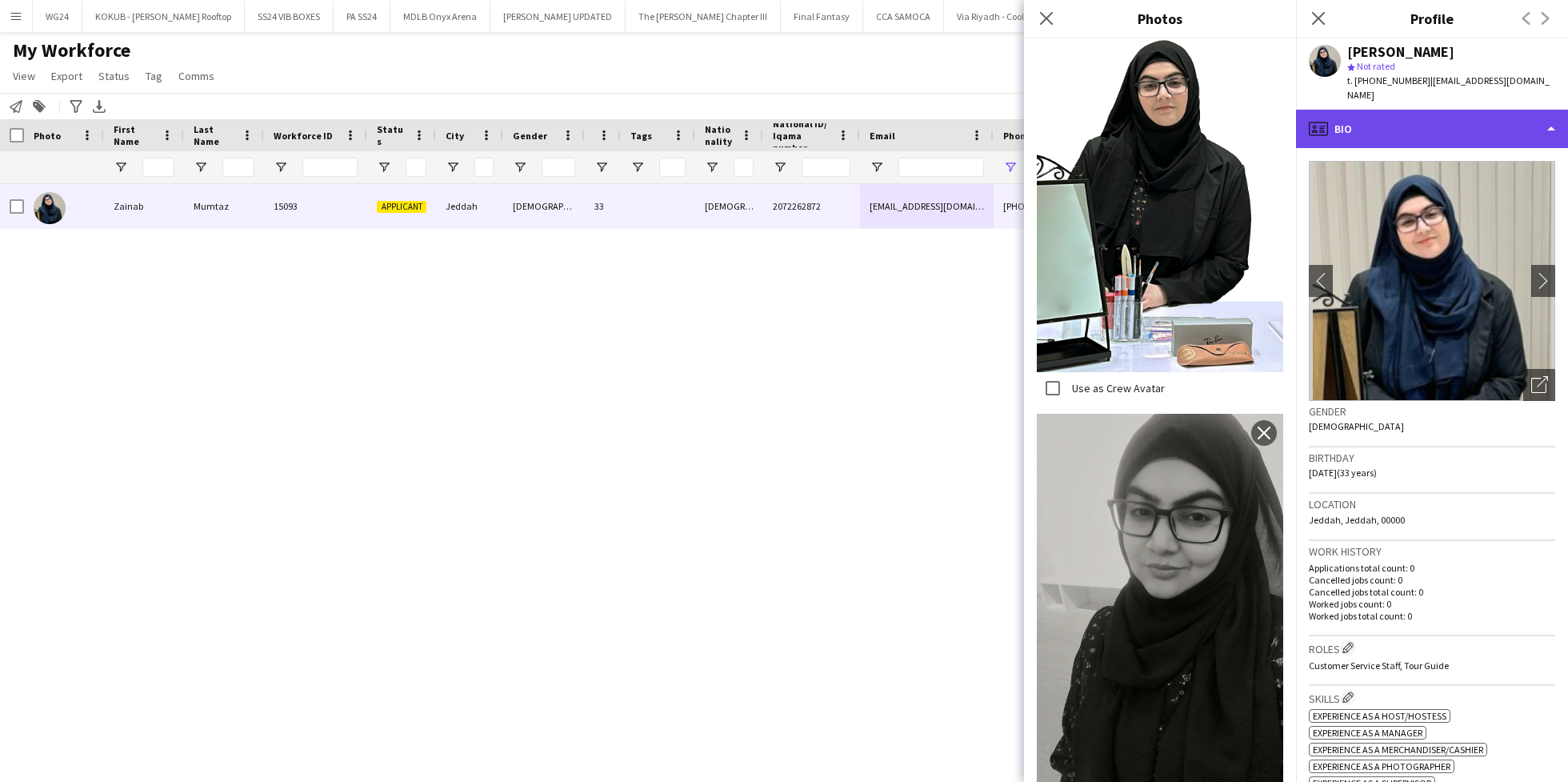
click at [1397, 115] on div "profile Bio" at bounding box center [1432, 129] width 272 height 39
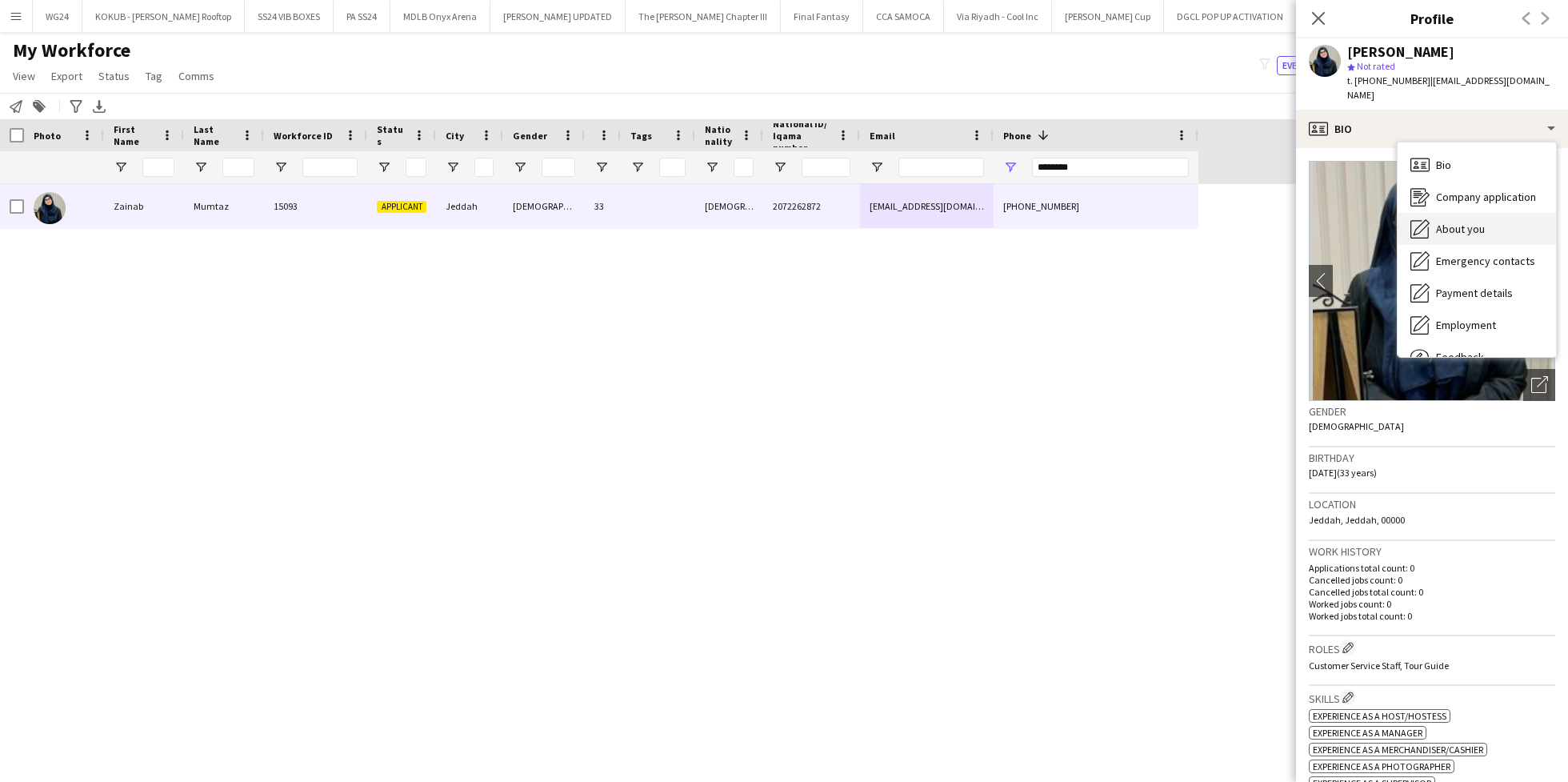
click at [1468, 221] on span "About you" at bounding box center [1460, 228] width 49 height 14
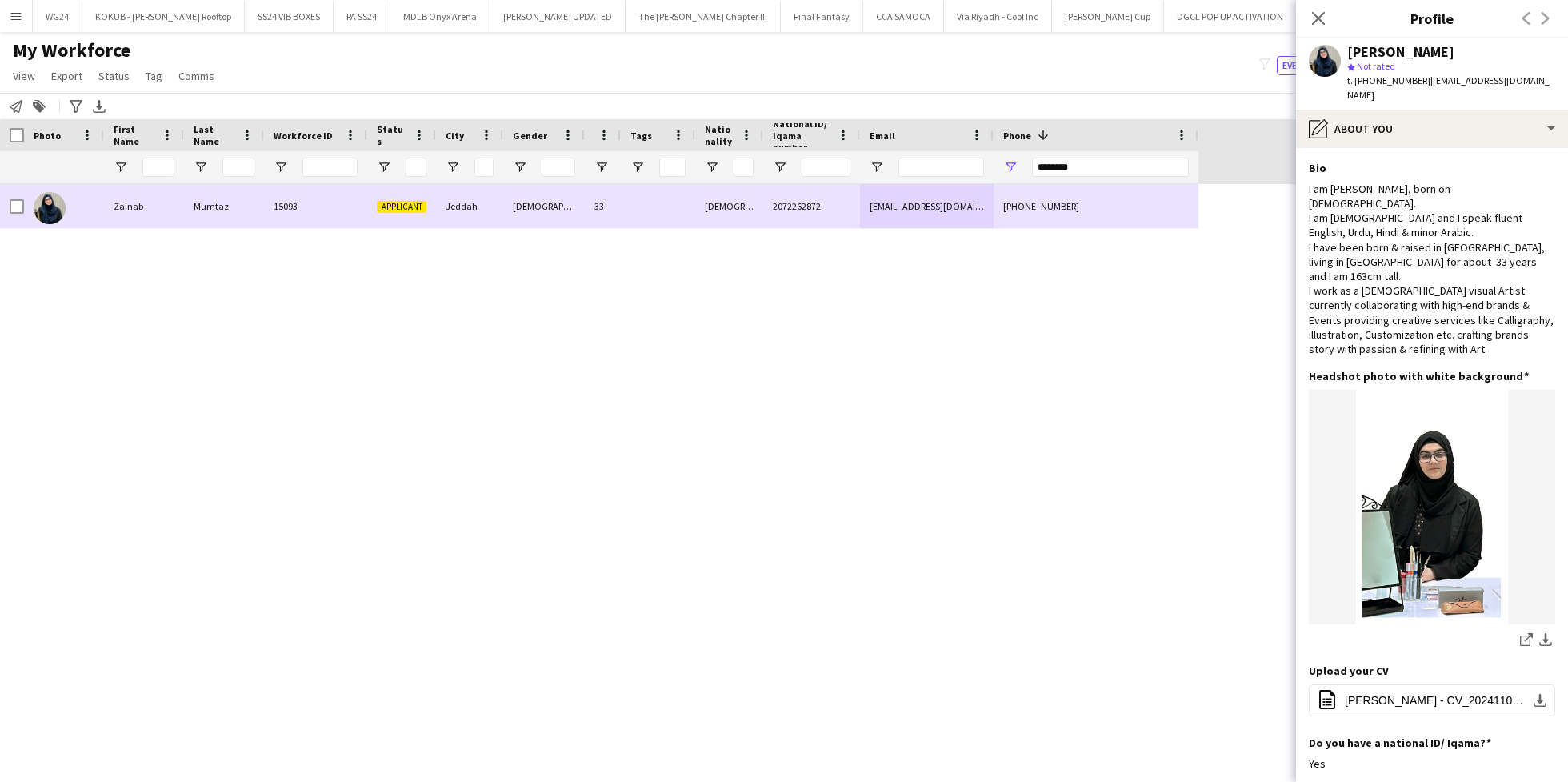
click at [17, 196] on div at bounding box center [16, 206] width 14 height 44
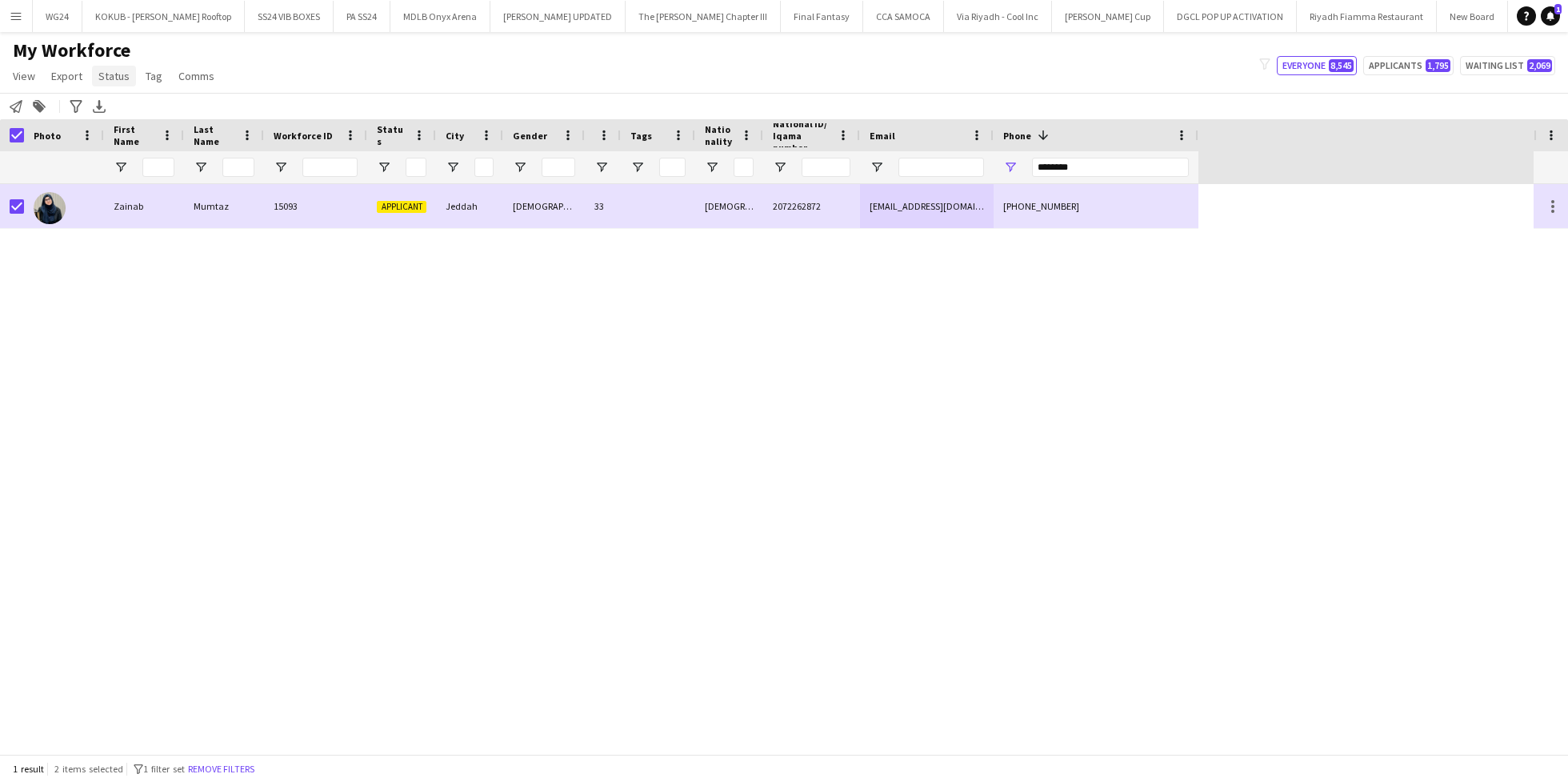
click at [112, 78] on span "Status" at bounding box center [113, 76] width 31 height 14
click at [152, 109] on link "Edit" at bounding box center [147, 111] width 112 height 34
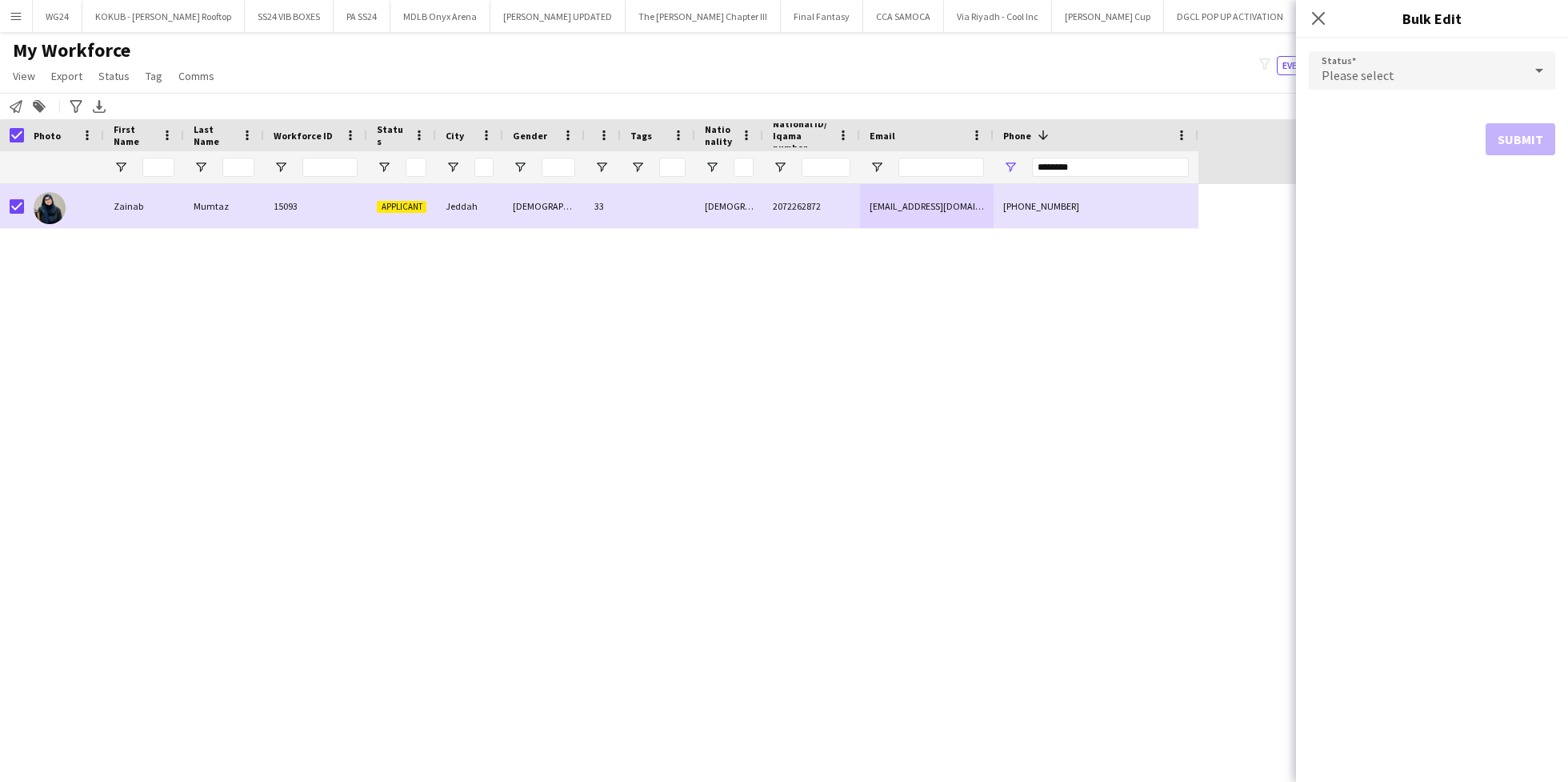
click at [1495, 78] on div "Please select" at bounding box center [1415, 70] width 215 height 39
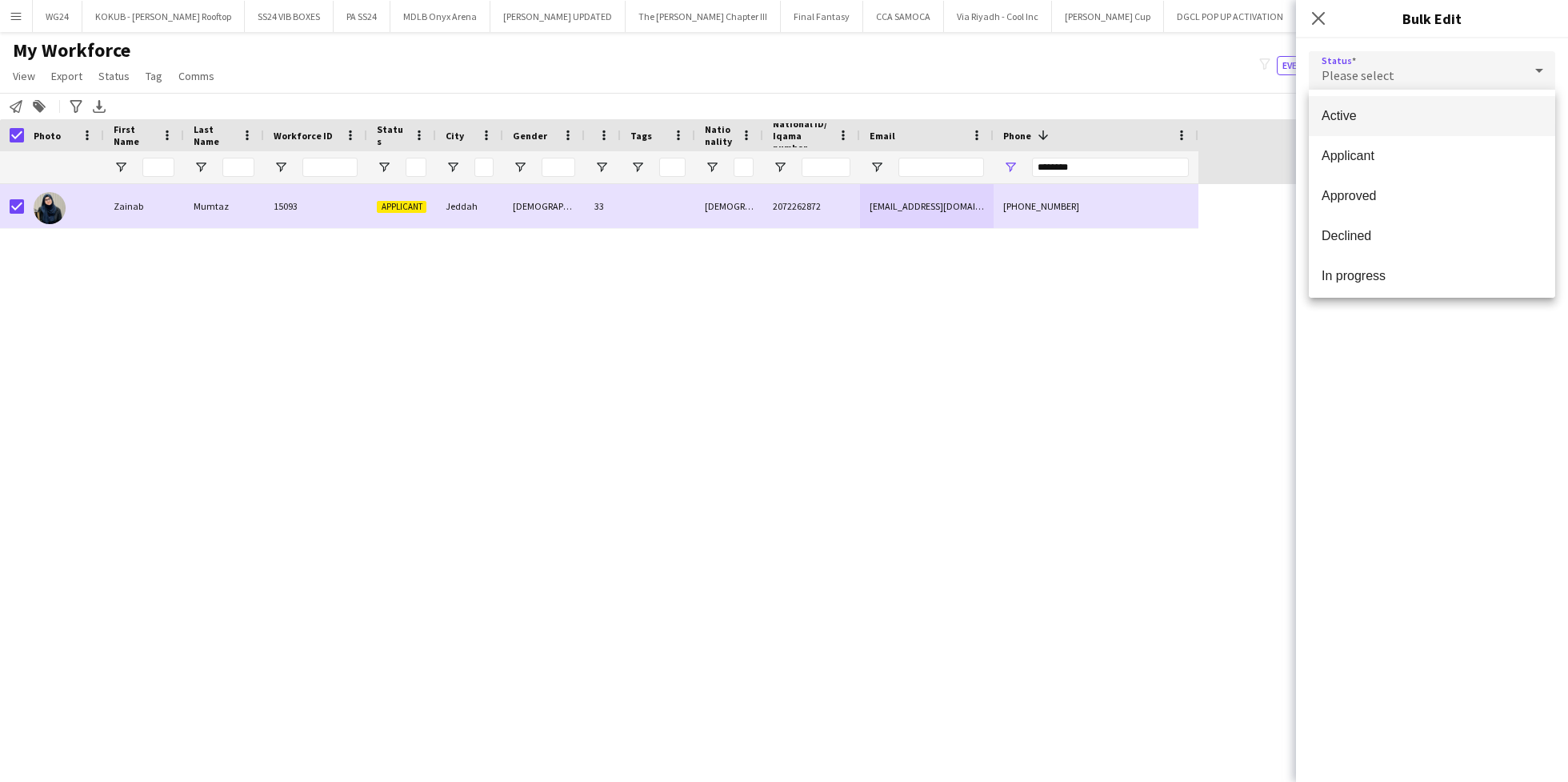
click at [1447, 106] on mat-option "Active" at bounding box center [1431, 116] width 247 height 40
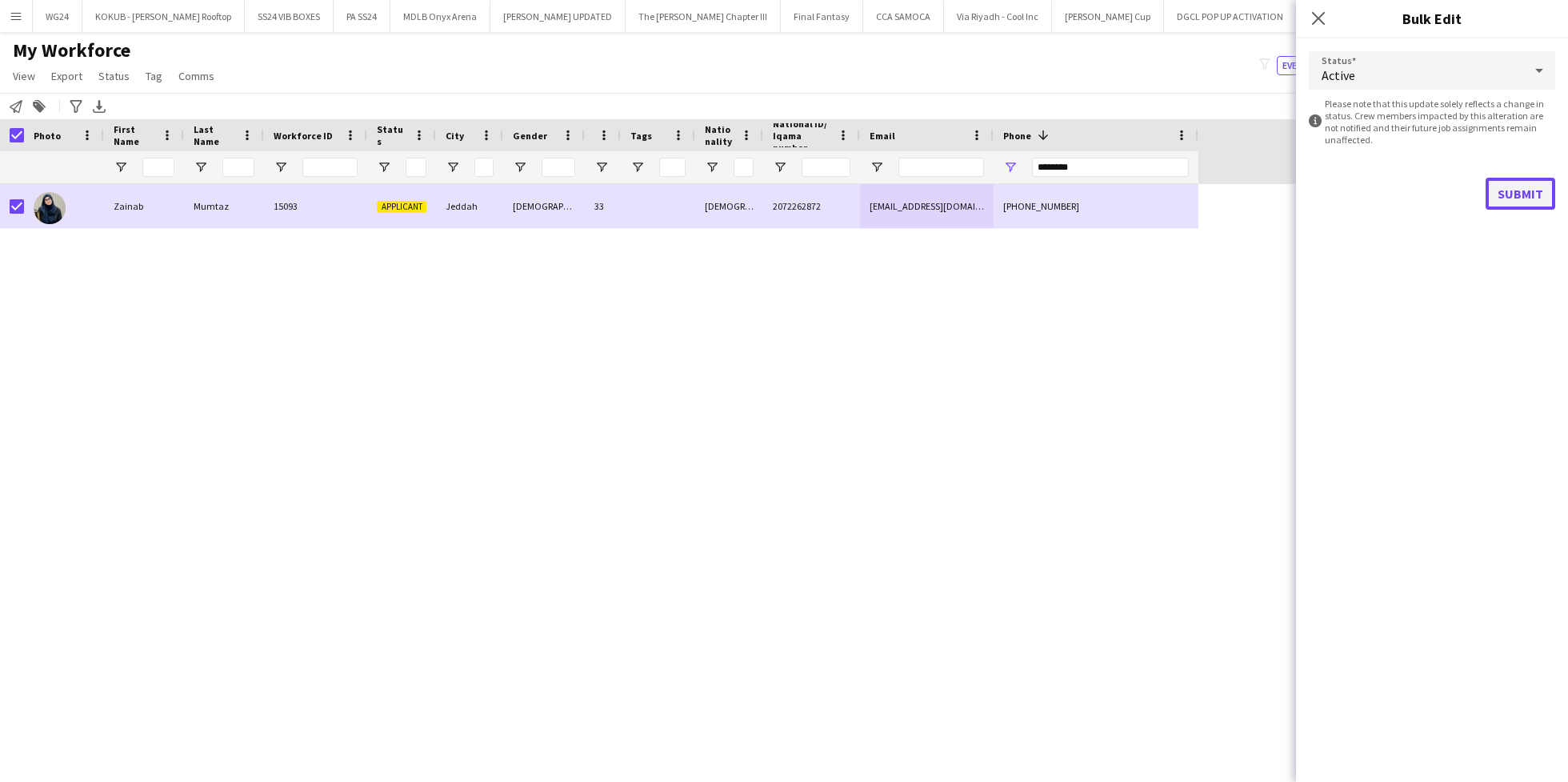
click at [1534, 200] on button "Submit" at bounding box center [1520, 194] width 70 height 32
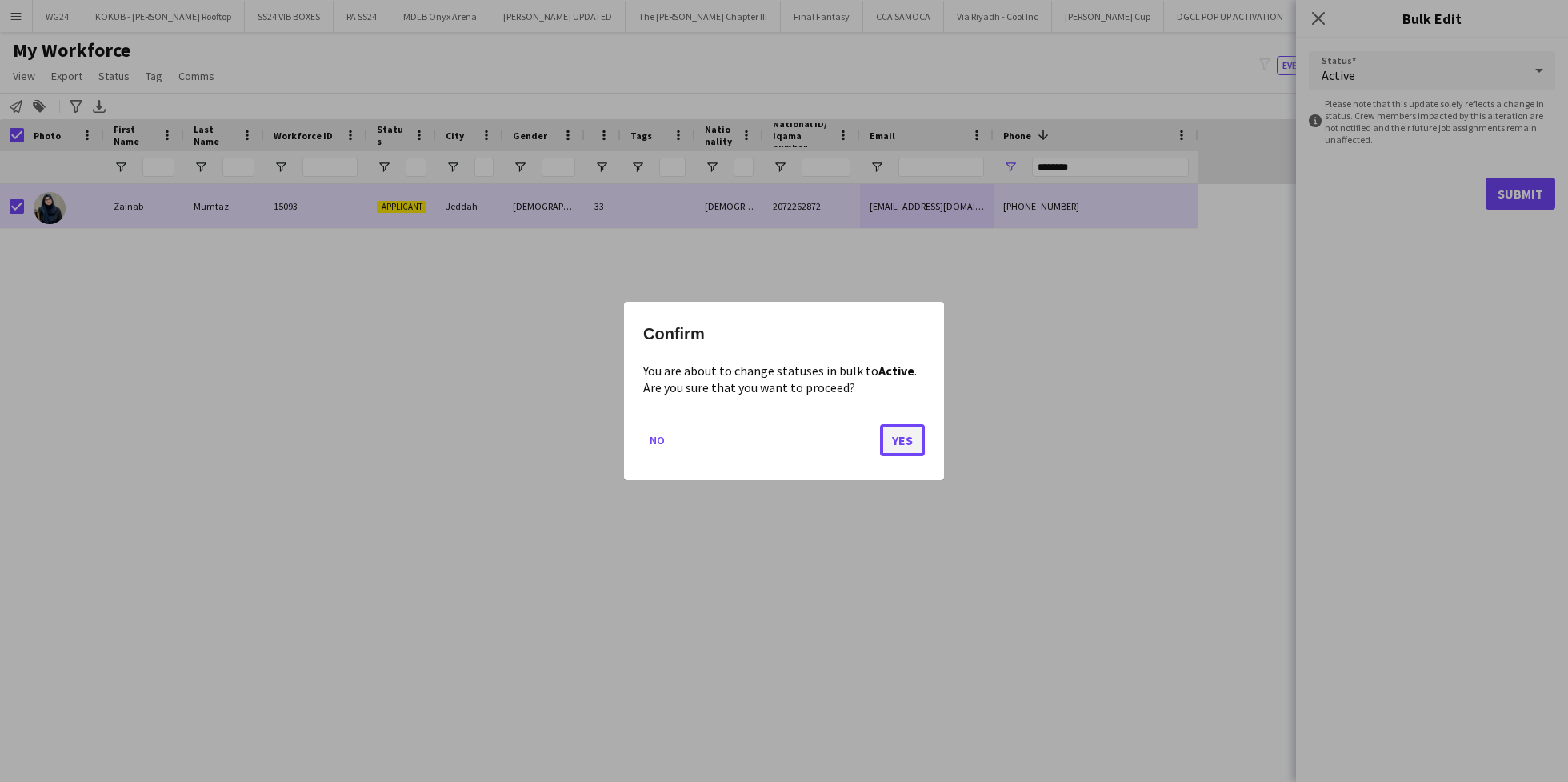
click at [905, 443] on button "Yes" at bounding box center [902, 441] width 44 height 32
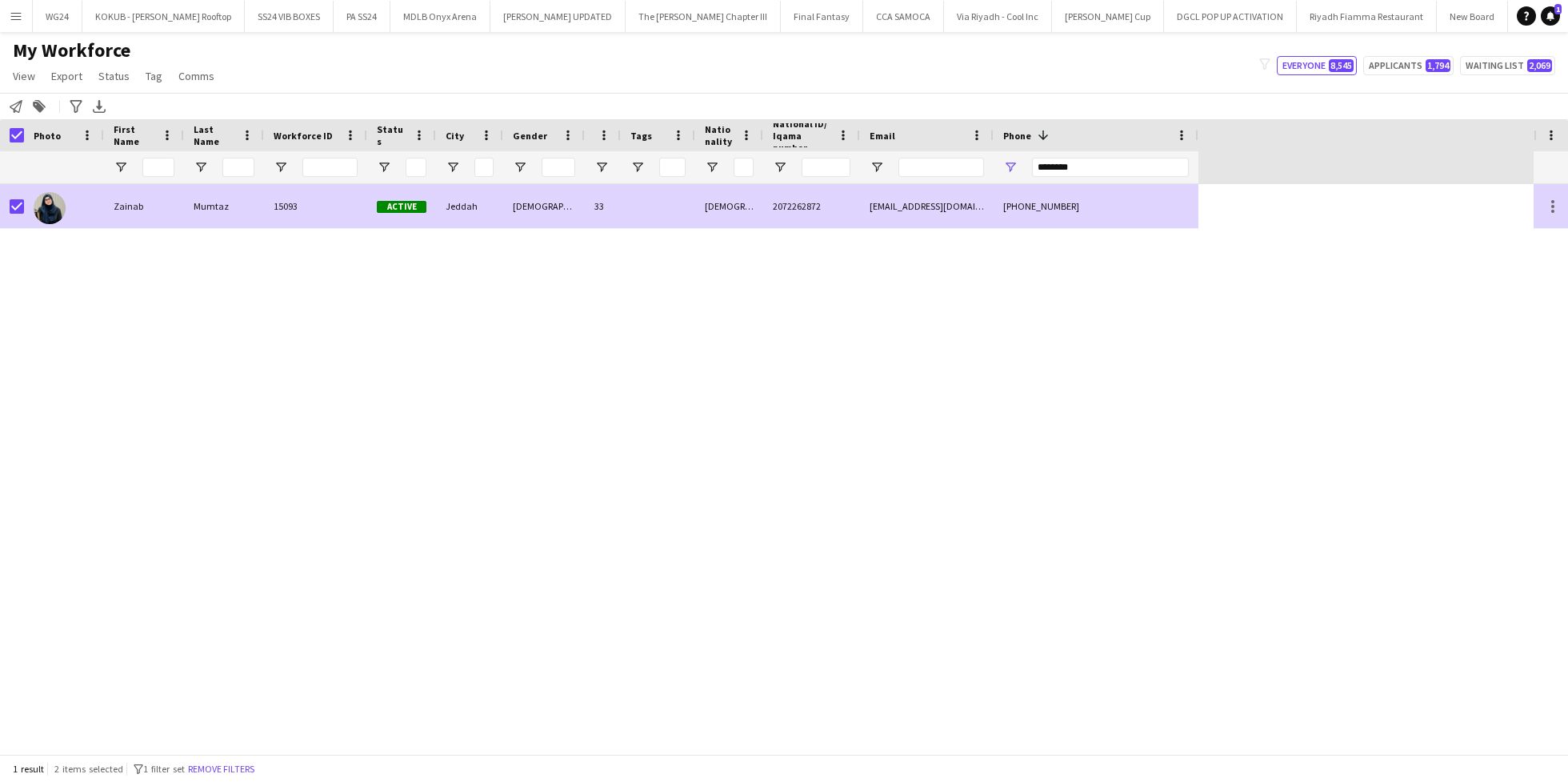
click at [501, 217] on div "Jeddah" at bounding box center [469, 206] width 67 height 44
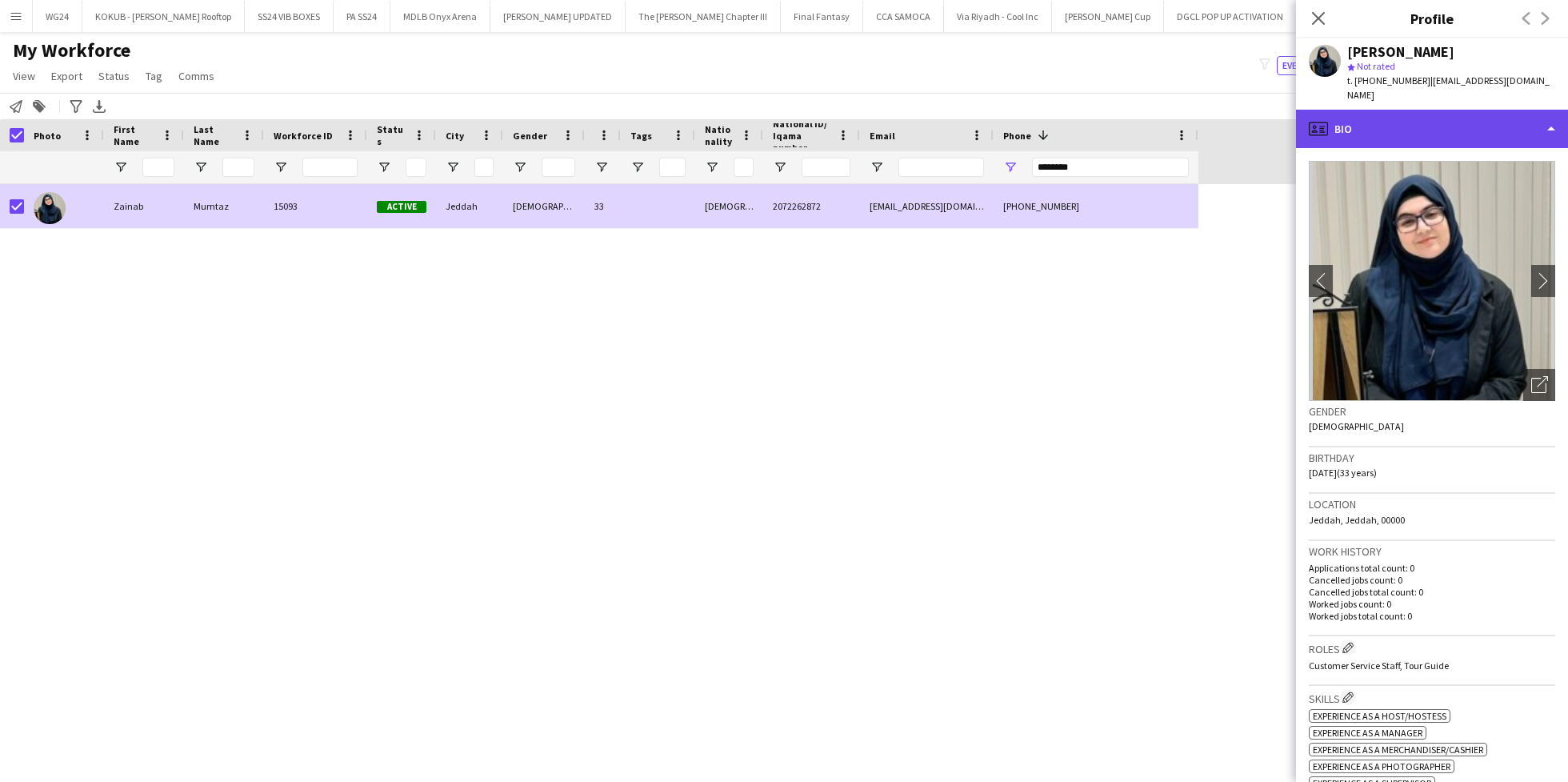
click at [1447, 132] on div "profile Bio" at bounding box center [1432, 129] width 272 height 39
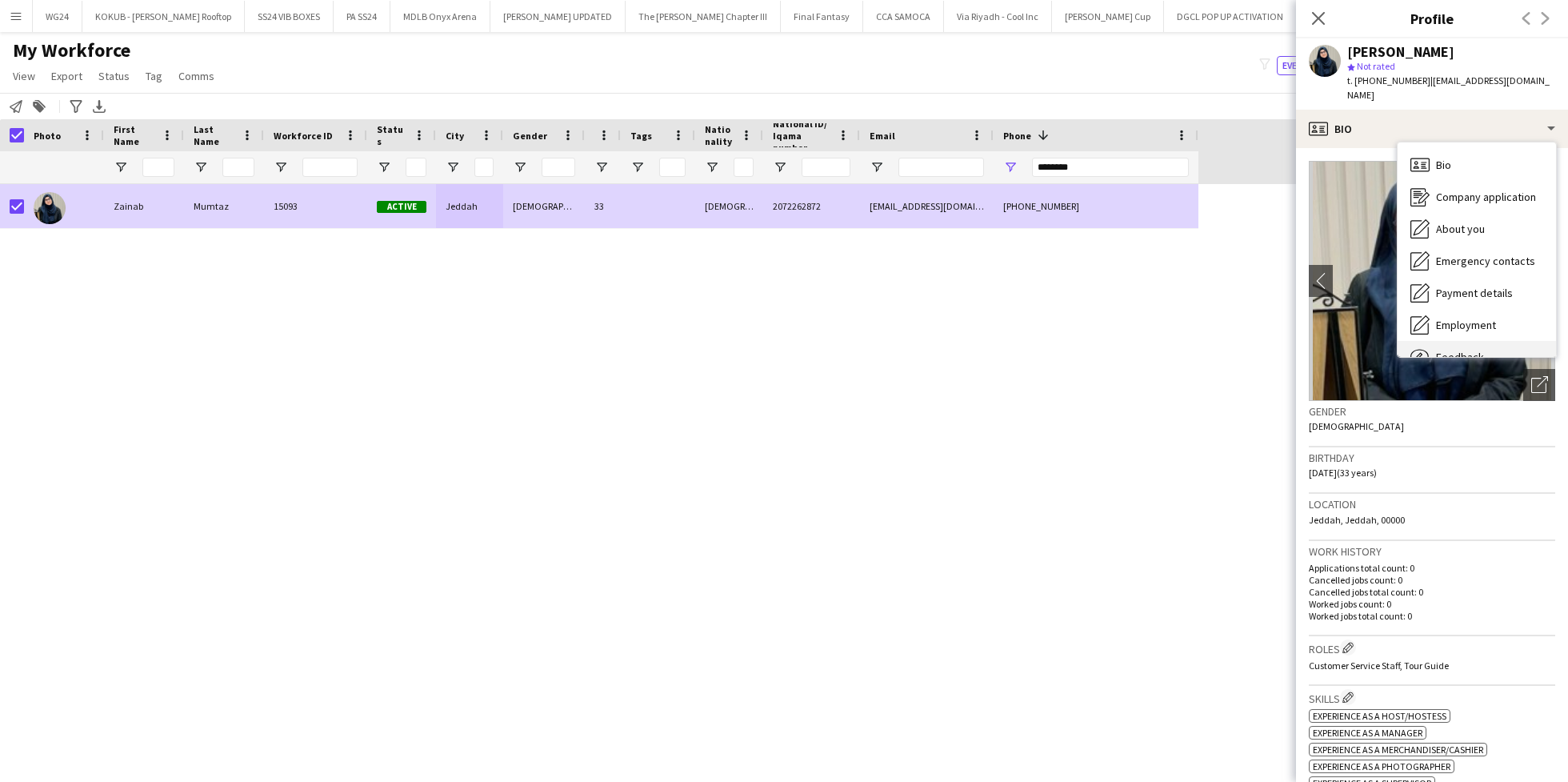
click at [1480, 340] on div "Feedback Feedback" at bounding box center [1476, 356] width 159 height 32
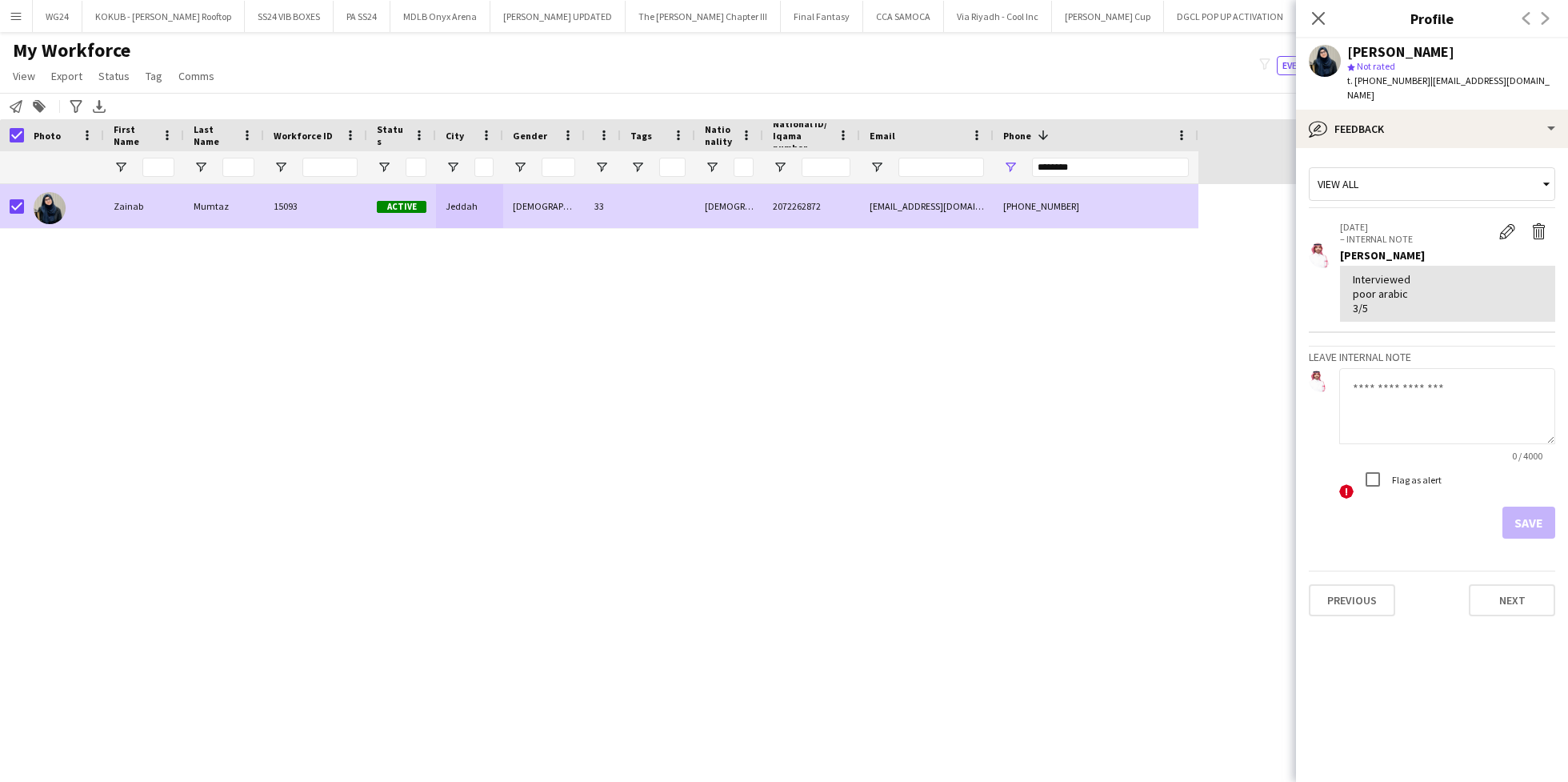
click at [285, 360] on div "[PERSON_NAME] 15093 Active Jeddah [DEMOGRAPHIC_DATA] 33 [DEMOGRAPHIC_DATA] 2072…" at bounding box center [767, 469] width 1533 height 570
click at [1308, 25] on app-icon "Close pop-in" at bounding box center [1318, 19] width 24 height 24
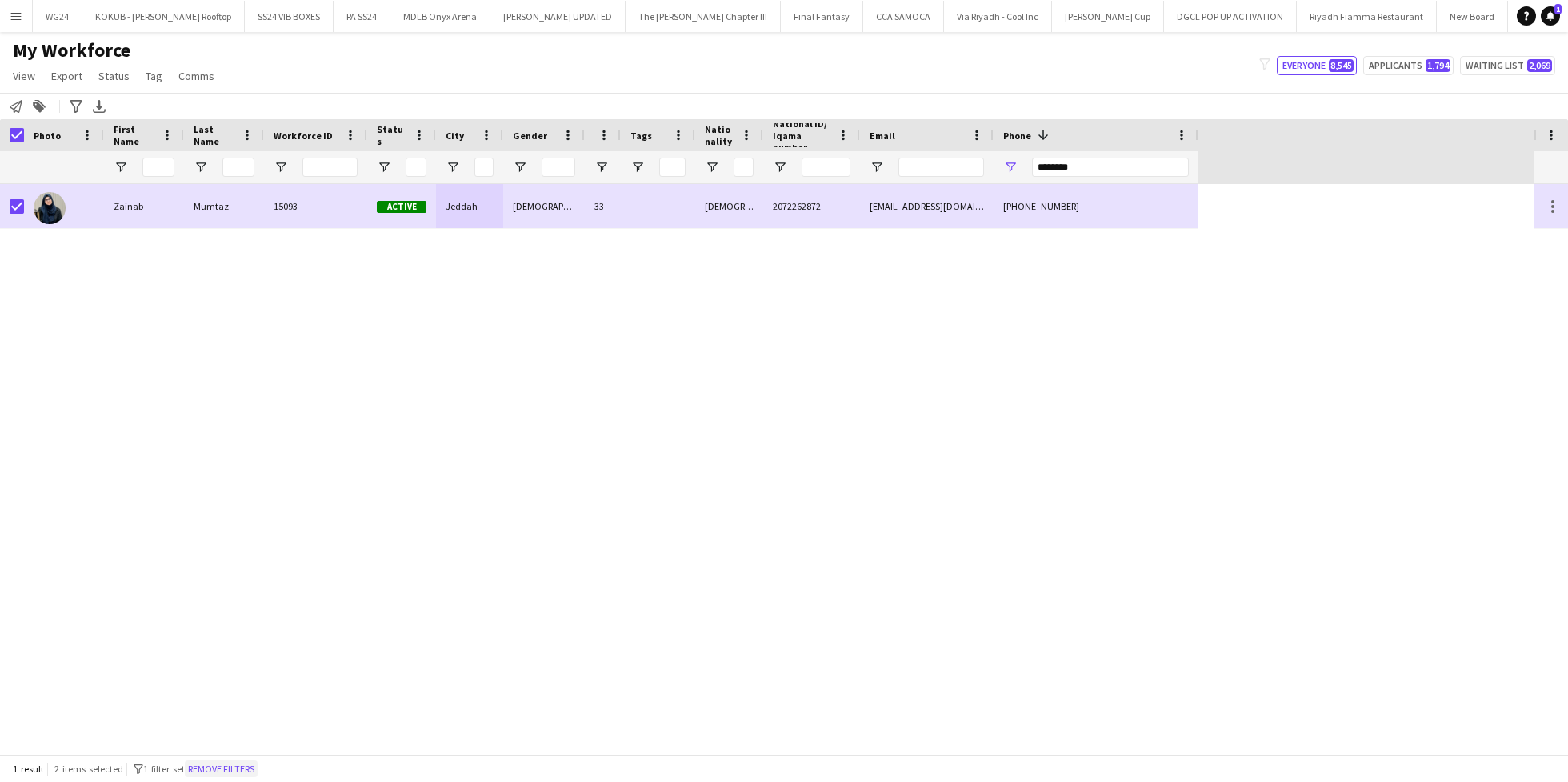
click at [229, 775] on button "Remove filters" at bounding box center [220, 769] width 73 height 18
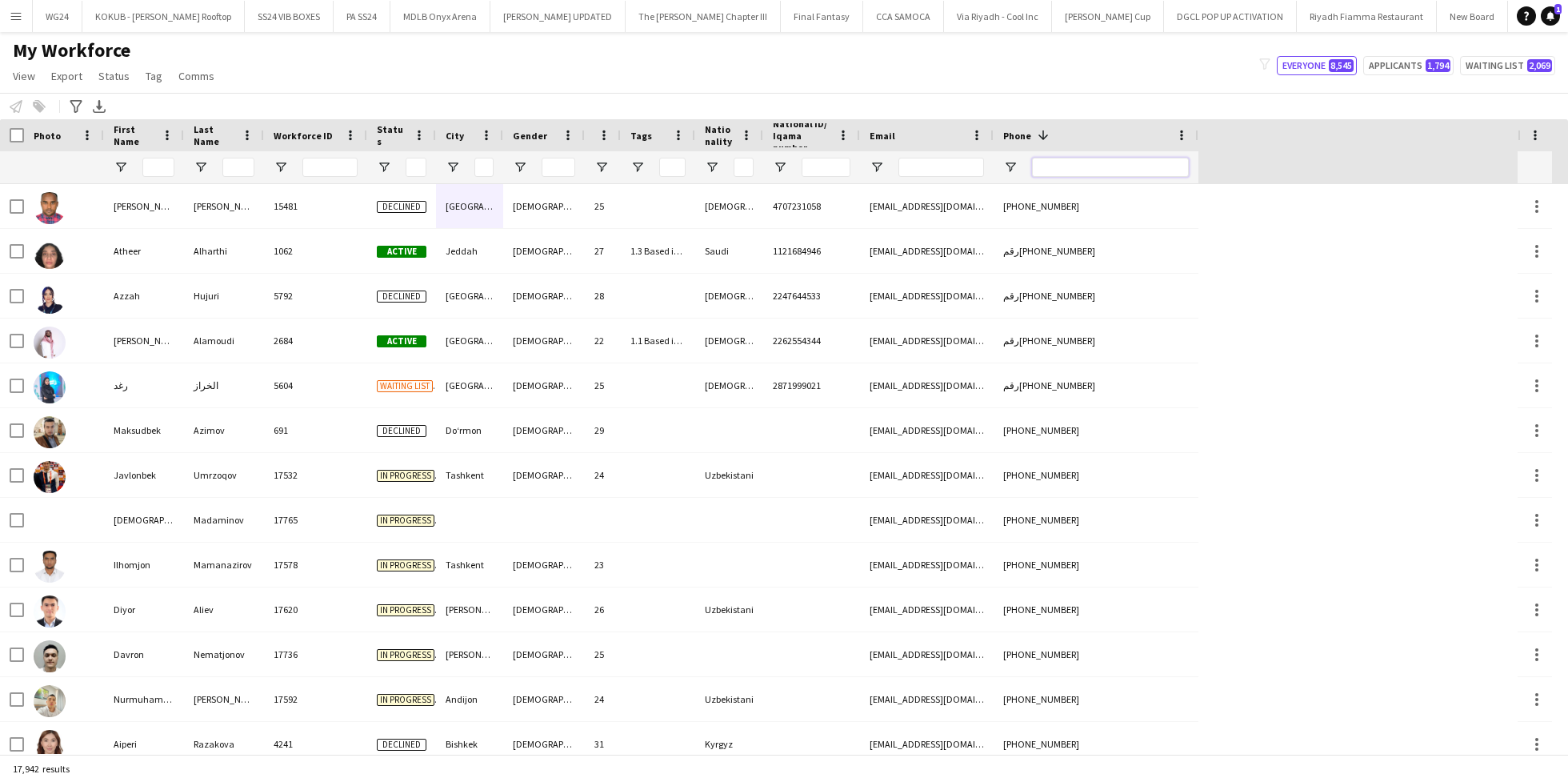
click at [1084, 169] on input "Phone Filter Input" at bounding box center [1111, 167] width 157 height 19
paste input "*******"
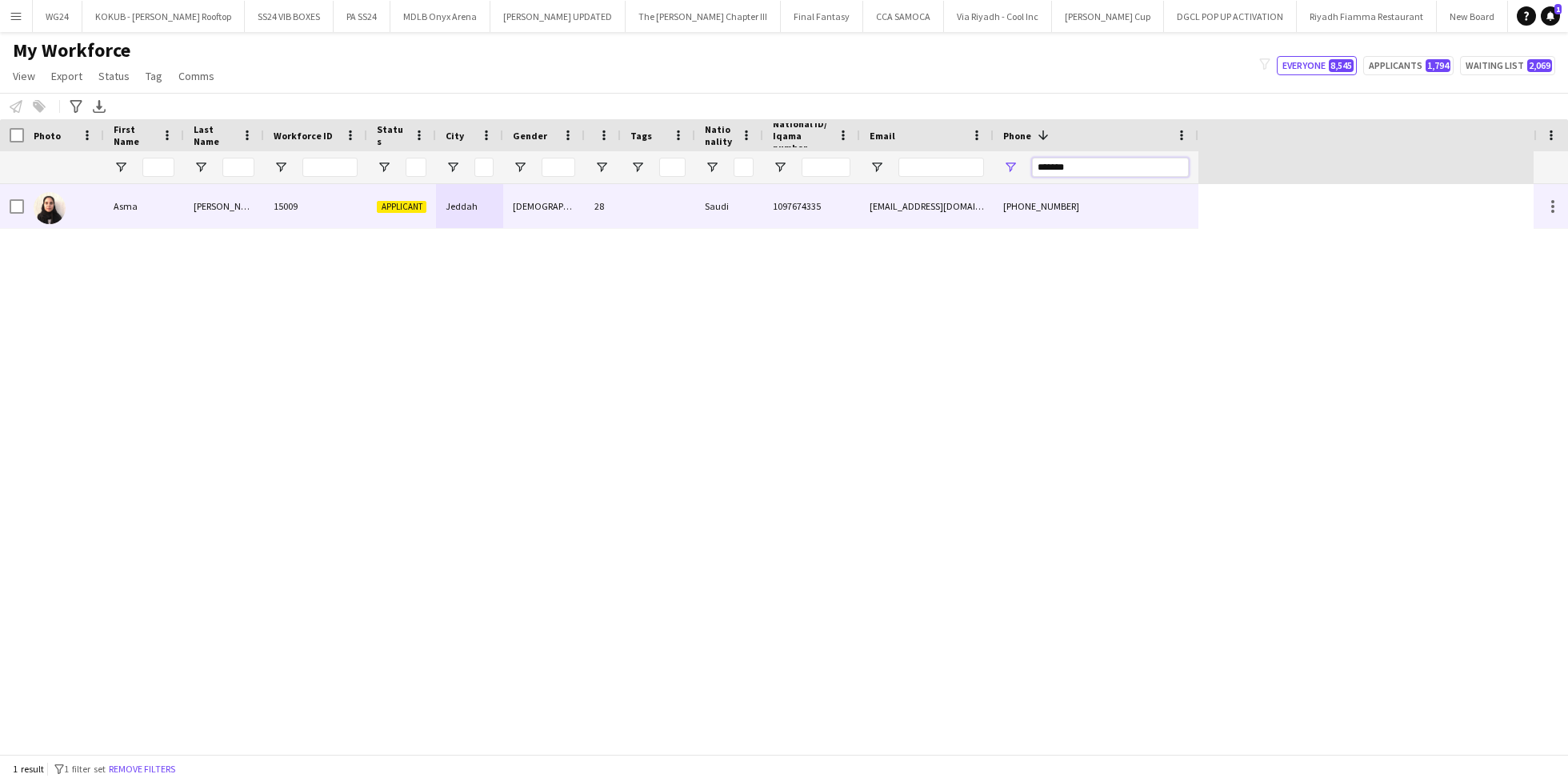
type input "*******"
click at [497, 199] on div "Jeddah" at bounding box center [469, 206] width 67 height 44
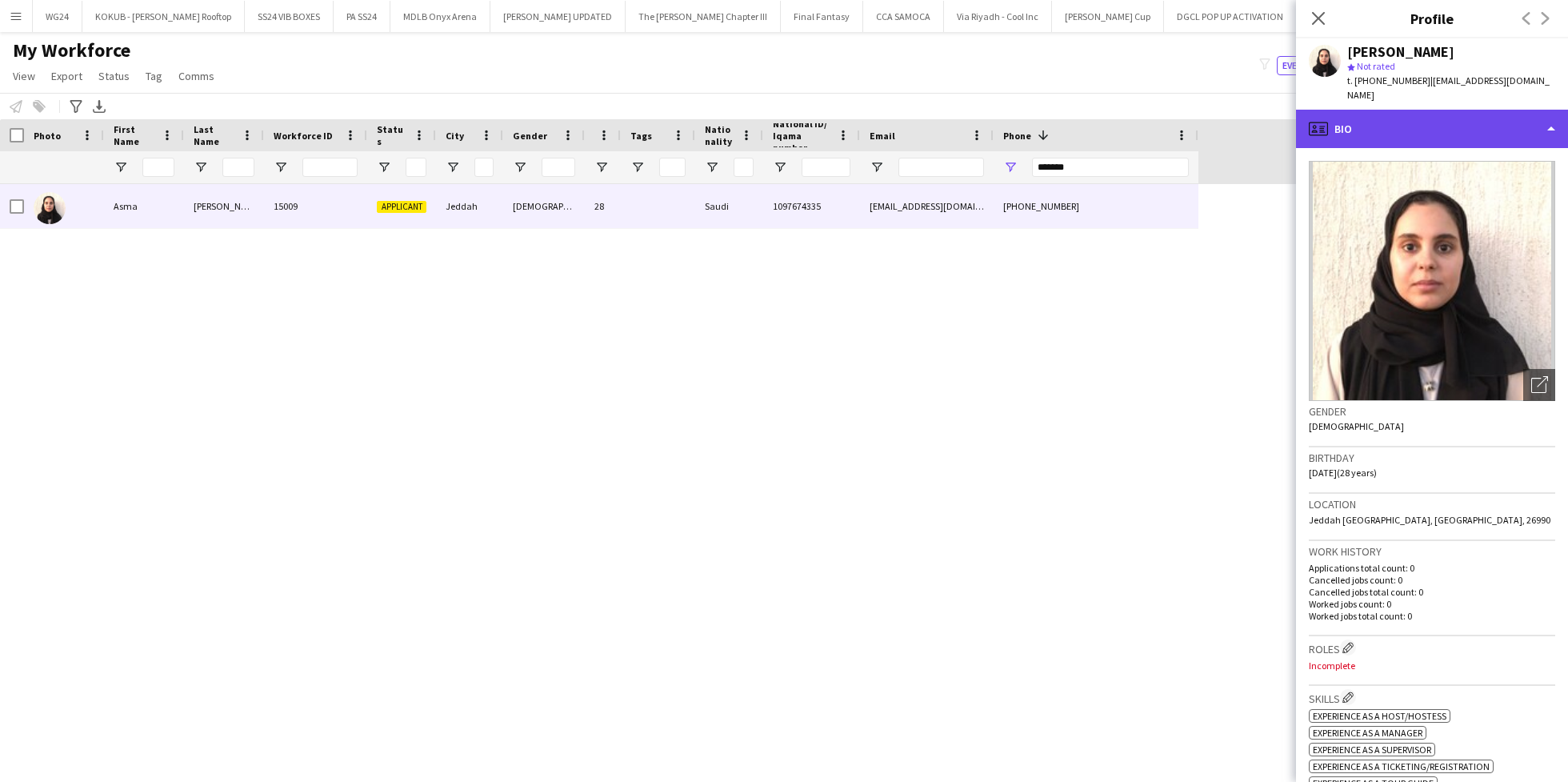
click at [1405, 110] on div "profile Bio" at bounding box center [1432, 129] width 272 height 39
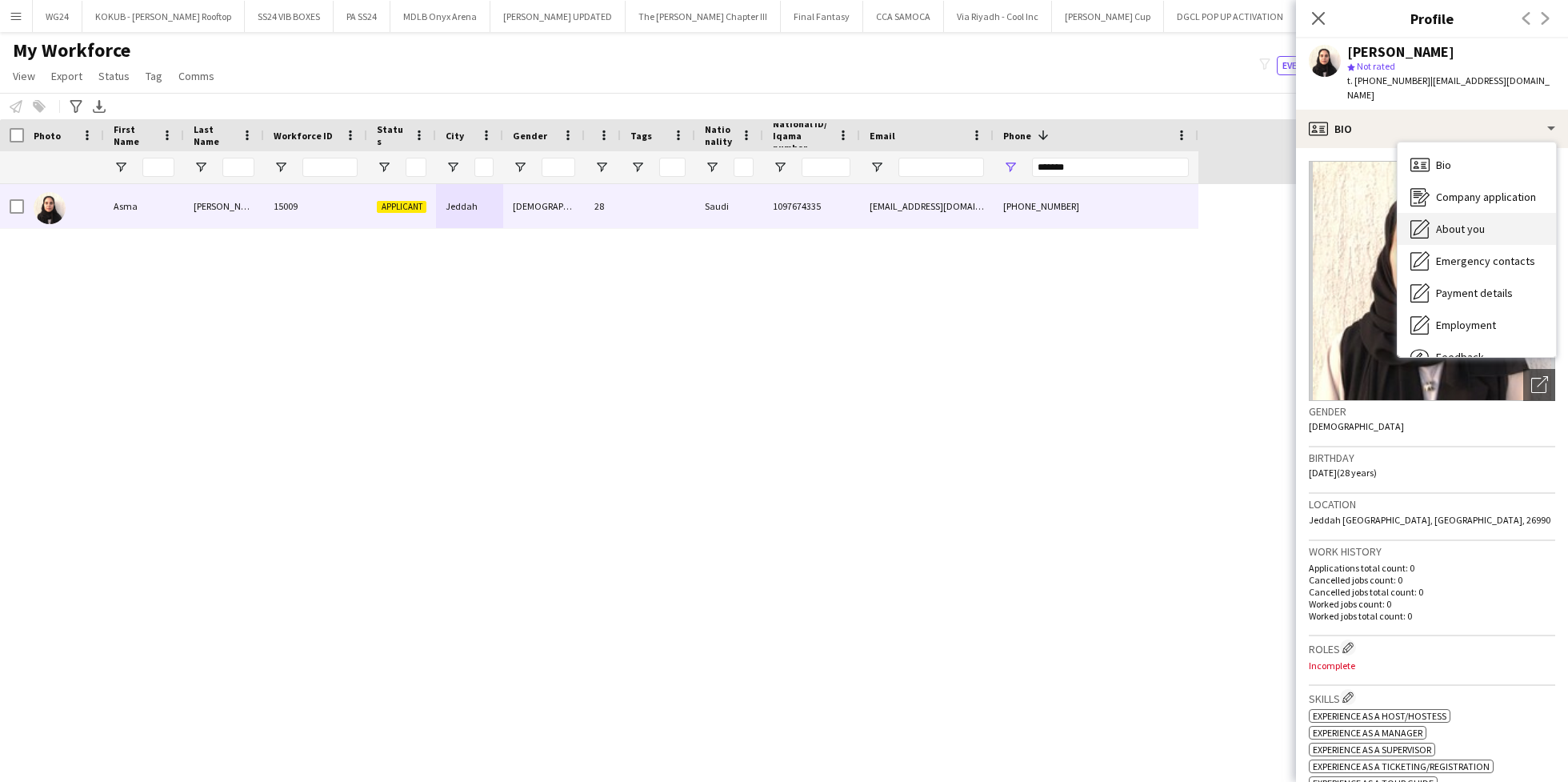
click at [1484, 216] on div "About you About you" at bounding box center [1476, 229] width 159 height 32
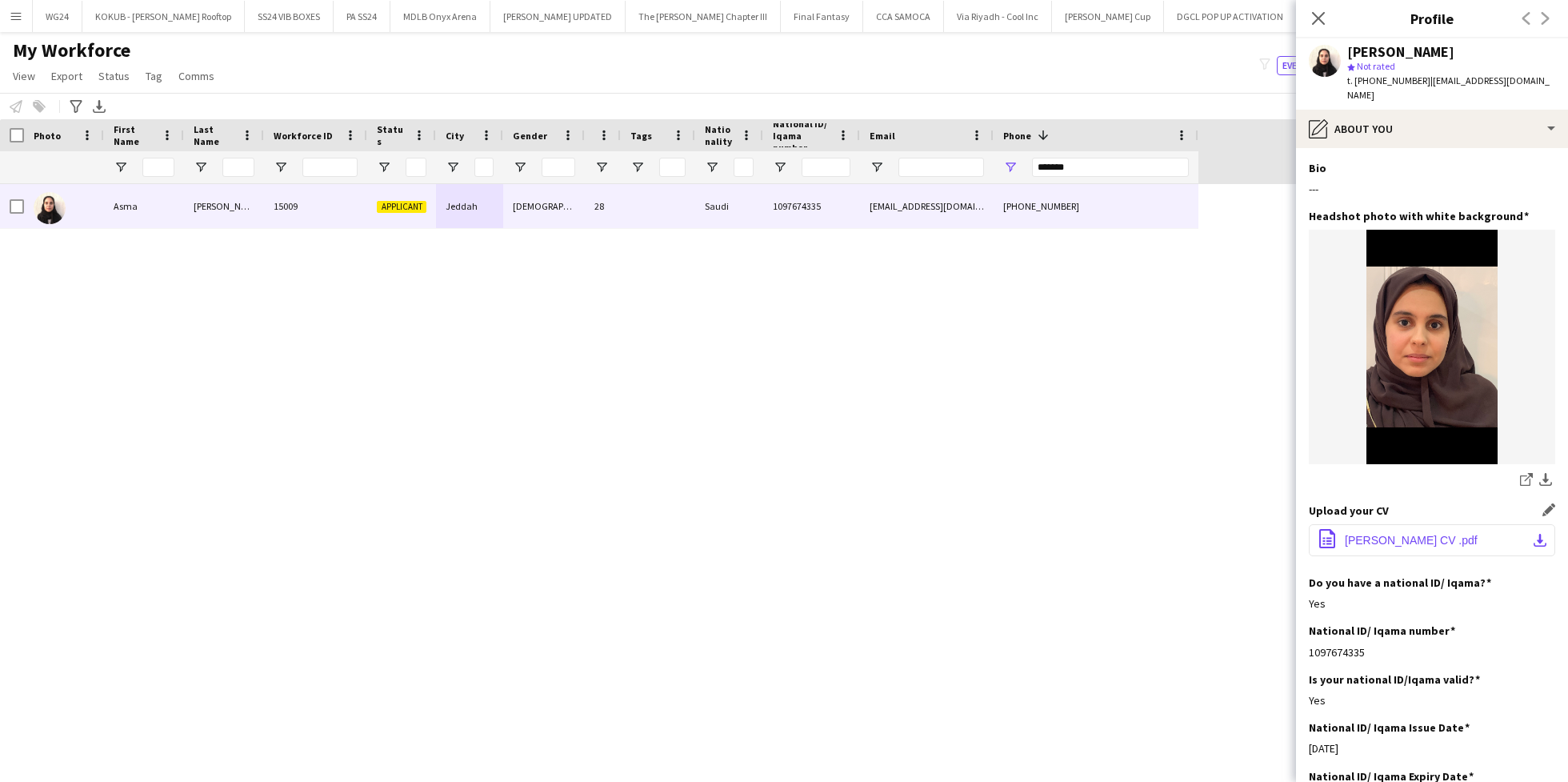
click at [1393, 533] on span "[PERSON_NAME] CV .pdf" at bounding box center [1411, 540] width 132 height 13
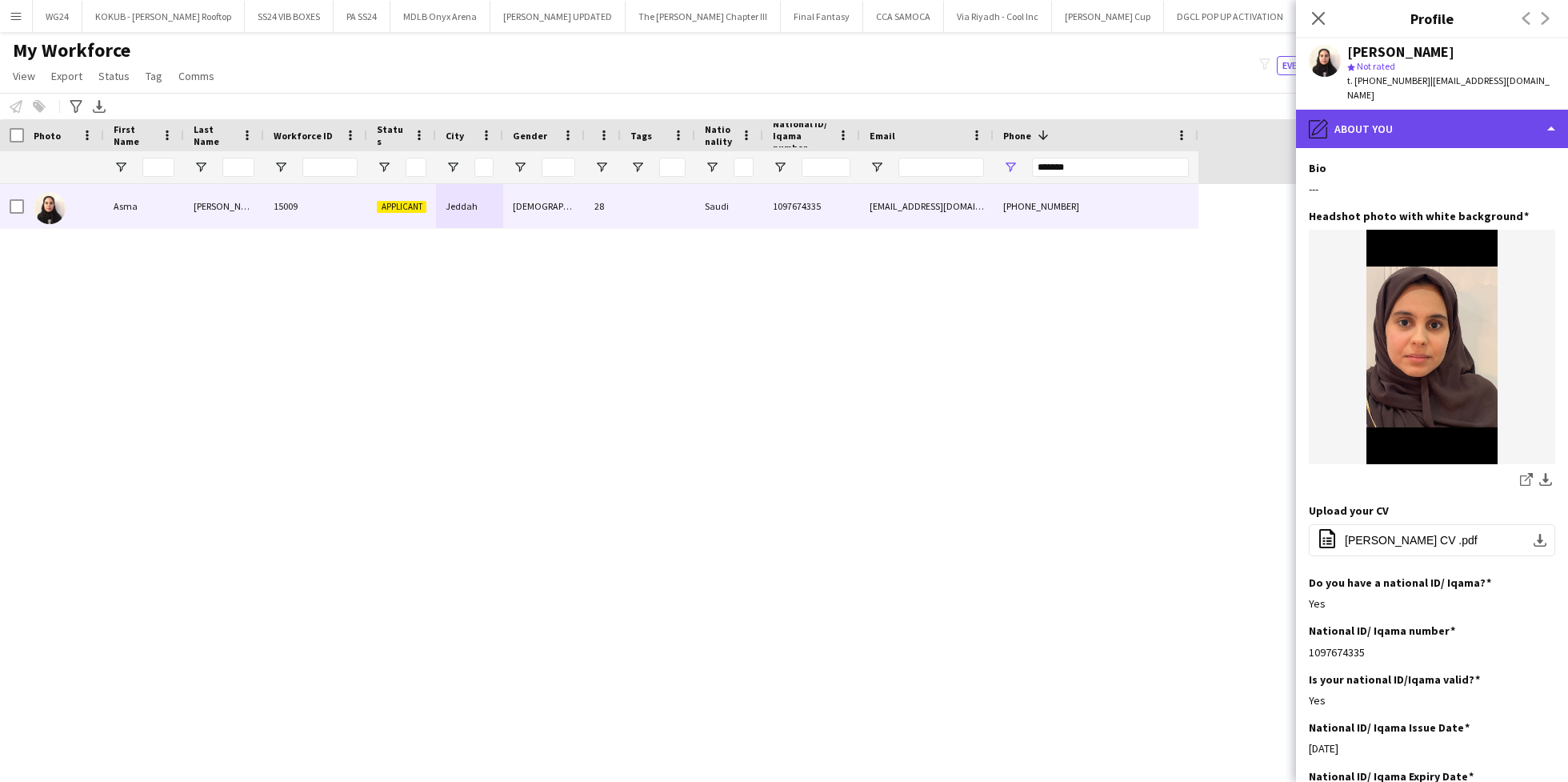
click at [1380, 122] on div "pencil4 About you" at bounding box center [1432, 129] width 272 height 39
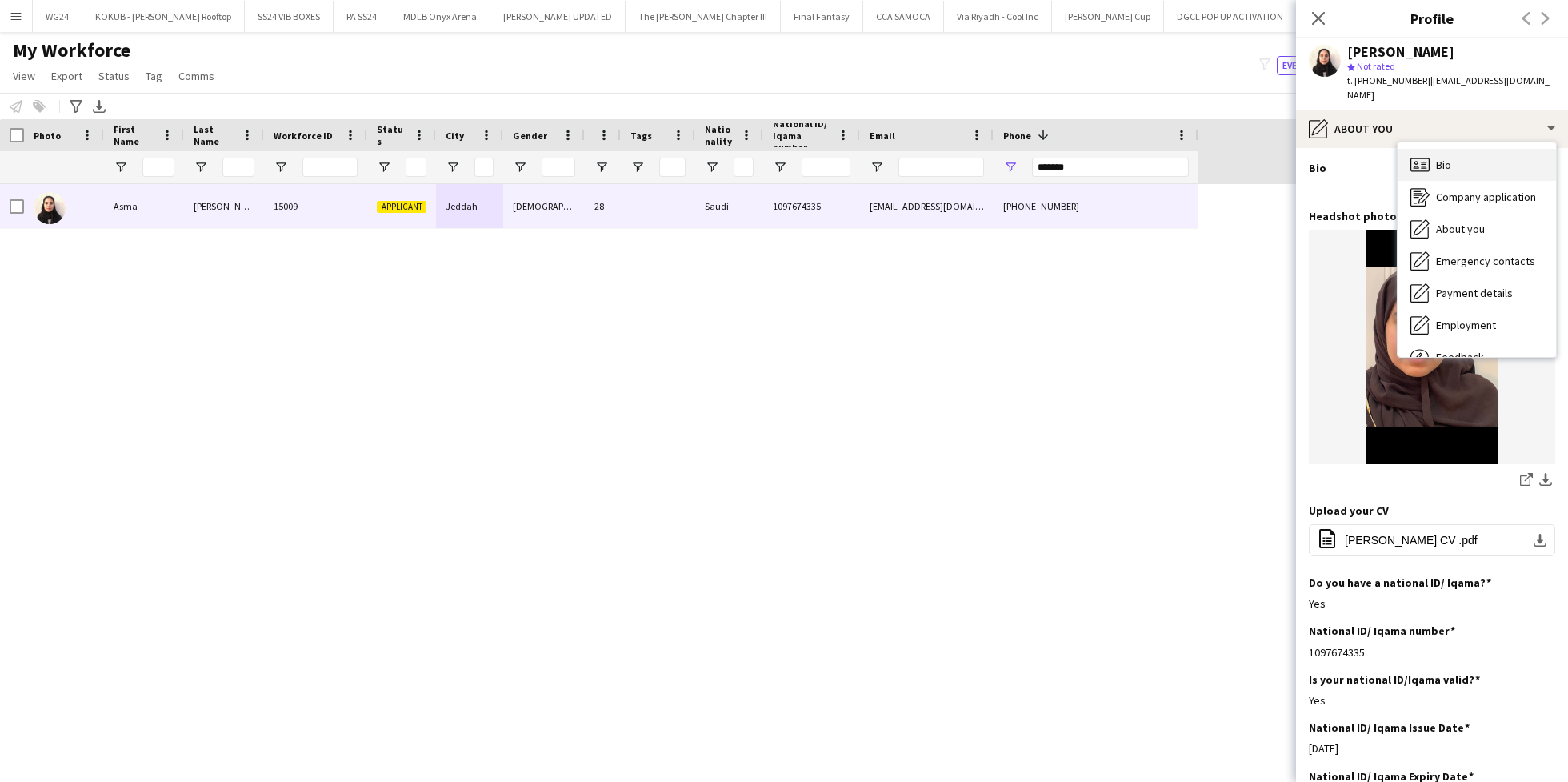
click at [1434, 162] on div "Bio Bio" at bounding box center [1476, 165] width 159 height 32
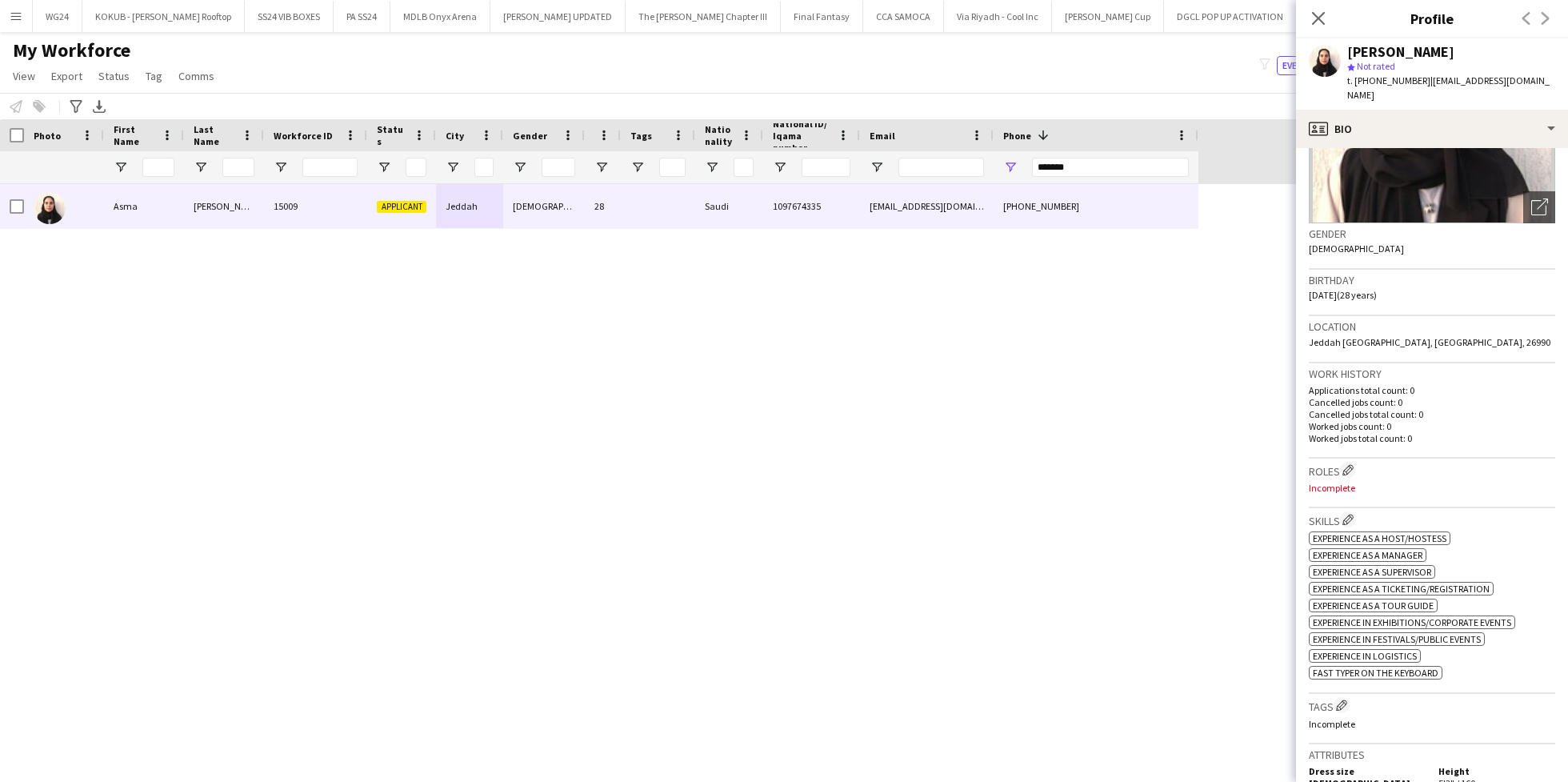
scroll to position [180, 0]
click at [1346, 462] on app-icon "Edit crew company roles" at bounding box center [1348, 468] width 11 height 11
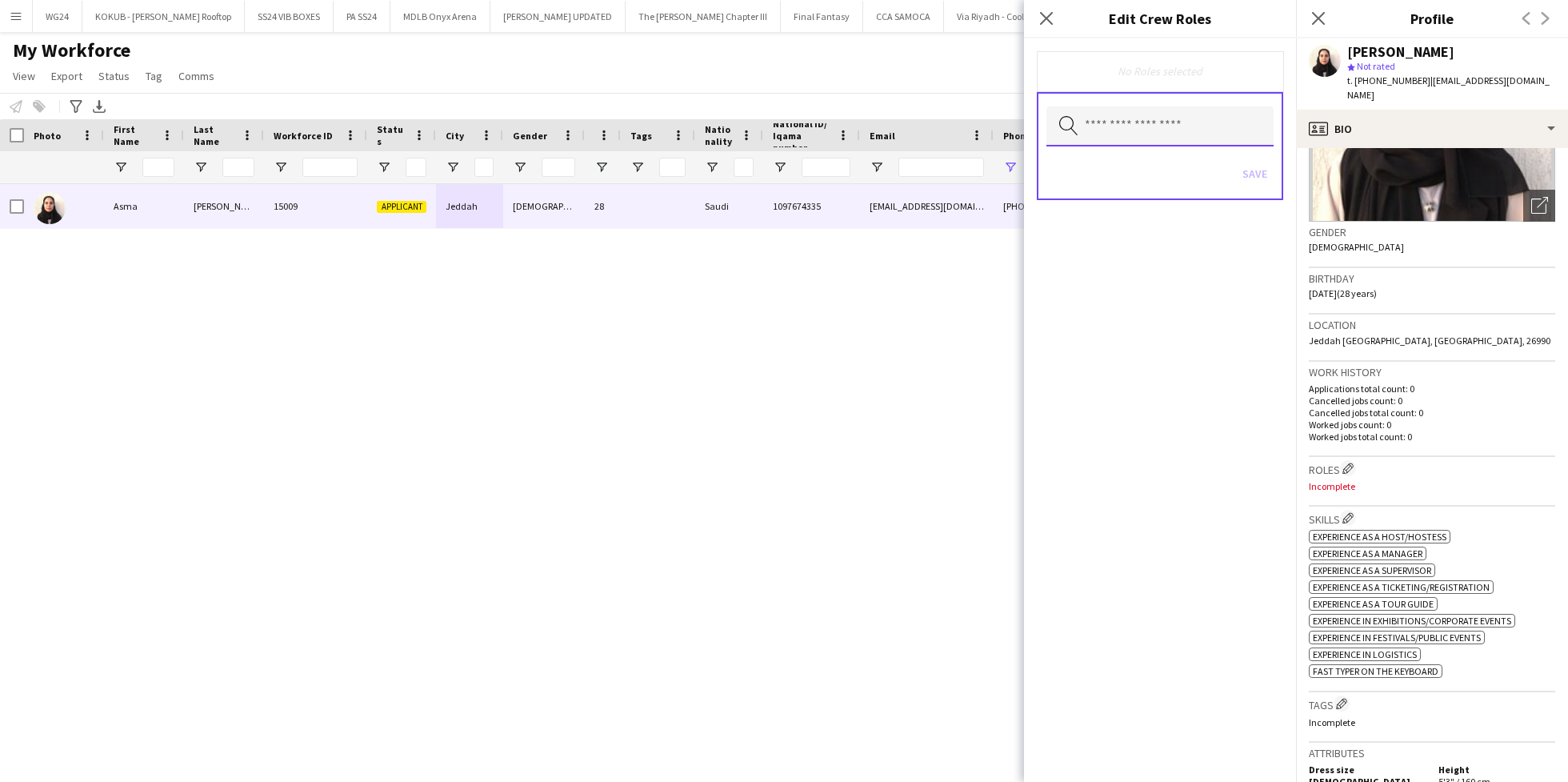
click at [1149, 138] on input "text" at bounding box center [1160, 127] width 227 height 40
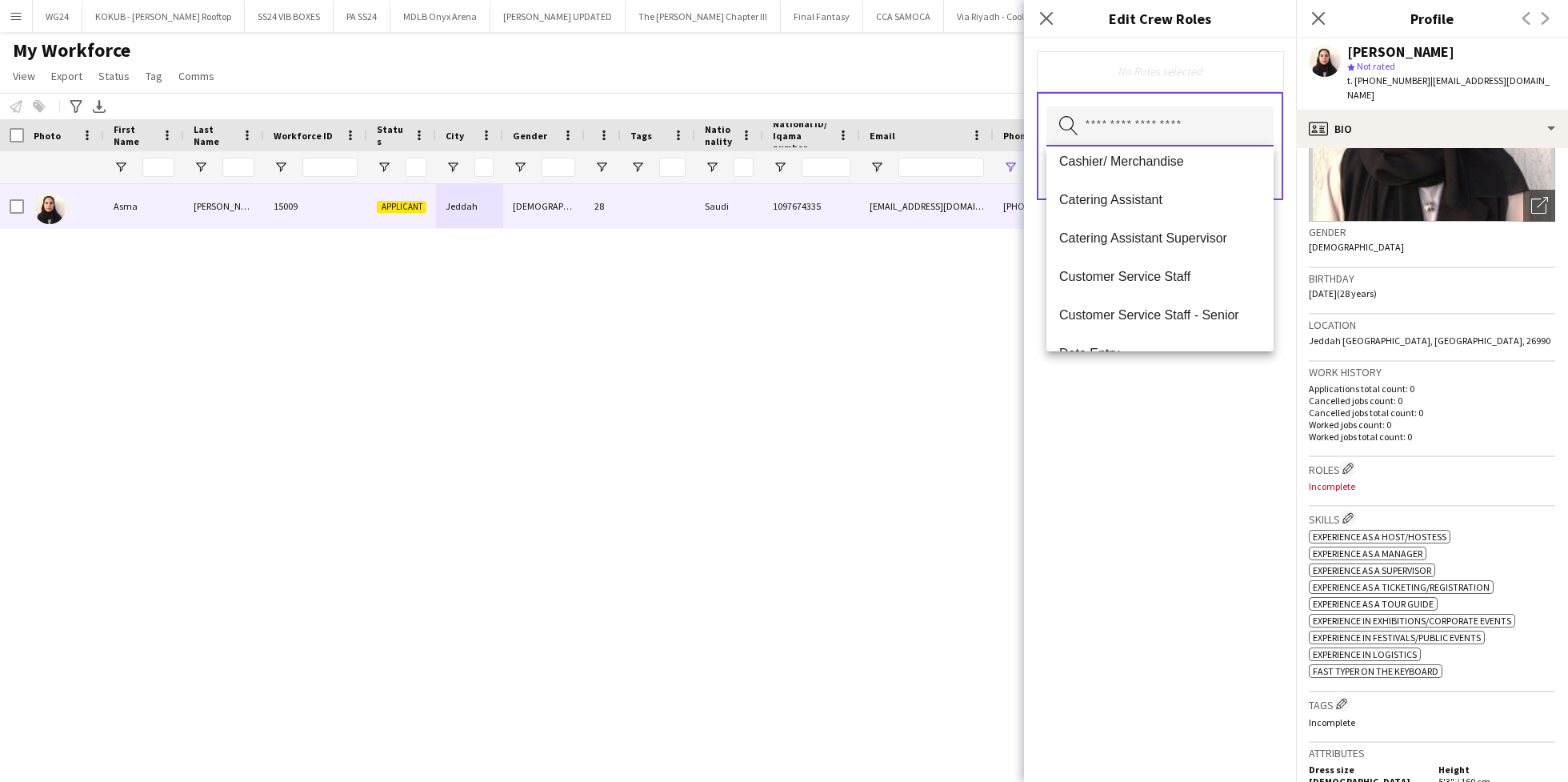
scroll to position [166, 0]
click at [1163, 275] on span "Customer Service Staff" at bounding box center [1159, 275] width 201 height 15
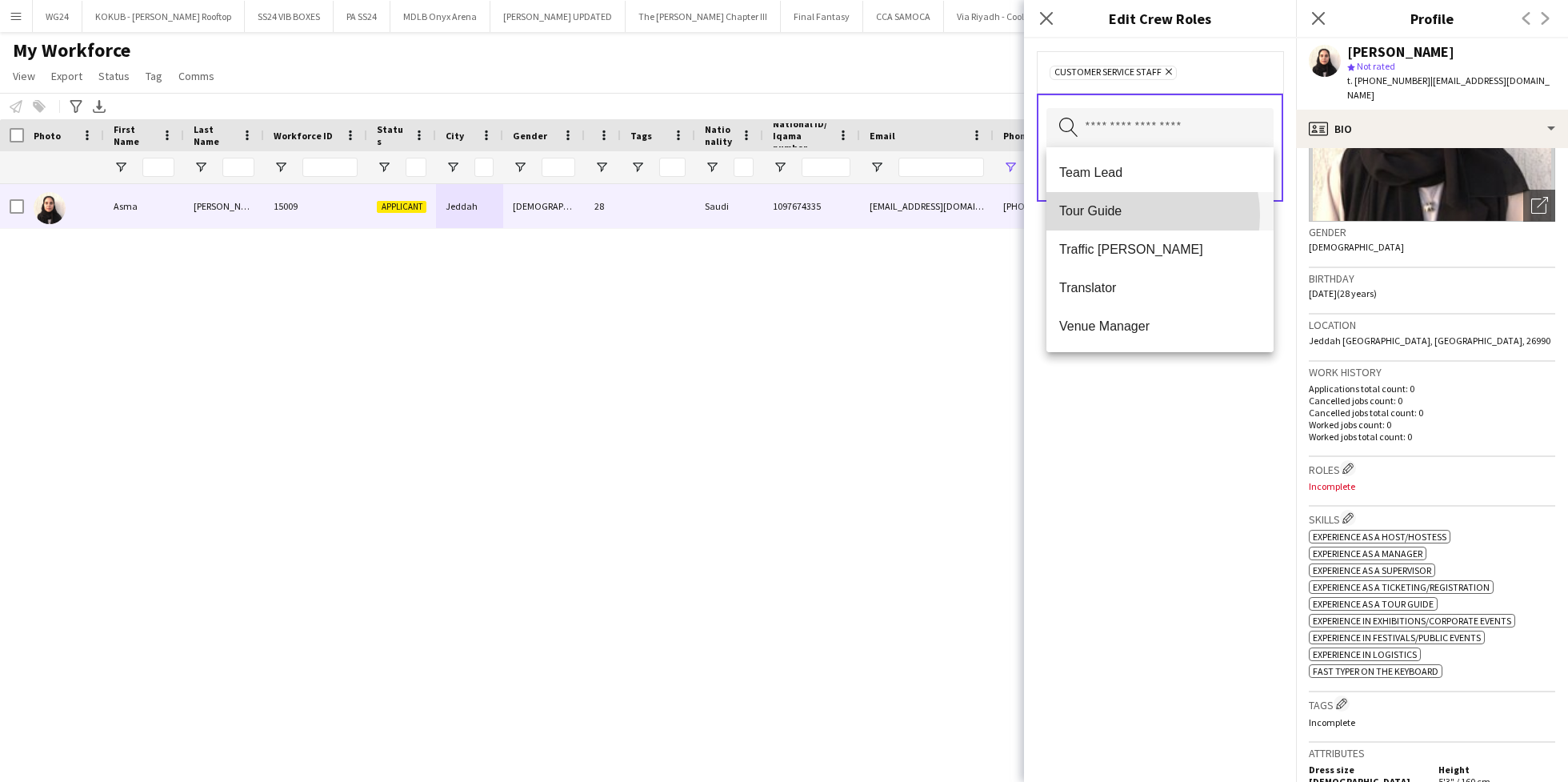
click at [1136, 216] on span "Tour Guide" at bounding box center [1159, 211] width 201 height 15
click at [1114, 428] on div "Customer Service Staff Remove Tour Guide Remove Search by role type Save" at bounding box center [1160, 410] width 272 height 743
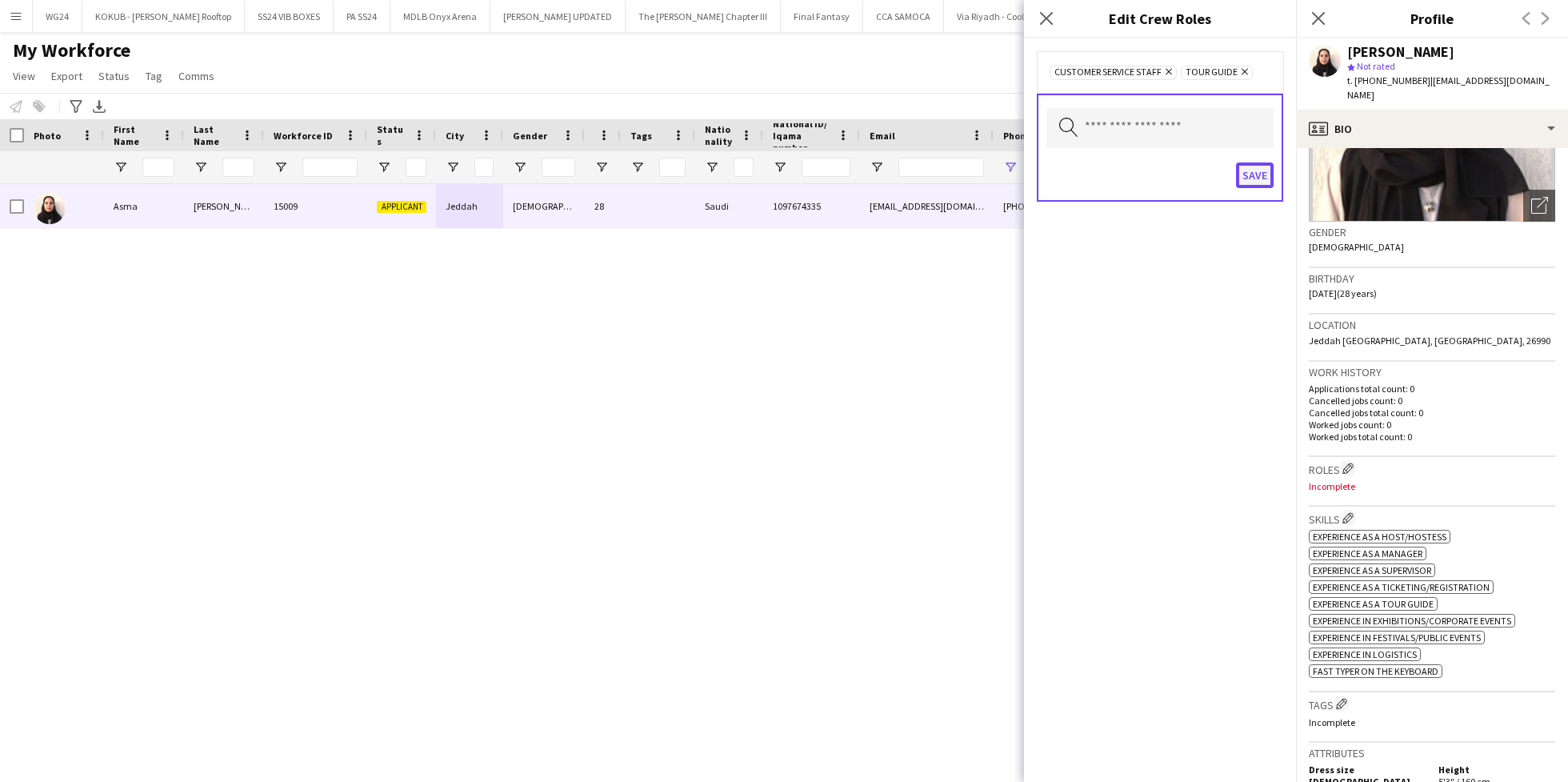
click at [1250, 178] on button "Save" at bounding box center [1254, 175] width 38 height 26
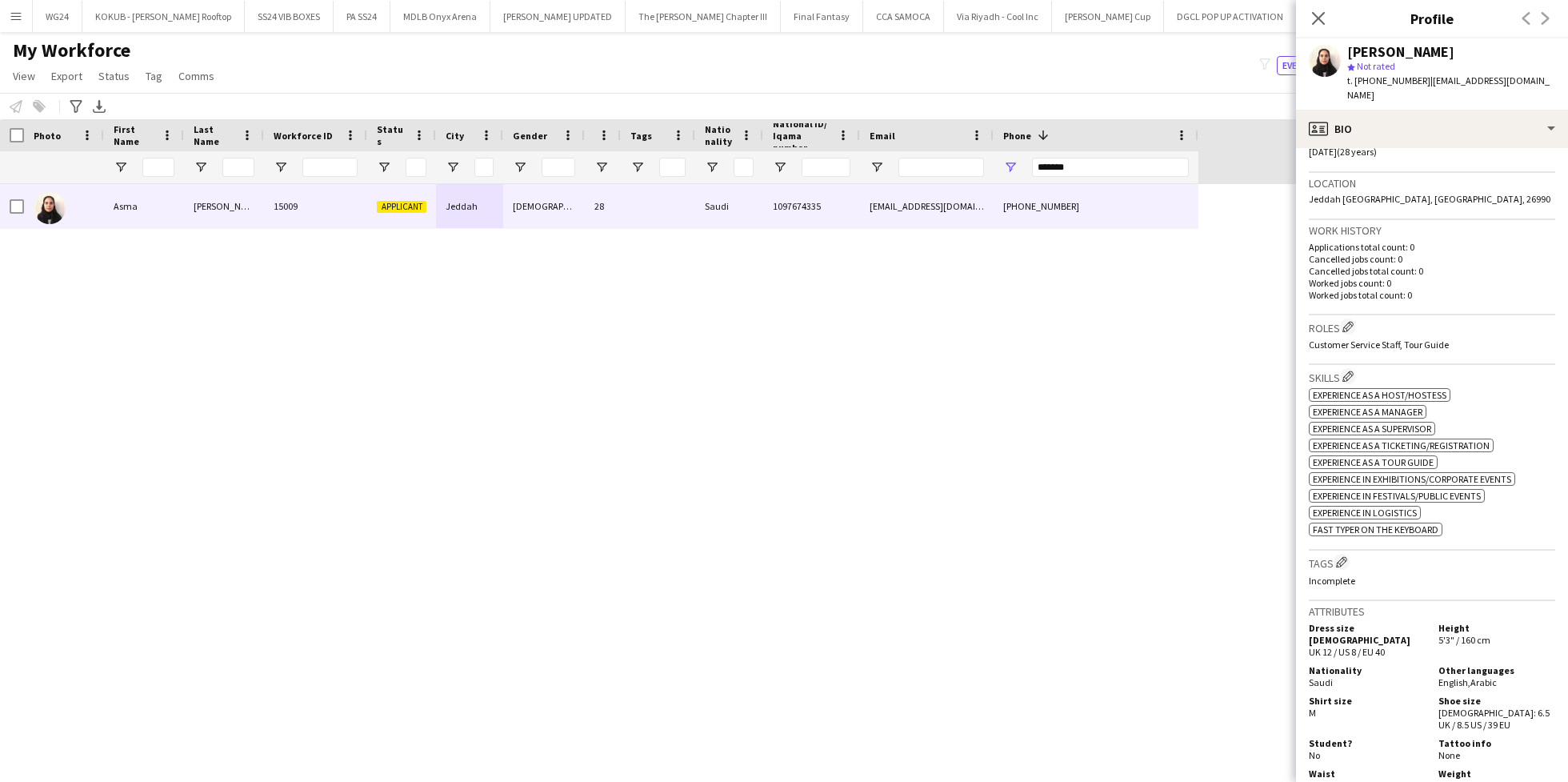
scroll to position [328, 0]
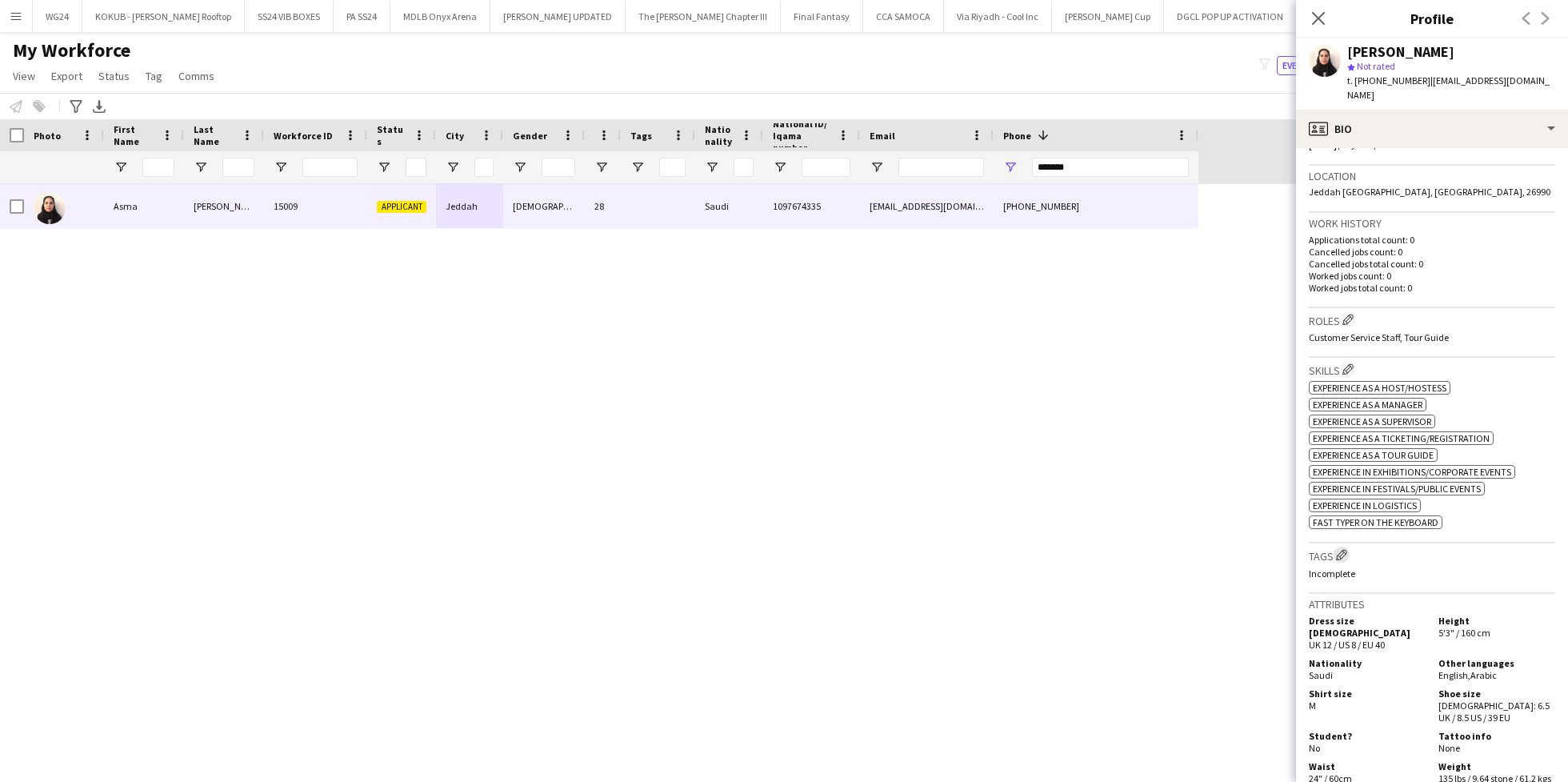
click at [1344, 549] on app-icon "Edit crew company tags" at bounding box center [1341, 555] width 11 height 11
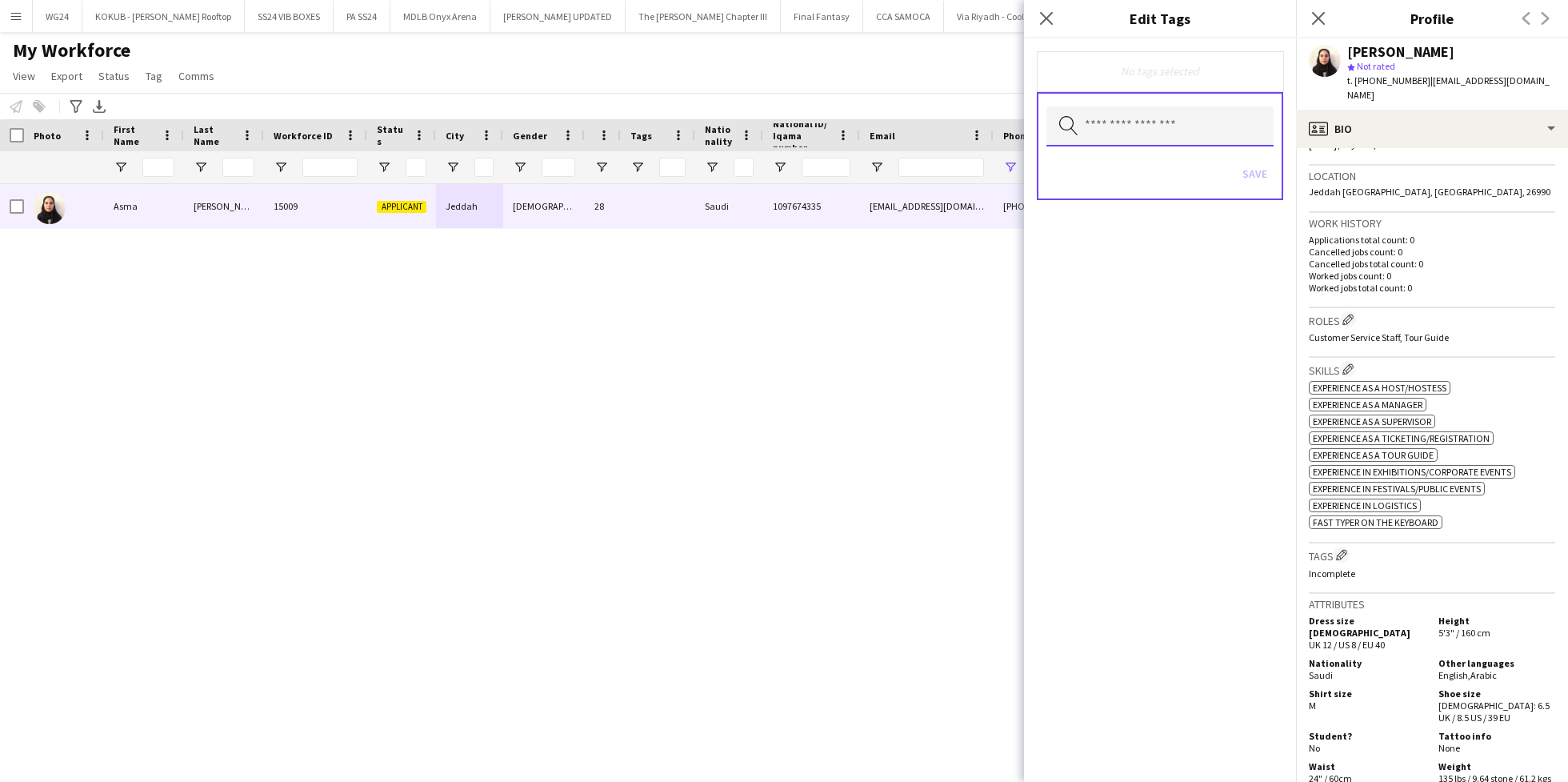
click at [1131, 119] on input "text" at bounding box center [1160, 127] width 227 height 40
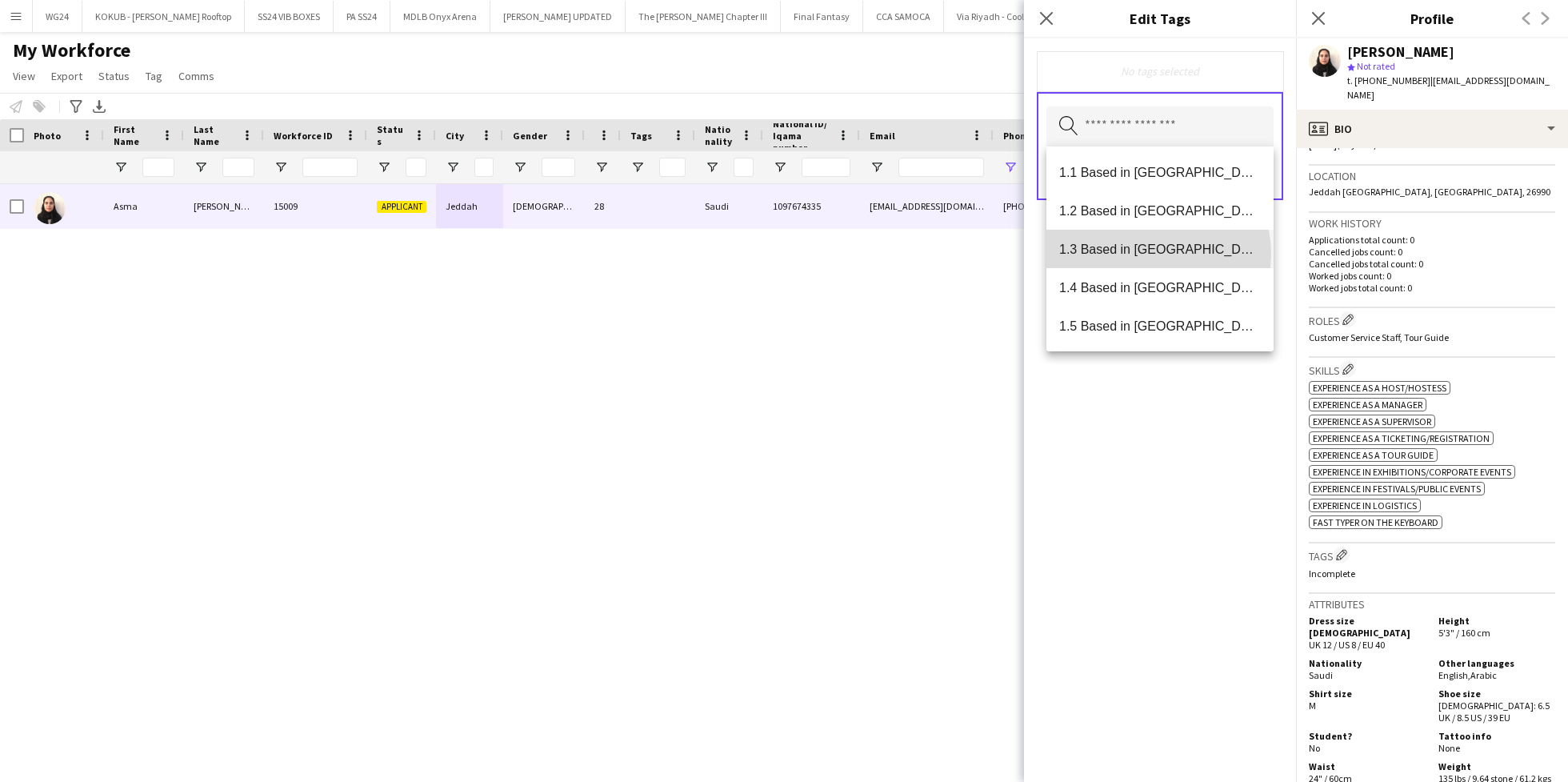
click at [1157, 253] on span "1.3 Based in [GEOGRAPHIC_DATA]" at bounding box center [1159, 250] width 201 height 15
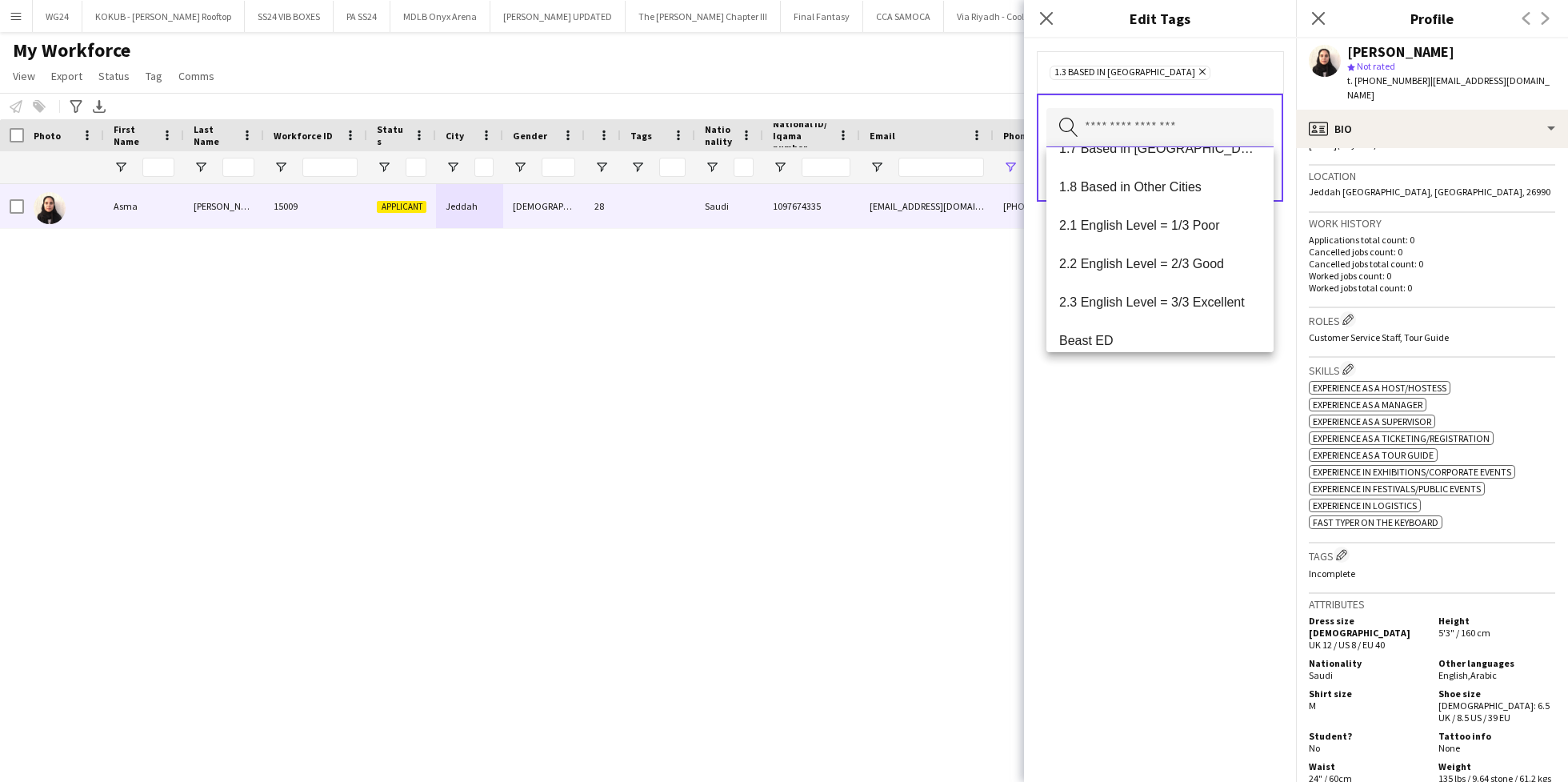
scroll to position [225, 0]
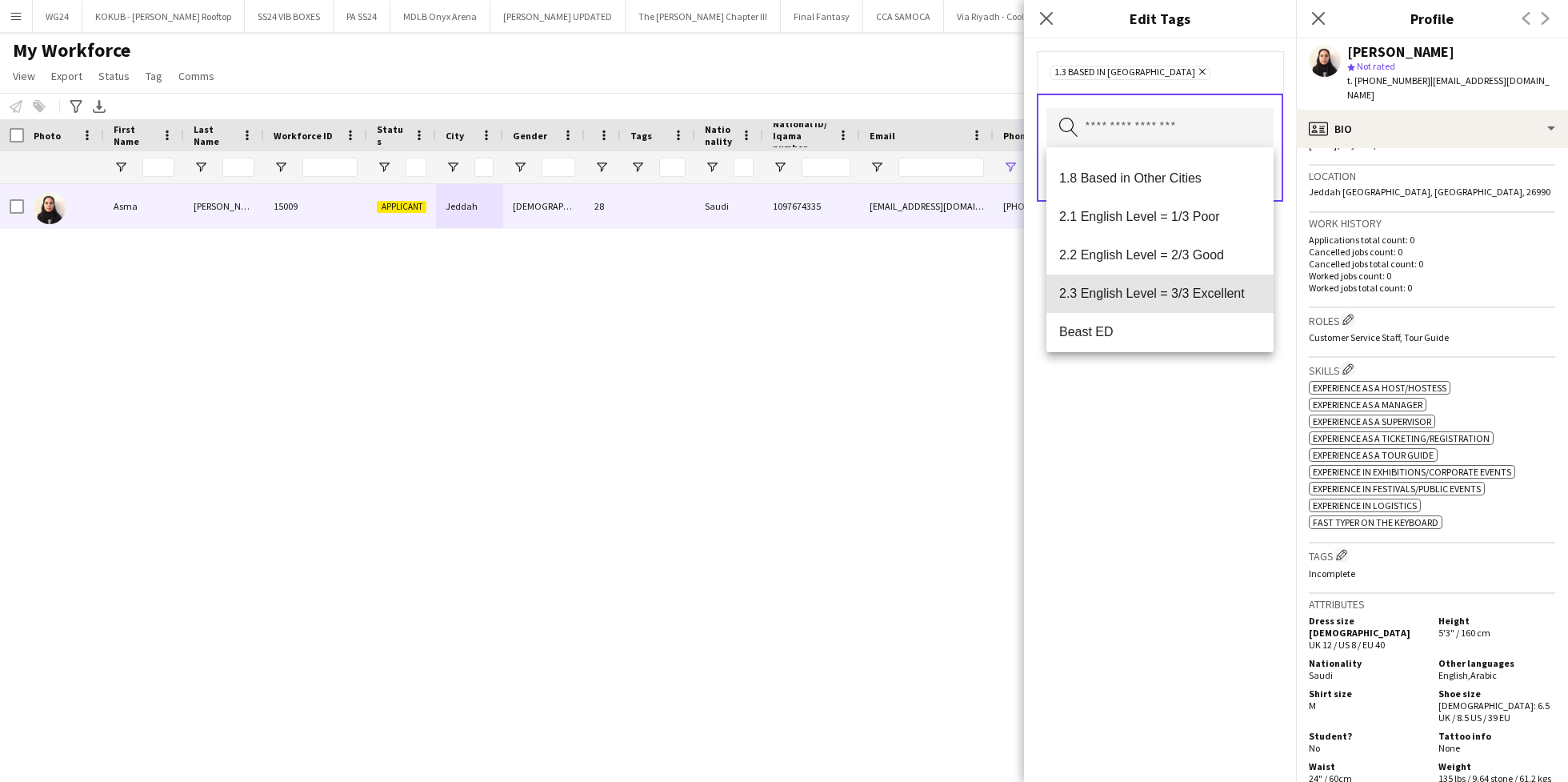
click at [1161, 281] on mat-option "2.3 English Level = 3/3 Excellent" at bounding box center [1160, 293] width 227 height 39
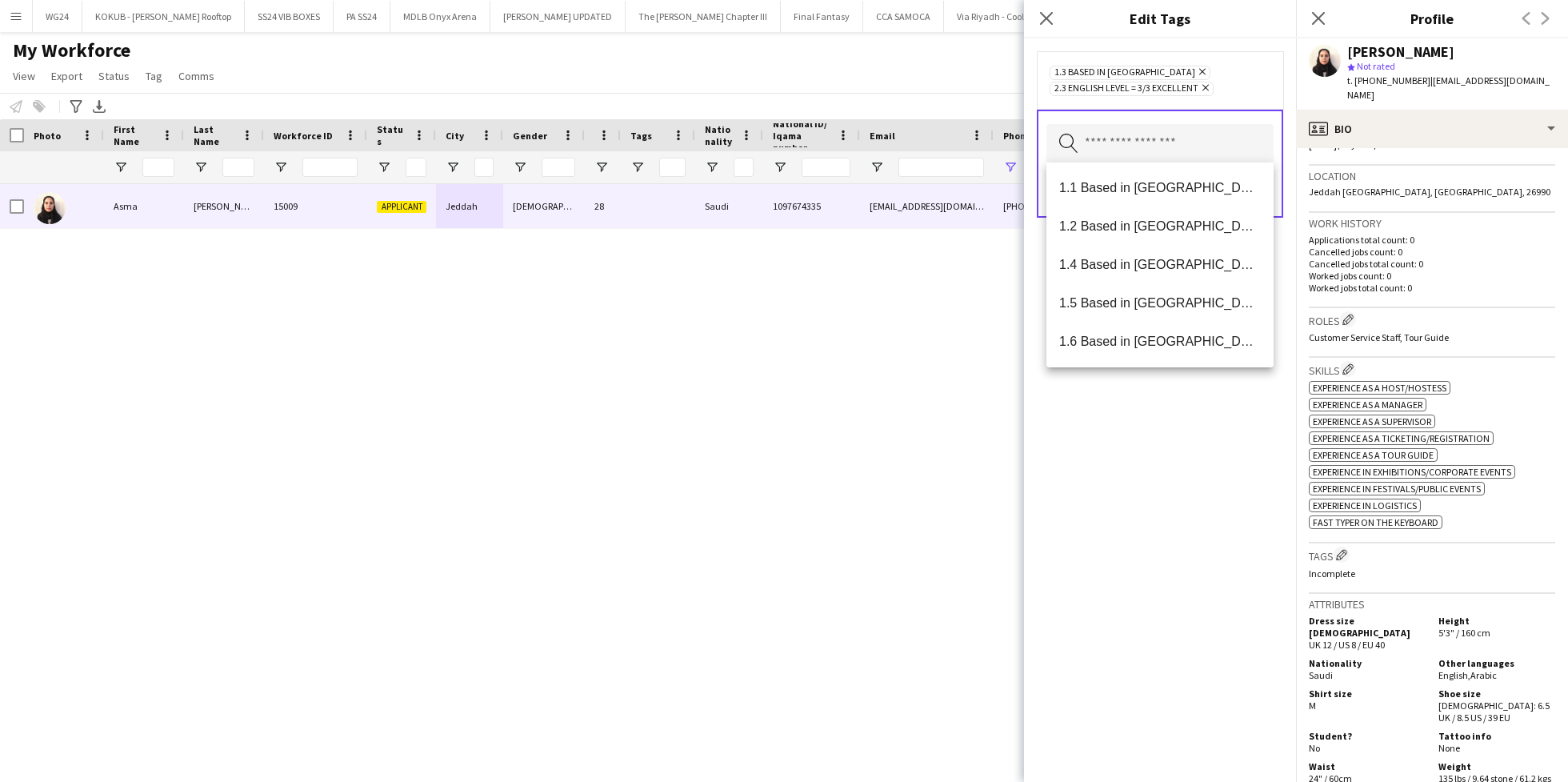
click at [1180, 472] on div "1.3 Based in [GEOGRAPHIC_DATA] Remove 2.3 English Level = 3/3 Excellent Remove …" at bounding box center [1160, 410] width 272 height 743
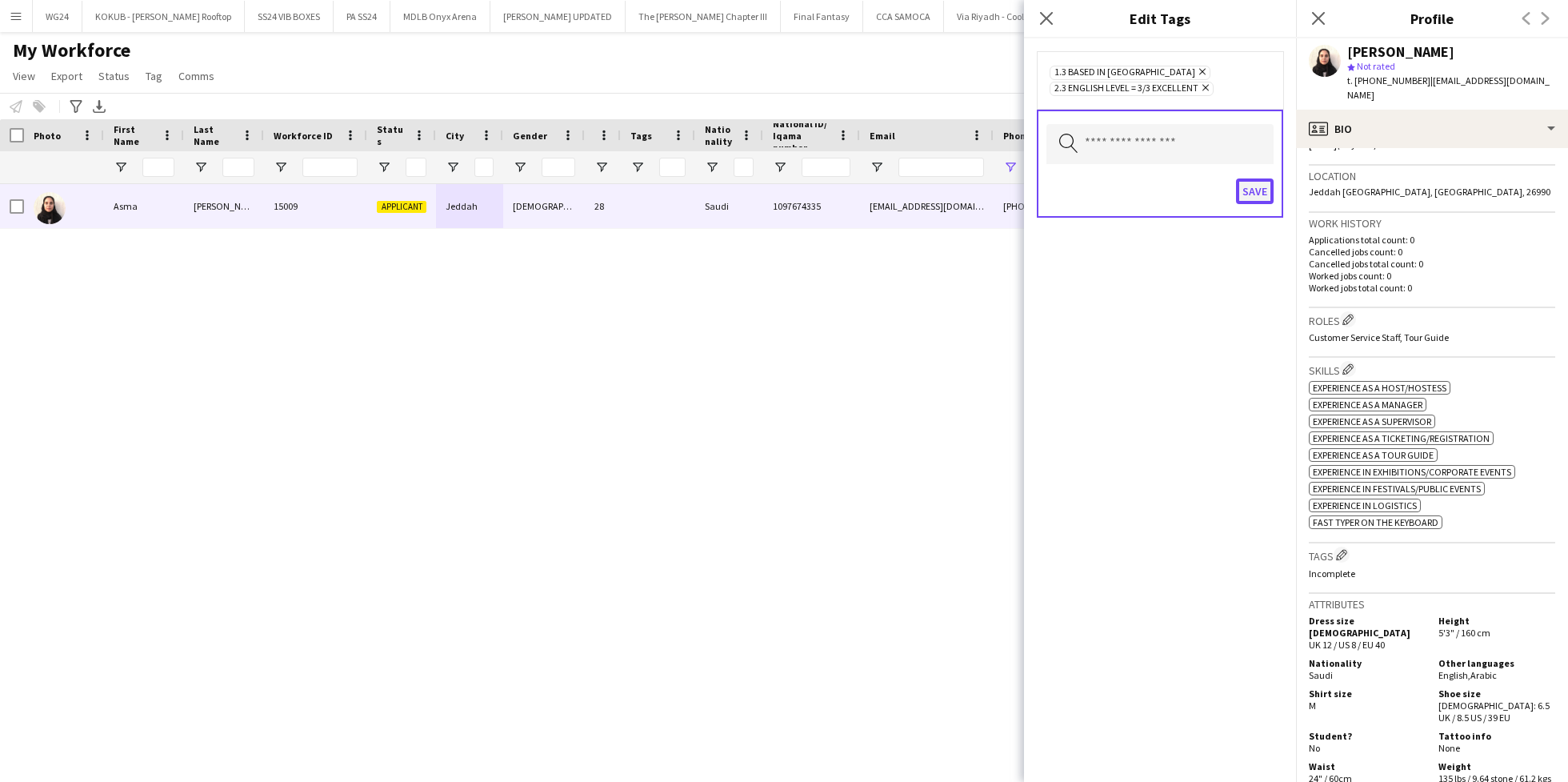
click at [1260, 186] on button "Save" at bounding box center [1254, 191] width 38 height 26
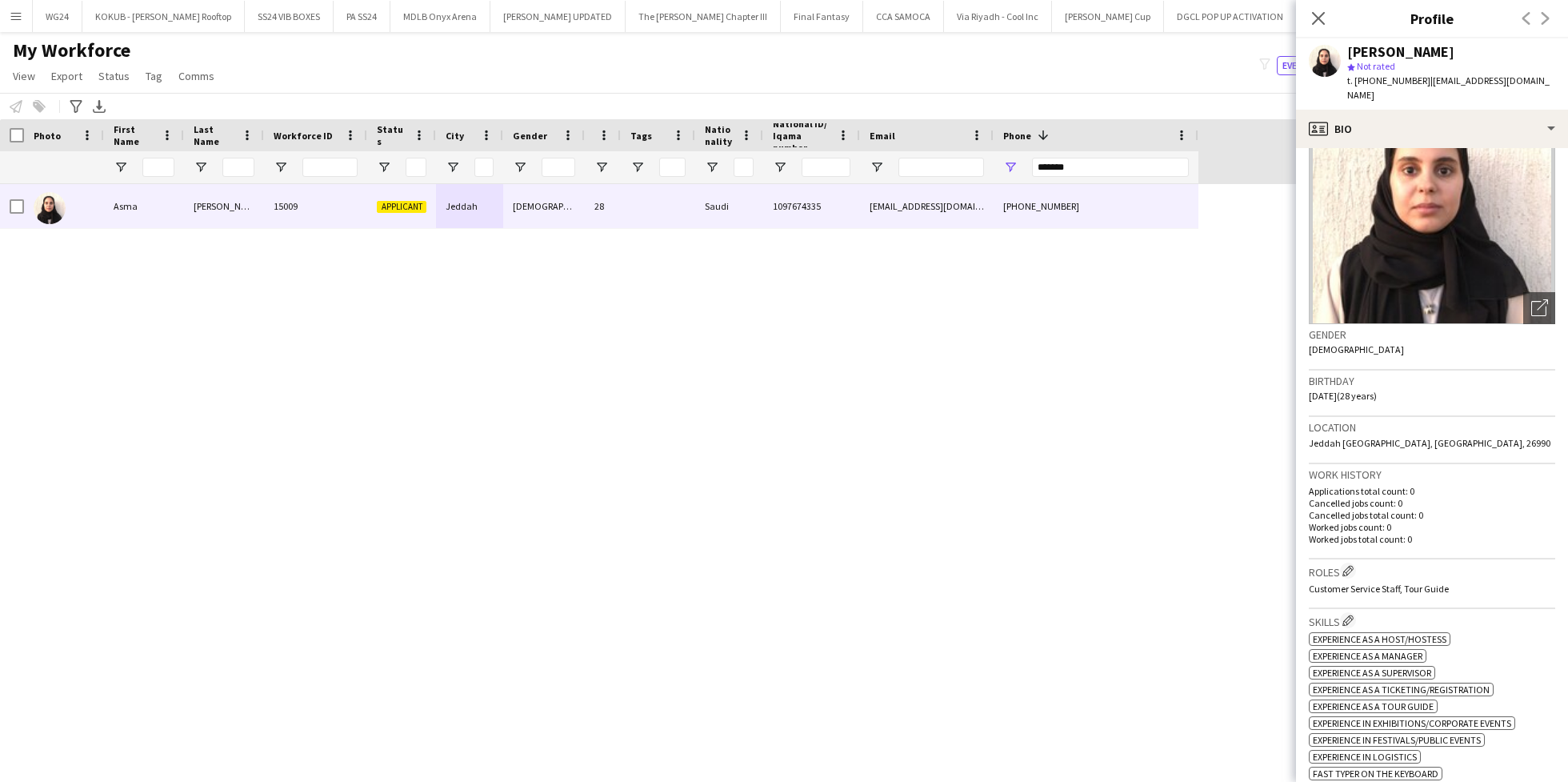
scroll to position [0, 0]
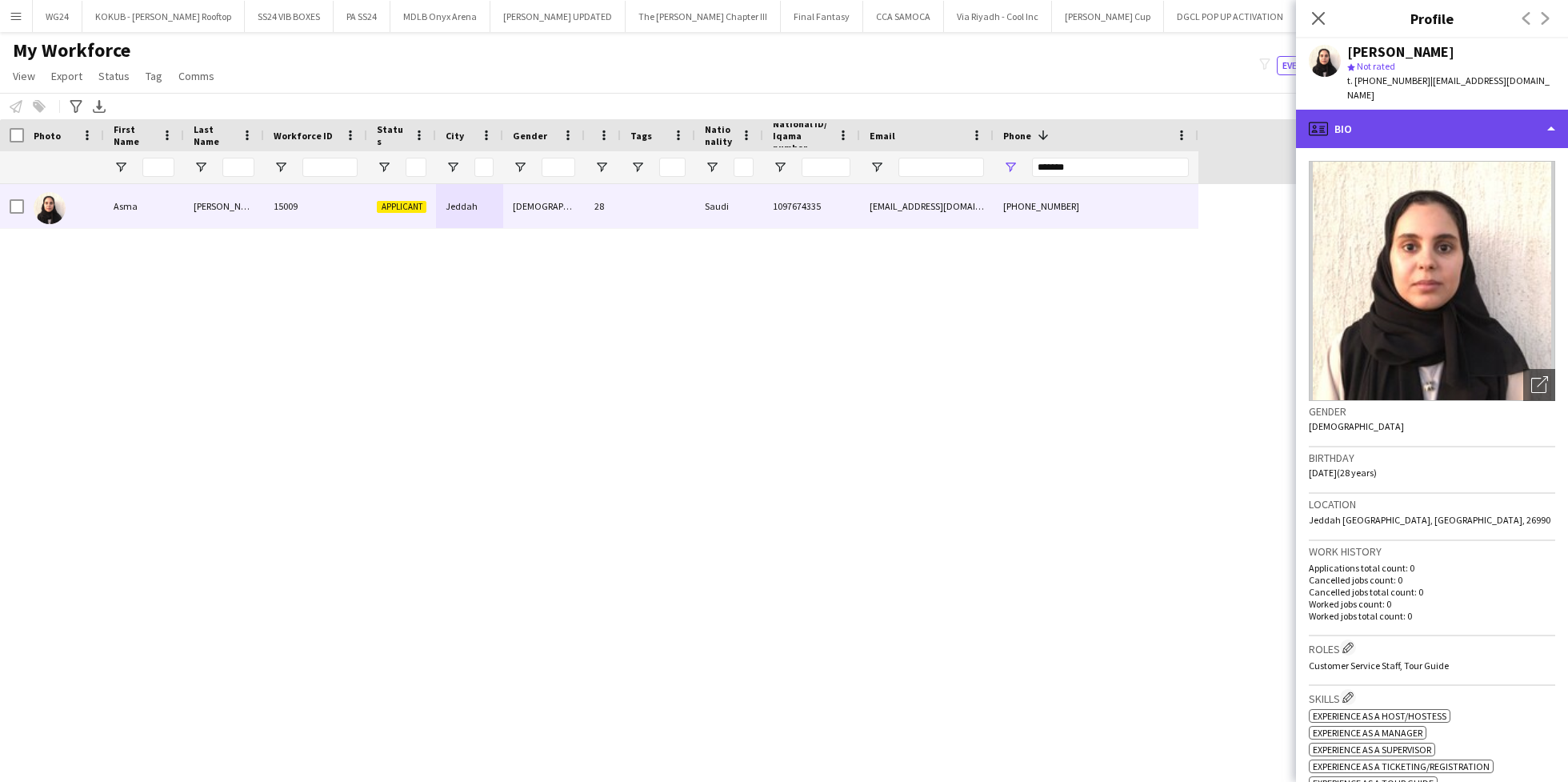
click at [1384, 121] on div "profile Bio" at bounding box center [1432, 129] width 272 height 39
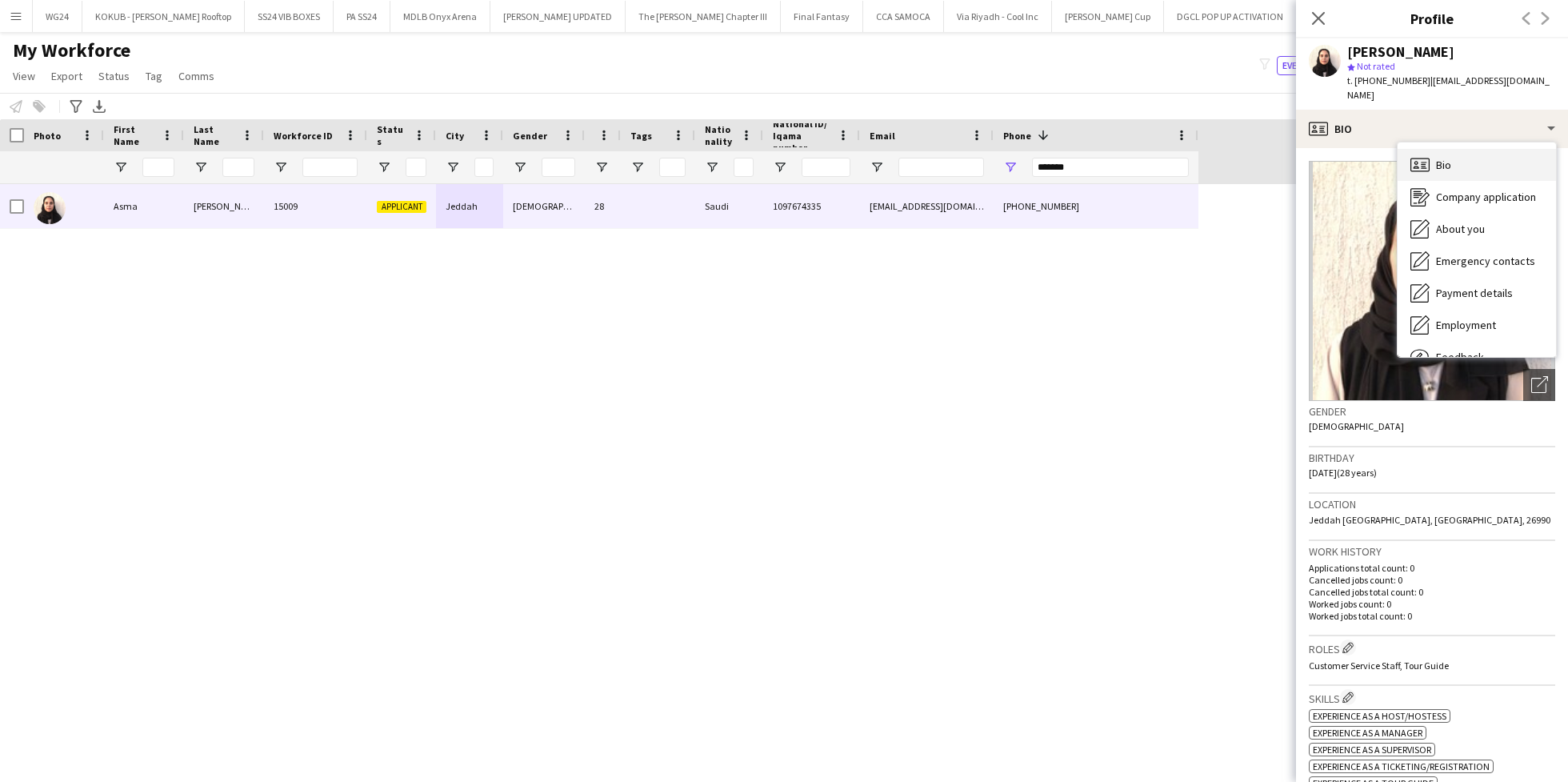
click at [1443, 161] on div "Bio Bio" at bounding box center [1476, 165] width 159 height 32
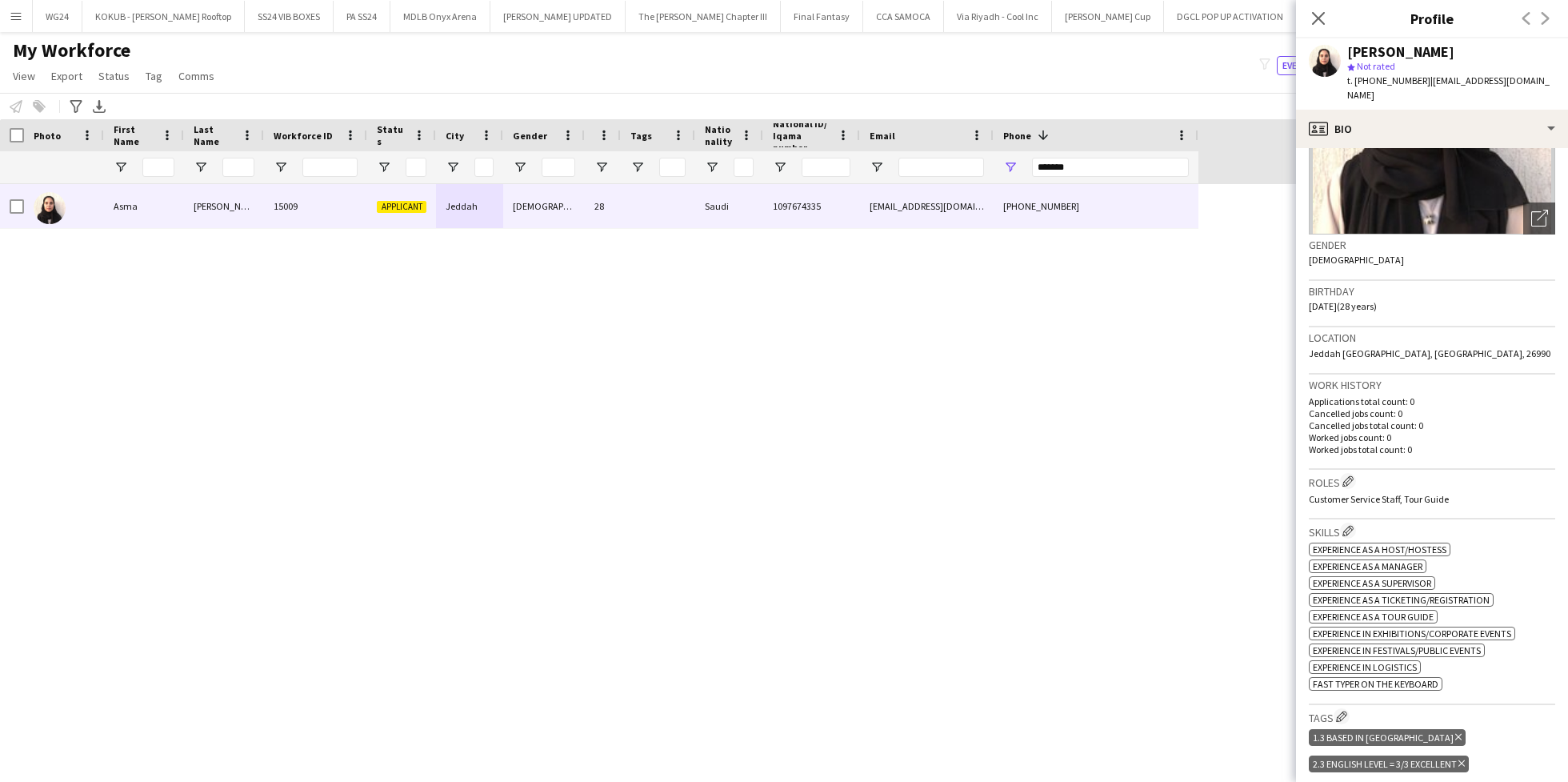
scroll to position [170, 0]
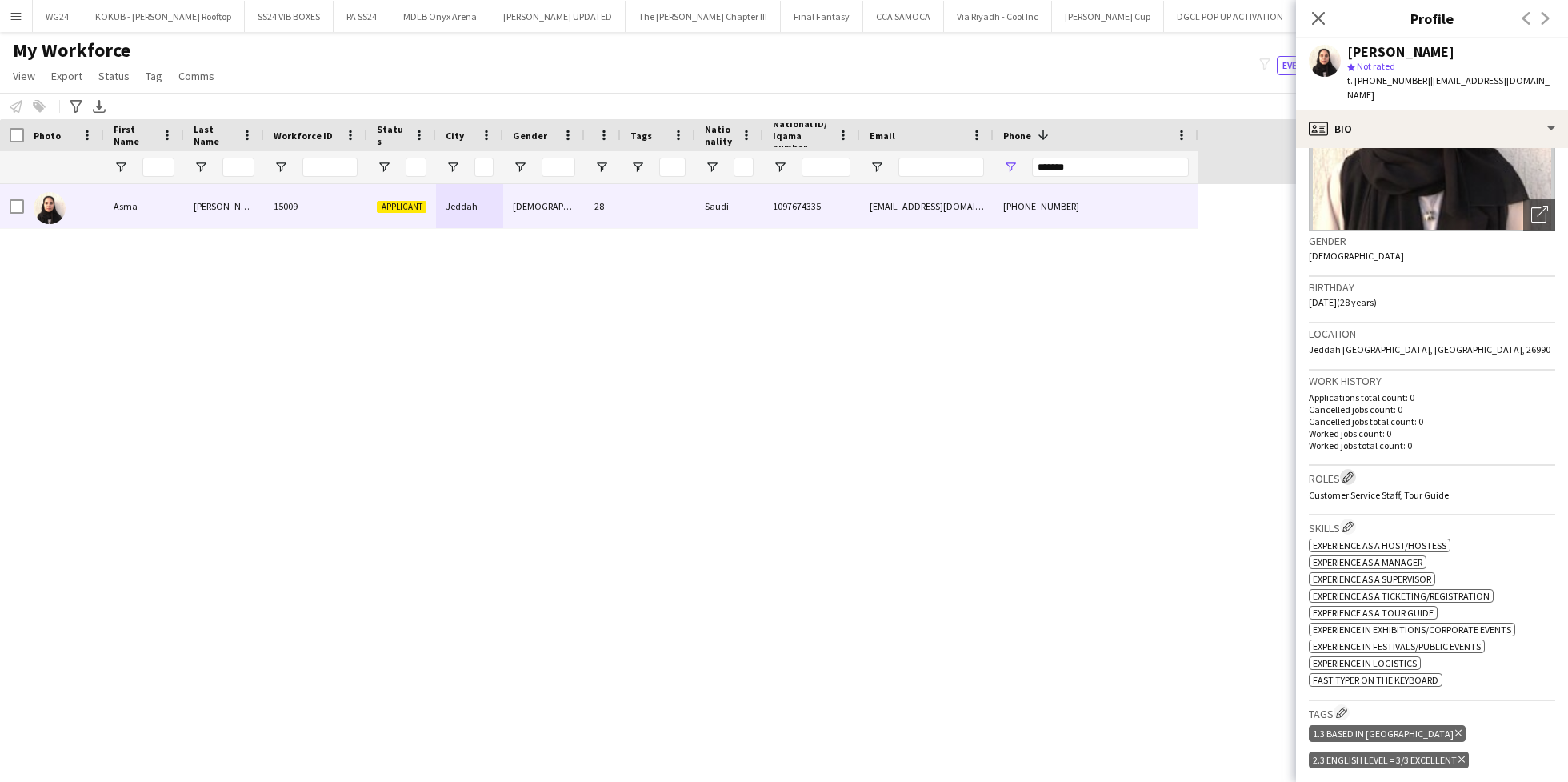
click at [1351, 471] on app-icon "Edit crew company roles" at bounding box center [1348, 477] width 11 height 11
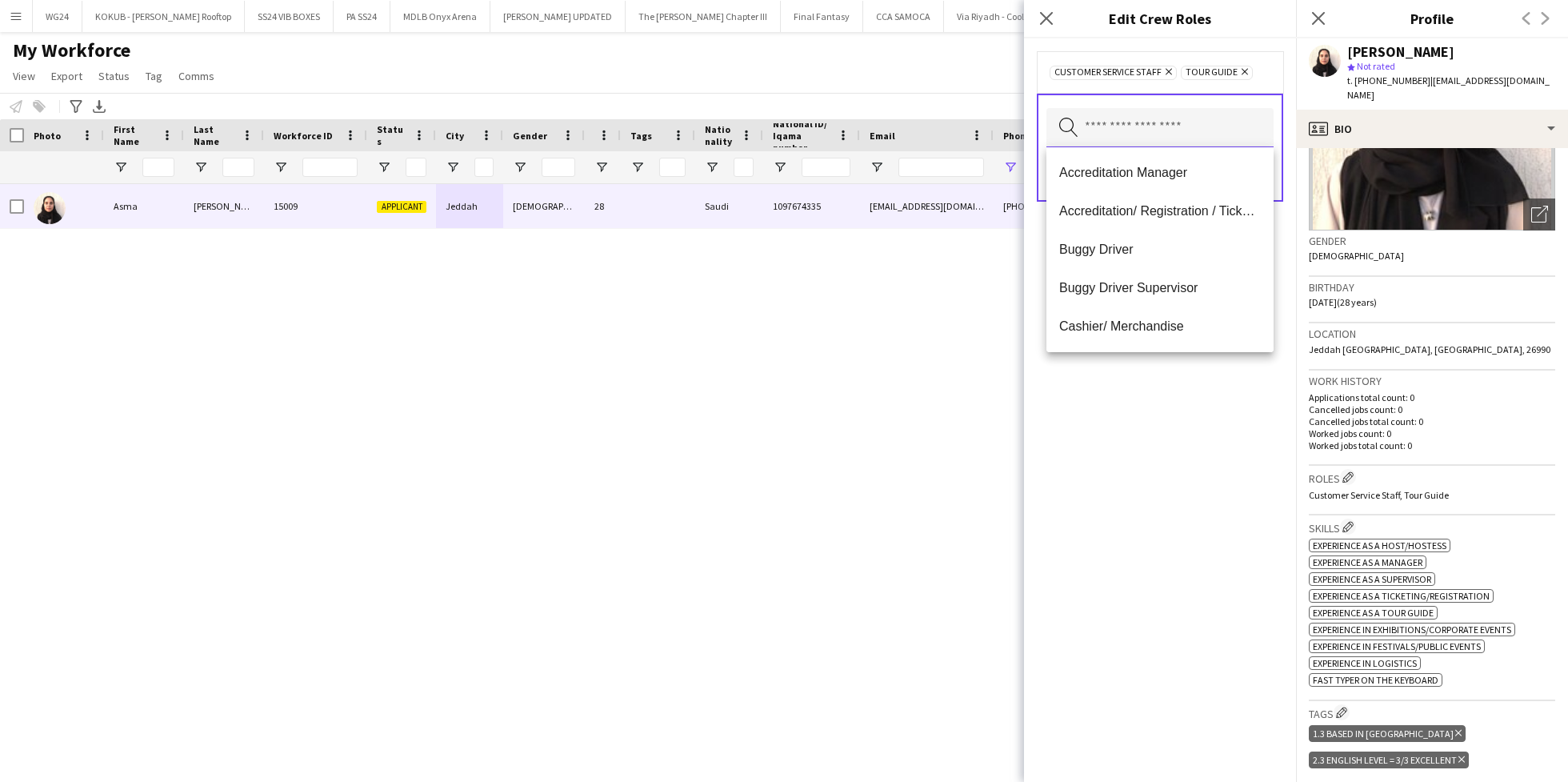
click at [1134, 113] on input "text" at bounding box center [1160, 128] width 227 height 40
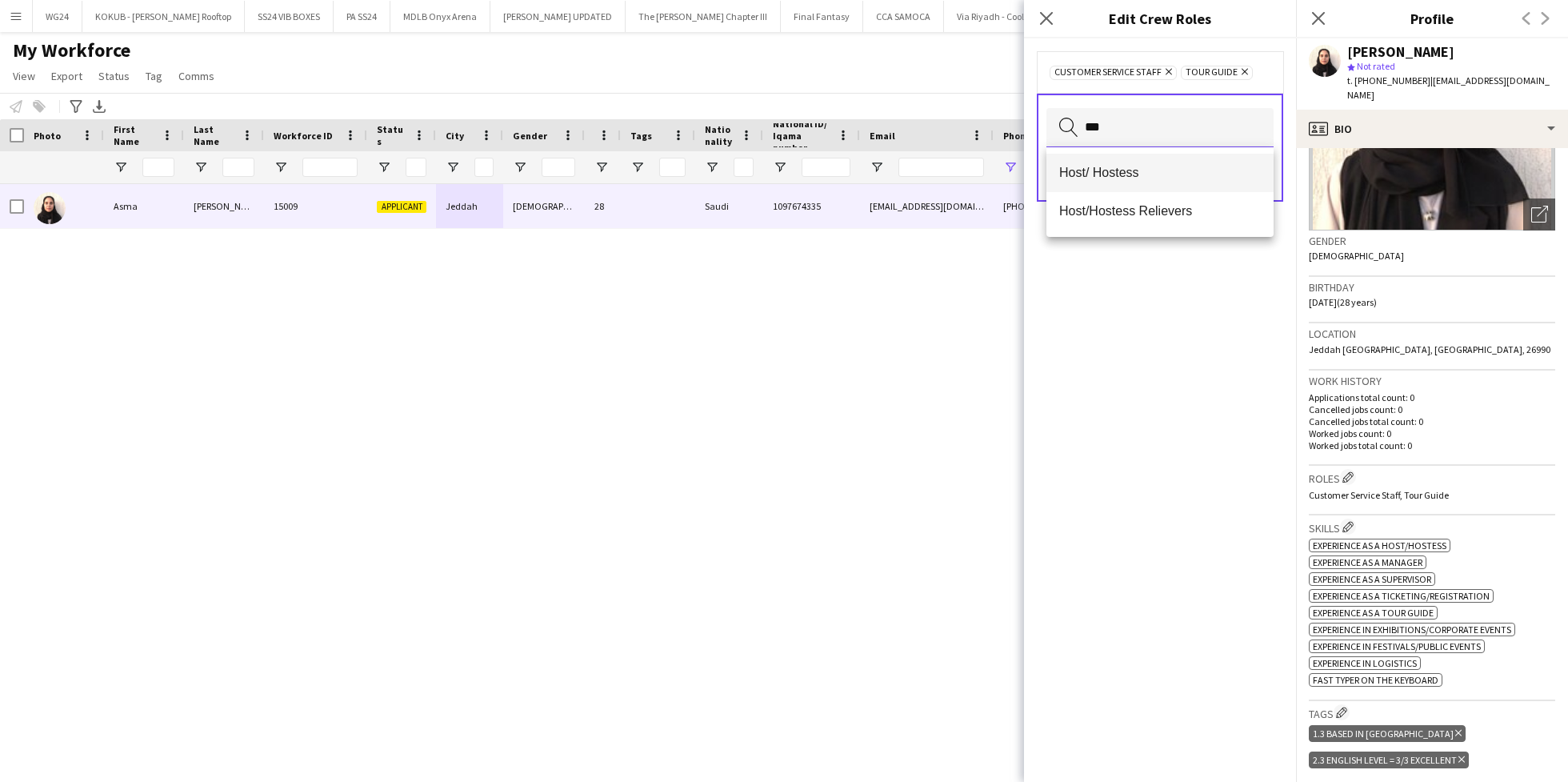
type input "***"
click at [1131, 155] on mat-option "Host/ Hostess" at bounding box center [1160, 172] width 227 height 39
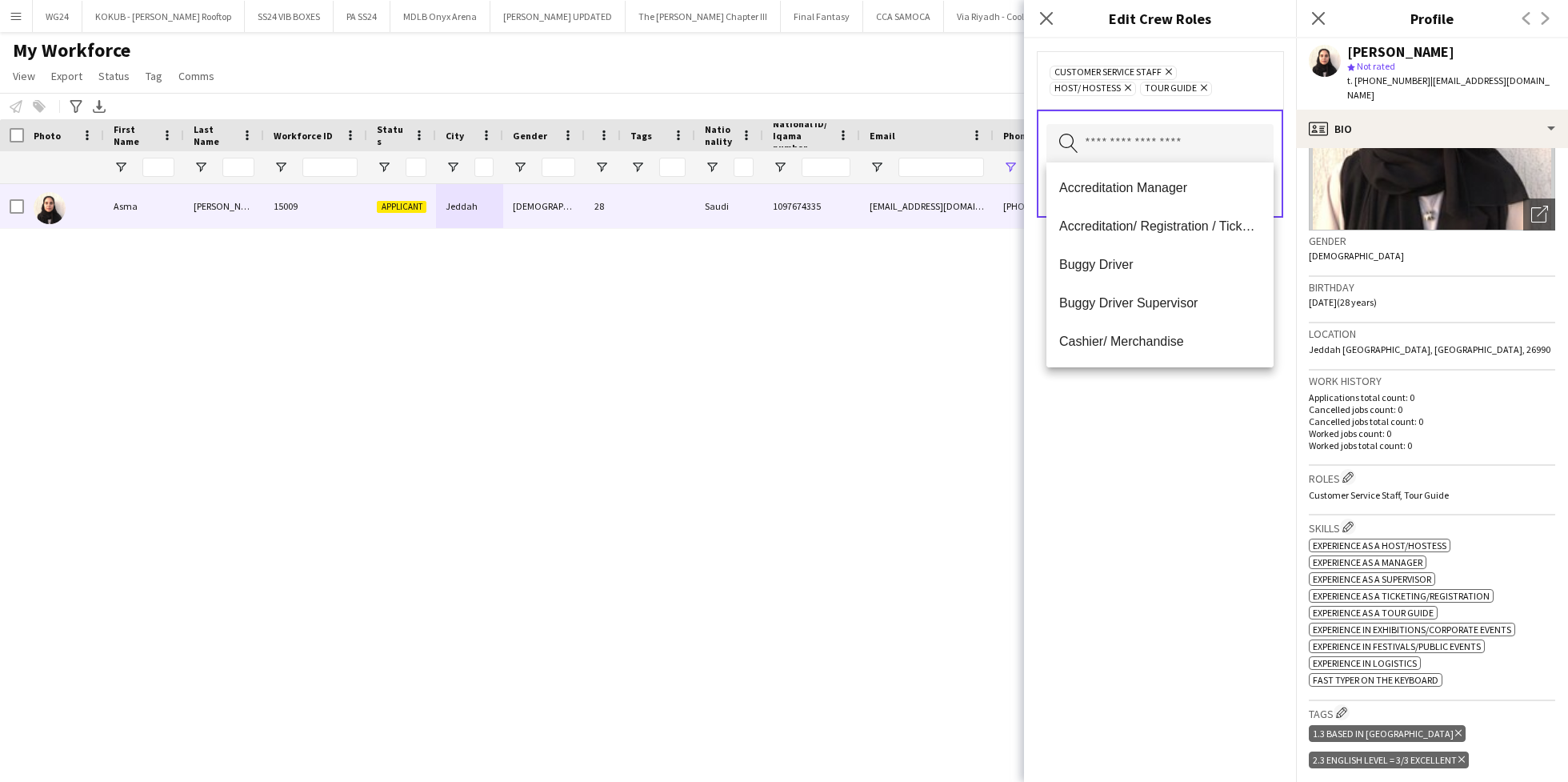
click at [1129, 425] on div "Customer Service Staff Remove Host/ Hostess Remove Tour Guide Remove Search by …" at bounding box center [1160, 410] width 272 height 743
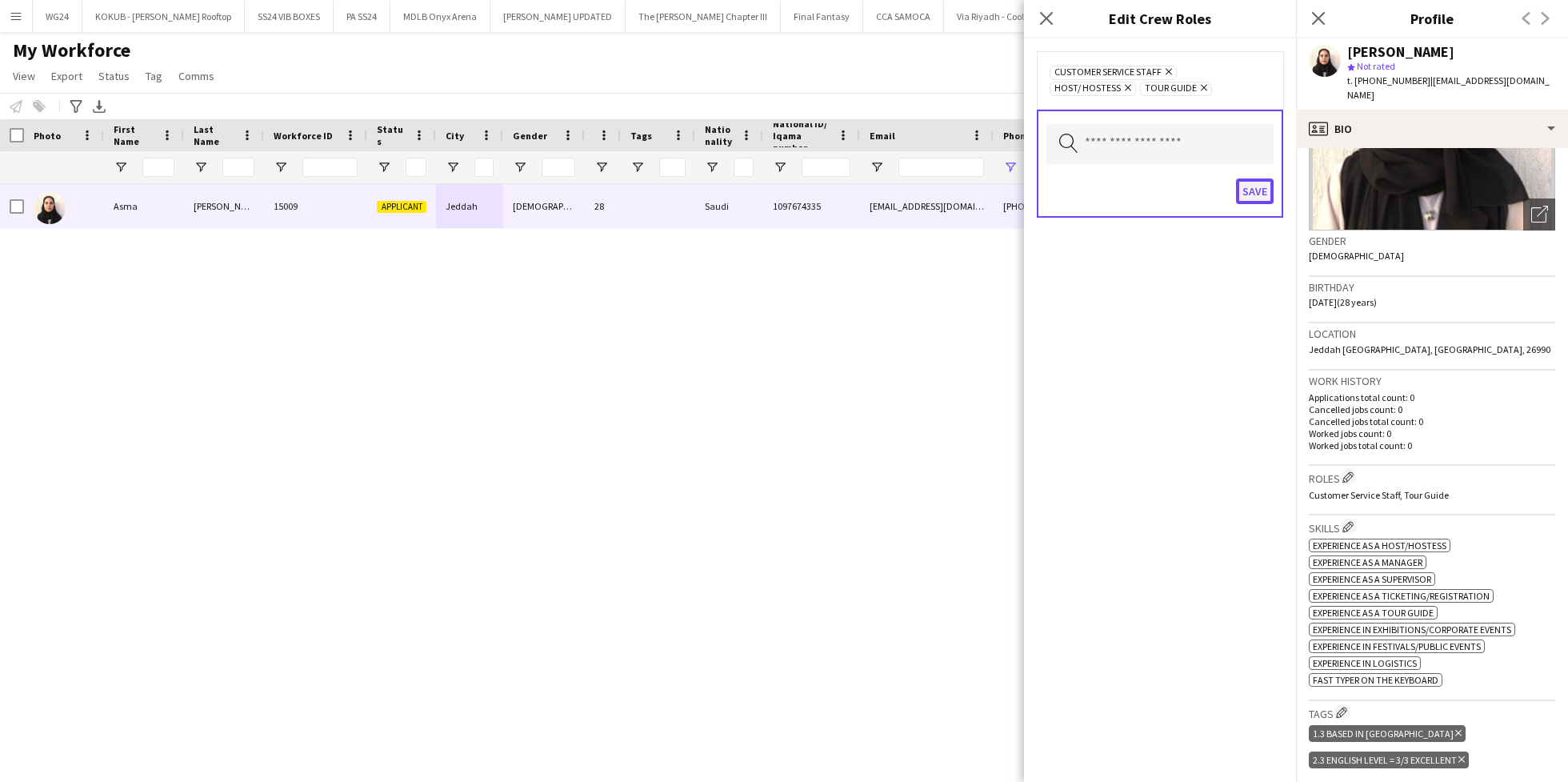
click at [1252, 196] on button "Save" at bounding box center [1254, 191] width 38 height 26
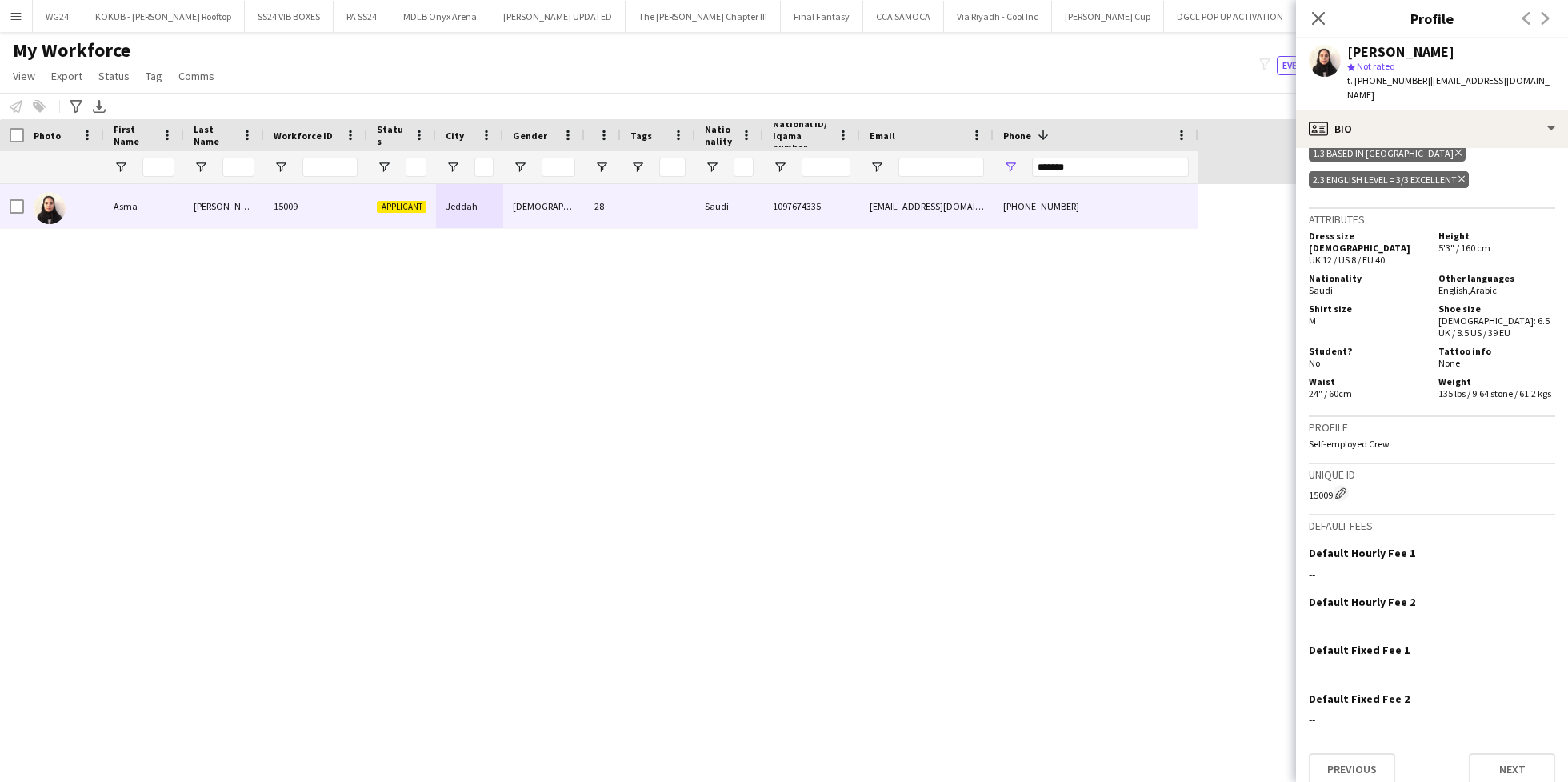
scroll to position [0, 0]
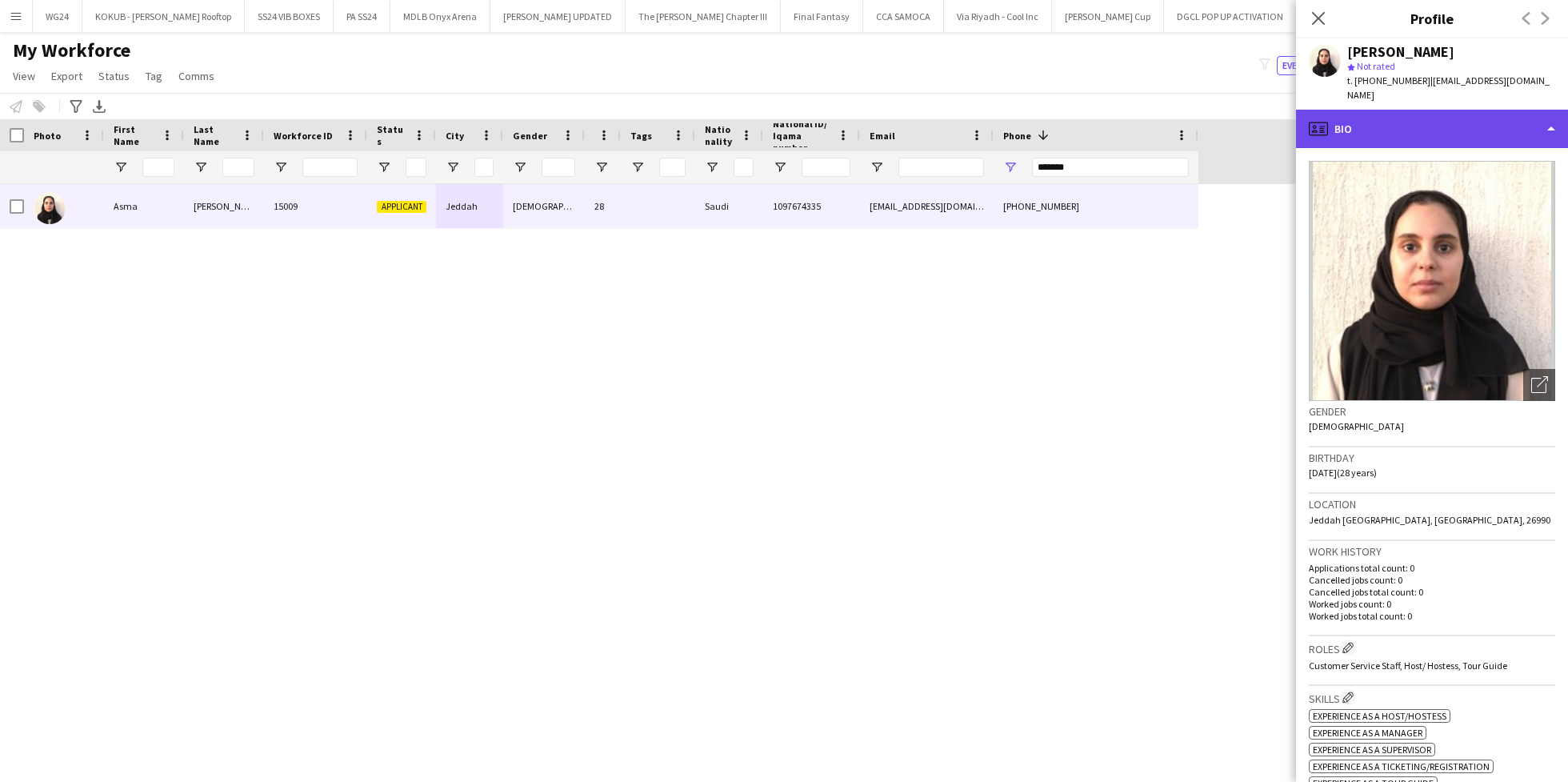
click at [1370, 110] on div "profile Bio" at bounding box center [1432, 129] width 272 height 39
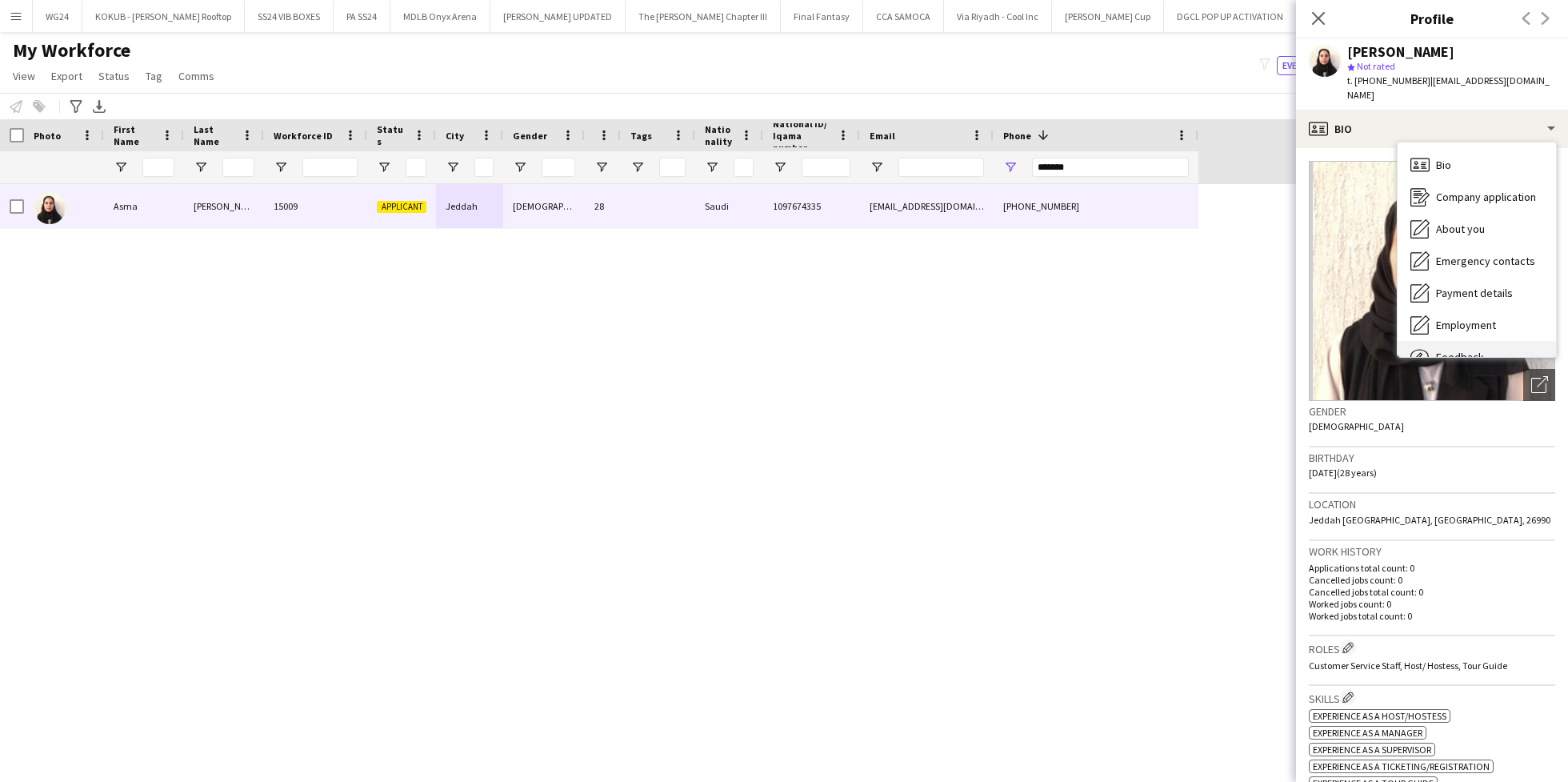
click at [1446, 340] on div "Feedback Feedback" at bounding box center [1476, 356] width 159 height 32
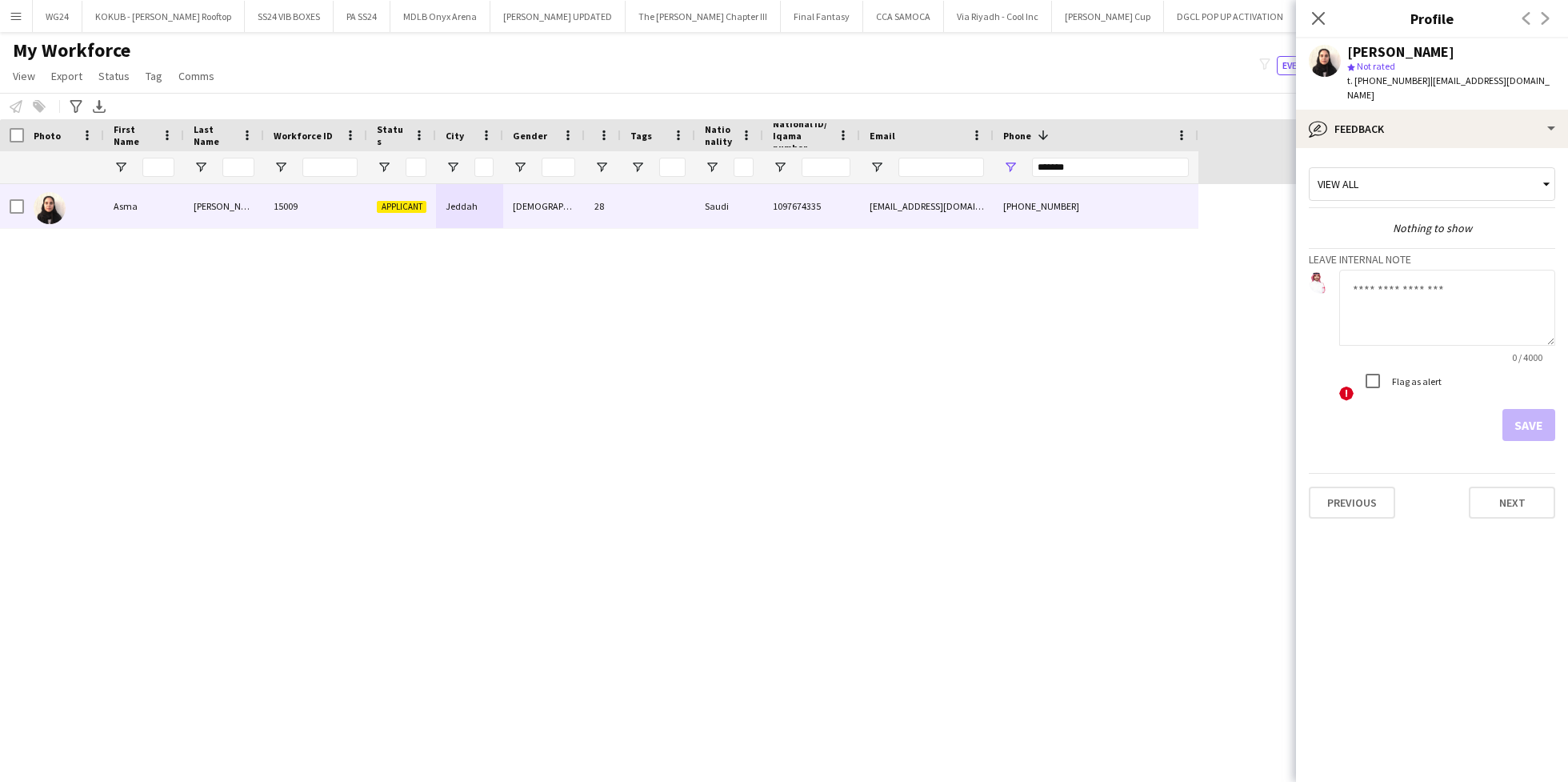
click at [1386, 269] on textarea at bounding box center [1447, 307] width 215 height 76
type textarea "**********"
click at [1533, 410] on button "Save" at bounding box center [1528, 425] width 53 height 32
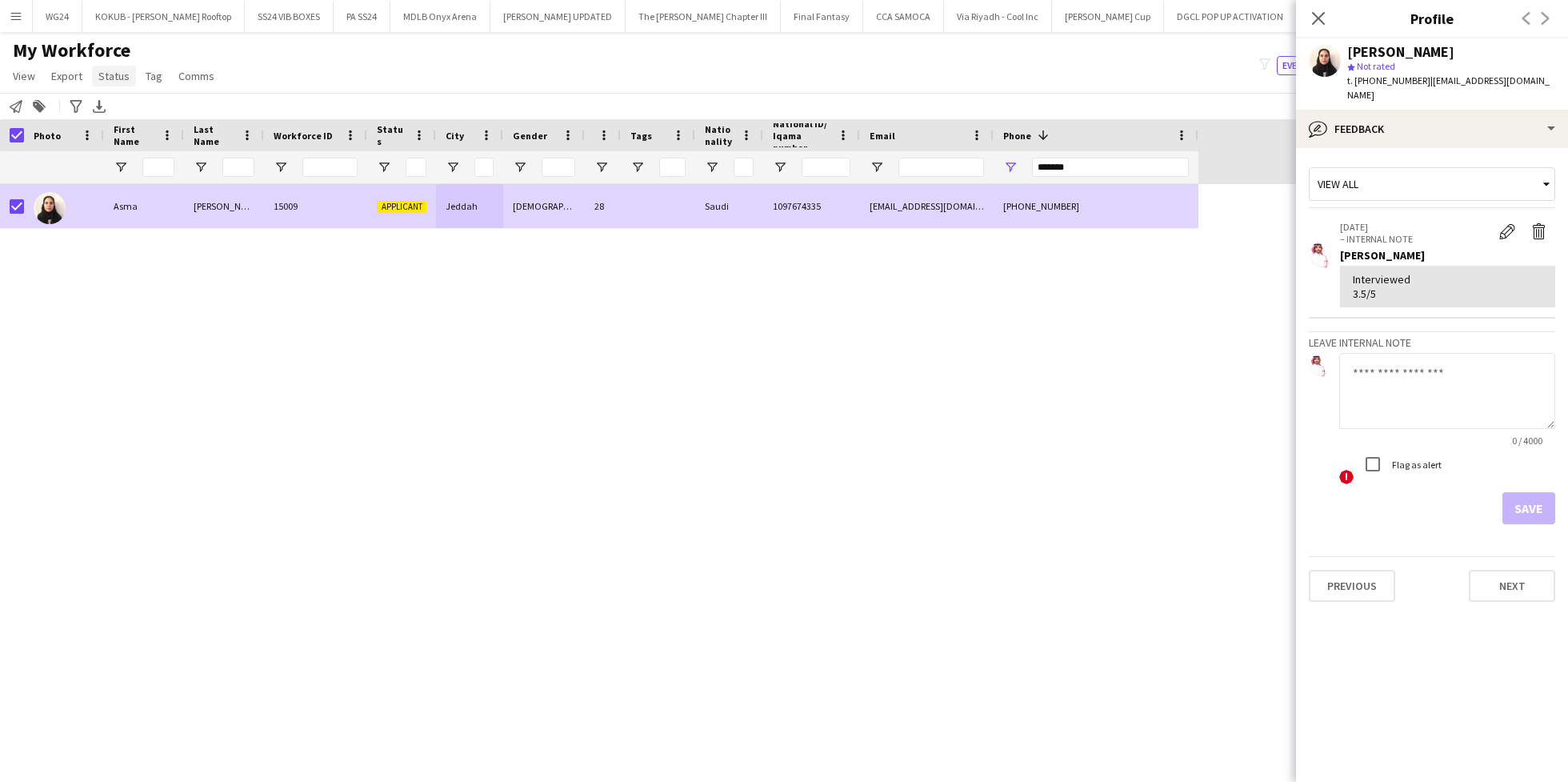
click at [102, 70] on span "Status" at bounding box center [113, 76] width 31 height 14
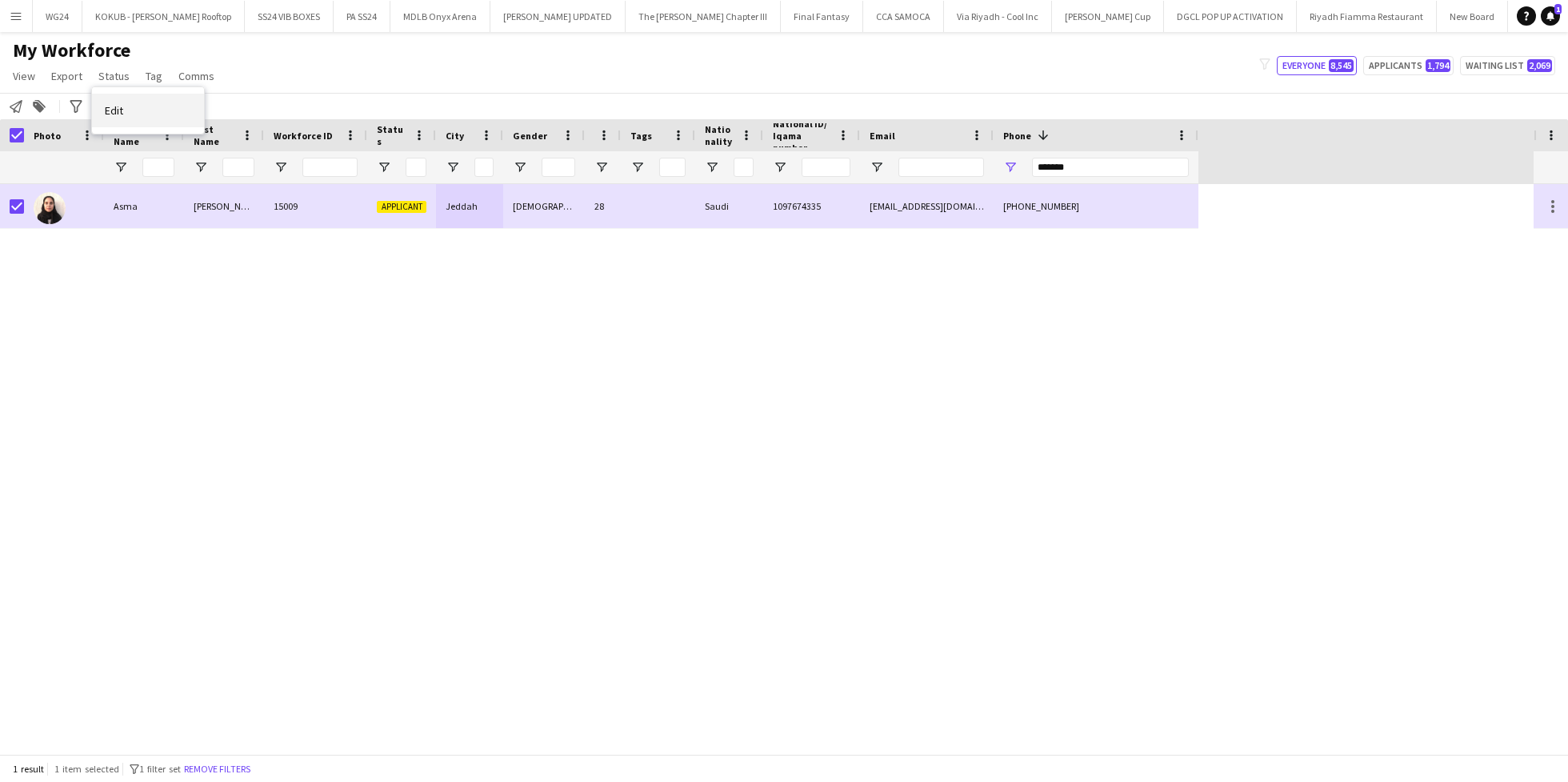
click at [150, 112] on link "Edit" at bounding box center [147, 111] width 112 height 34
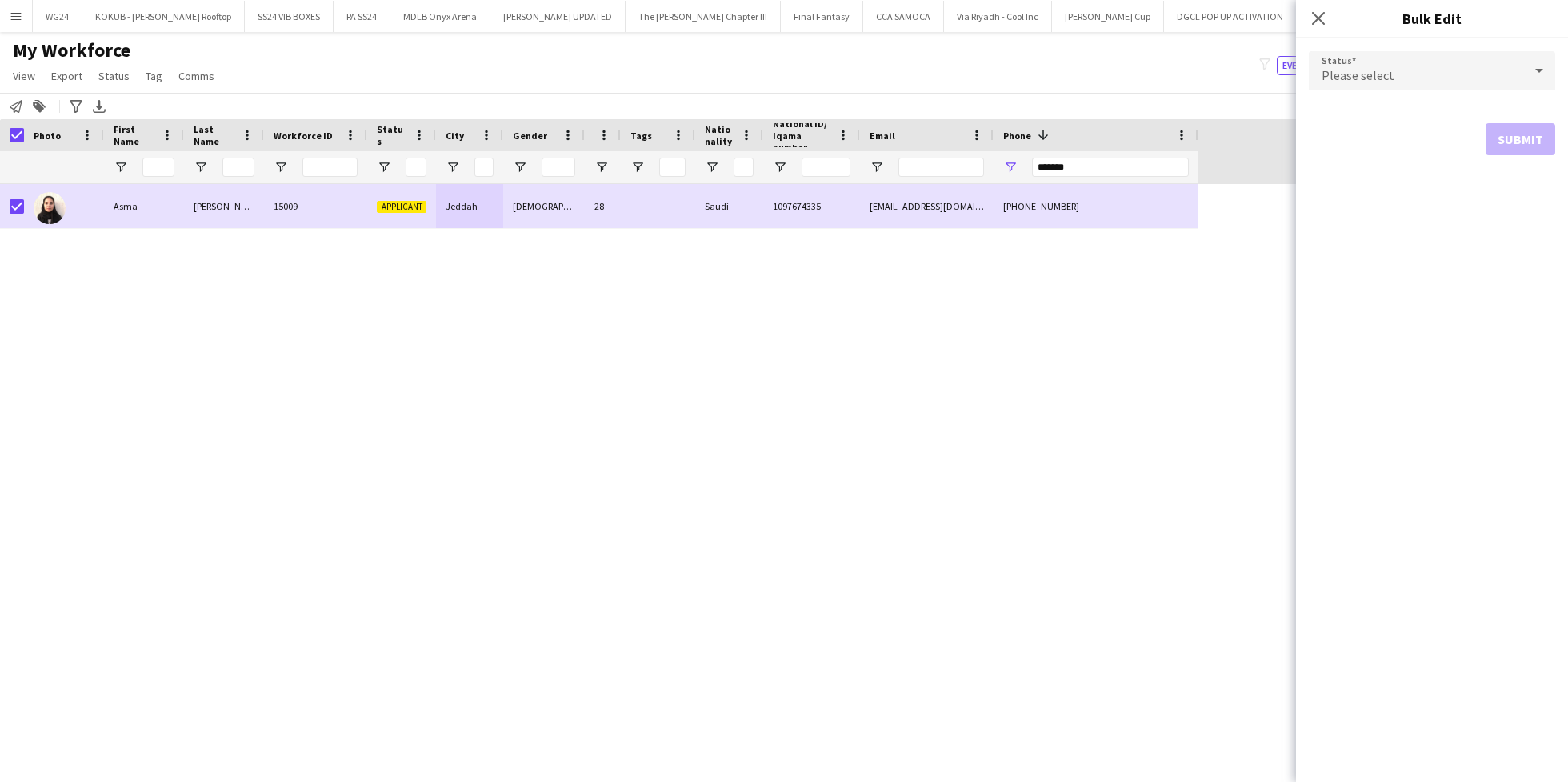
click at [1442, 79] on div "Please select" at bounding box center [1415, 70] width 215 height 39
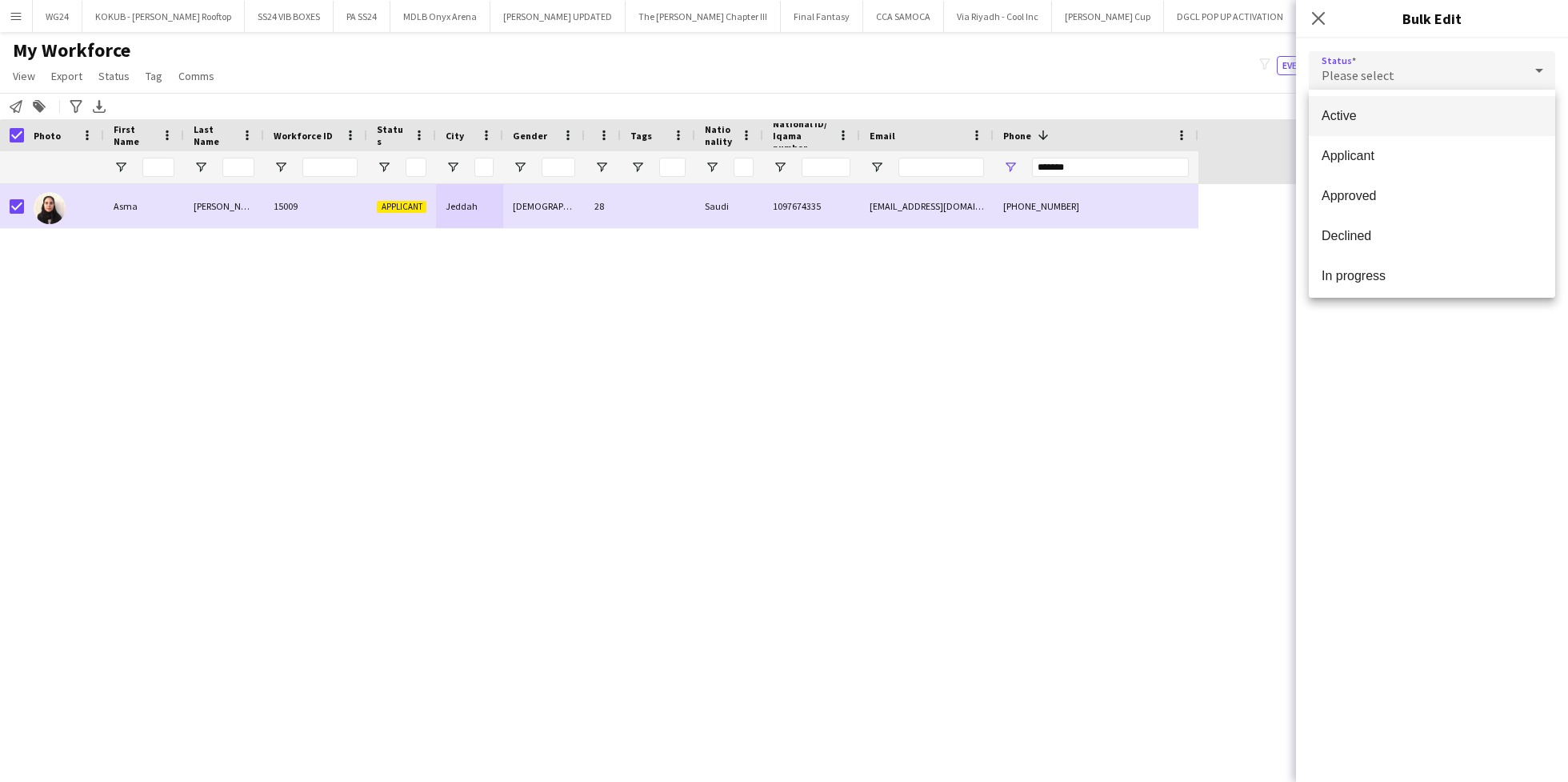
click at [1421, 107] on mat-option "Active" at bounding box center [1431, 116] width 247 height 40
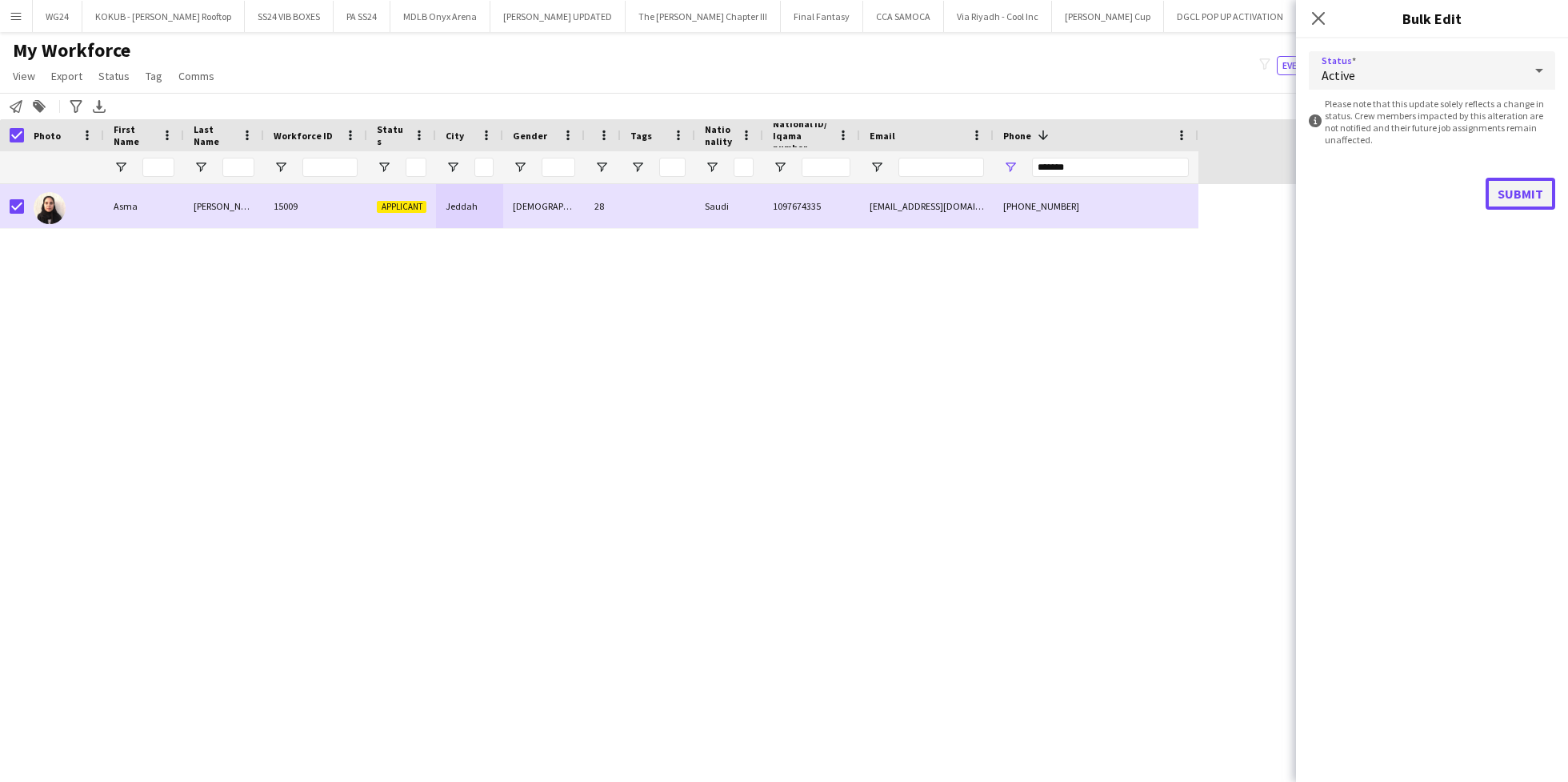
click at [1537, 205] on button "Submit" at bounding box center [1520, 194] width 70 height 32
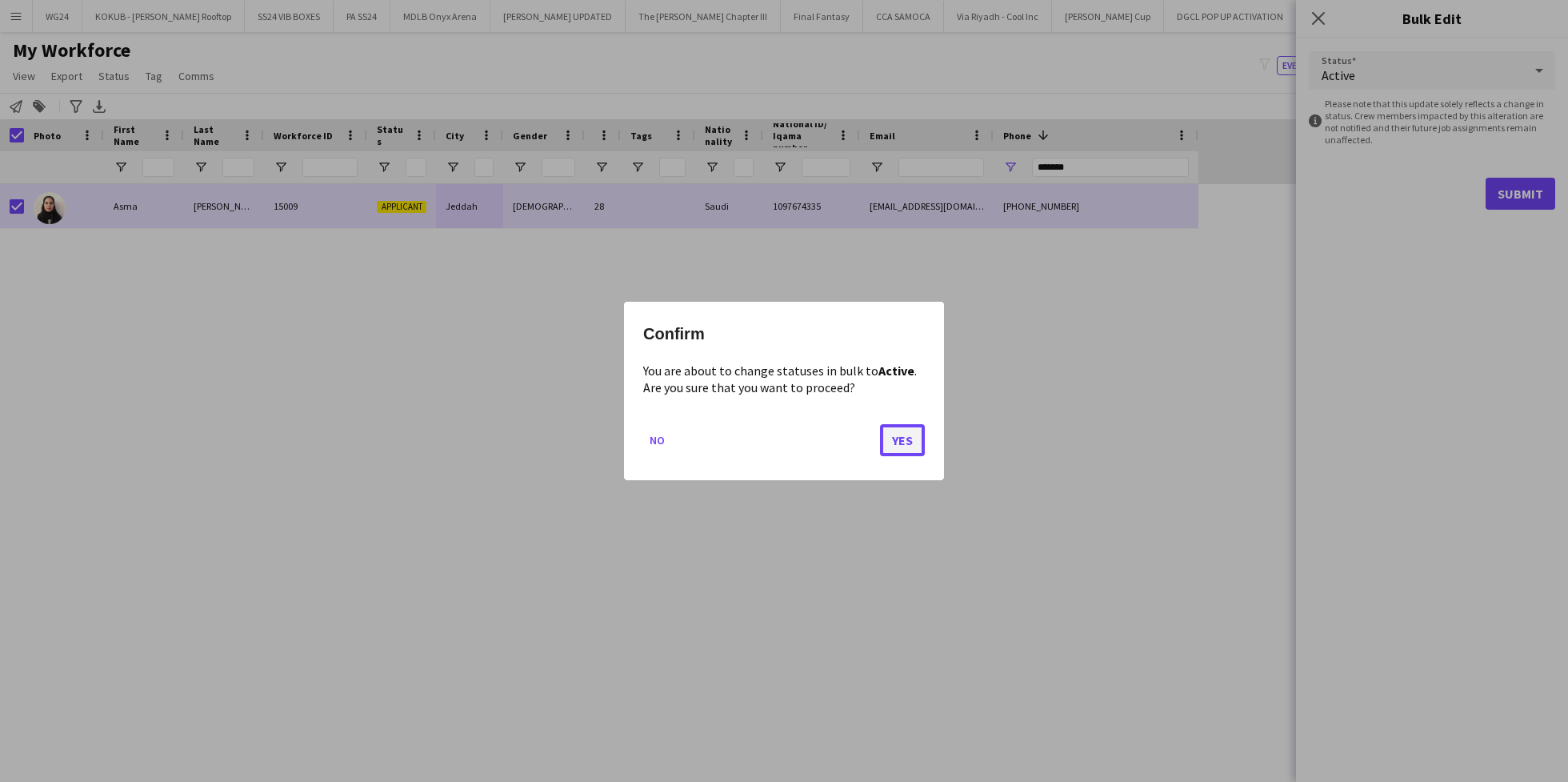
click at [910, 433] on button "Yes" at bounding box center [902, 441] width 44 height 32
